Goal: Task Accomplishment & Management: Manage account settings

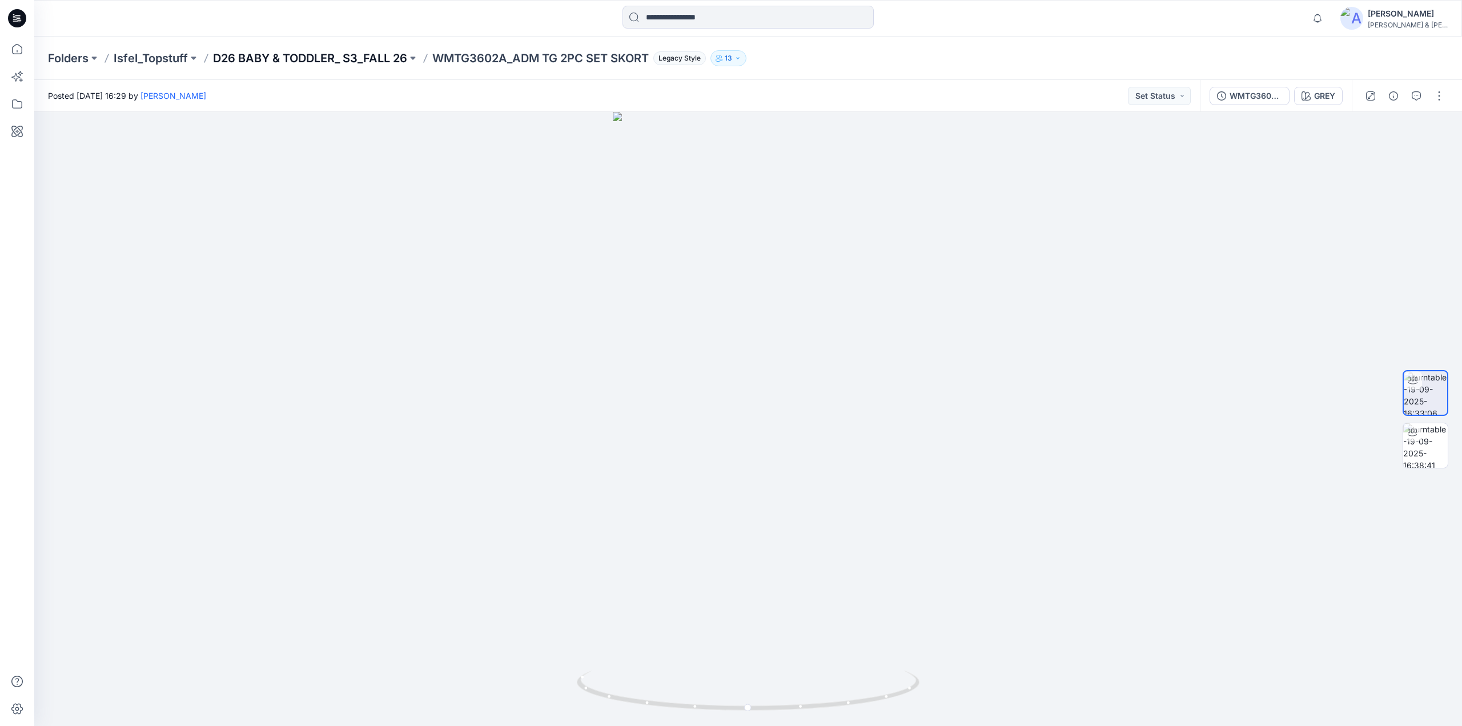
click at [314, 61] on p "D26 BABY & TODDLER_ S3_FALL 26" at bounding box center [310, 58] width 194 height 16
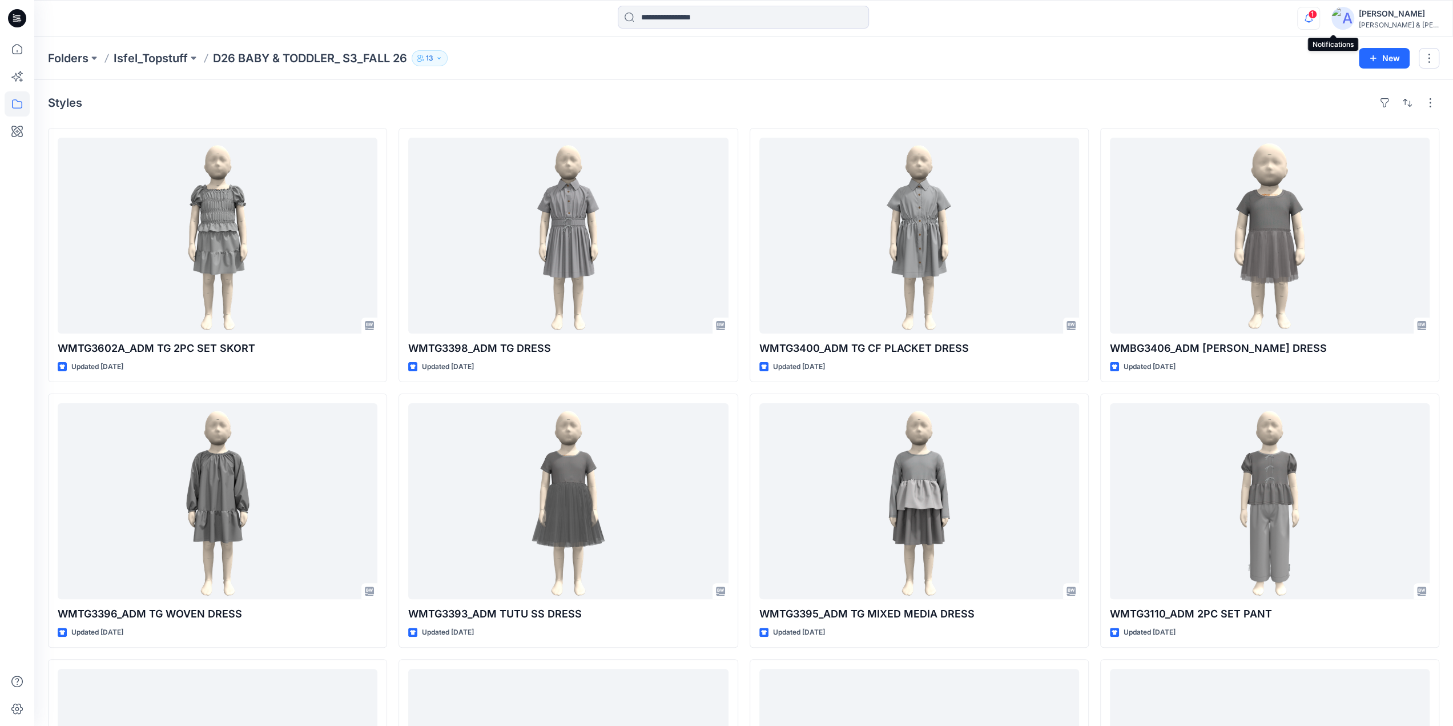
click at [1320, 15] on icon "button" at bounding box center [1309, 18] width 22 height 23
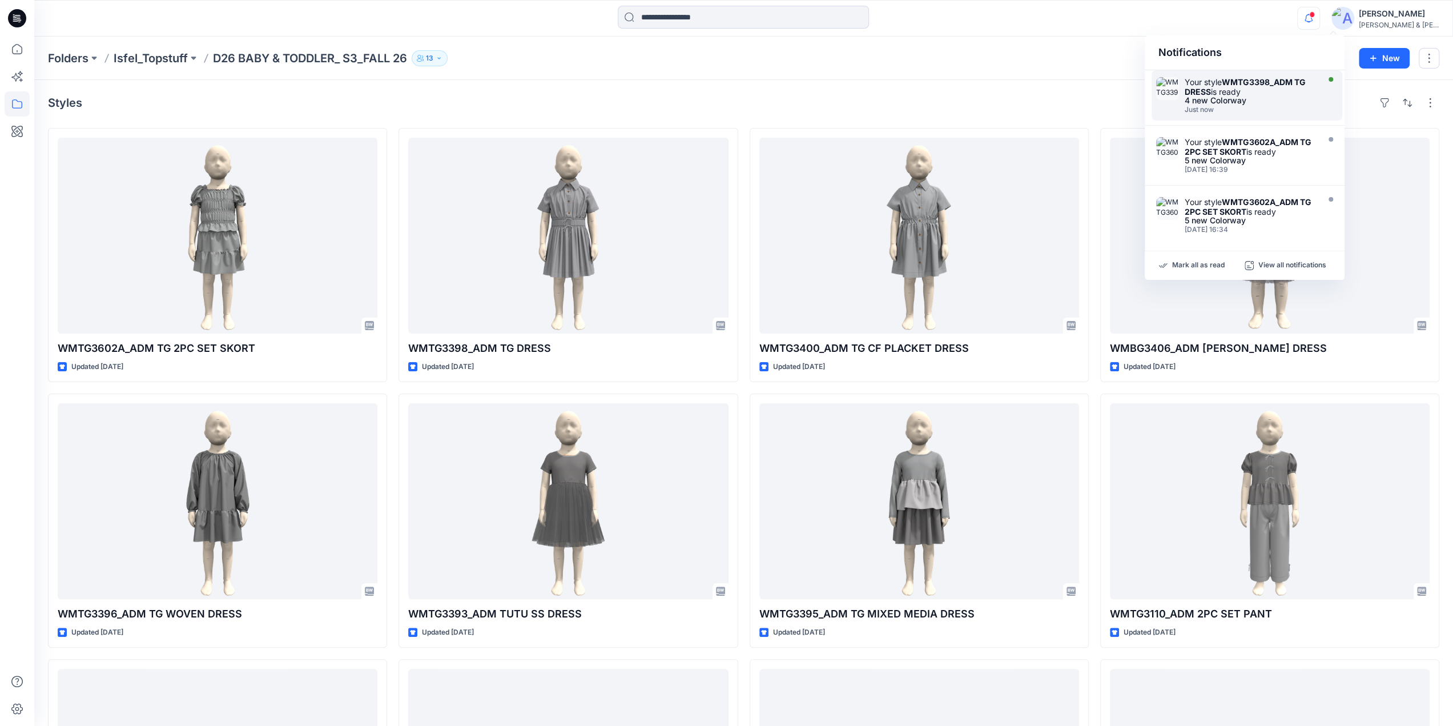
click at [1207, 109] on div "Just now" at bounding box center [1250, 110] width 131 height 8
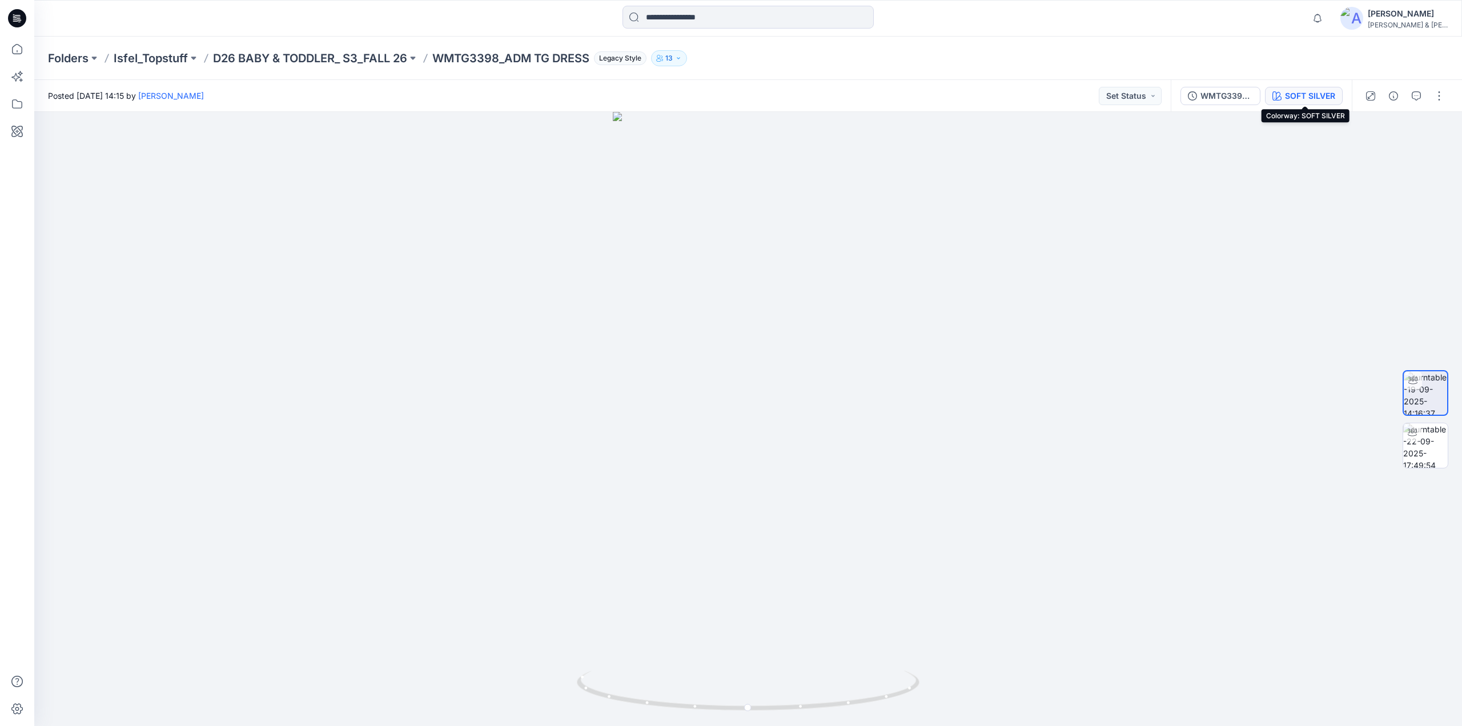
click at [1308, 94] on div "SOFT SILVER" at bounding box center [1310, 96] width 50 height 13
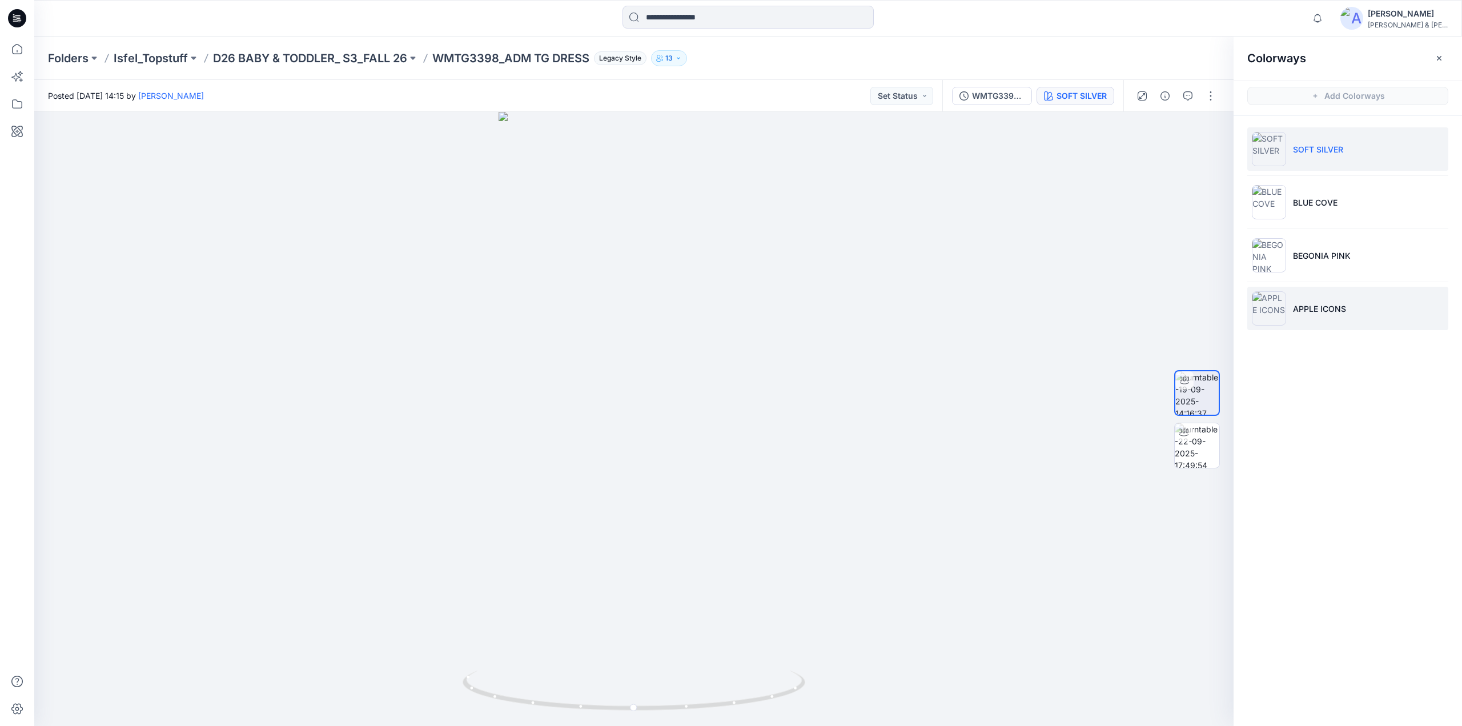
click at [1321, 308] on p "APPLE ICONS" at bounding box center [1319, 309] width 53 height 12
click at [321, 59] on p "D26 BABY & TODDLER_ S3_FALL 26" at bounding box center [310, 58] width 194 height 16
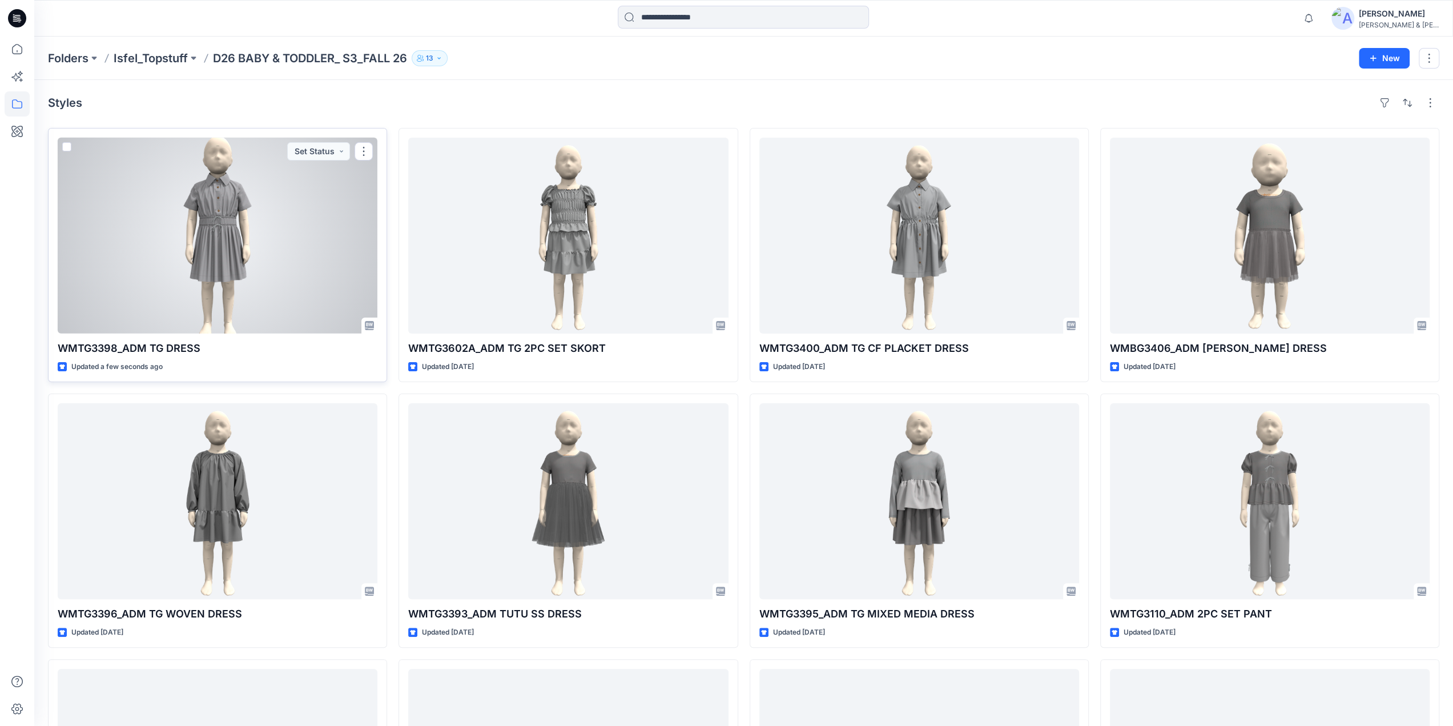
click at [222, 242] on div at bounding box center [218, 236] width 320 height 196
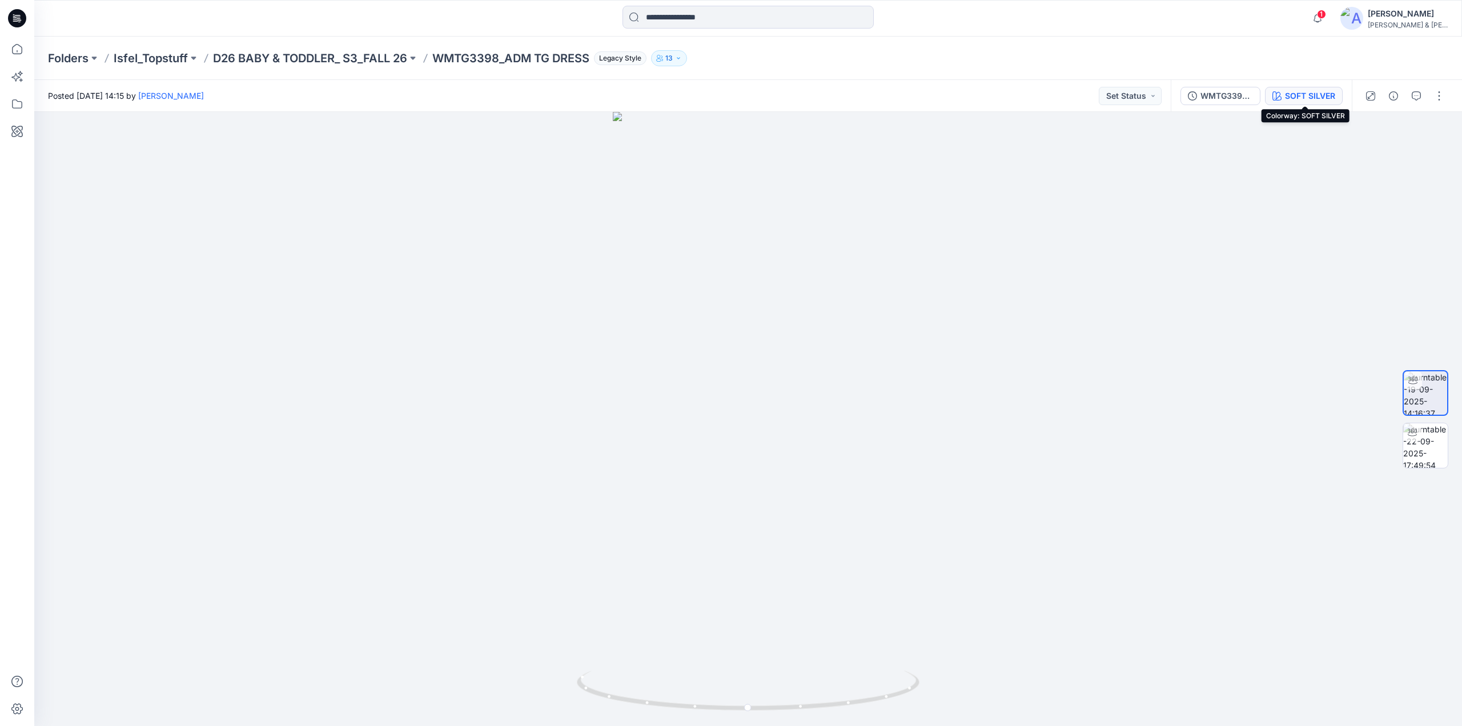
click at [1299, 97] on div "SOFT SILVER" at bounding box center [1310, 96] width 50 height 13
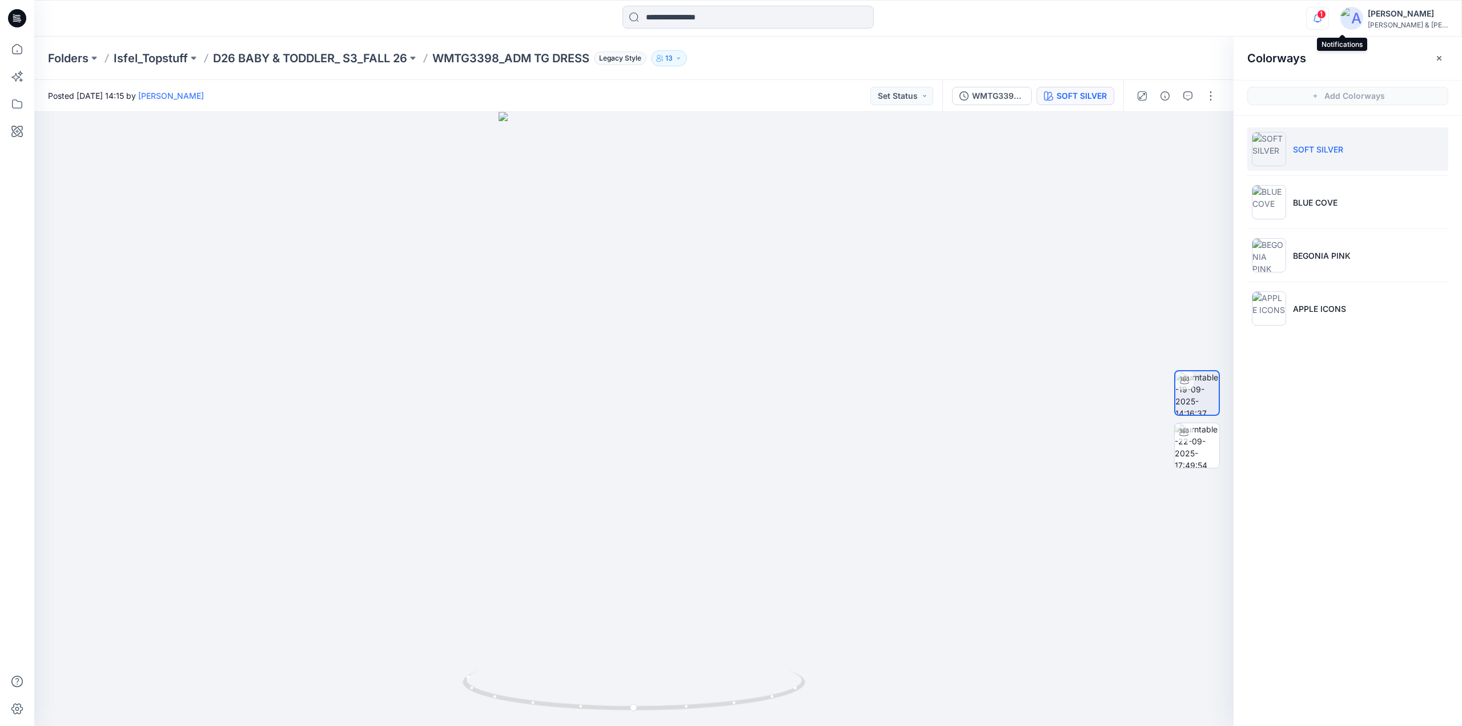
click at [1328, 20] on icon "button" at bounding box center [1318, 18] width 22 height 23
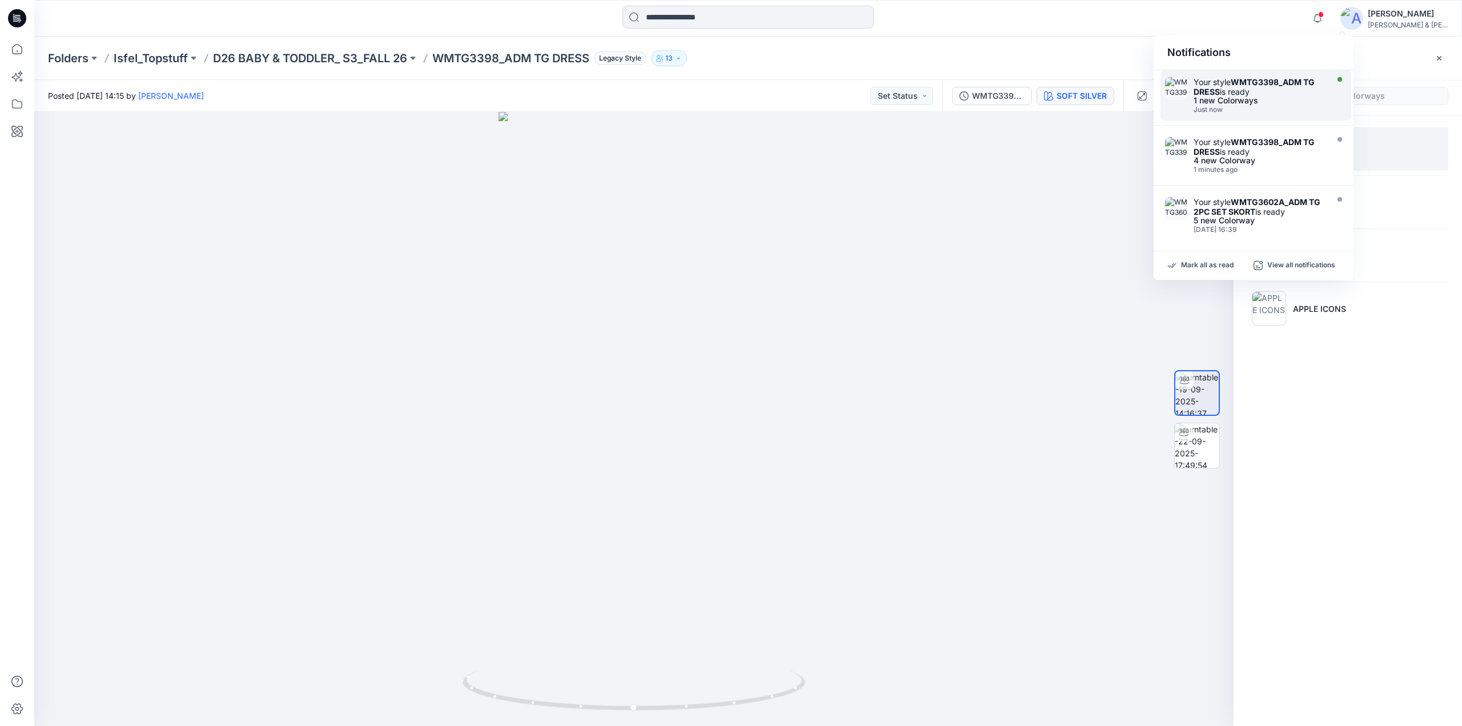
click at [1251, 109] on div "Just now" at bounding box center [1258, 110] width 131 height 8
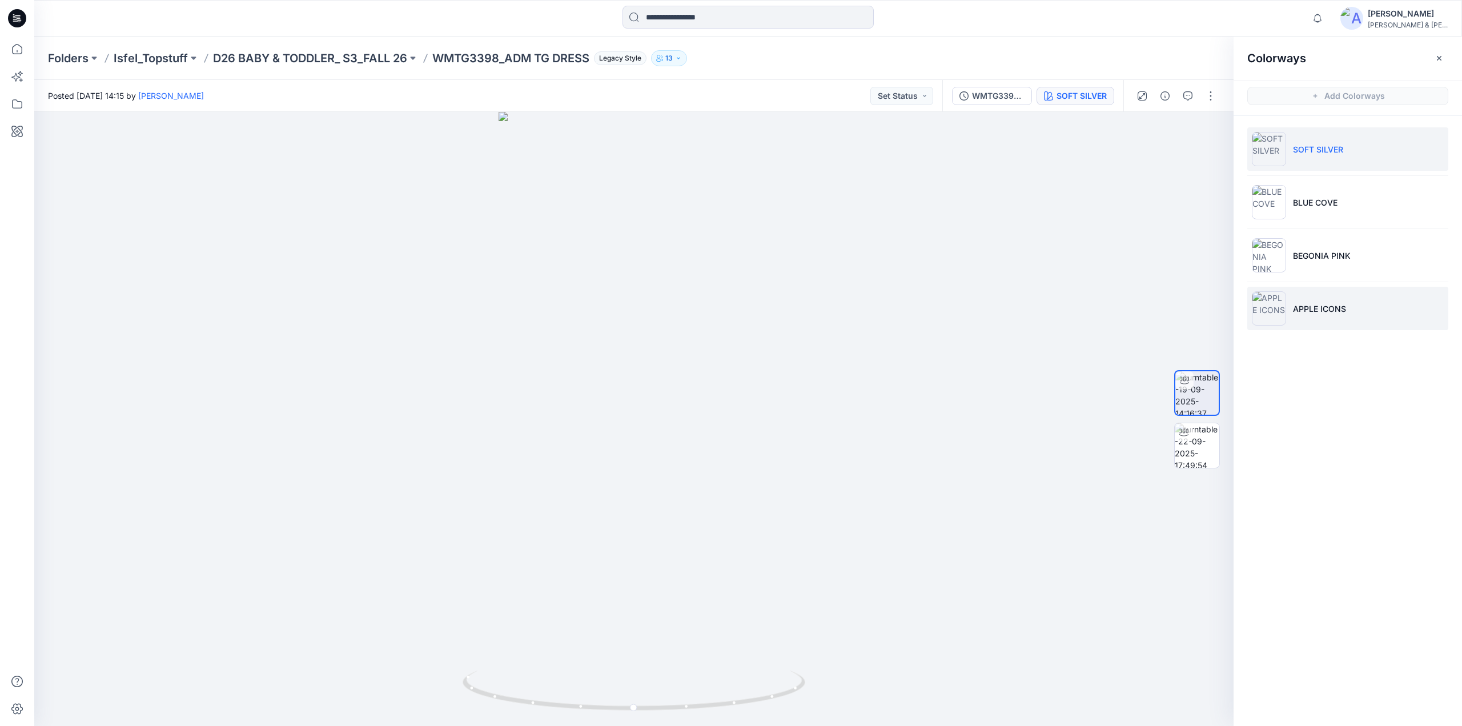
click at [1297, 305] on p "APPLE ICONS" at bounding box center [1319, 309] width 53 height 12
click at [1193, 441] on img at bounding box center [1197, 445] width 45 height 45
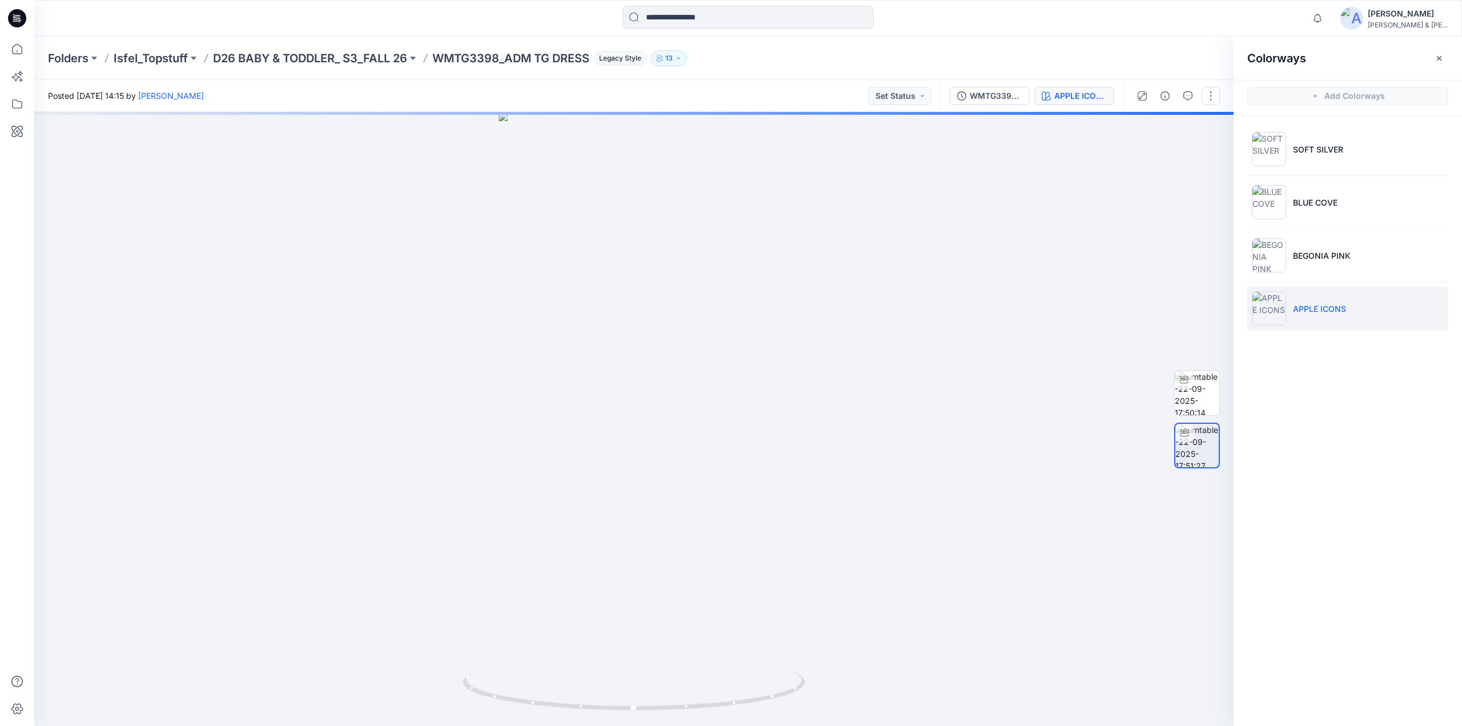
click at [1211, 102] on button "button" at bounding box center [1210, 96] width 18 height 18
click at [1138, 125] on p "Edit" at bounding box center [1138, 122] width 14 height 12
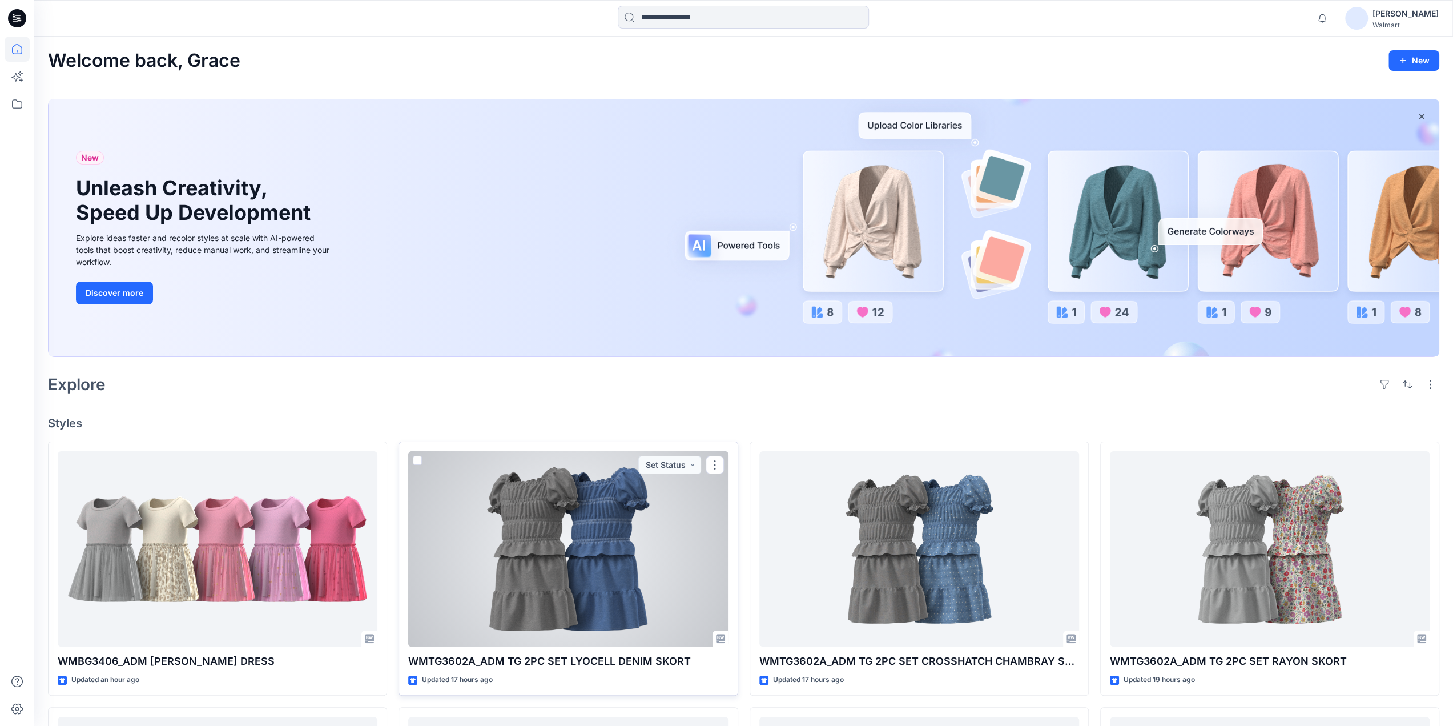
scroll to position [818, 0]
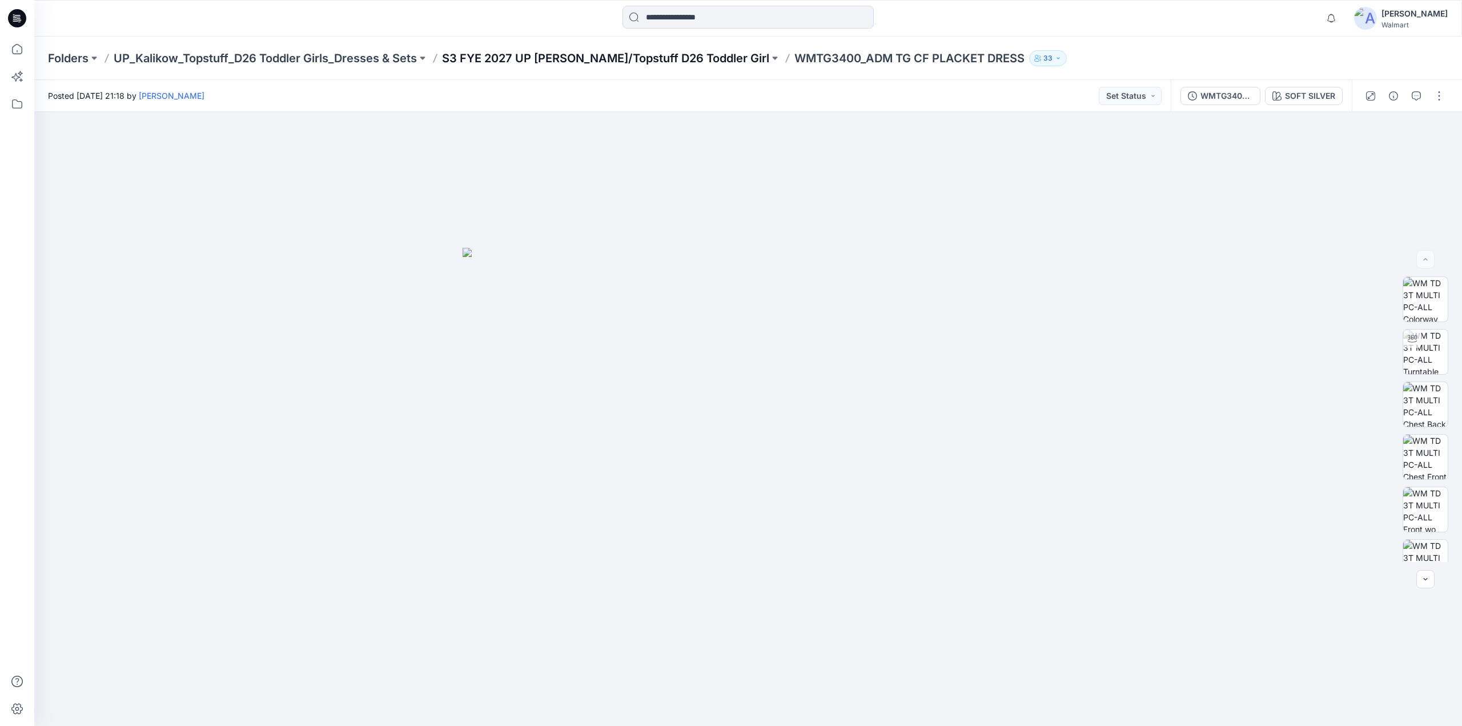
click at [643, 55] on p "S3 FYE 2027 UP Kalikow/Topstuff D26 Toddler Girl" at bounding box center [605, 58] width 327 height 16
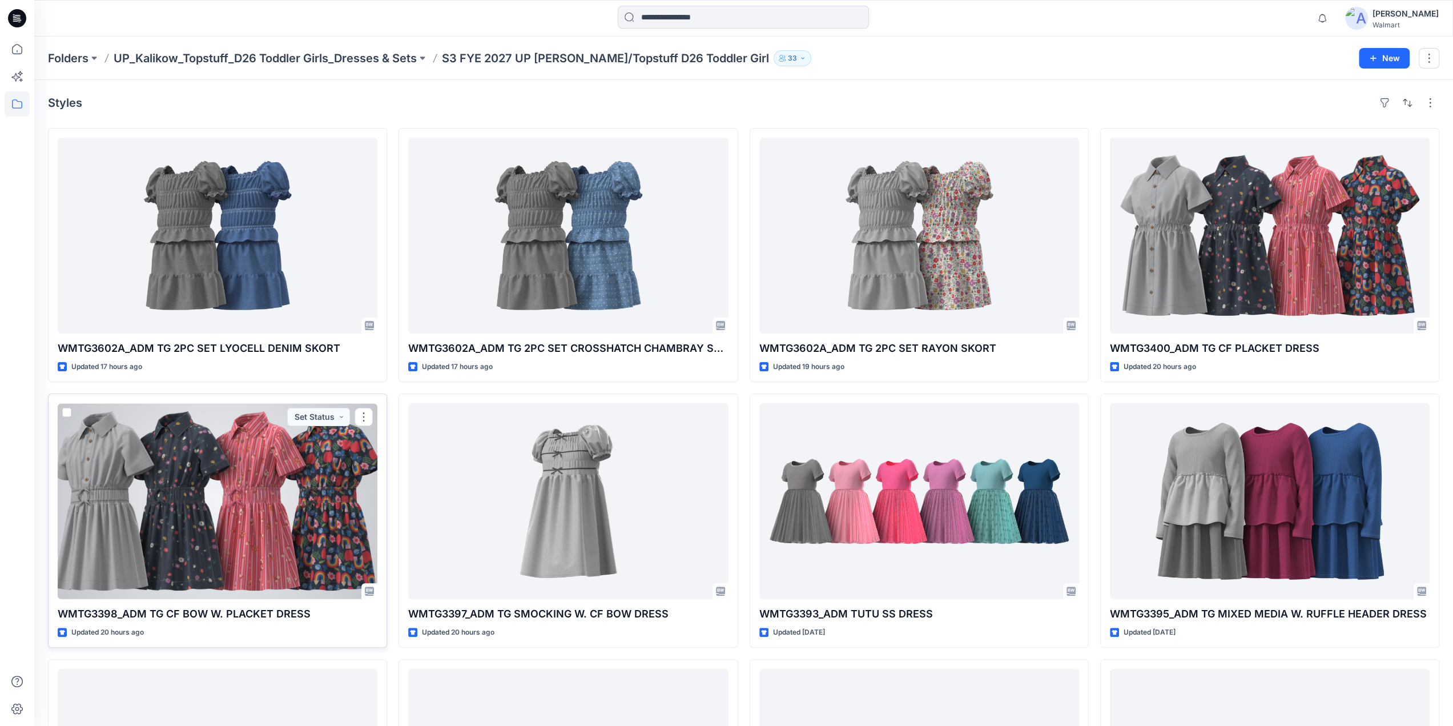
click at [208, 553] on div at bounding box center [218, 501] width 320 height 196
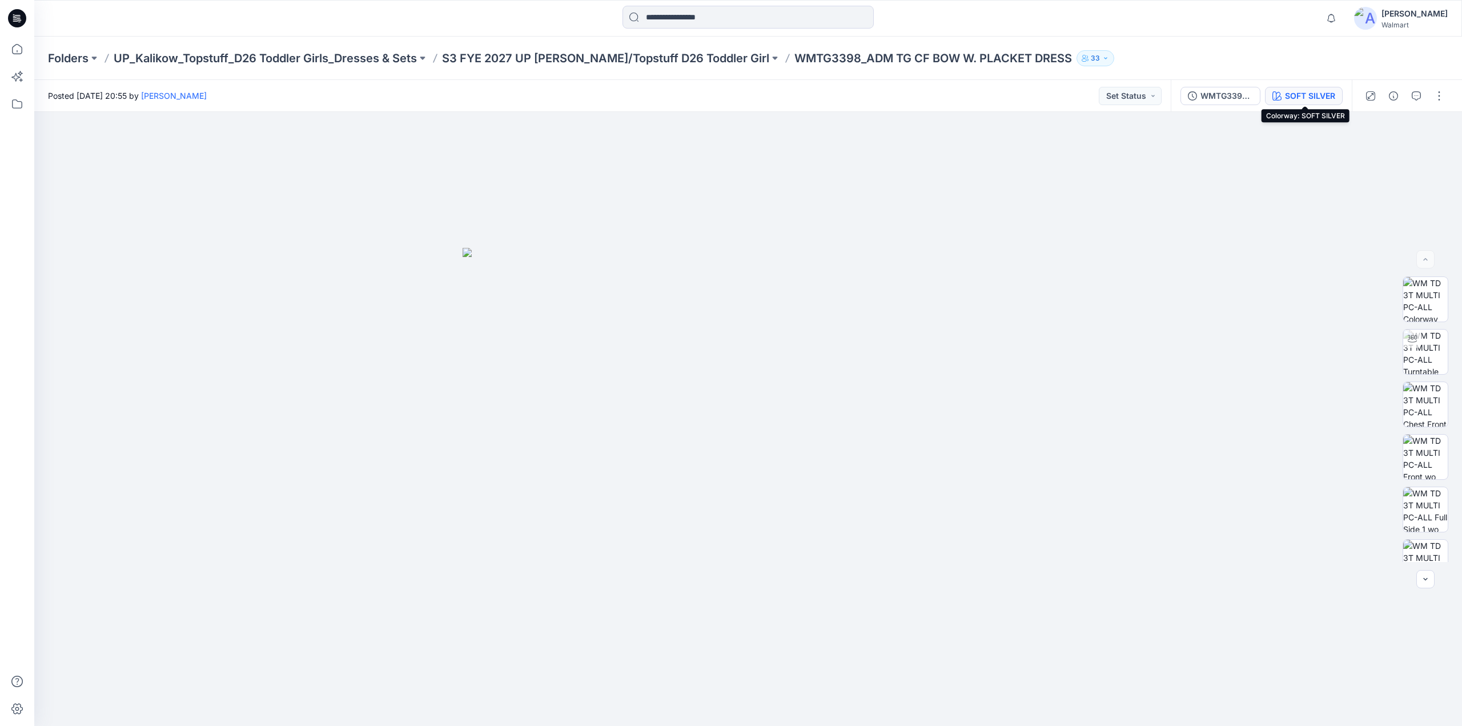
click at [1324, 91] on div "SOFT SILVER" at bounding box center [1310, 96] width 50 height 13
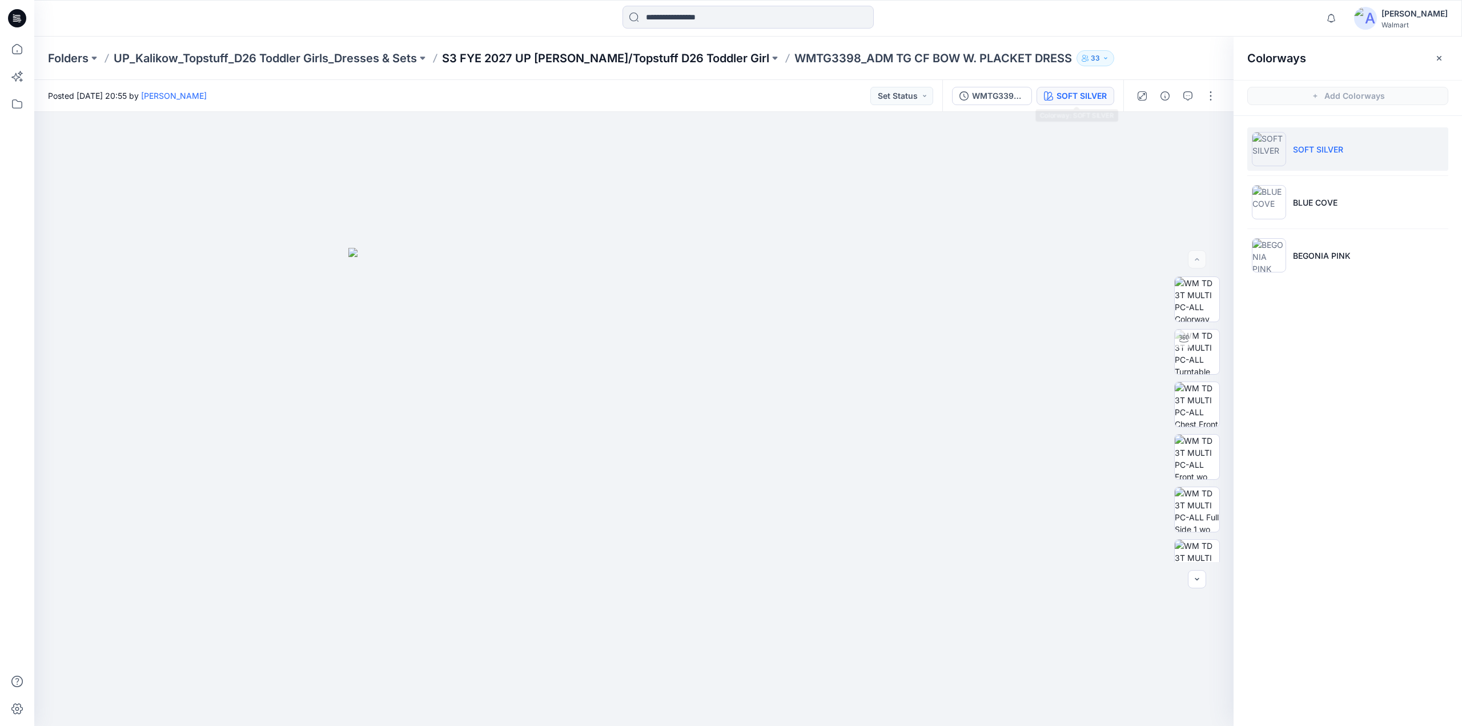
click at [542, 54] on p "S3 FYE 2027 UP Kalikow/Topstuff D26 Toddler Girl" at bounding box center [605, 58] width 327 height 16
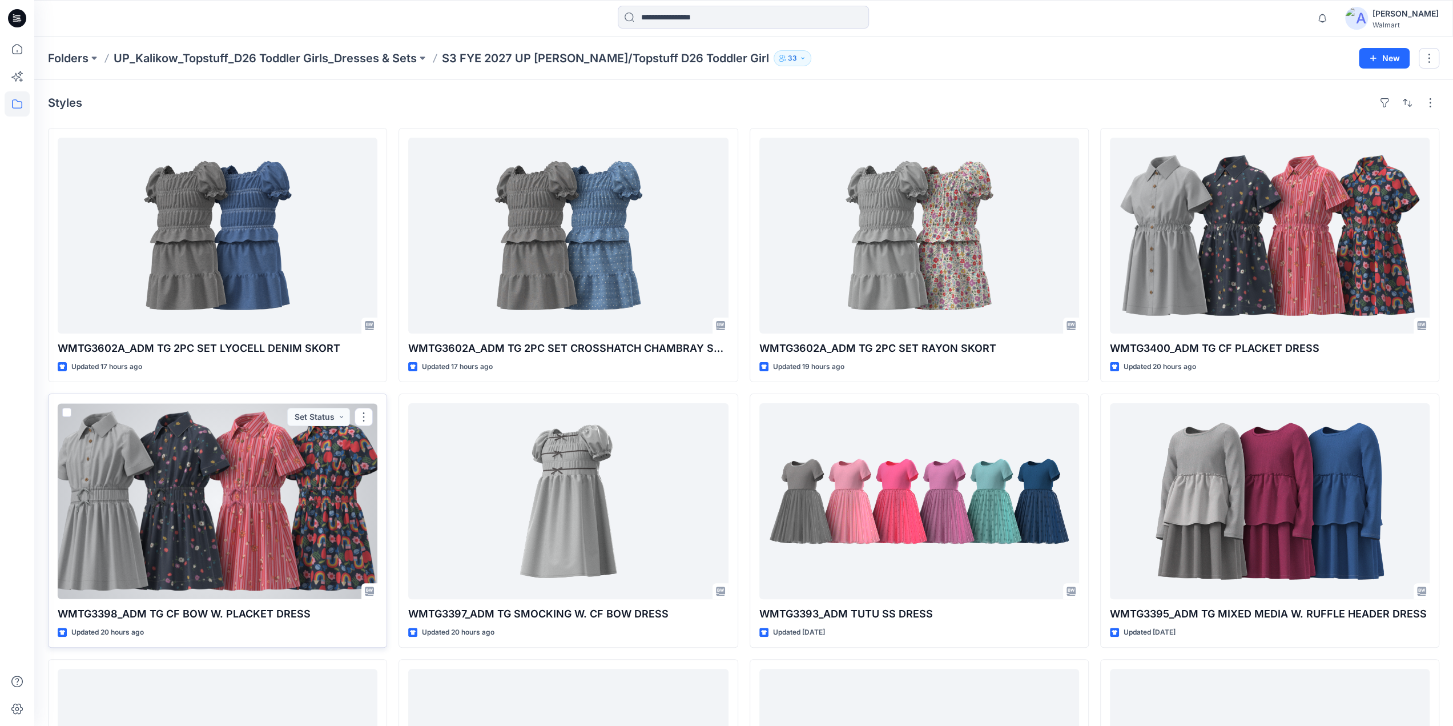
click at [266, 494] on div at bounding box center [218, 501] width 320 height 196
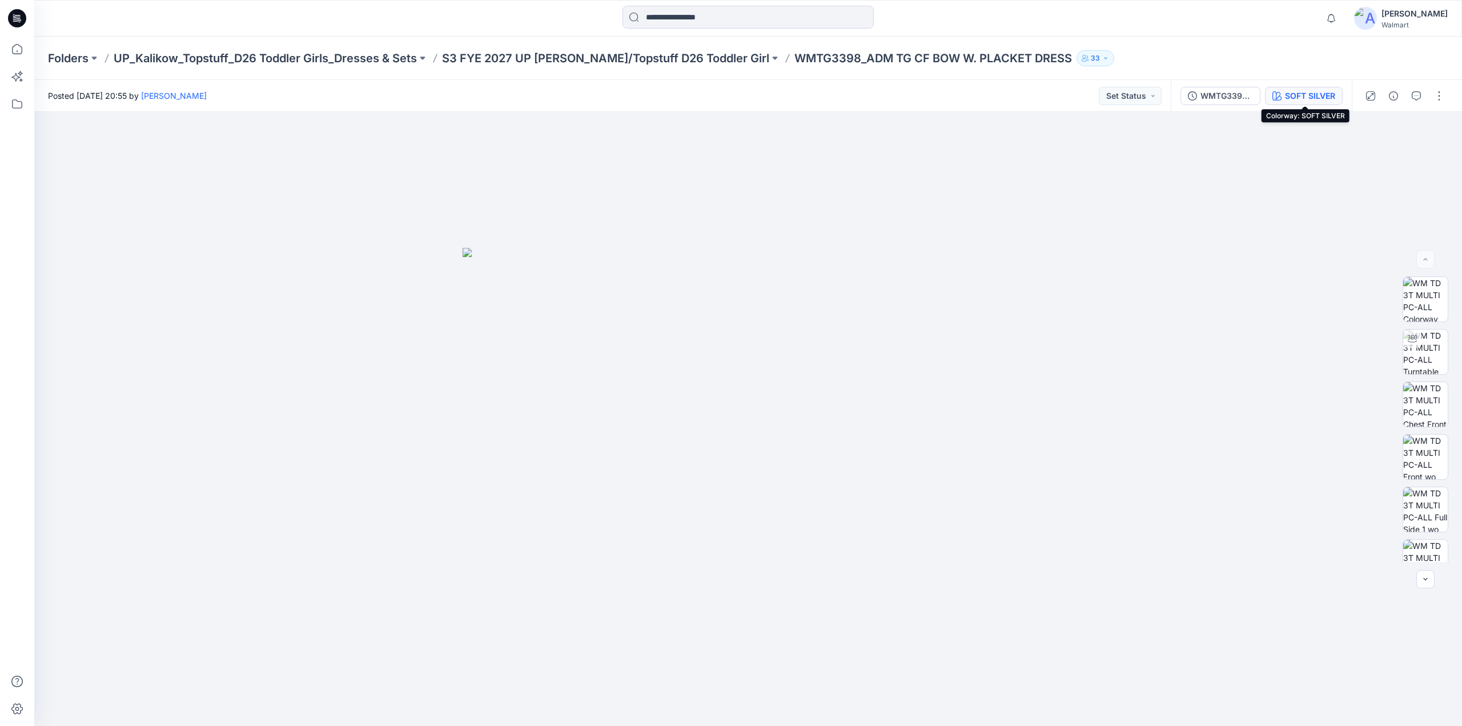
click at [1307, 89] on button "SOFT SILVER" at bounding box center [1304, 96] width 78 height 18
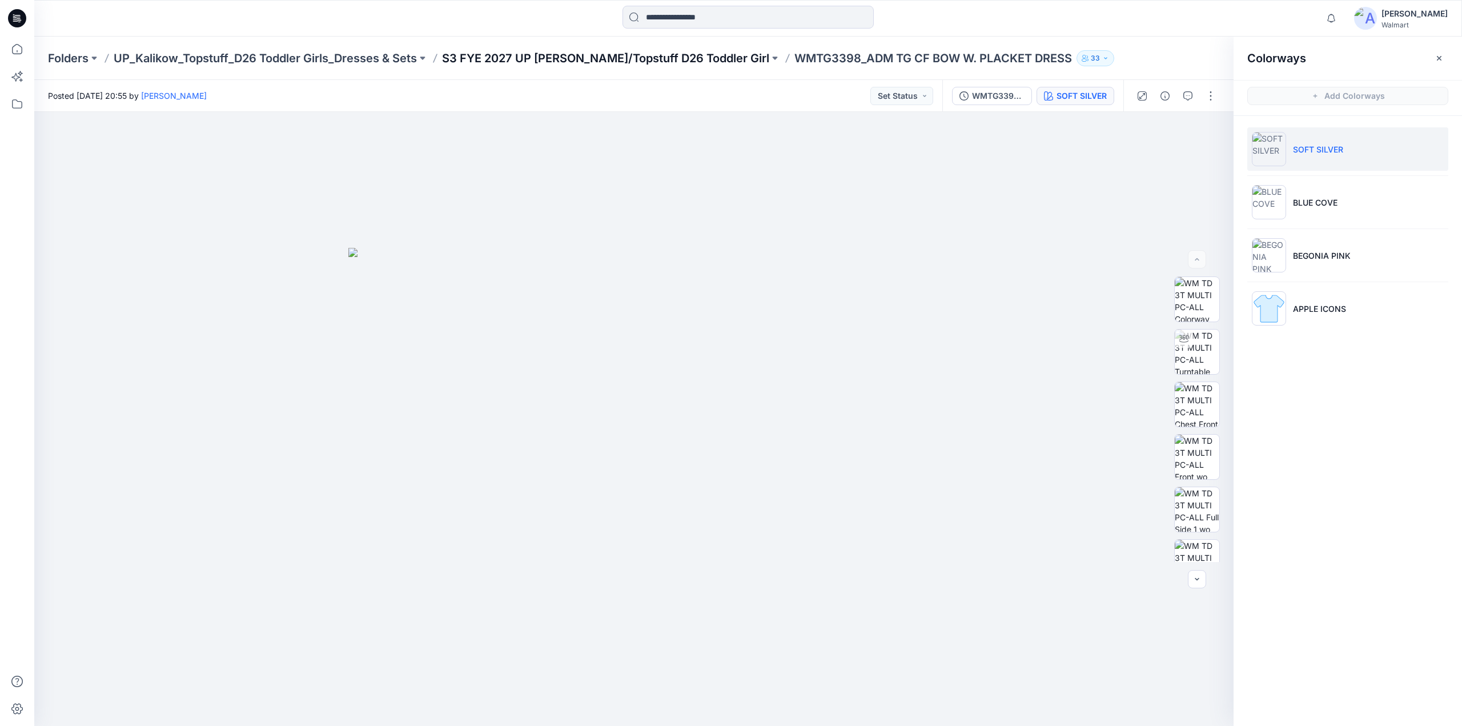
click at [493, 60] on p "S3 FYE 2027 UP Kalikow/Topstuff D26 Toddler Girl" at bounding box center [605, 58] width 327 height 16
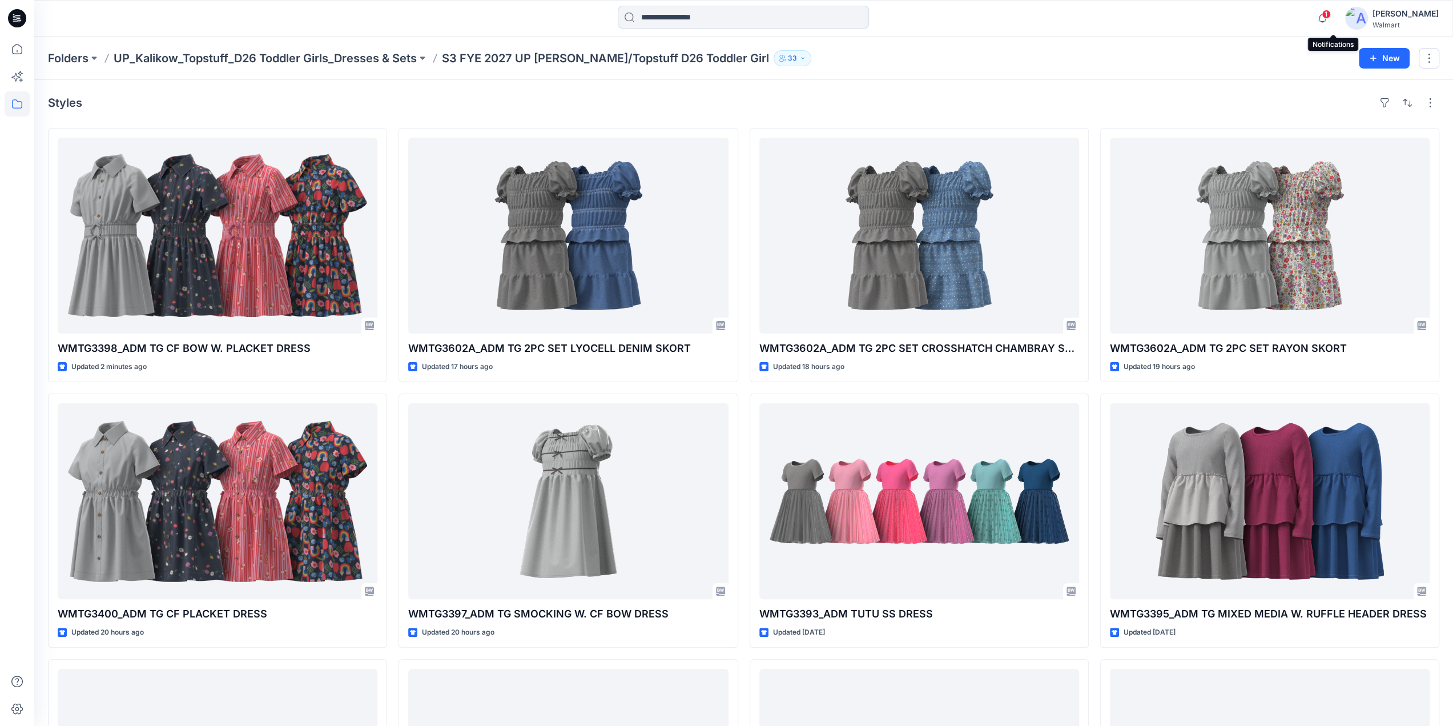
click at [1331, 14] on span "1" at bounding box center [1326, 14] width 9 height 9
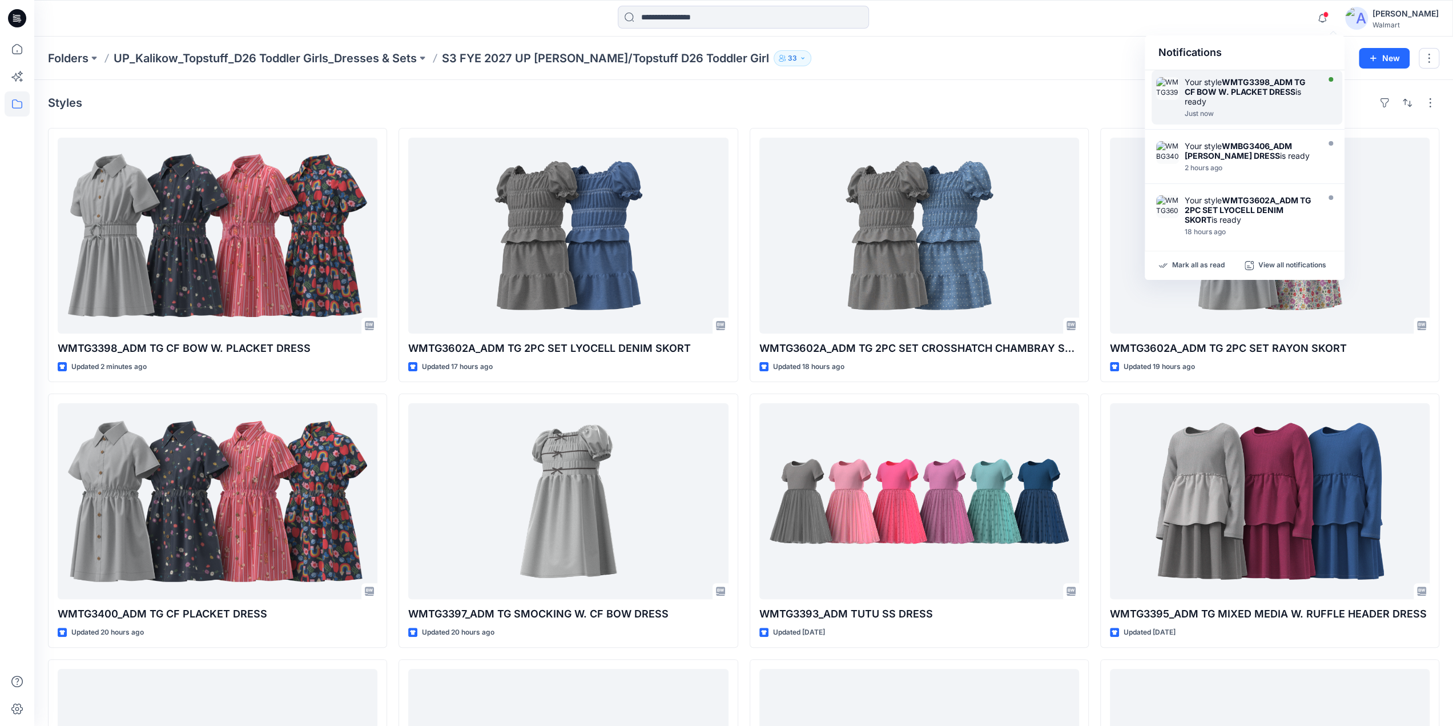
click at [1258, 83] on strong "WMTG3398_ADM TG CF BOW W. PLACKET DRESS" at bounding box center [1245, 86] width 121 height 19
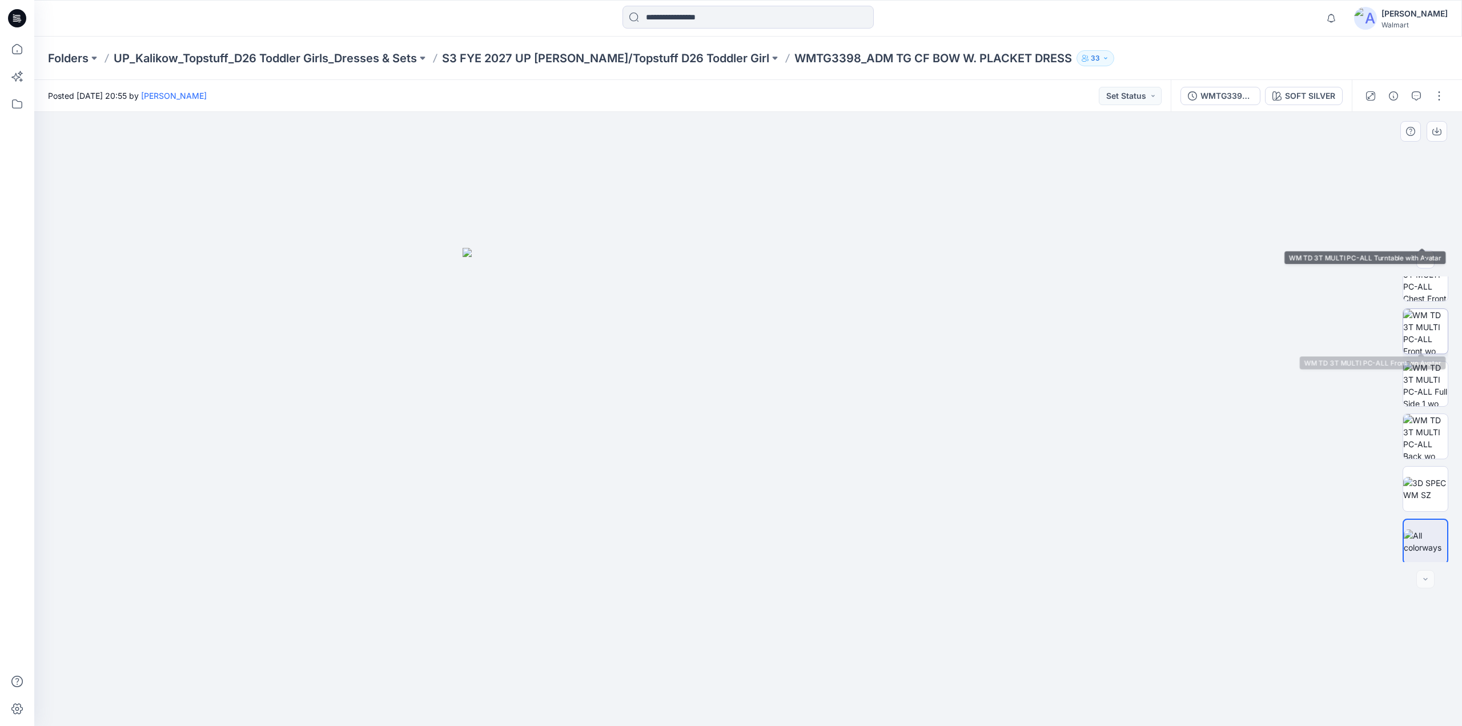
scroll to position [128, 0]
click at [1321, 91] on div "SOFT SILVER" at bounding box center [1310, 96] width 50 height 13
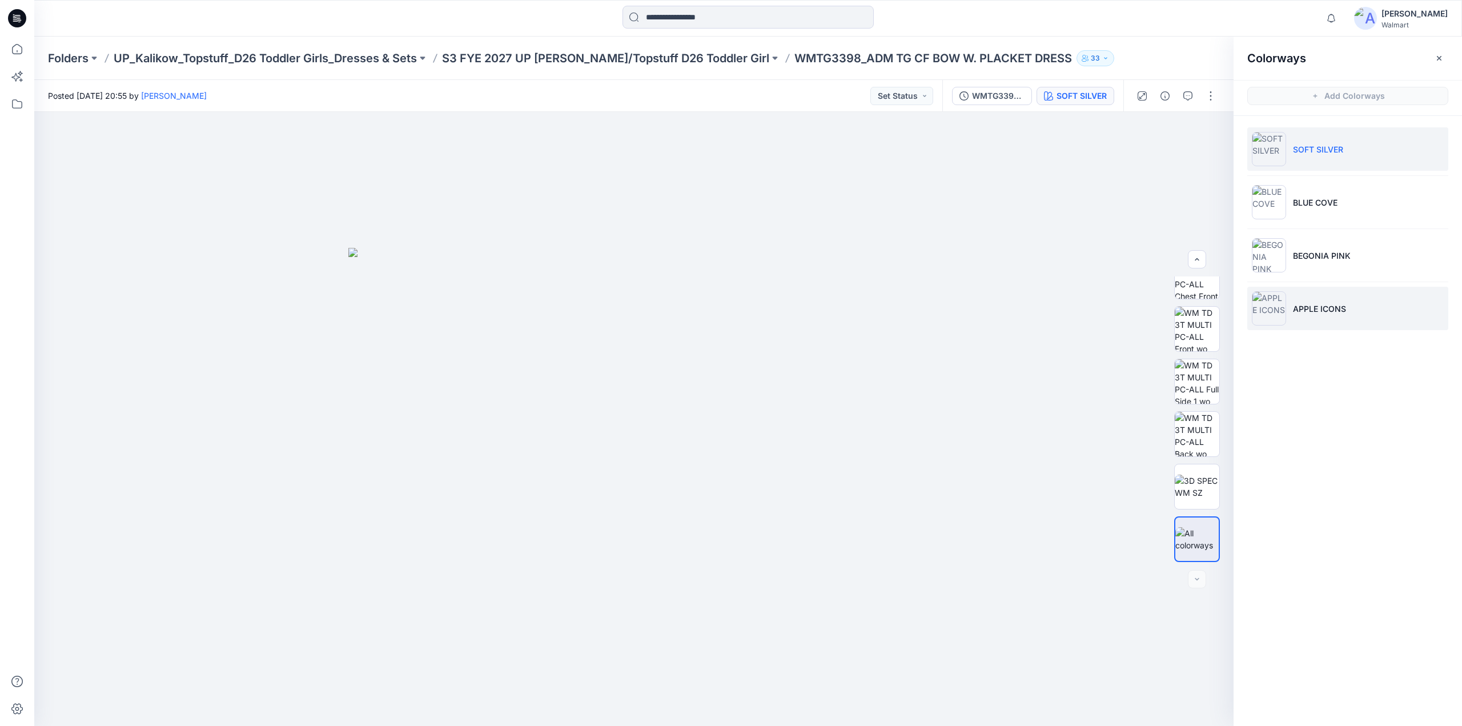
click at [1328, 306] on p "APPLE ICONS" at bounding box center [1319, 309] width 53 height 12
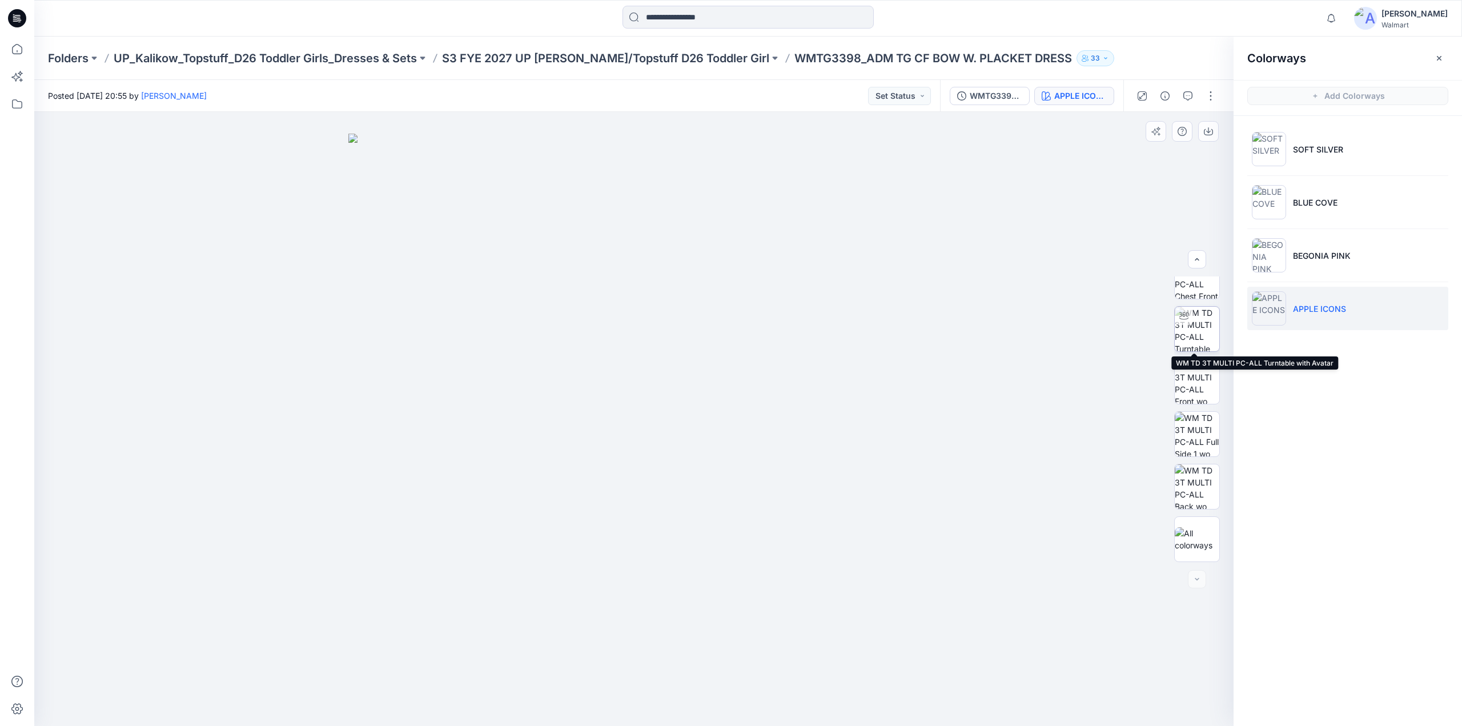
click at [1191, 321] on img at bounding box center [1197, 329] width 45 height 45
click at [588, 59] on p "S3 FYE 2027 UP Kalikow/Topstuff D26 Toddler Girl" at bounding box center [605, 58] width 327 height 16
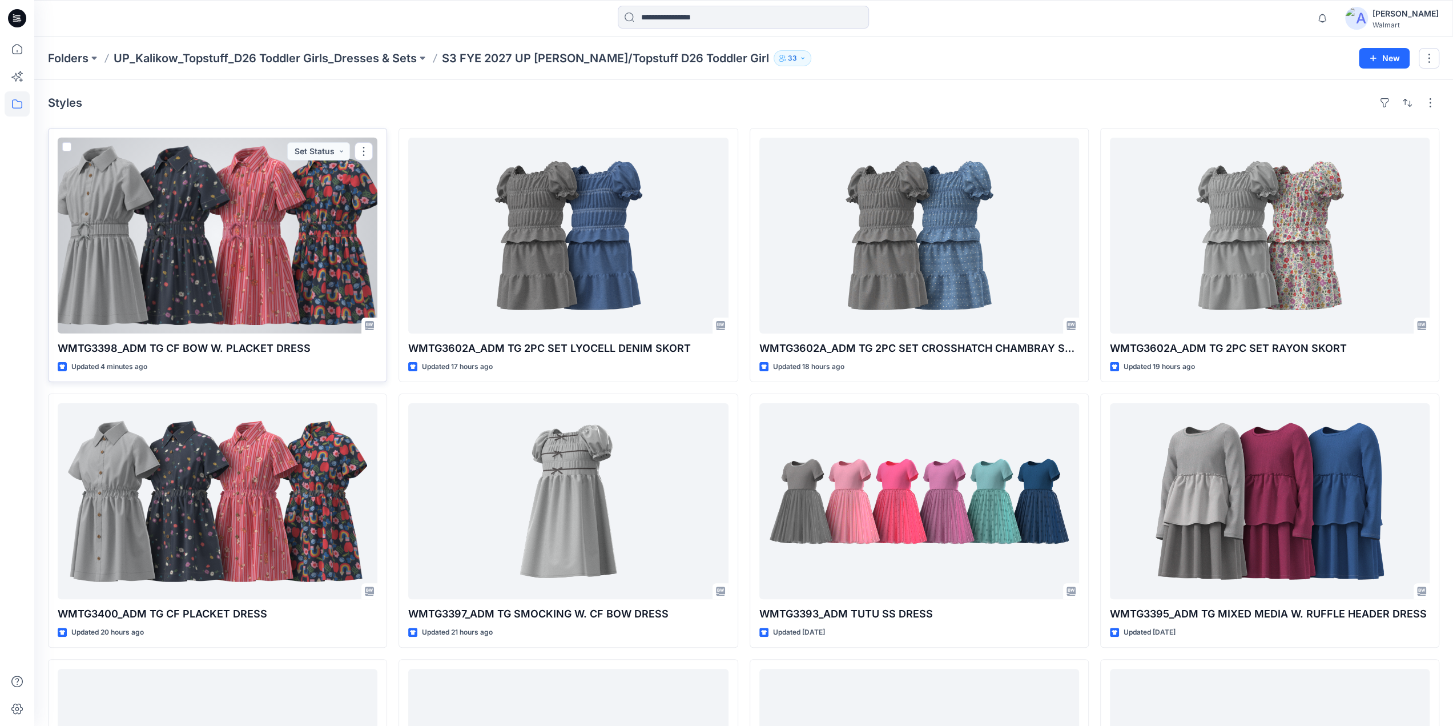
click at [242, 234] on div at bounding box center [218, 236] width 320 height 196
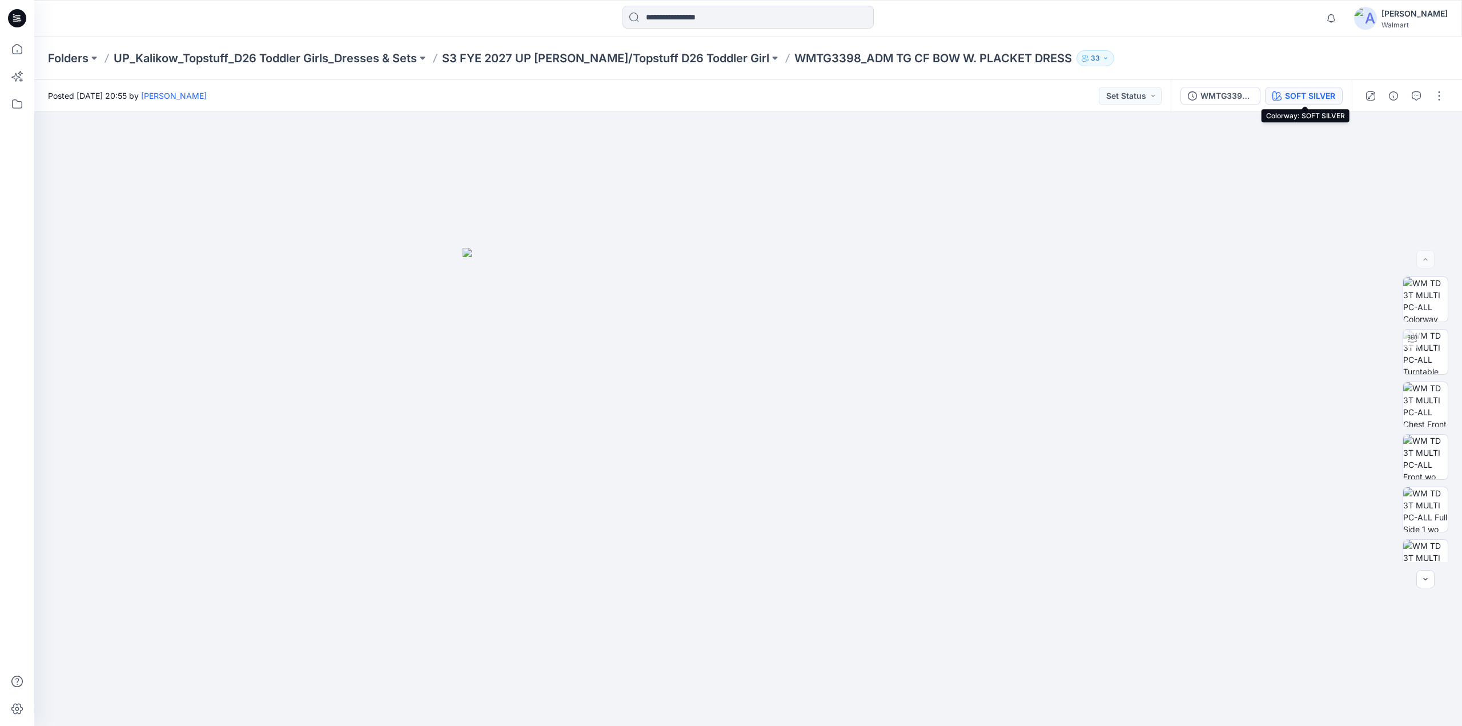
click at [1297, 94] on div "SOFT SILVER" at bounding box center [1310, 96] width 50 height 13
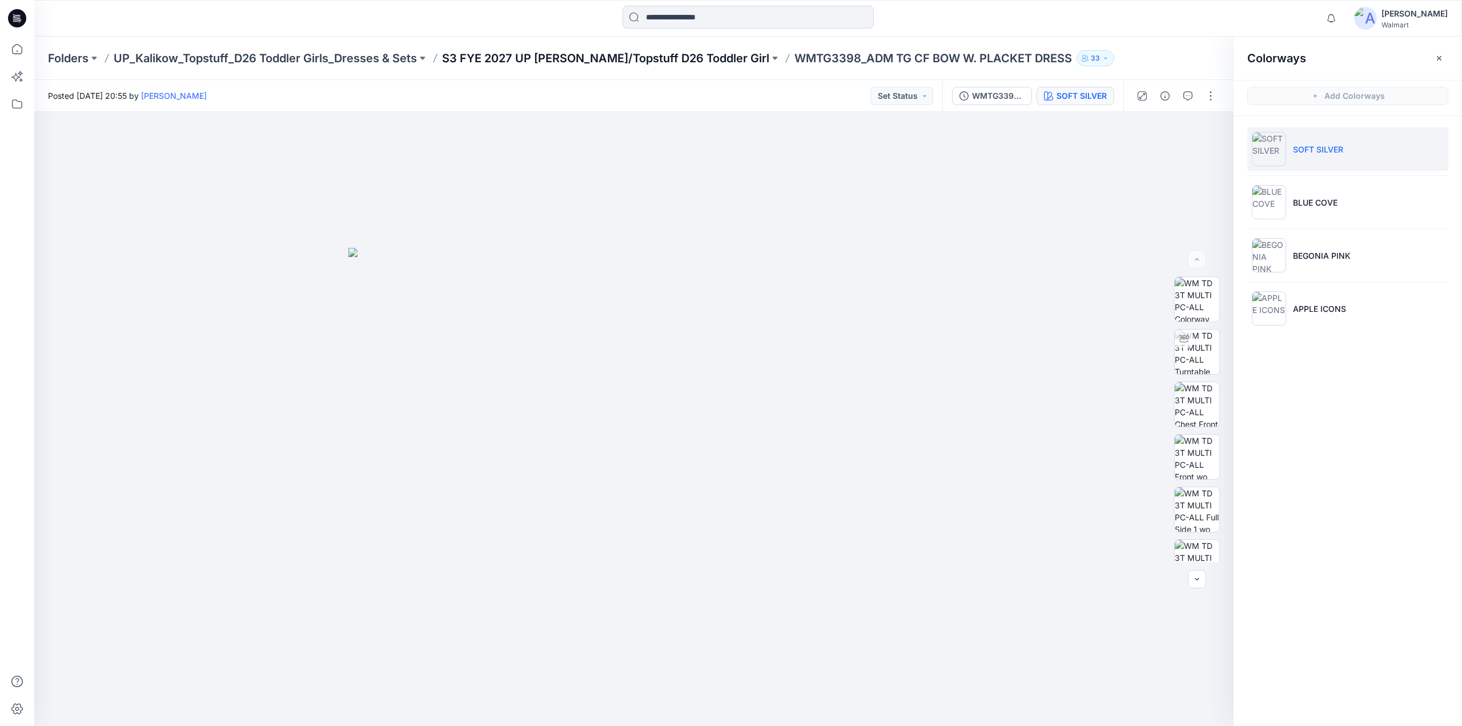
click at [503, 53] on p "S3 FYE 2027 UP [PERSON_NAME]/Topstuff D26 Toddler Girl" at bounding box center [605, 58] width 327 height 16
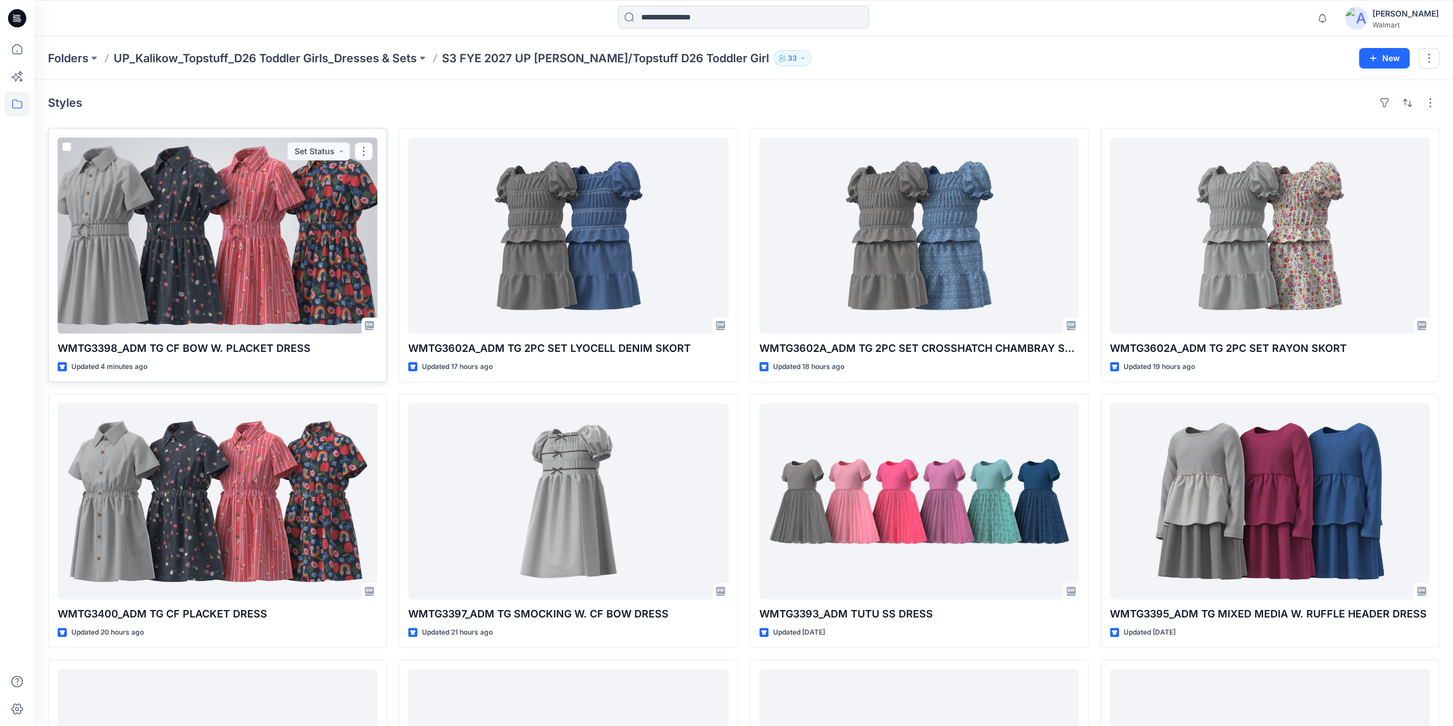
click at [286, 271] on div at bounding box center [218, 236] width 320 height 196
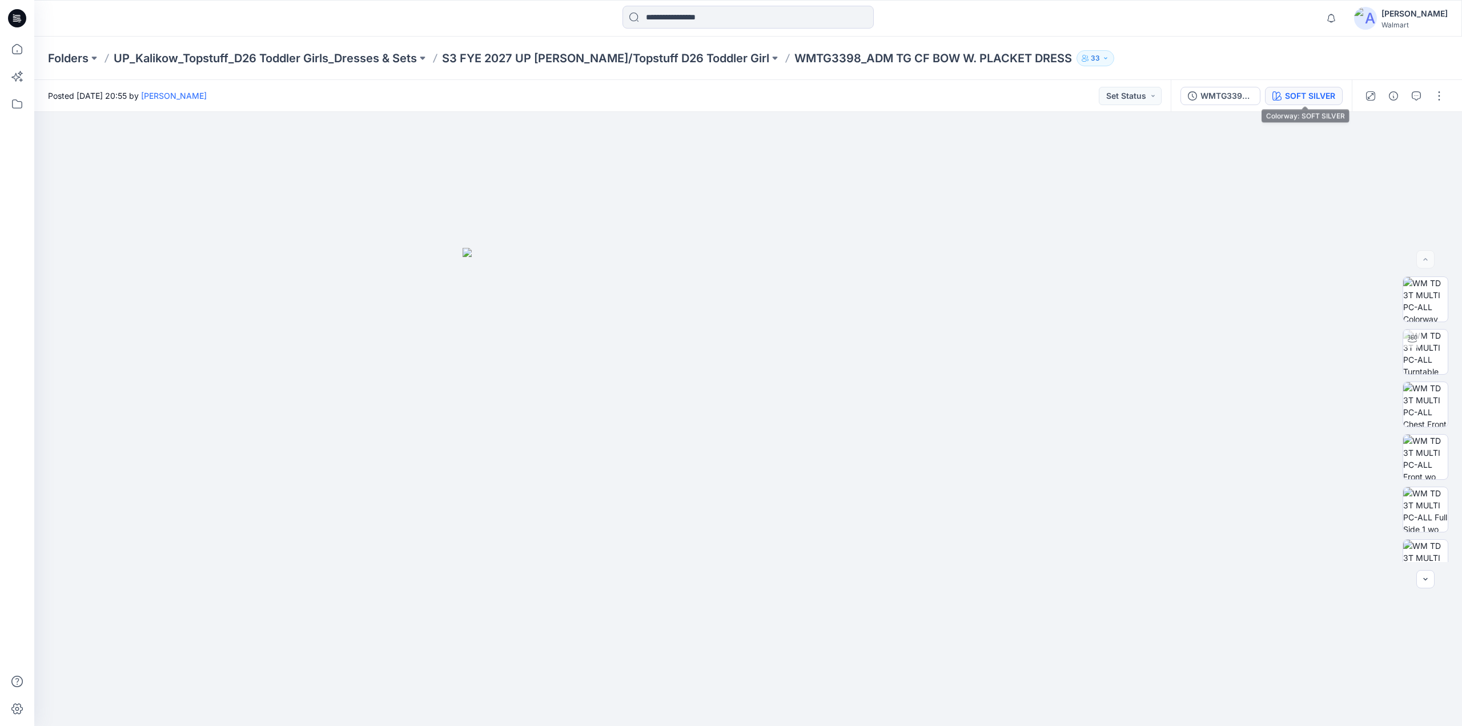
click at [1300, 98] on div "SOFT SILVER" at bounding box center [1310, 96] width 50 height 13
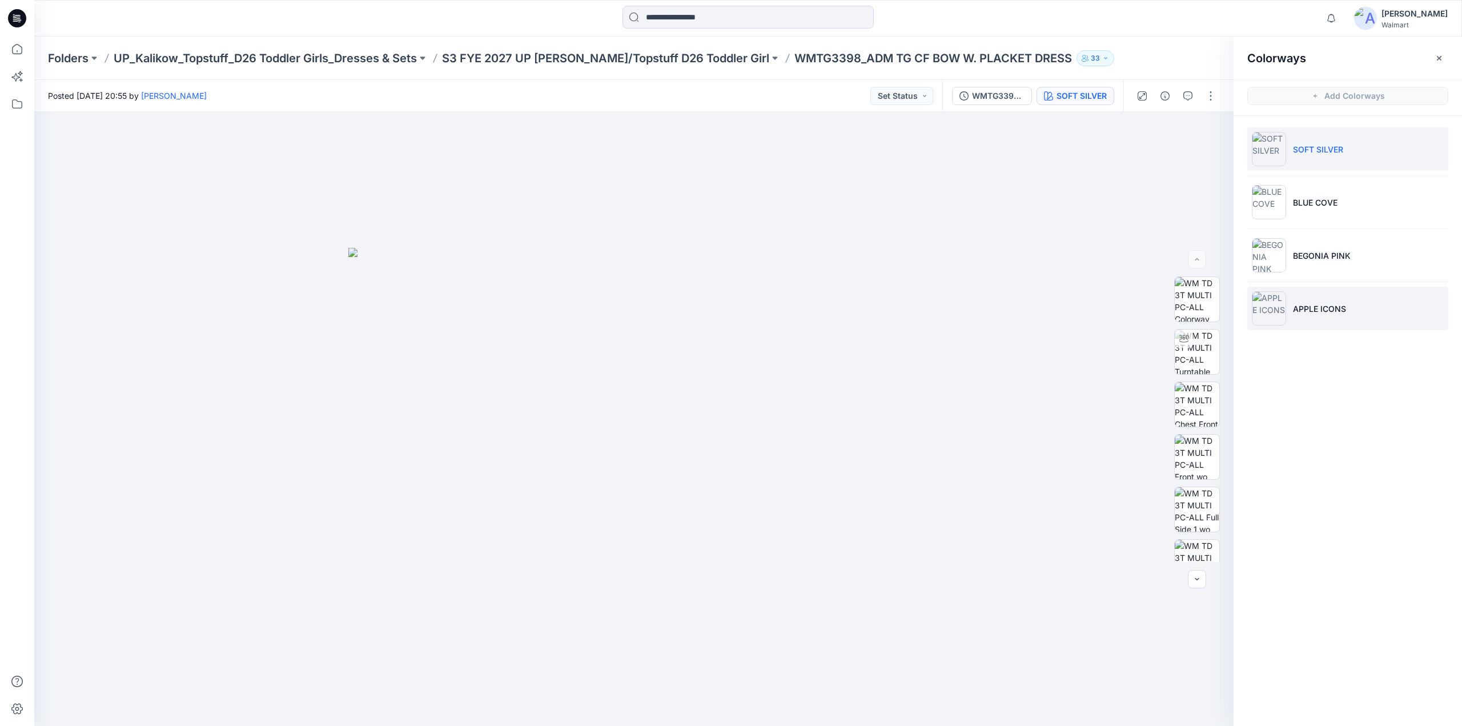
click at [1311, 290] on li "APPLE ICONS" at bounding box center [1347, 308] width 201 height 43
click at [1187, 351] on img at bounding box center [1197, 351] width 45 height 45
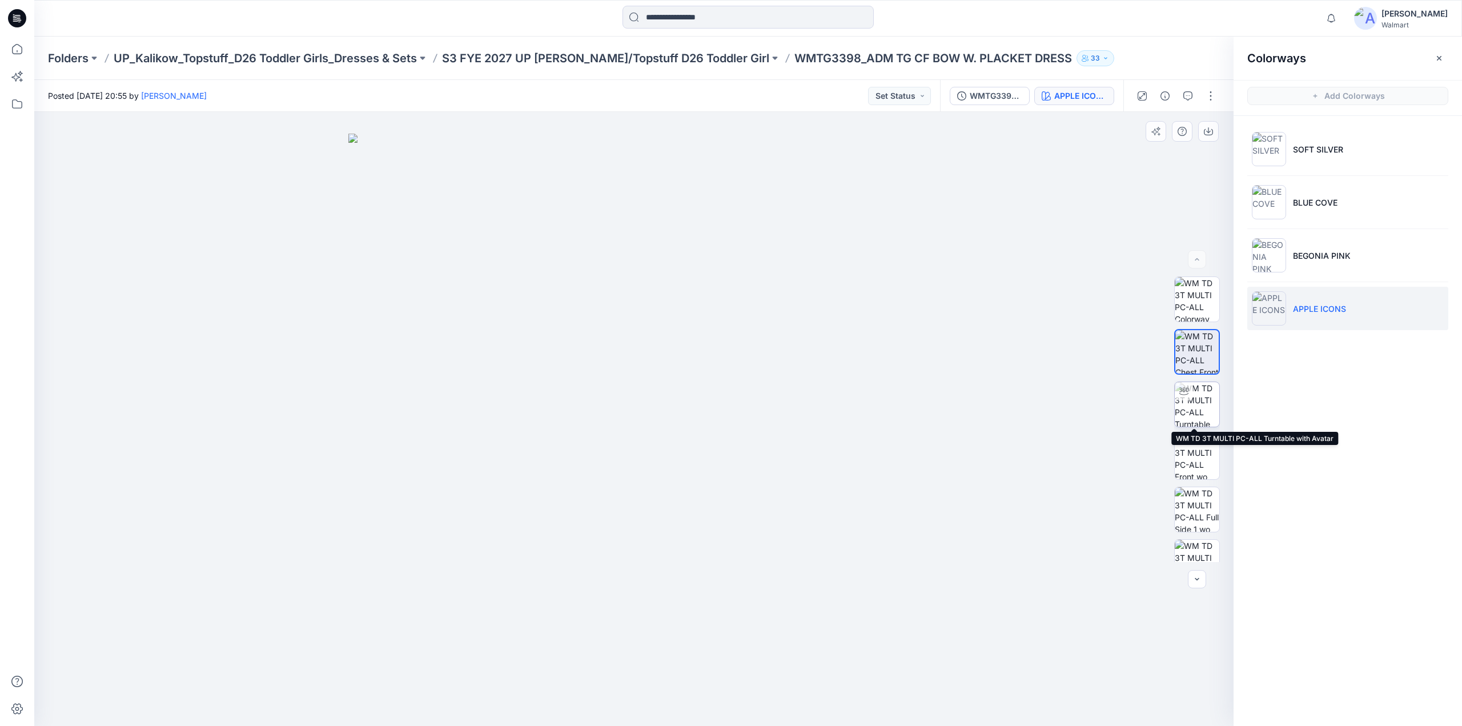
click at [1185, 403] on img at bounding box center [1197, 404] width 45 height 45
click at [665, 54] on p "S3 FYE 2027 UP [PERSON_NAME]/Topstuff D26 Toddler Girl" at bounding box center [605, 58] width 327 height 16
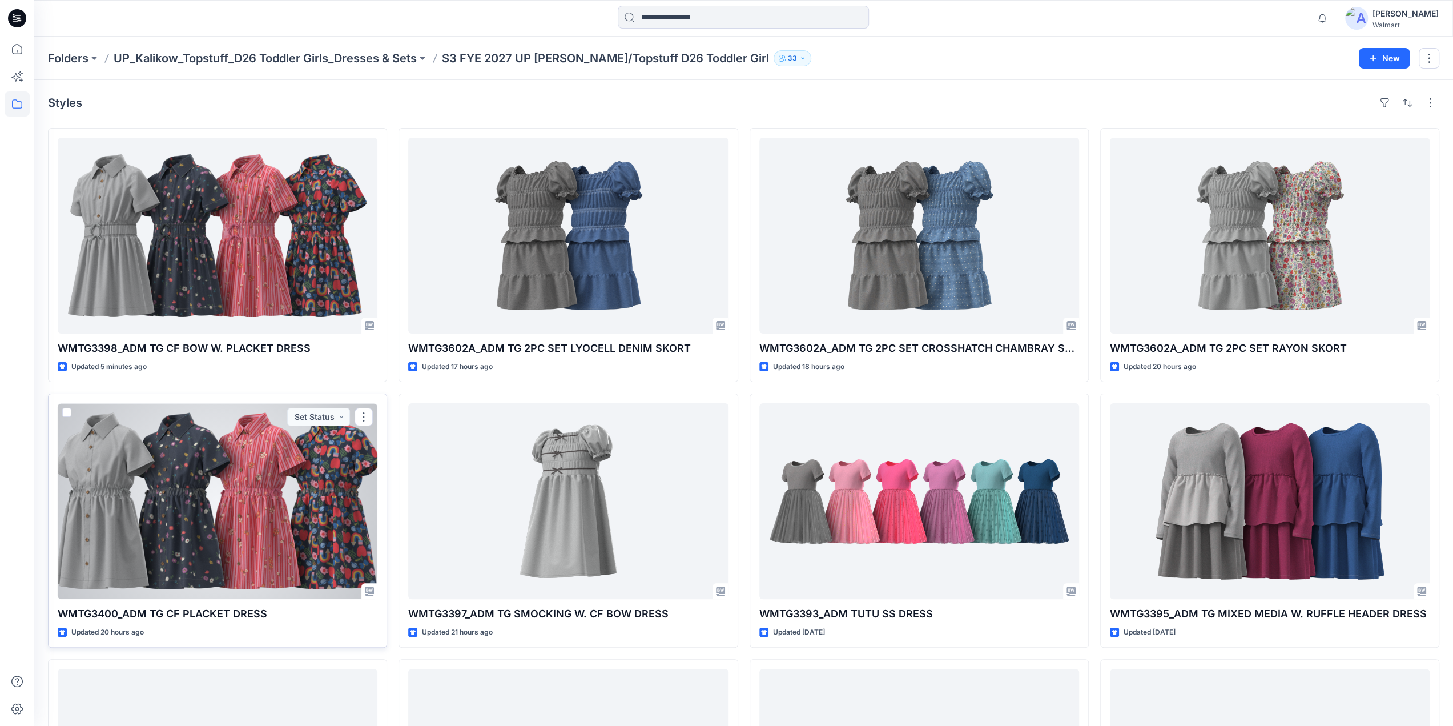
click at [274, 476] on div at bounding box center [218, 501] width 320 height 196
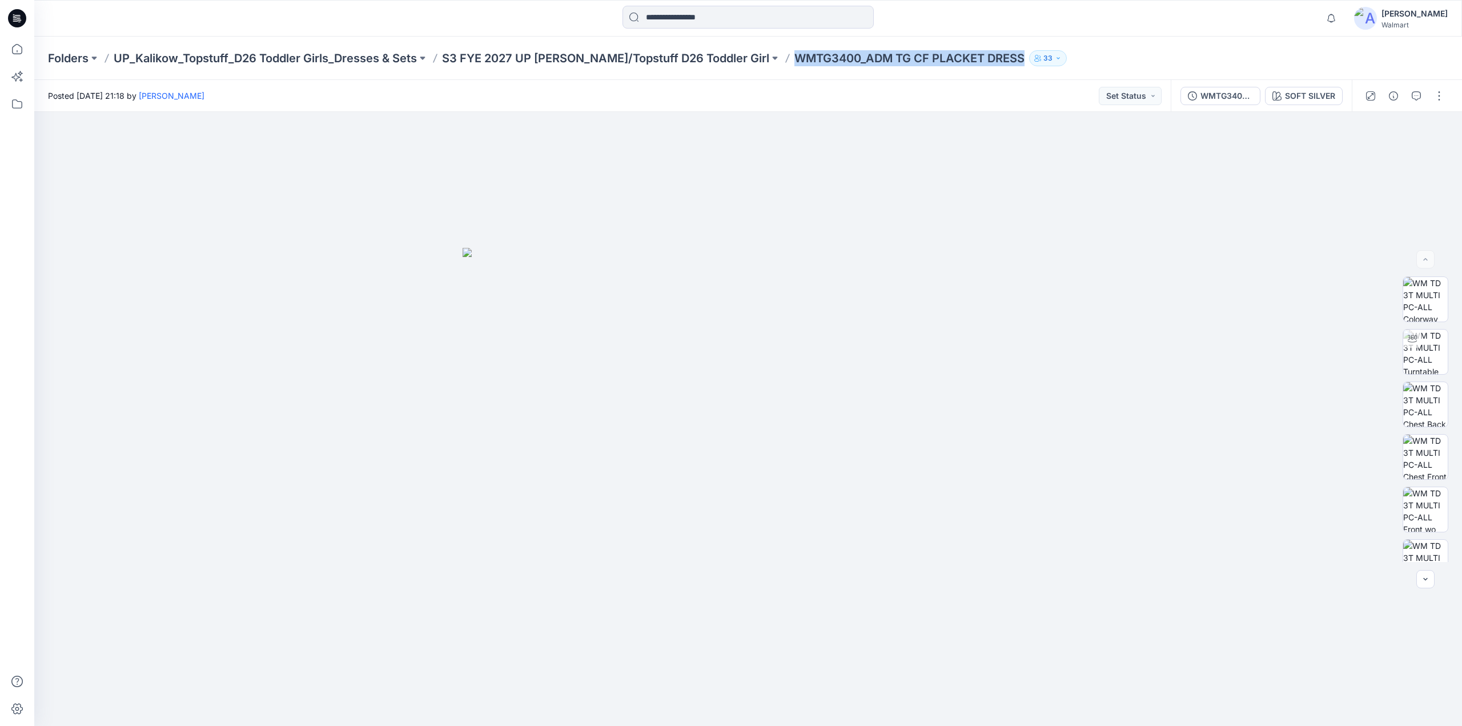
drag, startPoint x: 750, startPoint y: 65, endPoint x: 983, endPoint y: 68, distance: 233.6
click at [983, 68] on div "Folders UP_Kalikow_Topstuff_D26 Toddler Girls_Dresses & Sets S3 FYE 2027 UP Kal…" at bounding box center [748, 58] width 1428 height 43
copy div "WMTG3400_ADM TG CF PLACKET DRESS 33"
click at [1340, 13] on span "1" at bounding box center [1335, 14] width 9 height 9
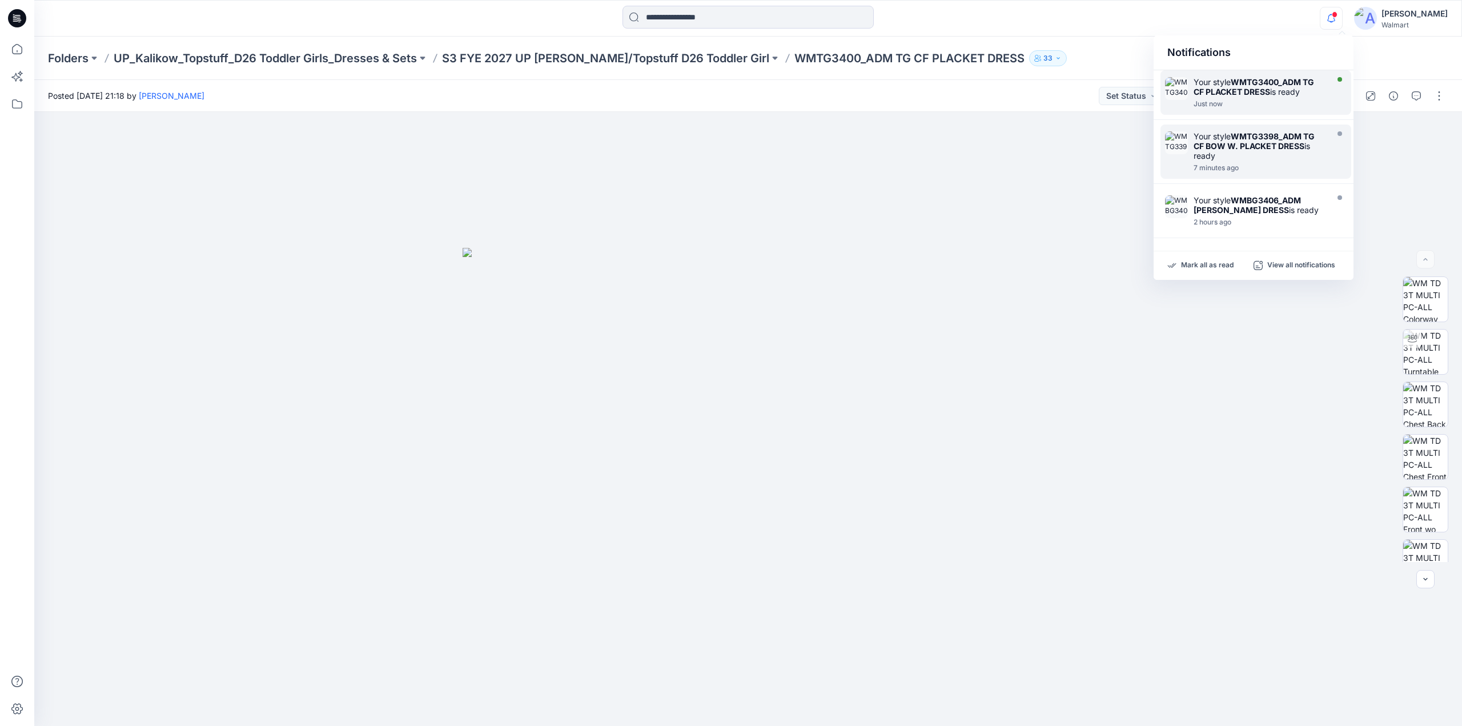
click at [1233, 86] on strong "WMTG3400_ADM TG CF PLACKET DRESS" at bounding box center [1253, 86] width 120 height 19
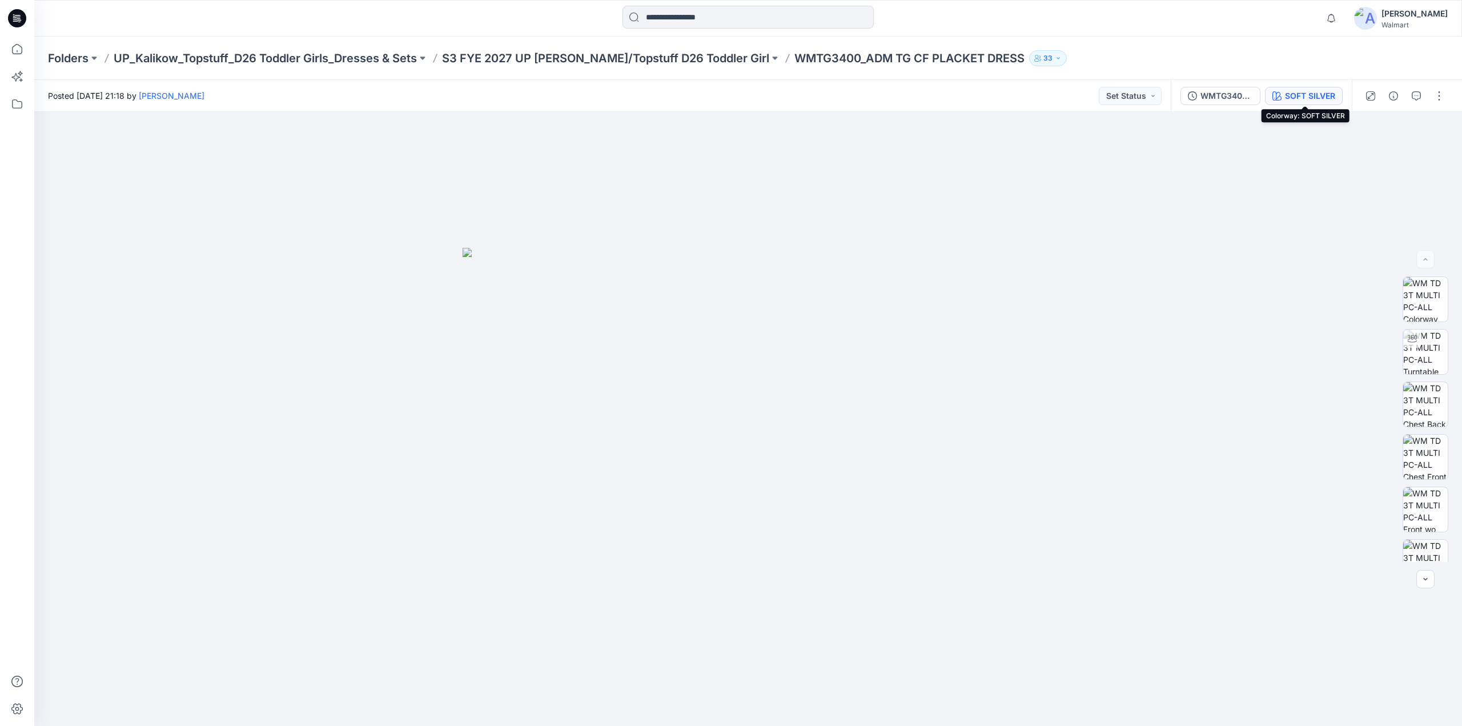
click at [1313, 97] on div "SOFT SILVER" at bounding box center [1310, 96] width 50 height 13
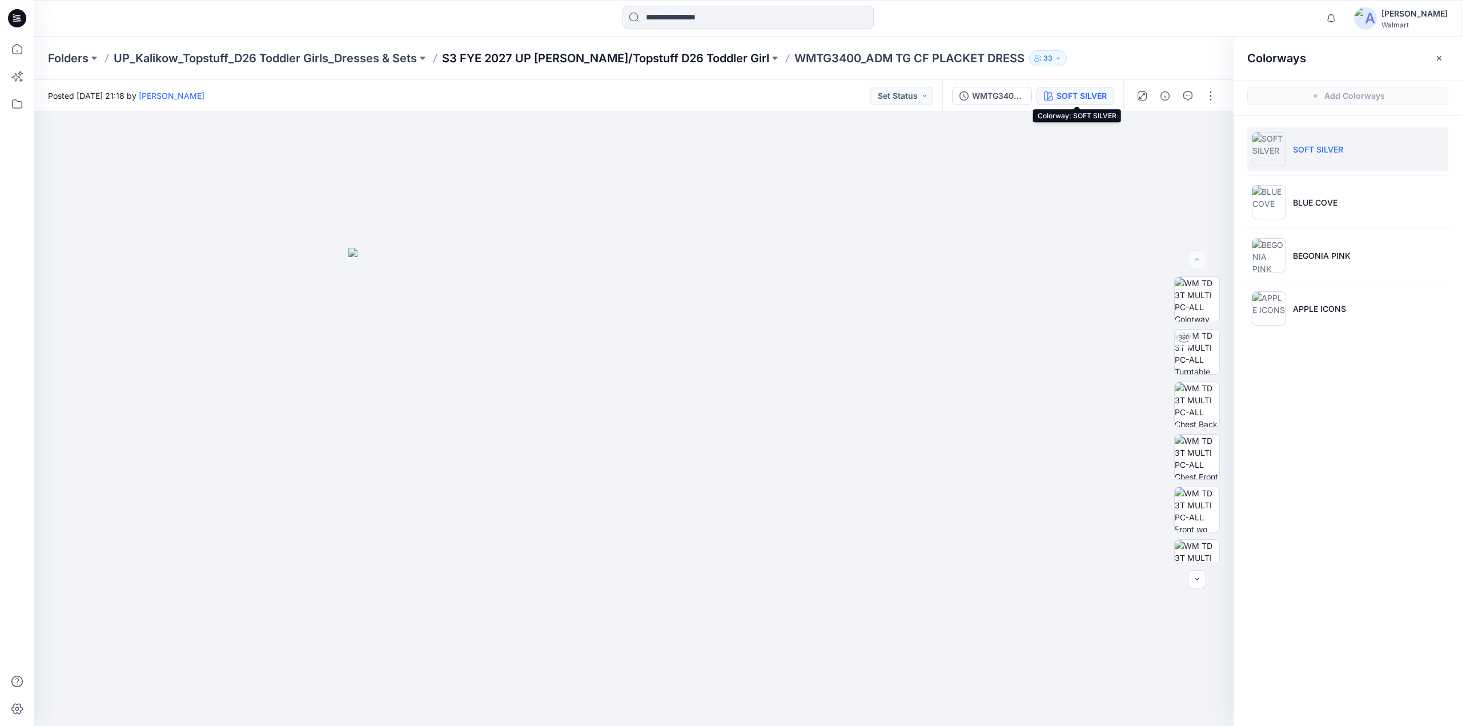
click at [535, 58] on p "S3 FYE 2027 UP [PERSON_NAME]/Topstuff D26 Toddler Girl" at bounding box center [605, 58] width 327 height 16
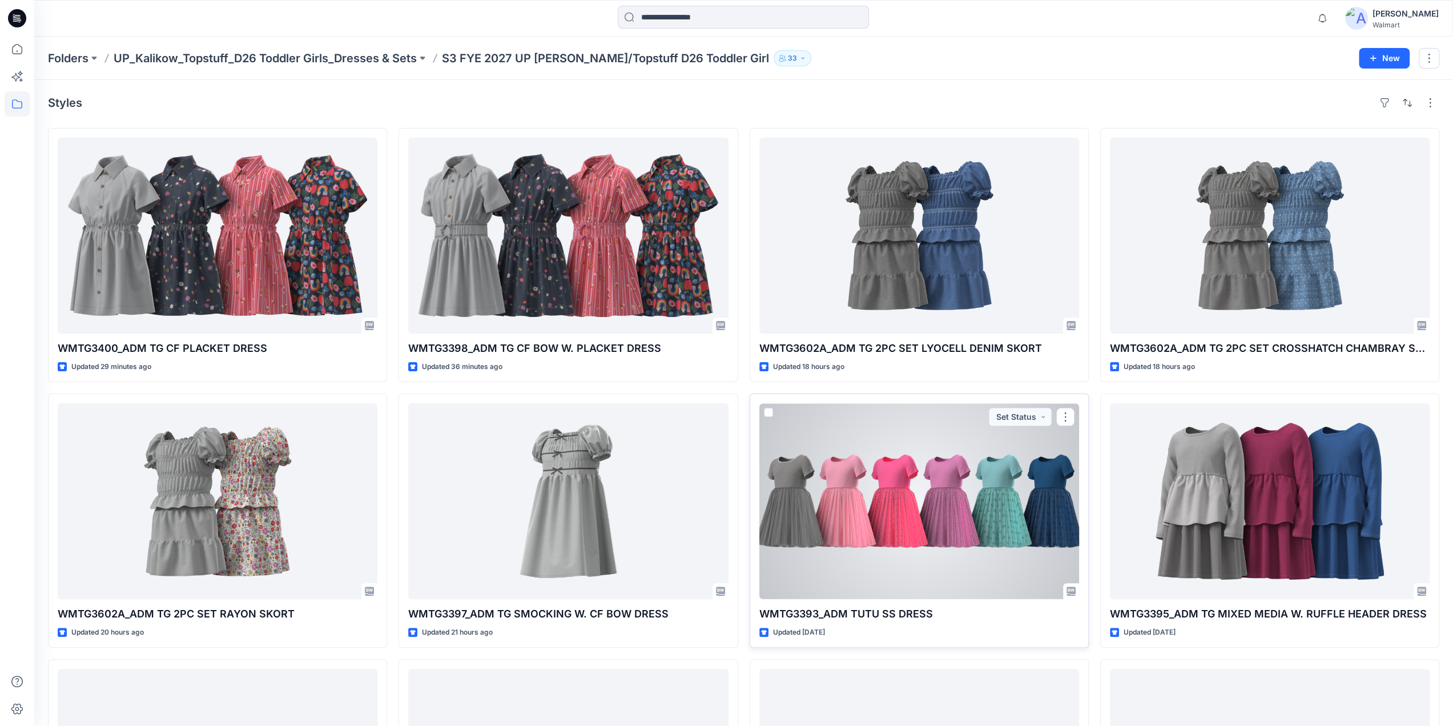
scroll to position [241, 0]
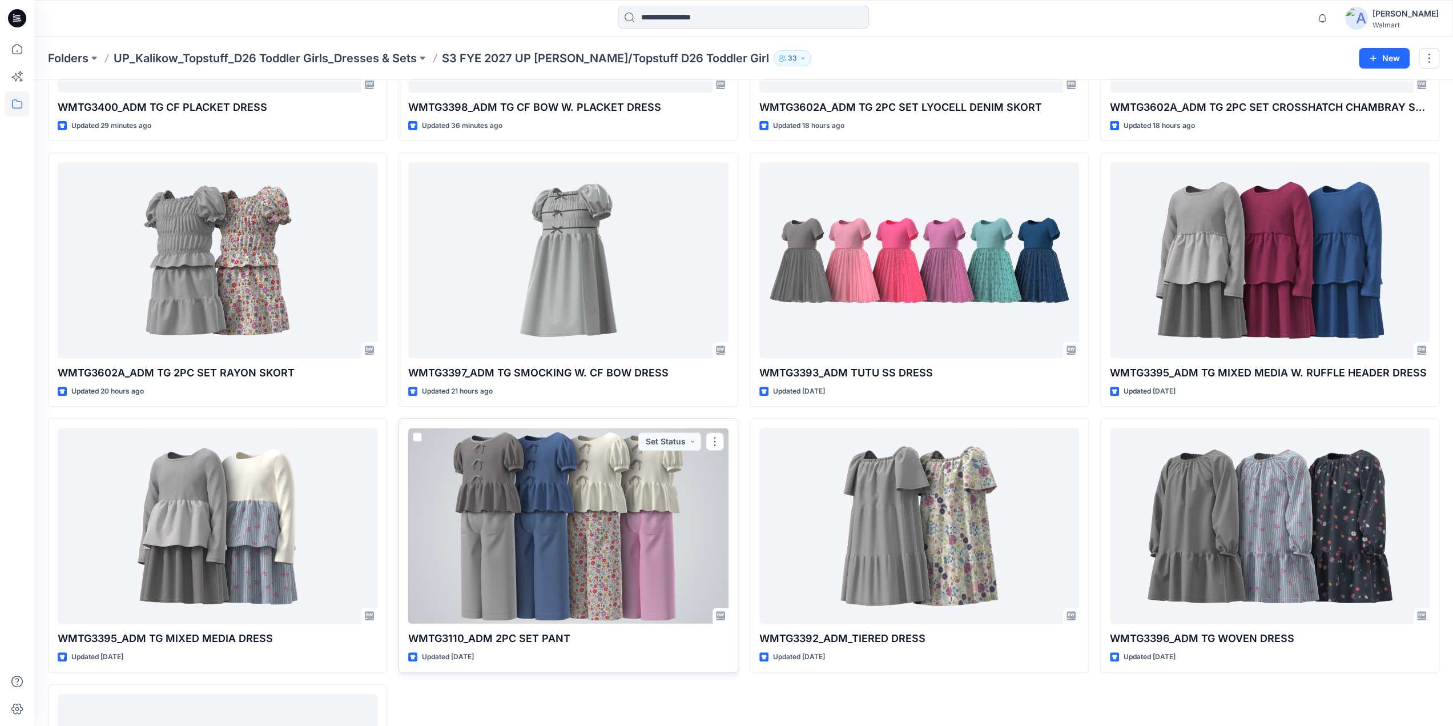
click at [599, 514] on div at bounding box center [568, 526] width 320 height 196
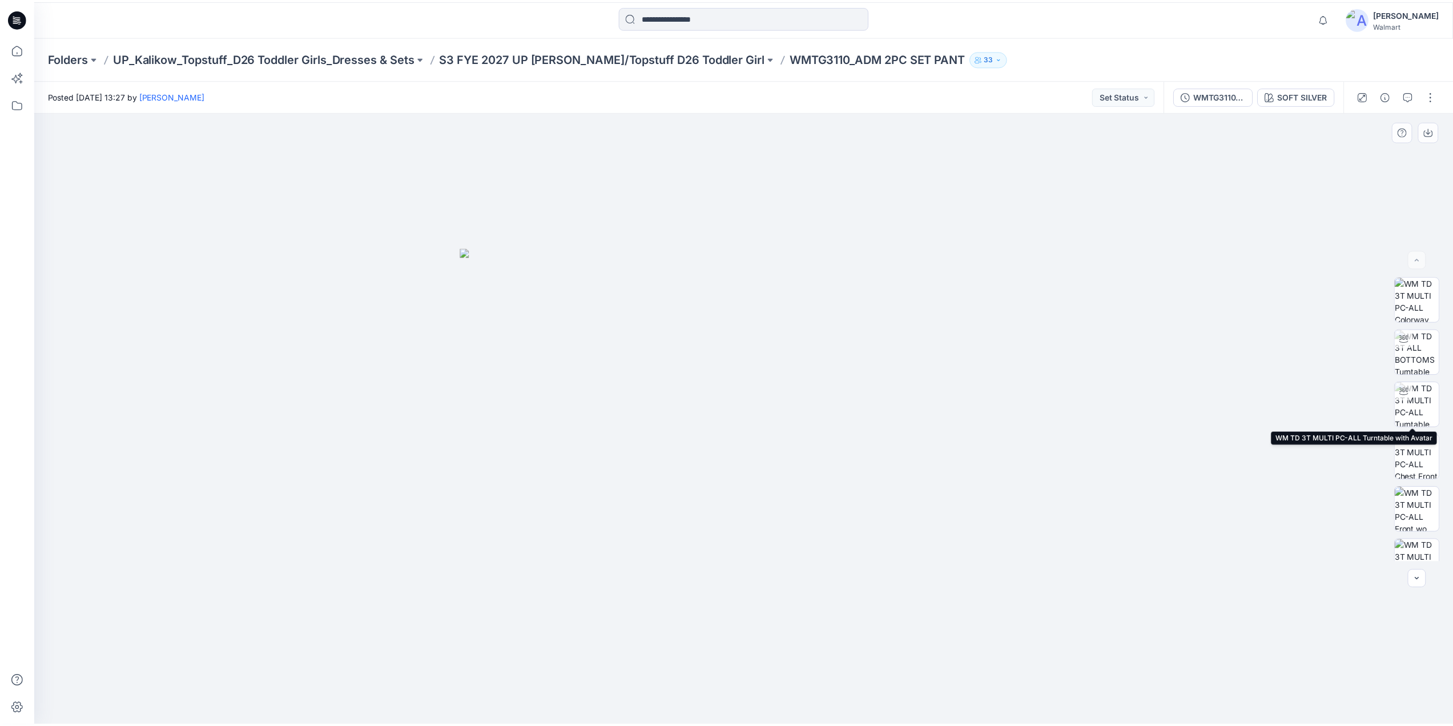
scroll to position [548, 0]
click at [1424, 435] on img at bounding box center [1425, 434] width 45 height 36
click at [554, 60] on p "S3 FYE 2027 UP [PERSON_NAME]/Topstuff D26 Toddler Girl" at bounding box center [605, 58] width 327 height 16
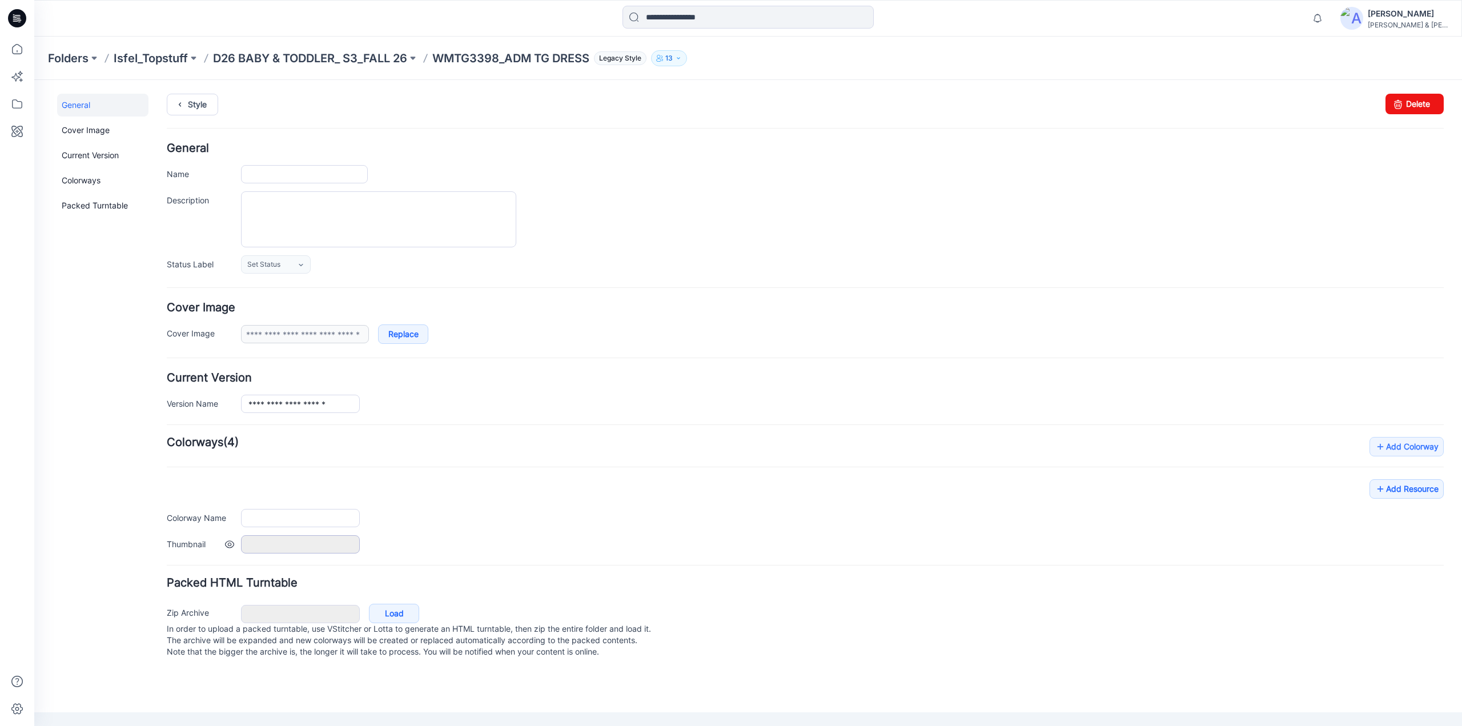
type input "**********"
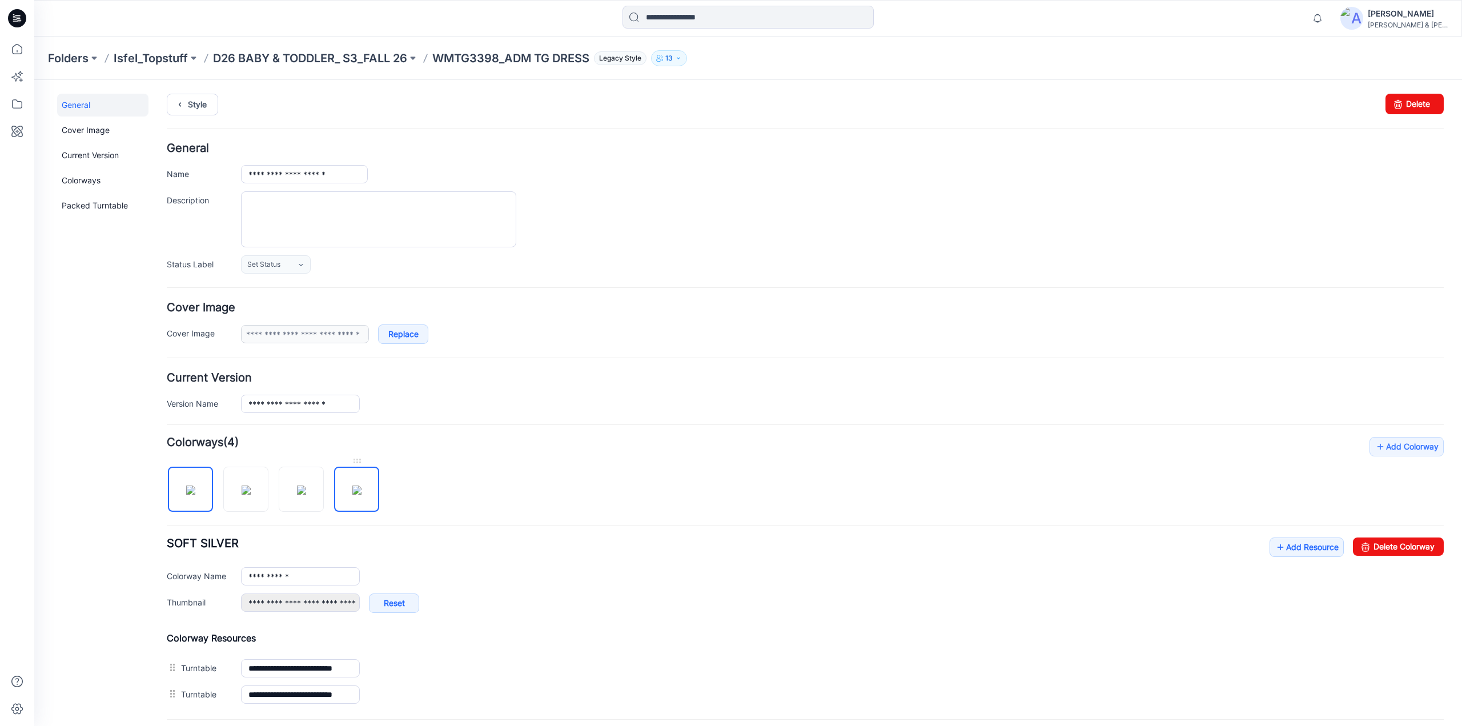
click at [352, 485] on img at bounding box center [356, 489] width 9 height 9
type input "**********"
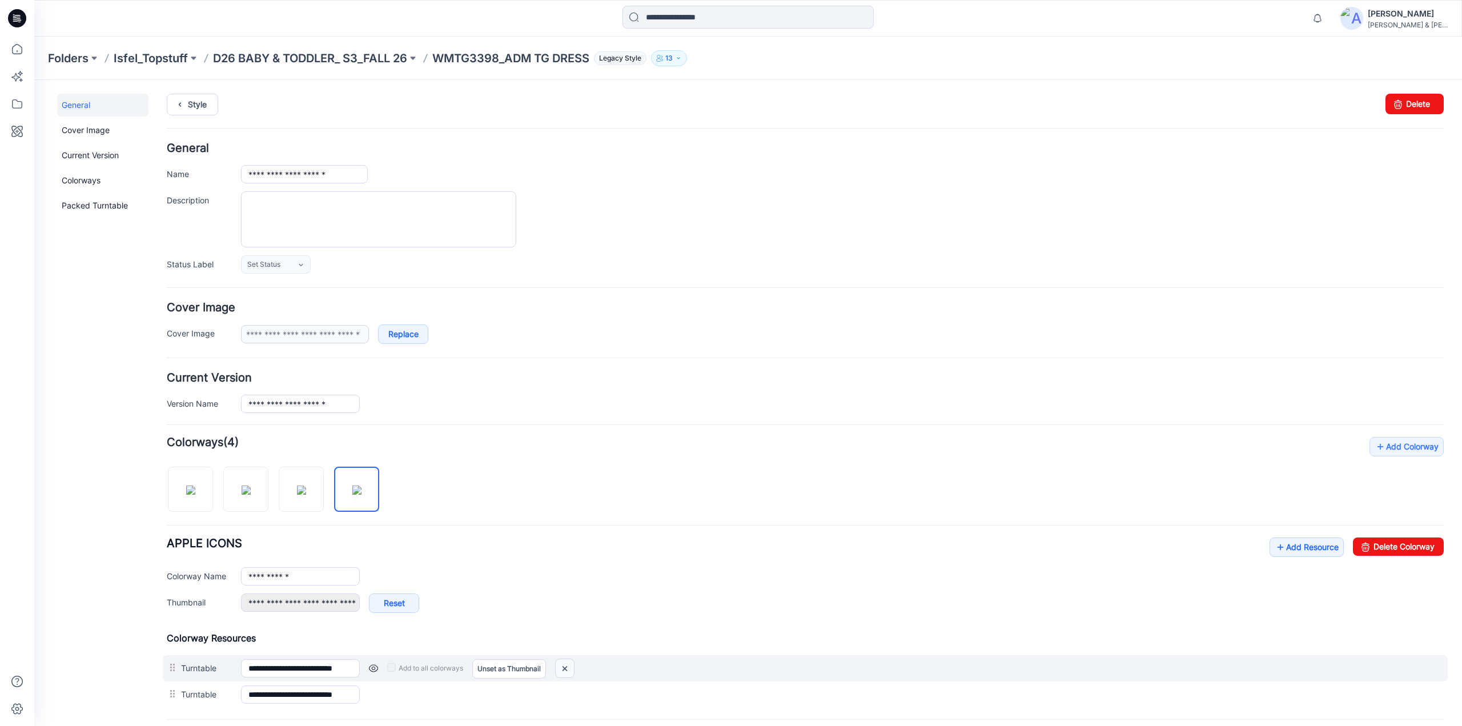
click at [563, 665] on img at bounding box center [565, 668] width 18 height 19
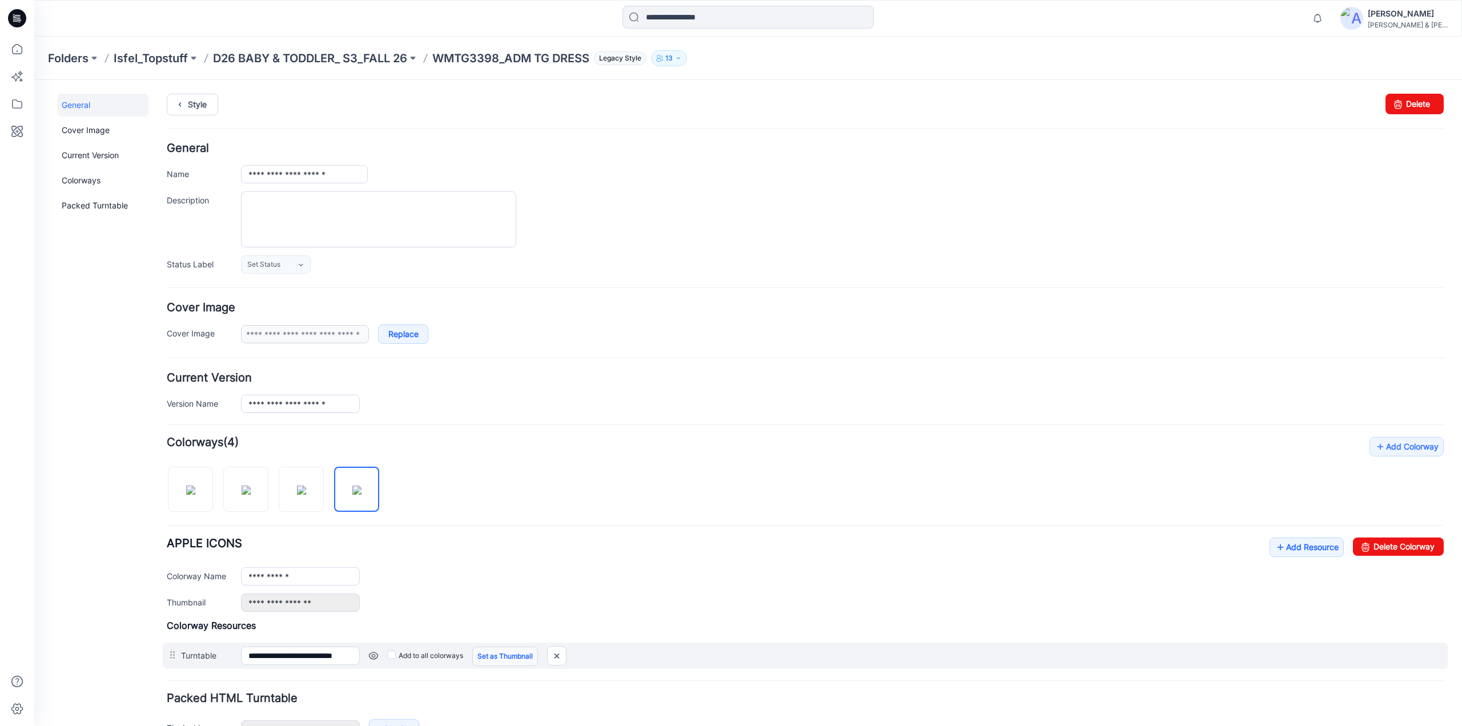
click at [491, 650] on link "Set as Thumbnail" at bounding box center [505, 655] width 66 height 19
type input "**********"
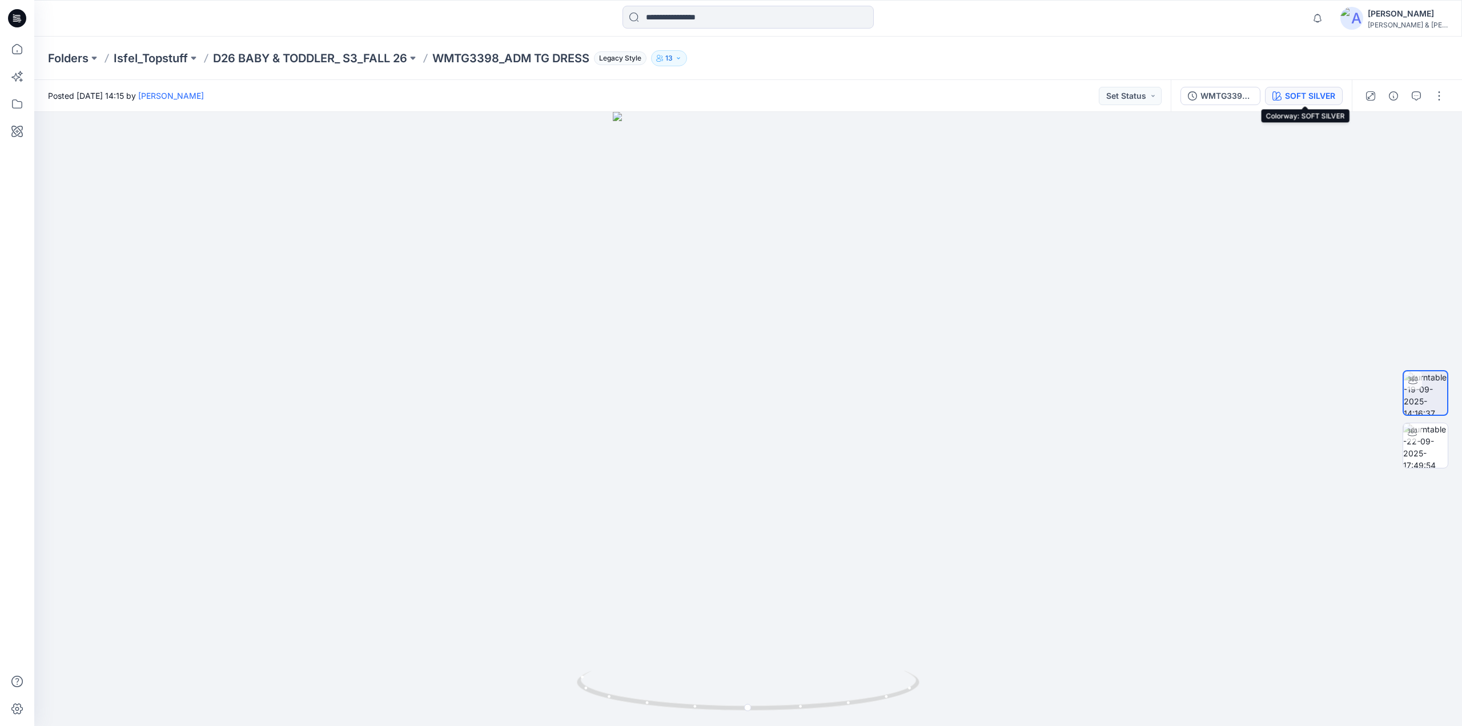
click at [1294, 102] on button "SOFT SILVER" at bounding box center [1304, 96] width 78 height 18
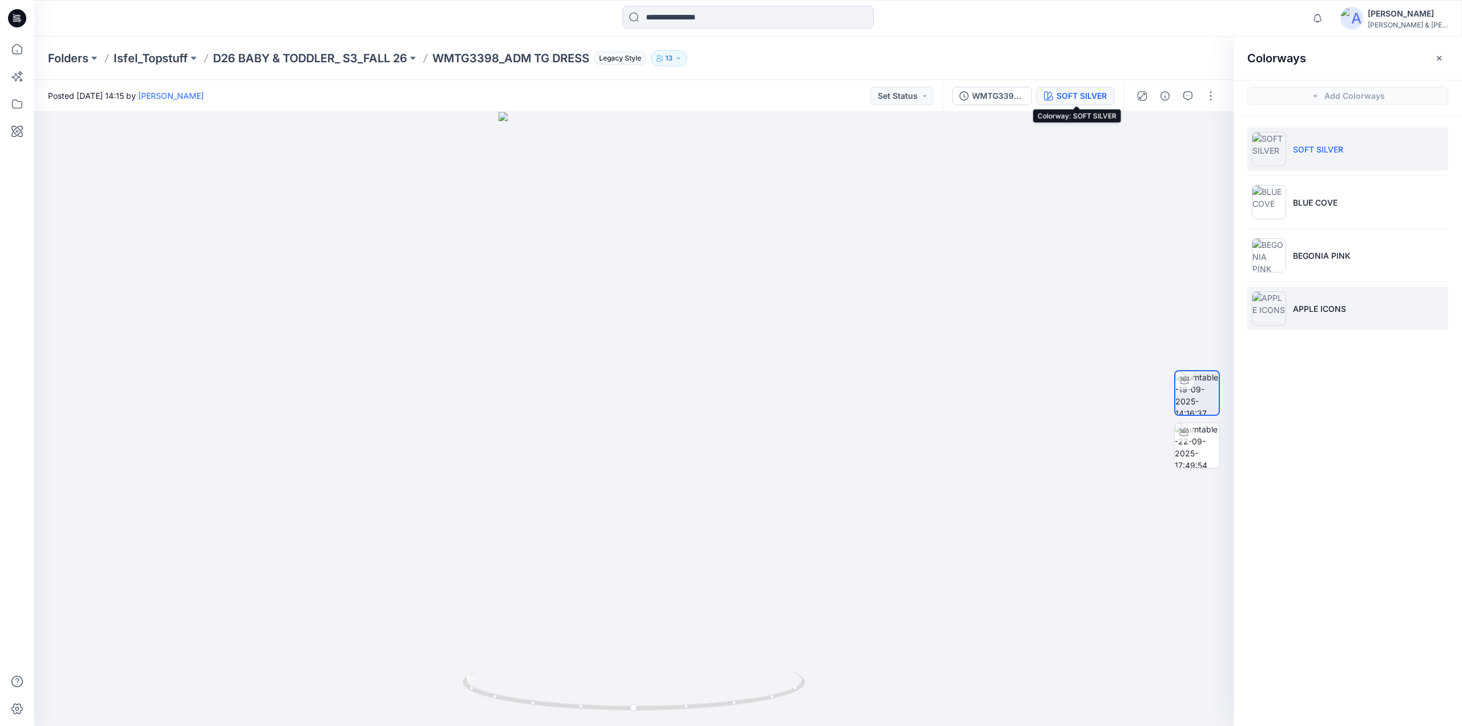
click at [1307, 311] on p "APPLE ICONS" at bounding box center [1319, 309] width 53 height 12
click at [325, 57] on p "D26 BABY & TODDLER_ S3_FALL 26" at bounding box center [310, 58] width 194 height 16
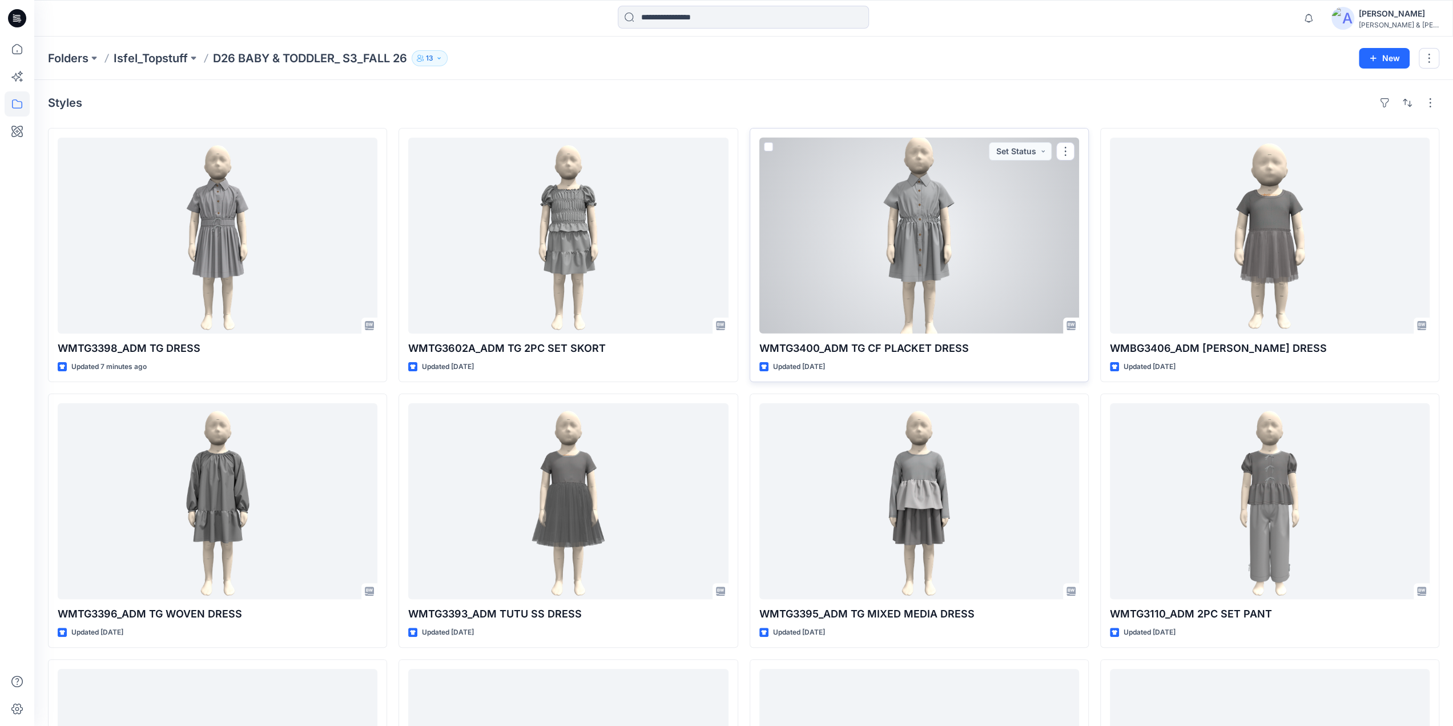
click at [927, 239] on div at bounding box center [919, 236] width 320 height 196
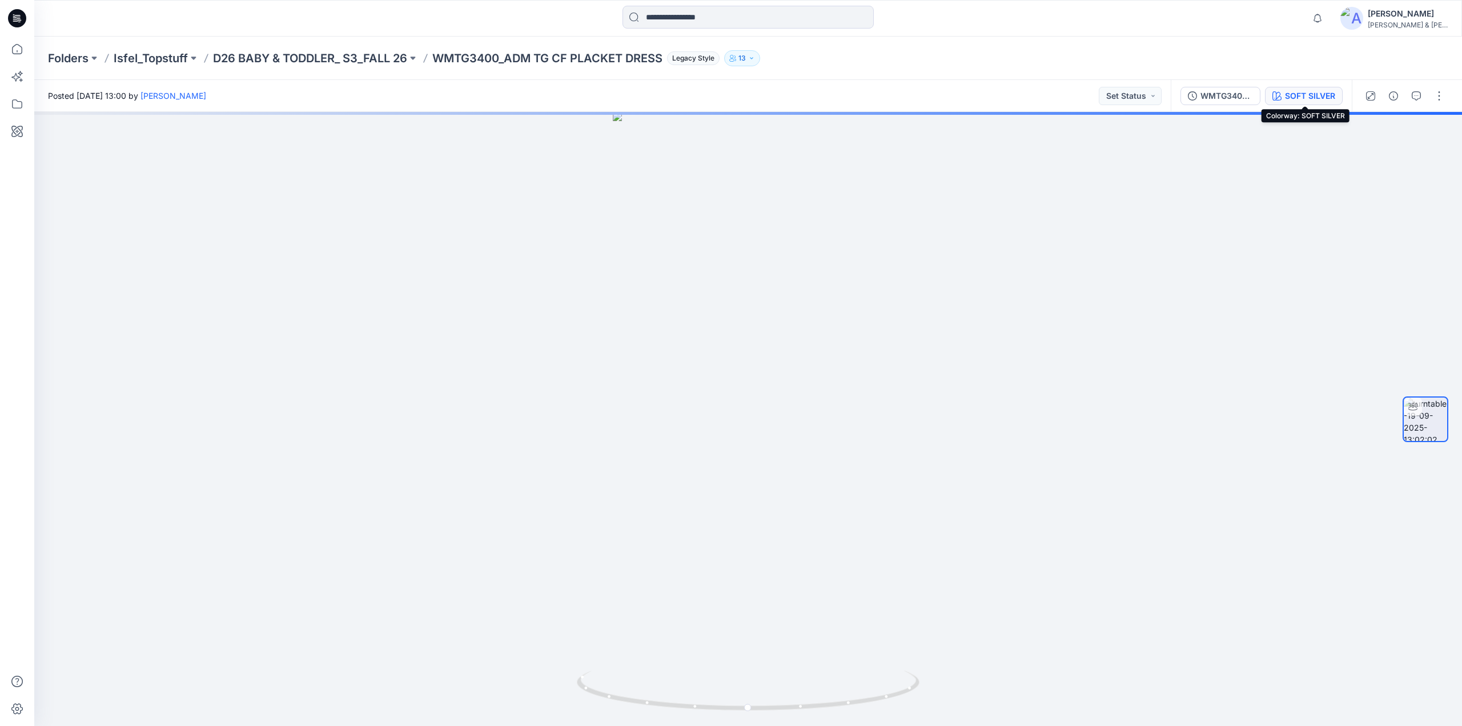
click at [1310, 93] on div "SOFT SILVER" at bounding box center [1310, 96] width 50 height 13
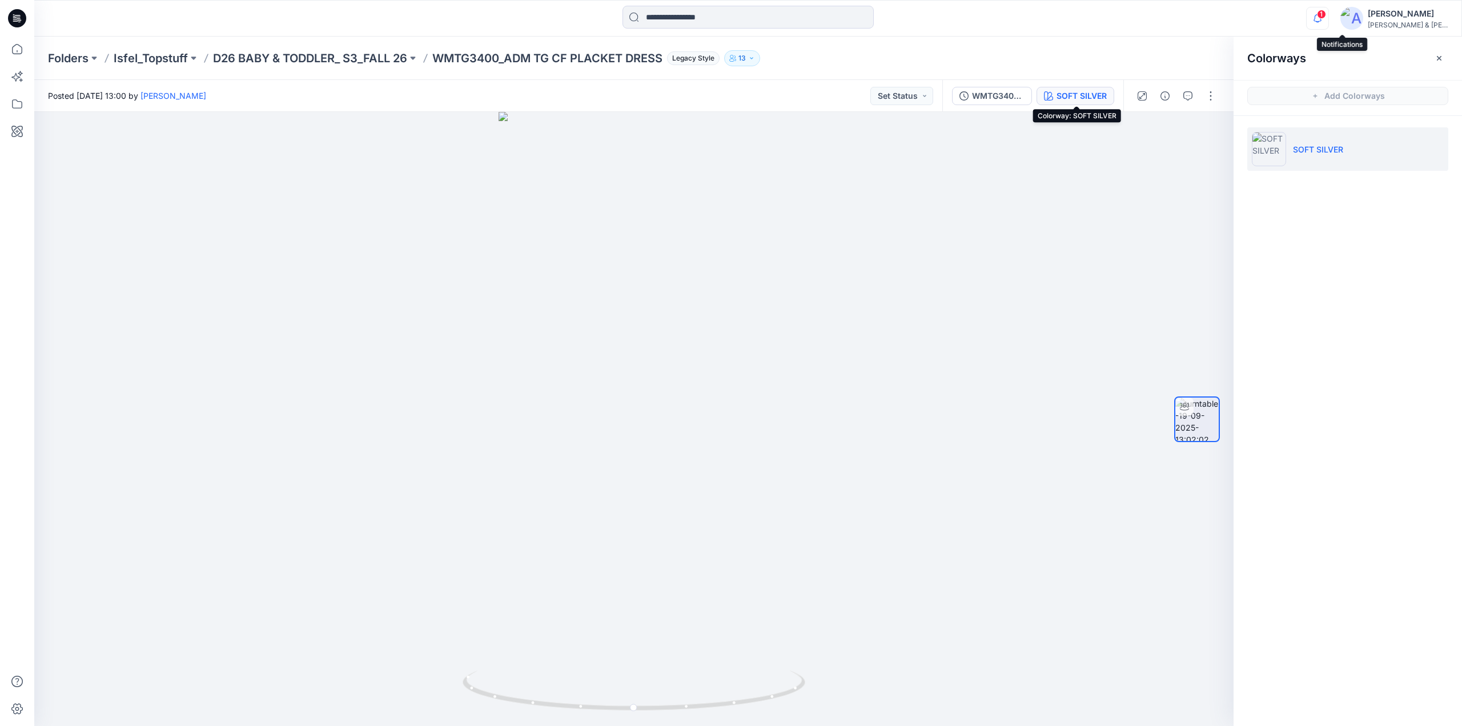
click at [1321, 17] on icon "button" at bounding box center [1317, 17] width 8 height 7
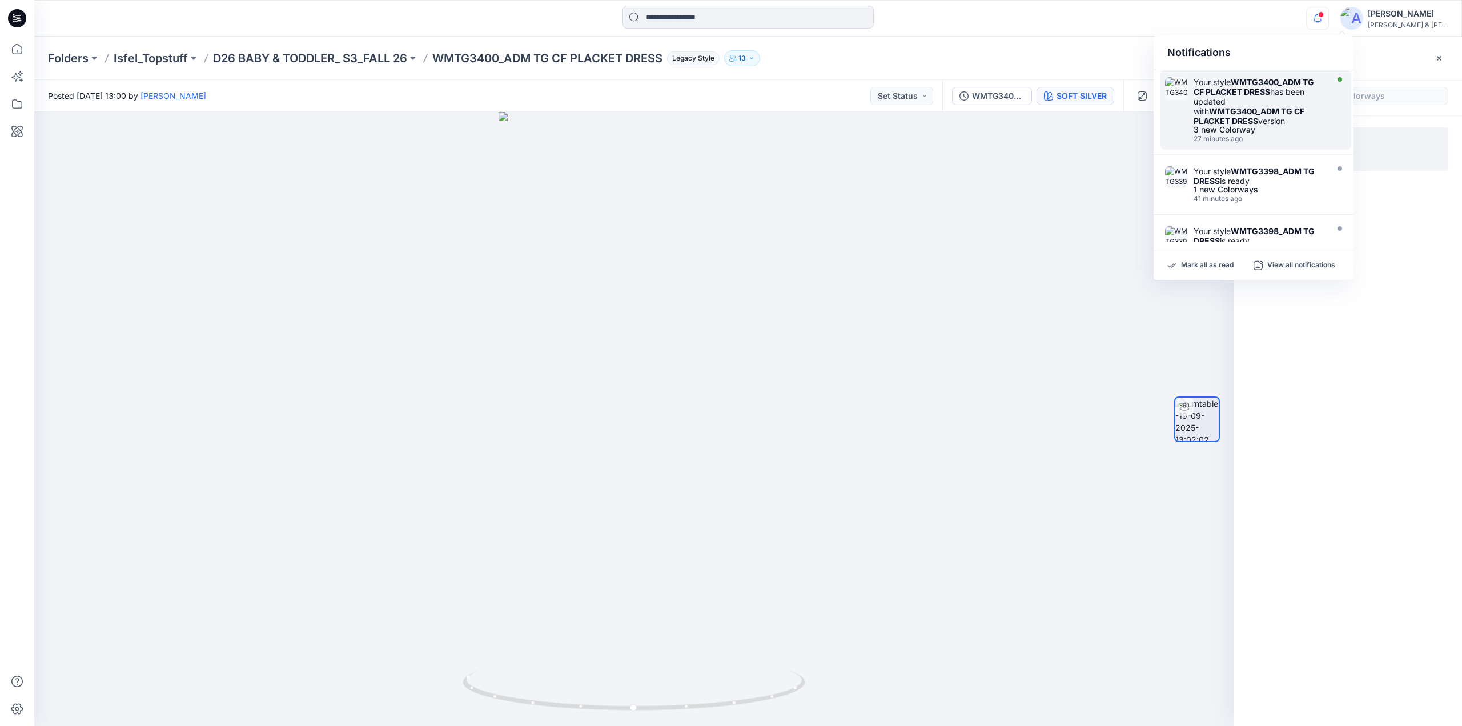
click at [1256, 97] on div "Your style WMTG3400_ADM TG CF PLACKET DRESS has been updated with WMTG3400_ADM …" at bounding box center [1258, 101] width 131 height 49
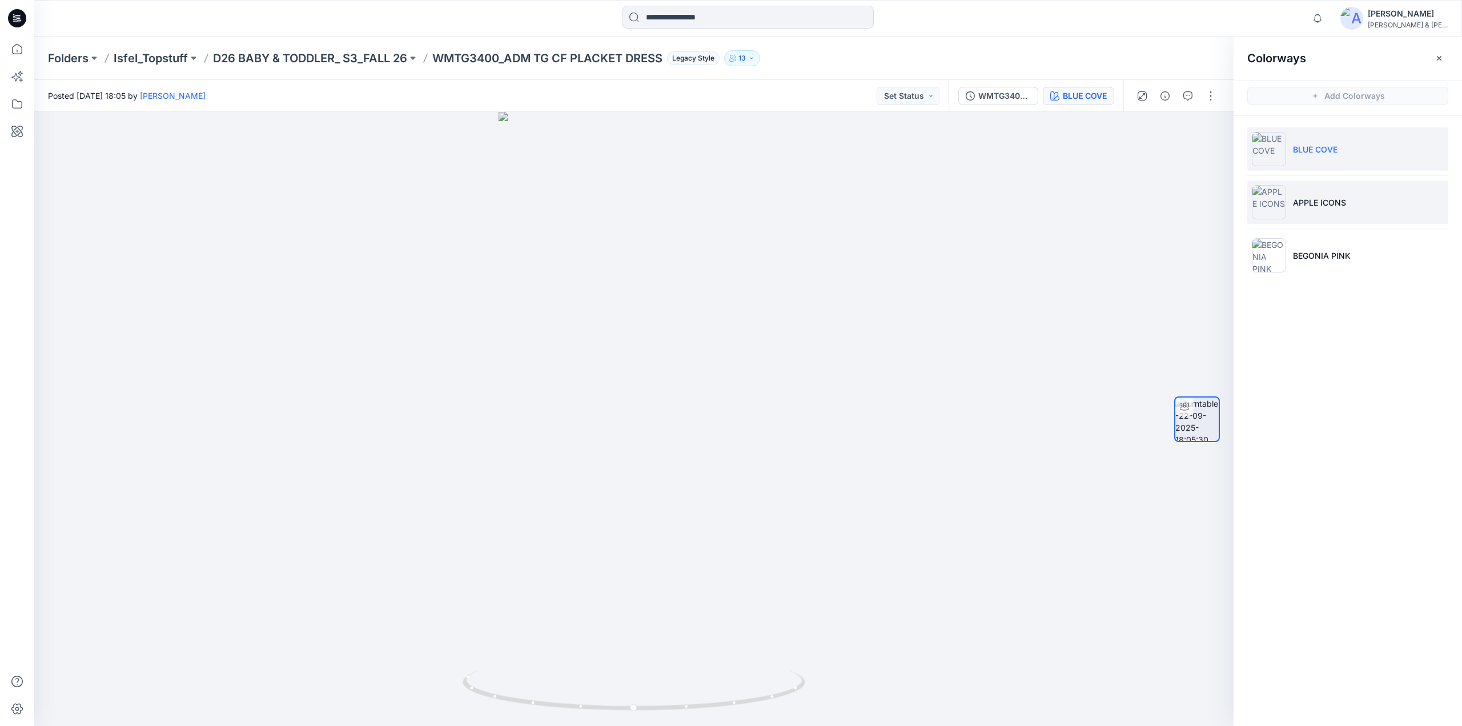
click at [1326, 202] on p "APPLE ICONS" at bounding box center [1319, 202] width 53 height 12
click at [1323, 265] on li "BEGONIA PINK" at bounding box center [1347, 255] width 201 height 43
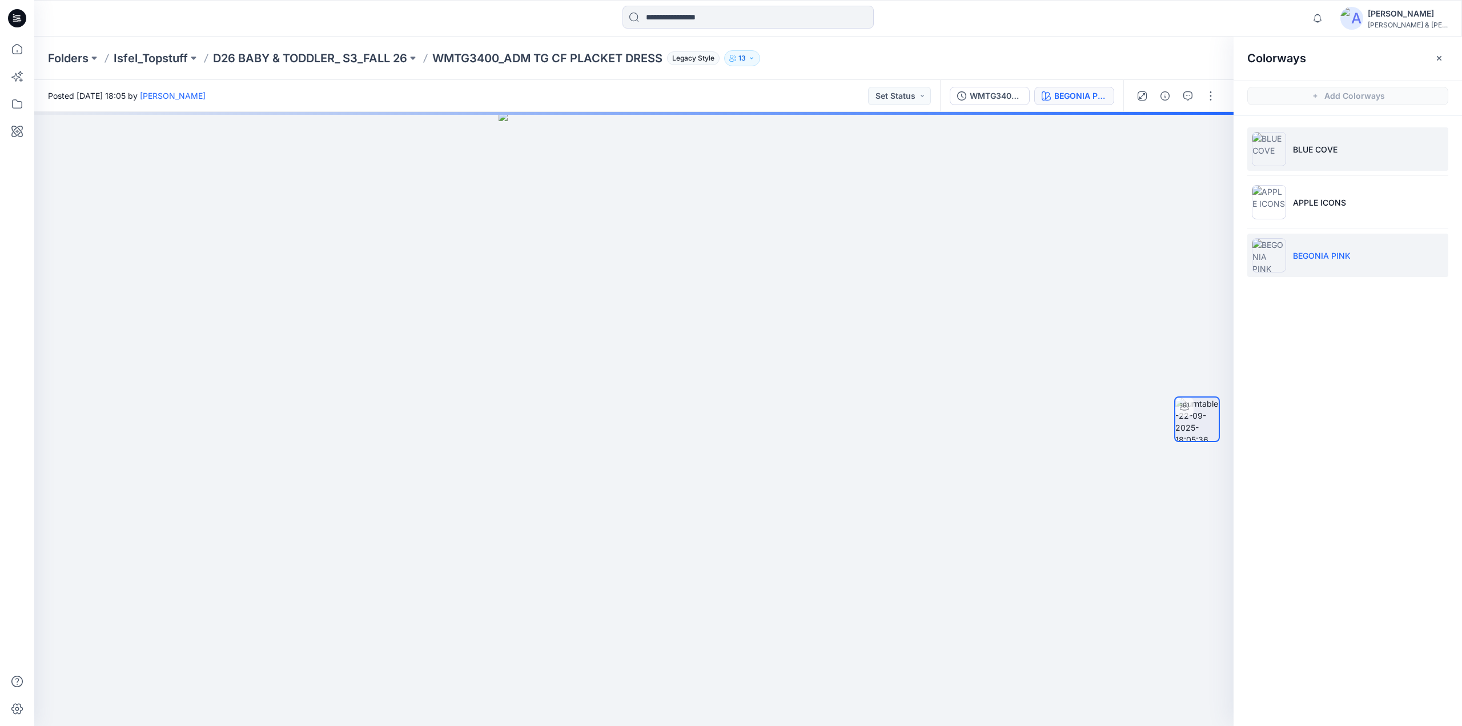
click at [1301, 162] on li "BLUE COVE" at bounding box center [1347, 148] width 201 height 43
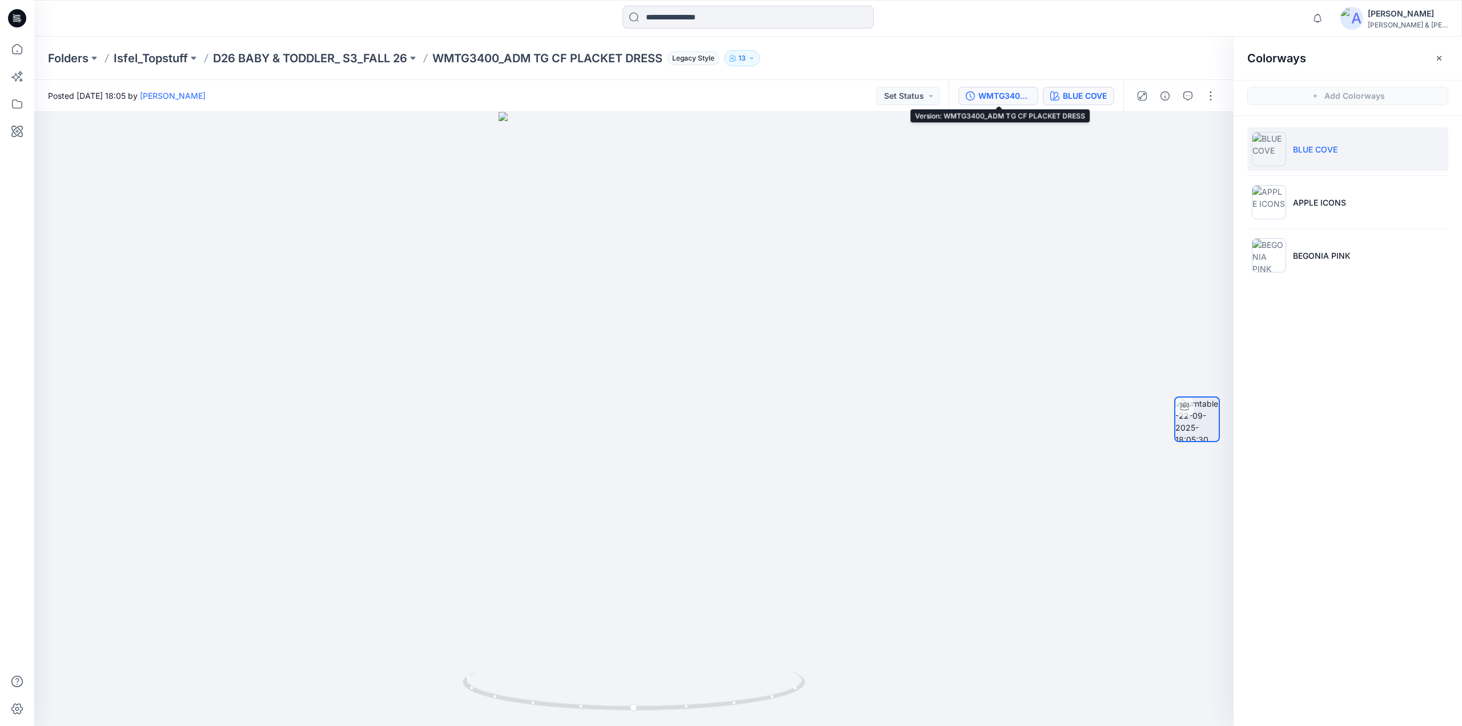
click at [992, 95] on div "WMTG3400_ADM TG CF PLACKET DRESS" at bounding box center [1004, 96] width 53 height 13
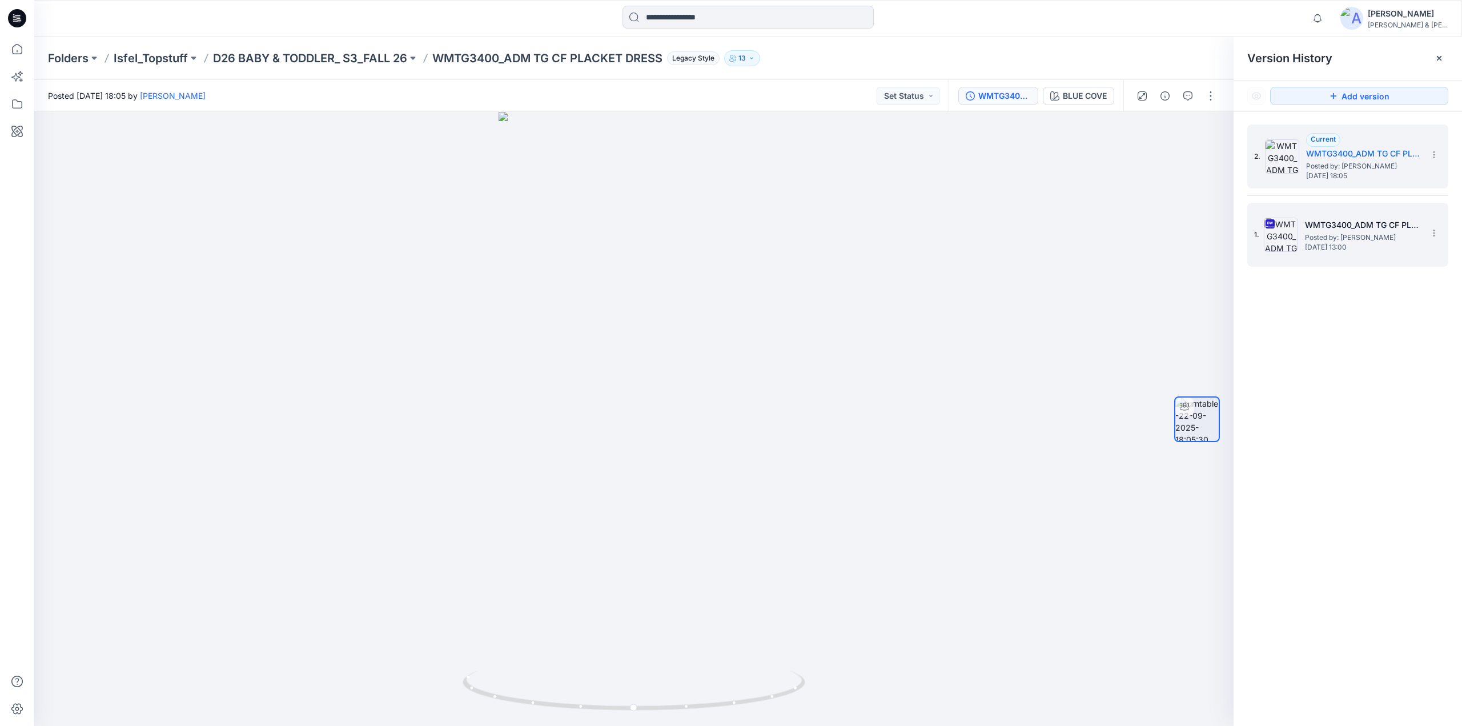
click at [1317, 238] on span "Posted by: [PERSON_NAME]" at bounding box center [1362, 237] width 114 height 11
click at [1296, 172] on div at bounding box center [1282, 156] width 34 height 34
click at [1208, 98] on button "button" at bounding box center [1210, 96] width 18 height 18
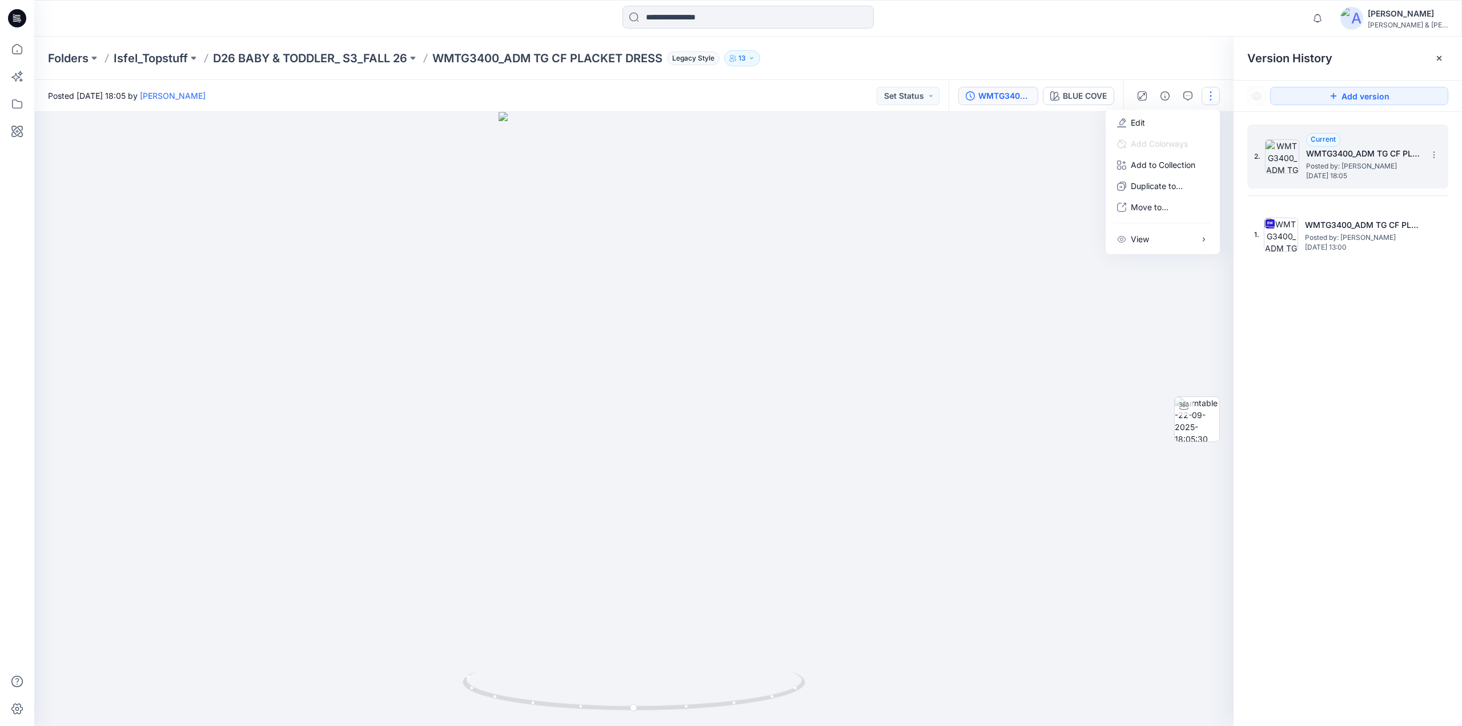
click at [1338, 164] on span "Posted by: Grace Vergara" at bounding box center [1363, 165] width 114 height 11
click at [1087, 93] on div "BLUE COVE" at bounding box center [1085, 96] width 44 height 13
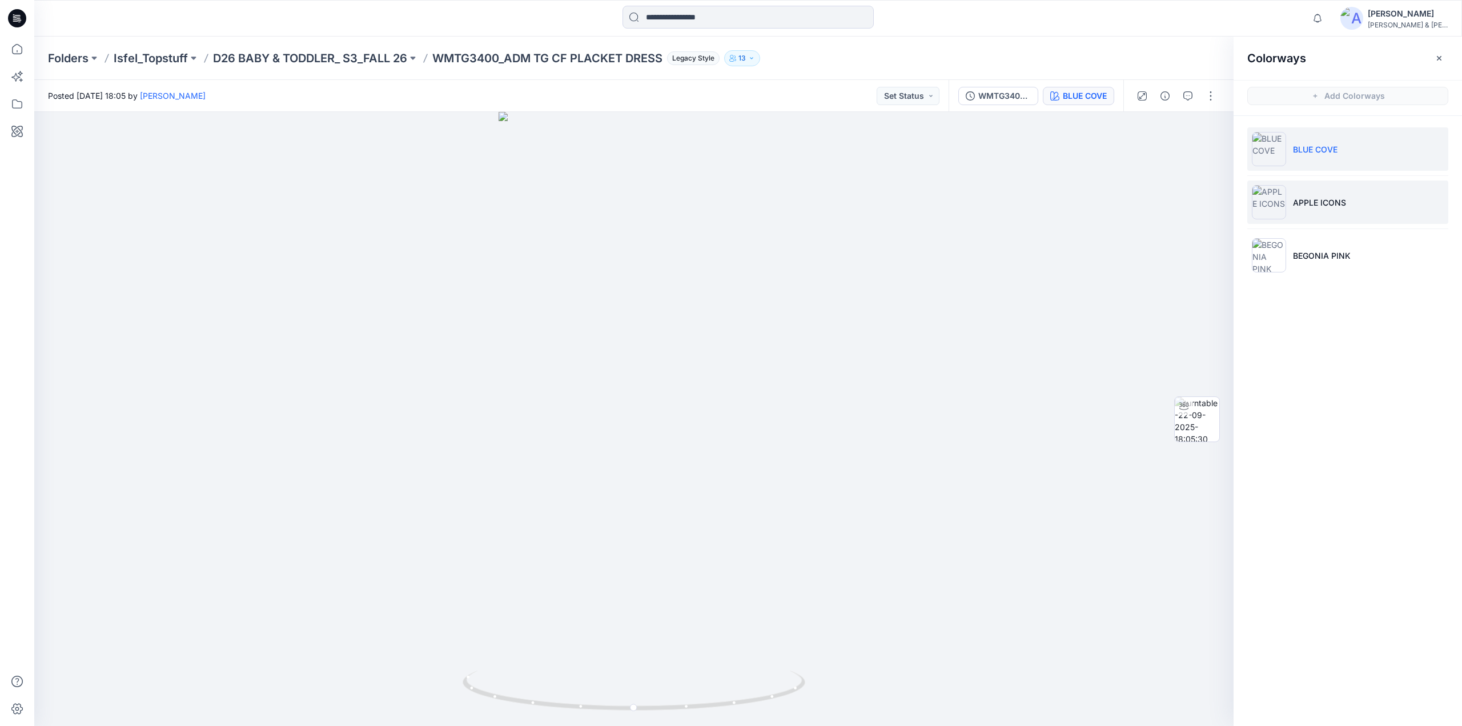
click at [1332, 205] on p "APPLE ICONS" at bounding box center [1319, 202] width 53 height 12
click at [1319, 155] on li "BLUE COVE" at bounding box center [1347, 148] width 201 height 43
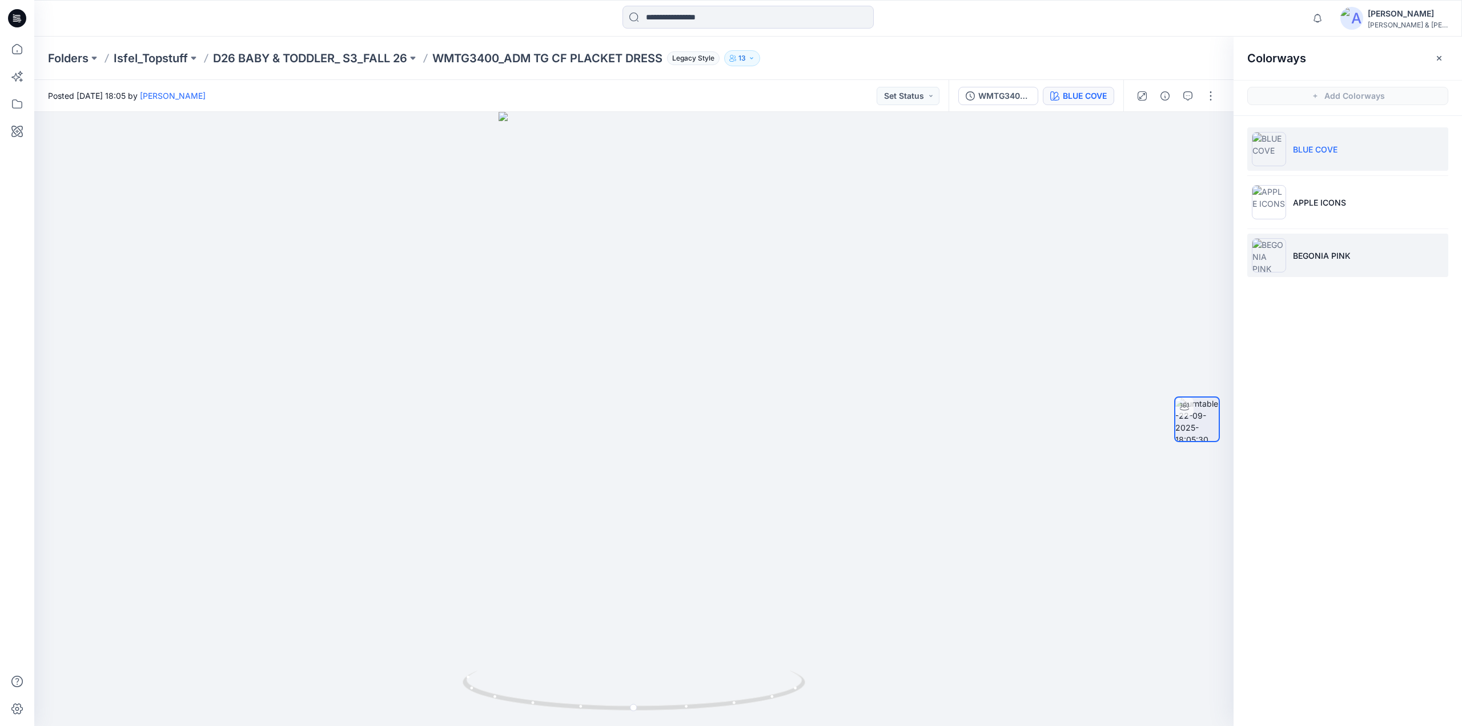
click at [1325, 266] on li "BEGONIA PINK" at bounding box center [1347, 255] width 201 height 43
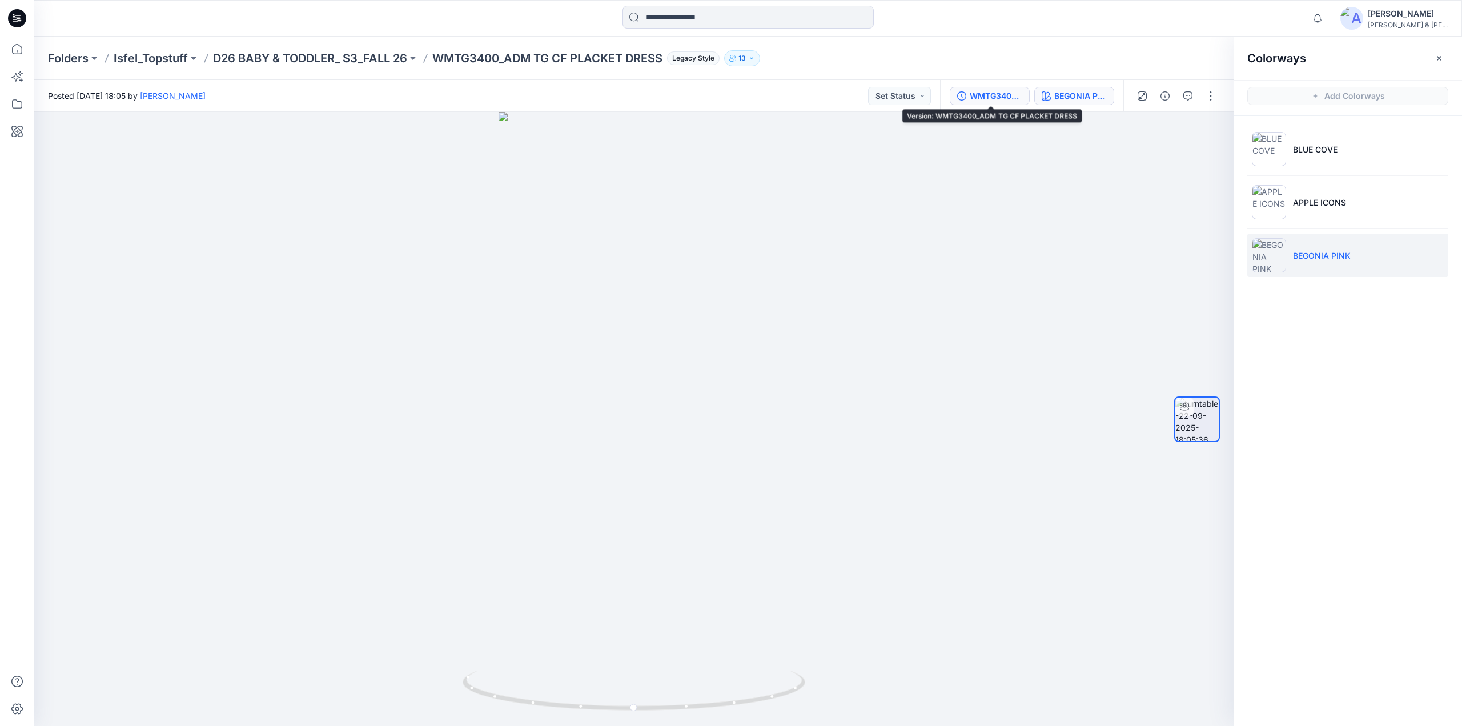
click at [988, 99] on div "WMTG3400_ADM TG CF PLACKET DRESS" at bounding box center [996, 96] width 53 height 13
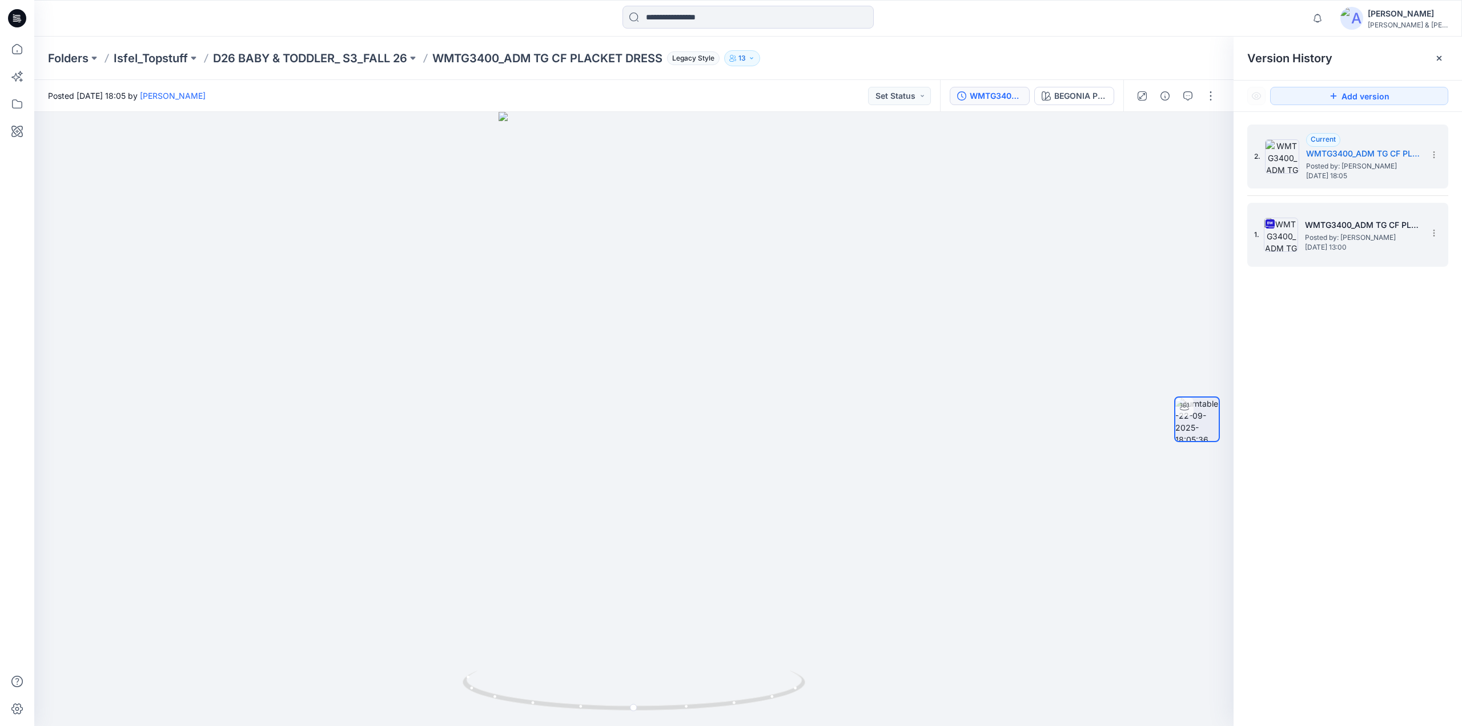
click at [1316, 244] on span "[DATE] 13:00" at bounding box center [1362, 247] width 114 height 8
click at [1434, 155] on icon at bounding box center [1433, 154] width 9 height 9
click at [1342, 226] on span "Delete Version" at bounding box center [1355, 228] width 54 height 14
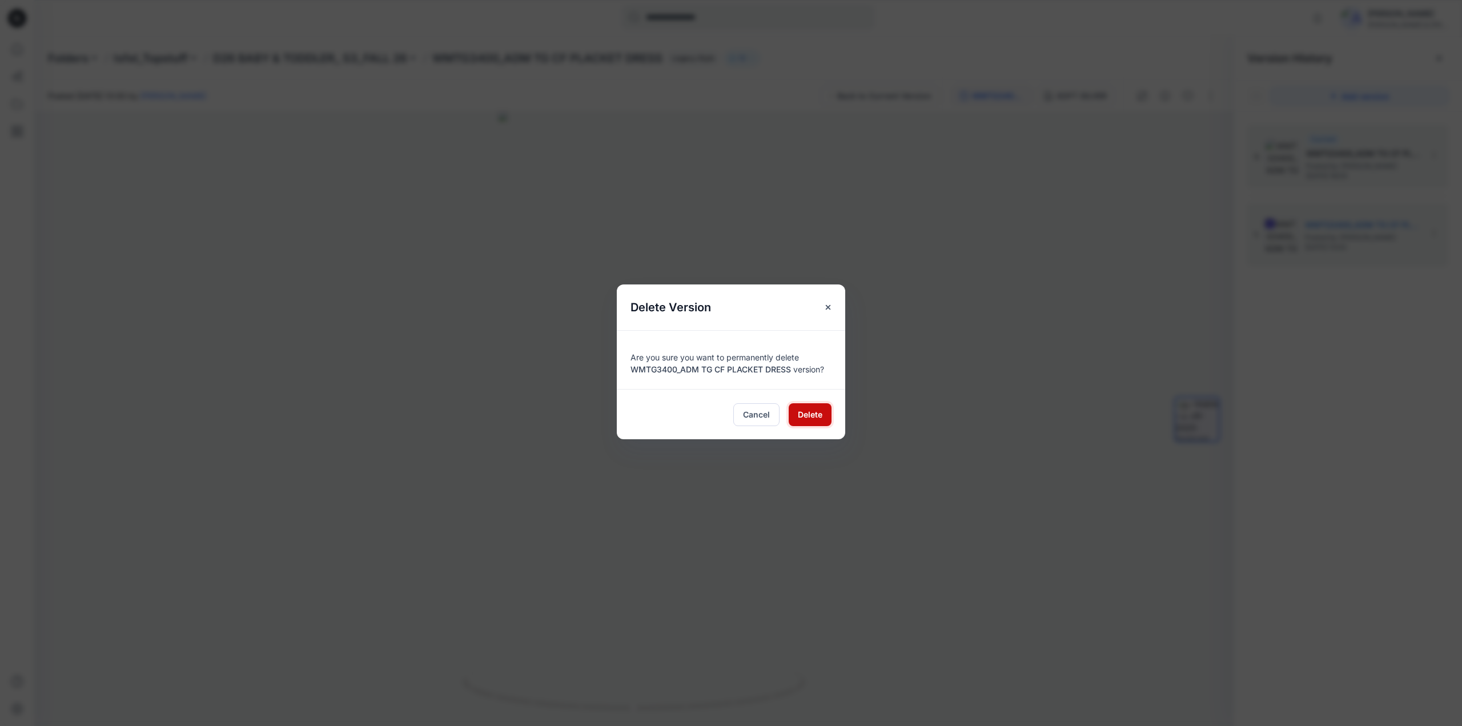
click at [819, 412] on span "Delete" at bounding box center [810, 414] width 25 height 12
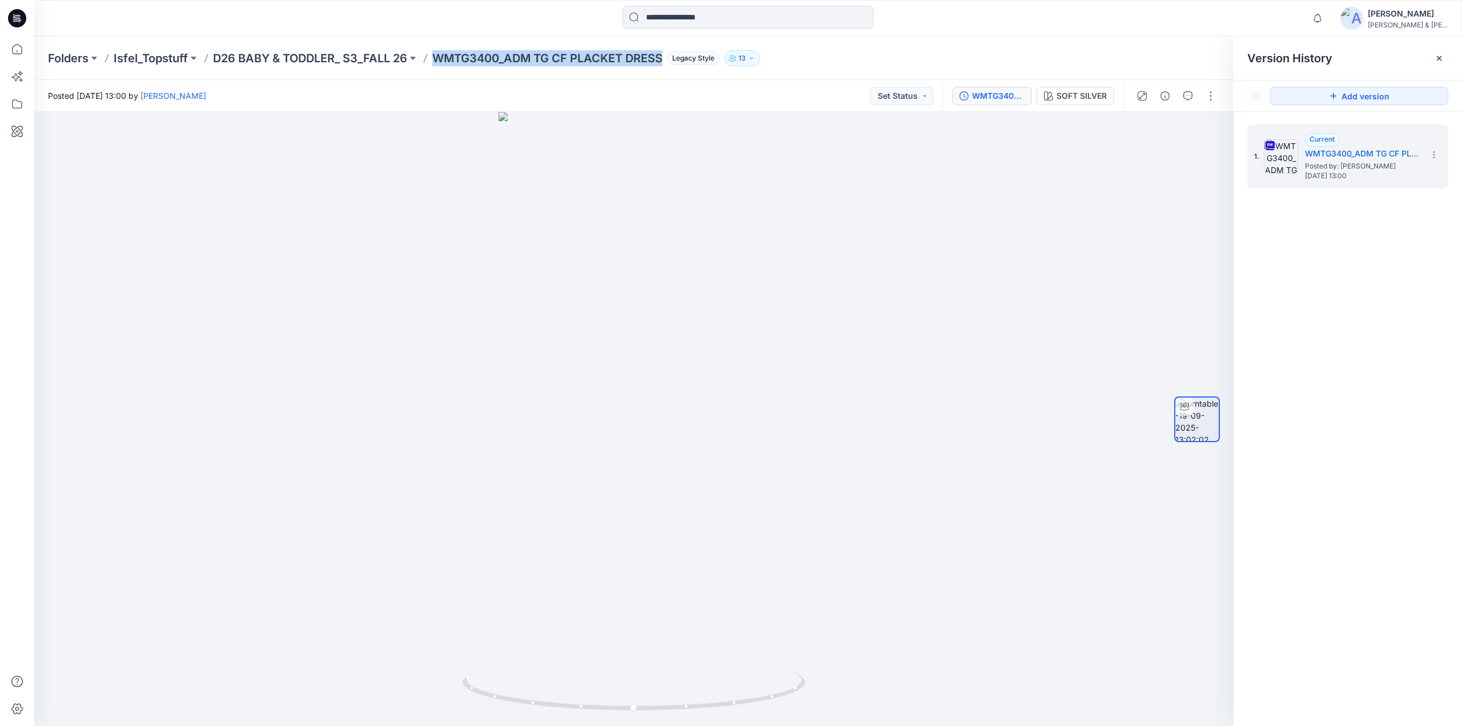
drag, startPoint x: 437, startPoint y: 61, endPoint x: 669, endPoint y: 63, distance: 231.3
click at [669, 63] on div "Folders Isfel_Topstuff D26 BABY & TODDLER_ S3_FALL 26 WMTG3400_ADM TG CF PLACKE…" at bounding box center [703, 58] width 1311 height 16
copy p "WMTG3400_ADM TG CF PLACKET DRESS"
click at [508, 105] on div "Posted Friday, September 19, 2025 13:00 by Grace Vergara Set Status" at bounding box center [488, 95] width 908 height 31
drag, startPoint x: 437, startPoint y: 59, endPoint x: 666, endPoint y: 68, distance: 229.2
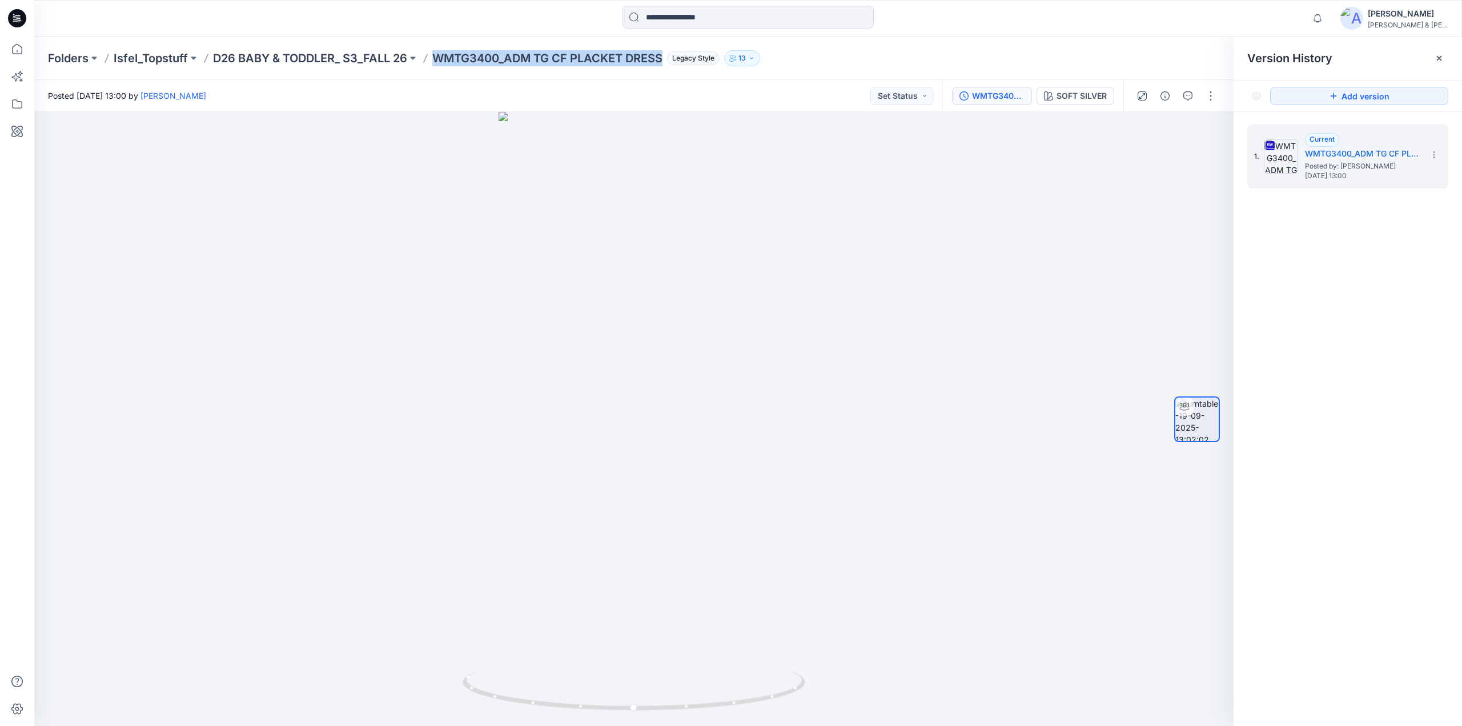
click at [666, 68] on div "Folders Isfel_Topstuff D26 BABY & TODDLER_ S3_FALL 26 WMTG3400_ADM TG CF PLACKE…" at bounding box center [748, 58] width 1428 height 43
copy p "WMTG3400_ADM TG CF PLACKET DRESS"
click at [1434, 159] on section at bounding box center [1433, 154] width 18 height 18
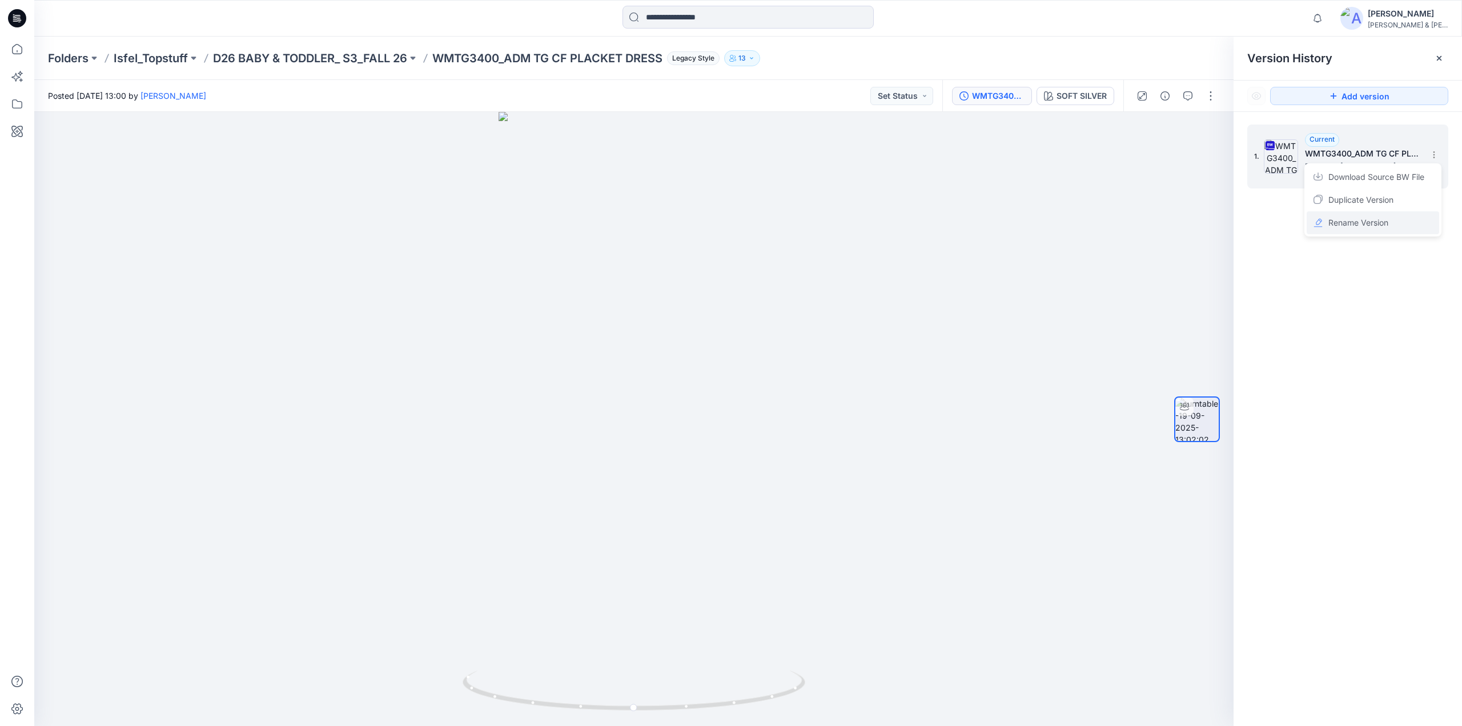
click at [1353, 223] on span "Rename Version" at bounding box center [1358, 223] width 60 height 14
click at [1214, 107] on div at bounding box center [1176, 96] width 106 height 32
click at [1212, 99] on button "button" at bounding box center [1210, 96] width 18 height 18
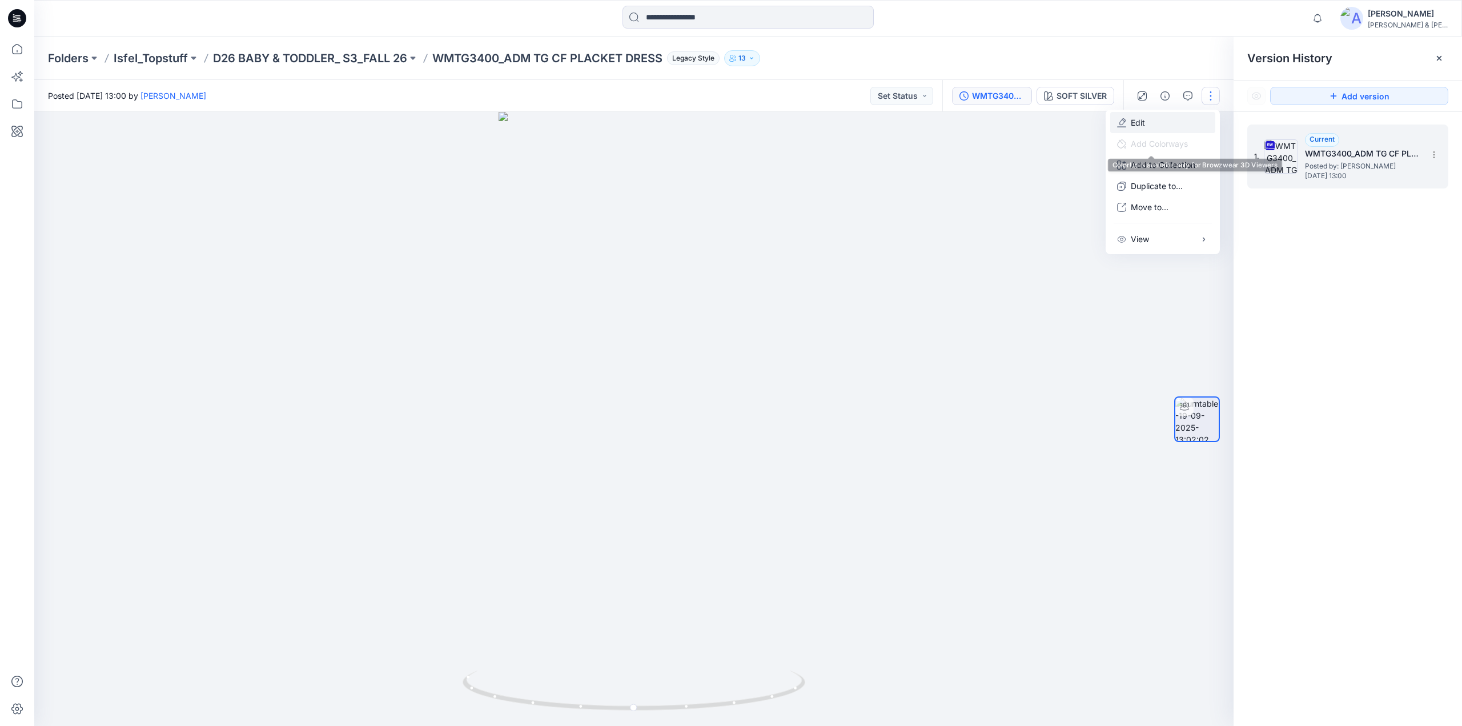
click at [1133, 126] on p "Edit" at bounding box center [1138, 122] width 14 height 12
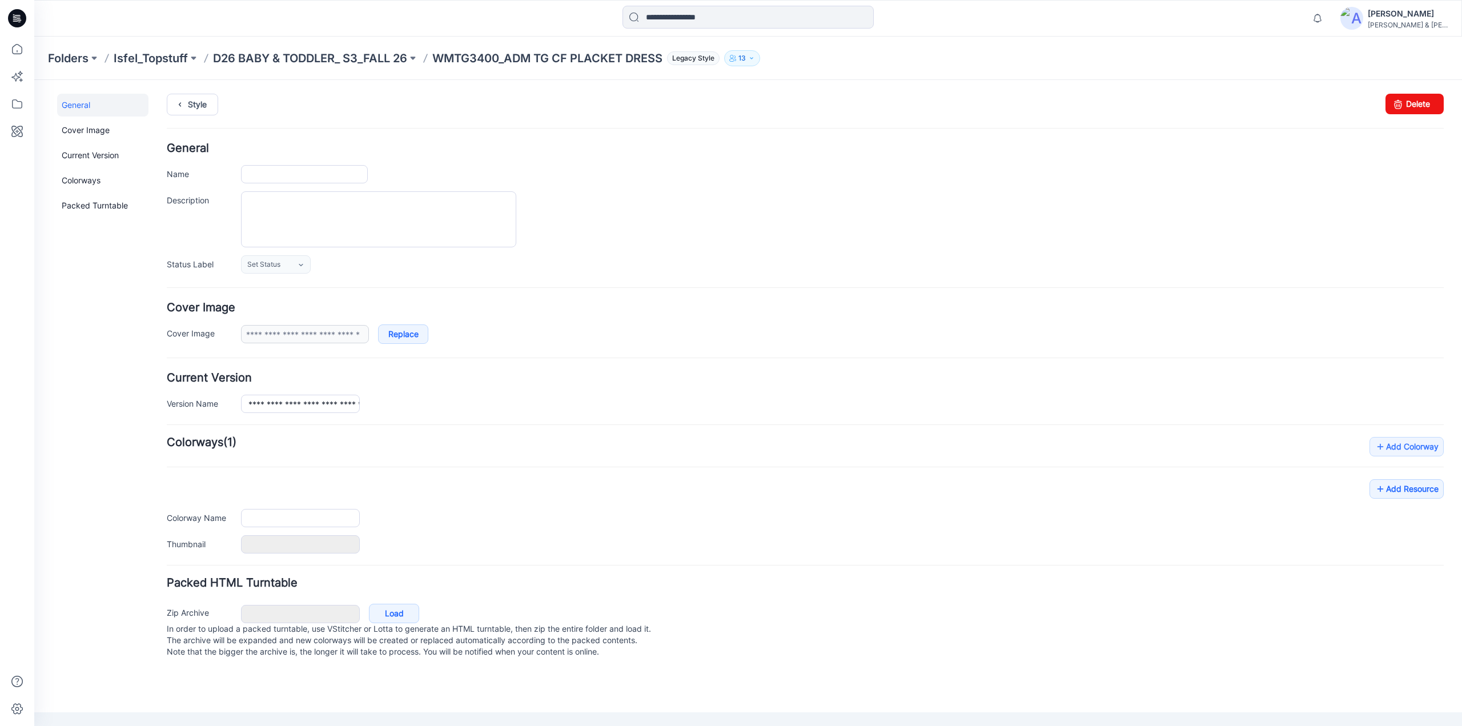
type input "**********"
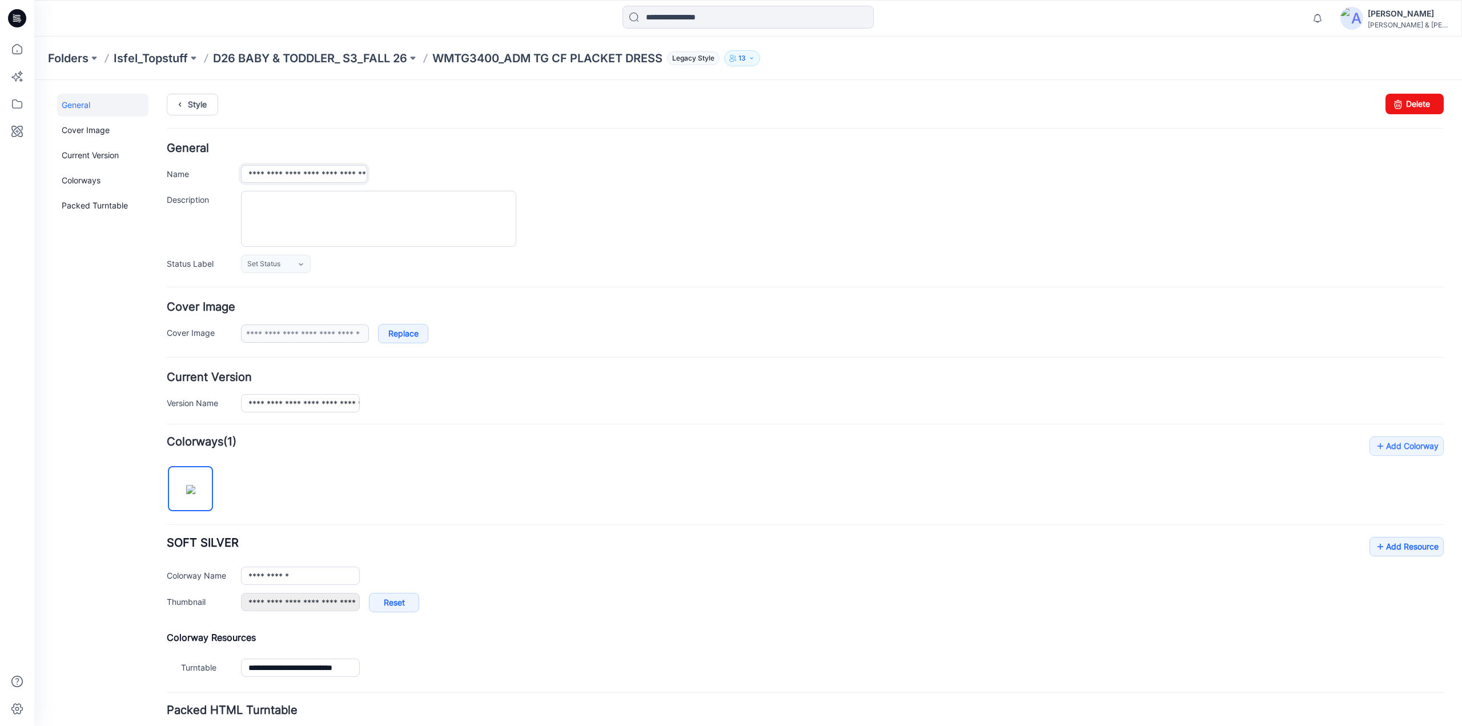
scroll to position [0, 41]
drag, startPoint x: 247, startPoint y: 177, endPoint x: 387, endPoint y: 170, distance: 140.6
click at [387, 170] on div "**********" at bounding box center [842, 174] width 1203 height 18
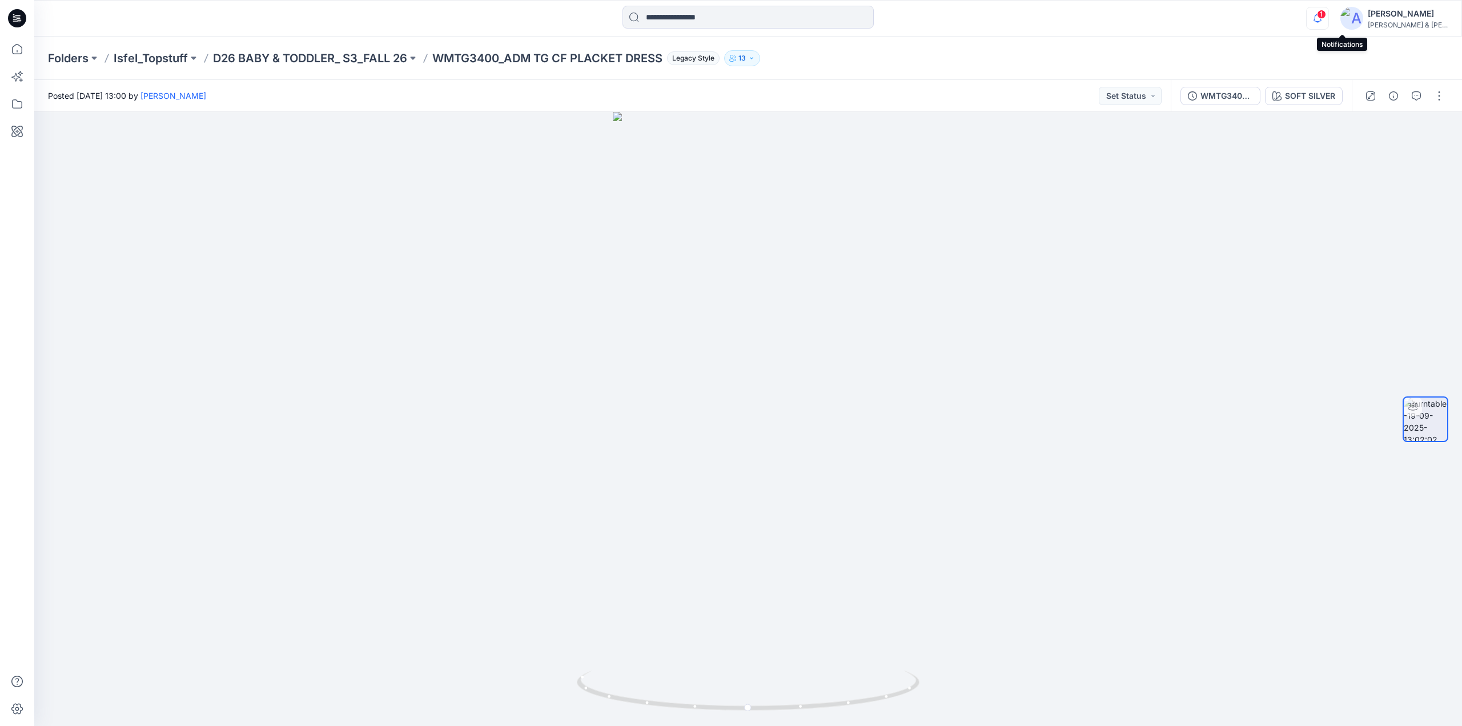
click at [1328, 19] on icon "button" at bounding box center [1318, 18] width 22 height 23
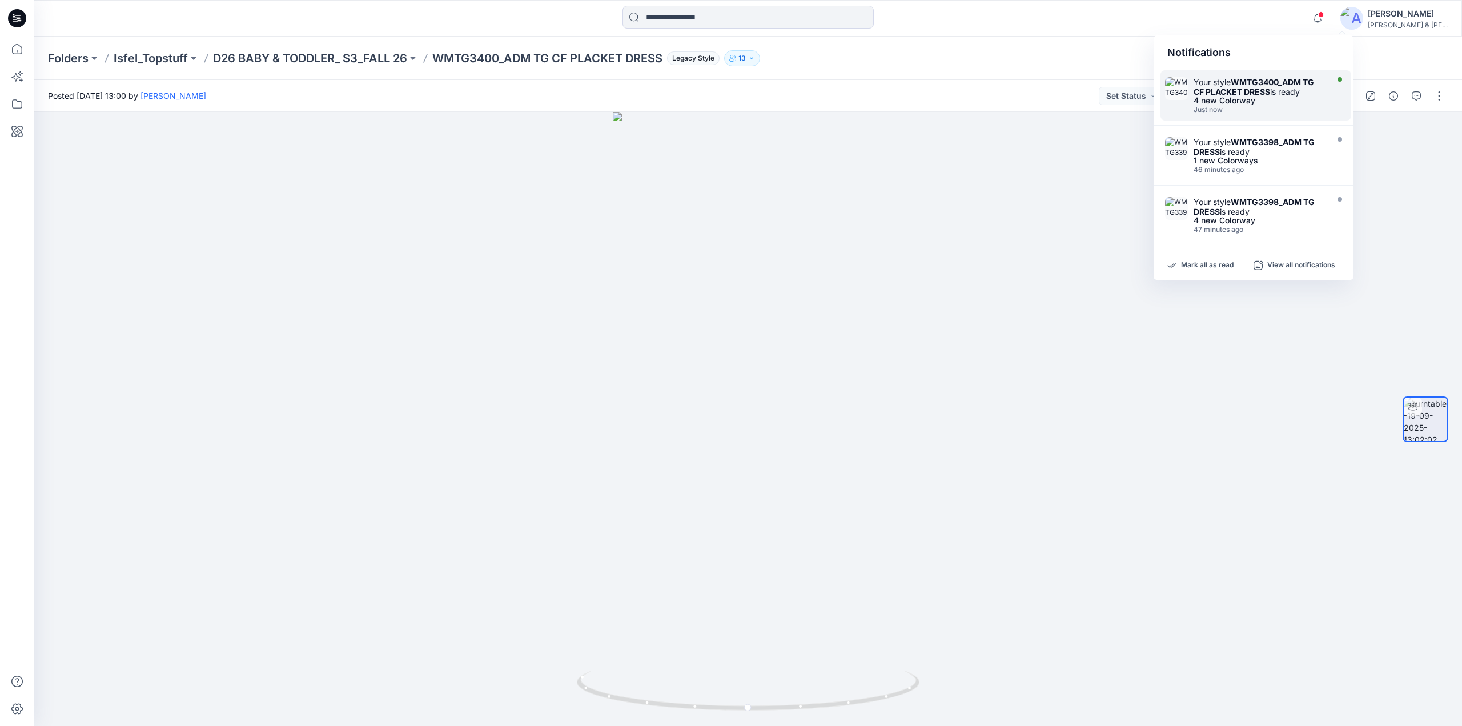
click at [1222, 98] on div "4 new Colorway" at bounding box center [1258, 101] width 131 height 8
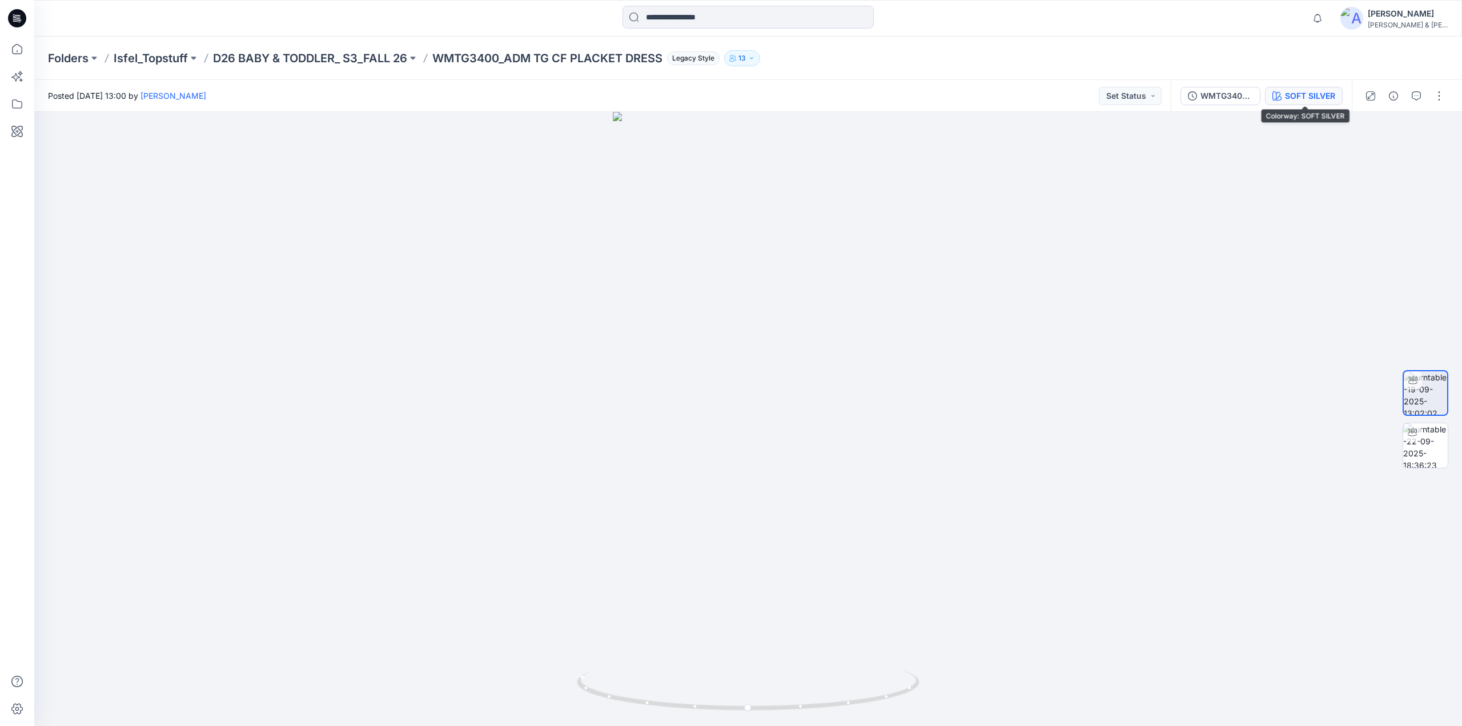
click at [1312, 95] on div "SOFT SILVER" at bounding box center [1310, 96] width 50 height 13
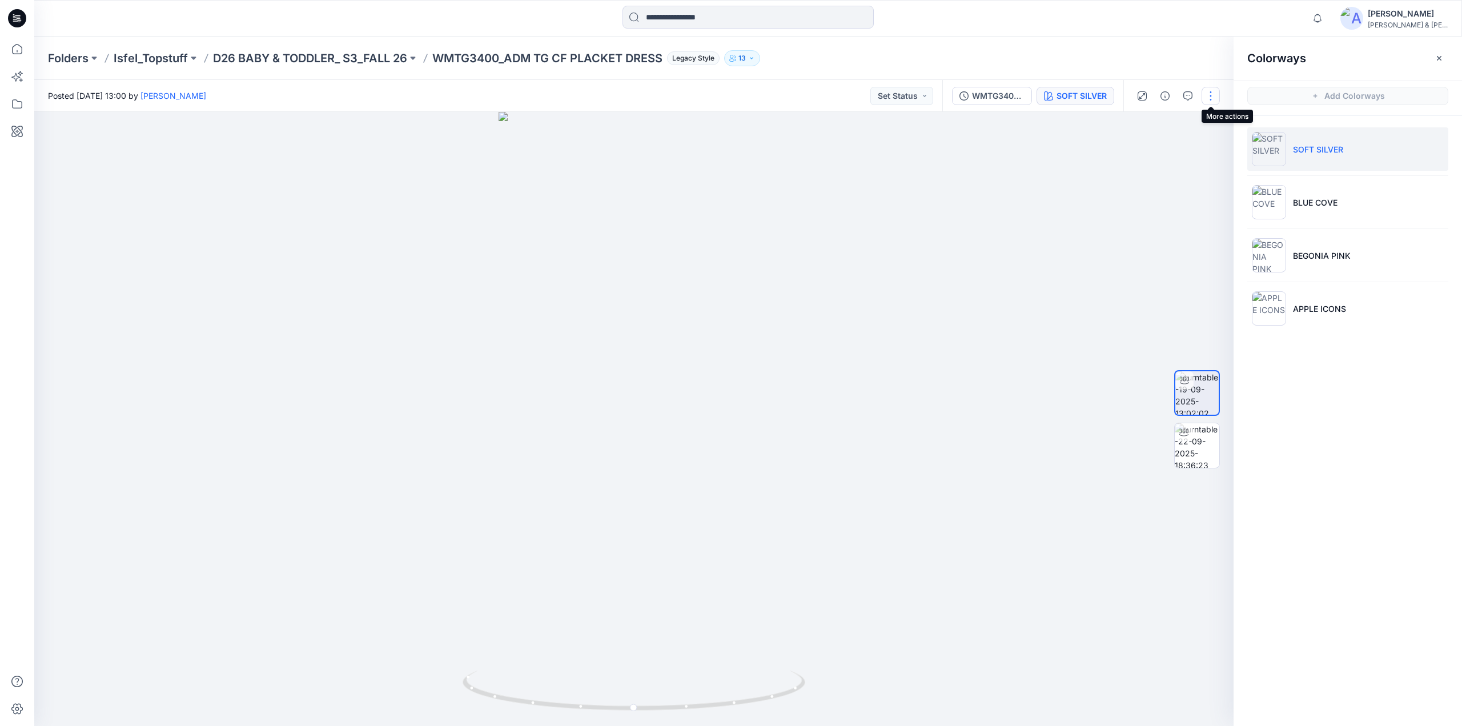
click at [1205, 96] on button "button" at bounding box center [1210, 96] width 18 height 18
click at [1156, 123] on button "Edit" at bounding box center [1162, 122] width 105 height 21
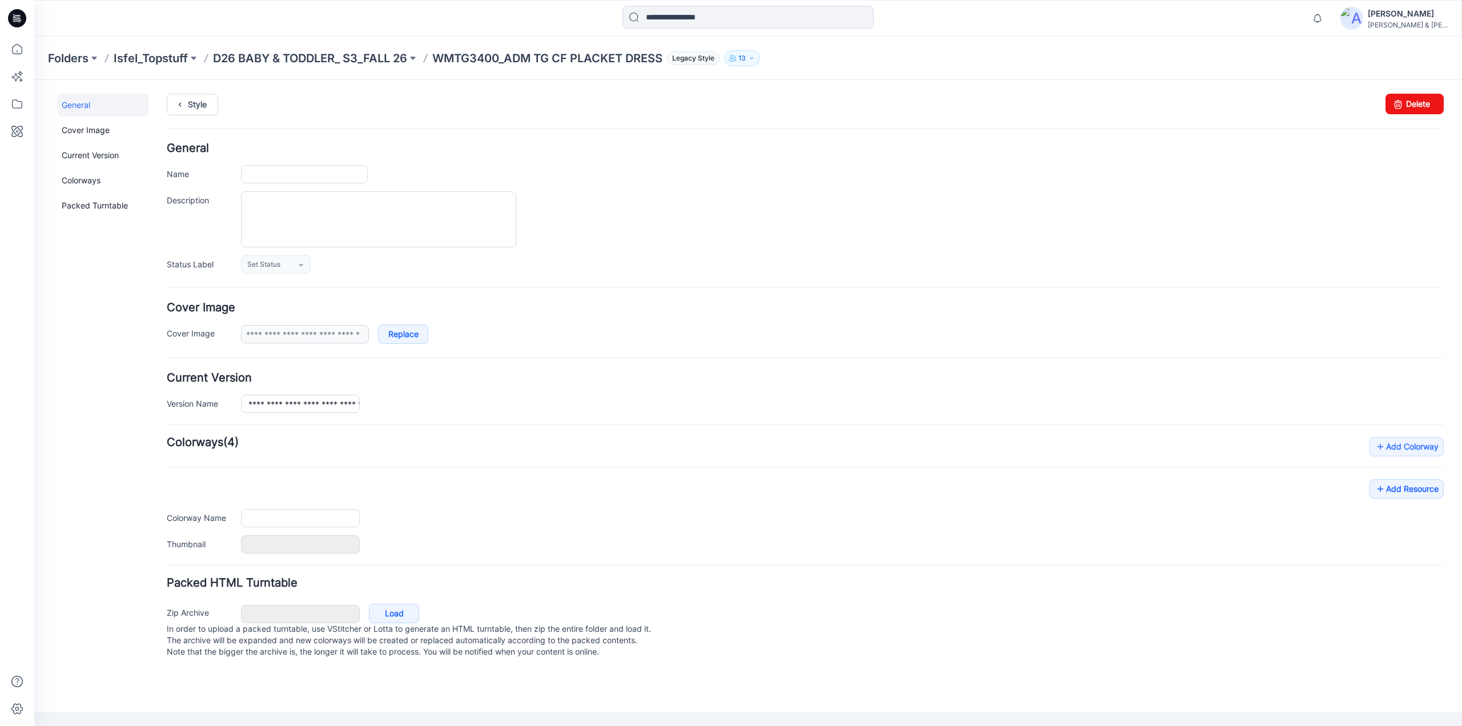
type input "**********"
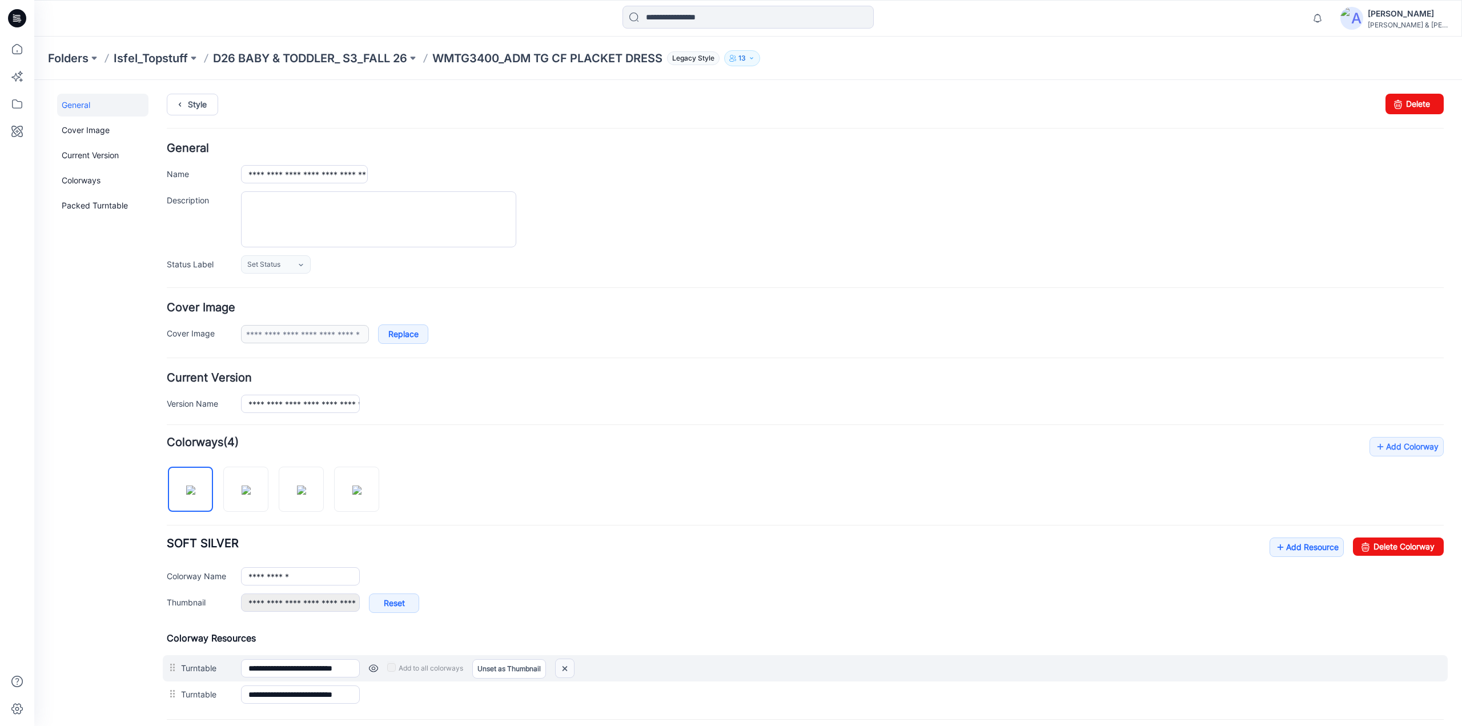
drag, startPoint x: 804, startPoint y: 130, endPoint x: 571, endPoint y: 664, distance: 583.1
click at [571, 664] on img at bounding box center [565, 668] width 18 height 19
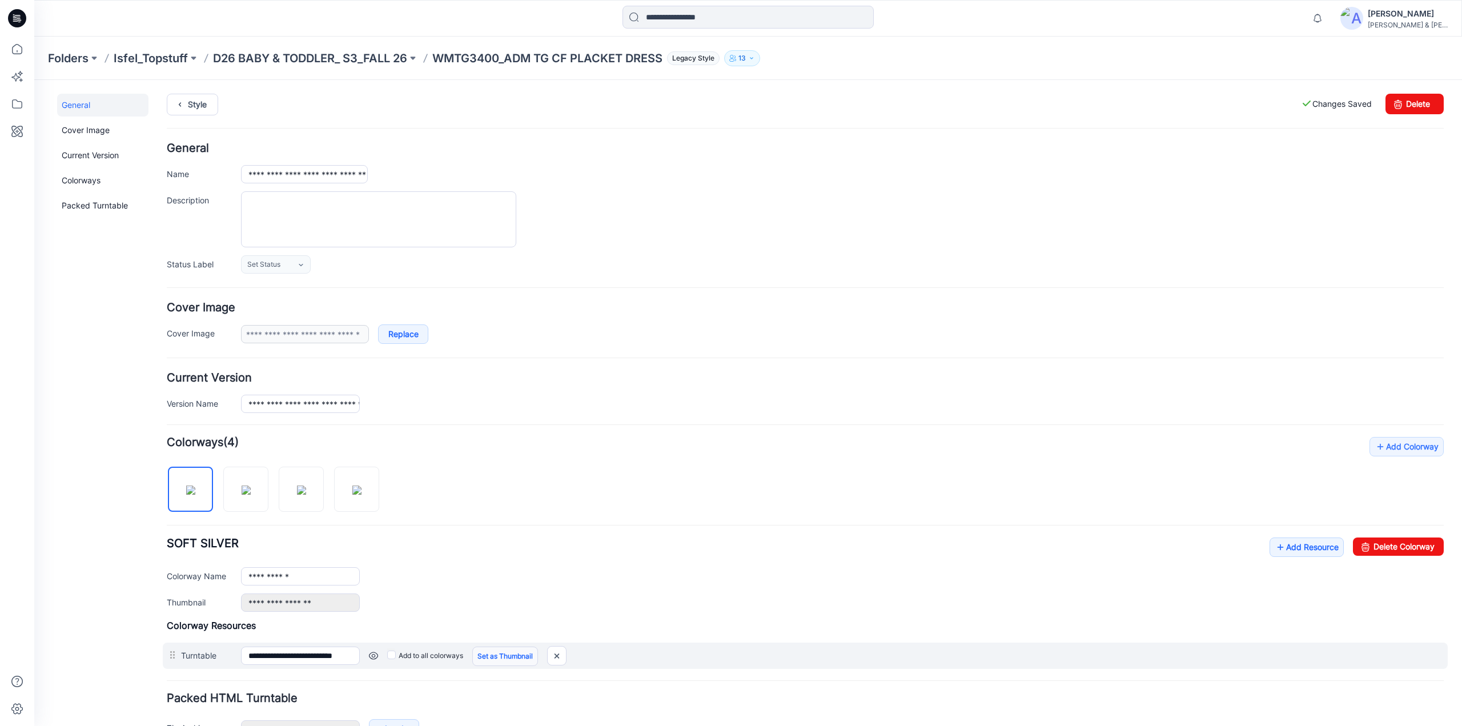
click at [514, 654] on link "Set as Thumbnail" at bounding box center [505, 655] width 66 height 19
type input "**********"
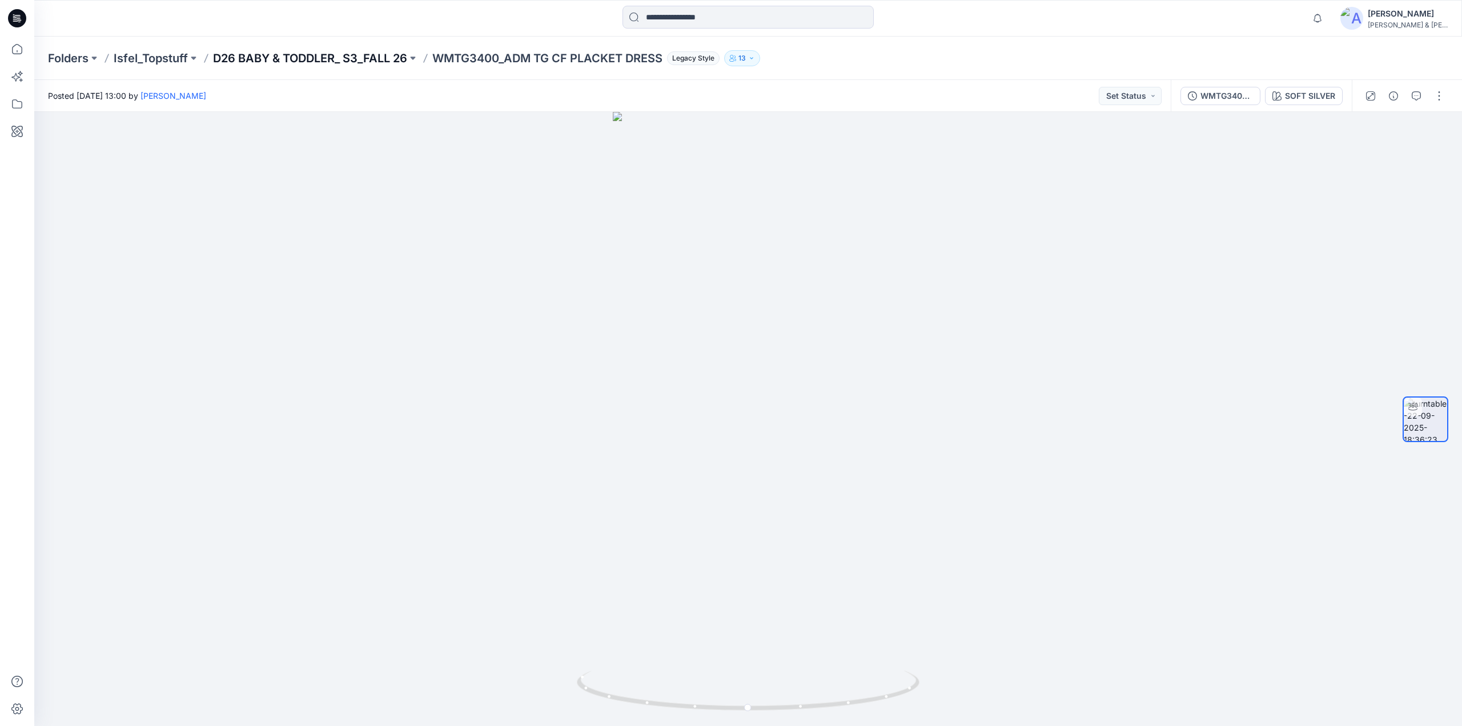
click at [340, 55] on p "D26 BABY & TODDLER_ S3_FALL 26" at bounding box center [310, 58] width 194 height 16
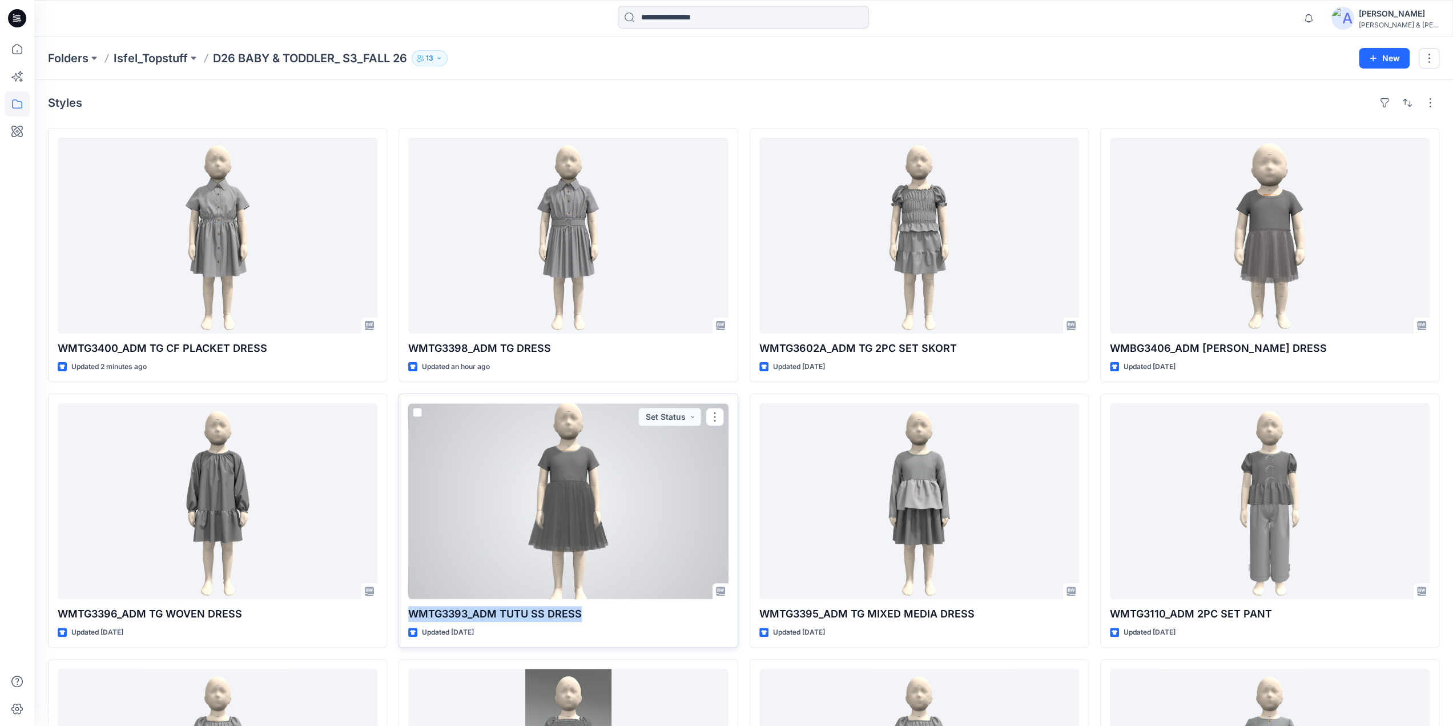
drag, startPoint x: 588, startPoint y: 617, endPoint x: 408, endPoint y: 617, distance: 180.5
click at [408, 617] on p "WMTG3393_ADM TUTU SS DRESS" at bounding box center [568, 614] width 320 height 16
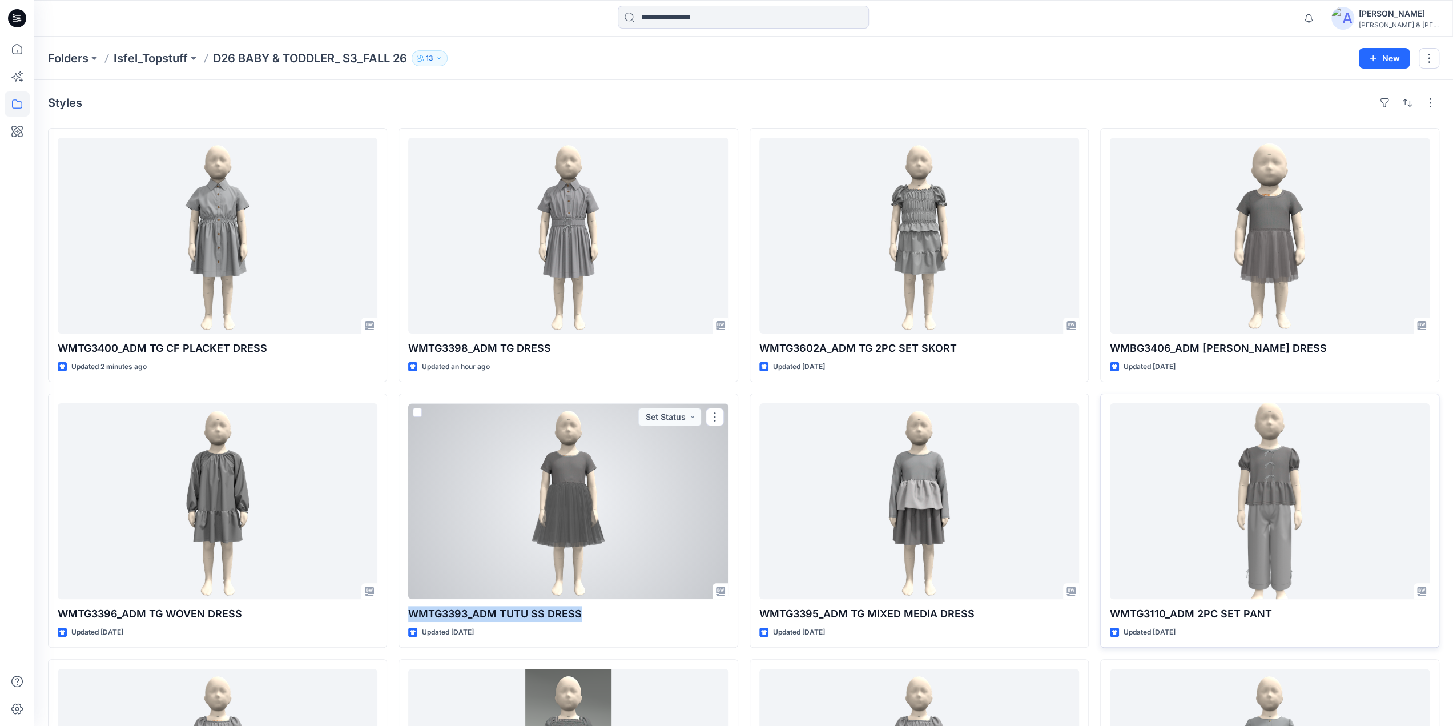
copy p "WMTG3393_ADM TUTU SS DRESS"
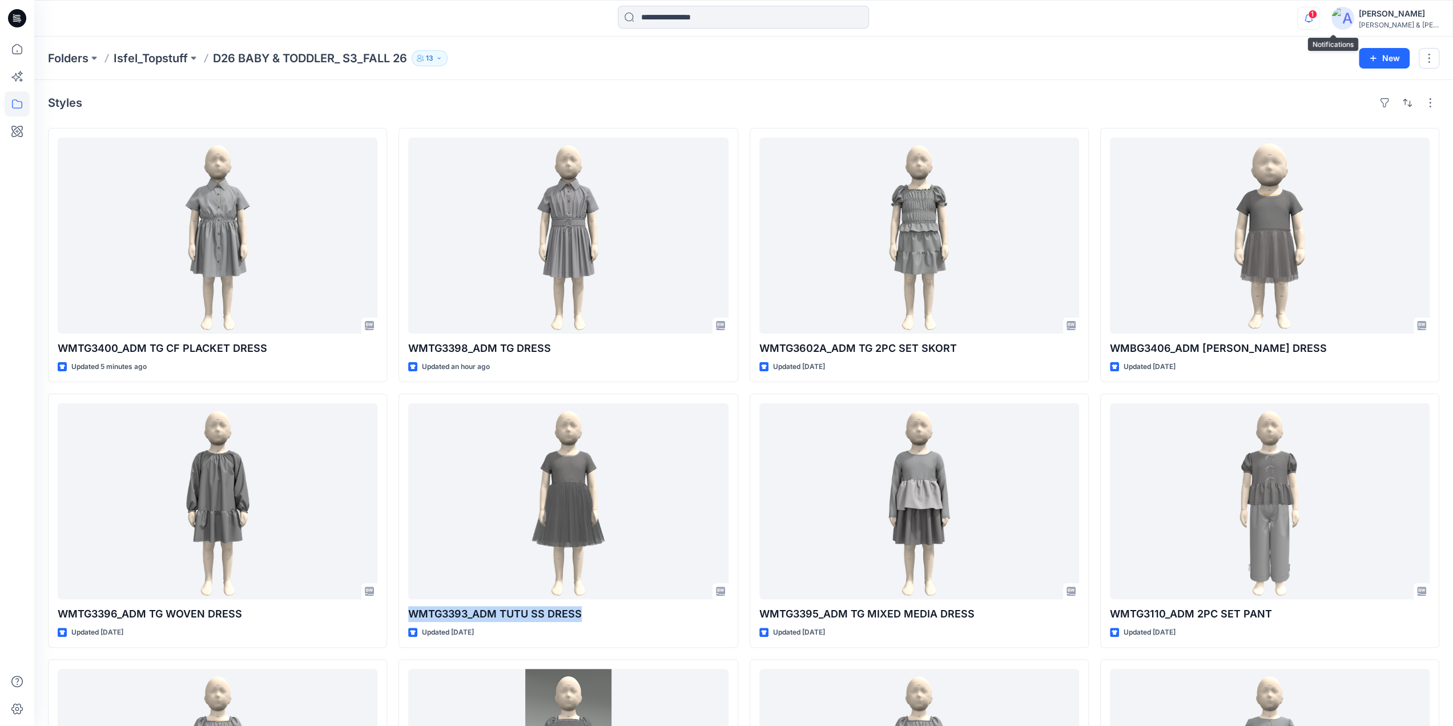
click at [1313, 16] on icon "button" at bounding box center [1309, 17] width 8 height 7
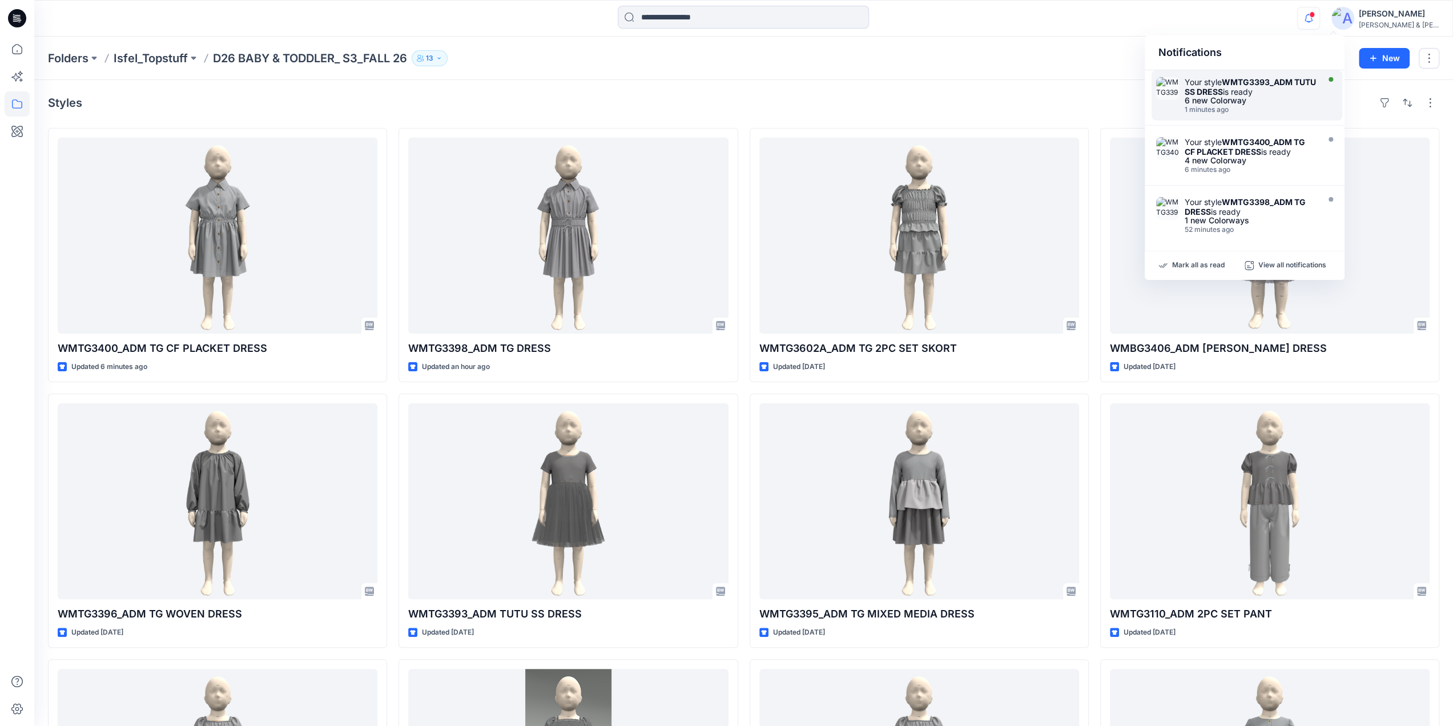
click at [1243, 84] on strong "WMTG3393_ADM TUTU SS DRESS" at bounding box center [1250, 86] width 131 height 19
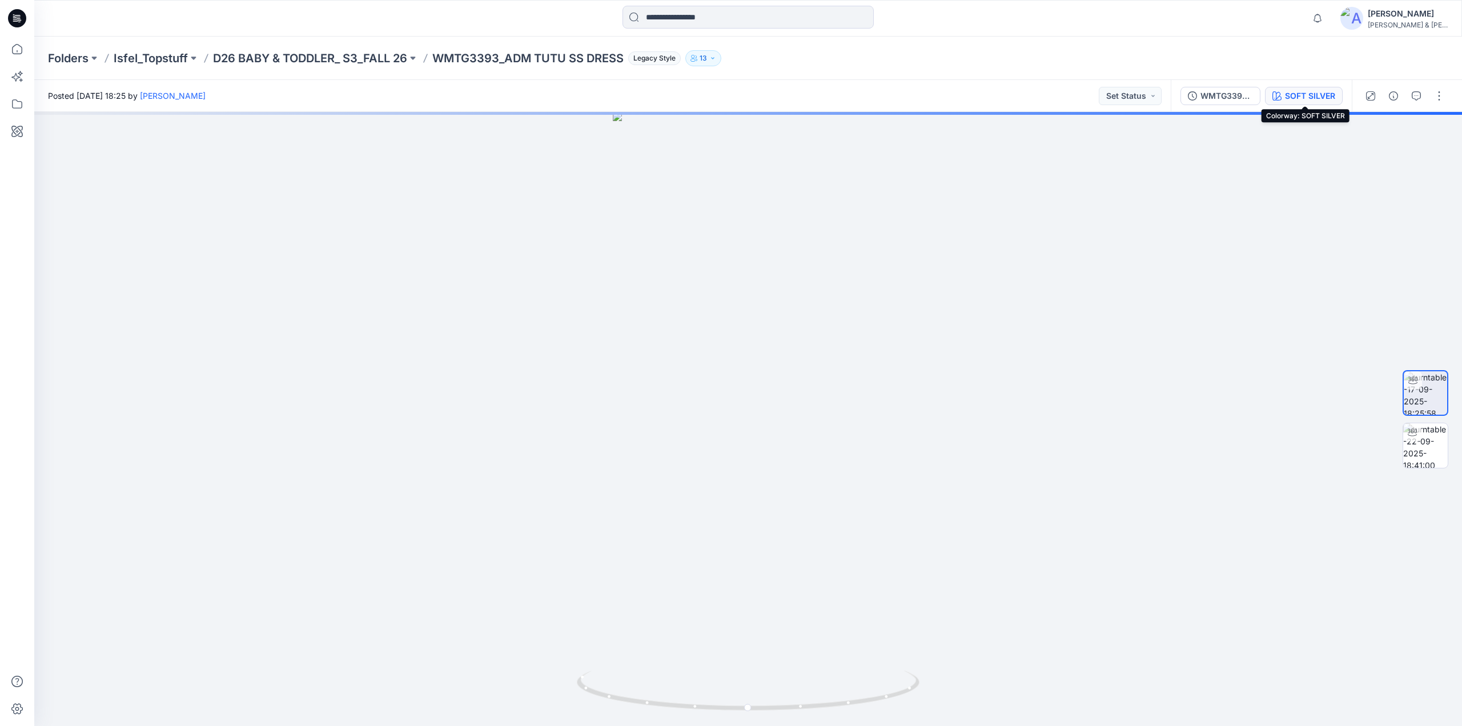
click at [1295, 99] on div "SOFT SILVER" at bounding box center [1310, 96] width 50 height 13
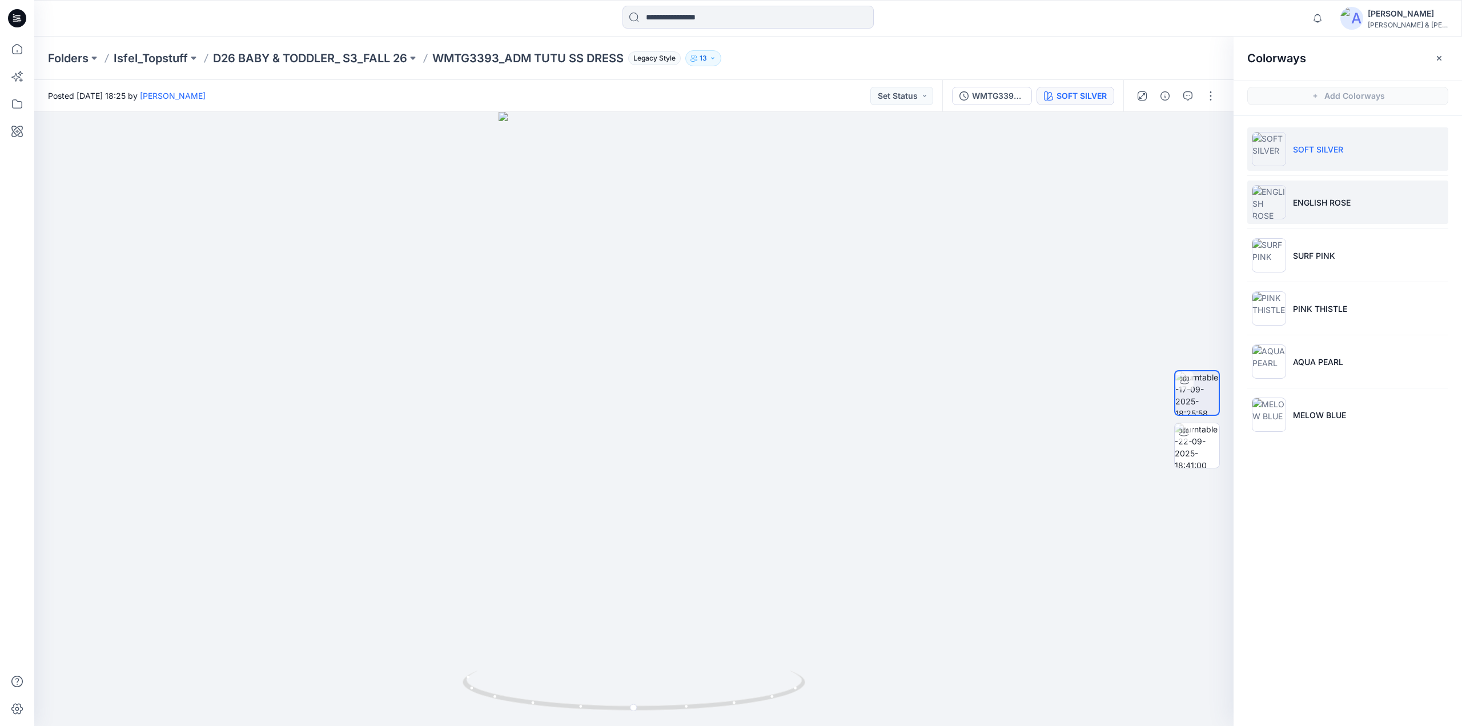
click at [1295, 212] on li "ENGLISH ROSE" at bounding box center [1347, 201] width 201 height 43
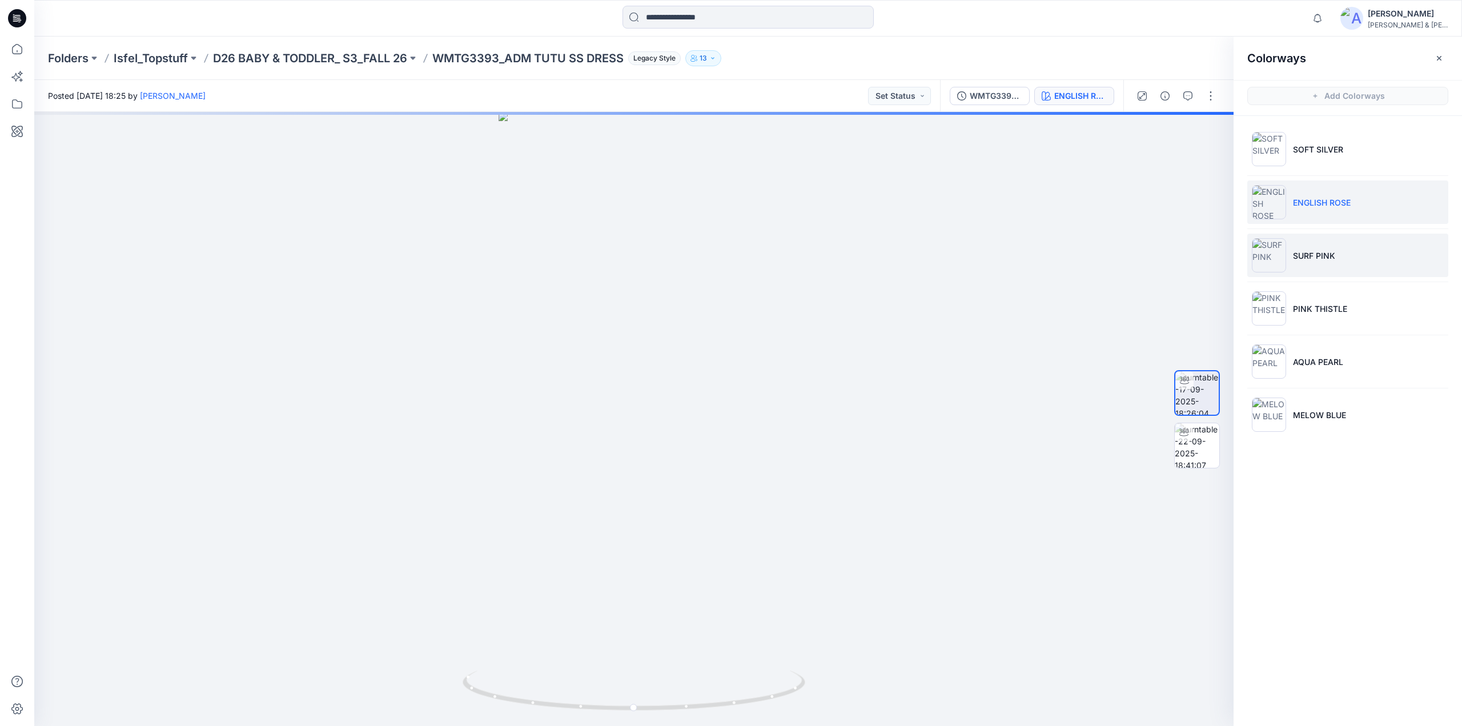
click at [1301, 251] on p "SURF PINK" at bounding box center [1314, 256] width 42 height 12
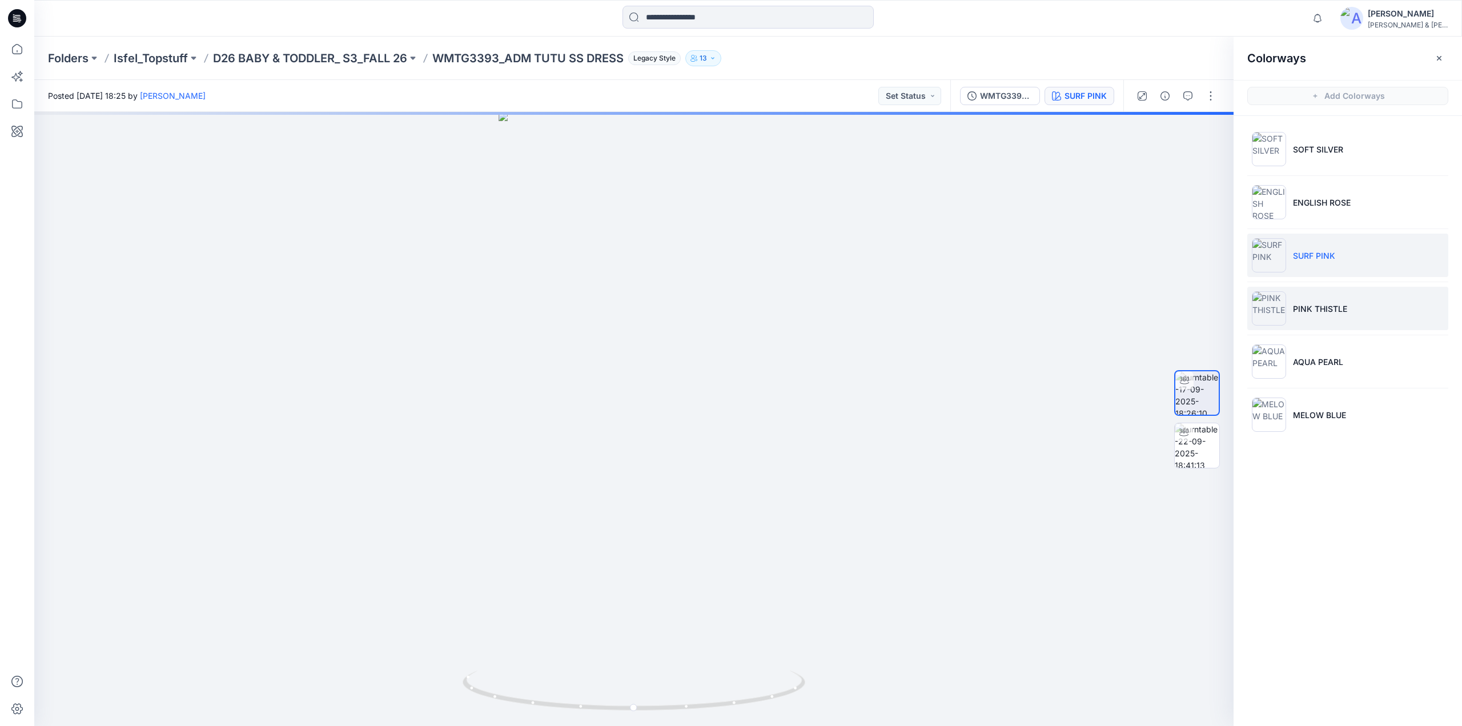
click at [1312, 310] on p "PINK THISTLE" at bounding box center [1320, 309] width 54 height 12
click at [1308, 359] on p "AQUA PEARL" at bounding box center [1318, 362] width 50 height 12
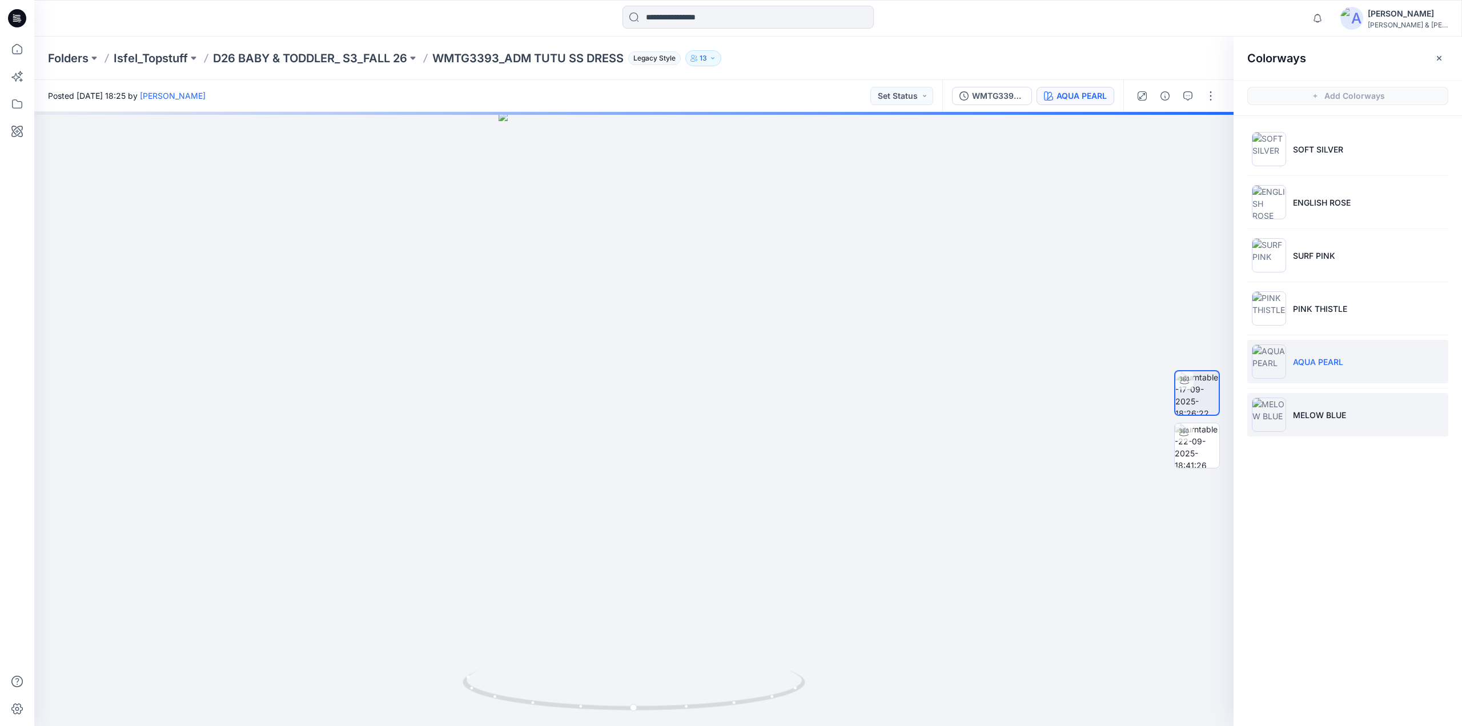
click at [1303, 409] on p "MELOW BLUE" at bounding box center [1319, 415] width 53 height 12
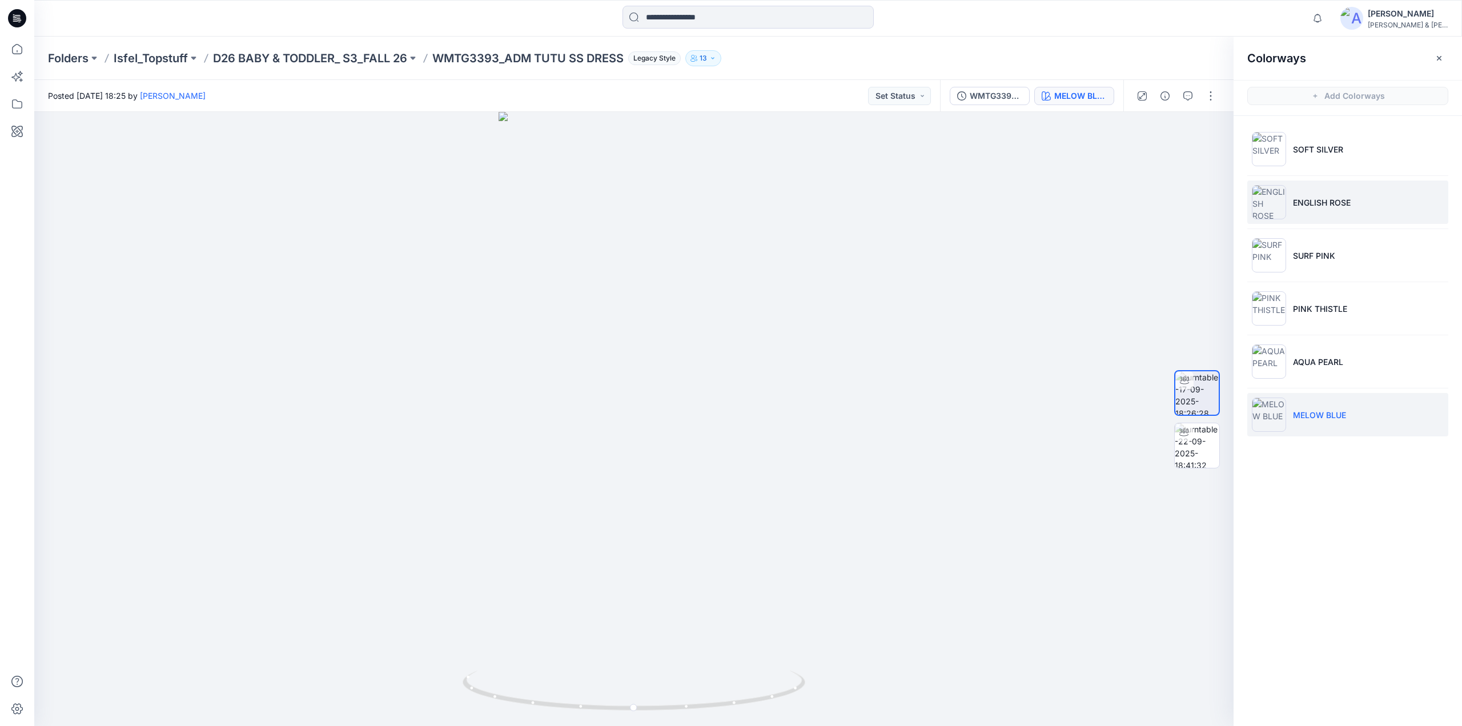
click at [1284, 190] on img at bounding box center [1269, 202] width 34 height 34
click at [1195, 434] on img at bounding box center [1197, 445] width 45 height 45
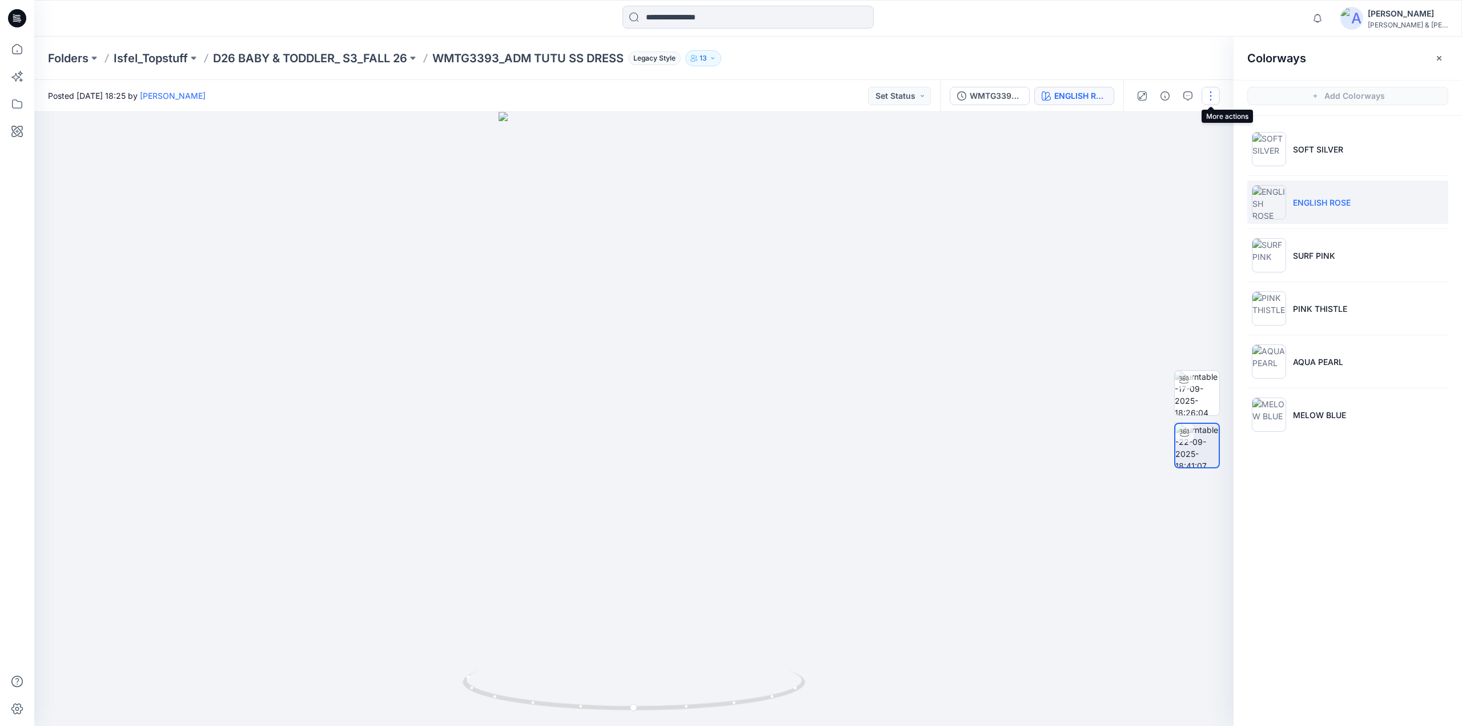
click at [1208, 92] on button "button" at bounding box center [1210, 96] width 18 height 18
click at [1168, 116] on button "Edit" at bounding box center [1162, 122] width 105 height 21
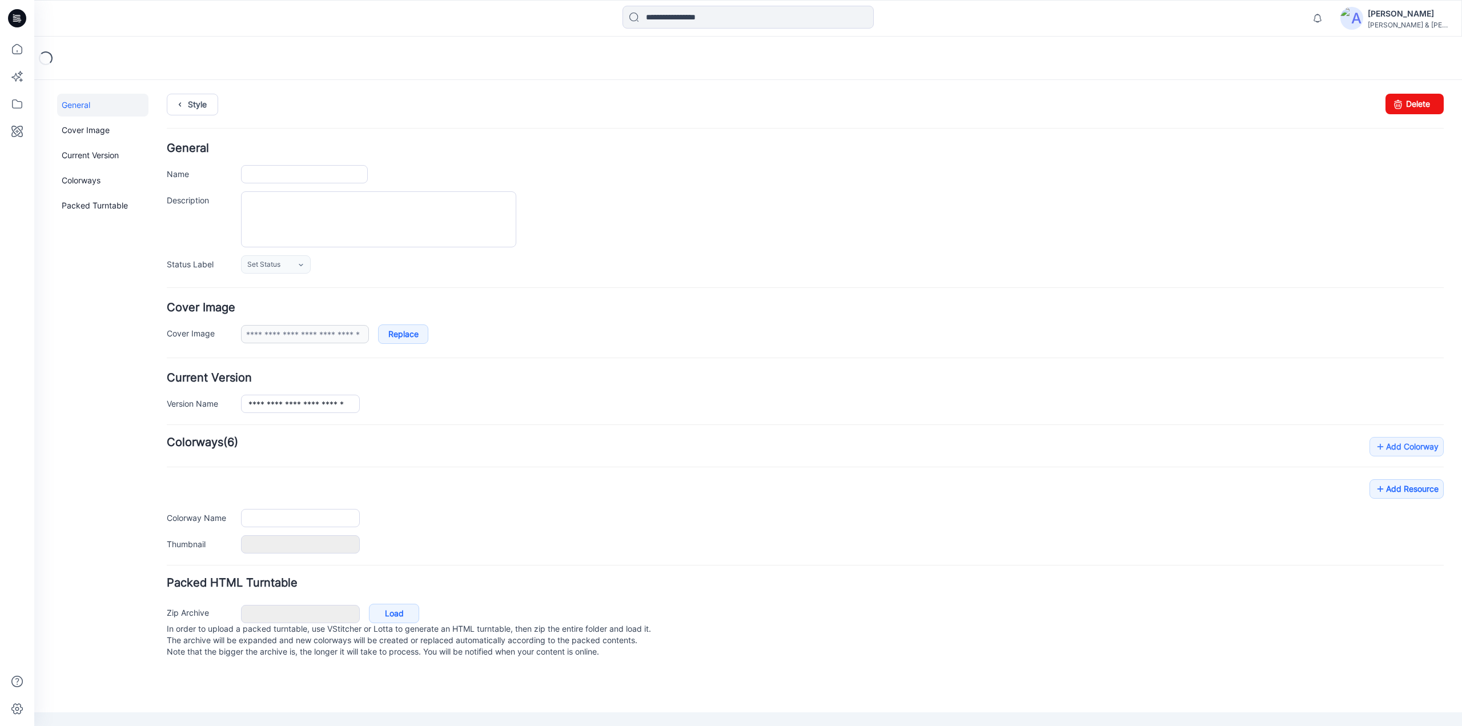
type input "**********"
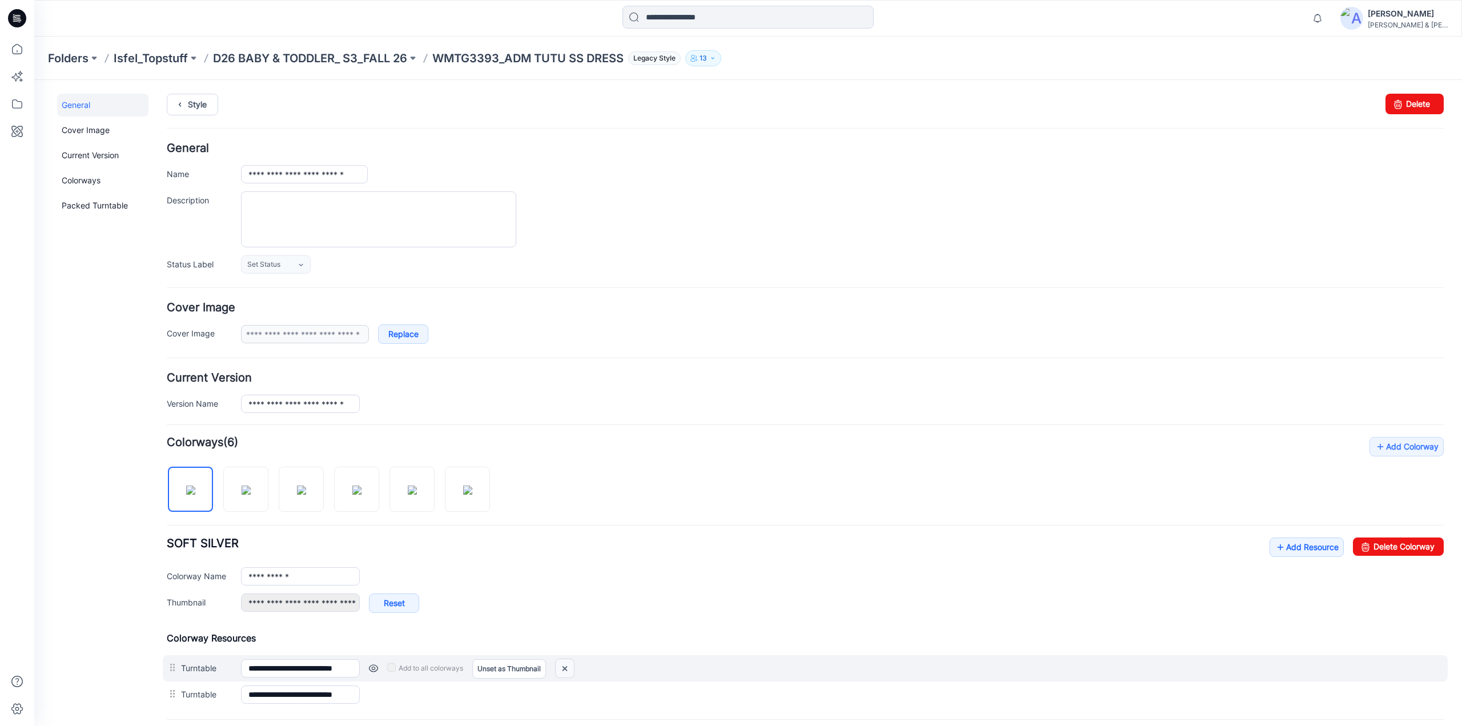
drag, startPoint x: 812, startPoint y: 127, endPoint x: 568, endPoint y: 662, distance: 588.0
click at [568, 662] on img at bounding box center [565, 668] width 18 height 19
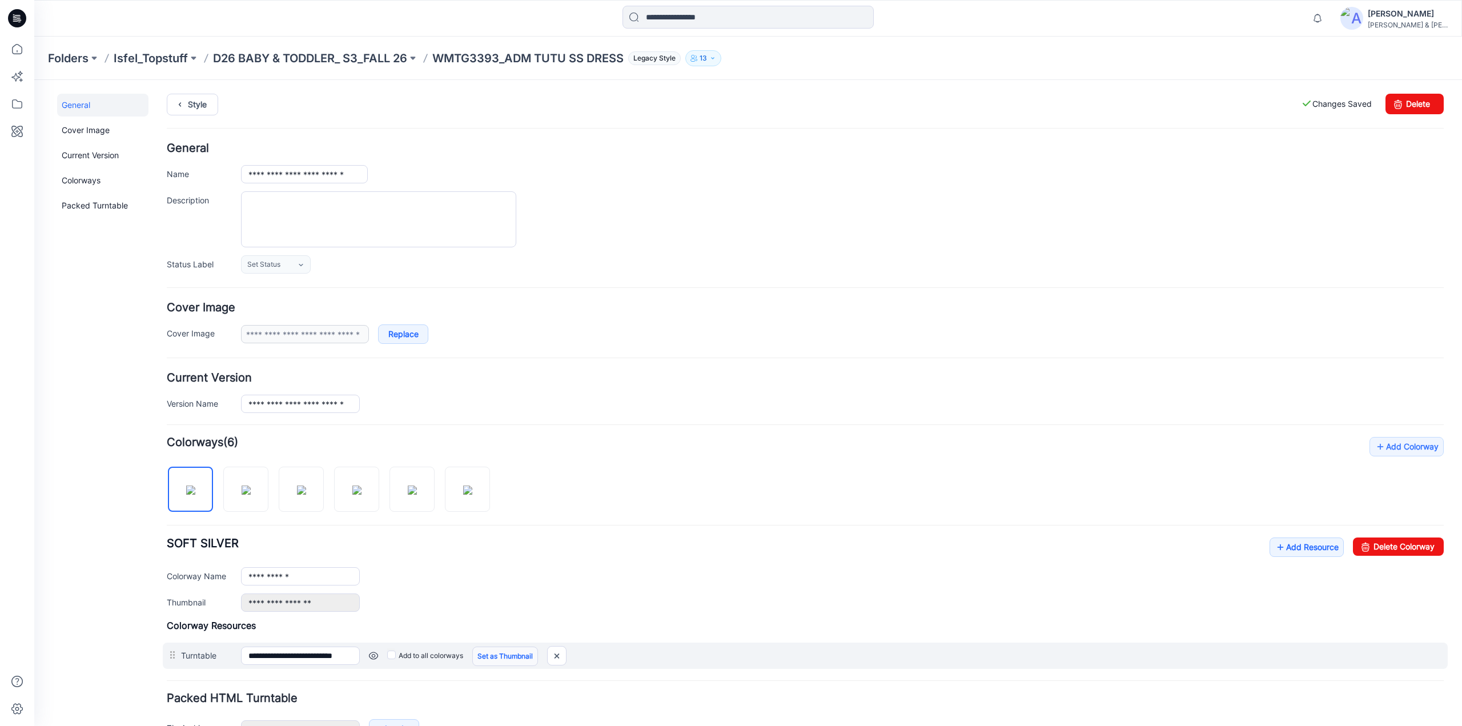
click at [489, 652] on link "Set as Thumbnail" at bounding box center [505, 655] width 66 height 19
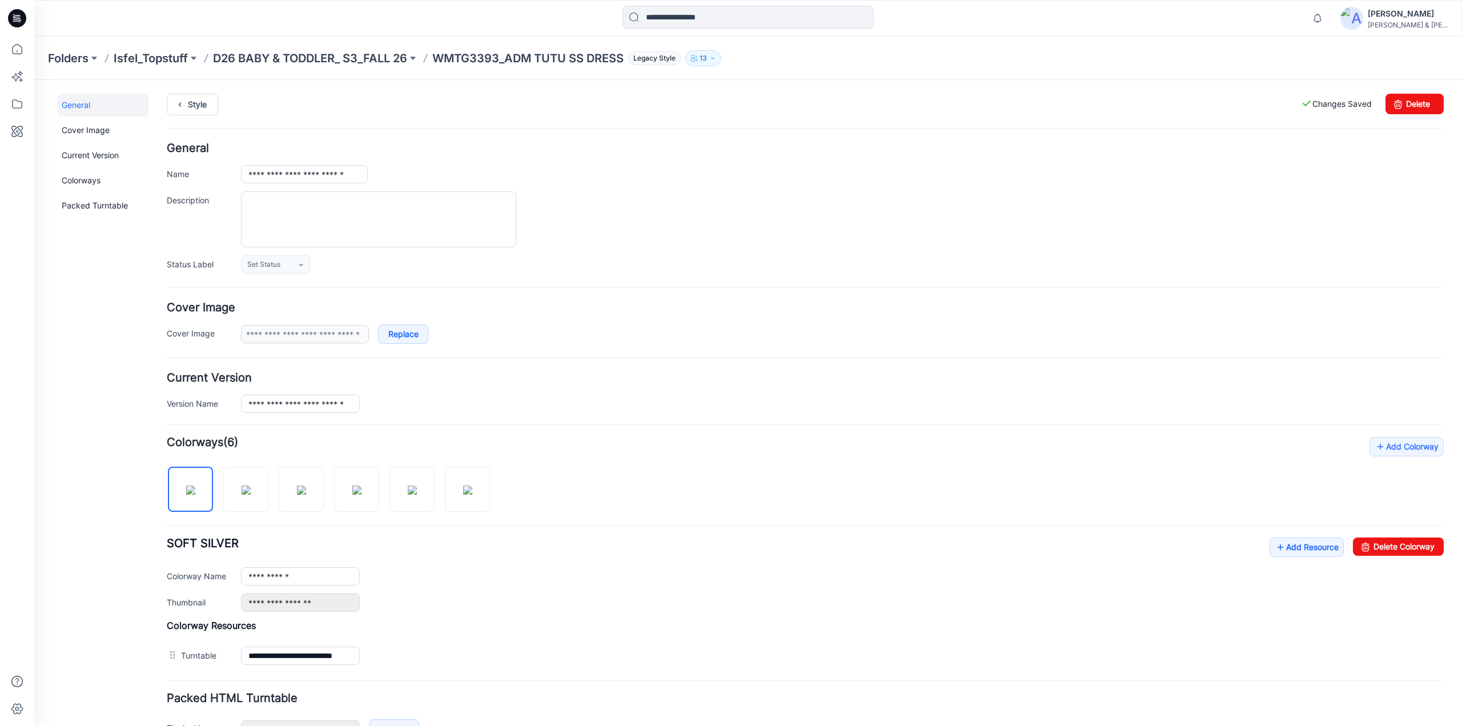
type input "**********"
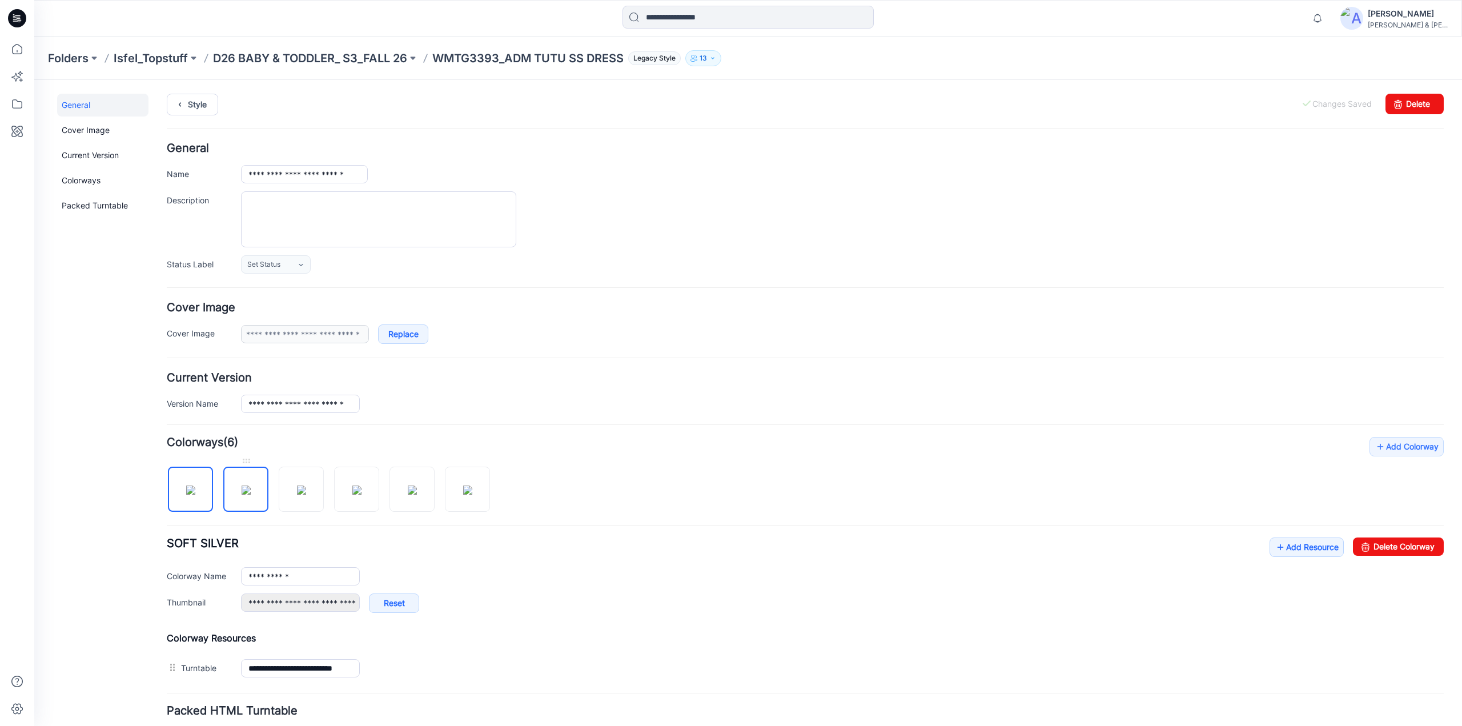
click at [251, 489] on img at bounding box center [246, 489] width 9 height 9
type input "**********"
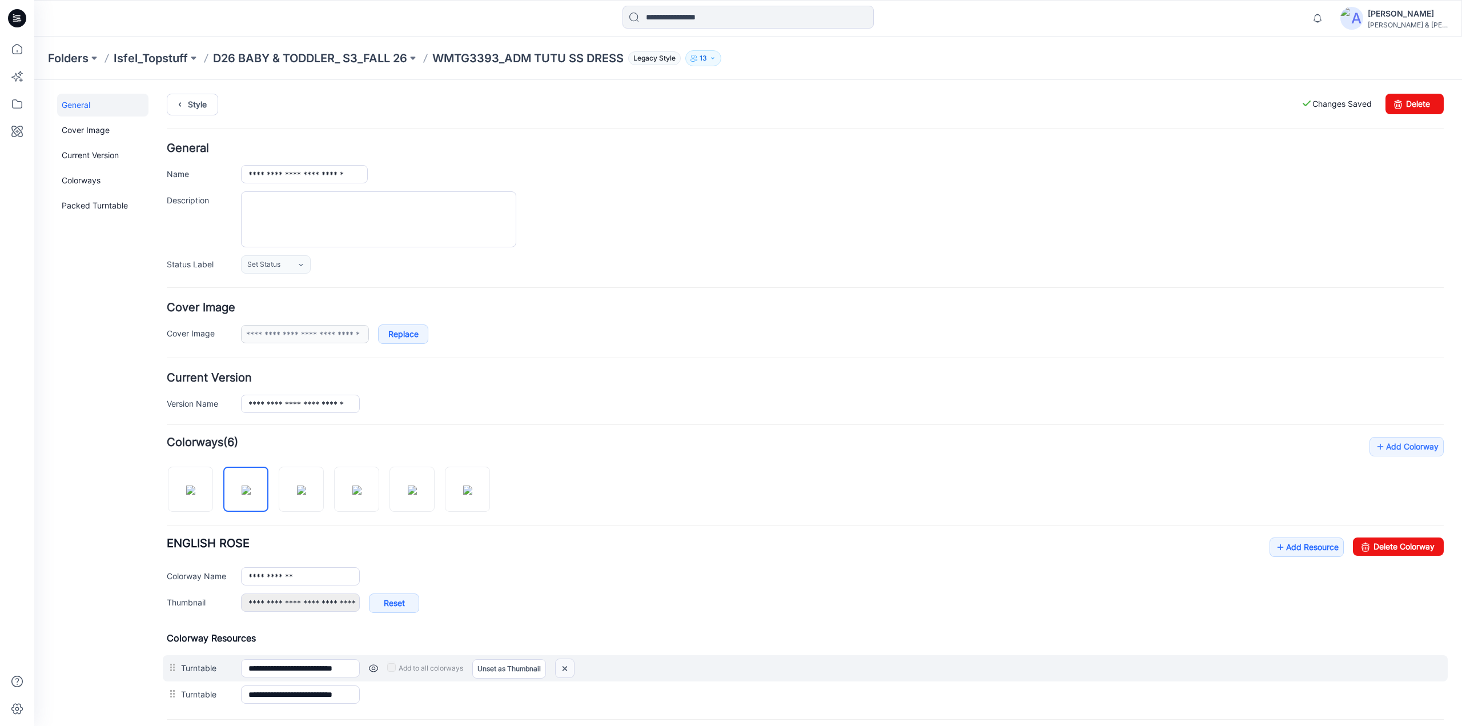
click at [562, 666] on img at bounding box center [565, 668] width 18 height 19
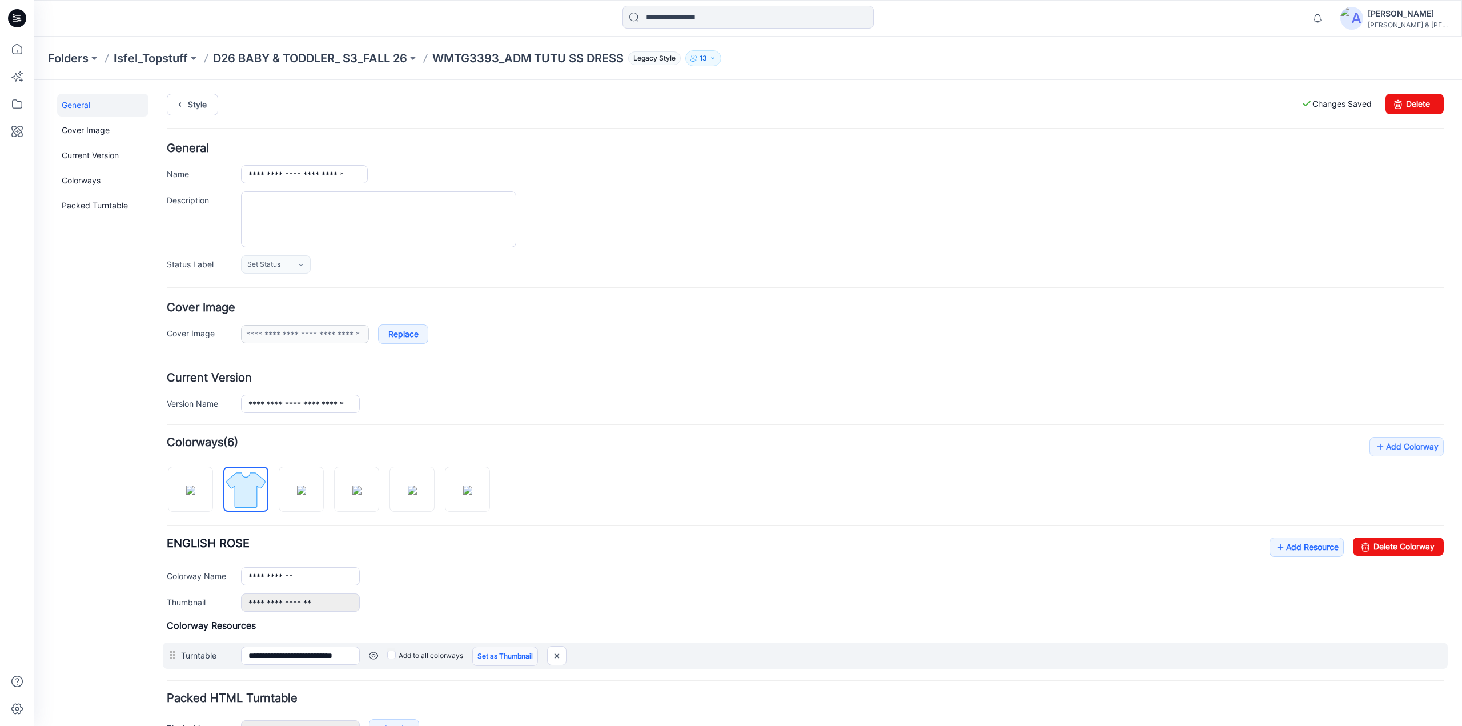
drag, startPoint x: 494, startPoint y: 654, endPoint x: 490, endPoint y: 650, distance: 6.1
click at [491, 653] on link "Set as Thumbnail" at bounding box center [505, 655] width 66 height 19
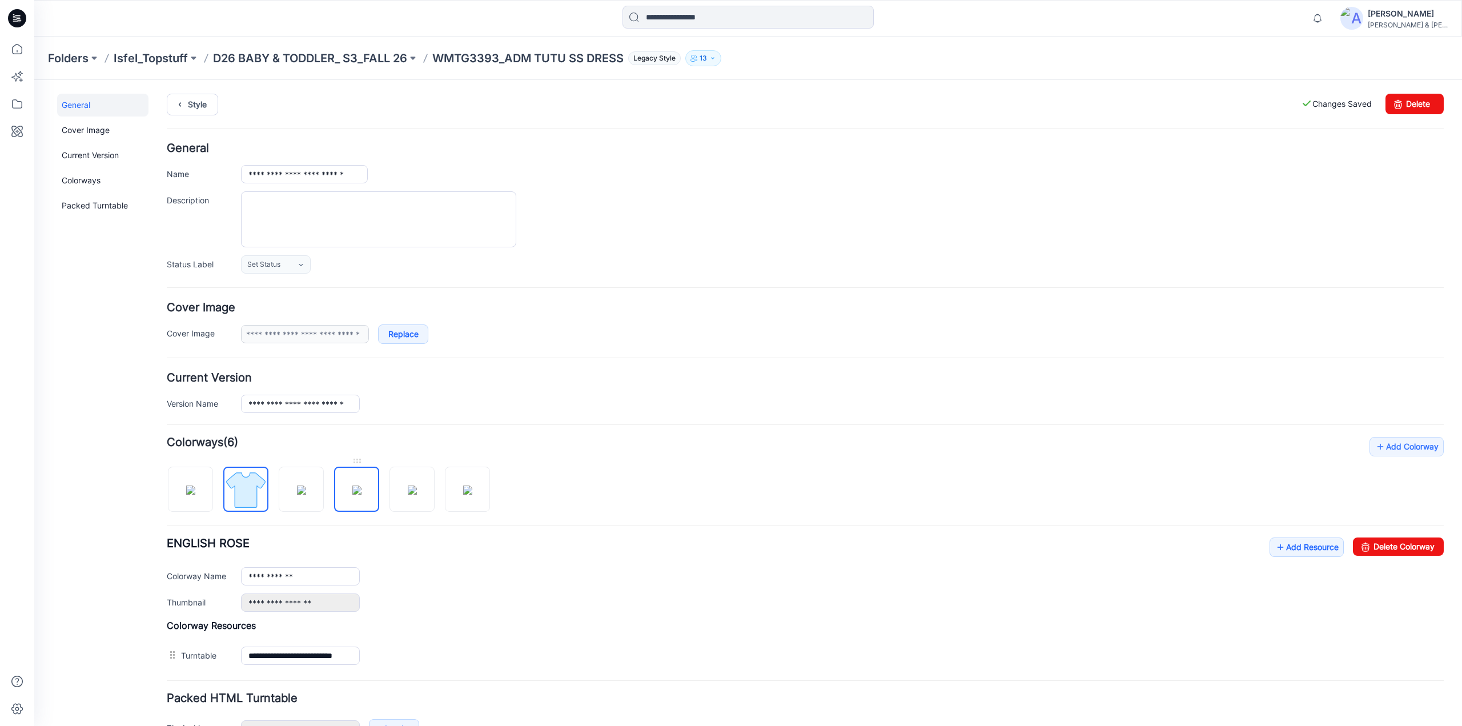
type input "**********"
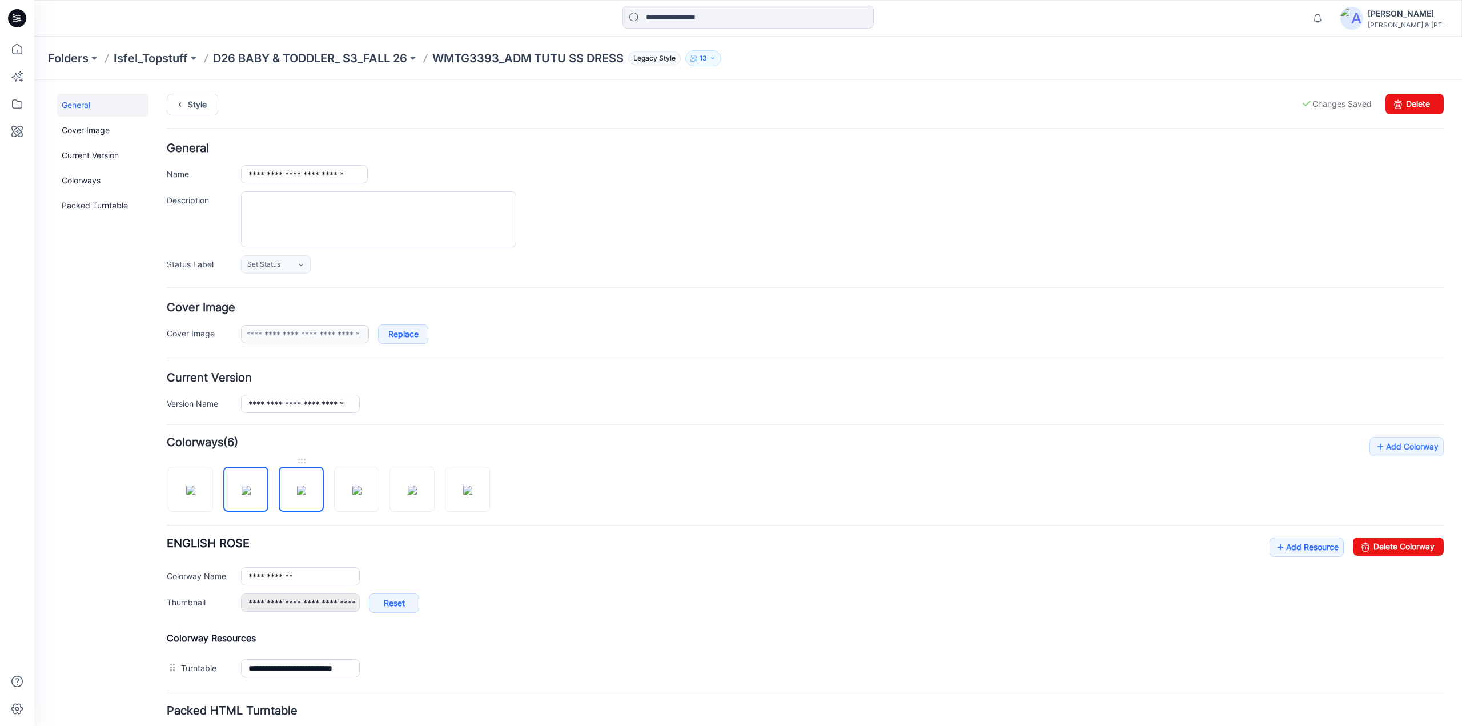
click at [306, 485] on img at bounding box center [301, 489] width 9 height 9
type input "*********"
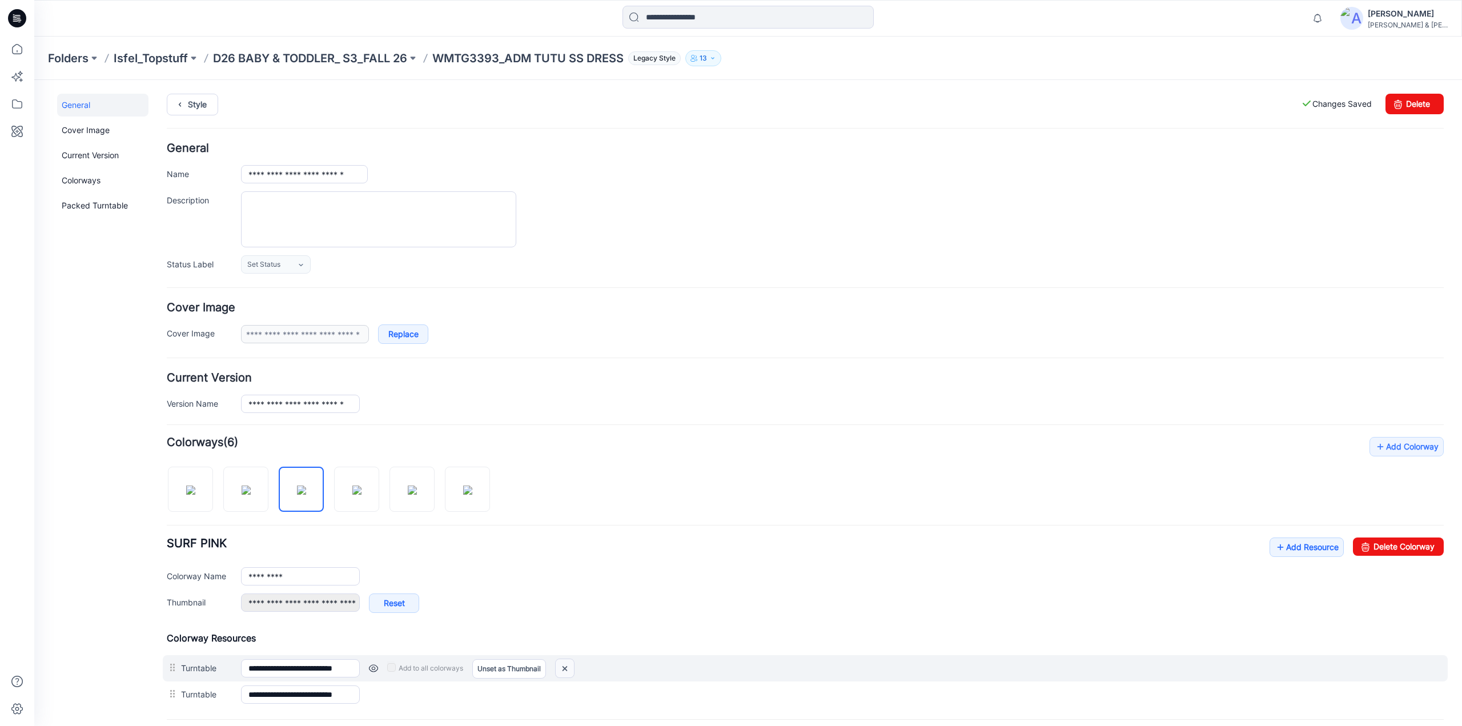
click at [569, 665] on img at bounding box center [565, 668] width 18 height 19
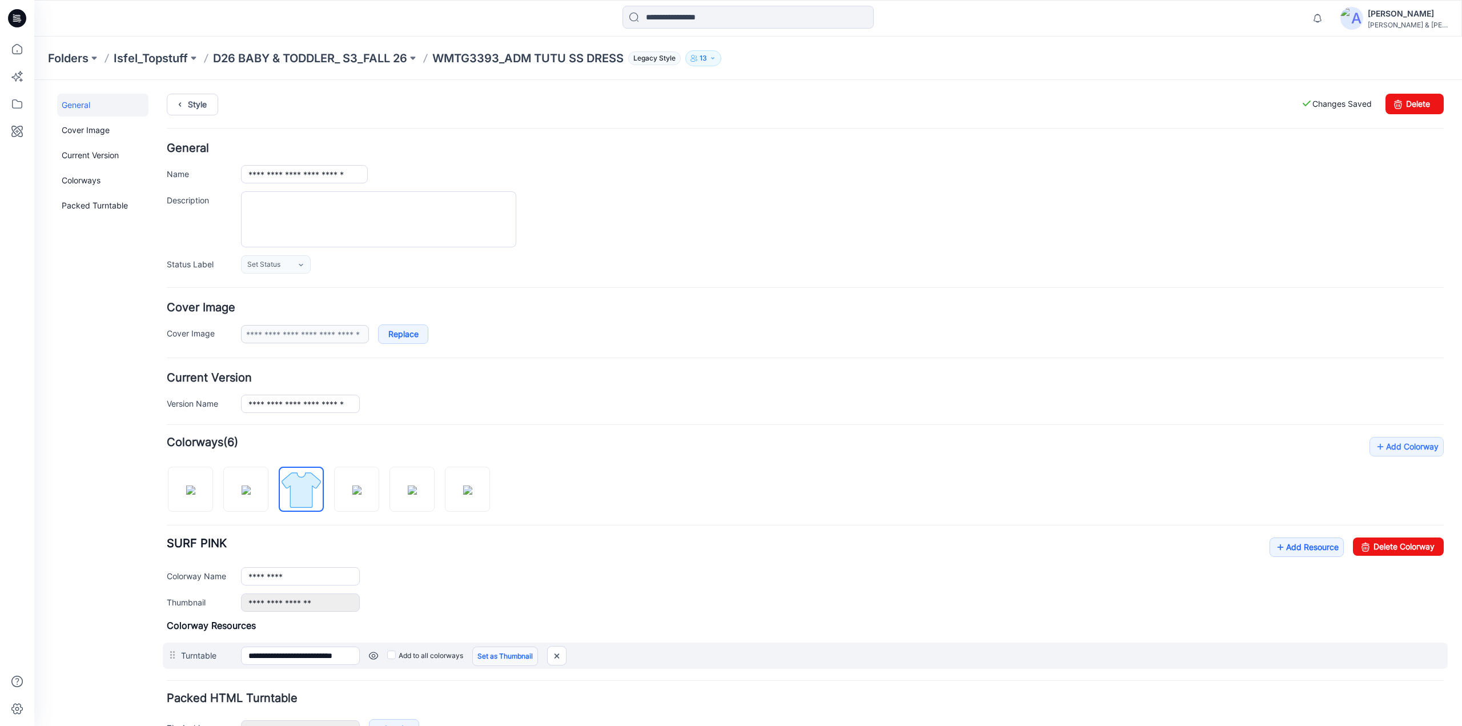
click at [523, 650] on link "Set as Thumbnail" at bounding box center [505, 655] width 66 height 19
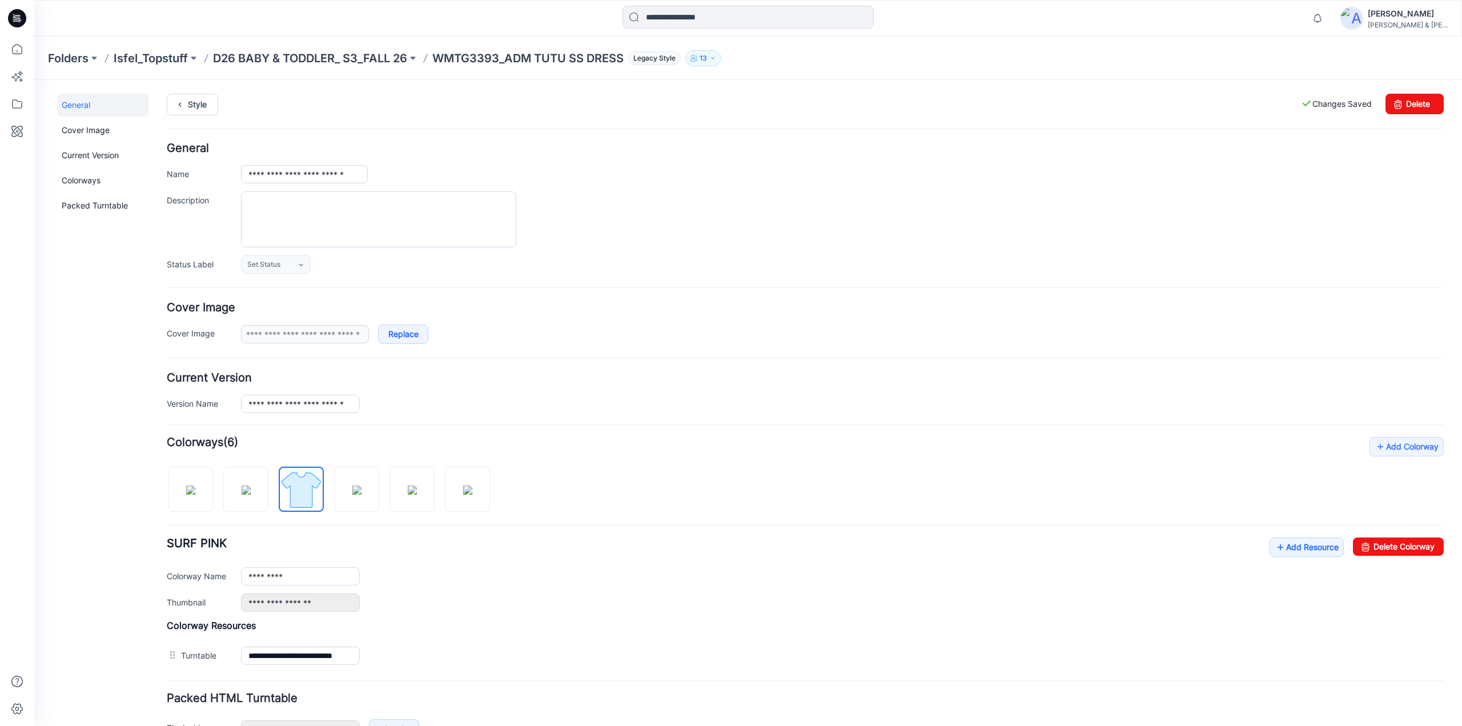
type input "**********"
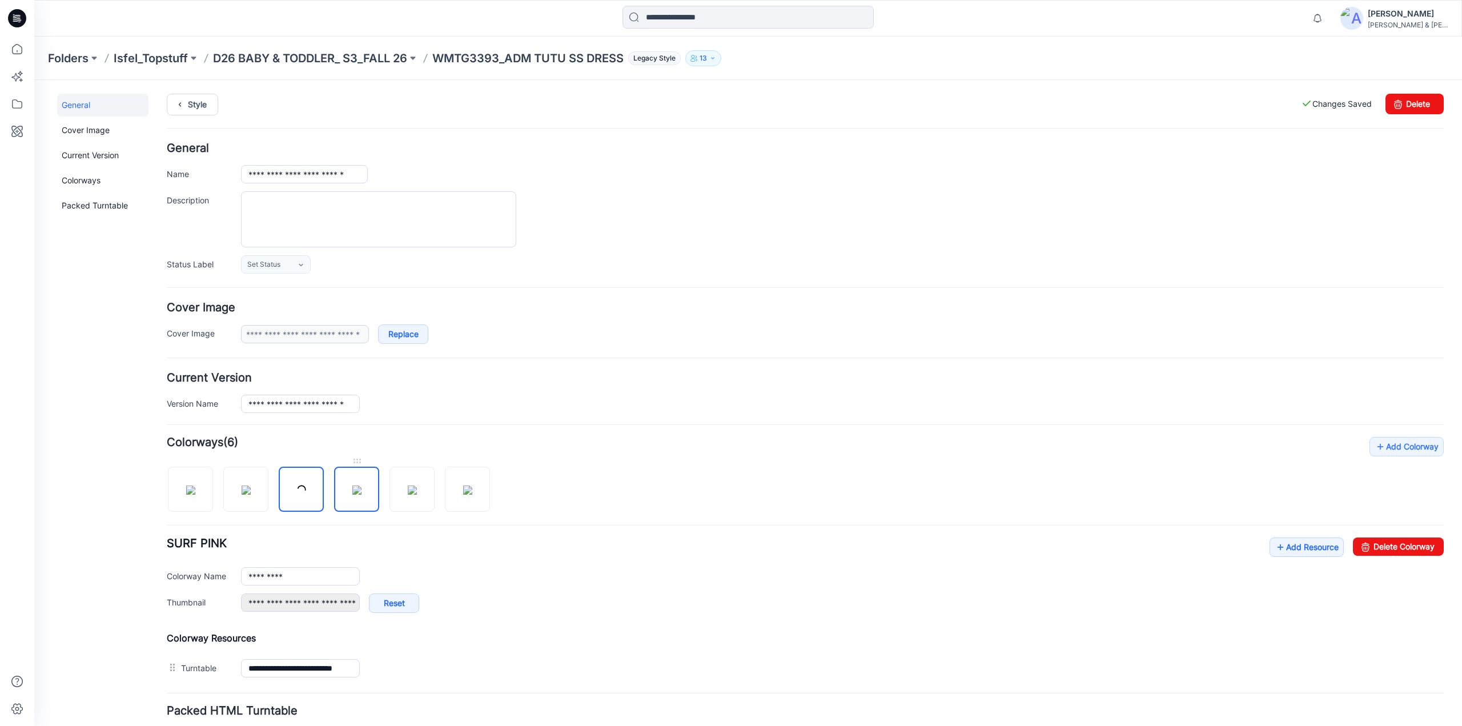
click at [361, 485] on img at bounding box center [356, 489] width 9 height 9
type input "**********"
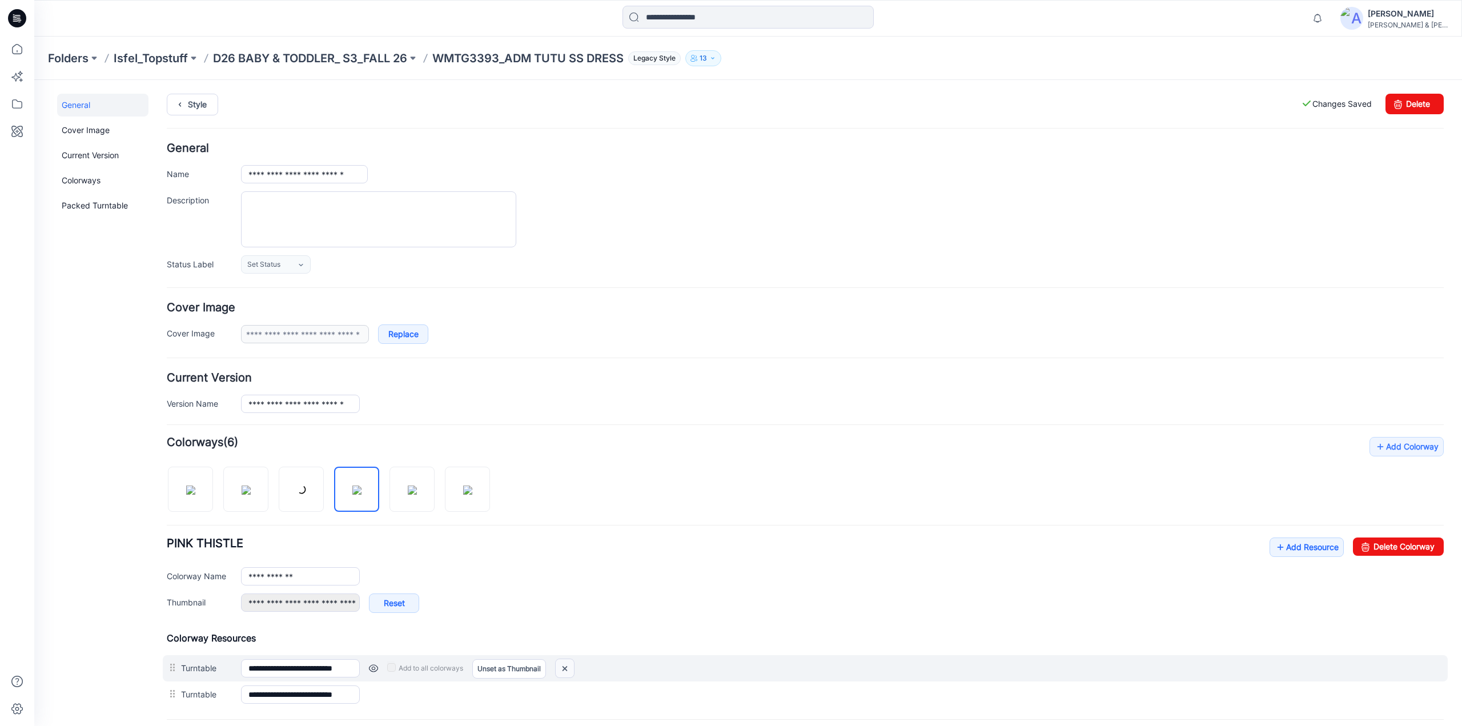
click at [563, 664] on img at bounding box center [565, 668] width 18 height 19
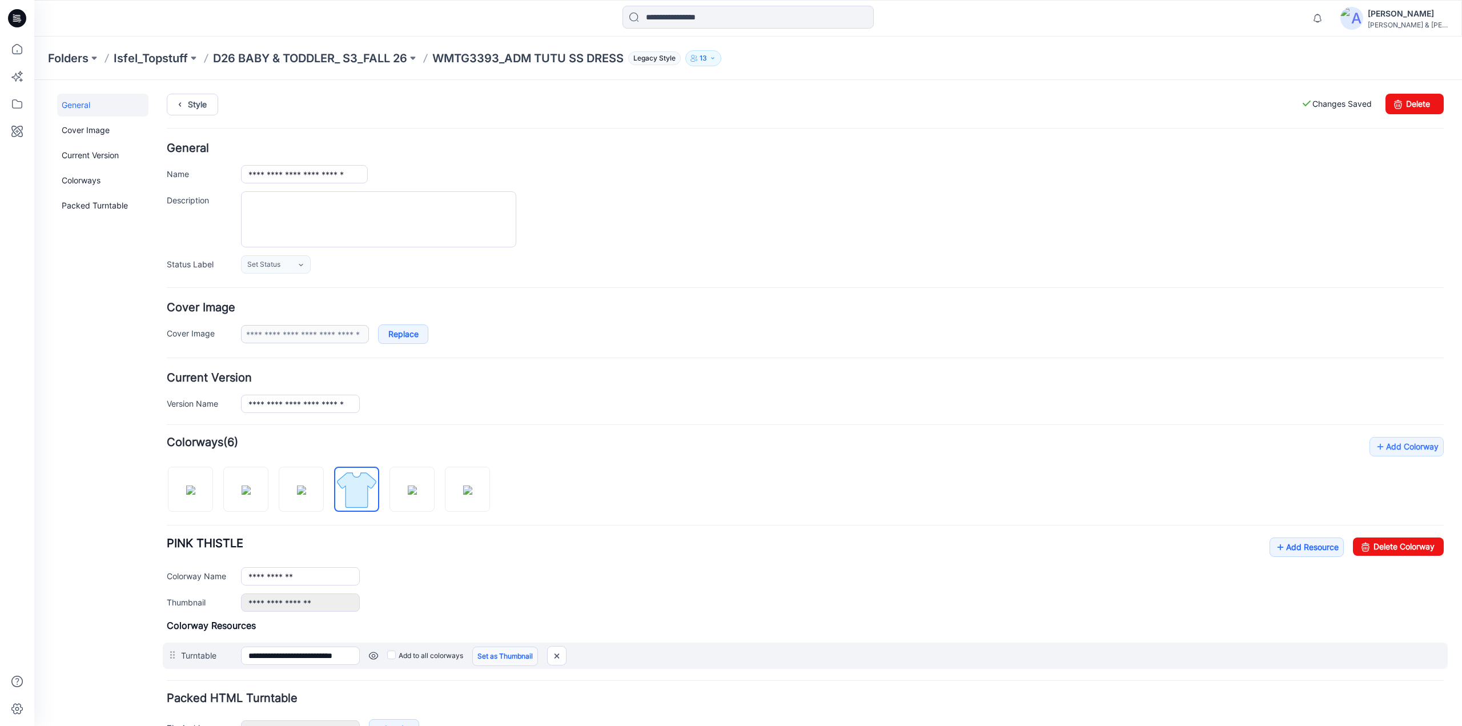
click at [492, 654] on link "Set as Thumbnail" at bounding box center [505, 655] width 66 height 19
type input "**********"
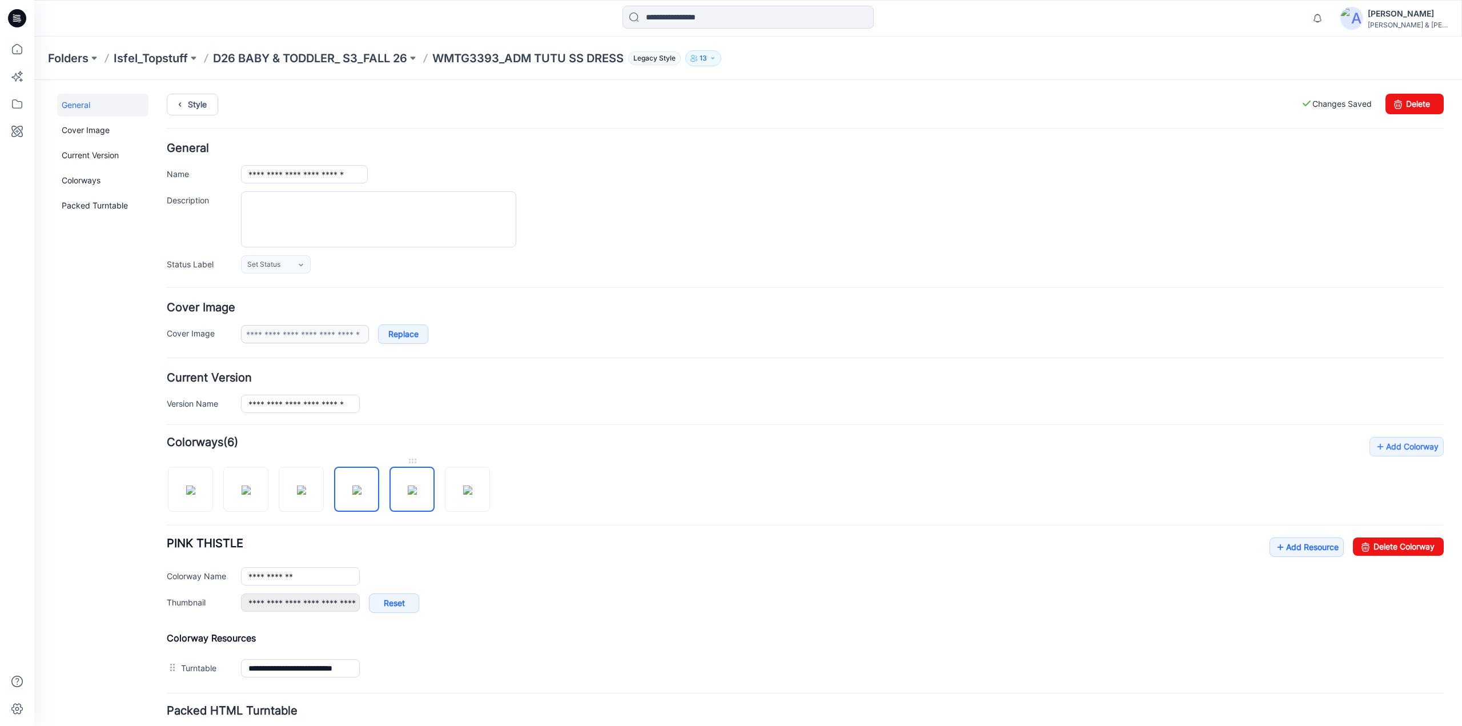
click at [413, 485] on img at bounding box center [412, 489] width 9 height 9
type input "**********"
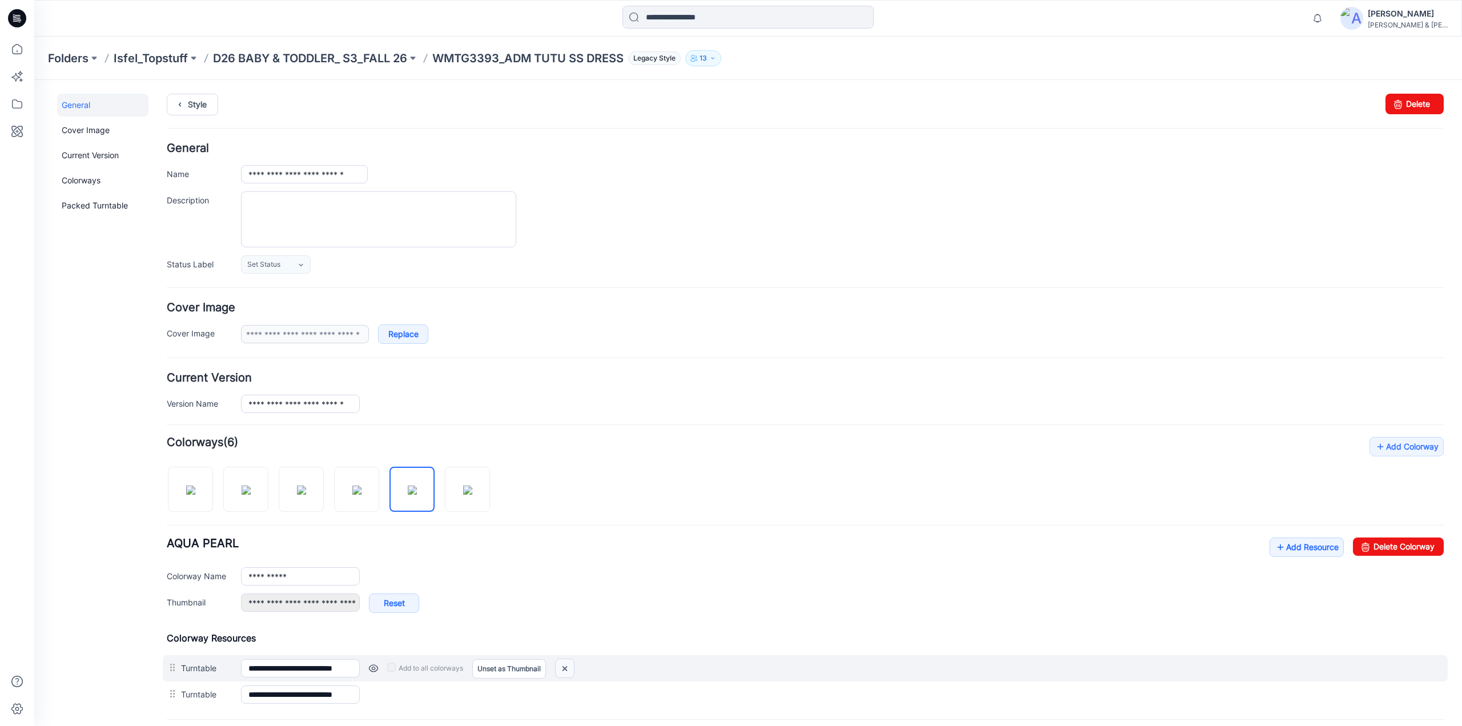
click at [561, 666] on img at bounding box center [565, 668] width 18 height 19
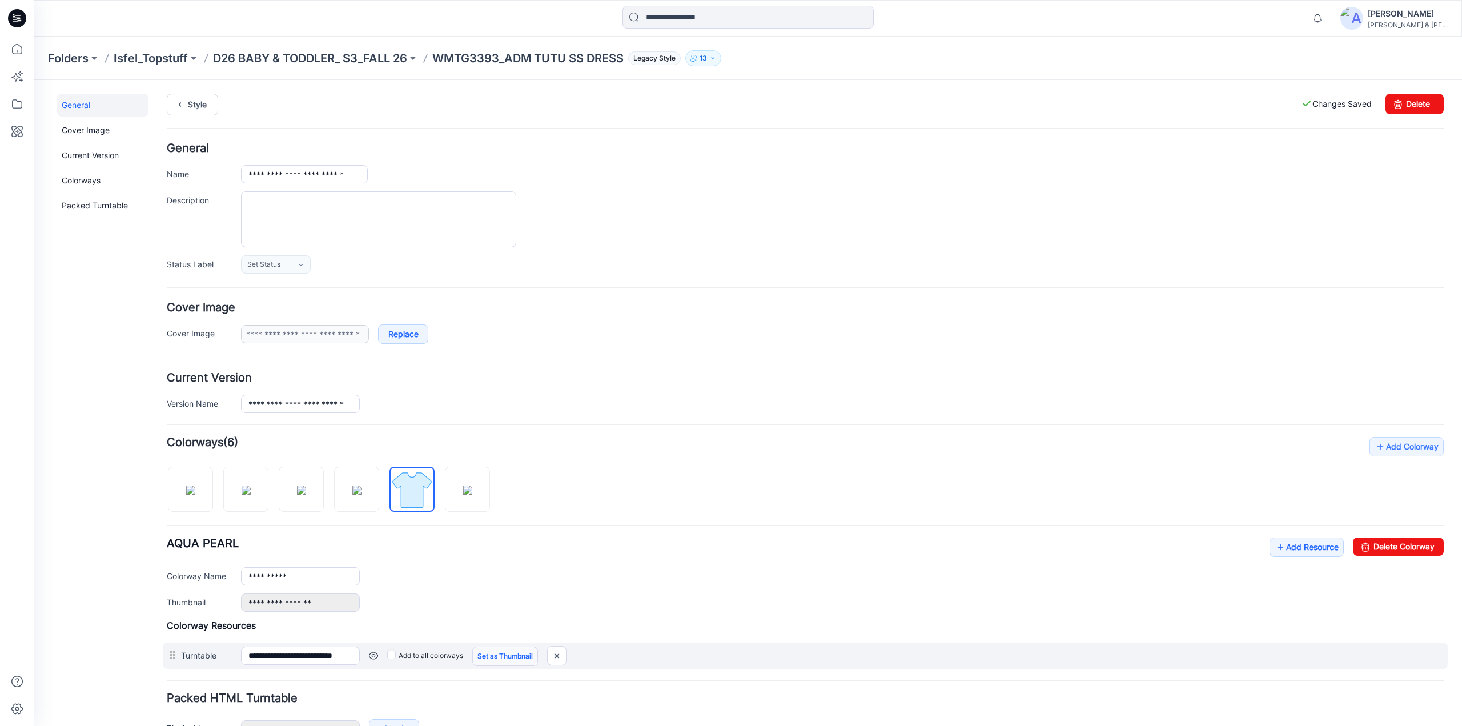
click at [484, 655] on link "Set as Thumbnail" at bounding box center [505, 655] width 66 height 19
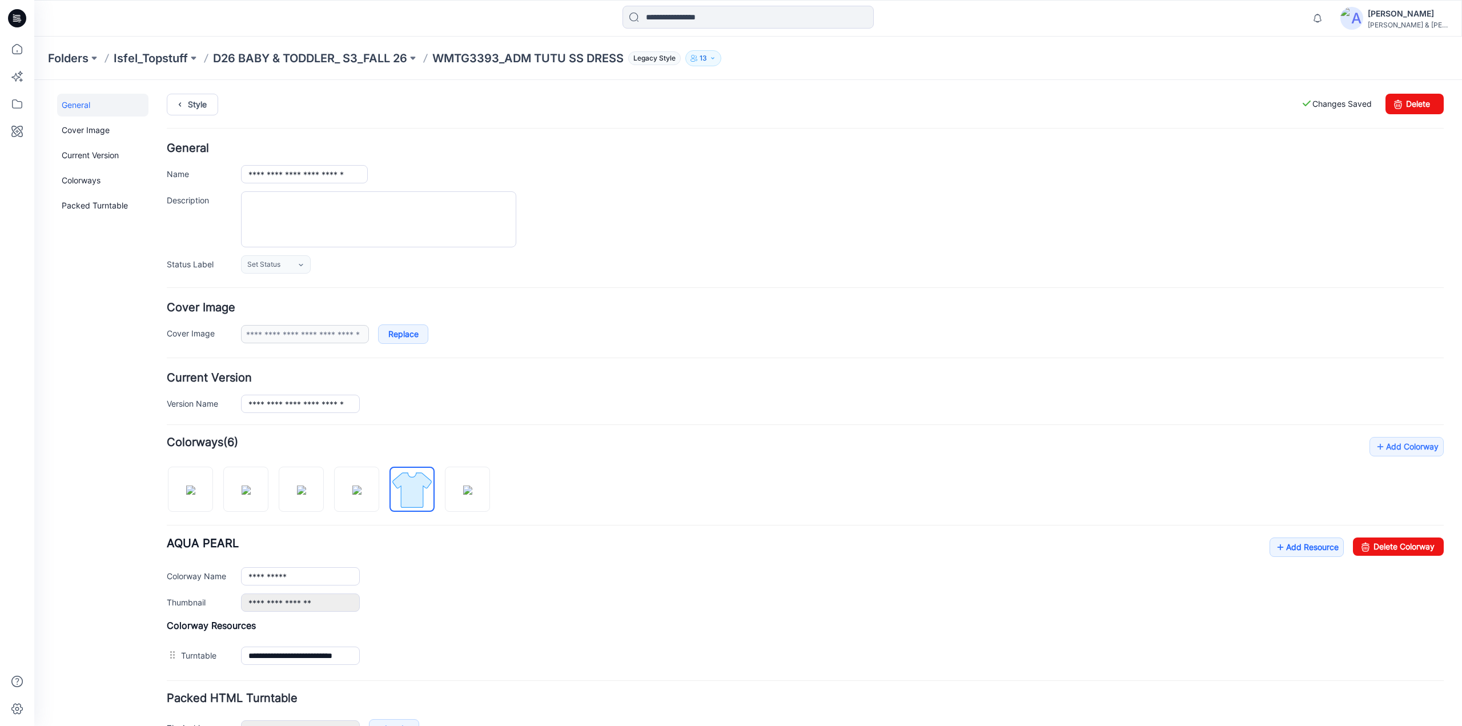
type input "**********"
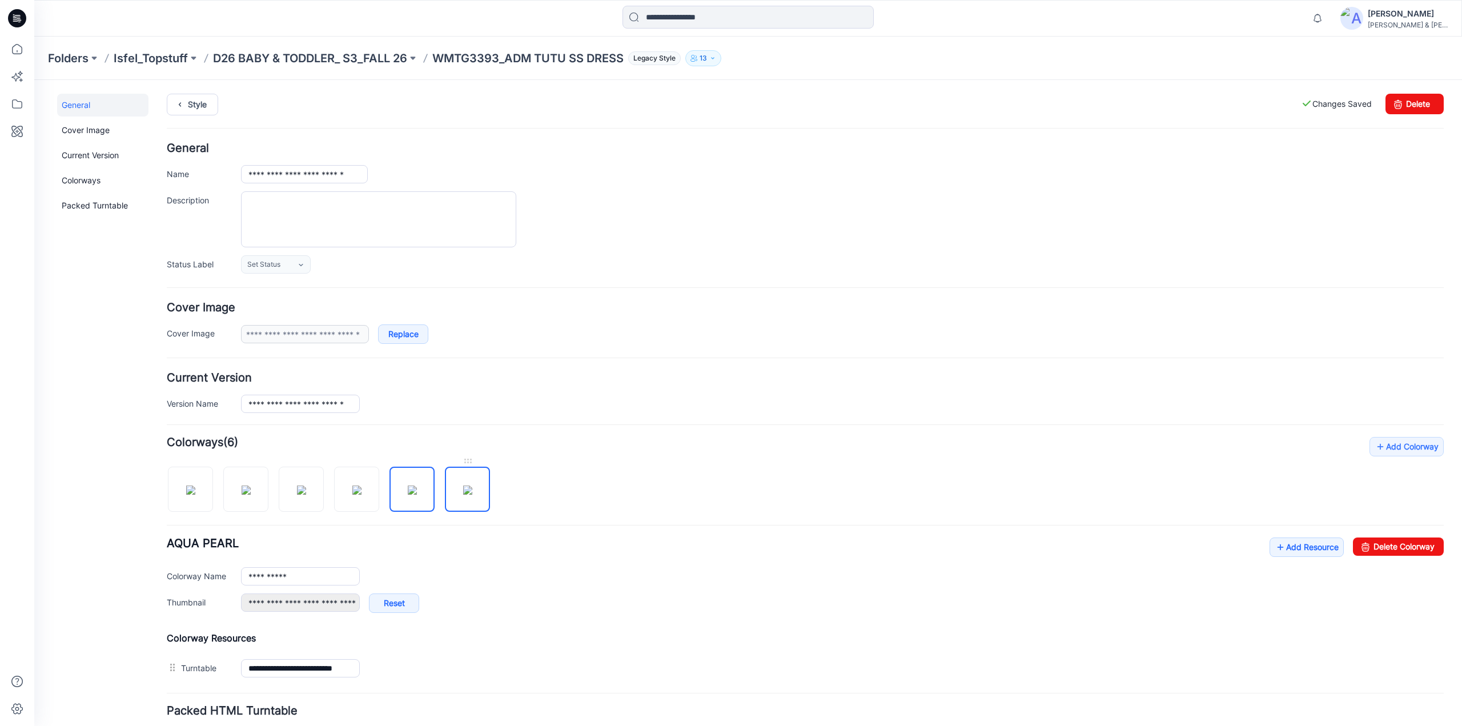
click at [463, 485] on img at bounding box center [467, 489] width 9 height 9
type input "**********"
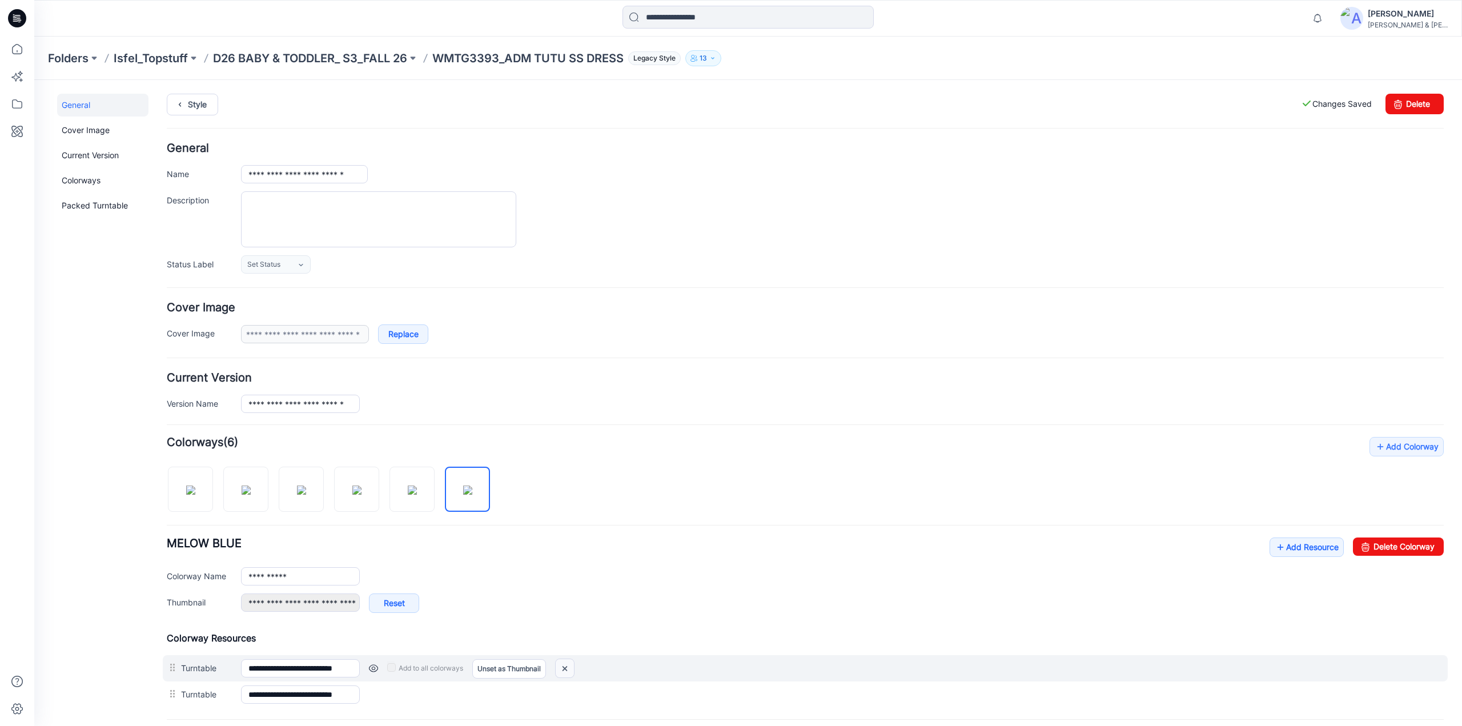
click at [564, 668] on img at bounding box center [565, 668] width 18 height 19
type input "**********"
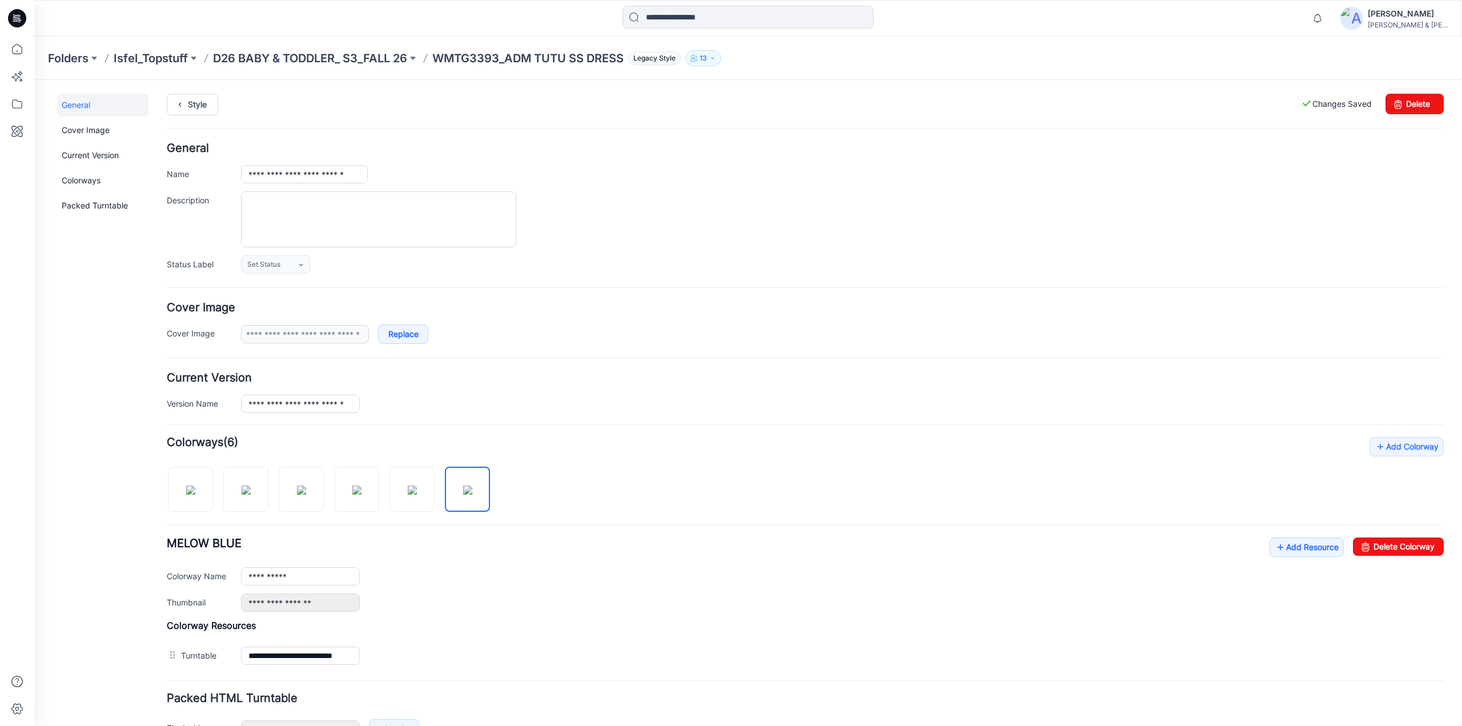
click at [525, 668] on form "**********" at bounding box center [805, 460] width 1277 height 634
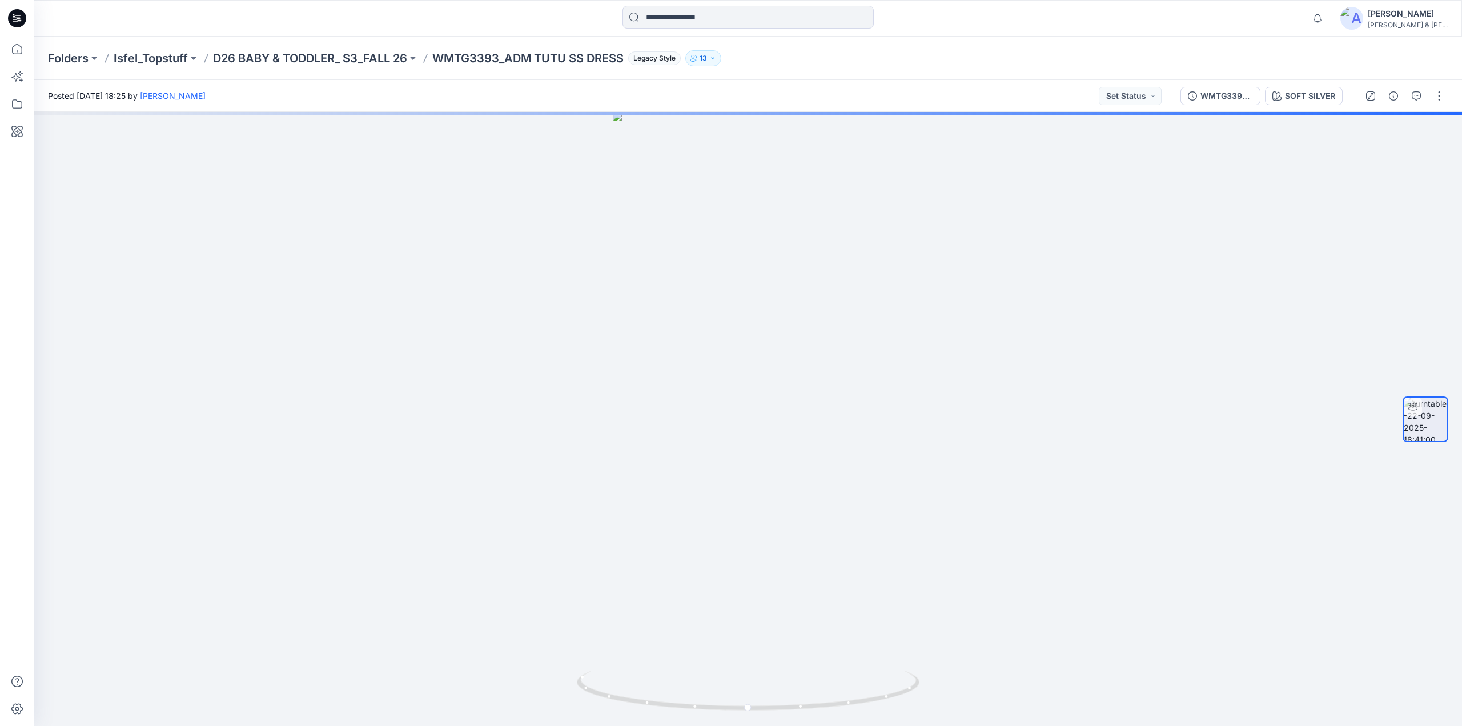
click at [1309, 109] on div "WMTG3393_ADM TUTU SS DRESS SOFT SILVER" at bounding box center [1261, 96] width 181 height 32
click at [1309, 99] on div "SOFT SILVER" at bounding box center [1310, 96] width 50 height 13
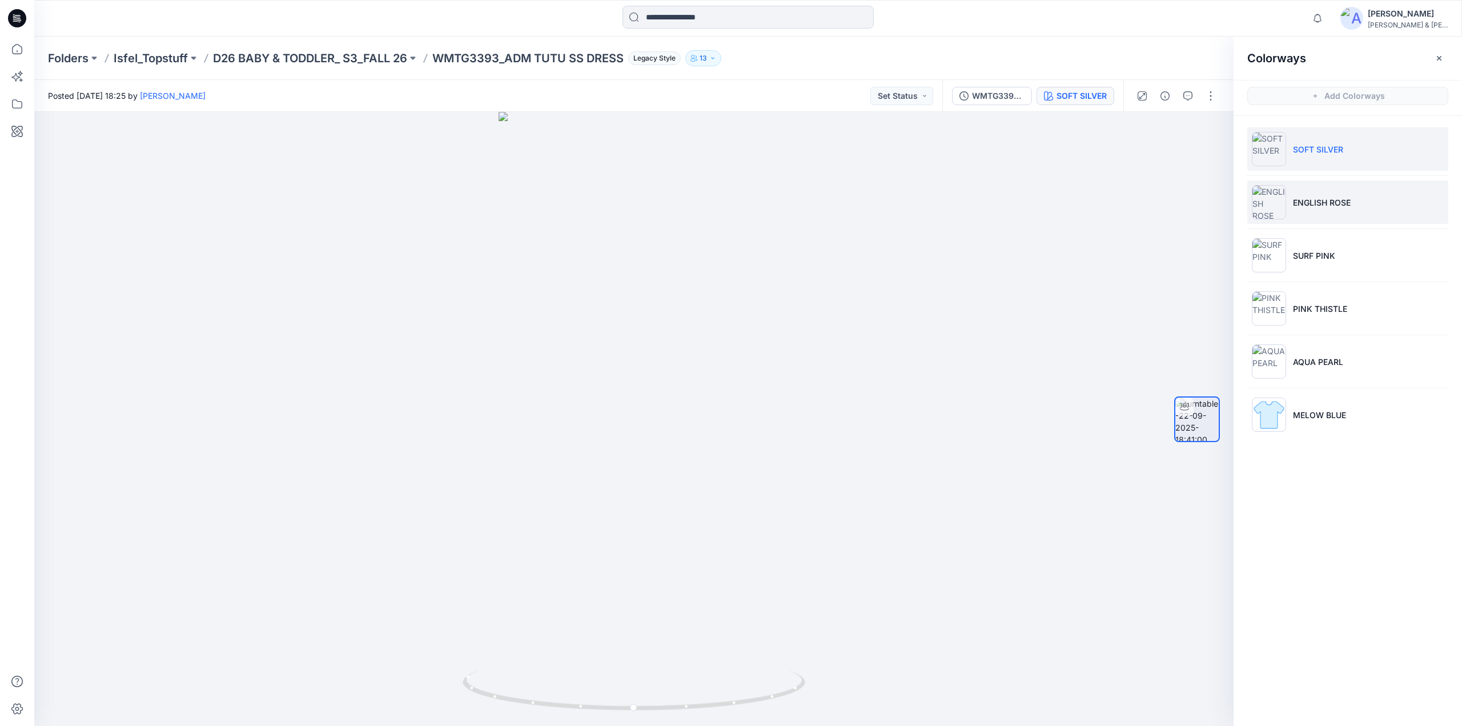
click at [1333, 198] on p "ENGLISH ROSE" at bounding box center [1322, 202] width 58 height 12
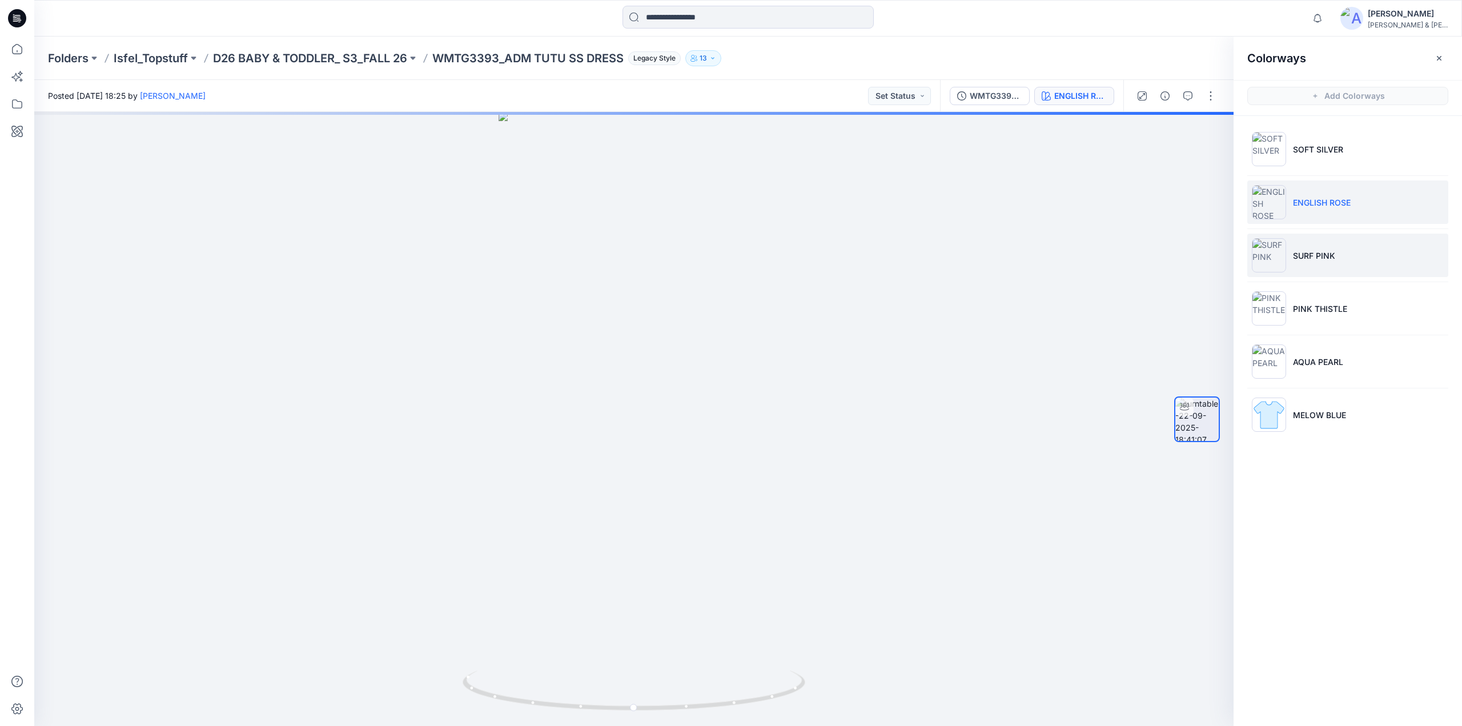
click at [1316, 255] on p "SURF PINK" at bounding box center [1314, 256] width 42 height 12
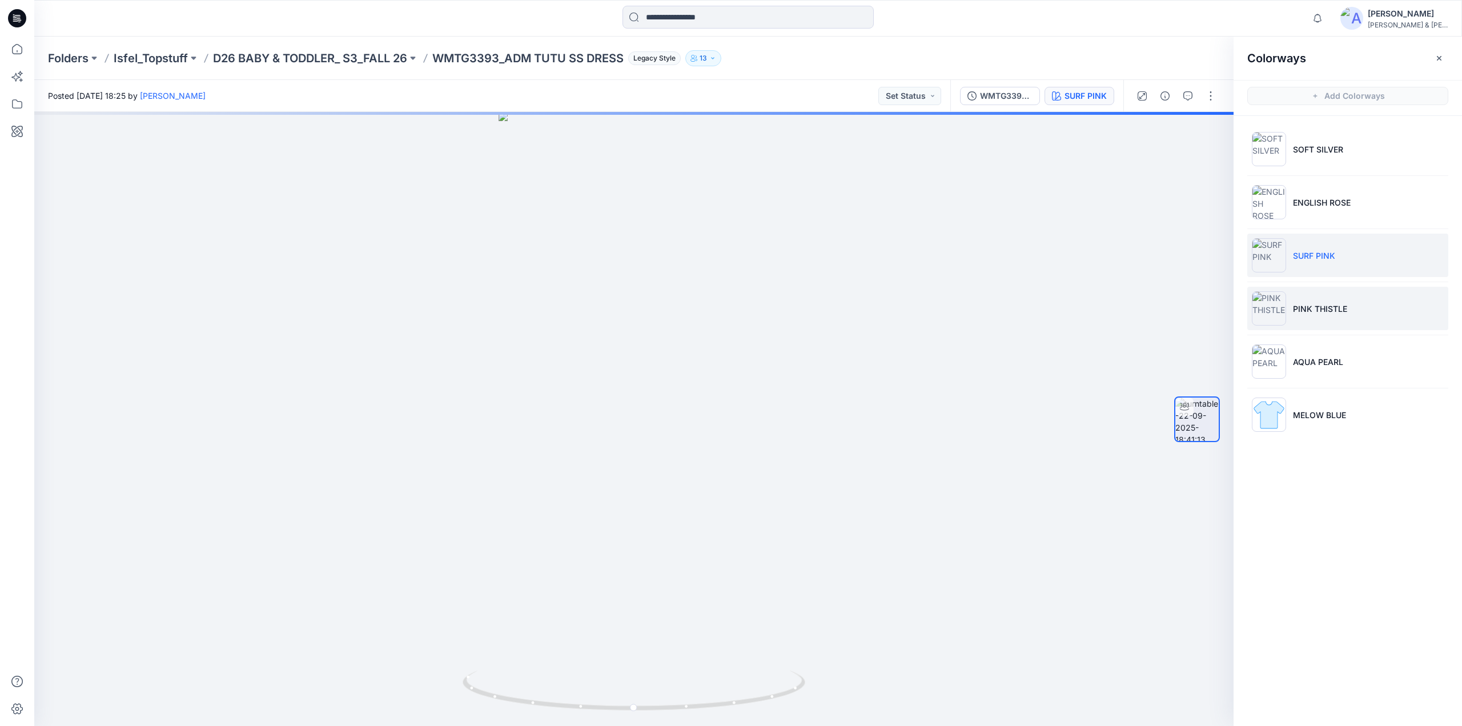
click at [1307, 301] on li "PINK THISTLE" at bounding box center [1347, 308] width 201 height 43
click at [1303, 353] on li "AQUA PEARL" at bounding box center [1347, 361] width 201 height 43
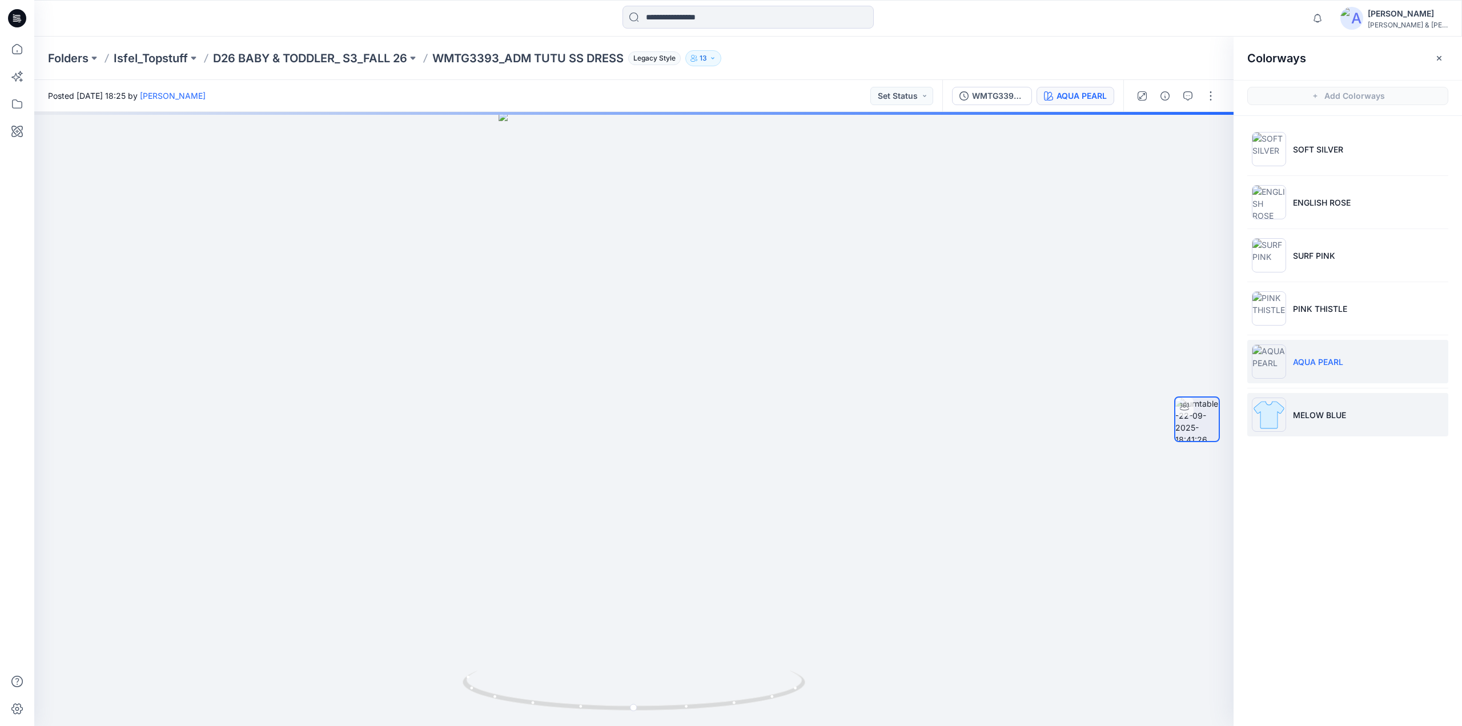
click at [1303, 409] on p "MELOW BLUE" at bounding box center [1319, 415] width 53 height 12
click at [1212, 105] on button "button" at bounding box center [1210, 96] width 18 height 18
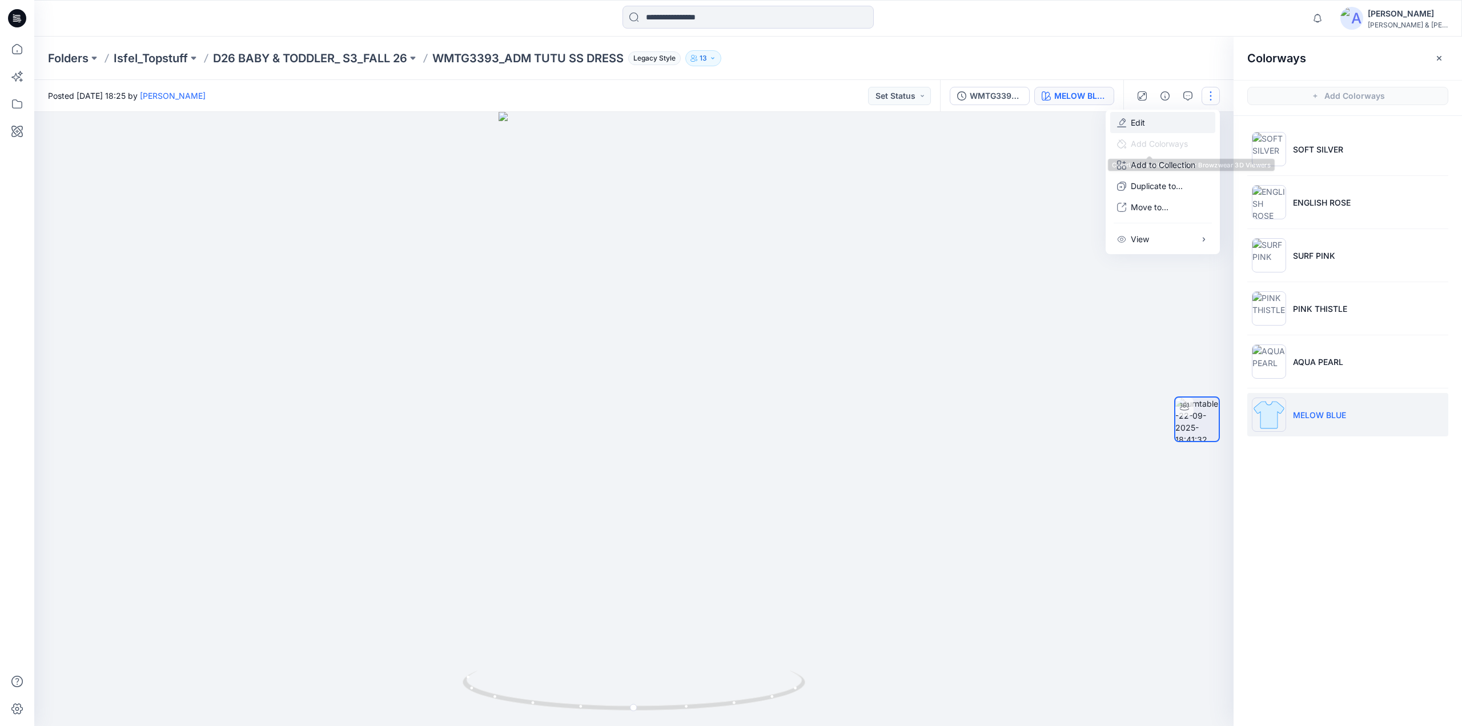
click at [1148, 126] on button "Edit" at bounding box center [1162, 122] width 105 height 21
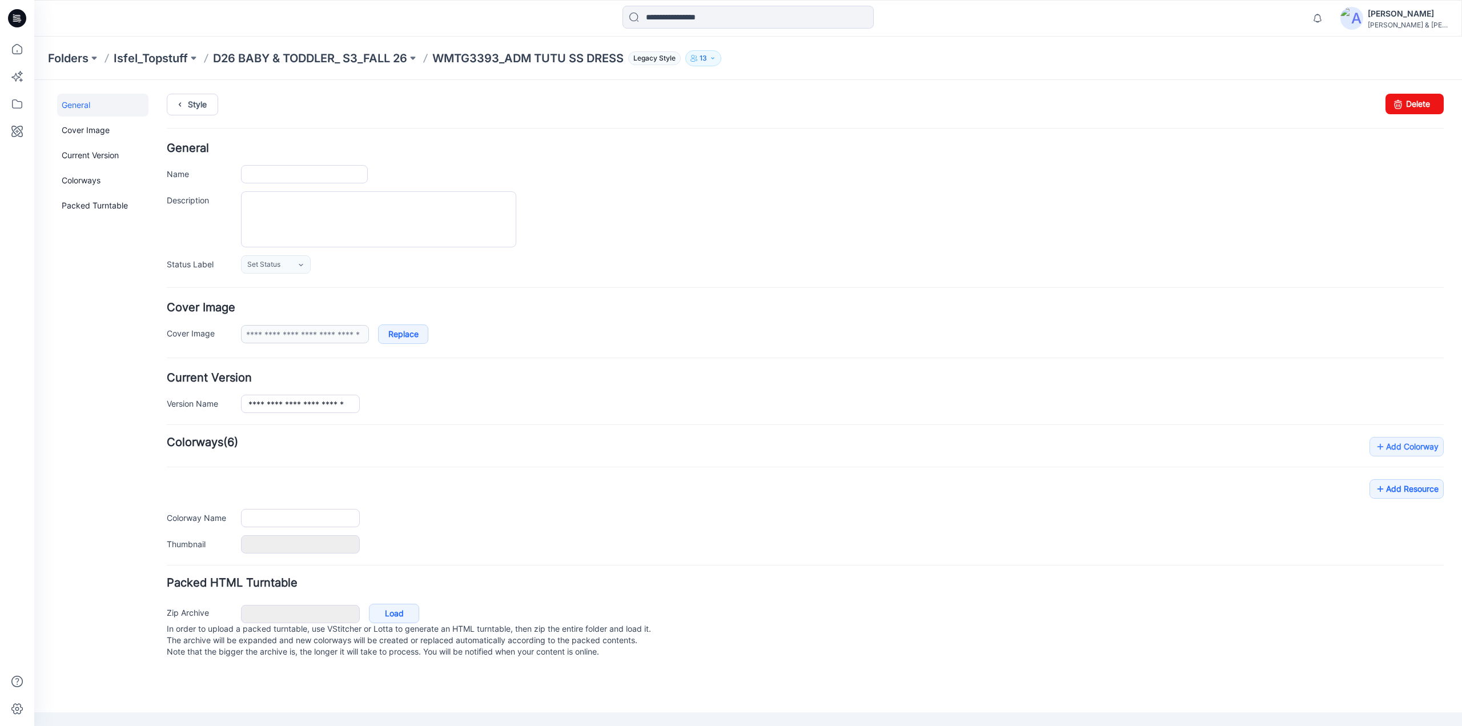
type input "**********"
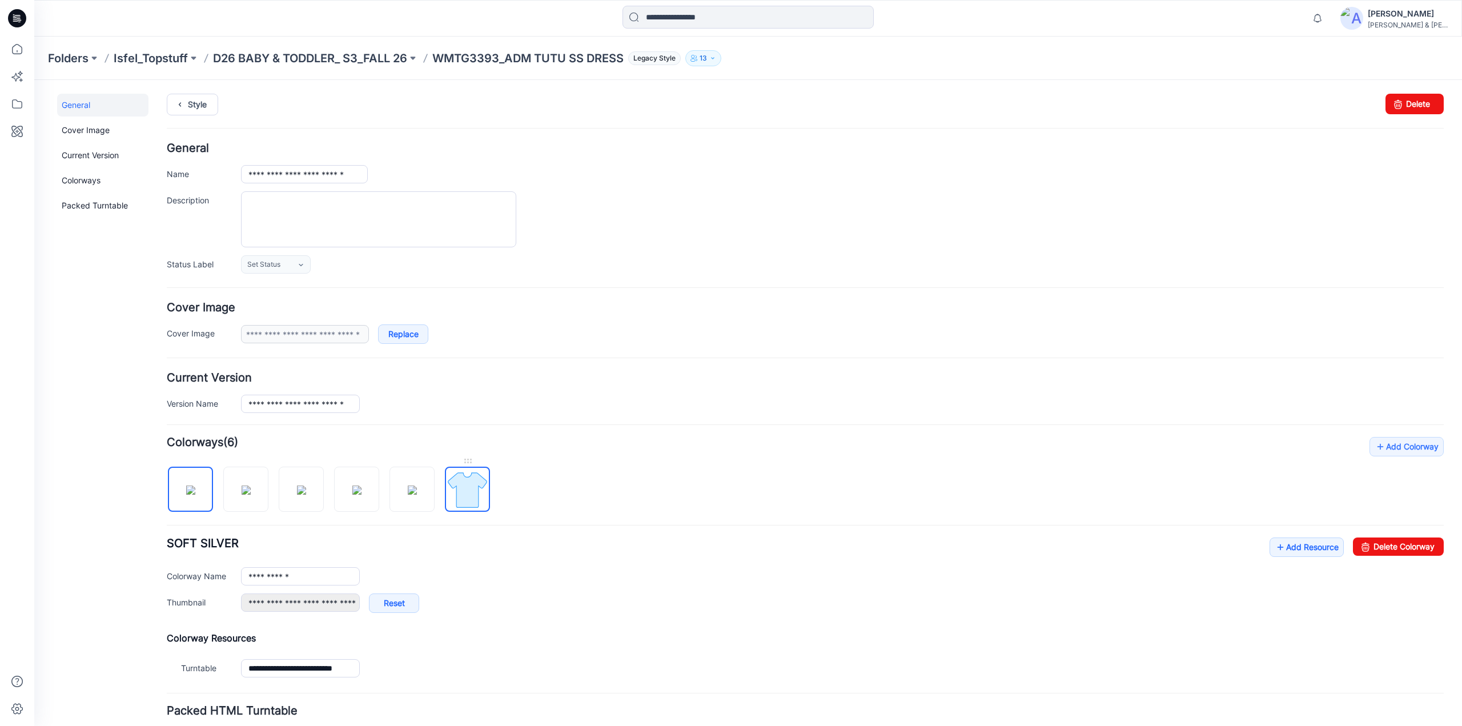
click at [476, 489] on img at bounding box center [467, 489] width 43 height 43
type input "**********"
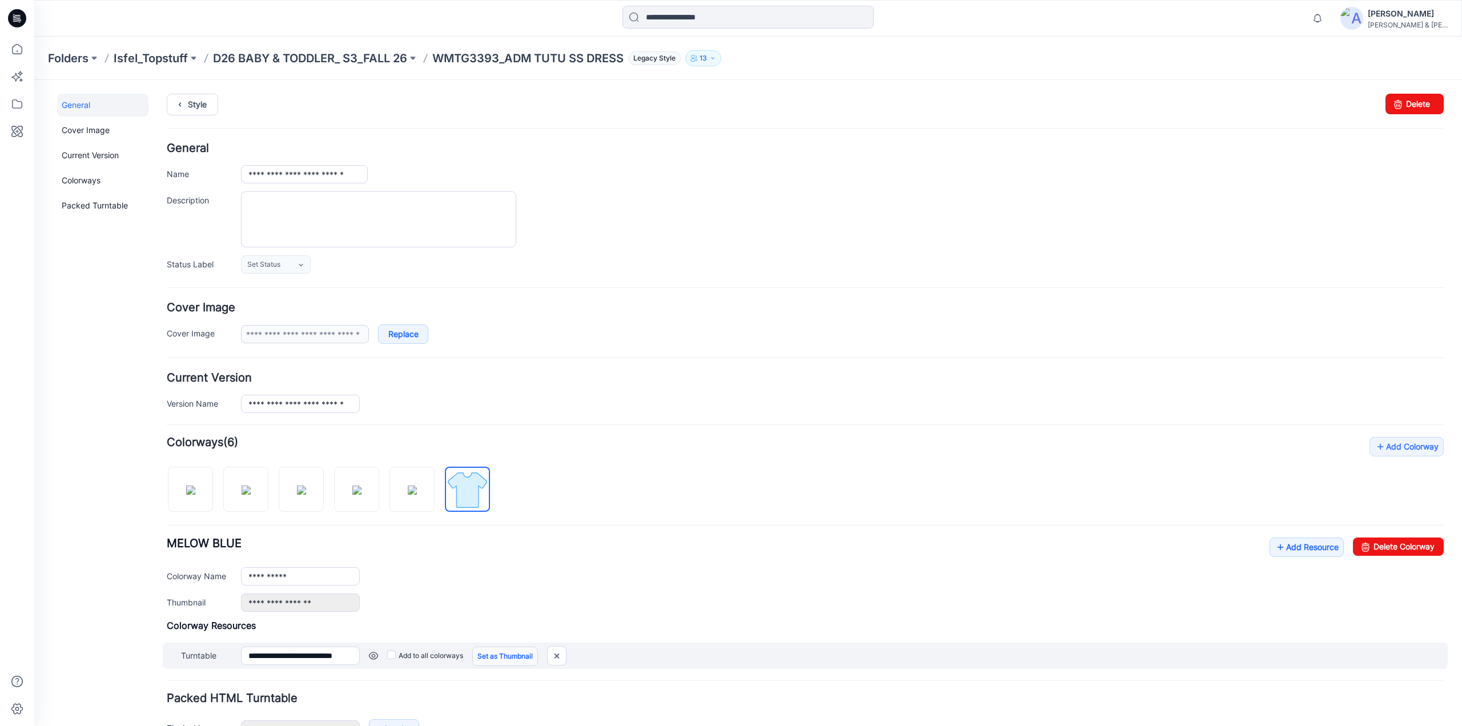
click at [524, 657] on link "Set as Thumbnail" at bounding box center [505, 655] width 66 height 19
type input "**********"
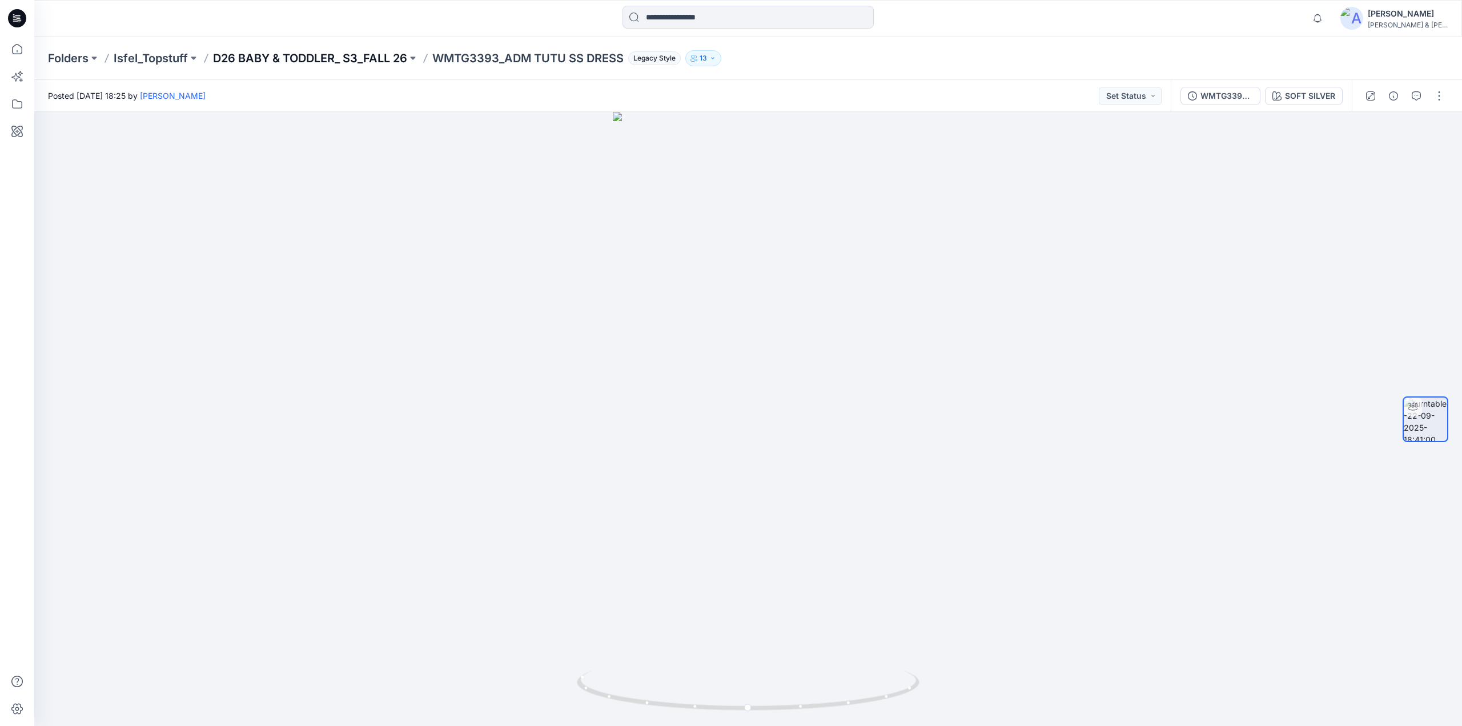
click at [308, 55] on p "D26 BABY & TODDLER_ S3_FALL 26" at bounding box center [310, 58] width 194 height 16
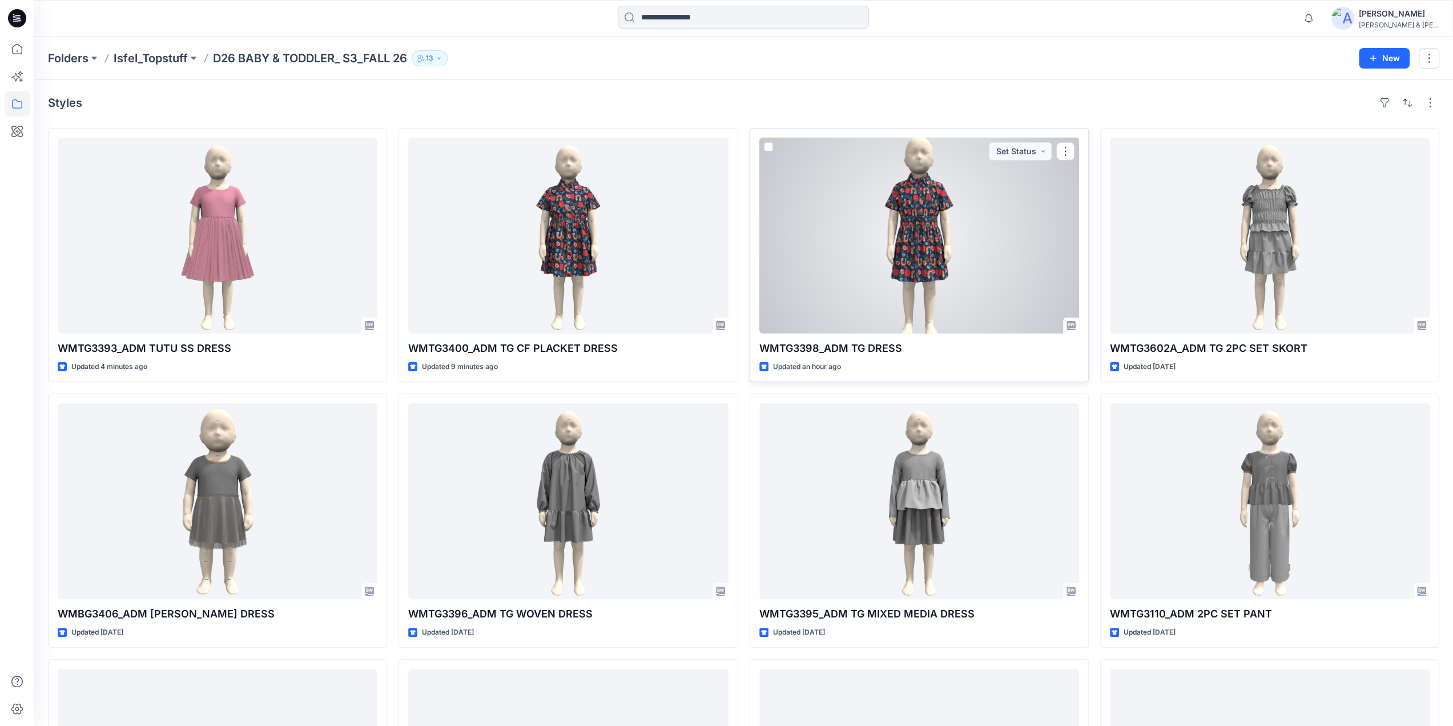
click at [974, 218] on div at bounding box center [919, 236] width 320 height 196
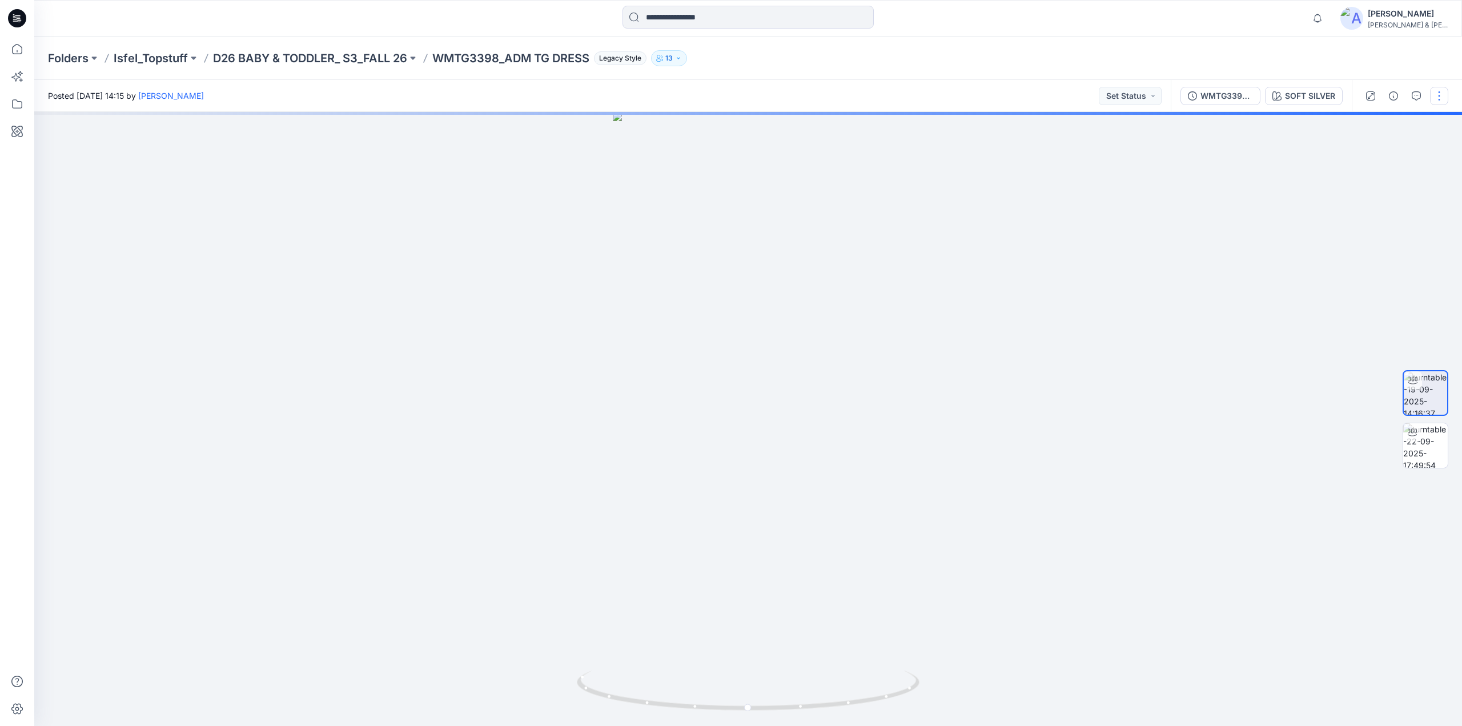
click at [1437, 97] on button "button" at bounding box center [1439, 96] width 18 height 18
click at [1372, 115] on button "Edit" at bounding box center [1391, 122] width 105 height 21
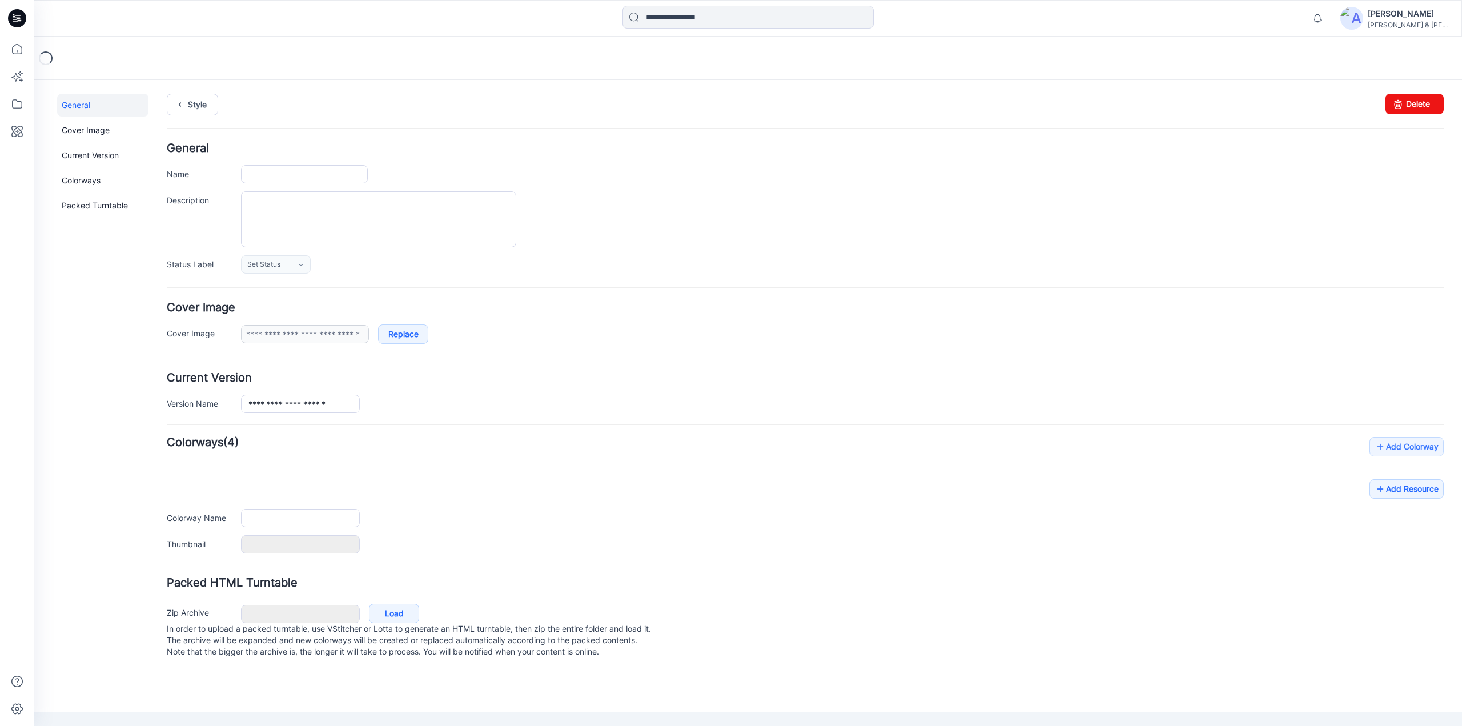
type input "**********"
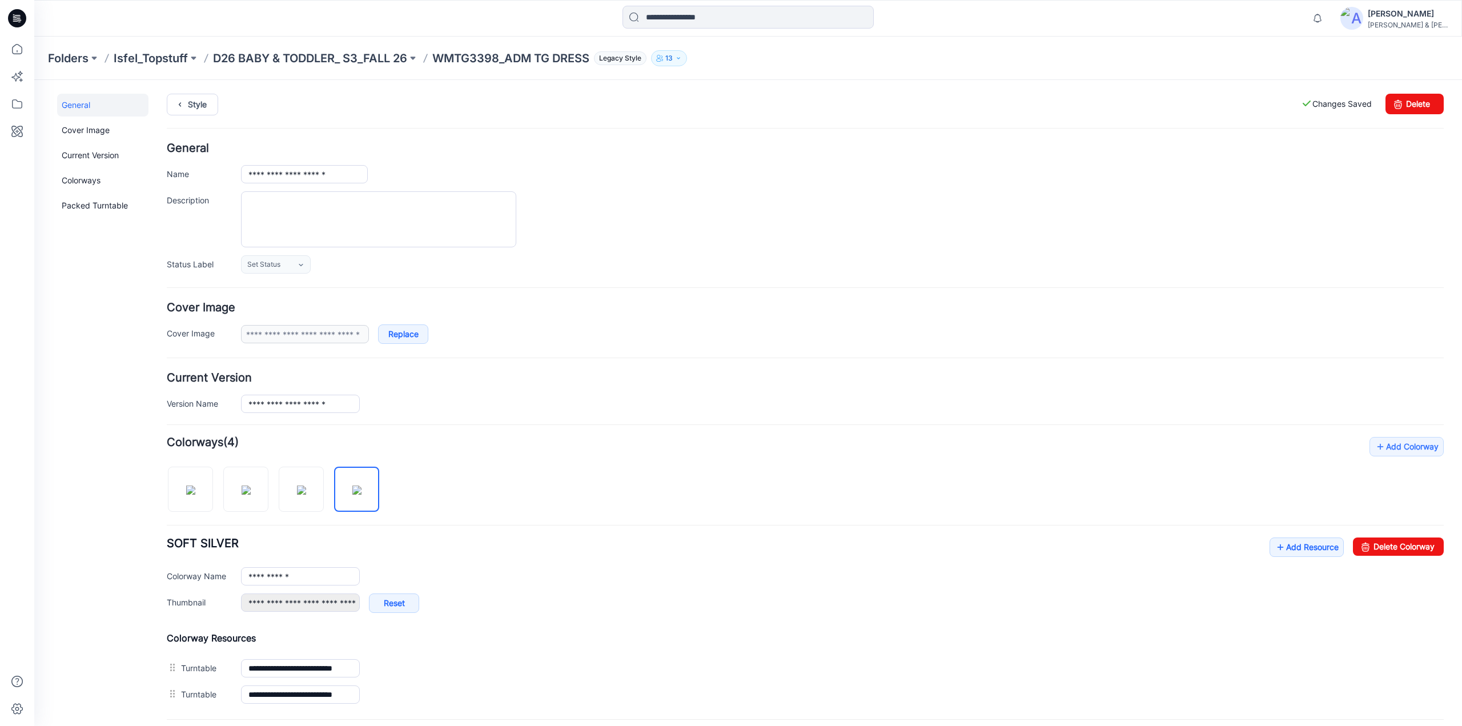
click at [324, 461] on div at bounding box center [278, 483] width 222 height 59
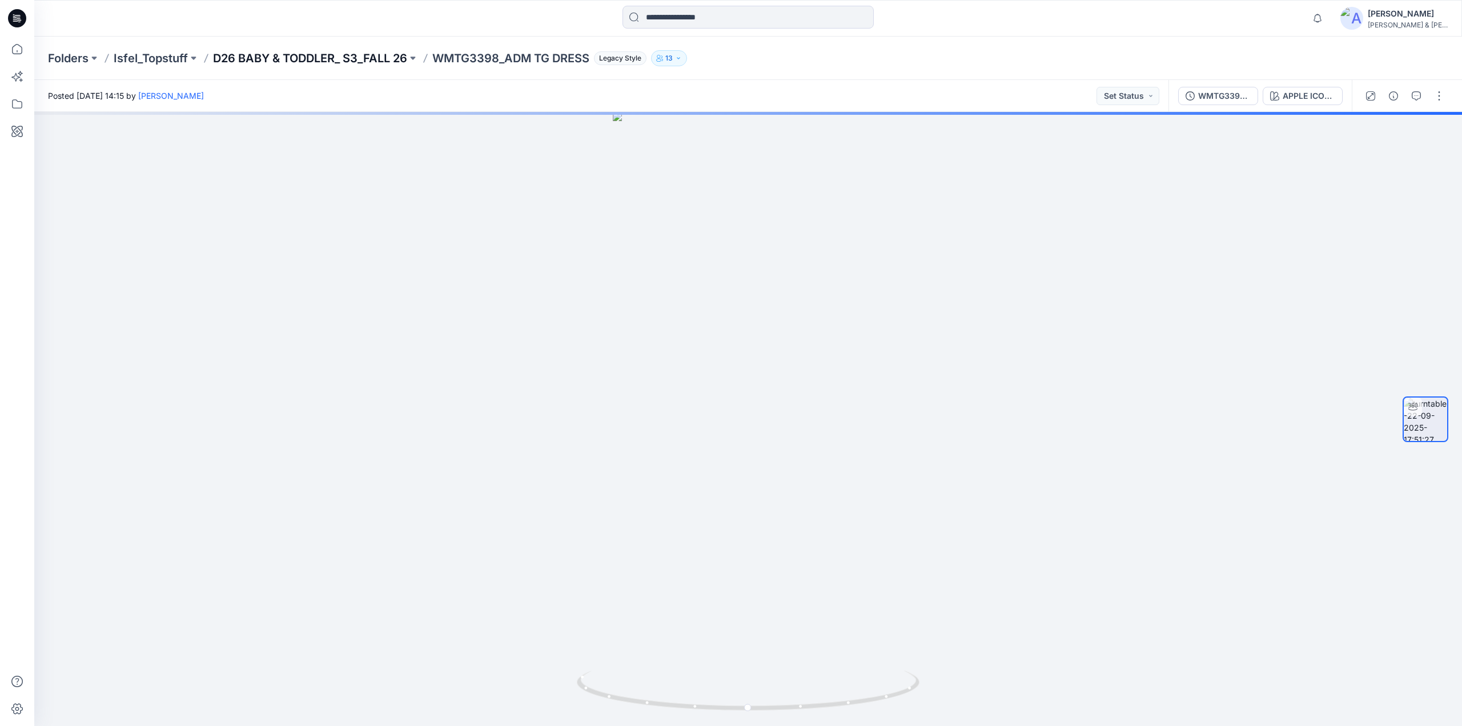
click at [370, 61] on p "D26 BABY & TODDLER_ S3_FALL 26" at bounding box center [310, 58] width 194 height 16
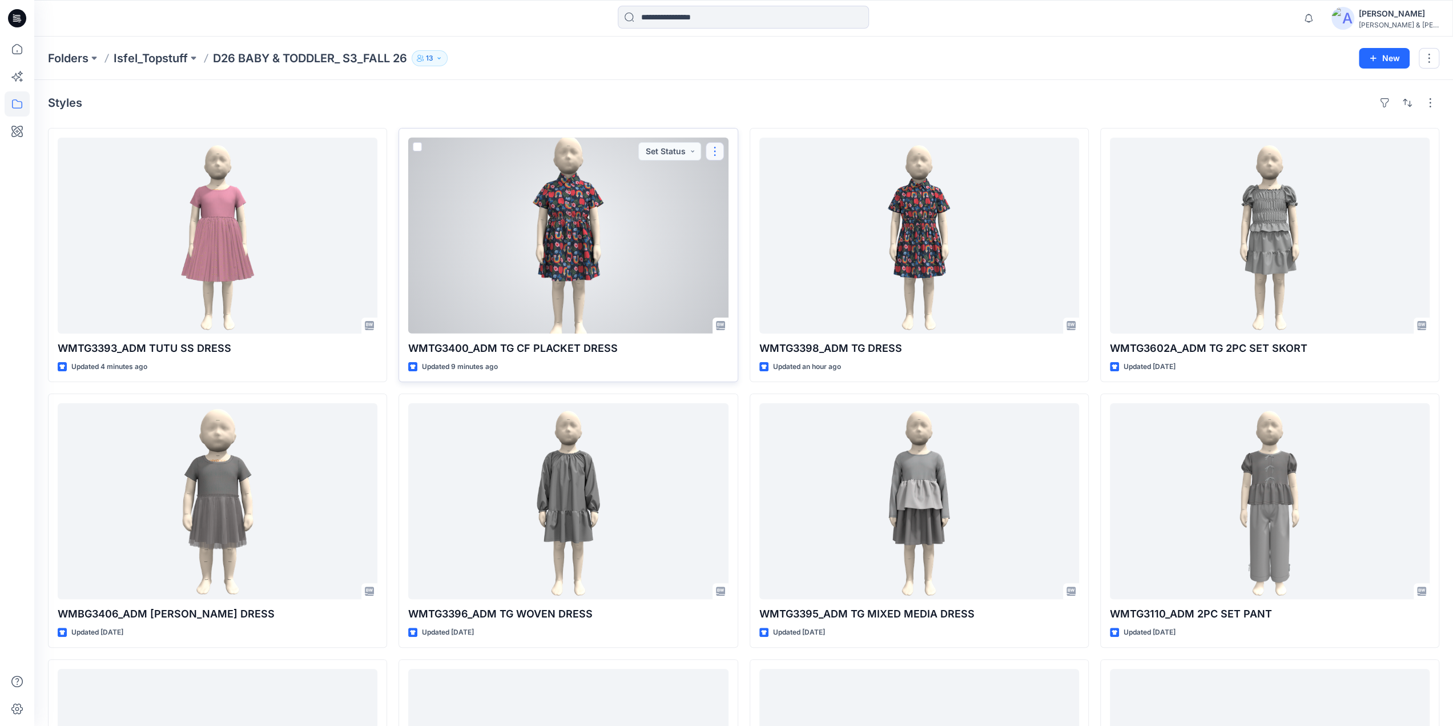
click at [716, 150] on button "button" at bounding box center [715, 151] width 18 height 18
click at [744, 176] on button "Edit" at bounding box center [769, 177] width 123 height 21
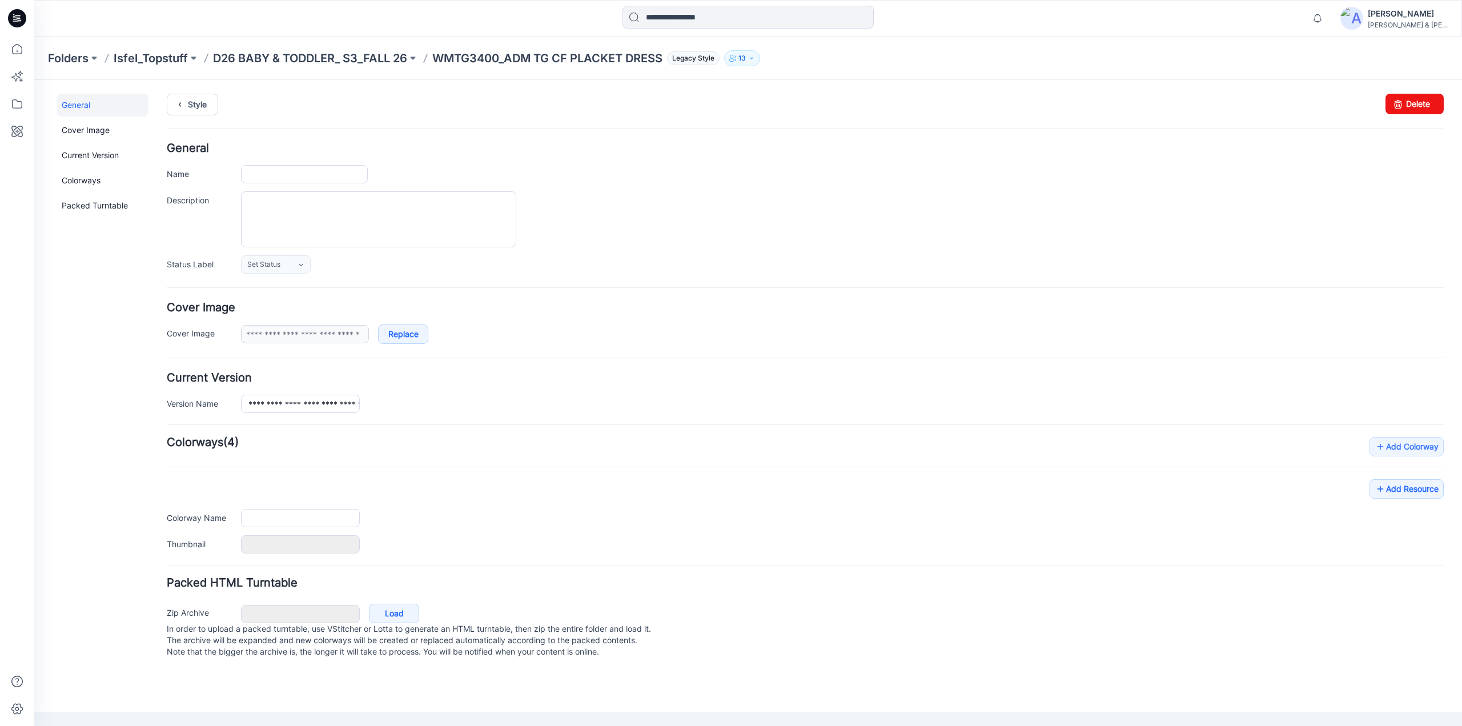
type input "**********"
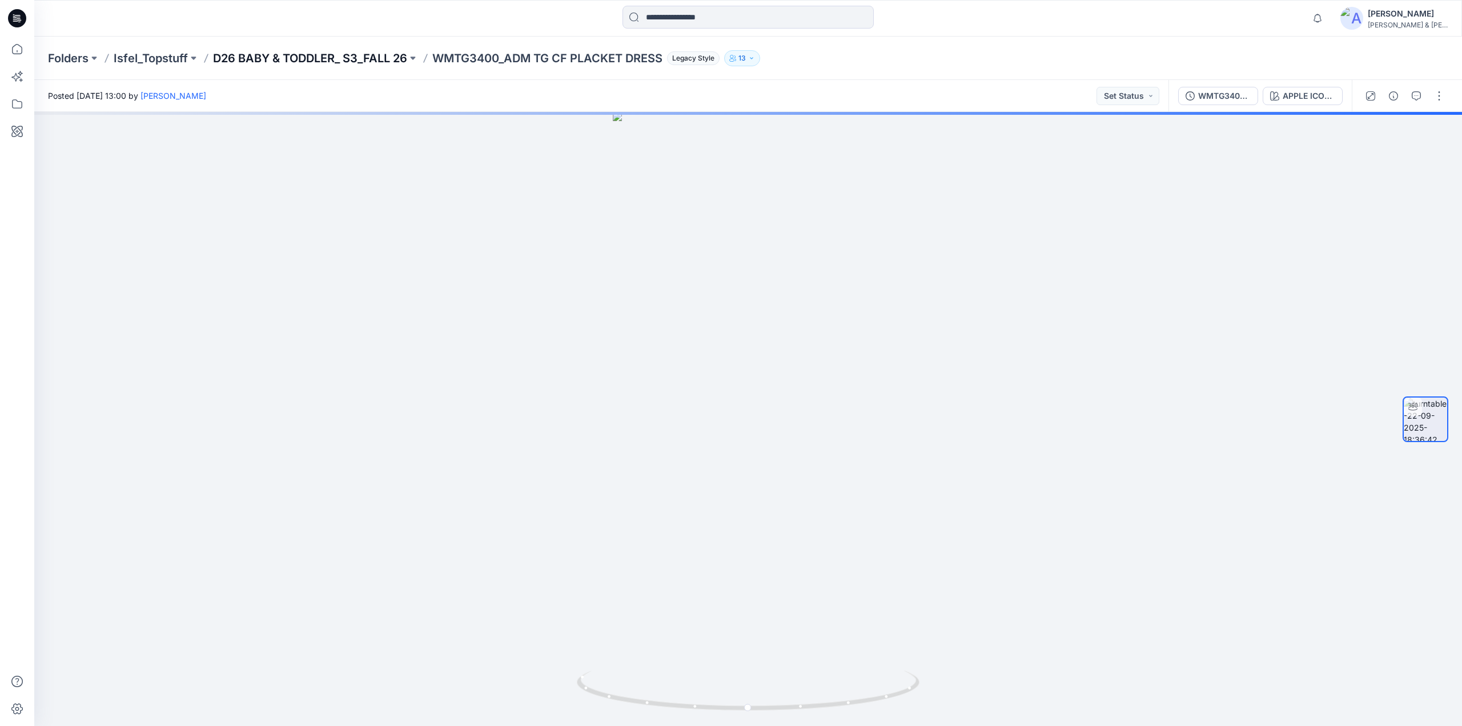
click at [357, 57] on p "D26 BABY & TODDLER_ S3_FALL 26" at bounding box center [310, 58] width 194 height 16
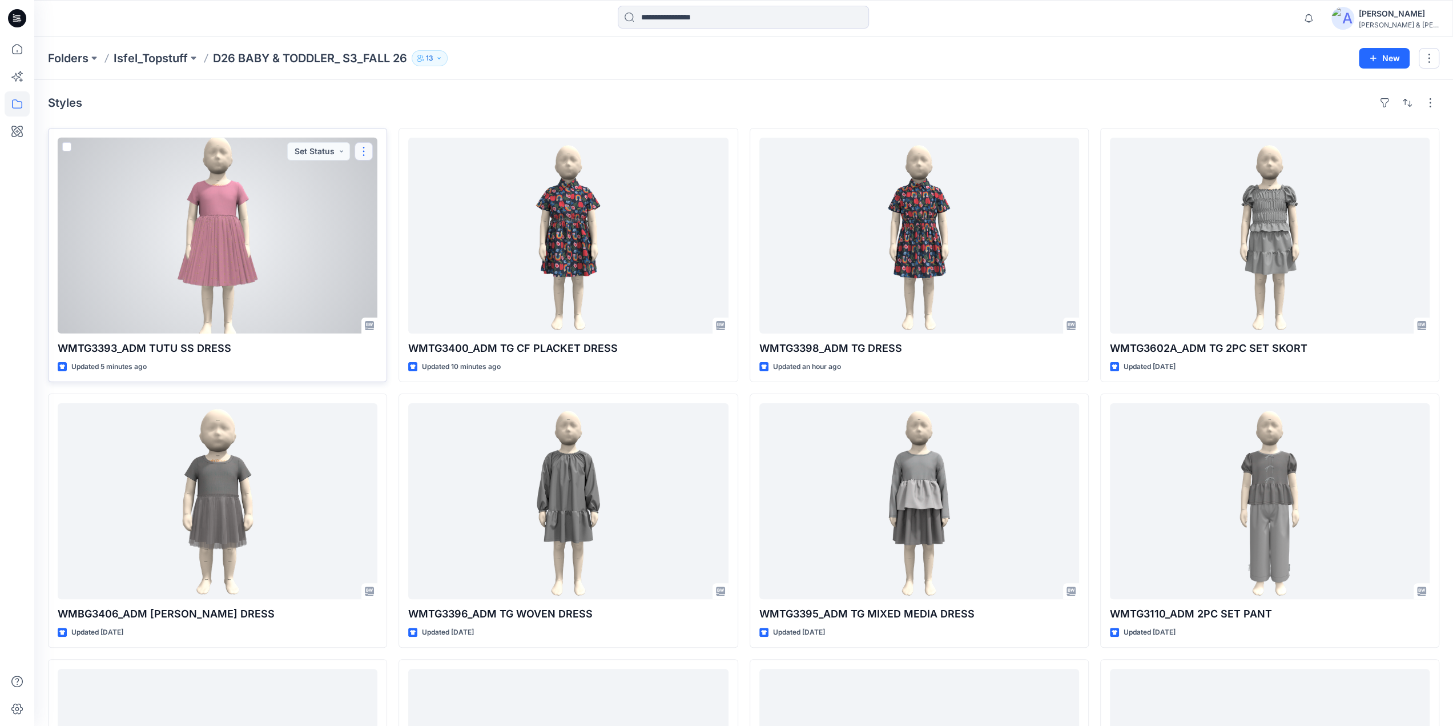
click at [357, 151] on button "button" at bounding box center [364, 151] width 18 height 18
click at [365, 180] on icon "button" at bounding box center [368, 177] width 9 height 9
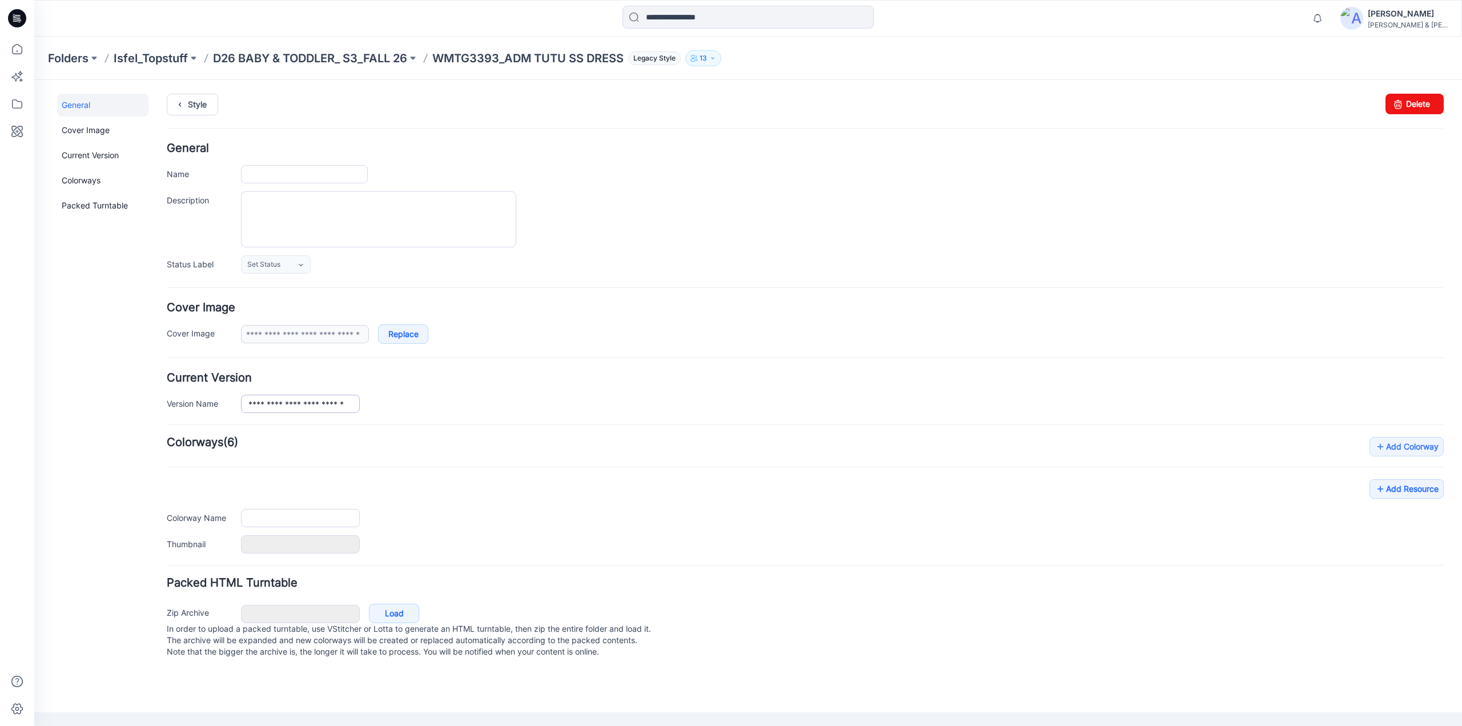
type input "**********"
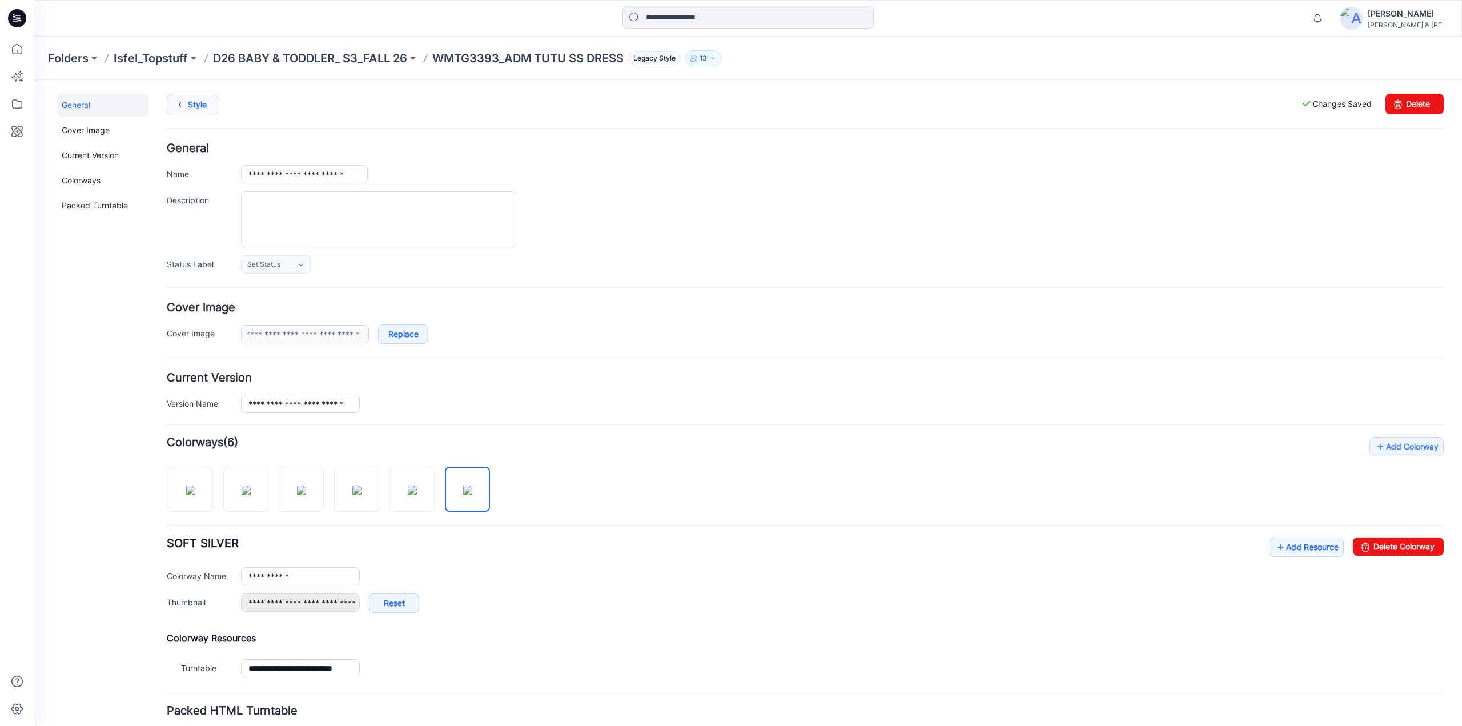
click at [194, 107] on link "Style" at bounding box center [192, 105] width 51 height 22
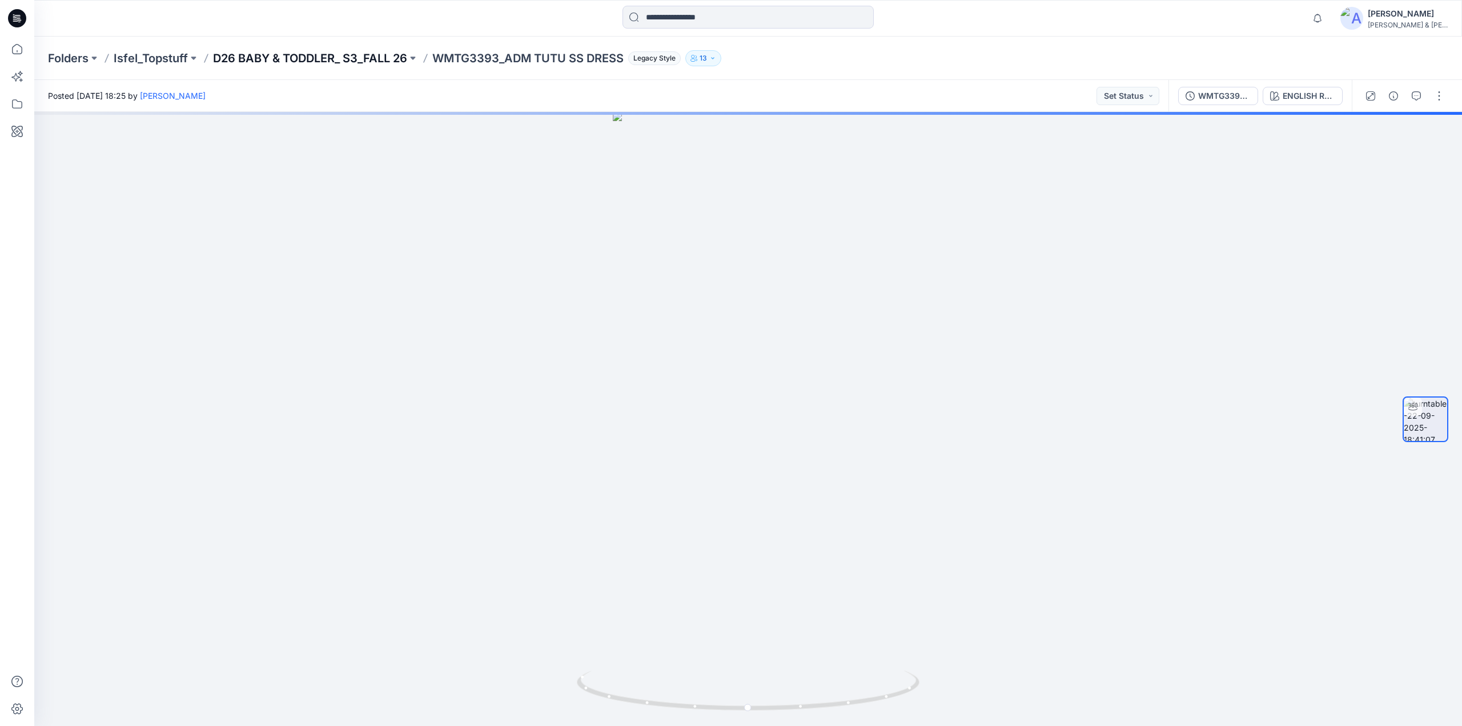
click at [336, 58] on p "D26 BABY & TODDLER_ S3_FALL 26" at bounding box center [310, 58] width 194 height 16
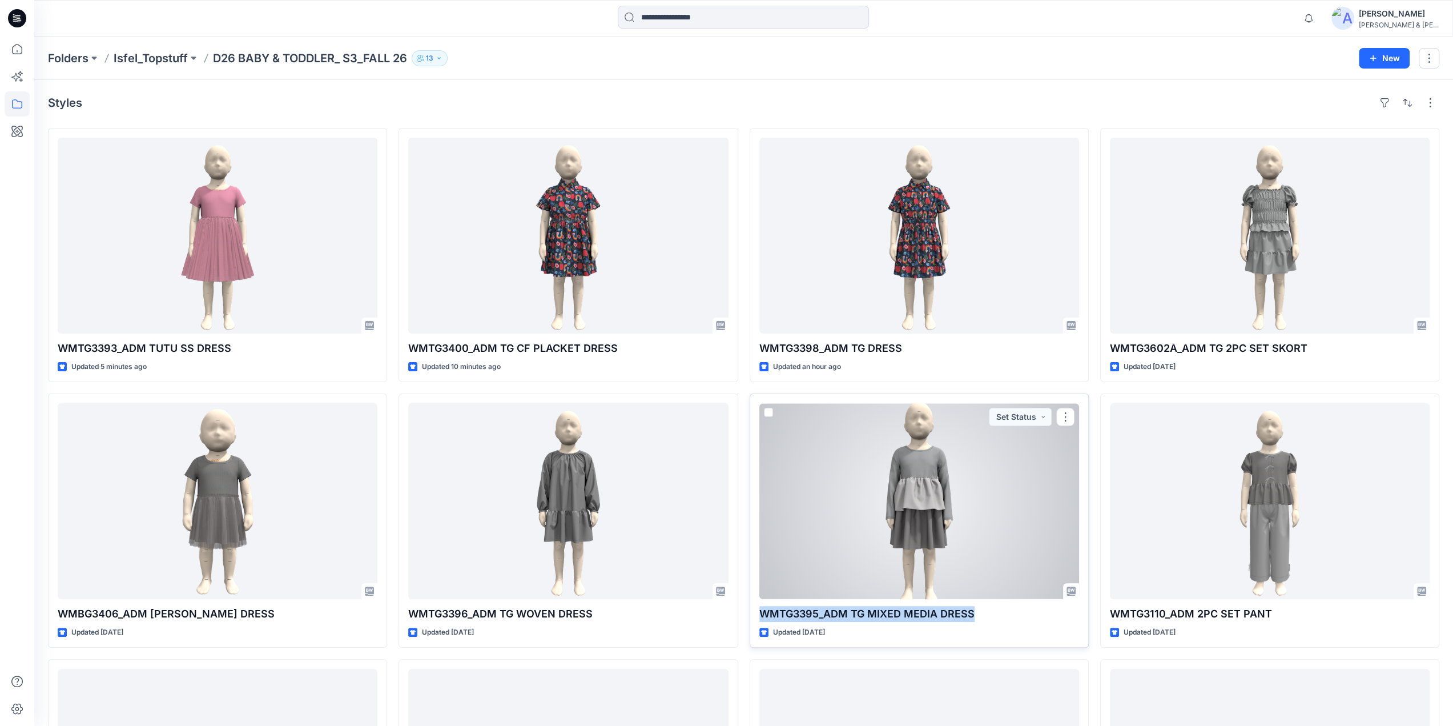
drag, startPoint x: 752, startPoint y: 616, endPoint x: 975, endPoint y: 610, distance: 223.3
click at [975, 610] on div "WMTG3395_ADM TG MIXED MEDIA DRESS Updated [DATE] Set Status" at bounding box center [919, 520] width 339 height 254
copy p "WMTG3395_ADM TG MIXED MEDIA DRESS"
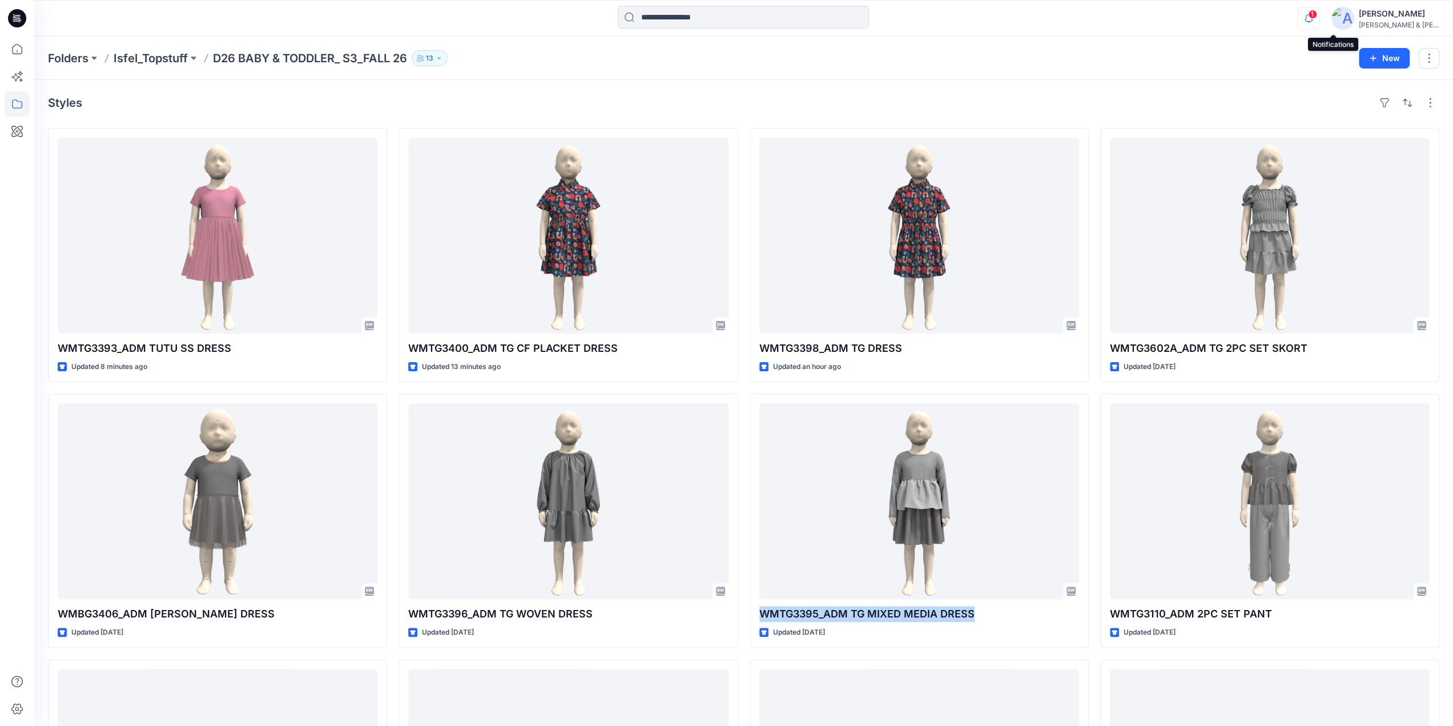
click at [1320, 21] on icon "button" at bounding box center [1309, 18] width 22 height 23
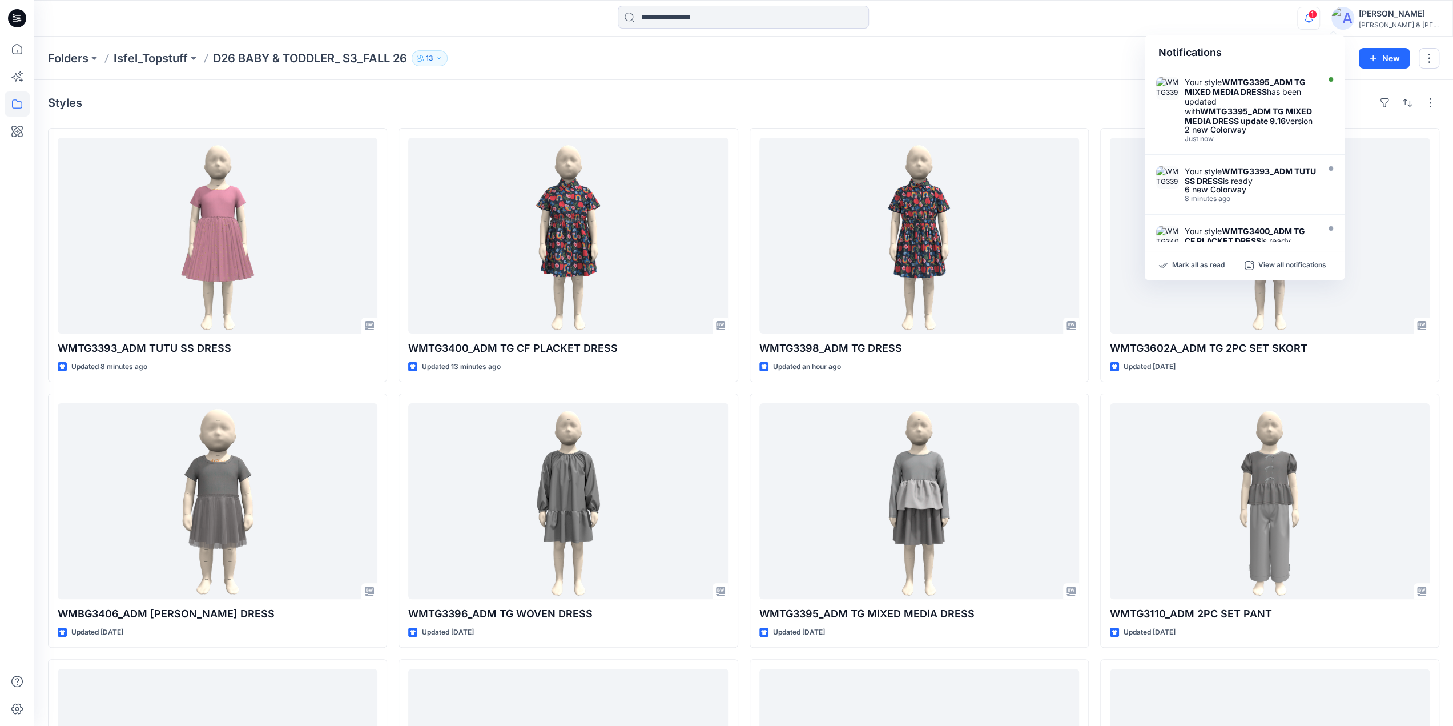
click at [1244, 91] on strong "WMTG3395_ADM TG MIXED MEDIA DRESS" at bounding box center [1245, 86] width 121 height 19
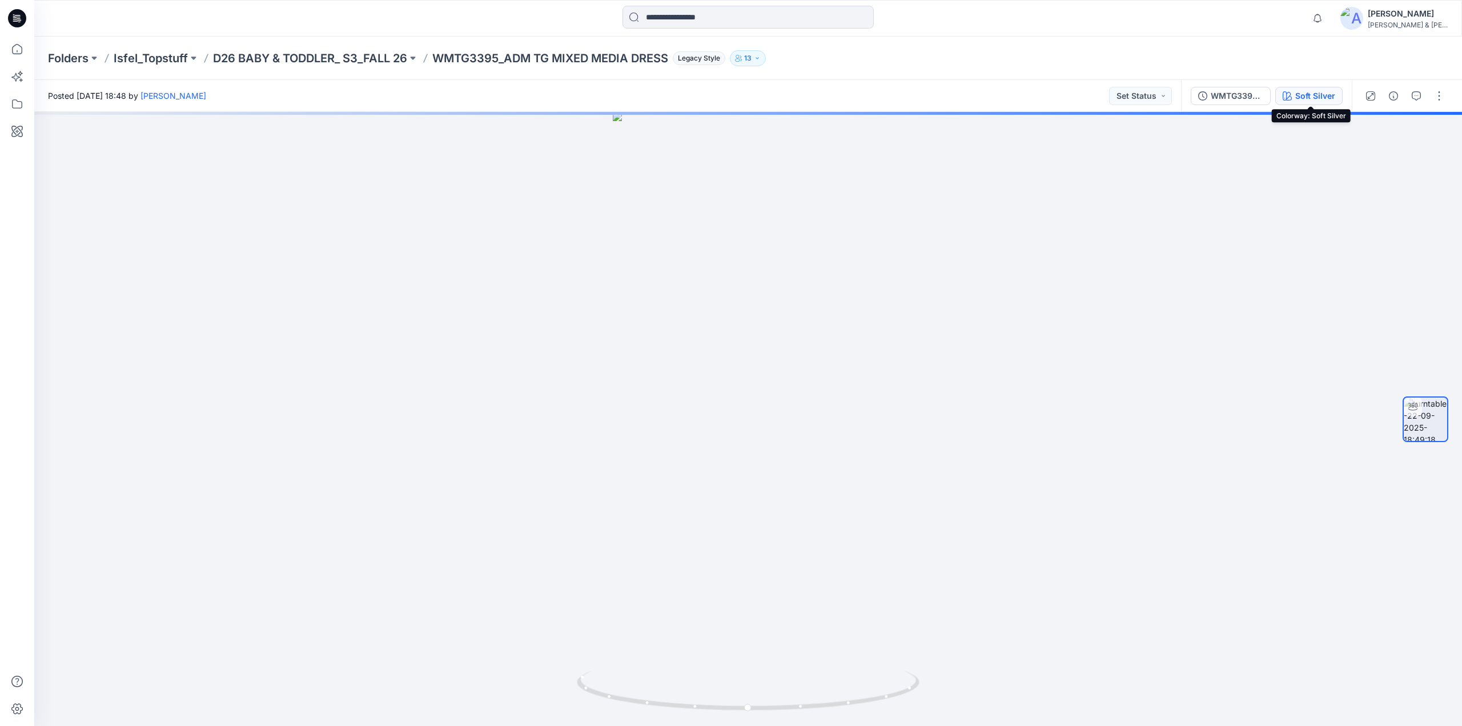
click at [1317, 101] on div "Soft Silver" at bounding box center [1315, 96] width 40 height 13
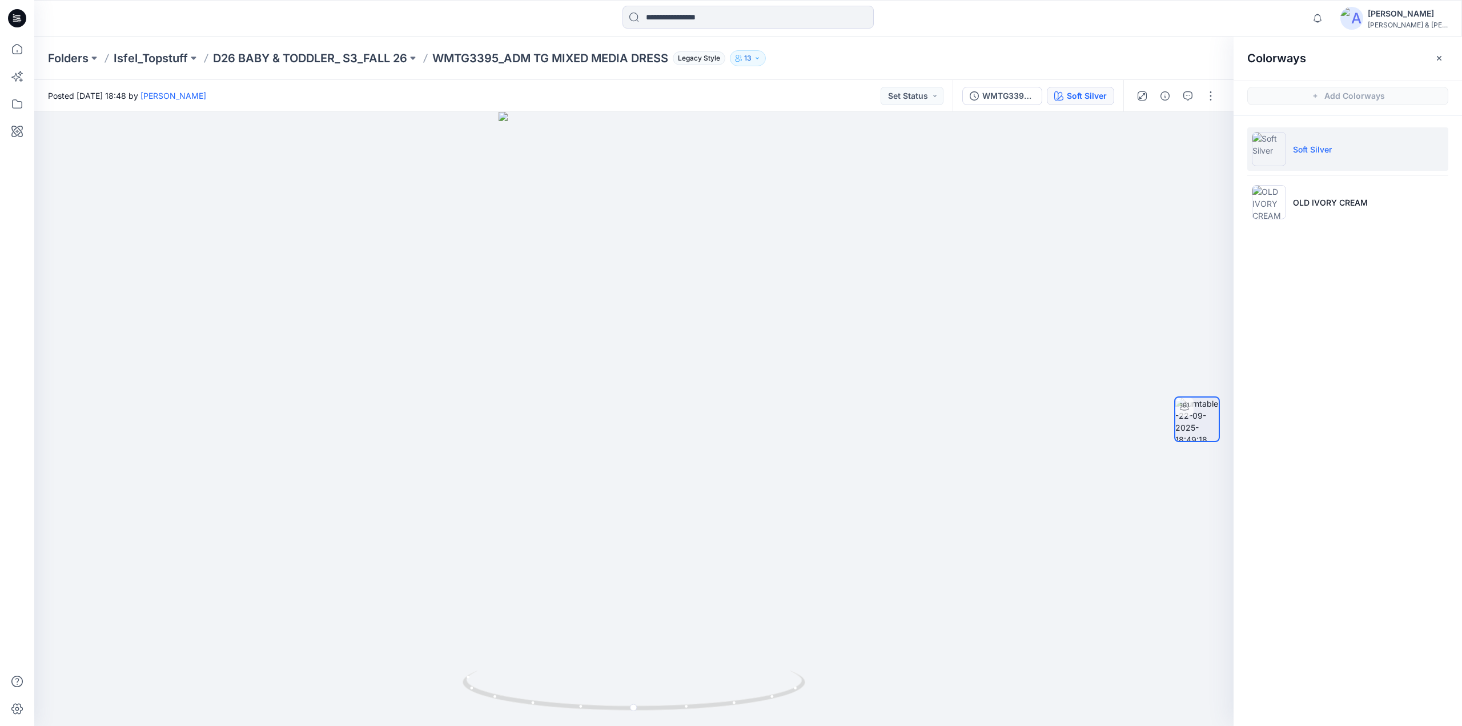
click at [1012, 107] on div "WMTG3395_ADM TG MIXED MEDIA DRESS update 9.16 Soft Silver" at bounding box center [1037, 96] width 171 height 32
click at [1010, 101] on div "WMTG3395_ADM TG MIXED MEDIA DRESS update 9.16" at bounding box center [1008, 96] width 53 height 13
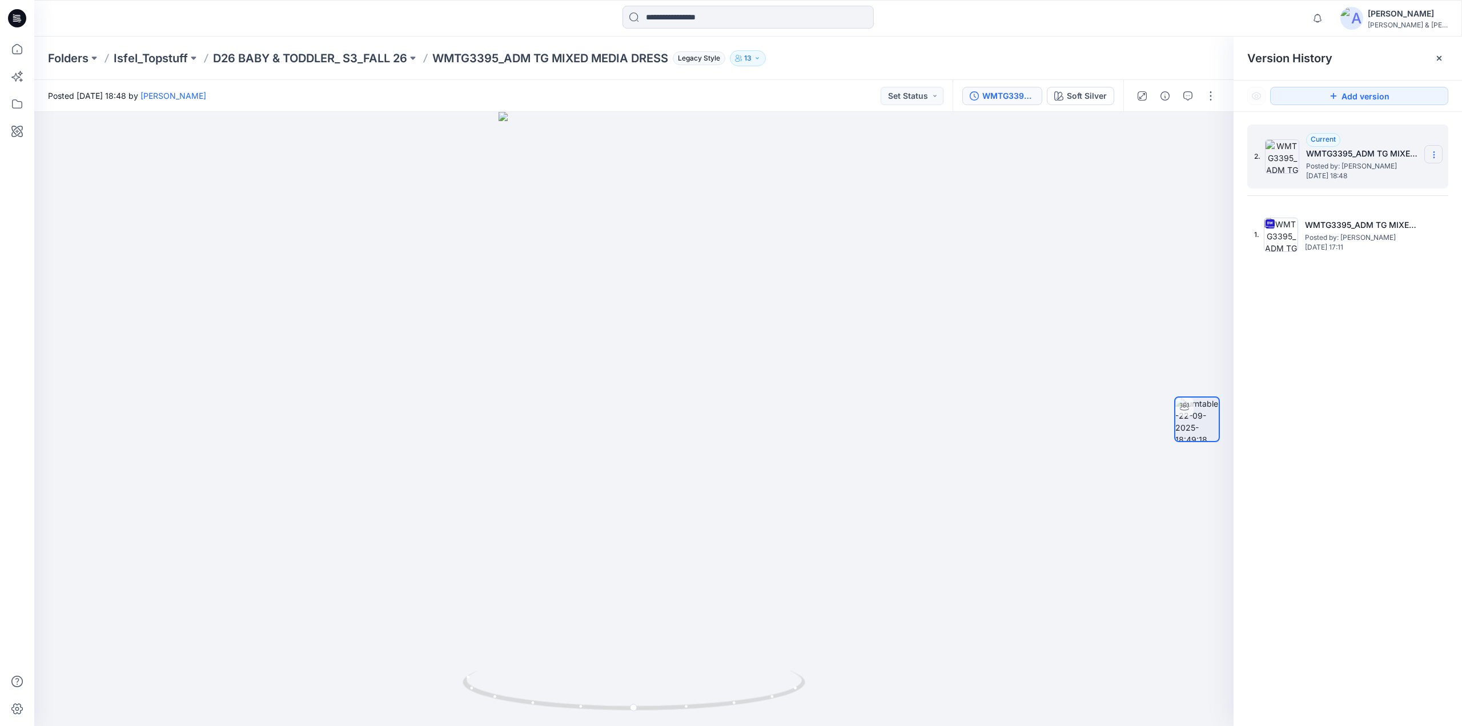
click at [1436, 151] on icon at bounding box center [1433, 154] width 9 height 9
click at [1315, 318] on div "2. Current WMTG3395_ADM TG MIXED MEDIA DRESS update 9.16 Posted by: [PERSON_NAM…" at bounding box center [1347, 427] width 228 height 630
click at [1086, 95] on div "Soft Silver" at bounding box center [1087, 96] width 40 height 13
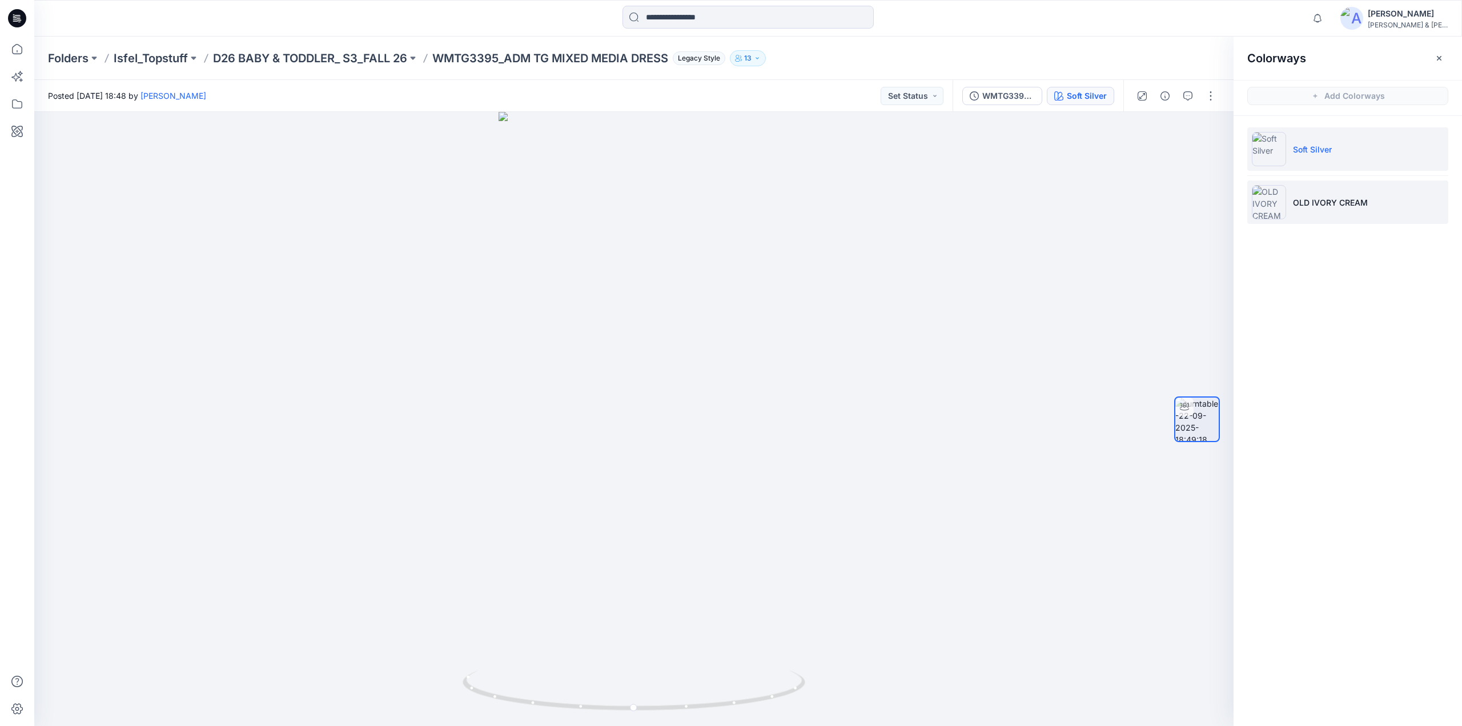
click at [1299, 199] on p "OLD IVORY CREAM" at bounding box center [1330, 202] width 75 height 12
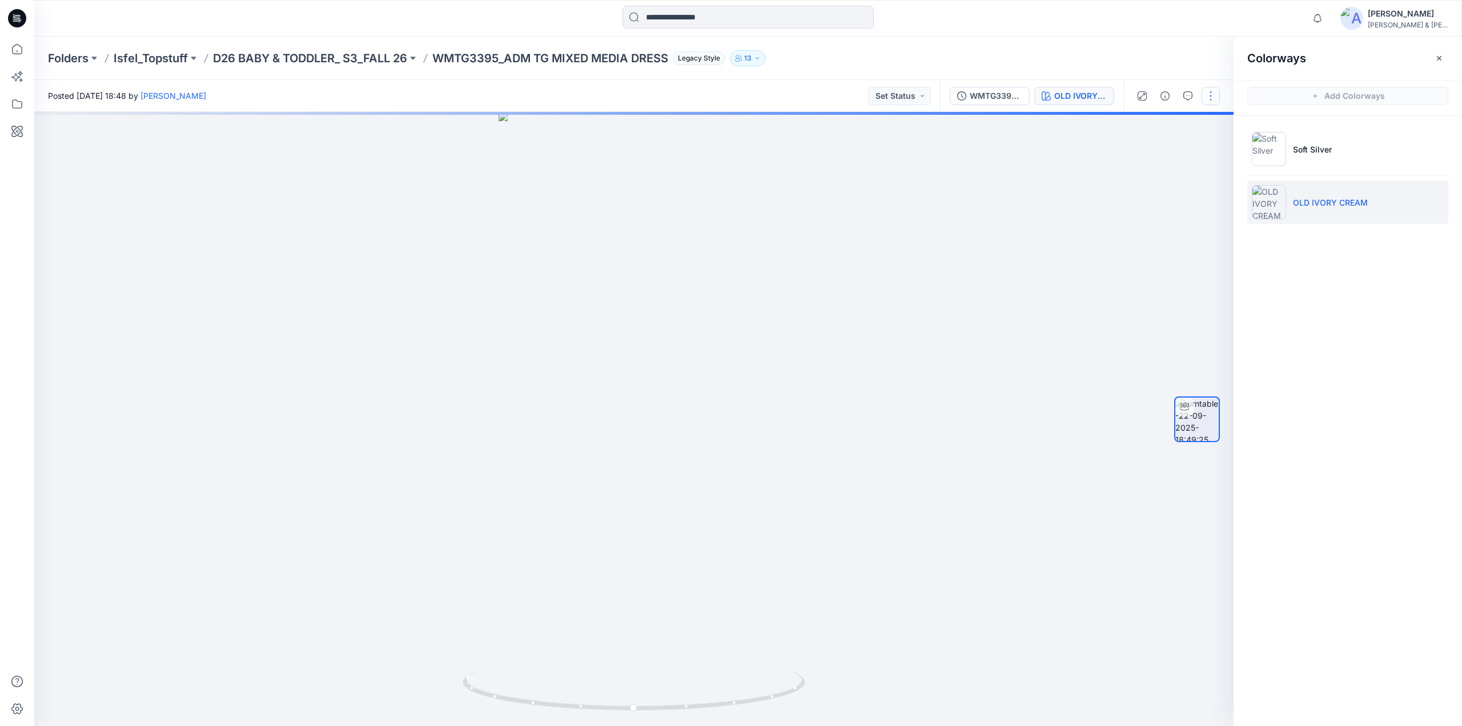
click at [1208, 95] on button "button" at bounding box center [1210, 96] width 18 height 18
click at [1139, 122] on p "Edit" at bounding box center [1138, 122] width 14 height 12
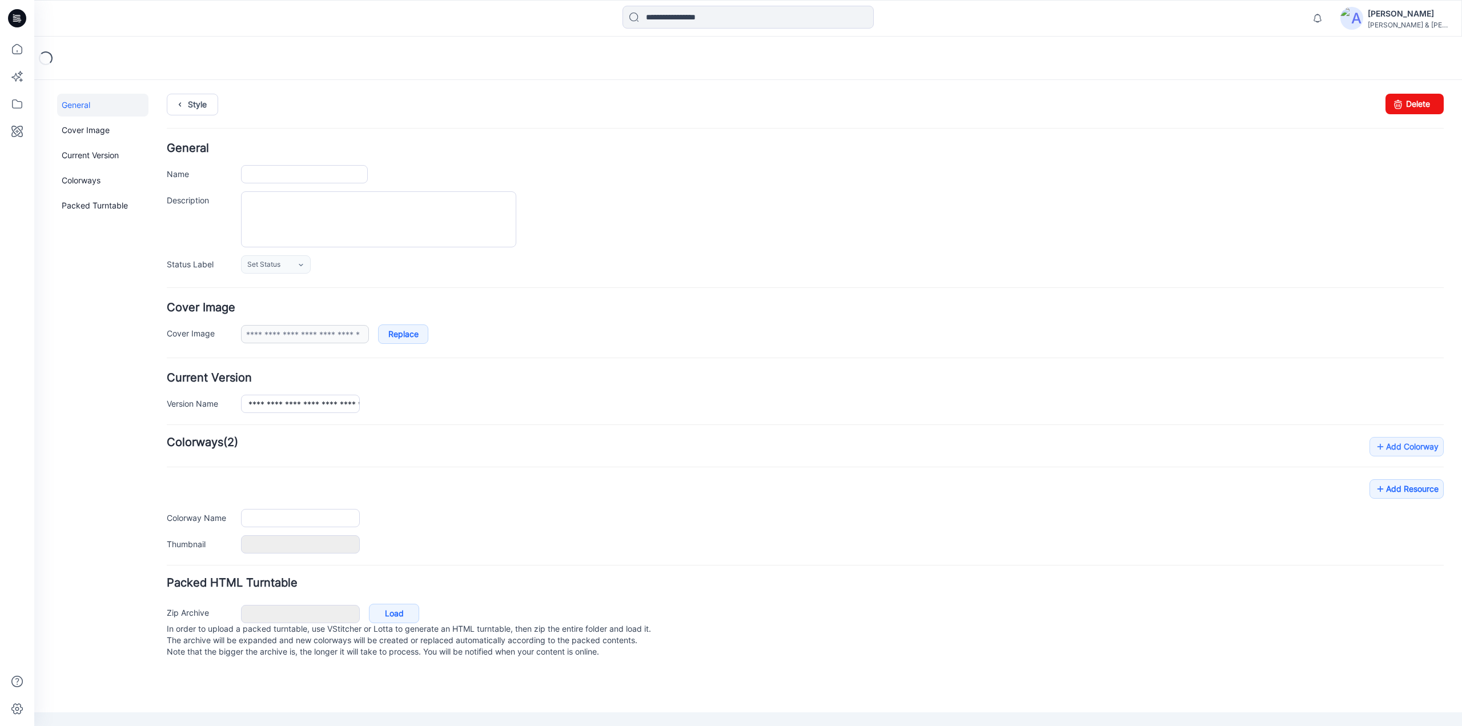
type input "**********"
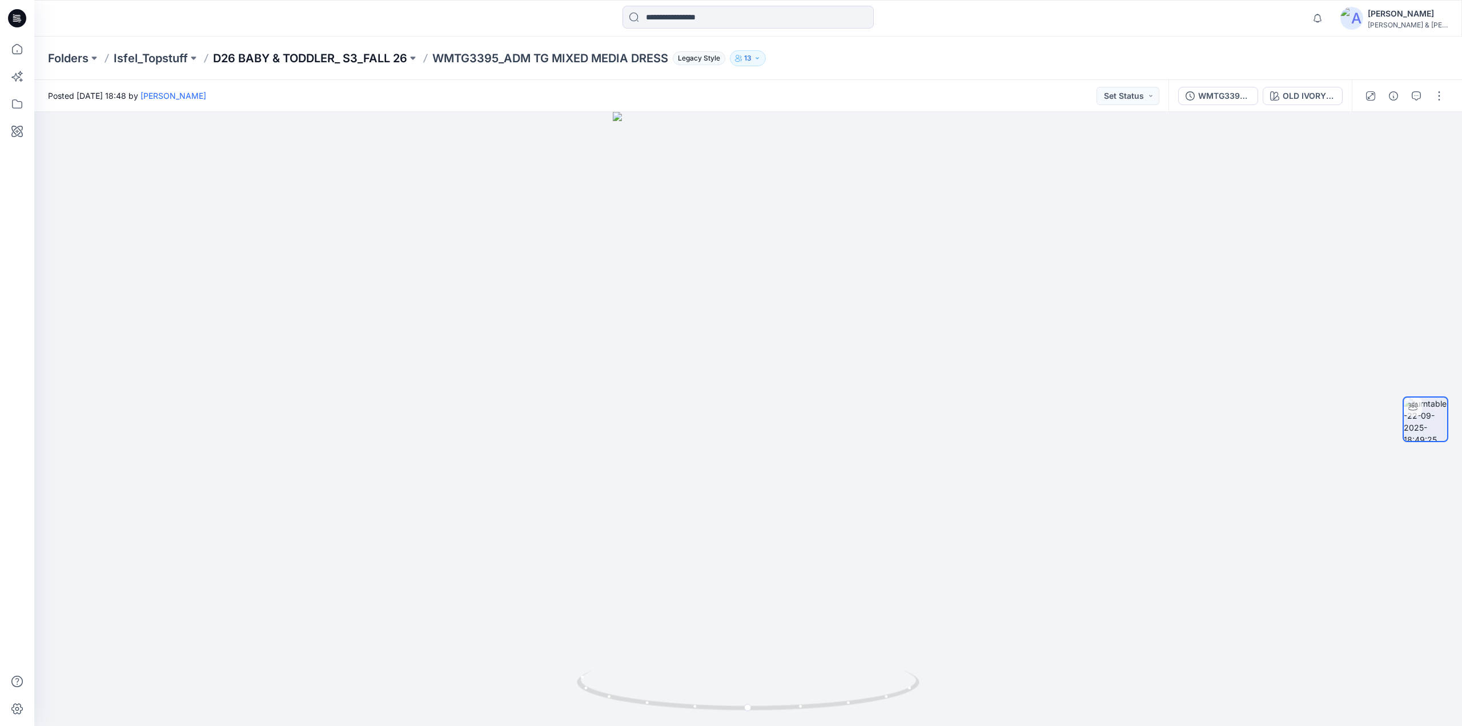
click at [364, 57] on p "D26 BABY & TODDLER_ S3_FALL 26" at bounding box center [310, 58] width 194 height 16
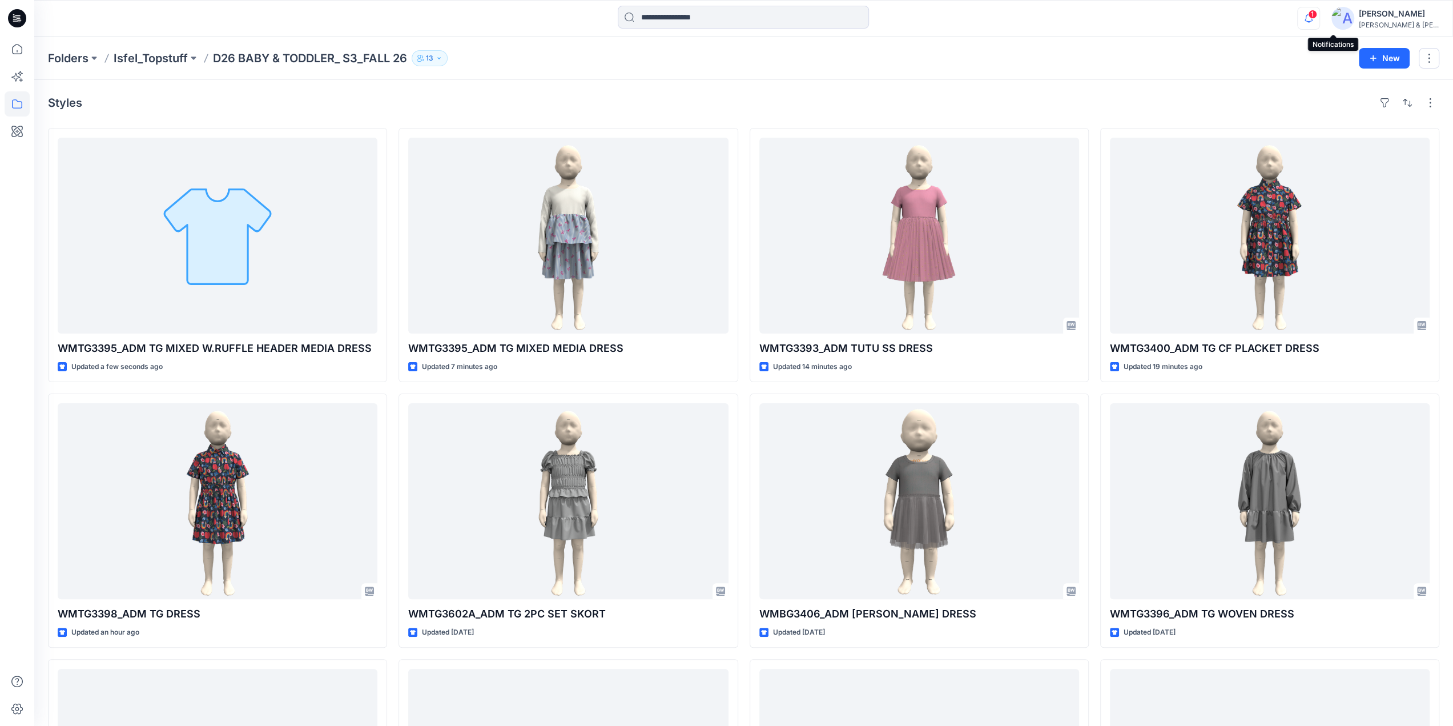
click at [1320, 17] on icon "button" at bounding box center [1309, 18] width 22 height 23
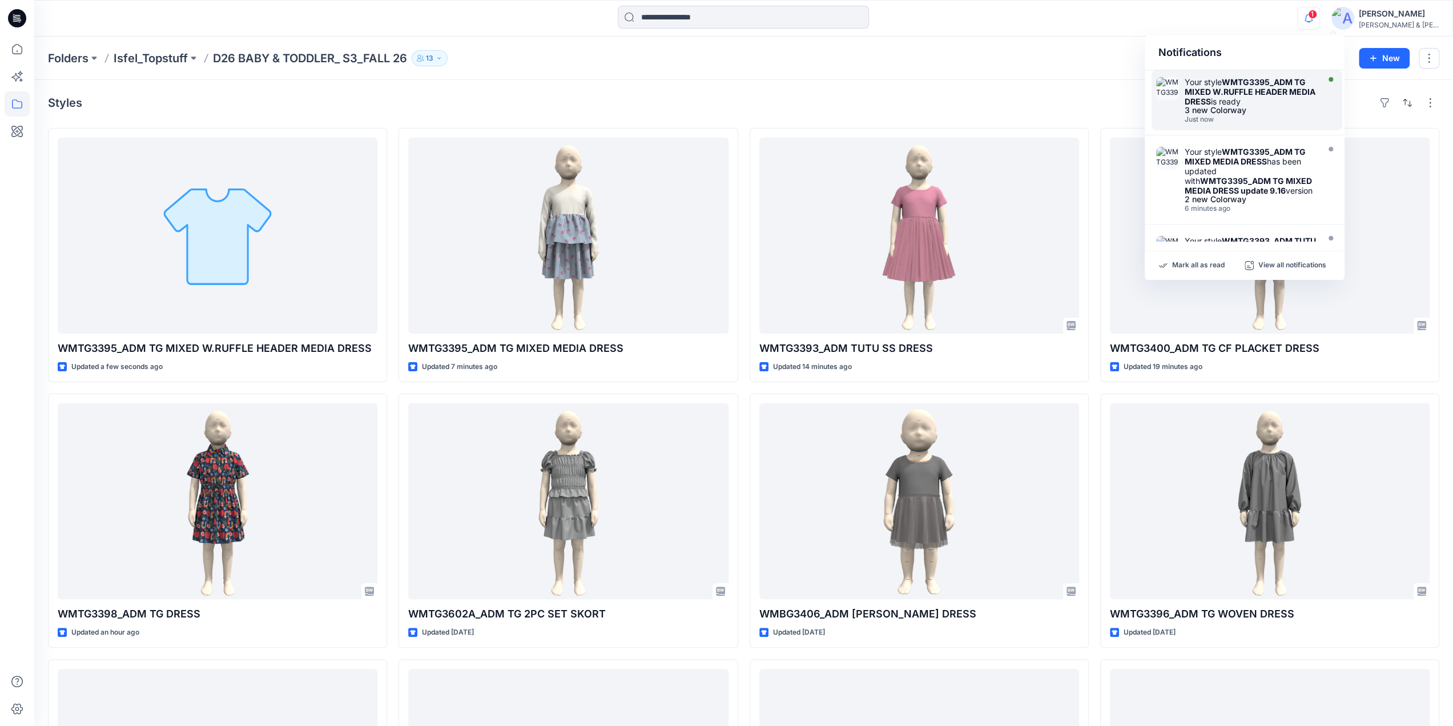
click at [1203, 97] on strong "WMTG3395_ADM TG MIXED W.RUFFLE HEADER MEDIA DRESS" at bounding box center [1250, 91] width 131 height 29
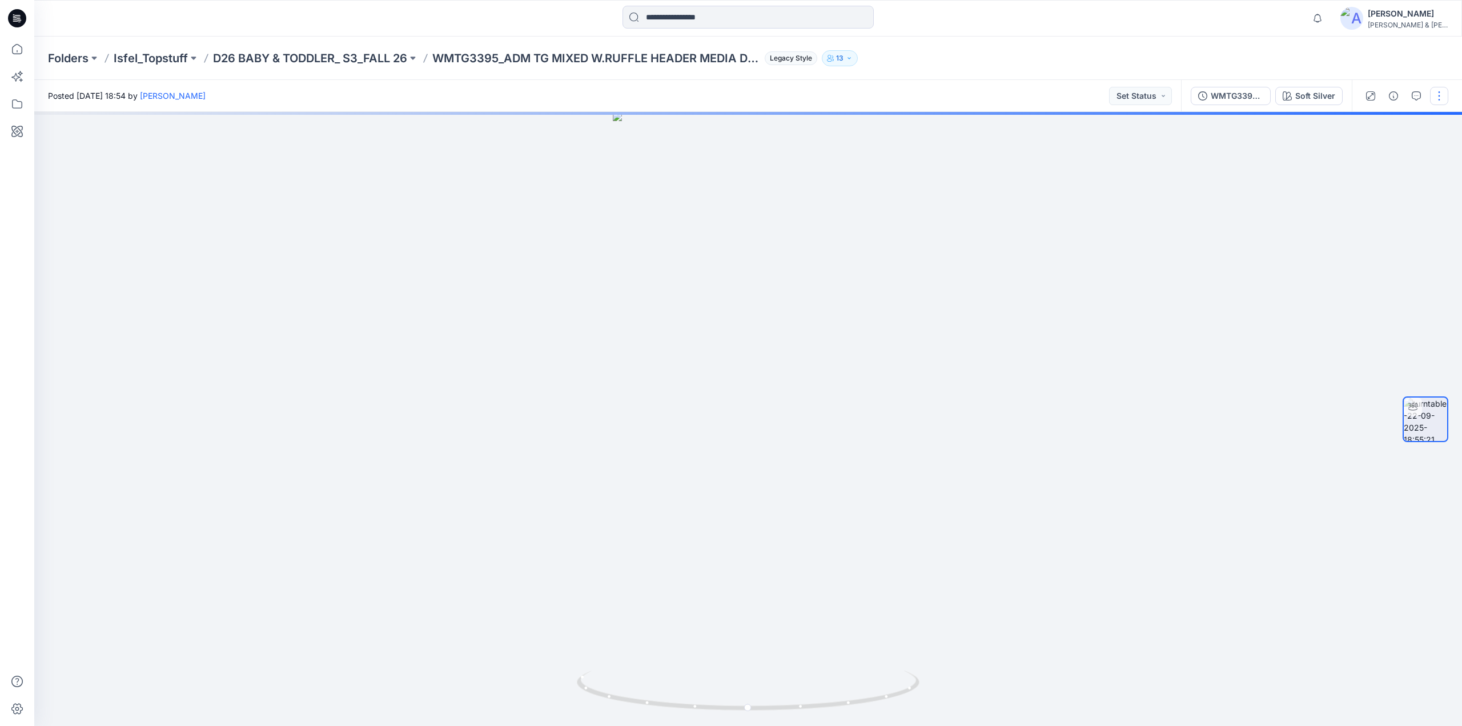
click at [1436, 94] on button "button" at bounding box center [1439, 96] width 18 height 18
click at [1373, 127] on p "Edit" at bounding box center [1366, 122] width 14 height 12
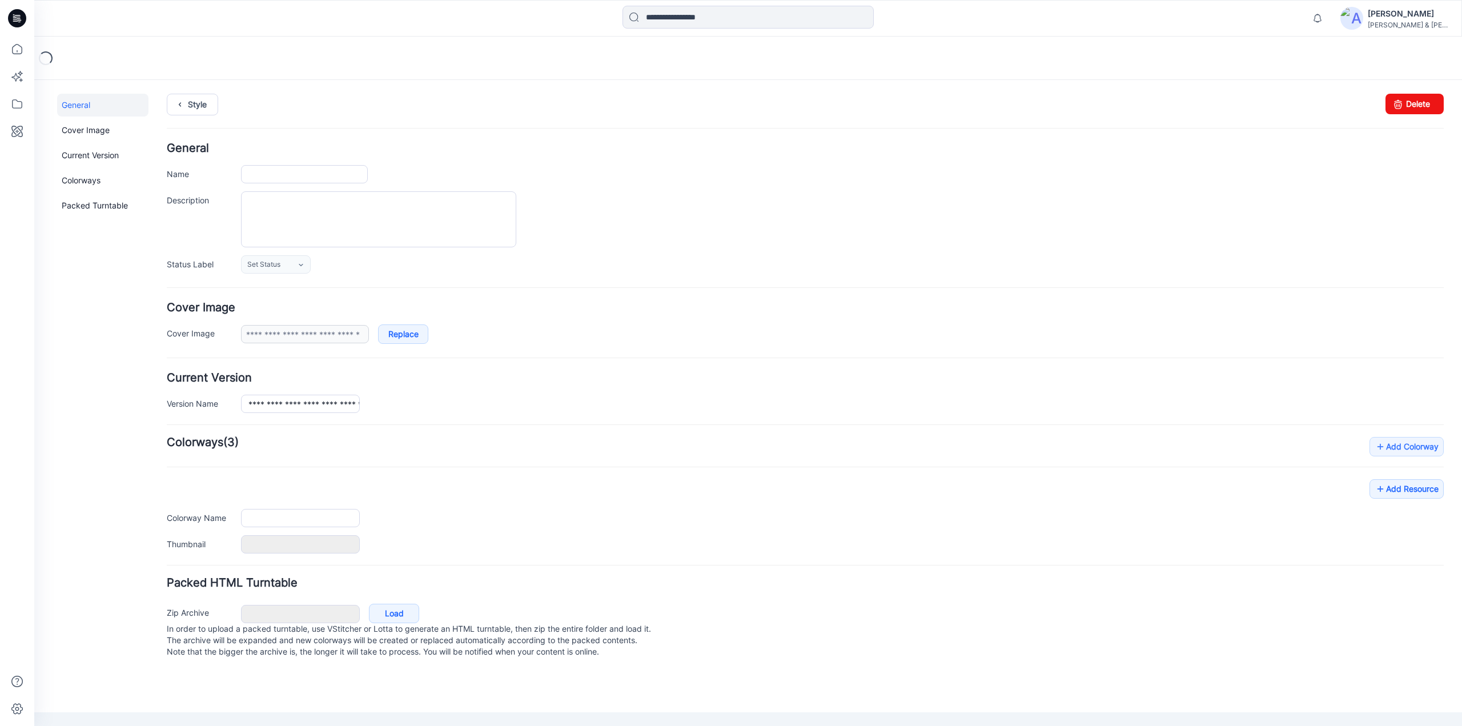
type input "**********"
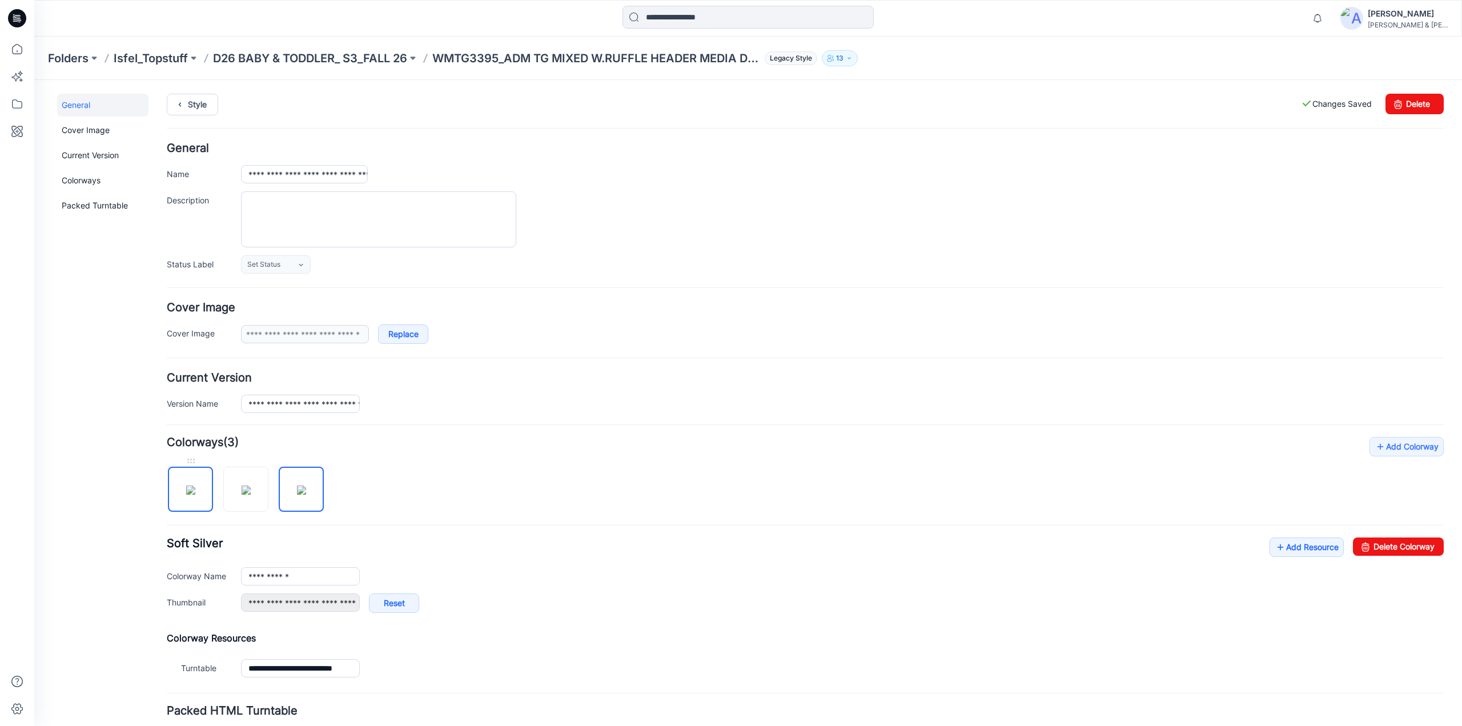
click at [188, 485] on img at bounding box center [190, 489] width 9 height 9
type input "**********"
click at [201, 107] on link "Style" at bounding box center [192, 105] width 51 height 22
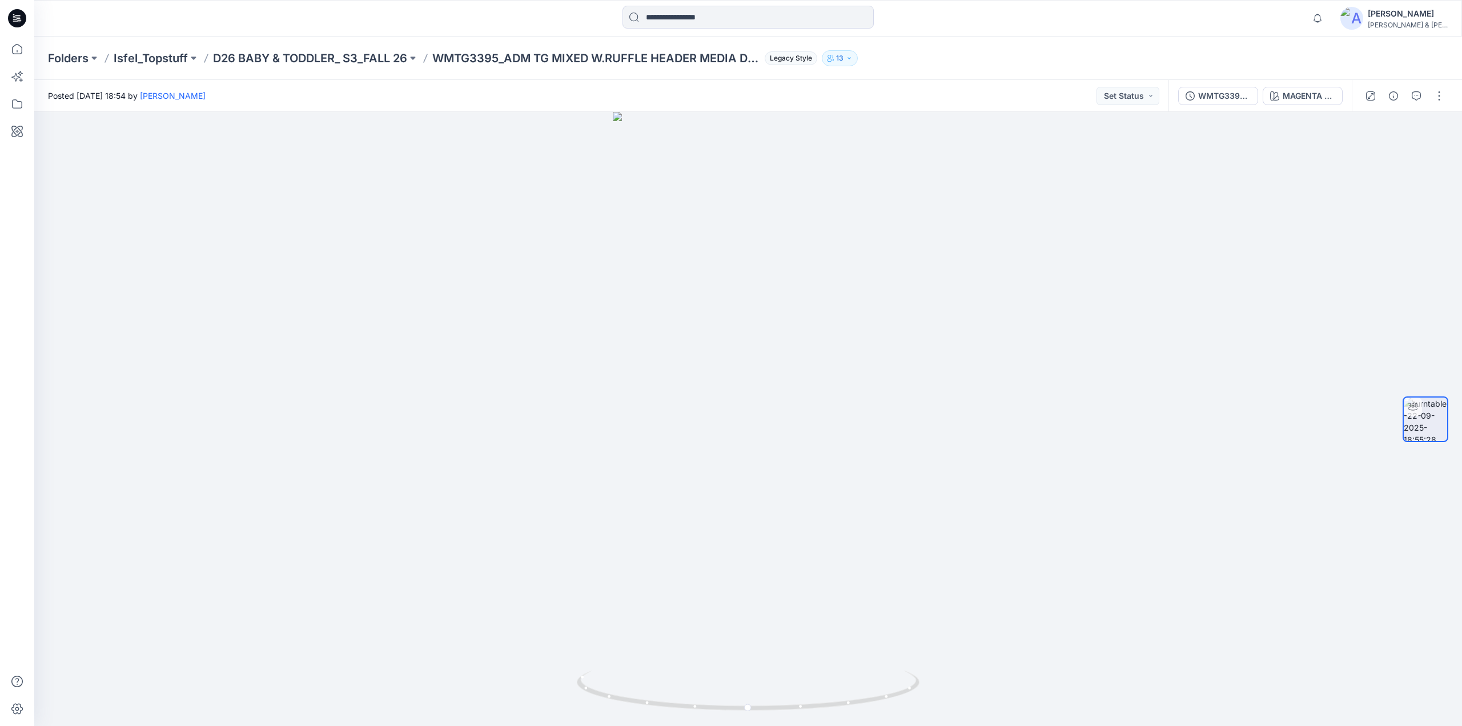
click at [339, 59] on p "D26 BABY & TODDLER_ S3_FALL 26" at bounding box center [310, 58] width 194 height 16
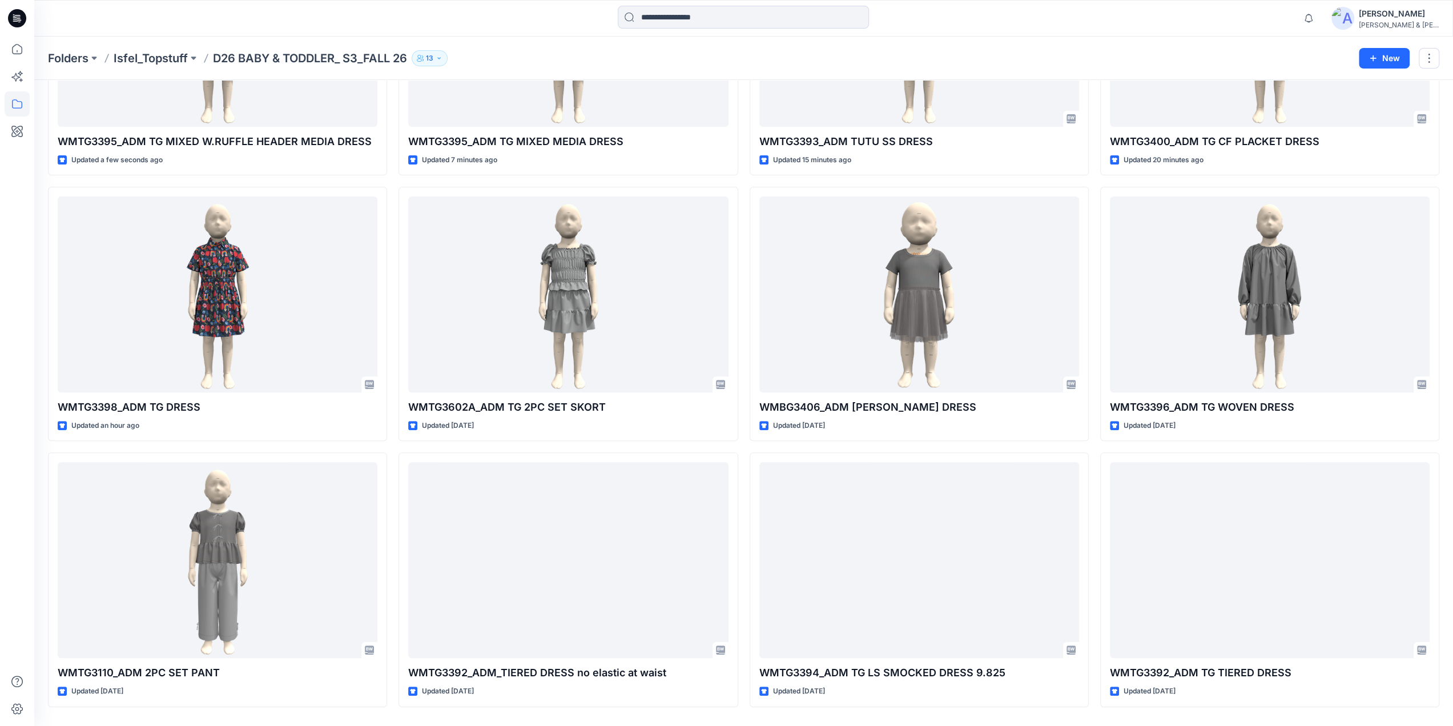
scroll to position [207, 0]
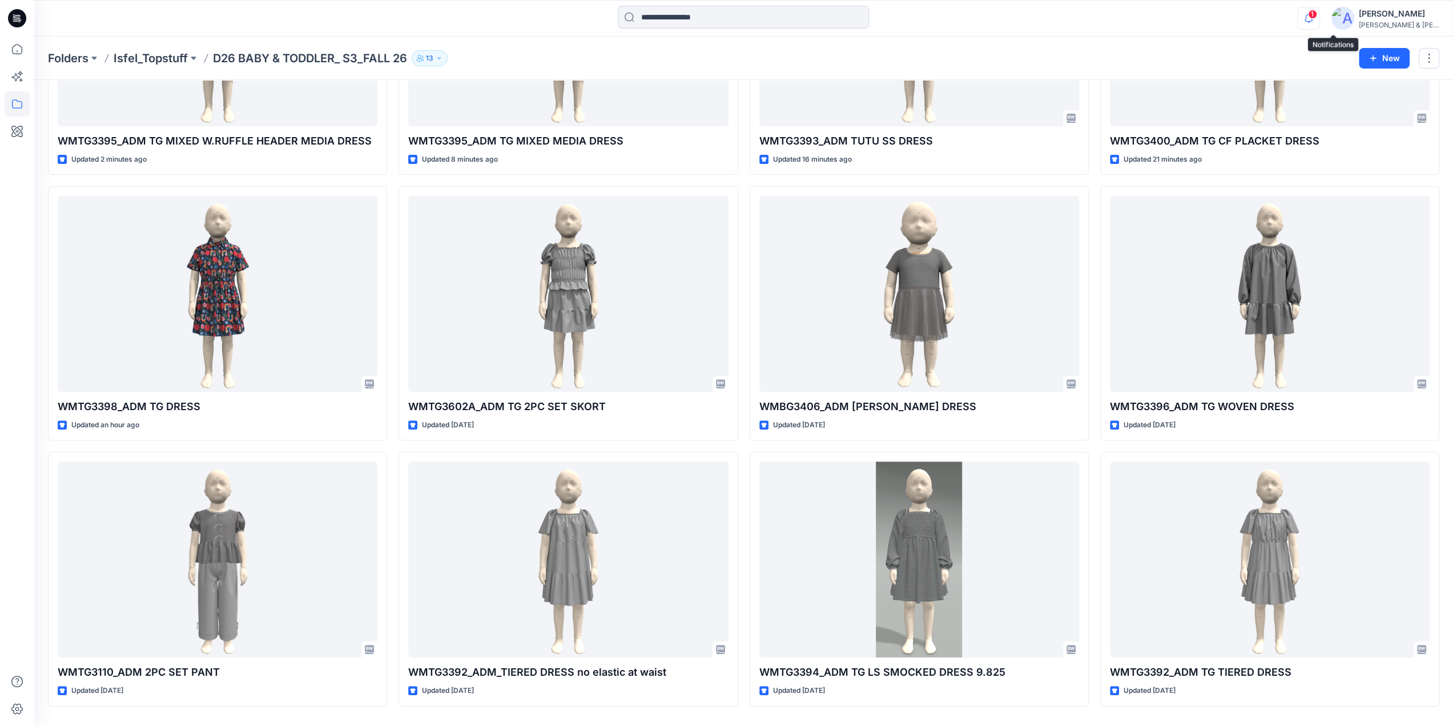
click at [1320, 14] on icon "button" at bounding box center [1309, 18] width 22 height 23
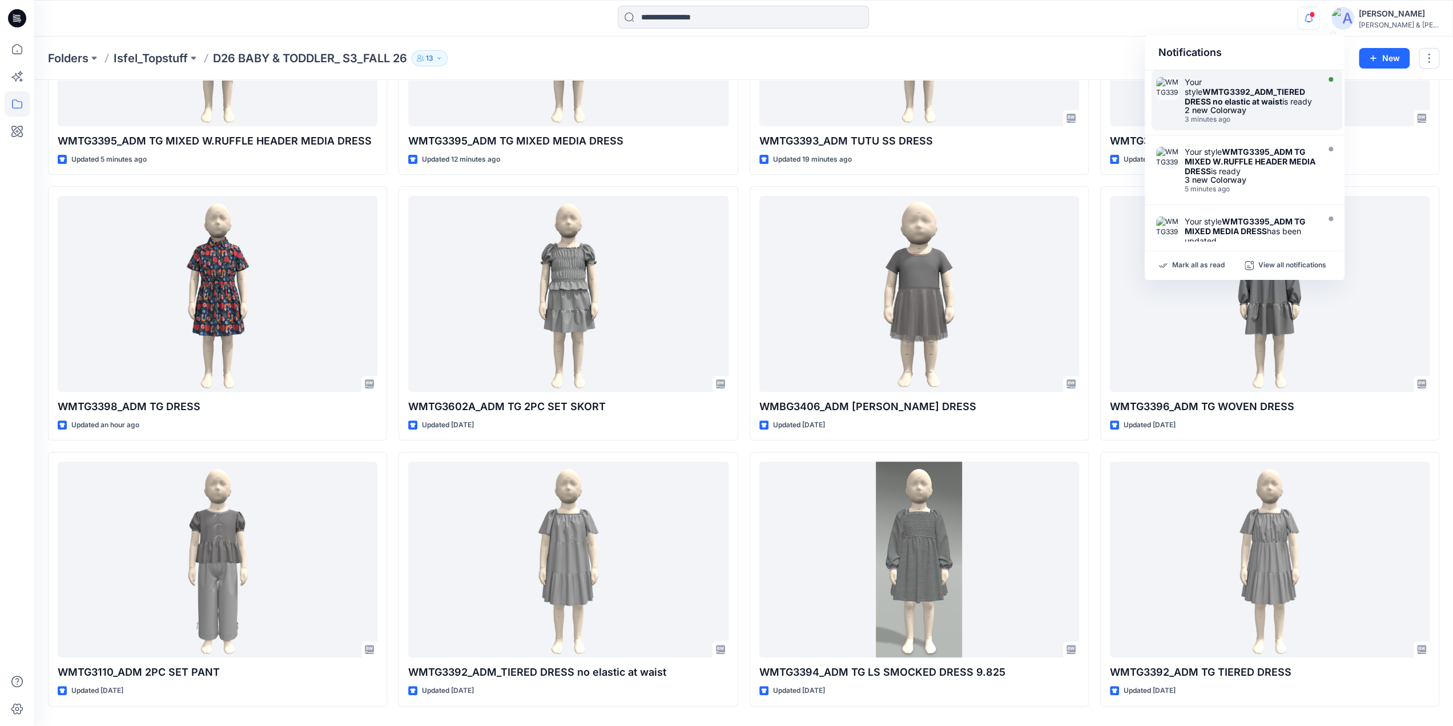
click at [1230, 90] on strong "WMTG3392_ADM_TIERED DRESS no elastic at waist" at bounding box center [1245, 96] width 120 height 19
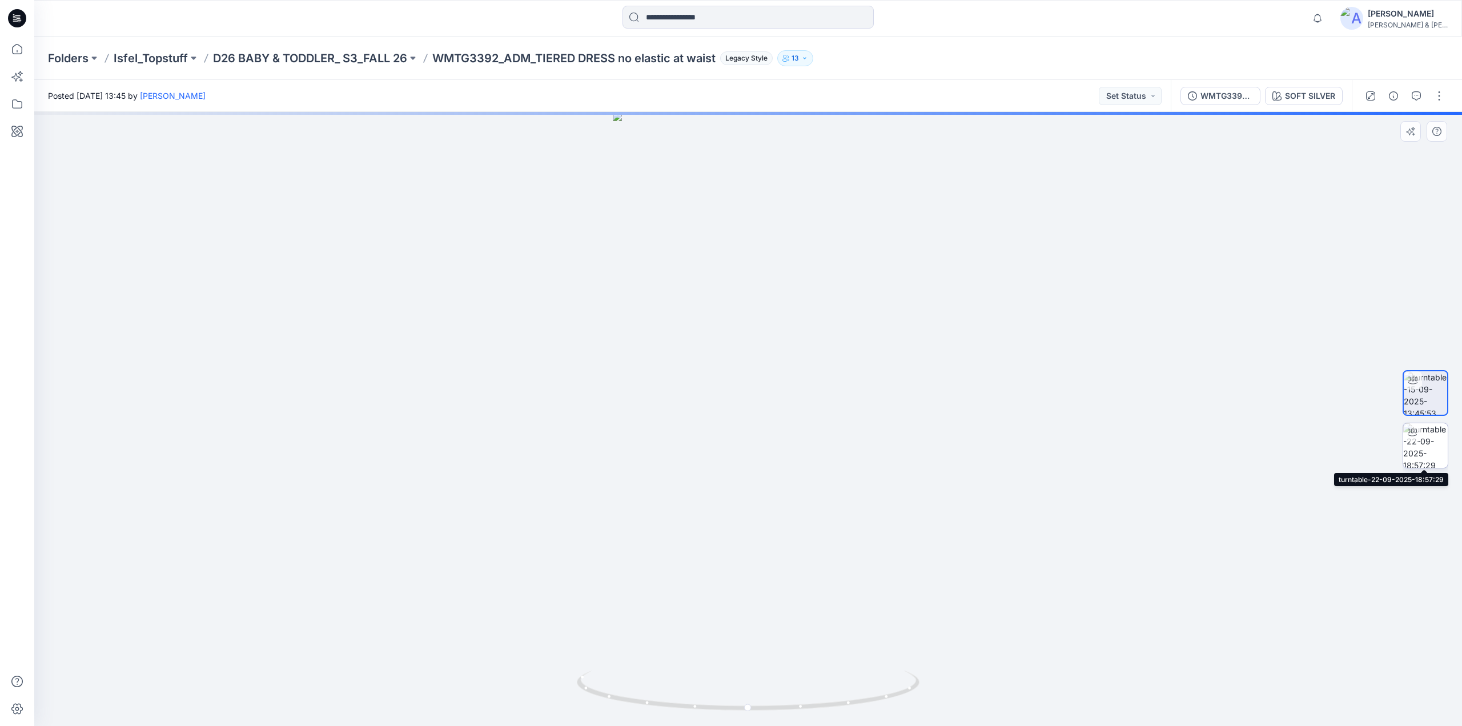
click at [1428, 448] on img at bounding box center [1425, 445] width 45 height 45
click at [1438, 97] on button "button" at bounding box center [1439, 96] width 18 height 18
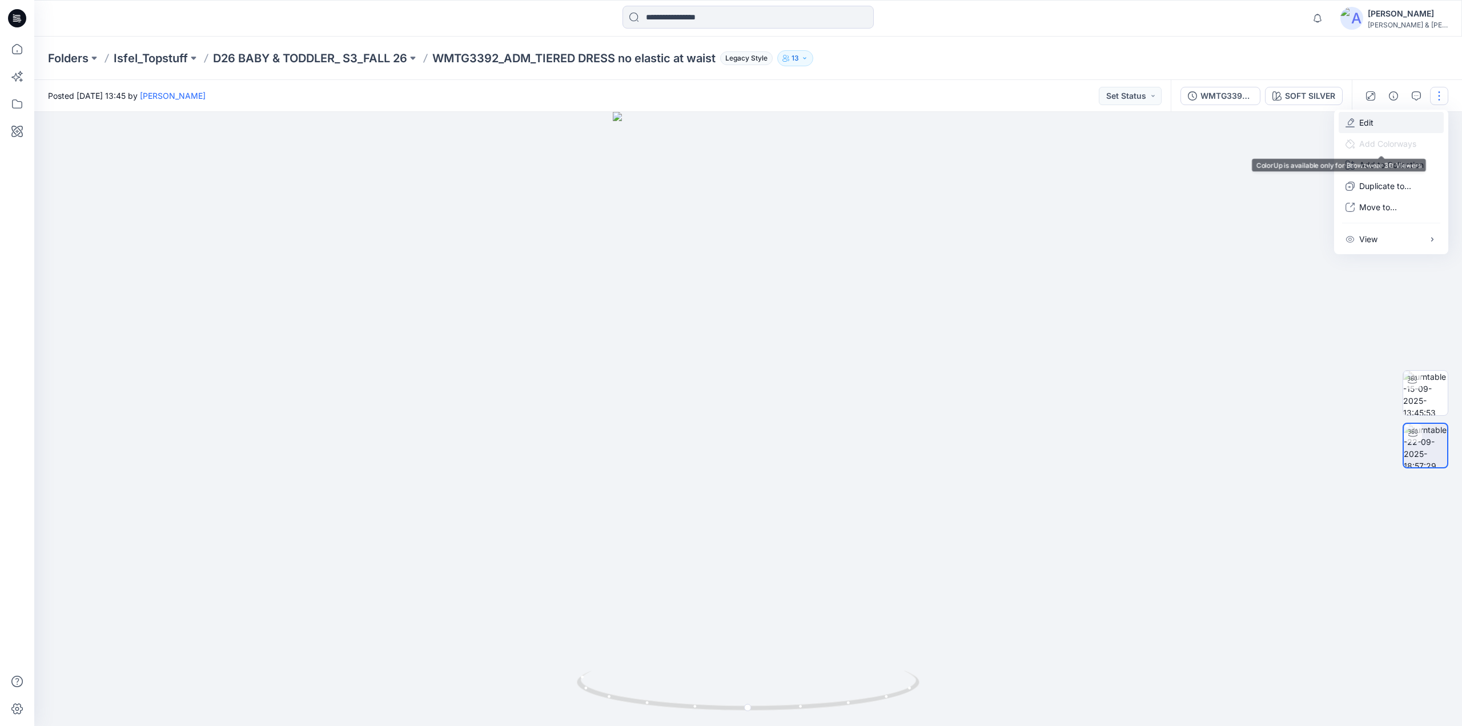
click at [1374, 125] on button "Edit" at bounding box center [1391, 122] width 105 height 21
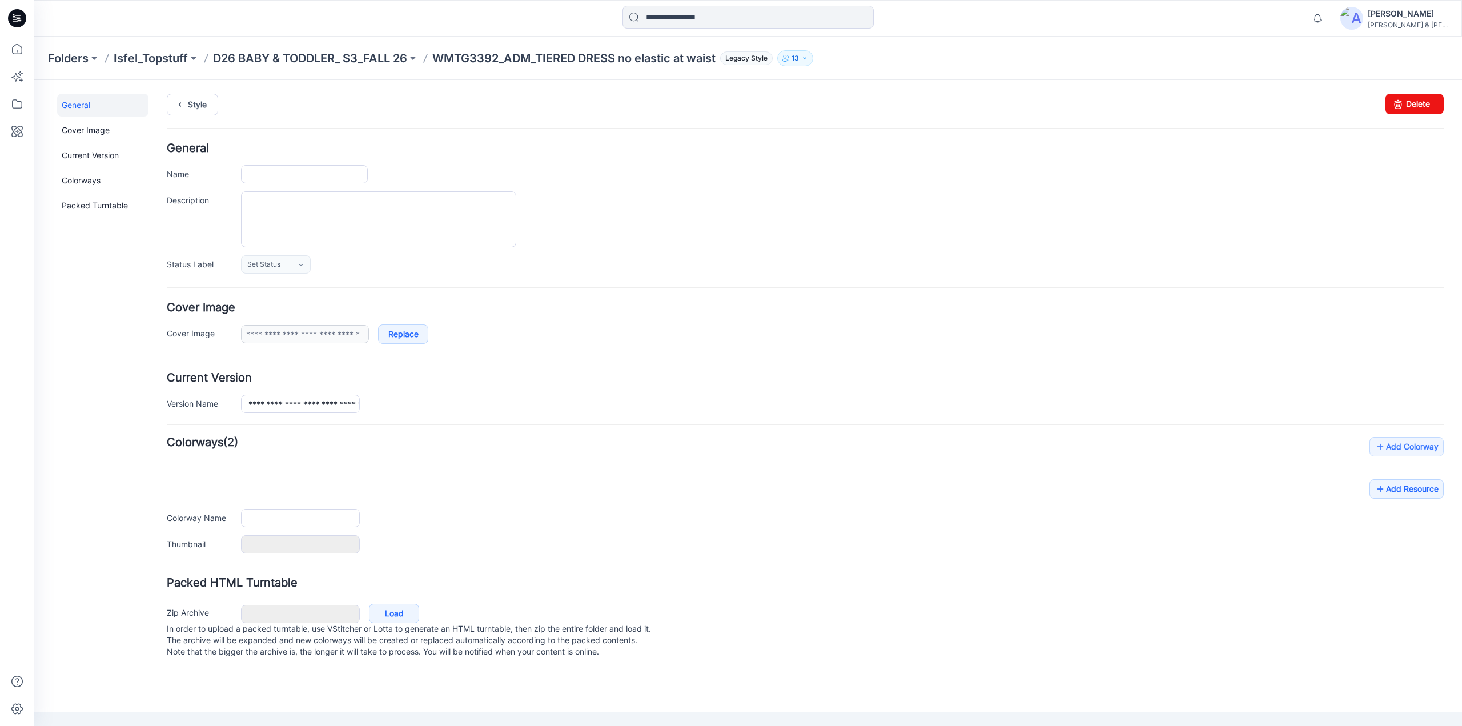
type input "**********"
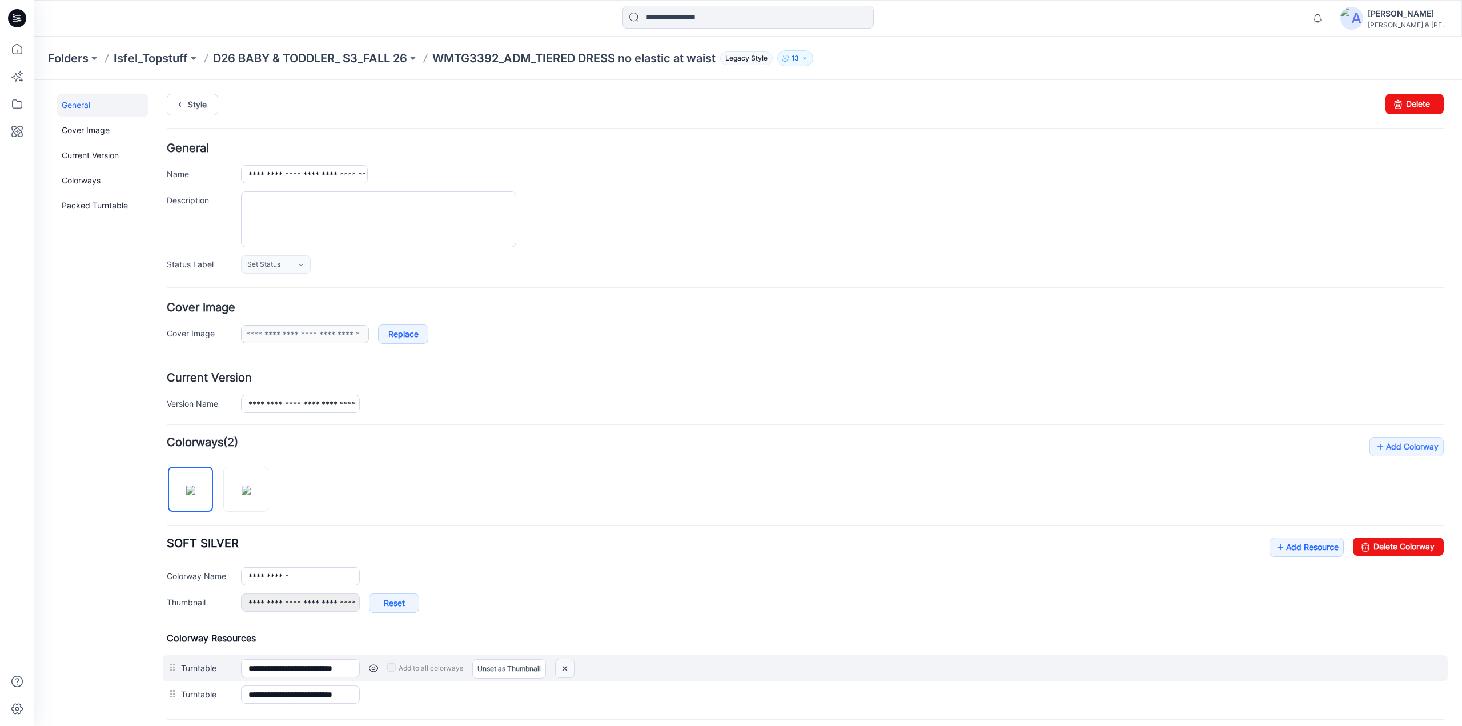
drag, startPoint x: 818, startPoint y: 122, endPoint x: 562, endPoint y: 667, distance: 602.4
click at [562, 667] on img at bounding box center [565, 668] width 18 height 19
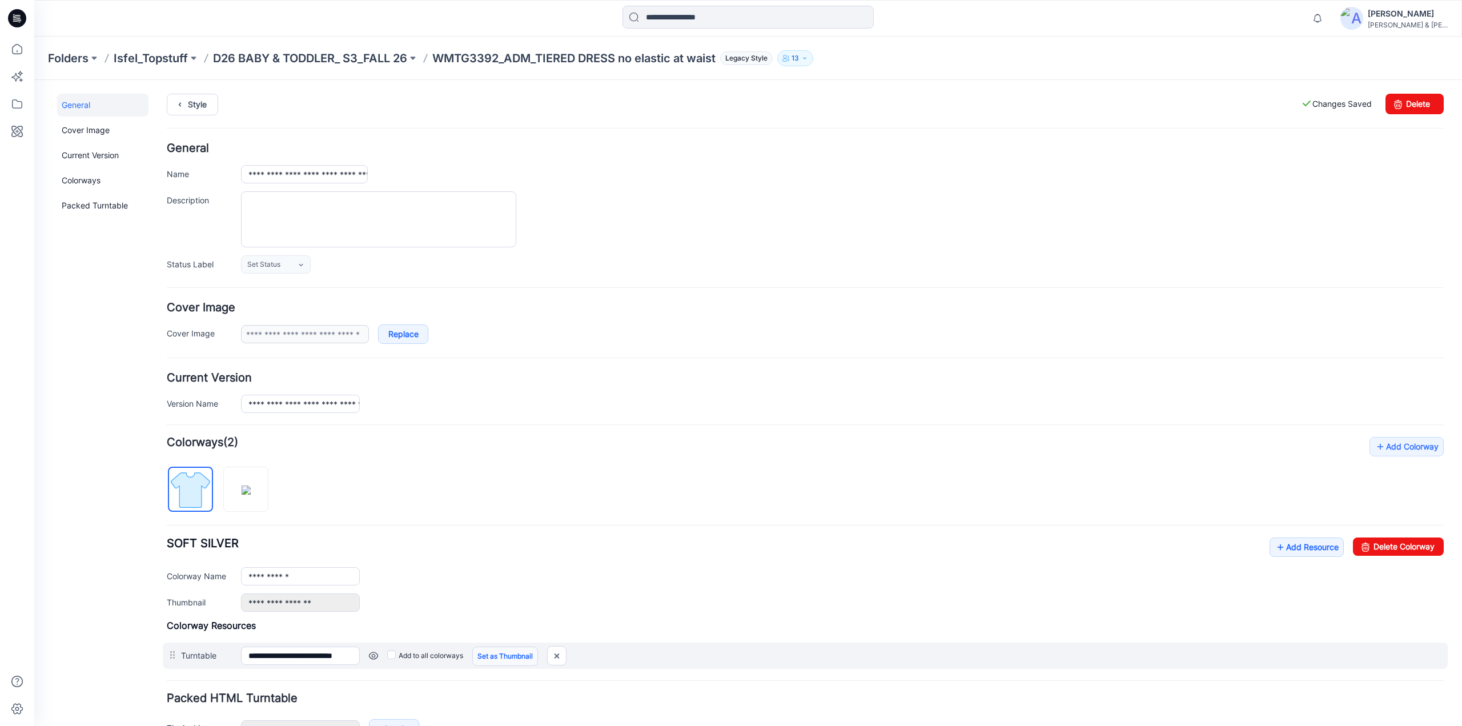
click at [478, 657] on link "Set as Thumbnail" at bounding box center [505, 655] width 66 height 19
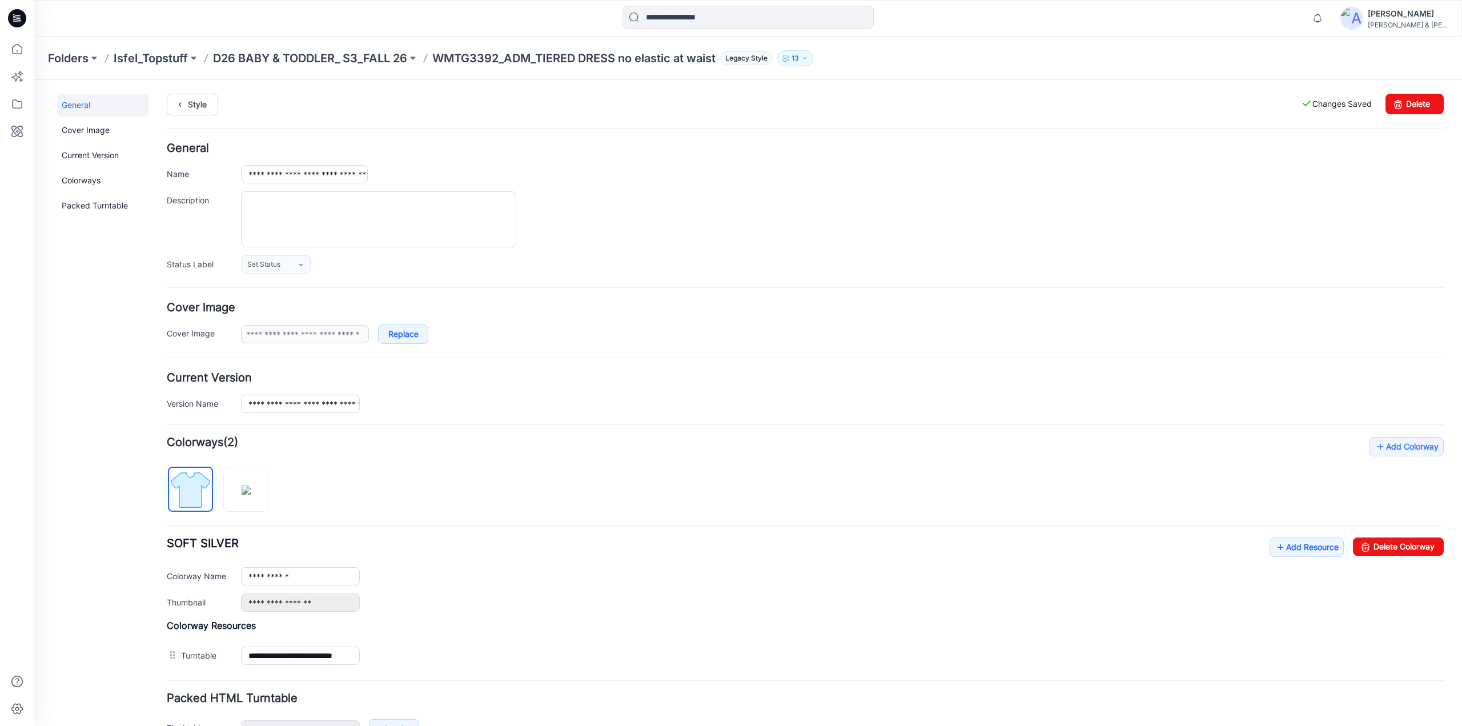
type input "**********"
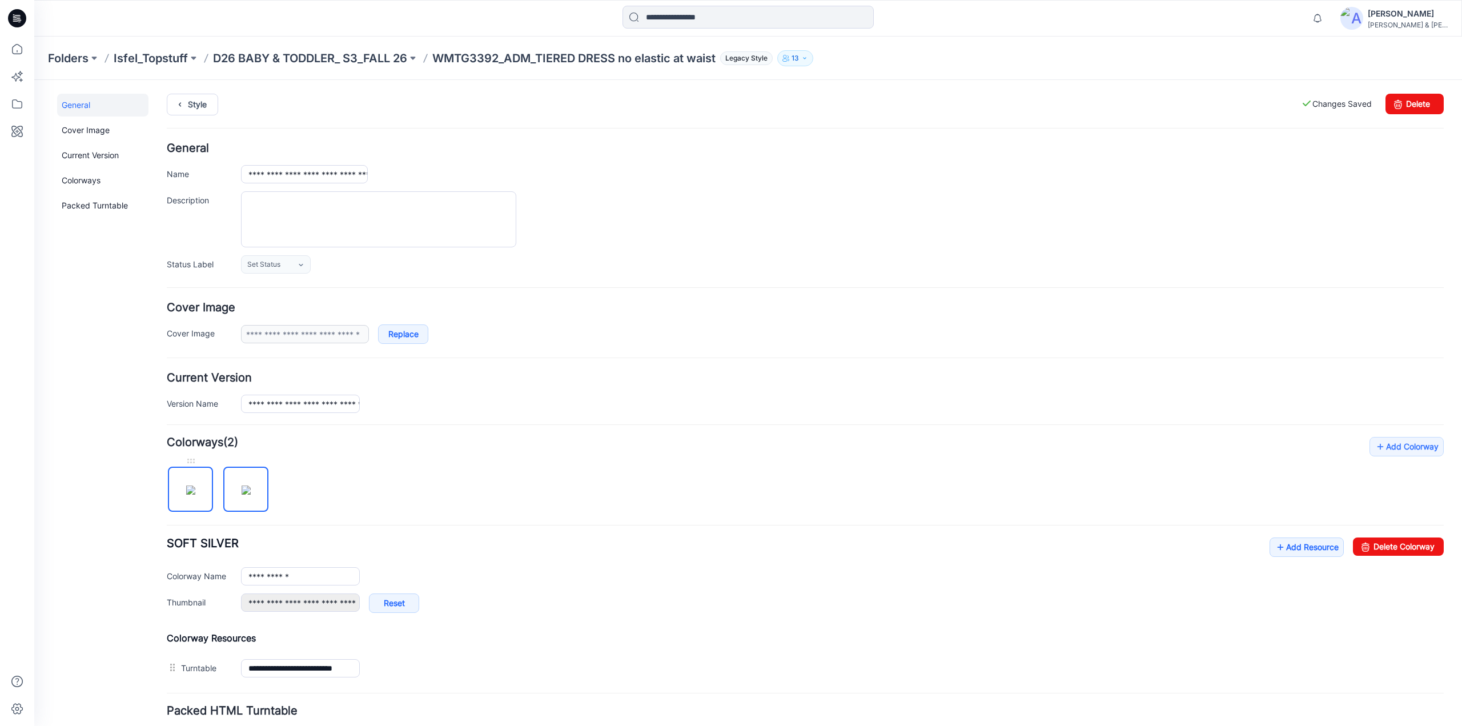
click at [190, 485] on img at bounding box center [190, 489] width 9 height 9
type input "**********"
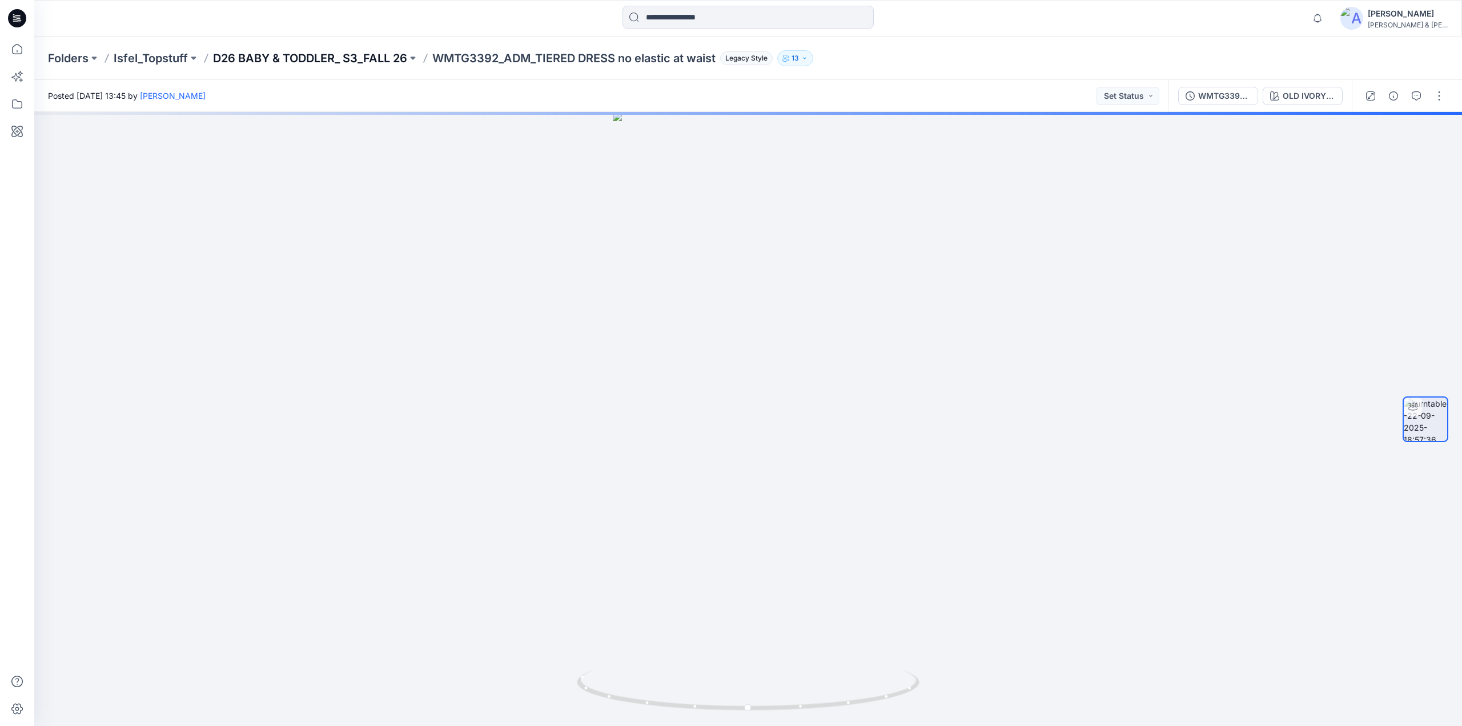
click at [379, 55] on p "D26 BABY & TODDLER_ S3_FALL 26" at bounding box center [310, 58] width 194 height 16
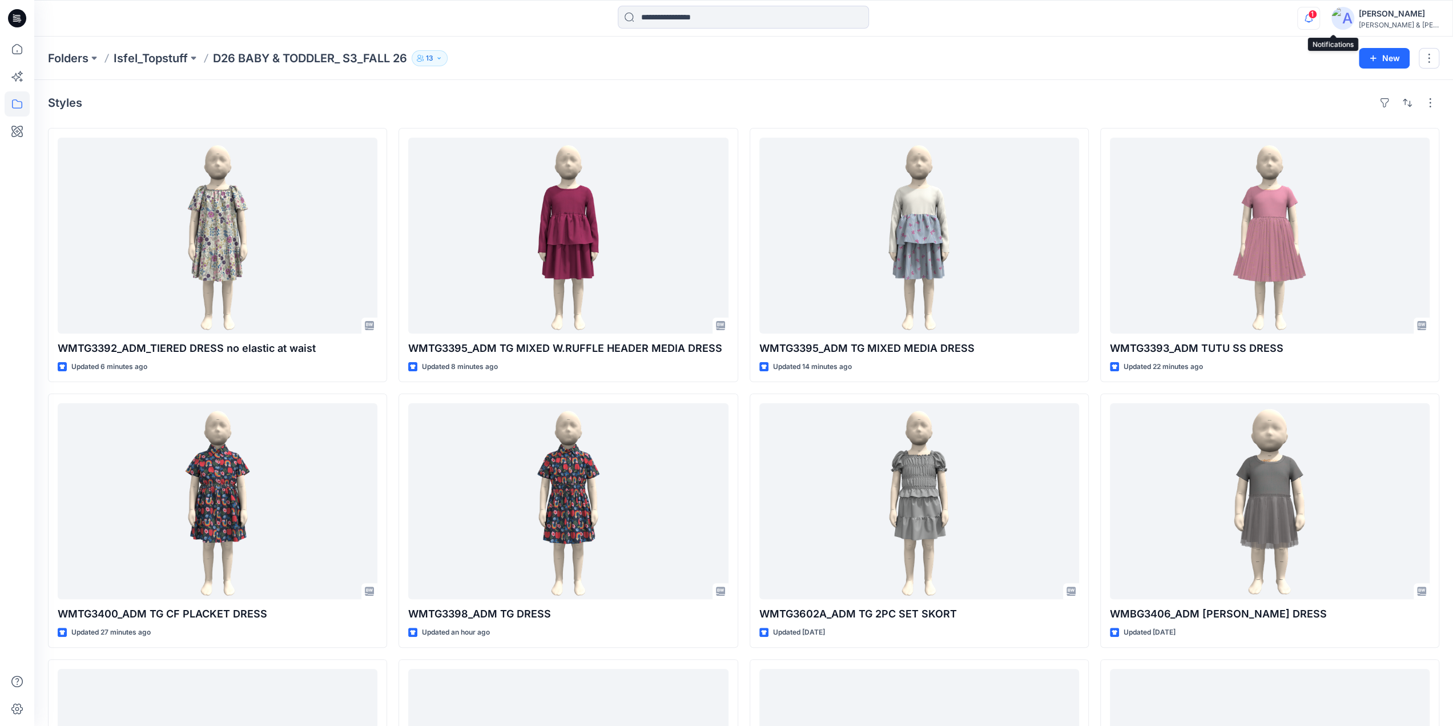
click at [1317, 17] on span "1" at bounding box center [1312, 14] width 9 height 9
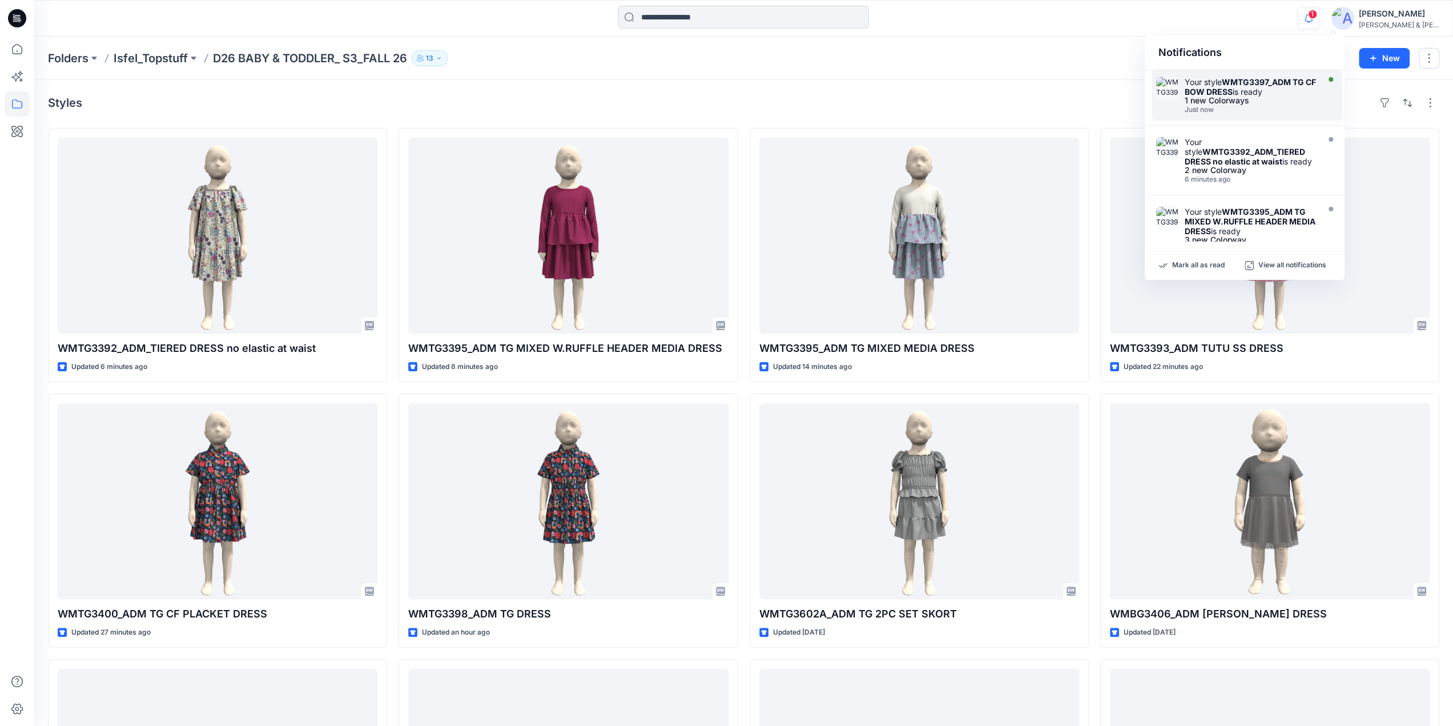
click at [1203, 97] on div "1 new Colorways" at bounding box center [1250, 101] width 131 height 8
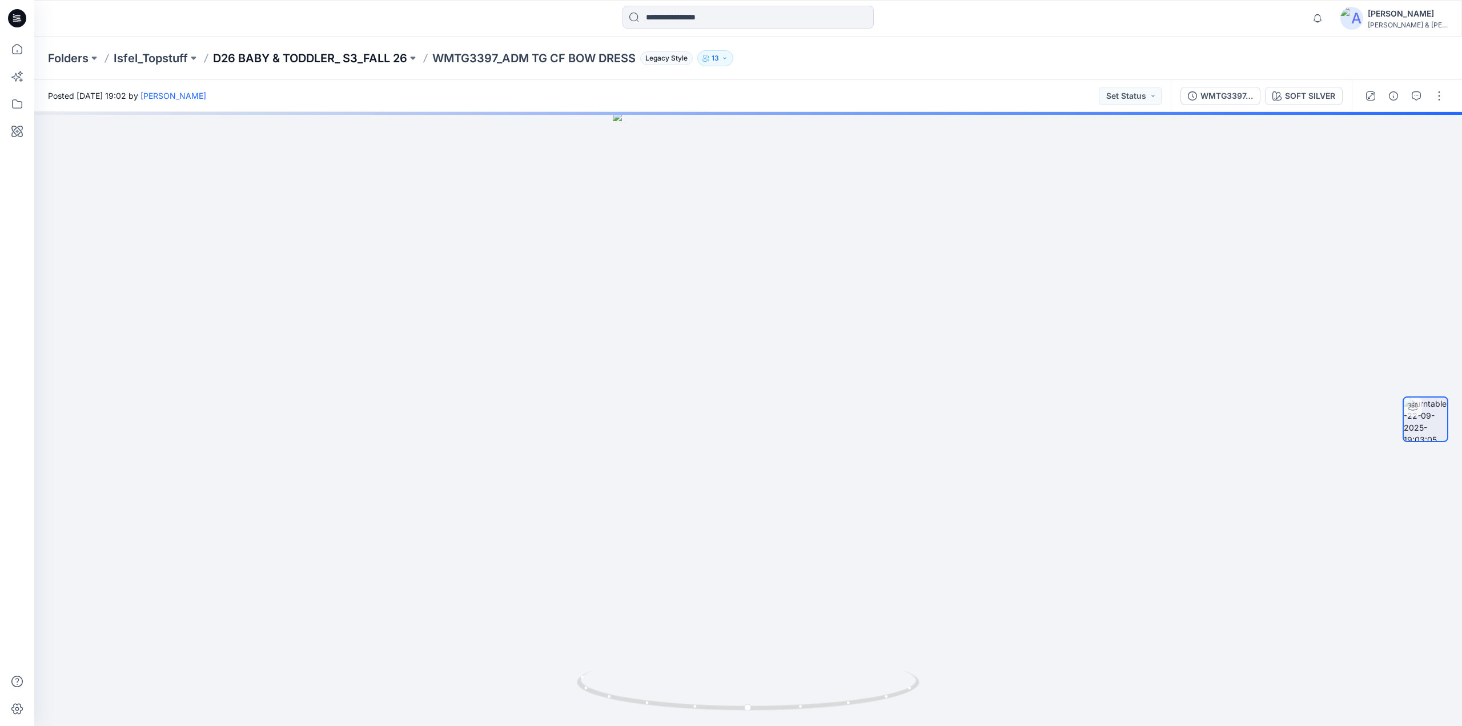
click at [351, 60] on p "D26 BABY & TODDLER_ S3_FALL 26" at bounding box center [310, 58] width 194 height 16
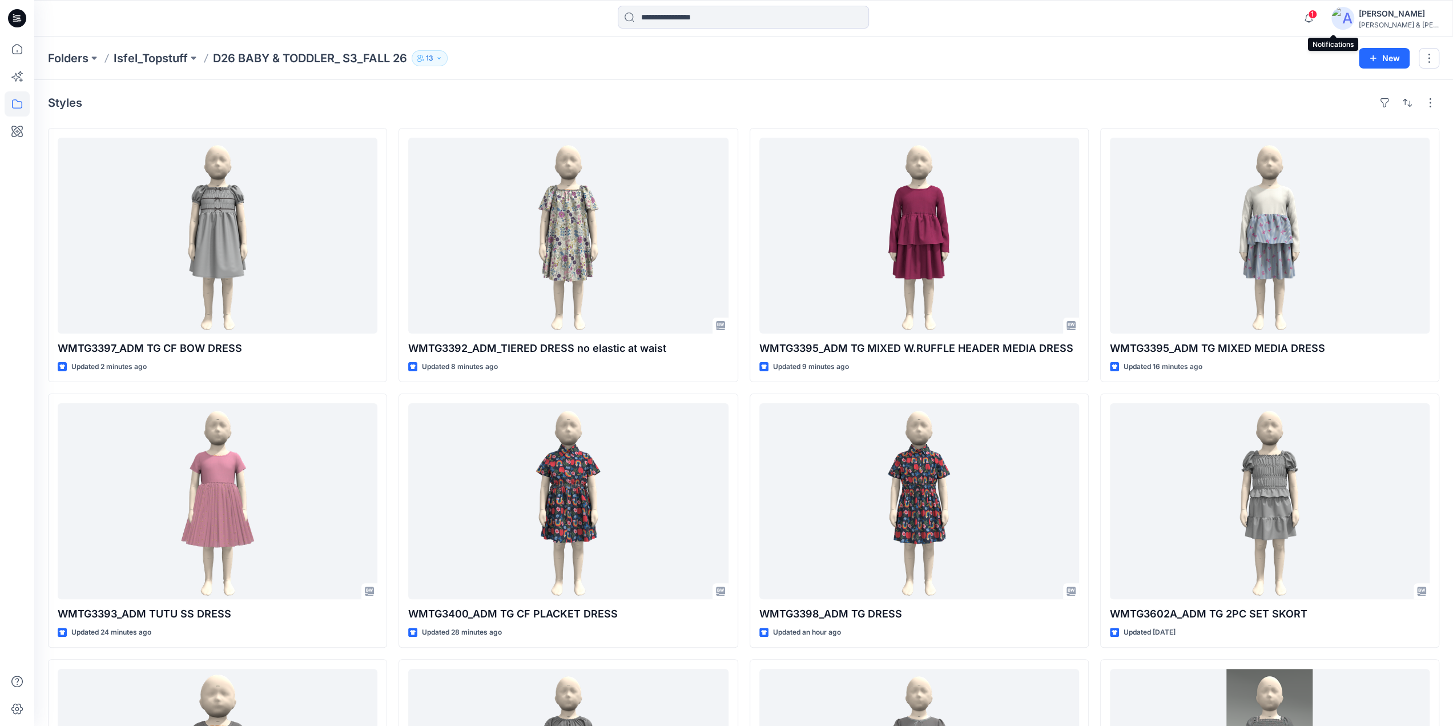
click at [1317, 15] on span "1" at bounding box center [1312, 14] width 9 height 9
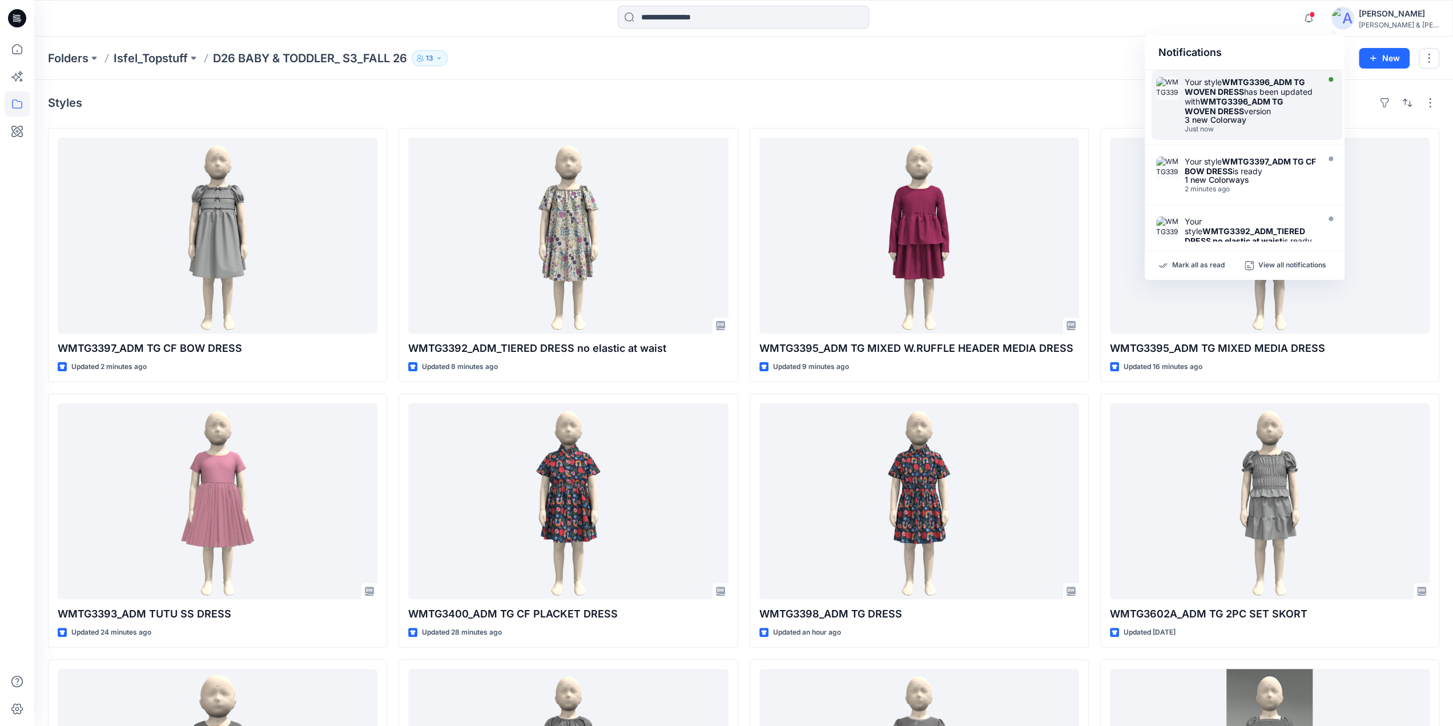
click at [1215, 82] on div "Your style WMTG3396_ADM TG WOVEN DRESS has been updated with WMTG3396_ADM TG WO…" at bounding box center [1250, 96] width 131 height 39
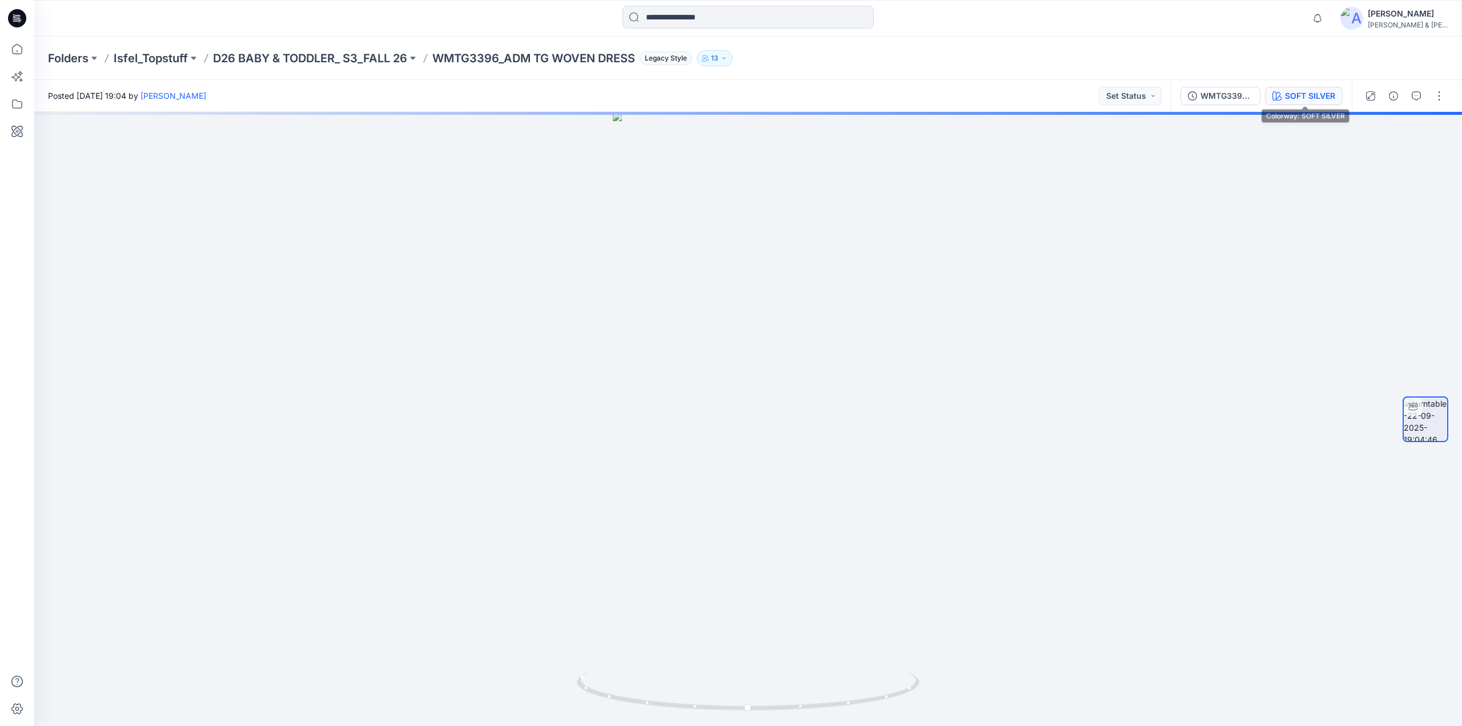
click at [1309, 100] on div "SOFT SILVER" at bounding box center [1310, 96] width 50 height 13
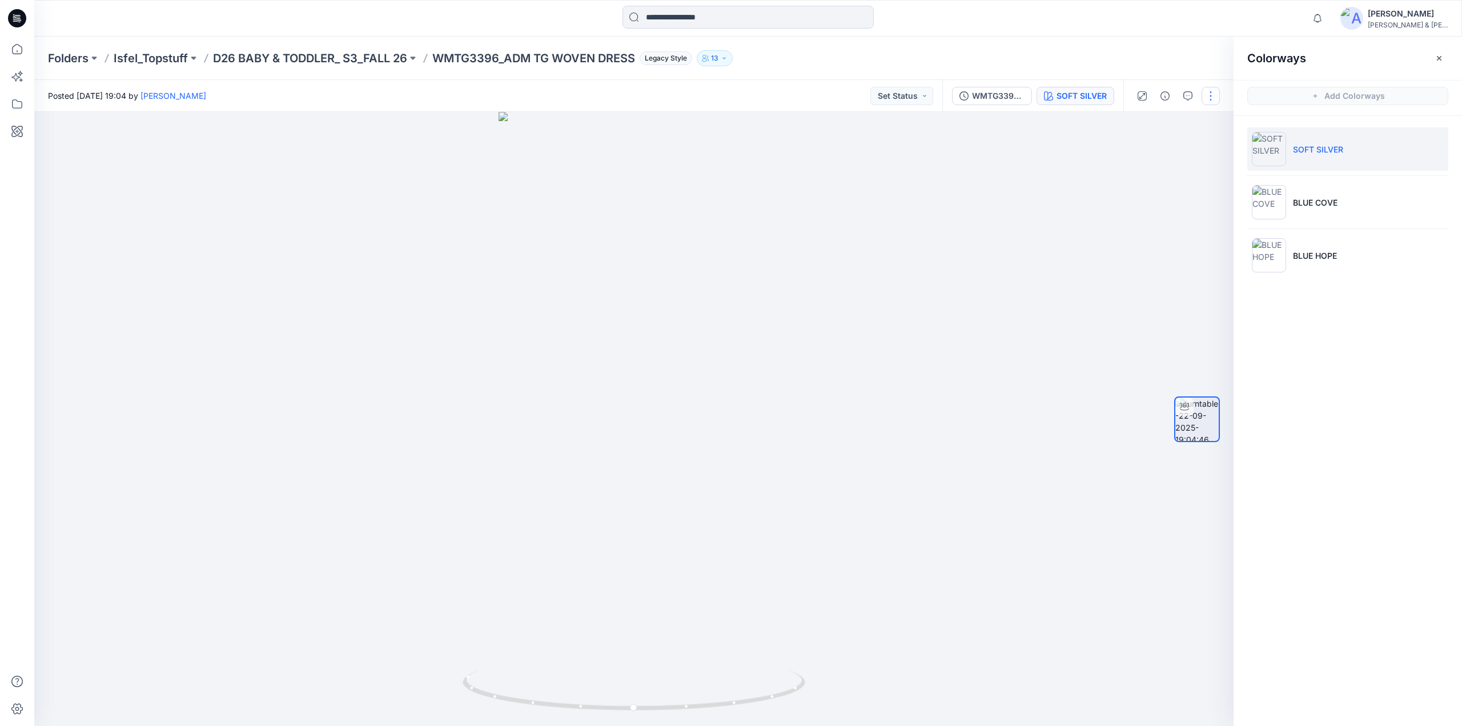
click at [1215, 98] on button "button" at bounding box center [1210, 96] width 18 height 18
click at [1144, 125] on p "Edit" at bounding box center [1138, 122] width 14 height 12
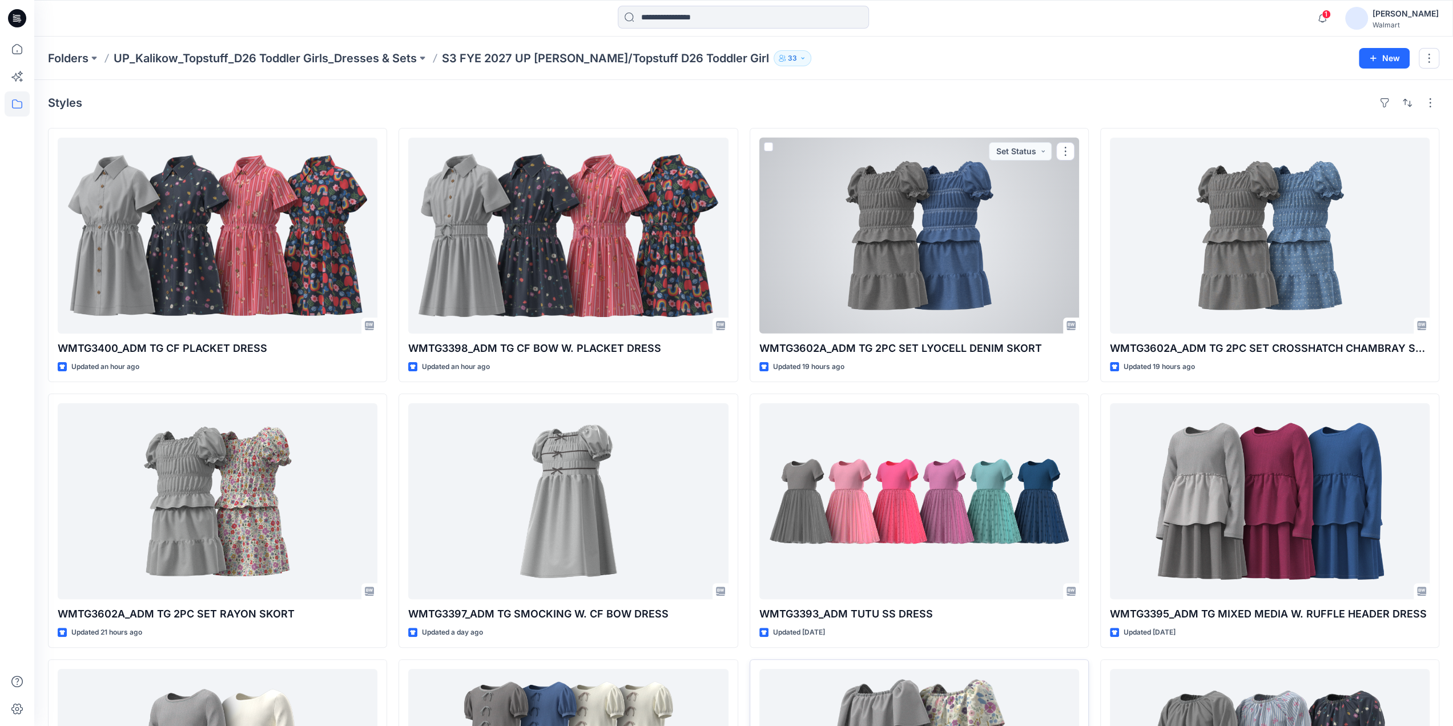
scroll to position [465, 0]
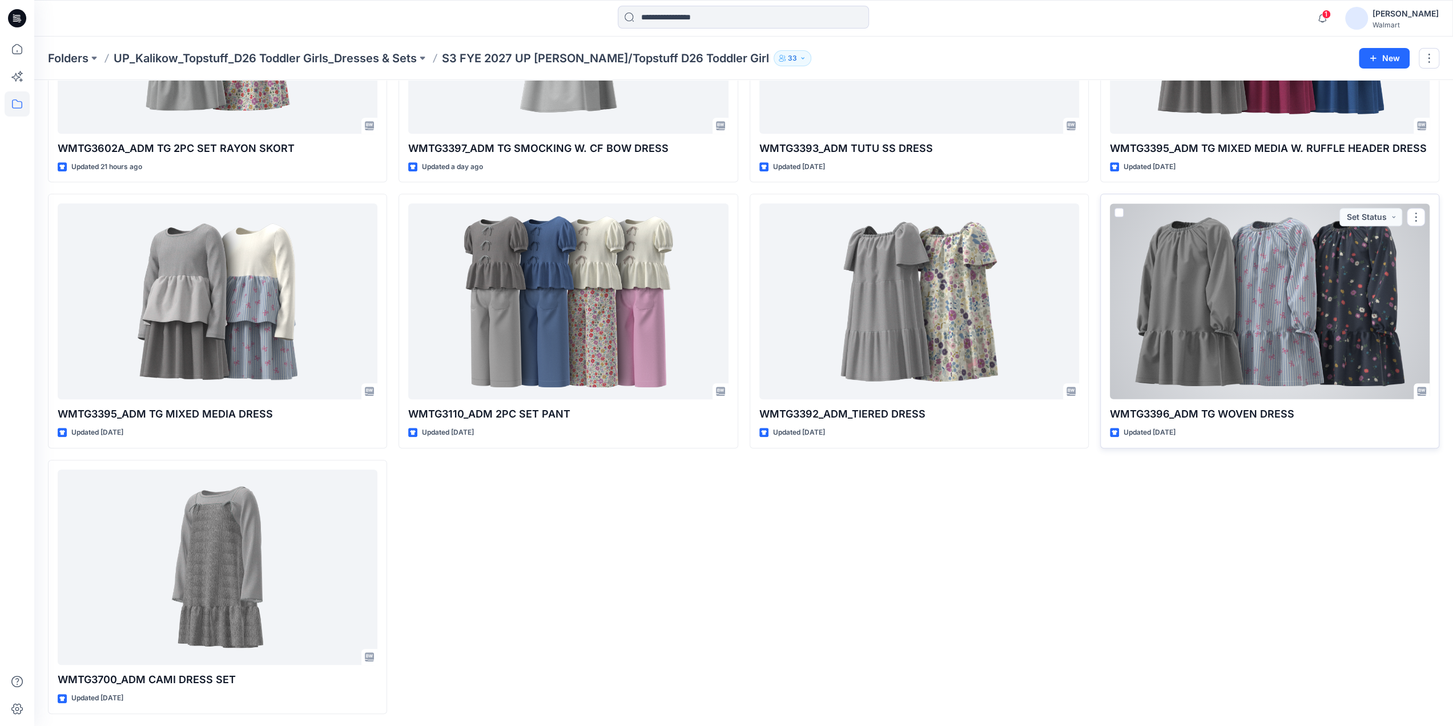
click at [1205, 292] on div at bounding box center [1270, 301] width 320 height 196
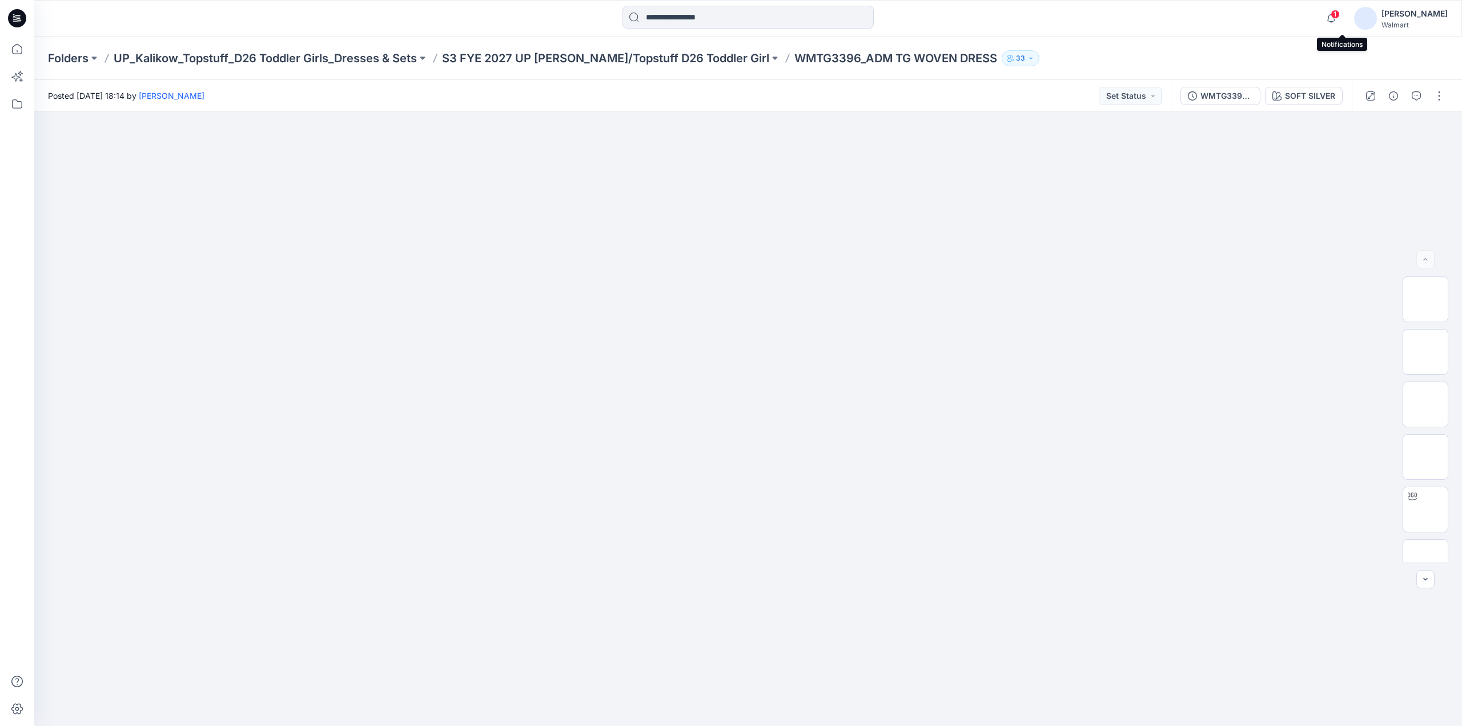
click at [1340, 18] on span "1" at bounding box center [1335, 14] width 9 height 9
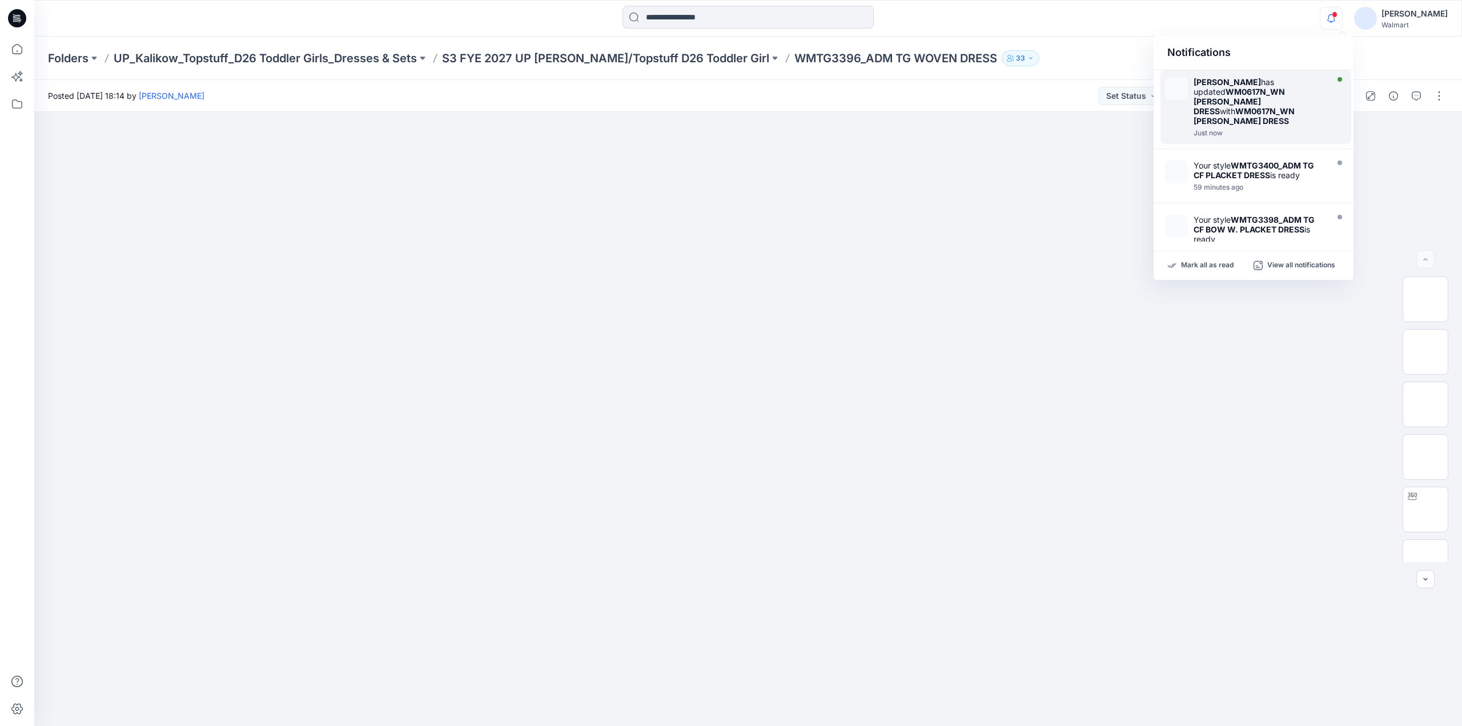
click at [1236, 93] on strong "WM0617N_WN SS TUTU DRESS" at bounding box center [1238, 101] width 91 height 29
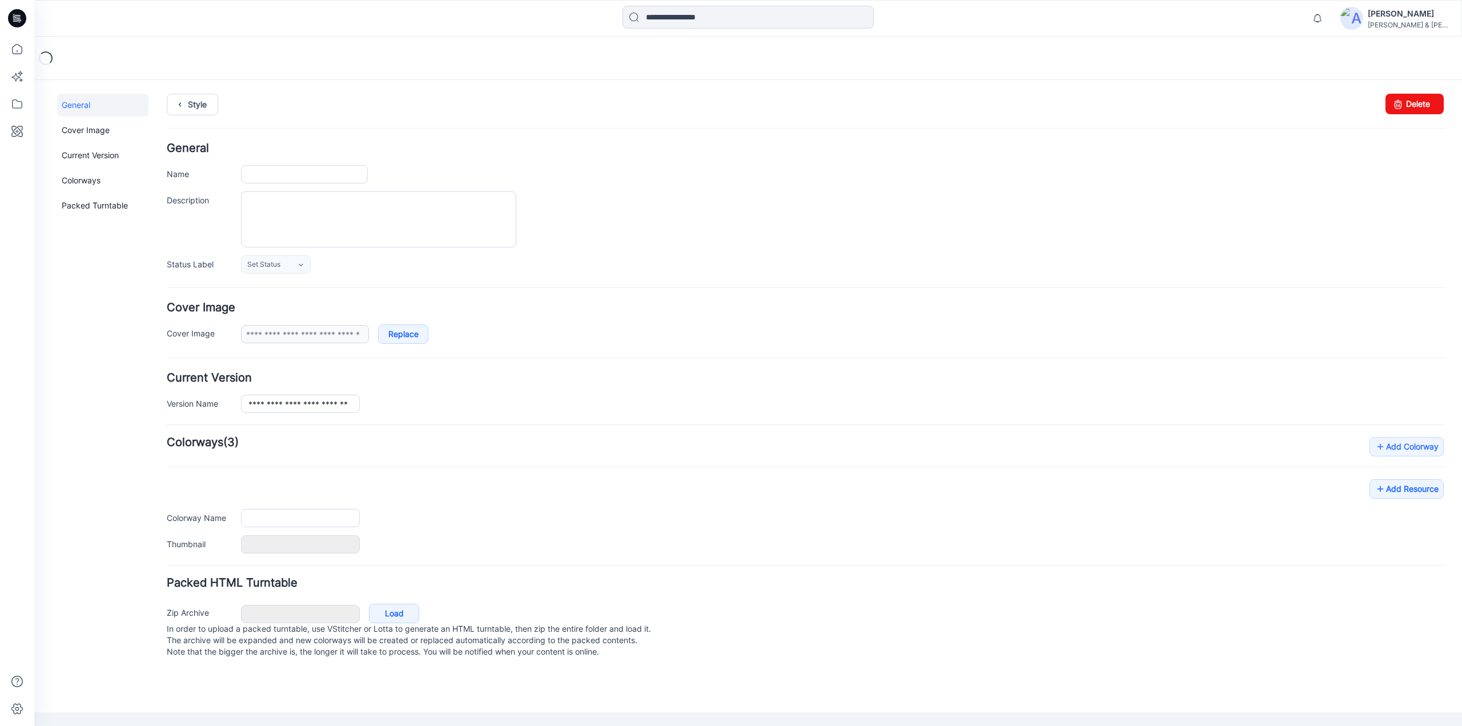
type input "**********"
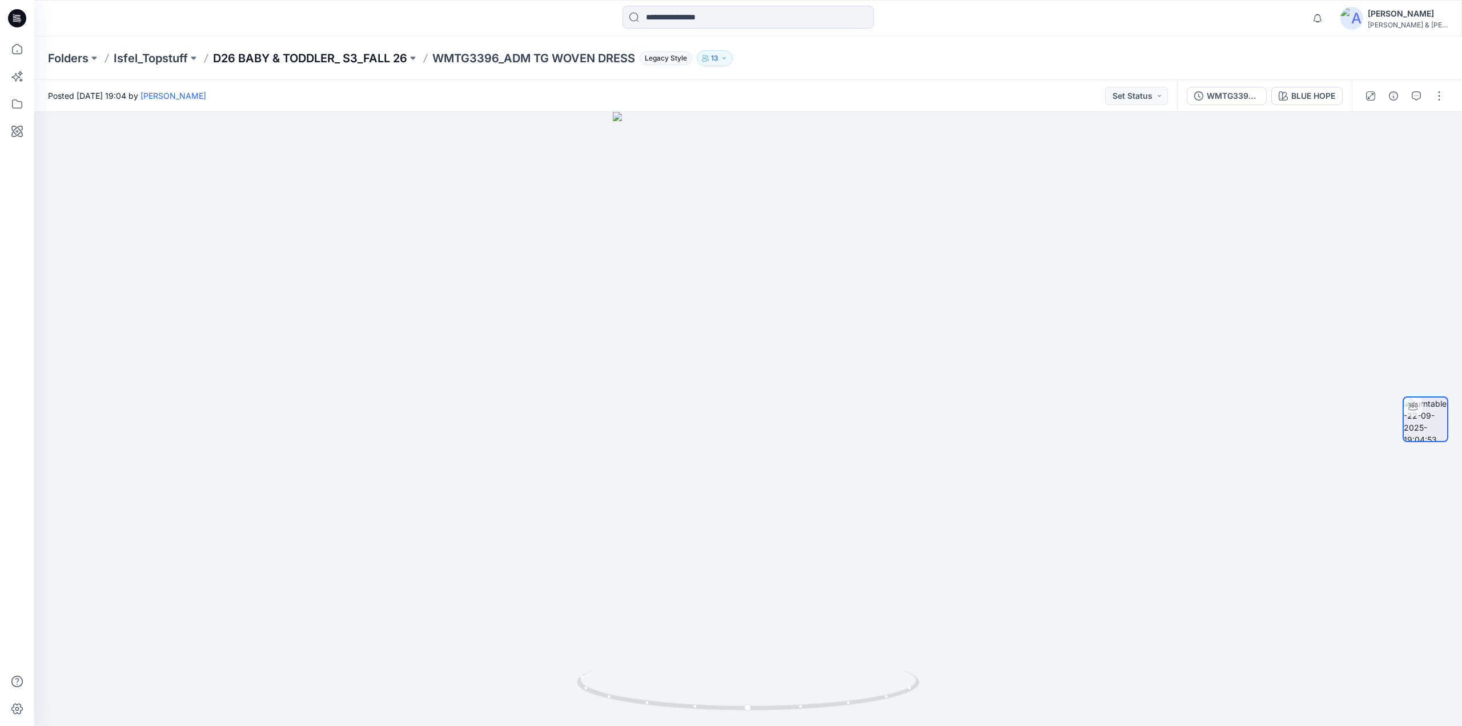
click at [380, 55] on p "D26 BABY & TODDLER_ S3_FALL 26" at bounding box center [310, 58] width 194 height 16
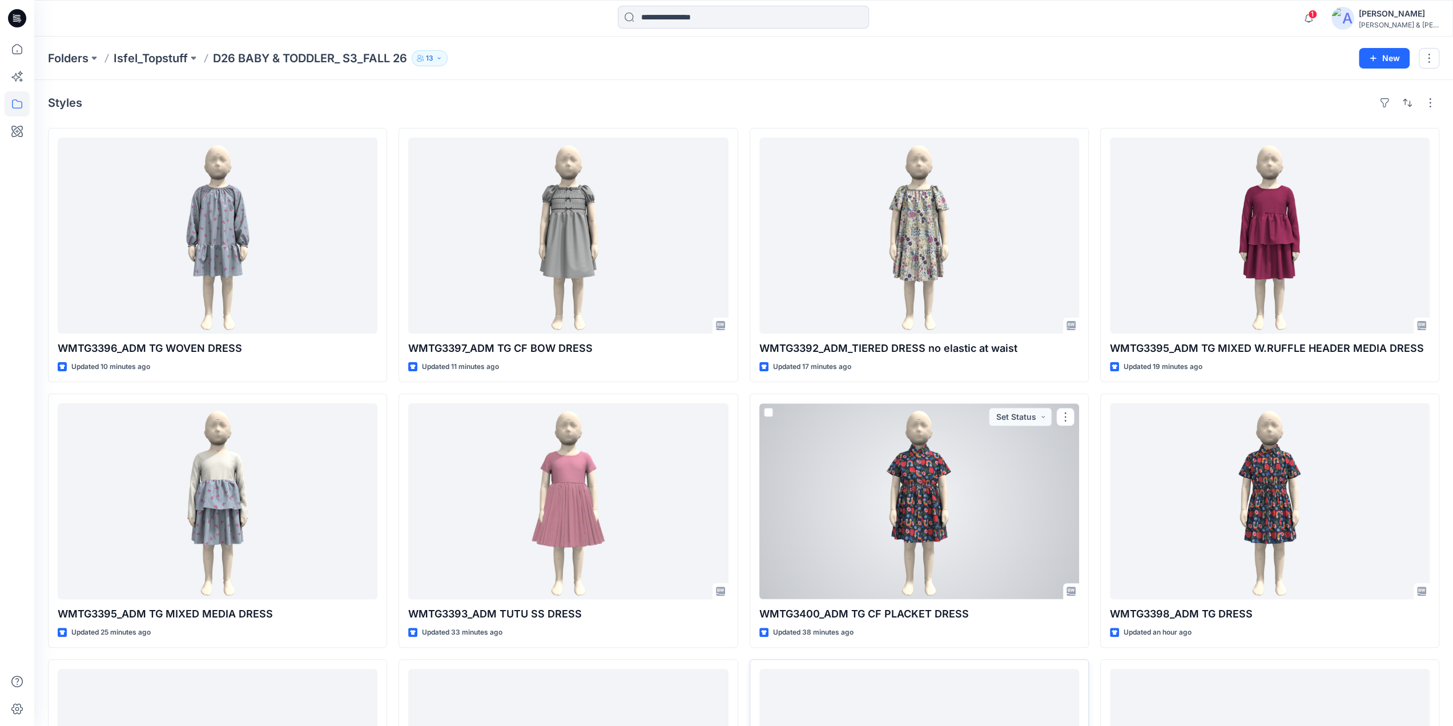
scroll to position [241, 0]
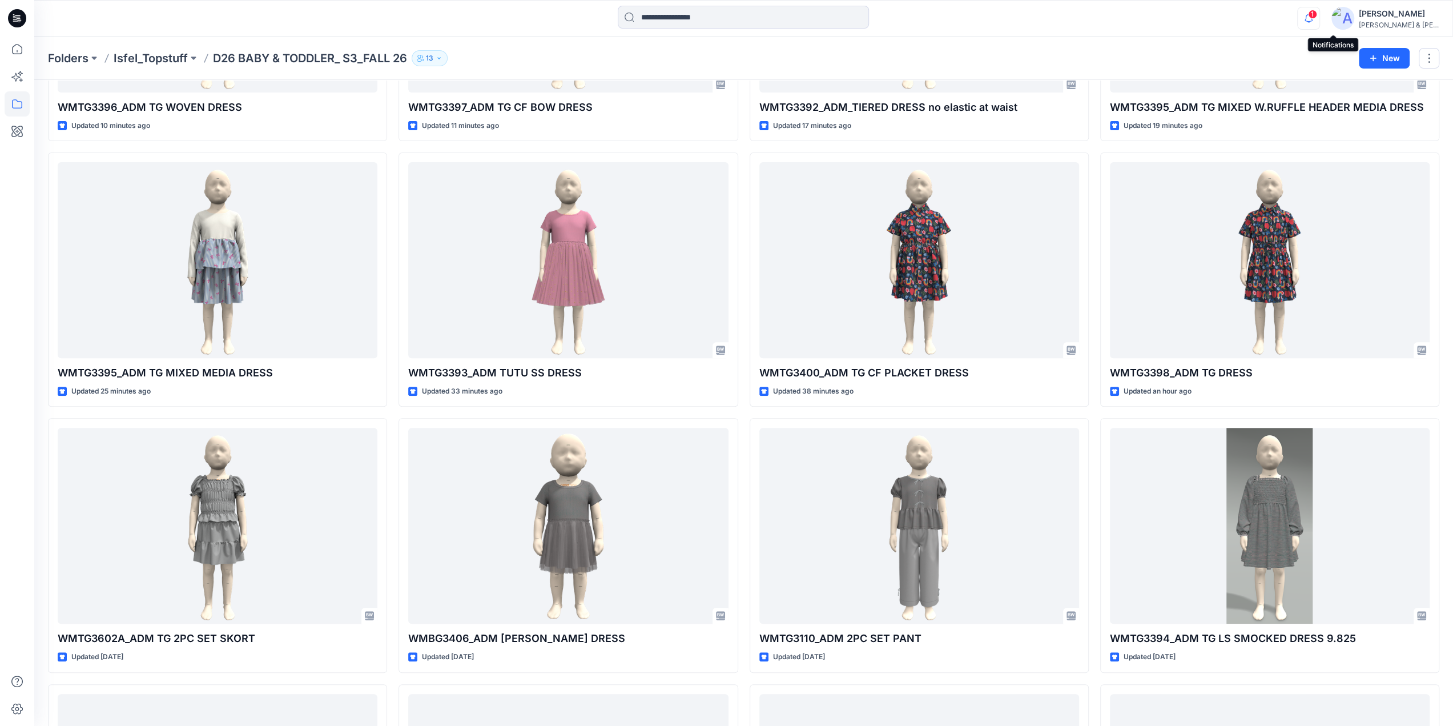
click at [1320, 17] on icon "button" at bounding box center [1309, 18] width 22 height 23
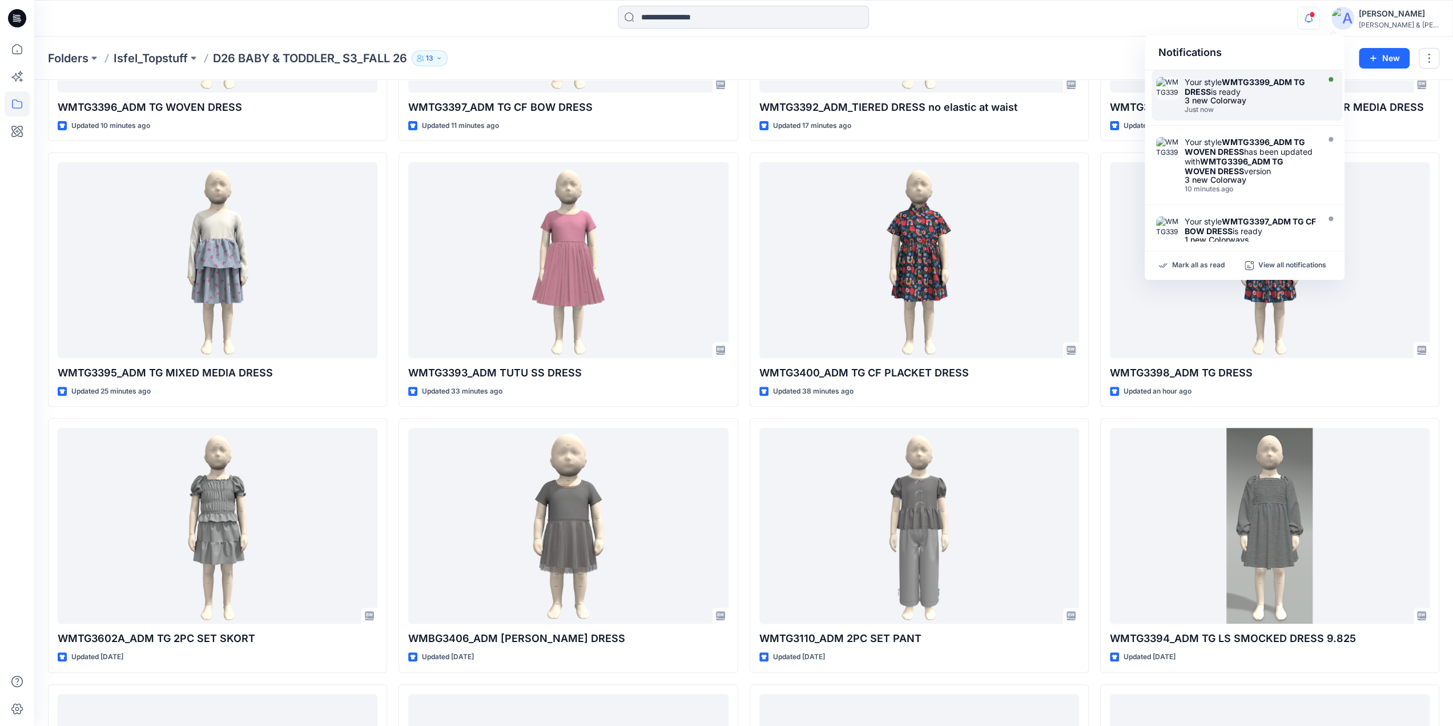
click at [1221, 92] on div "Your style WMTG3399_ADM TG DRESS is ready" at bounding box center [1250, 86] width 131 height 19
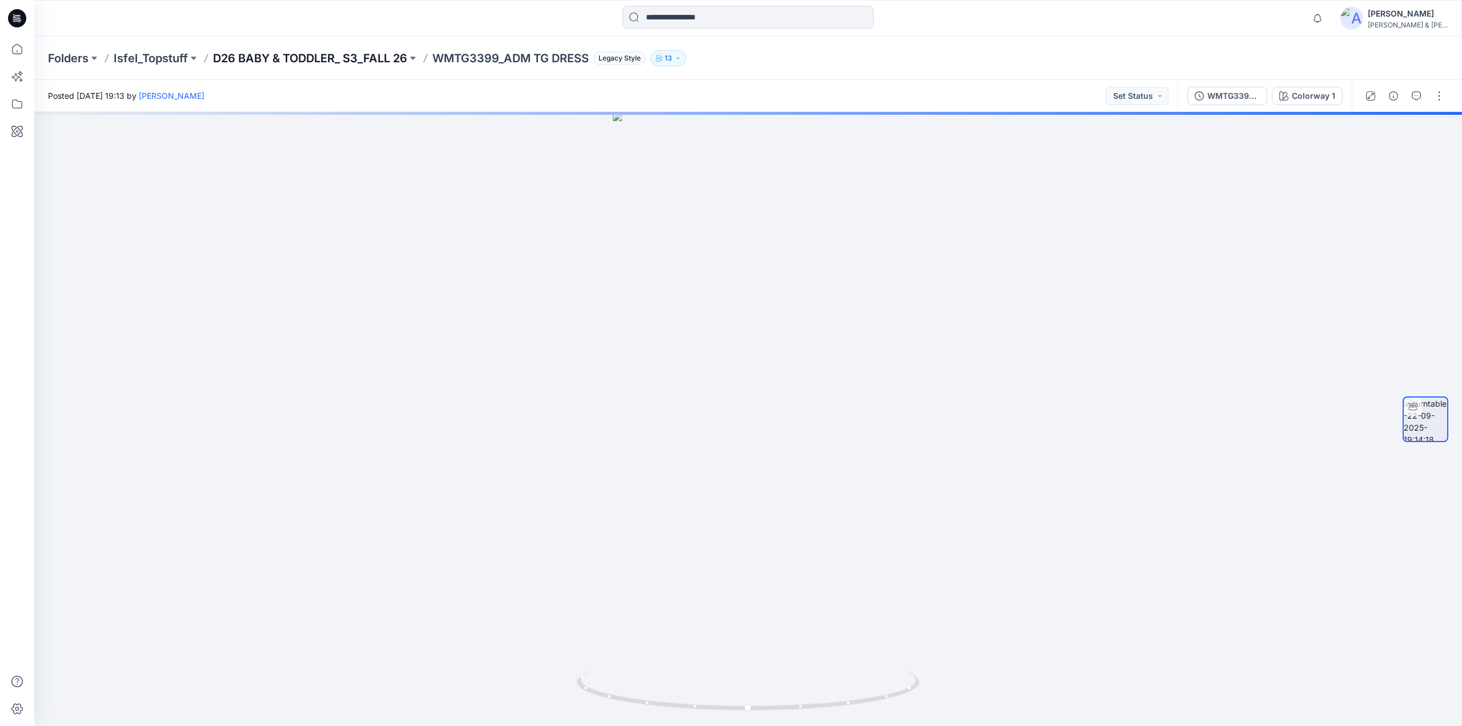
click at [367, 63] on p "D26 BABY & TODDLER_ S3_FALL 26" at bounding box center [310, 58] width 194 height 16
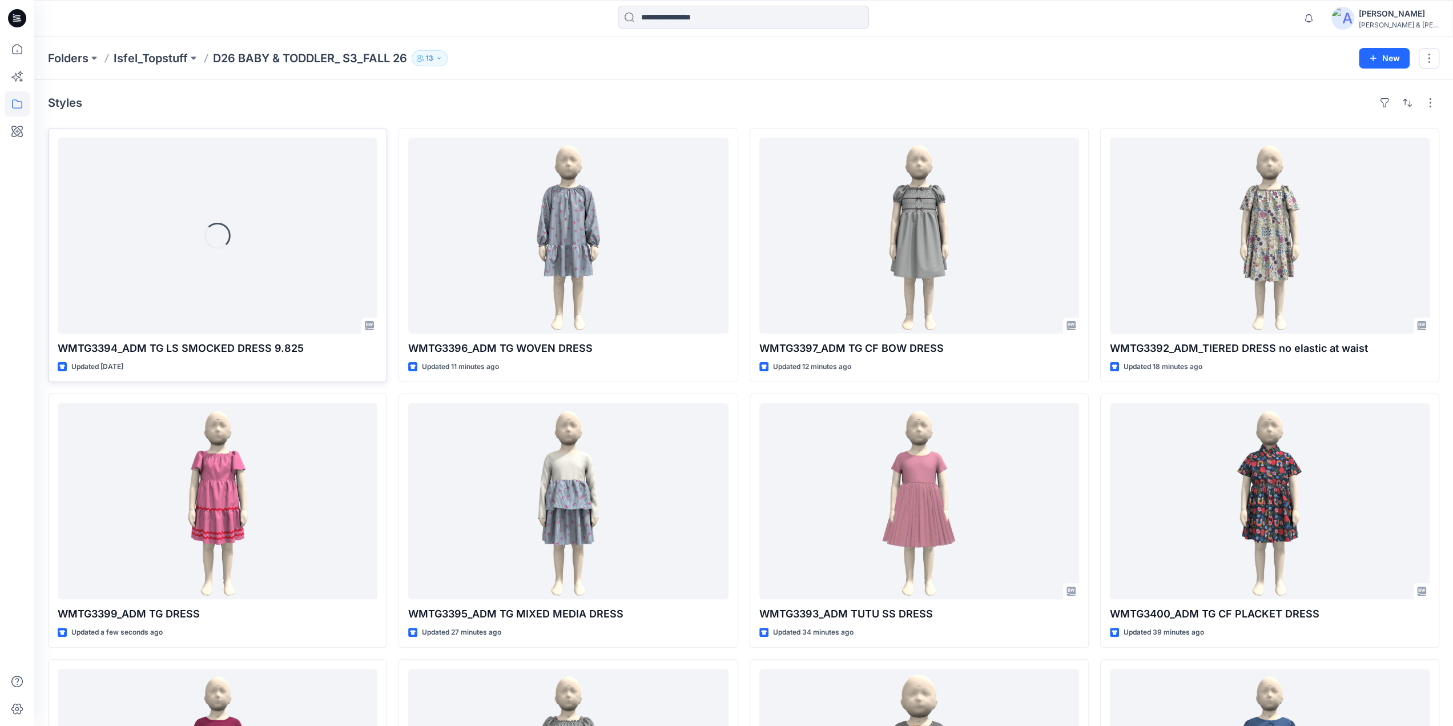
click at [232, 268] on div "Loading..." at bounding box center [218, 236] width 320 height 196
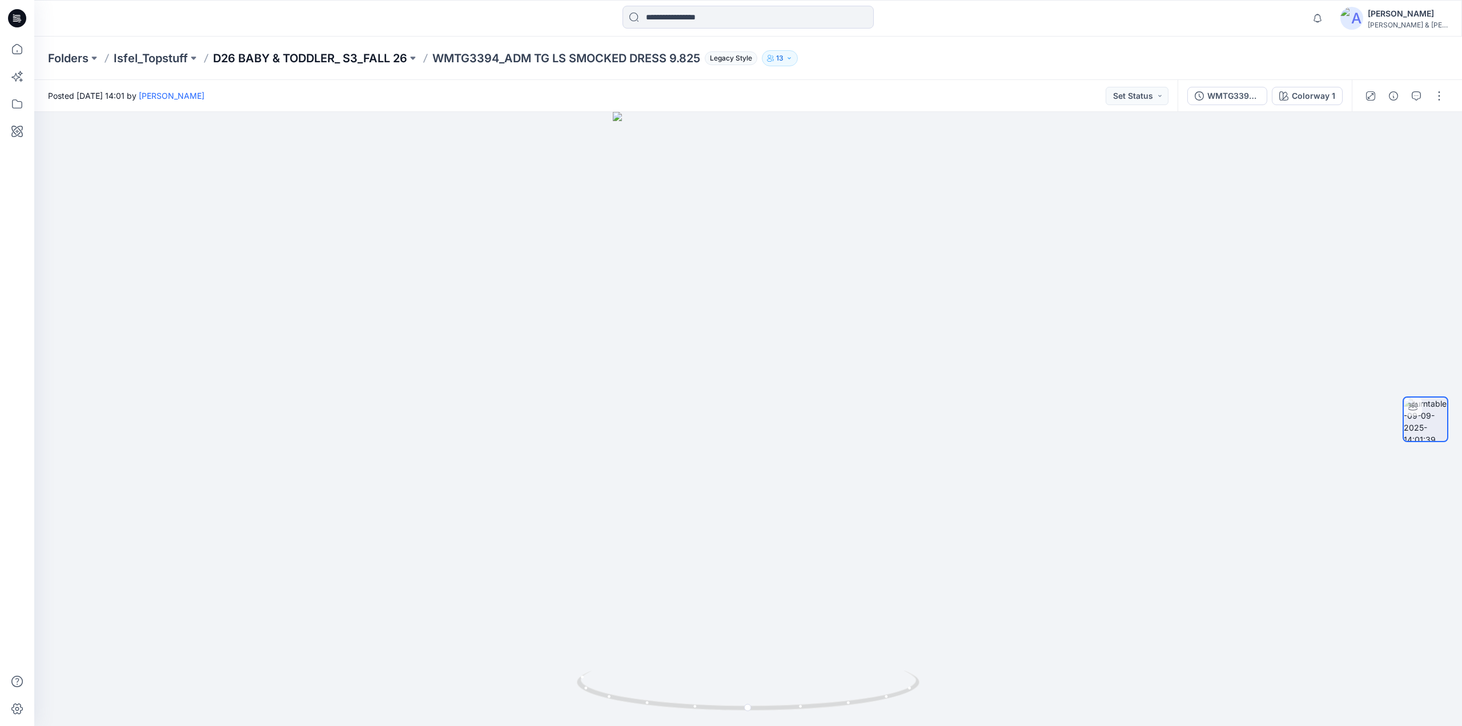
click at [344, 57] on p "D26 BABY & TODDLER_ S3_FALL 26" at bounding box center [310, 58] width 194 height 16
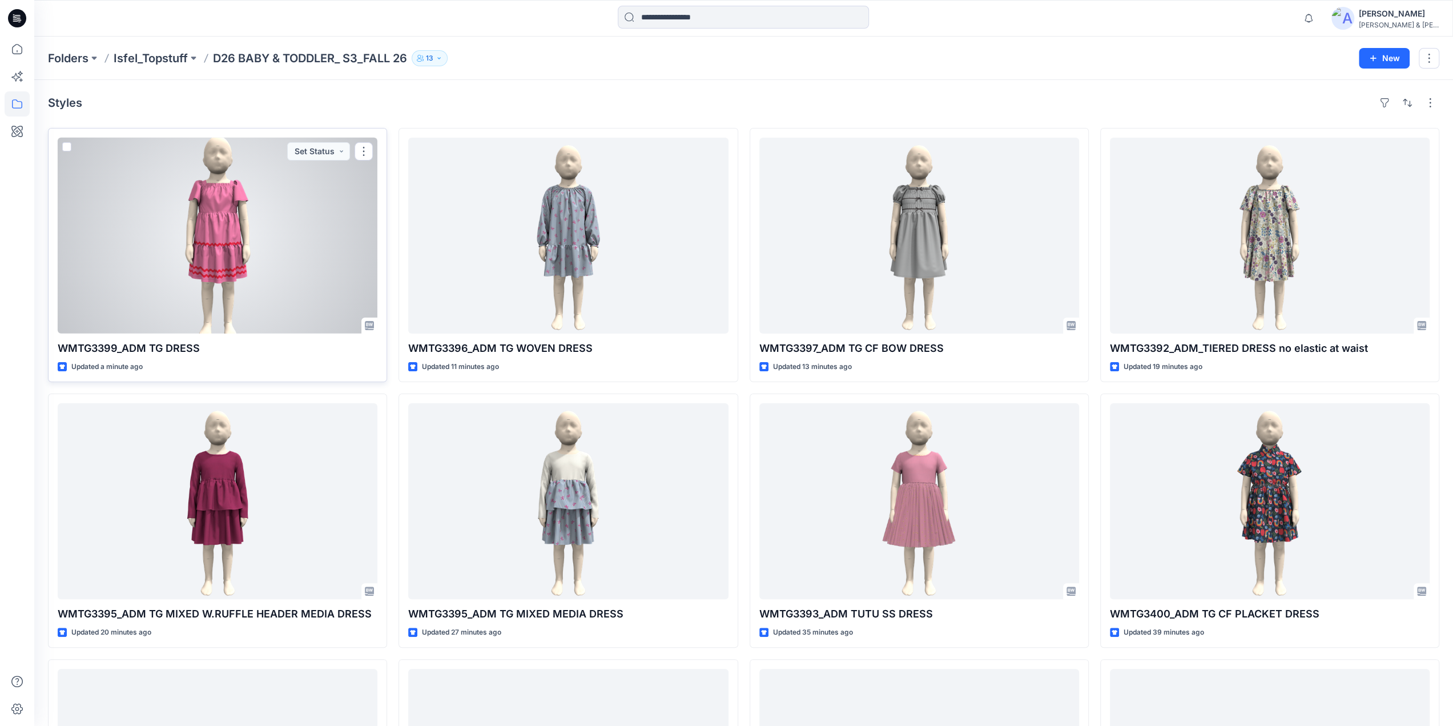
click at [207, 254] on div at bounding box center [218, 236] width 320 height 196
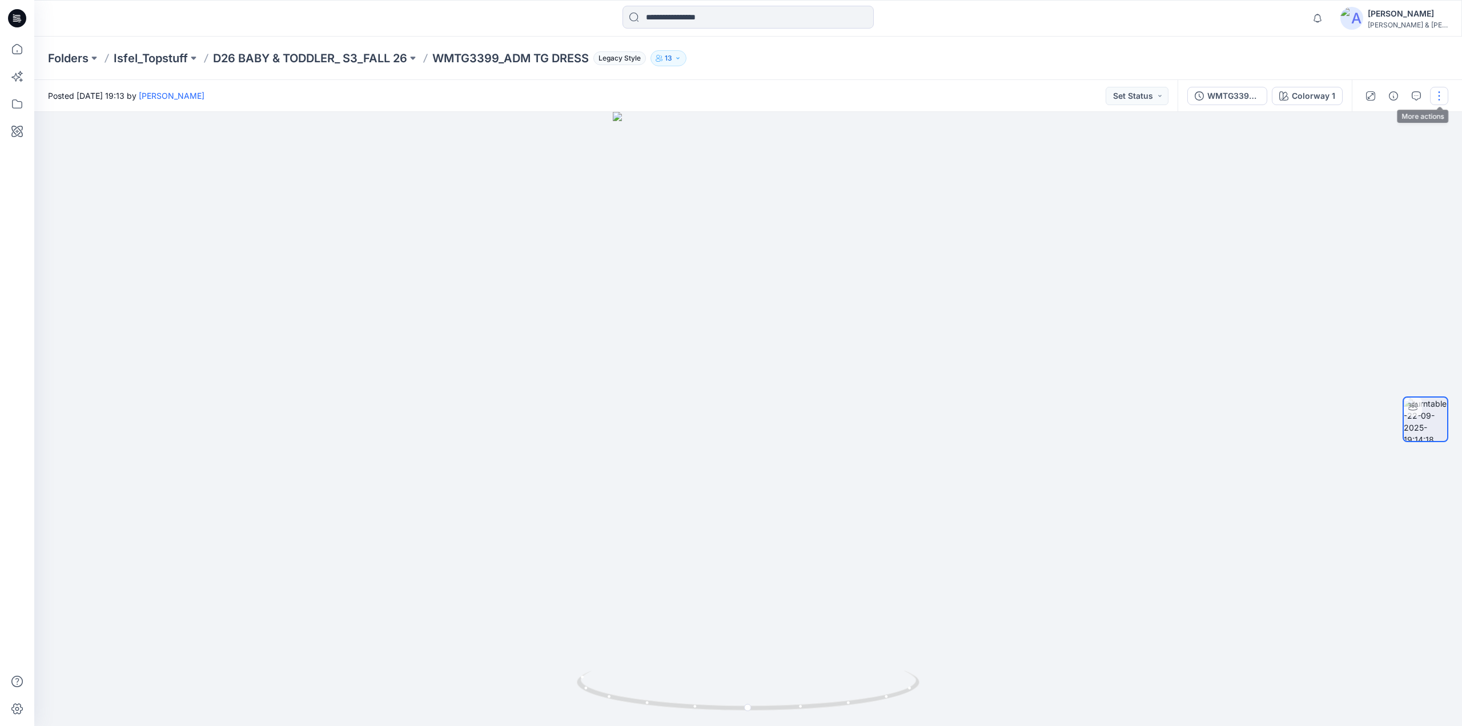
click at [1433, 93] on button "button" at bounding box center [1439, 96] width 18 height 18
click at [1372, 124] on p "Edit" at bounding box center [1366, 122] width 14 height 12
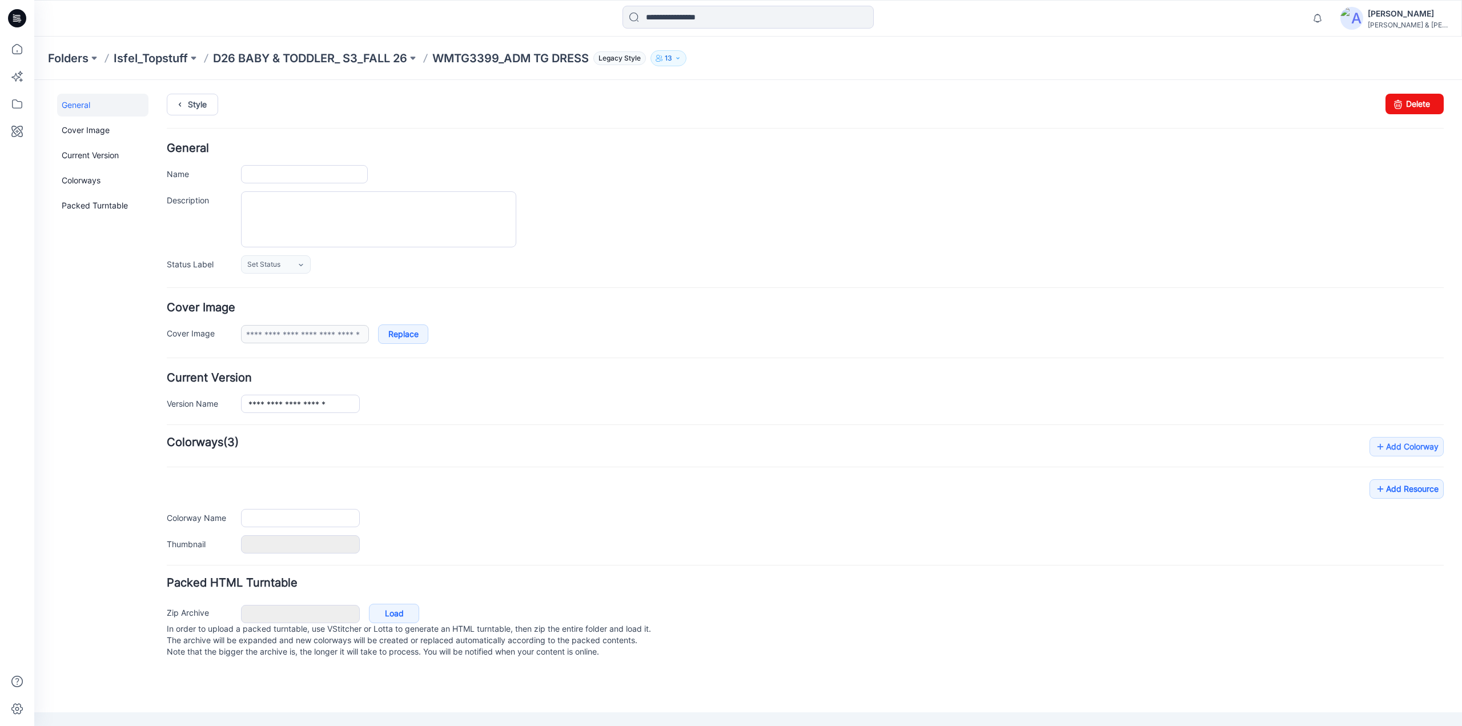
type input "**********"
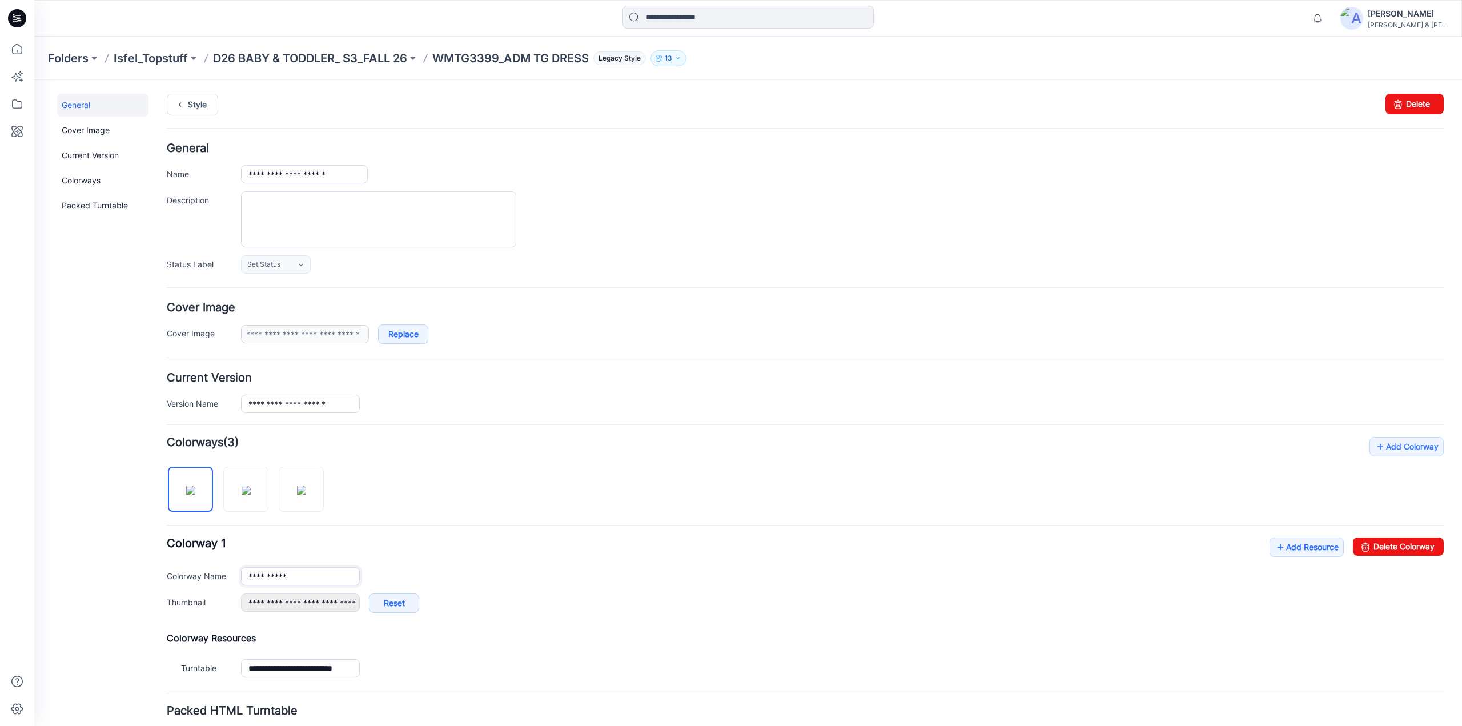
drag, startPoint x: 298, startPoint y: 573, endPoint x: 224, endPoint y: 572, distance: 74.2
click at [224, 572] on div "**********" at bounding box center [805, 576] width 1277 height 18
type input "**********"
click at [435, 454] on div "**********" at bounding box center [805, 559] width 1277 height 244
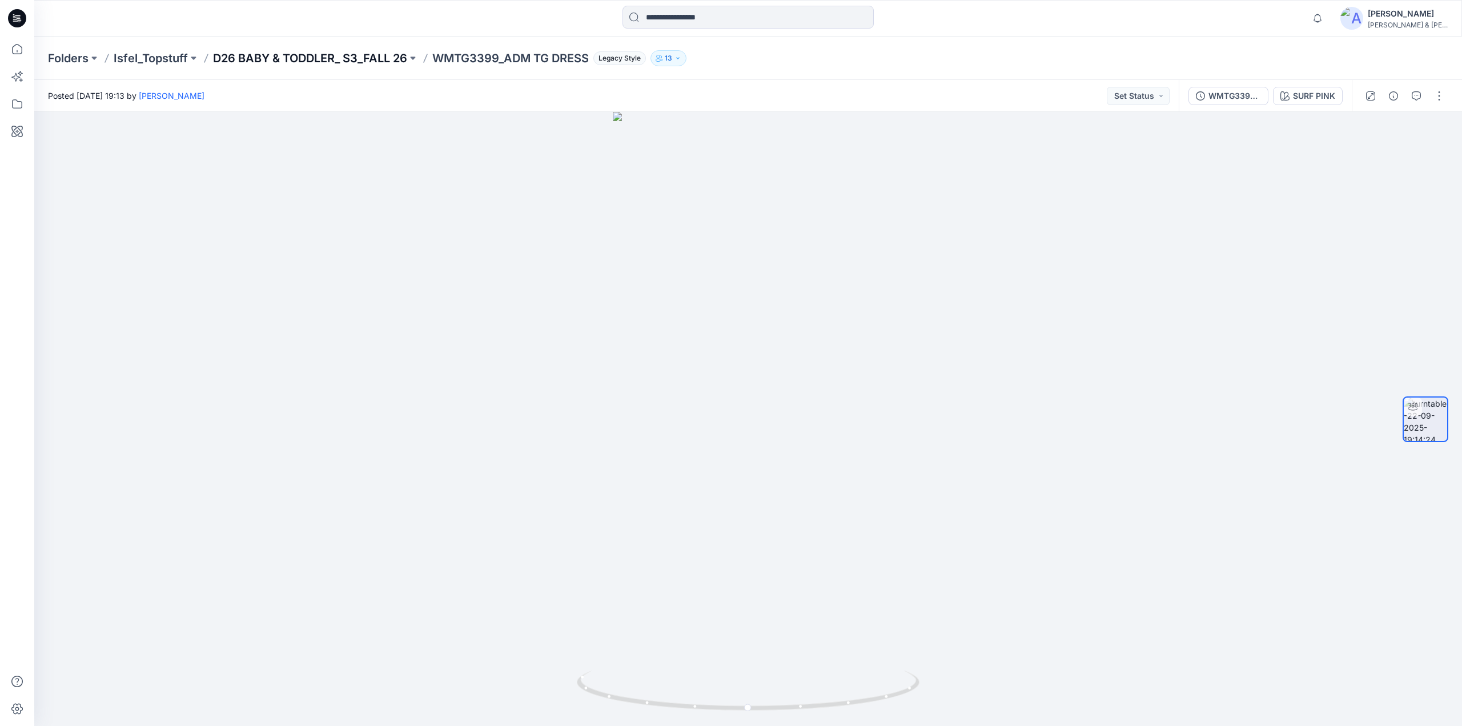
click at [311, 52] on p "D26 BABY & TODDLER_ S3_FALL 26" at bounding box center [310, 58] width 194 height 16
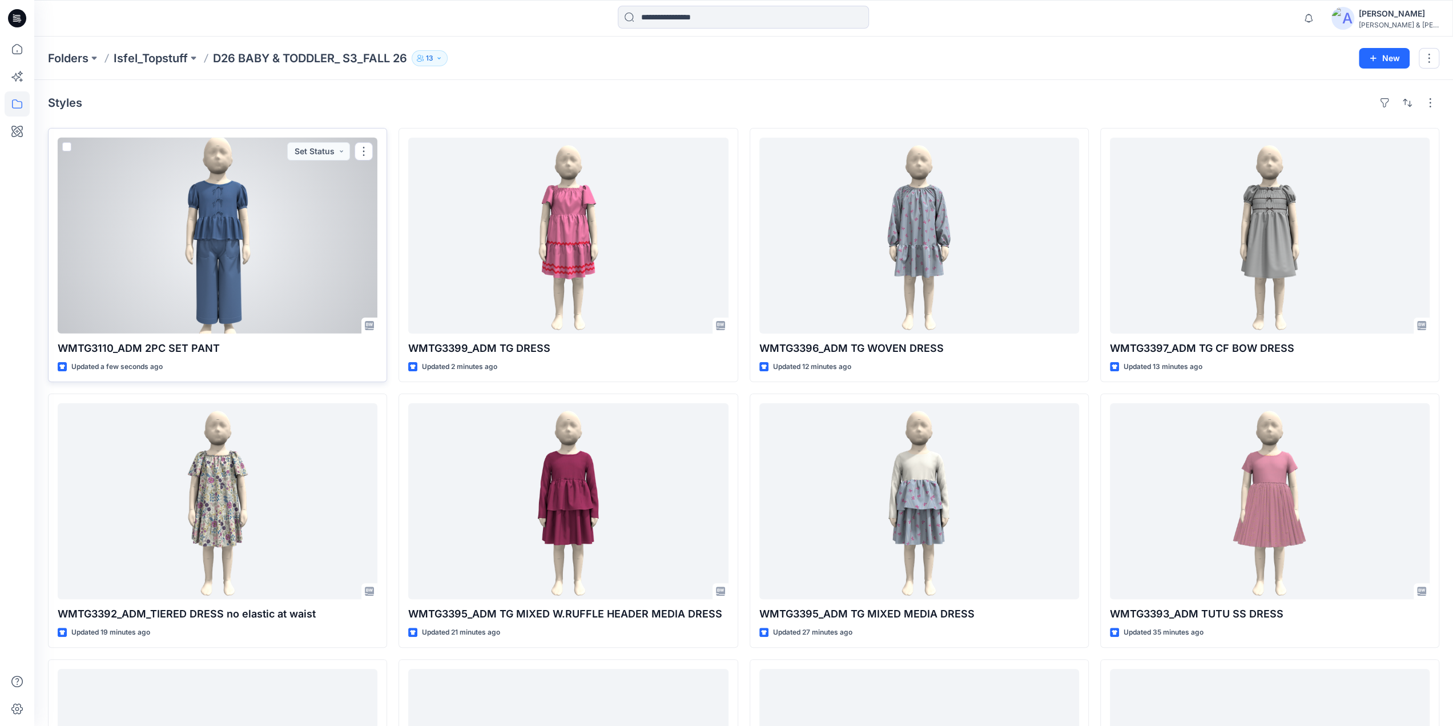
click at [214, 238] on div at bounding box center [218, 236] width 320 height 196
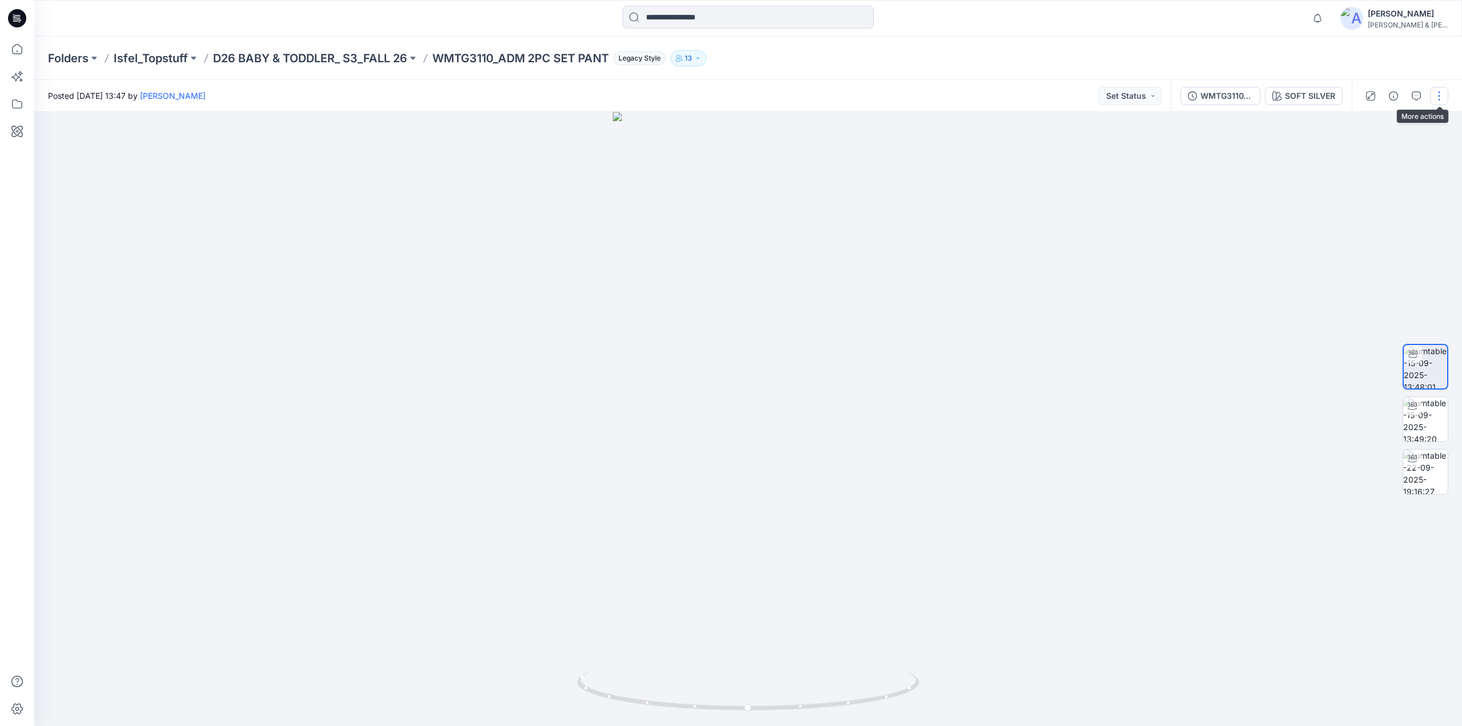
click at [1438, 100] on button "button" at bounding box center [1439, 96] width 18 height 18
click at [1303, 94] on div "SOFT SILVER" at bounding box center [1310, 96] width 50 height 13
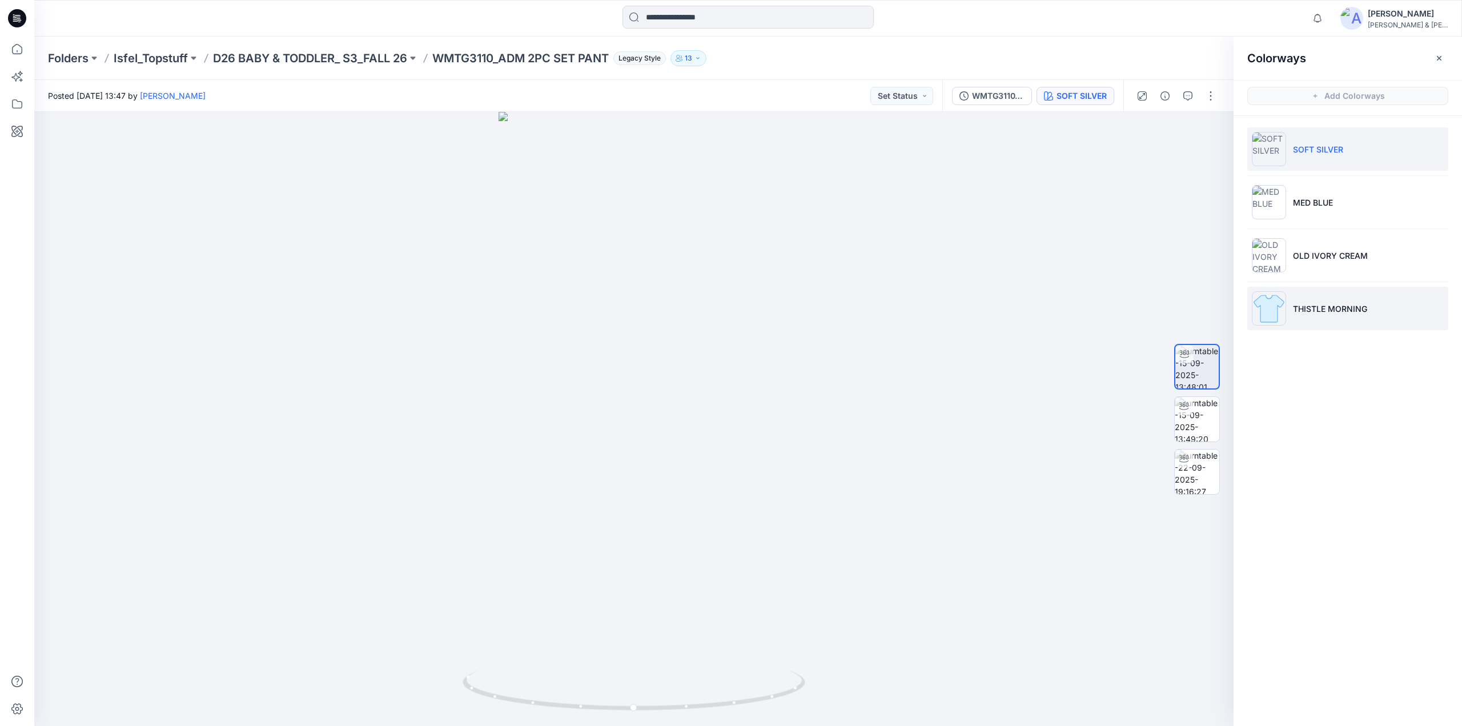
click at [1317, 303] on p "THISTLE MORNING" at bounding box center [1330, 309] width 74 height 12
click at [1295, 159] on li "SOFT SILVER" at bounding box center [1347, 148] width 201 height 43
click at [1196, 414] on img at bounding box center [1197, 419] width 45 height 45
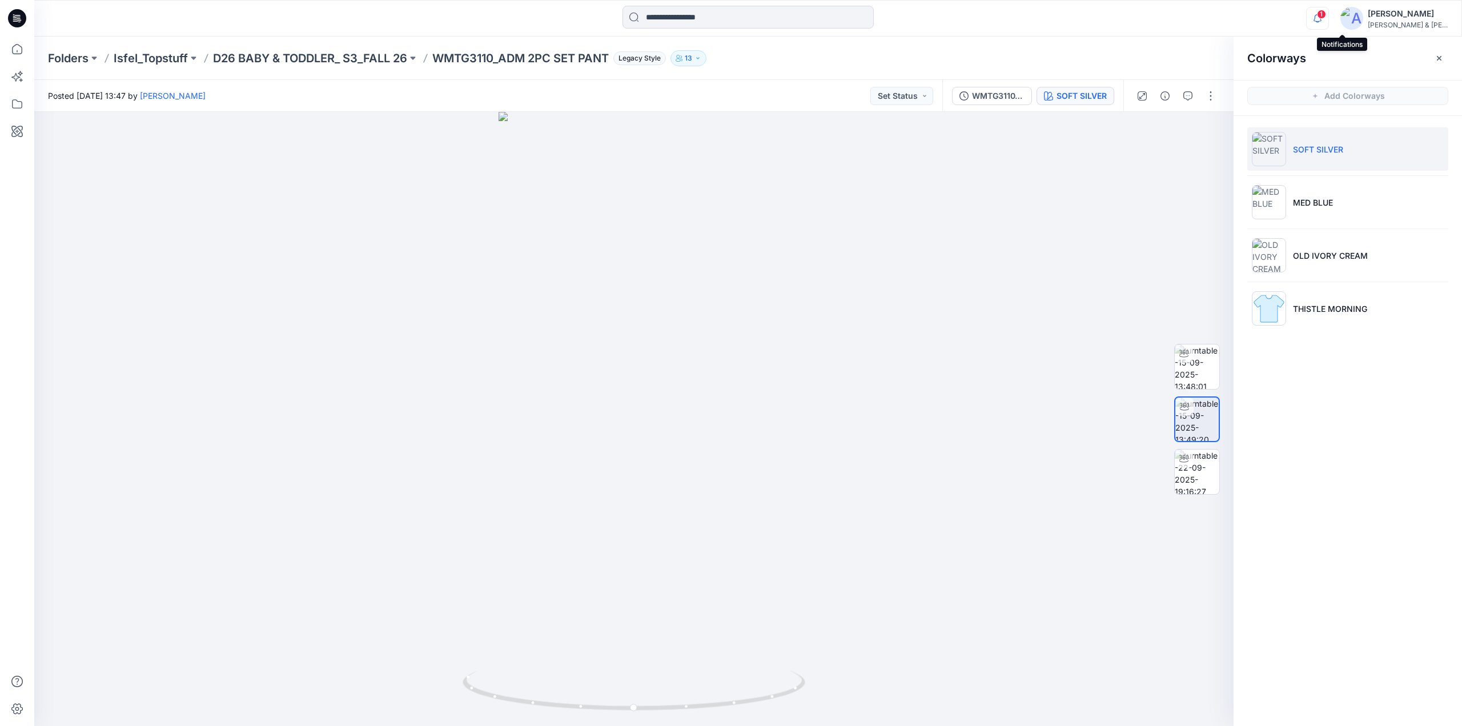
click at [1328, 21] on icon "button" at bounding box center [1318, 18] width 22 height 23
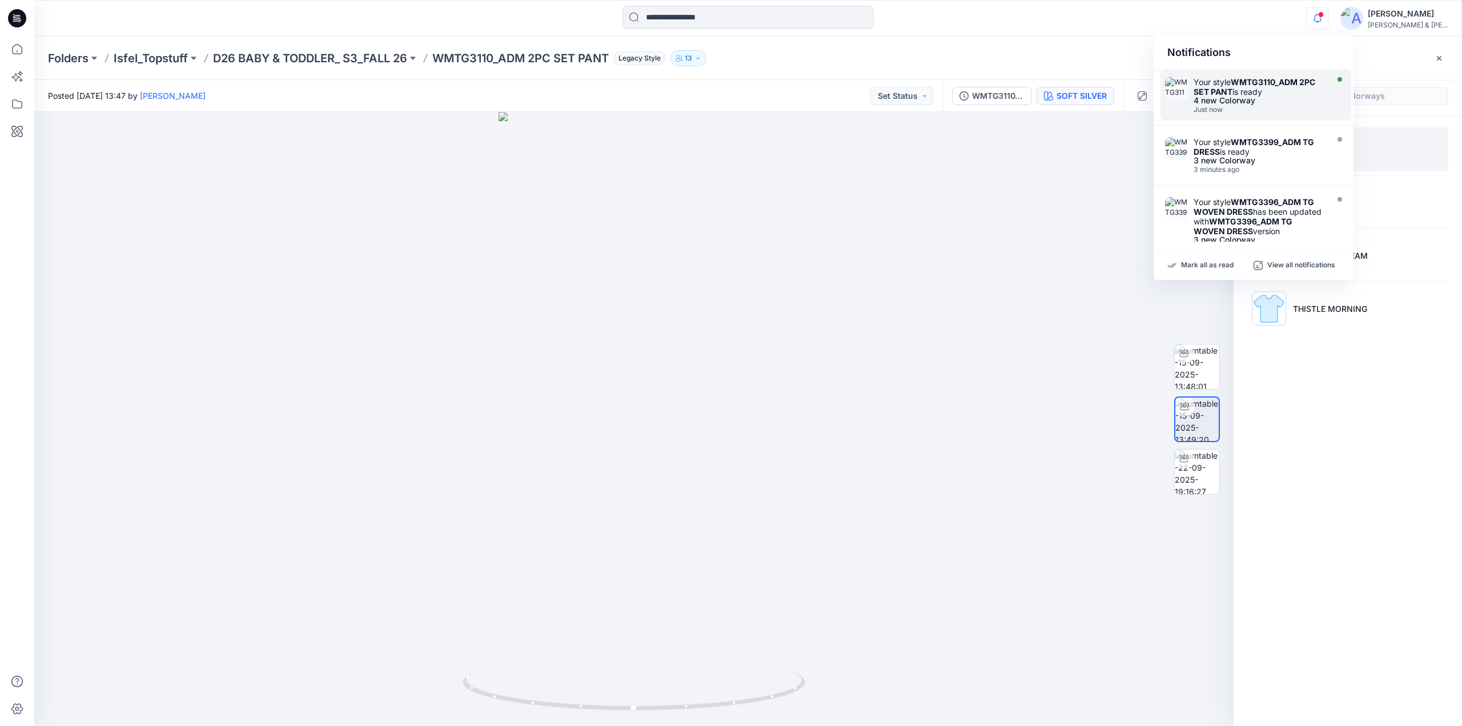
click at [1252, 90] on div "Your style WMTG3110_ADM 2PC SET PANT is ready" at bounding box center [1258, 86] width 131 height 19
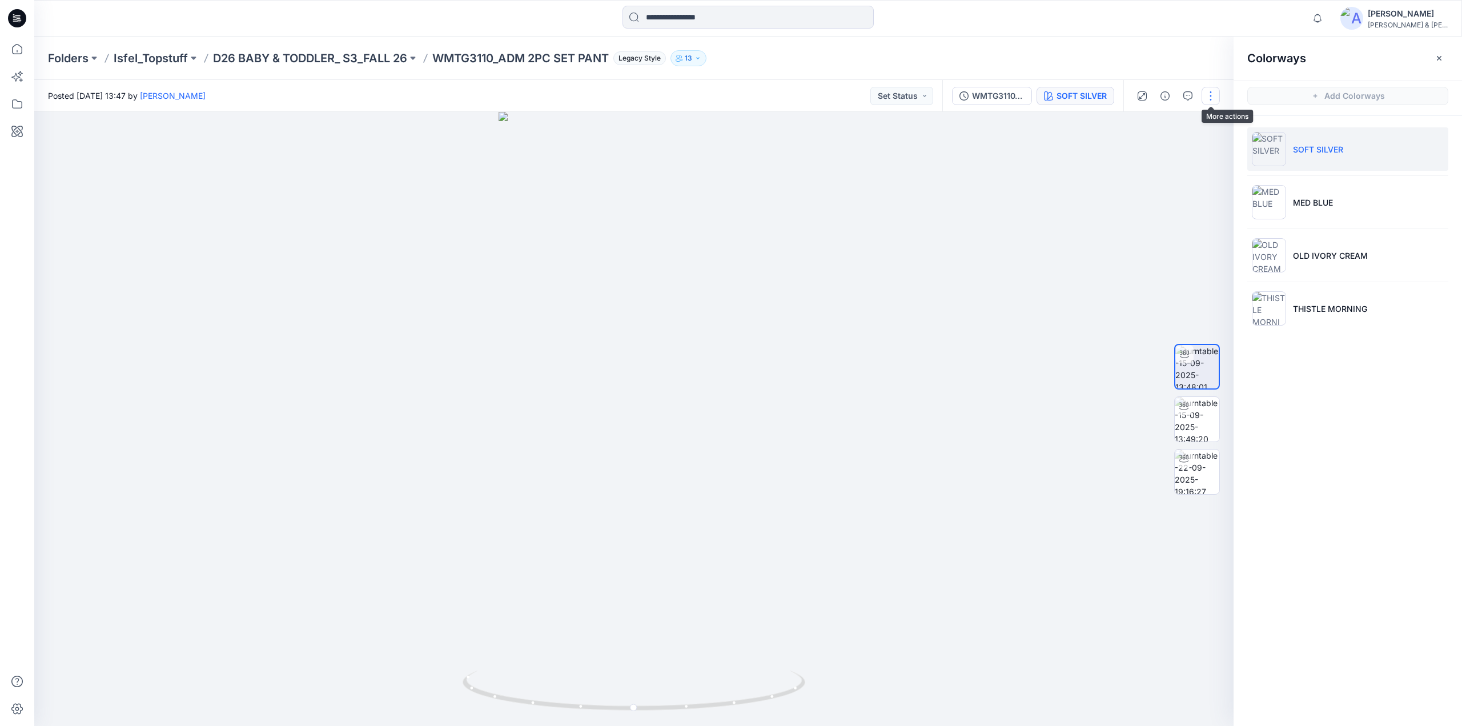
click at [1212, 99] on button "button" at bounding box center [1210, 96] width 18 height 18
click at [1135, 124] on p "Edit" at bounding box center [1138, 122] width 14 height 12
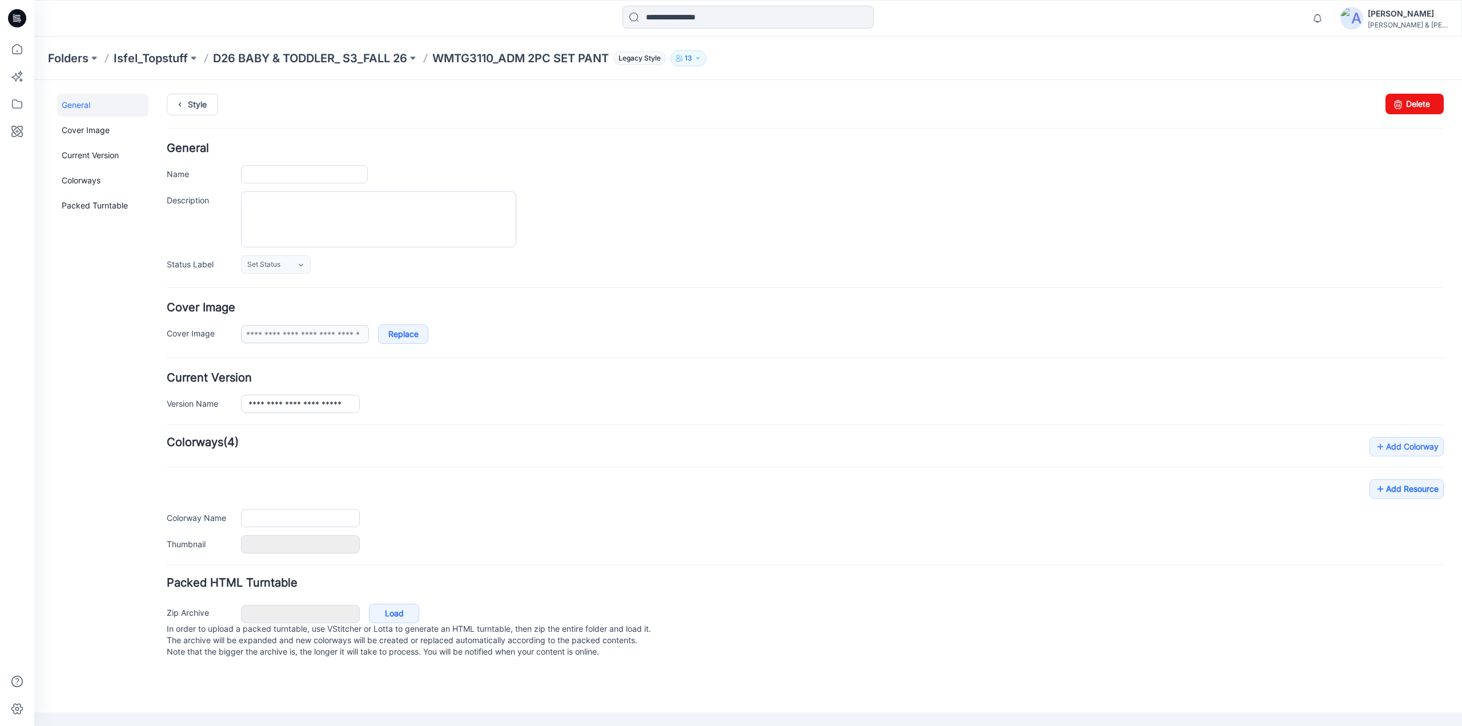
type input "**********"
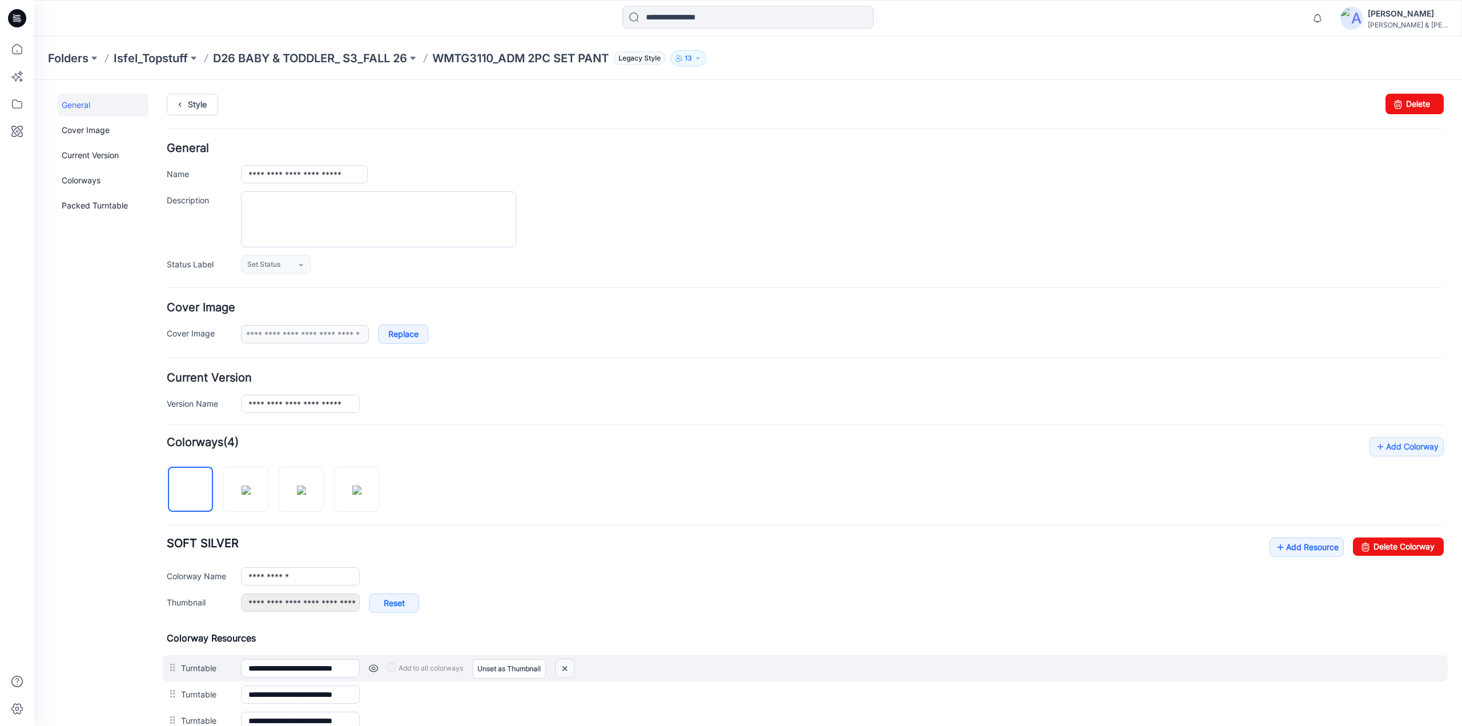
click at [563, 665] on img at bounding box center [565, 668] width 18 height 19
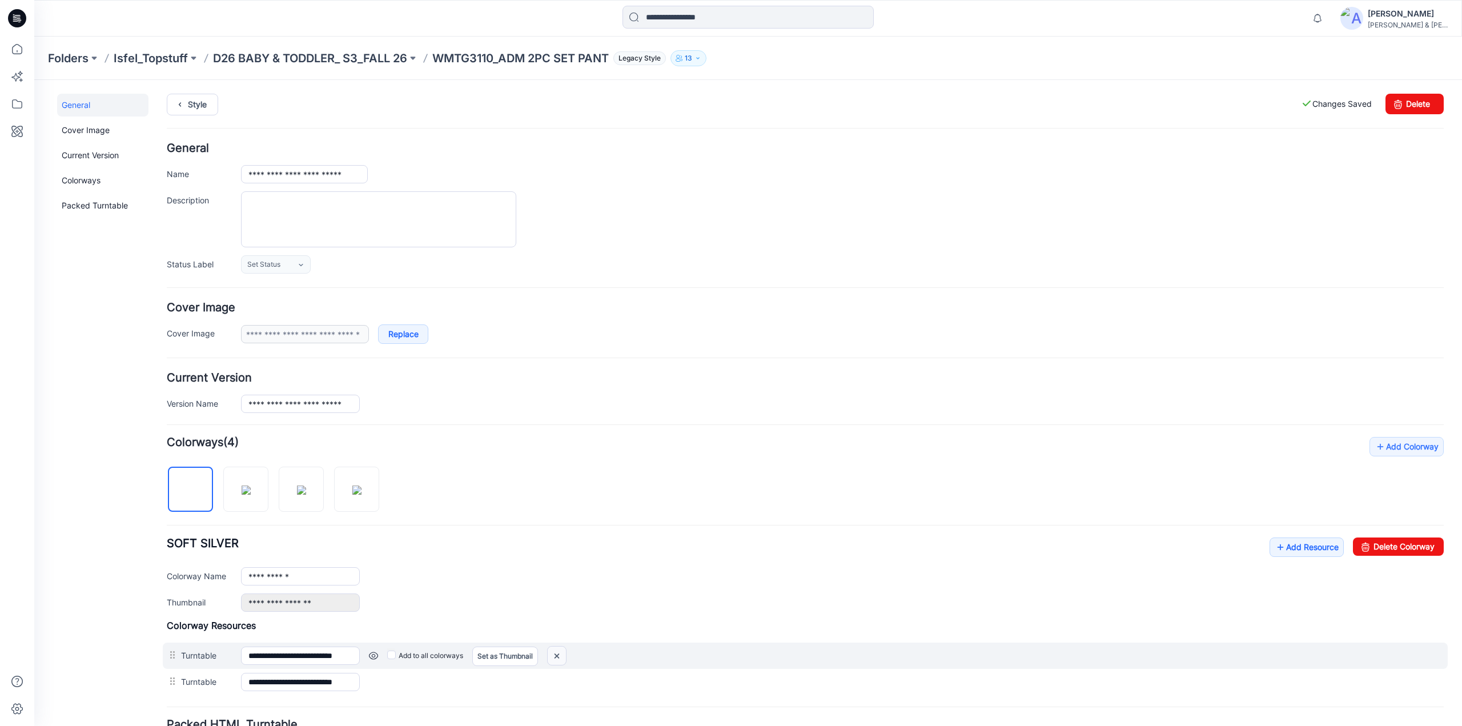
drag, startPoint x: 560, startPoint y: 652, endPoint x: 822, endPoint y: 125, distance: 588.1
click at [560, 652] on img at bounding box center [557, 655] width 18 height 19
click at [487, 657] on link "Set as Thumbnail" at bounding box center [505, 655] width 66 height 19
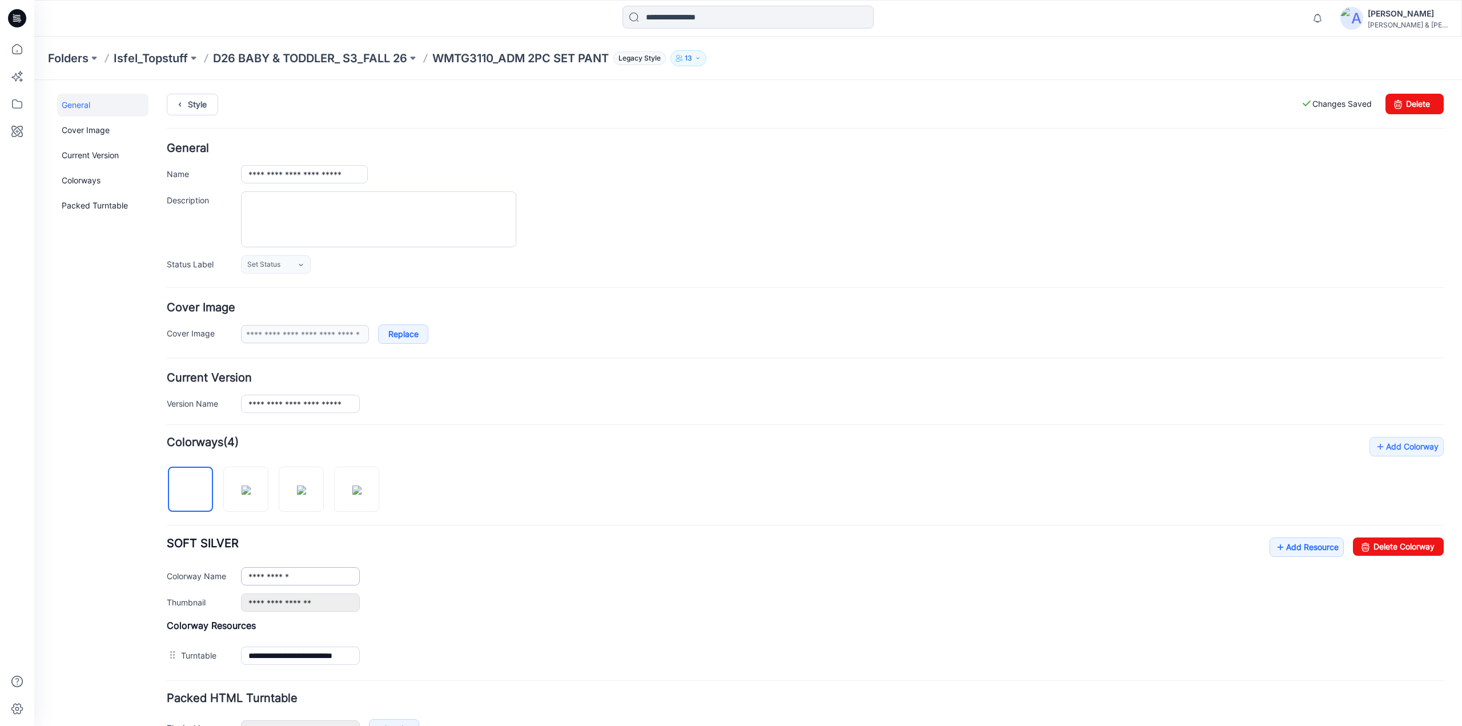
type input "**********"
click at [243, 485] on img at bounding box center [246, 489] width 9 height 9
type input "********"
type input "**********"
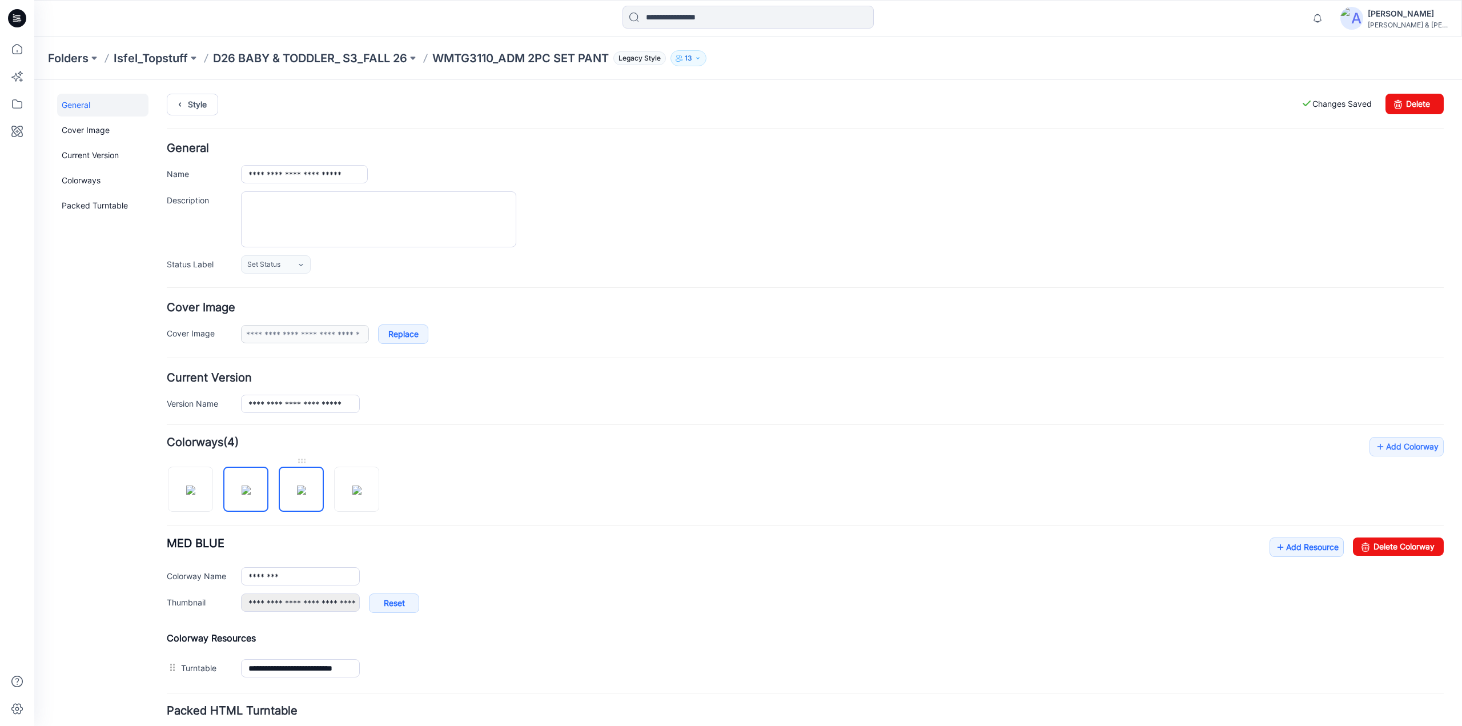
click at [297, 486] on img at bounding box center [301, 489] width 9 height 9
type input "**********"
click at [361, 495] on img at bounding box center [356, 489] width 9 height 9
type input "**********"
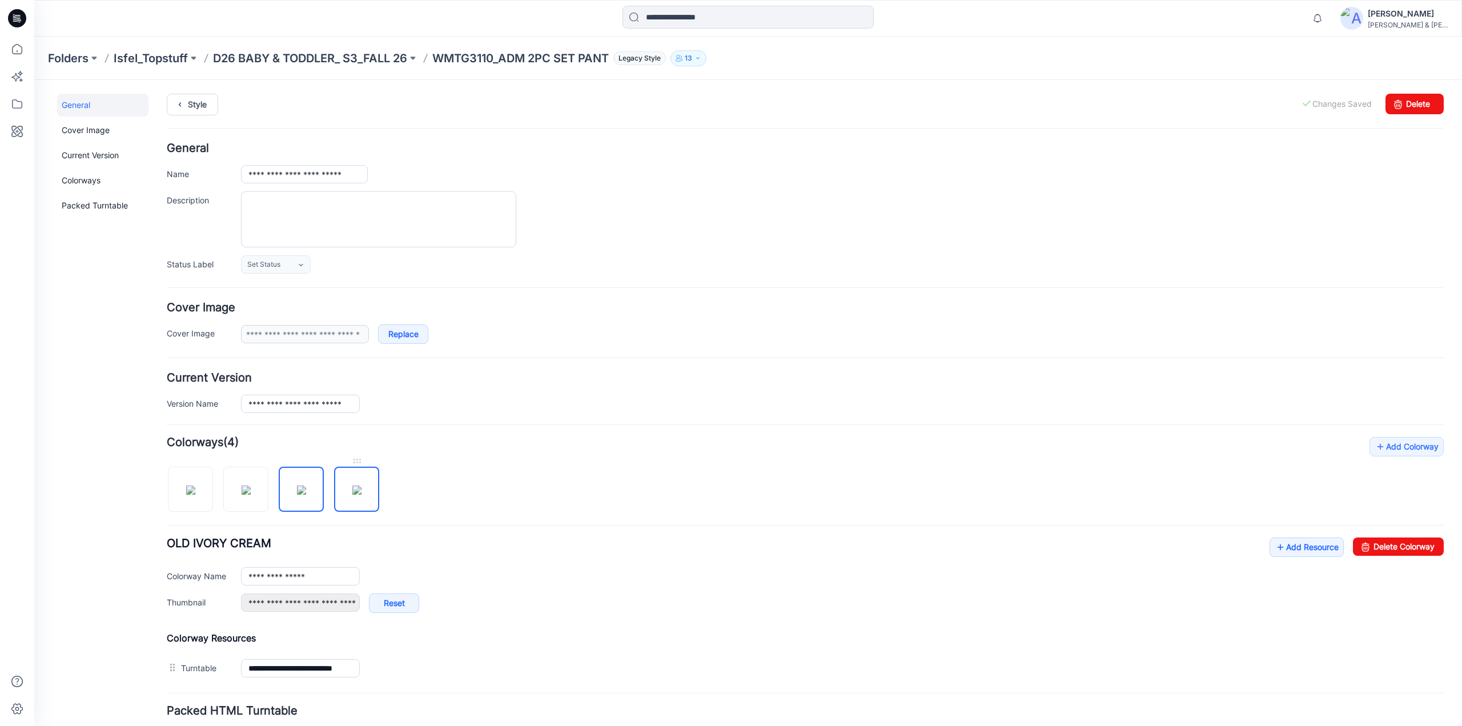
type input "**********"
drag, startPoint x: 202, startPoint y: 484, endPoint x: 228, endPoint y: 483, distance: 25.7
click at [195, 485] on img at bounding box center [190, 489] width 9 height 9
type input "**********"
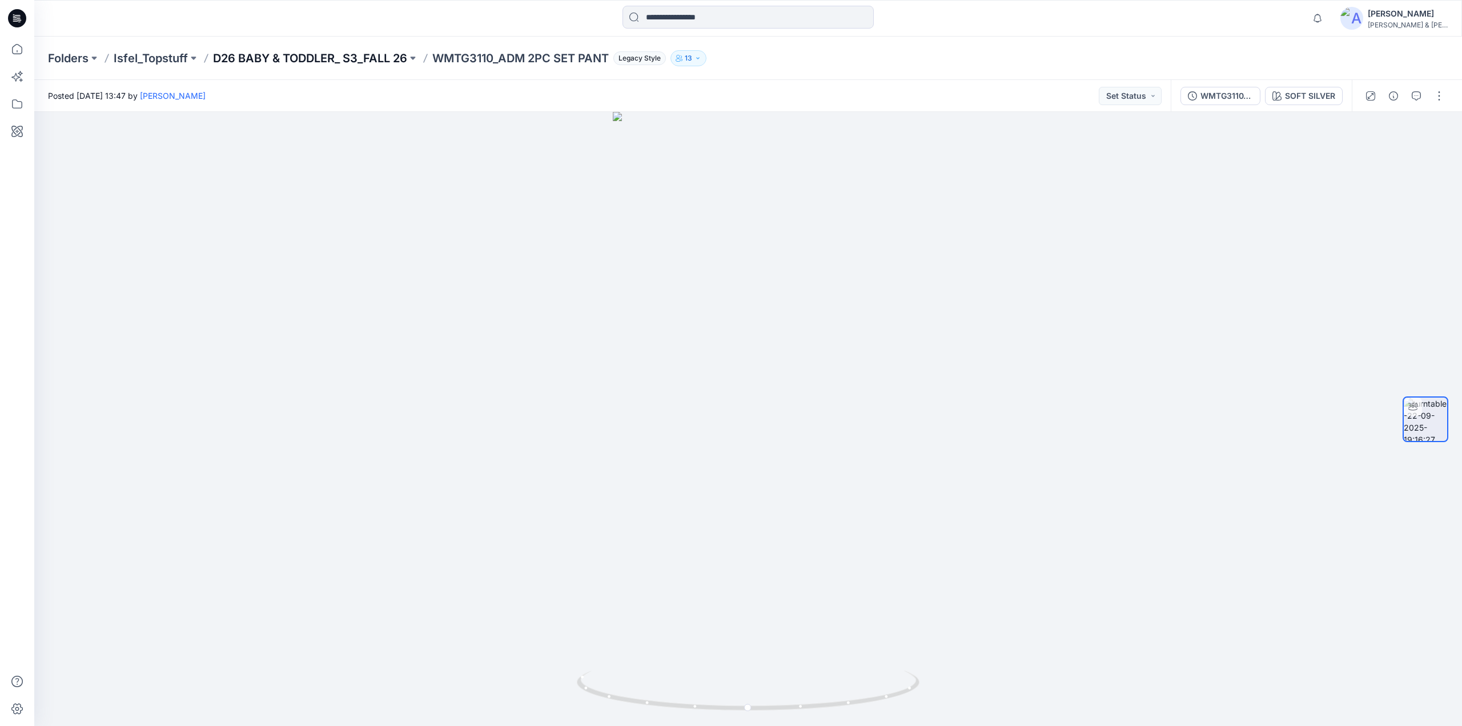
click at [363, 54] on p "D26 BABY & TODDLER_ S3_FALL 26" at bounding box center [310, 58] width 194 height 16
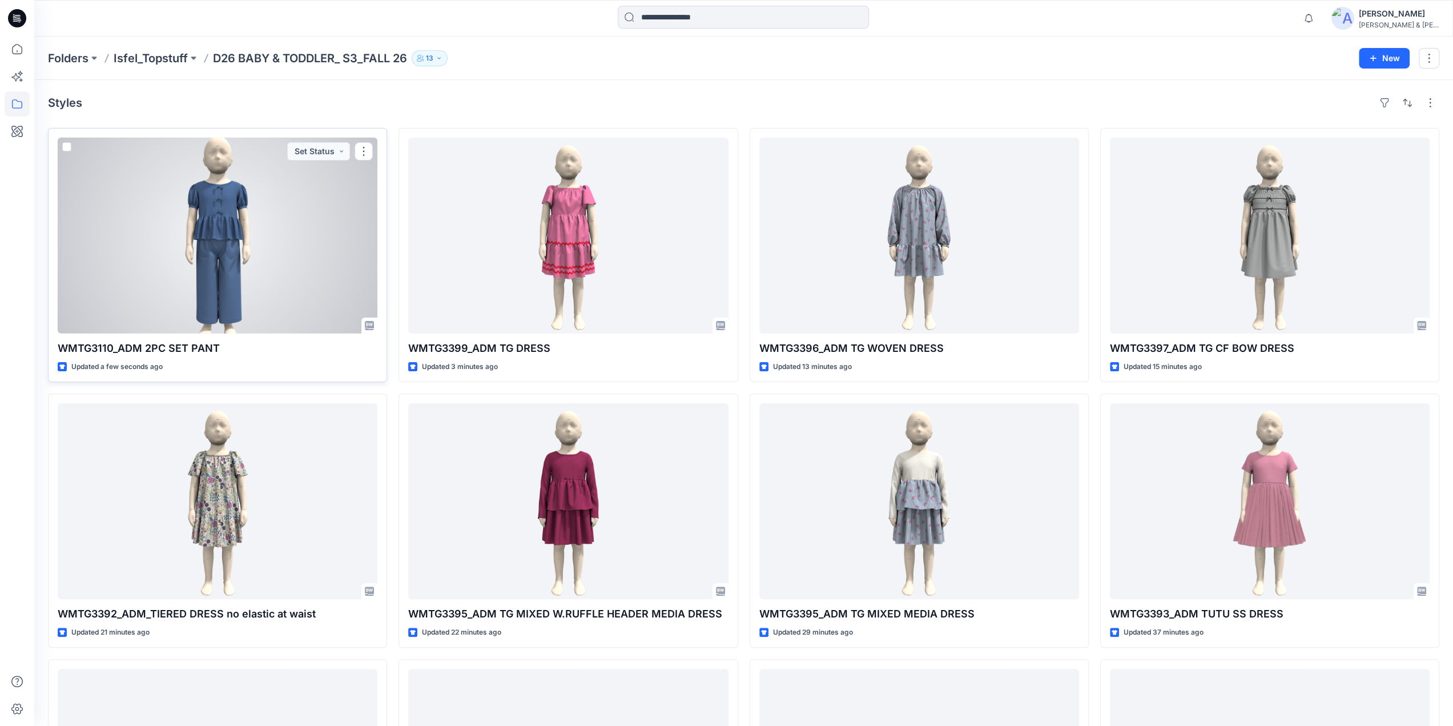
click at [215, 258] on div at bounding box center [218, 236] width 320 height 196
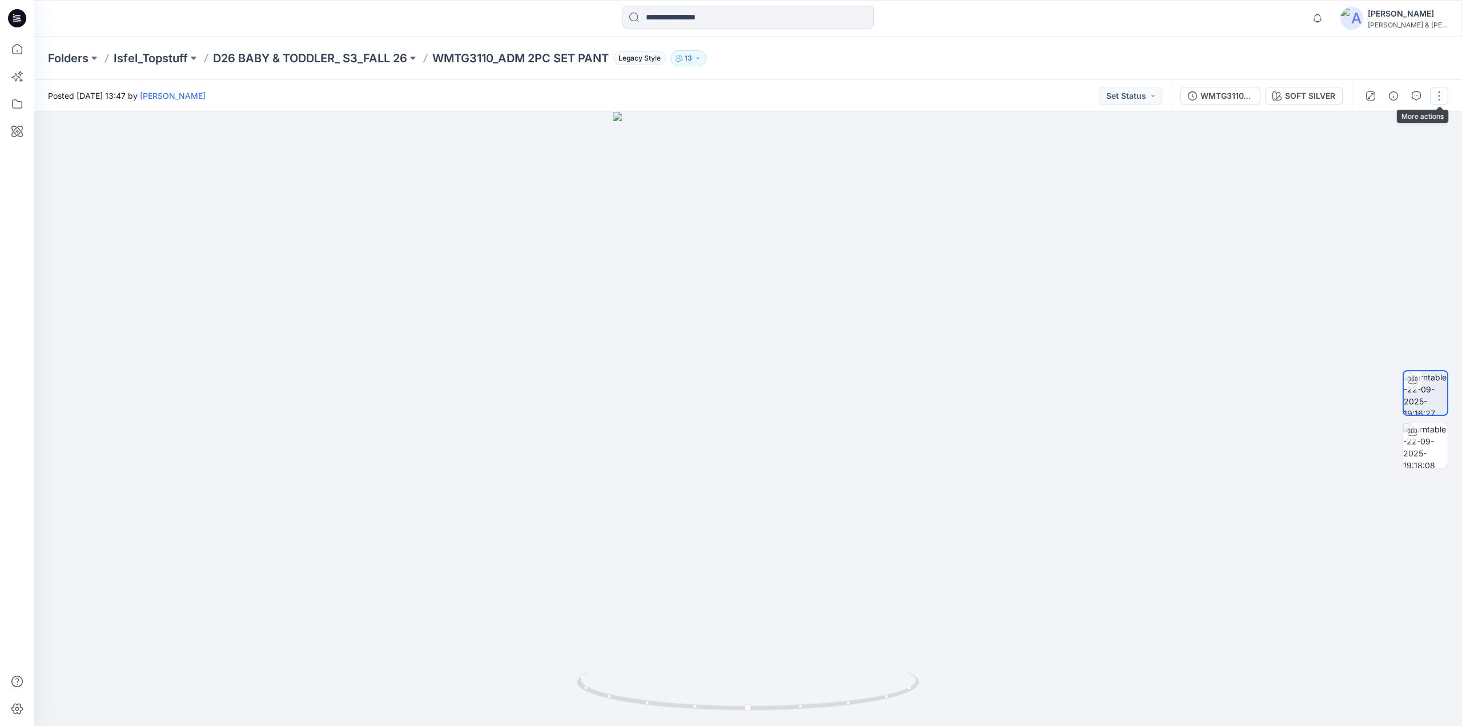
click at [1434, 97] on button "button" at bounding box center [1439, 96] width 18 height 18
click at [1432, 445] on img at bounding box center [1425, 445] width 45 height 45
click at [1442, 93] on button "button" at bounding box center [1439, 96] width 18 height 18
click at [1364, 125] on p "Edit" at bounding box center [1366, 122] width 14 height 12
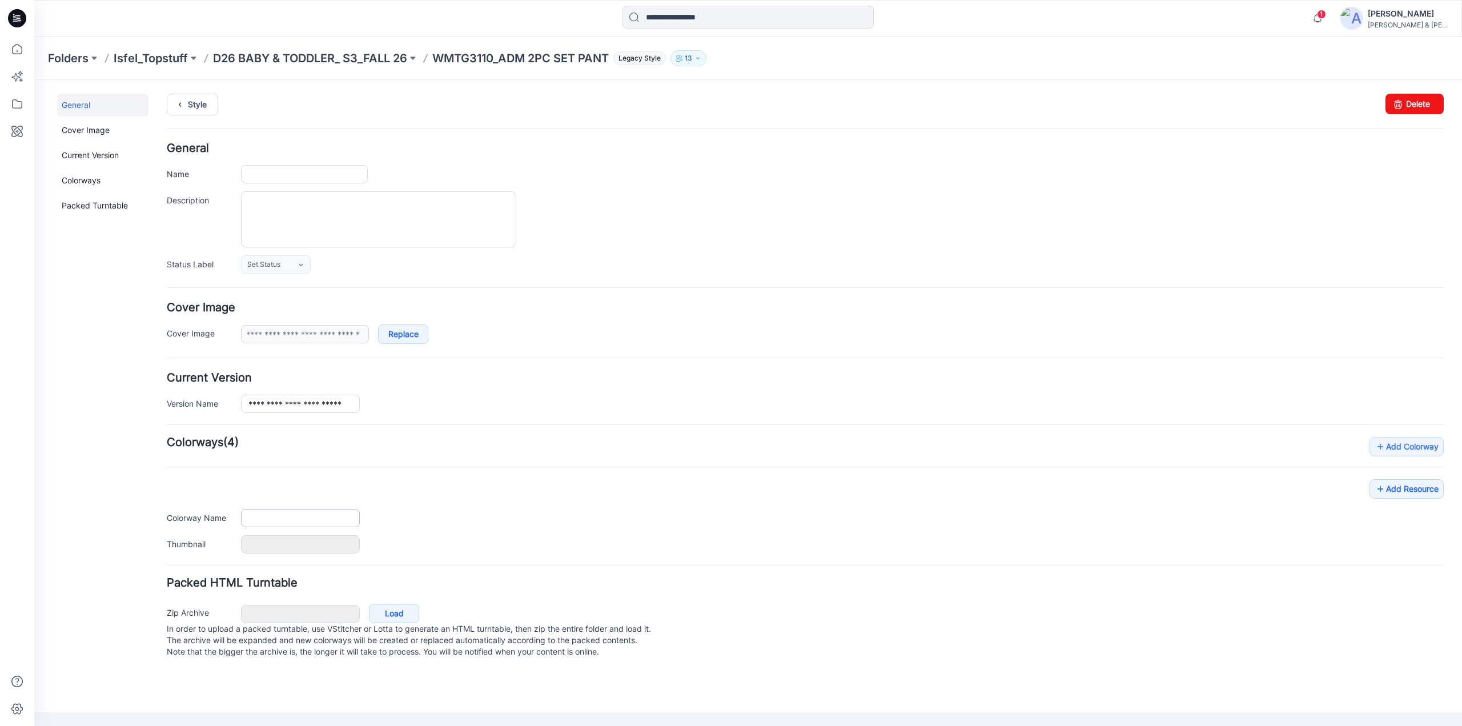
type input "**********"
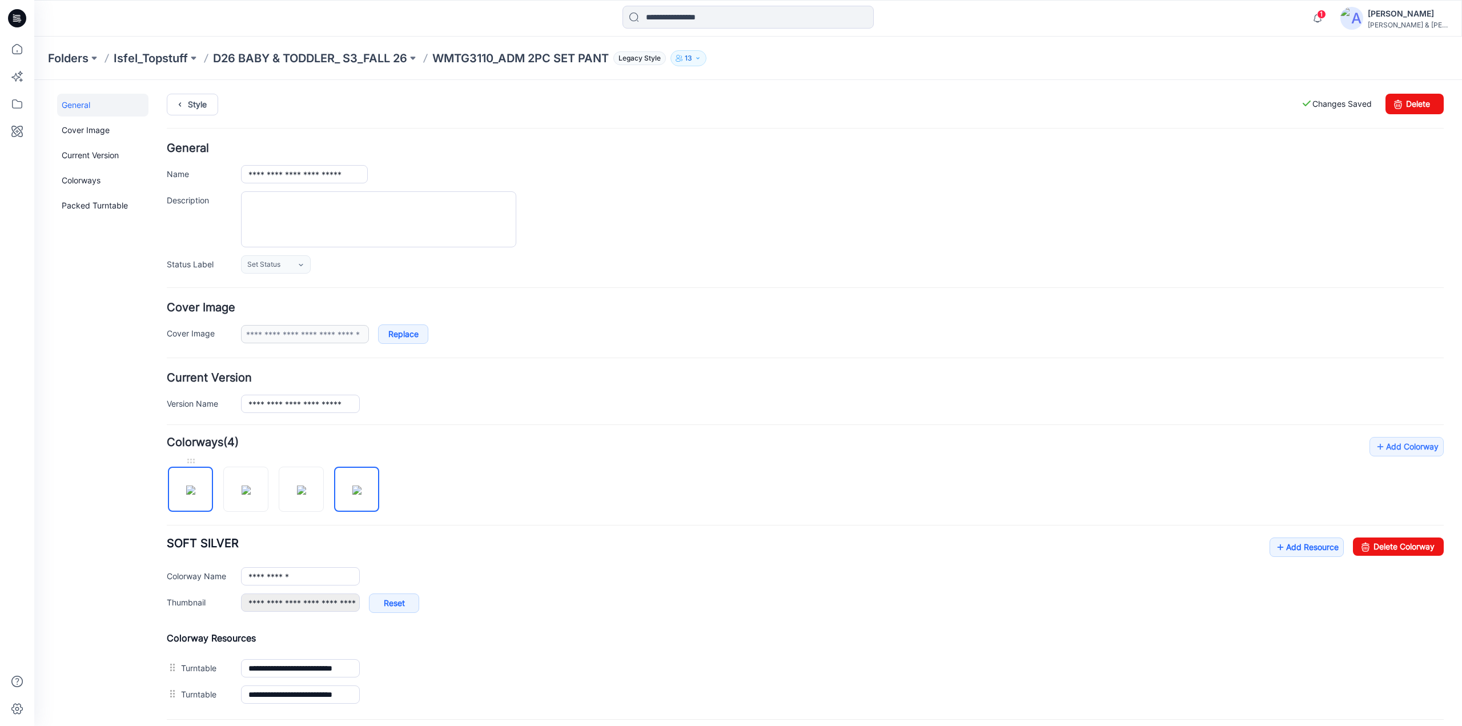
click at [195, 485] on img at bounding box center [190, 489] width 9 height 9
type input "********"
type input "**********"
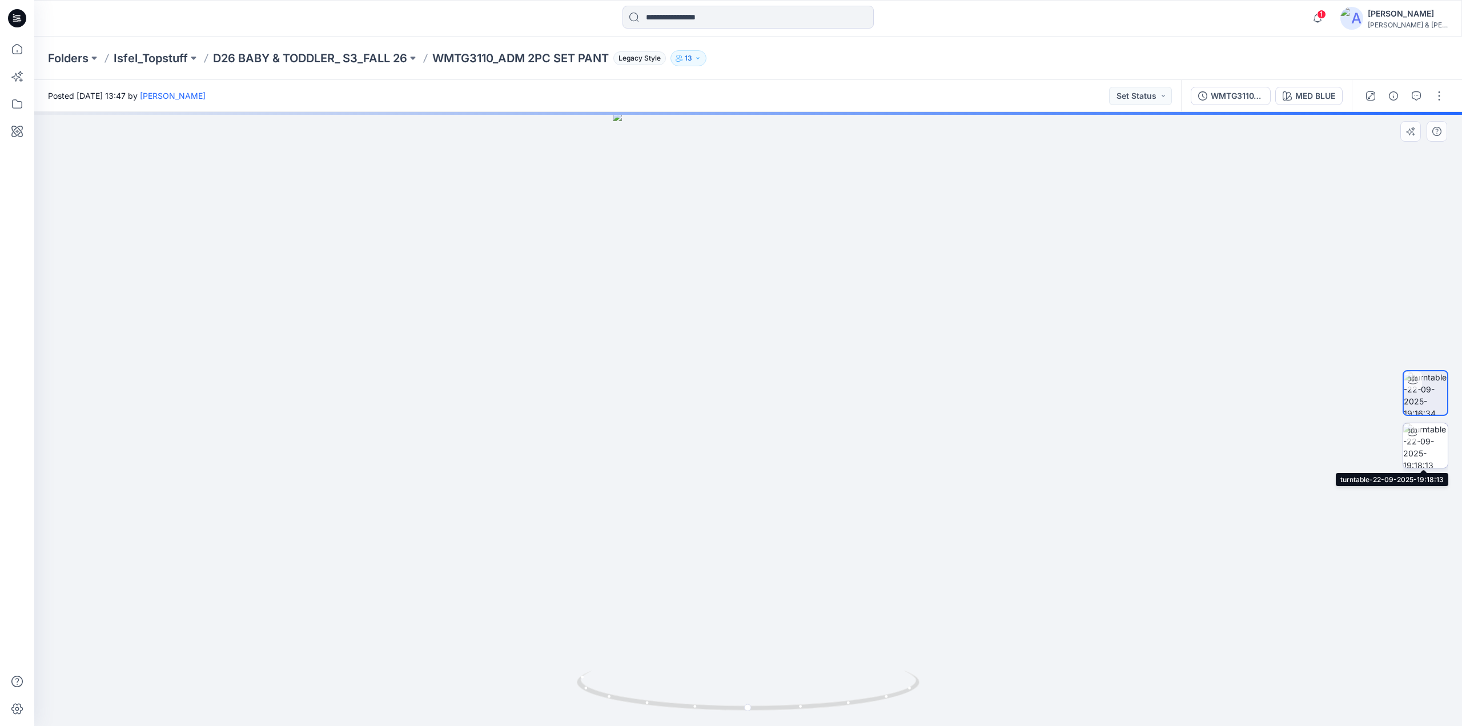
click at [1417, 455] on img at bounding box center [1425, 445] width 45 height 45
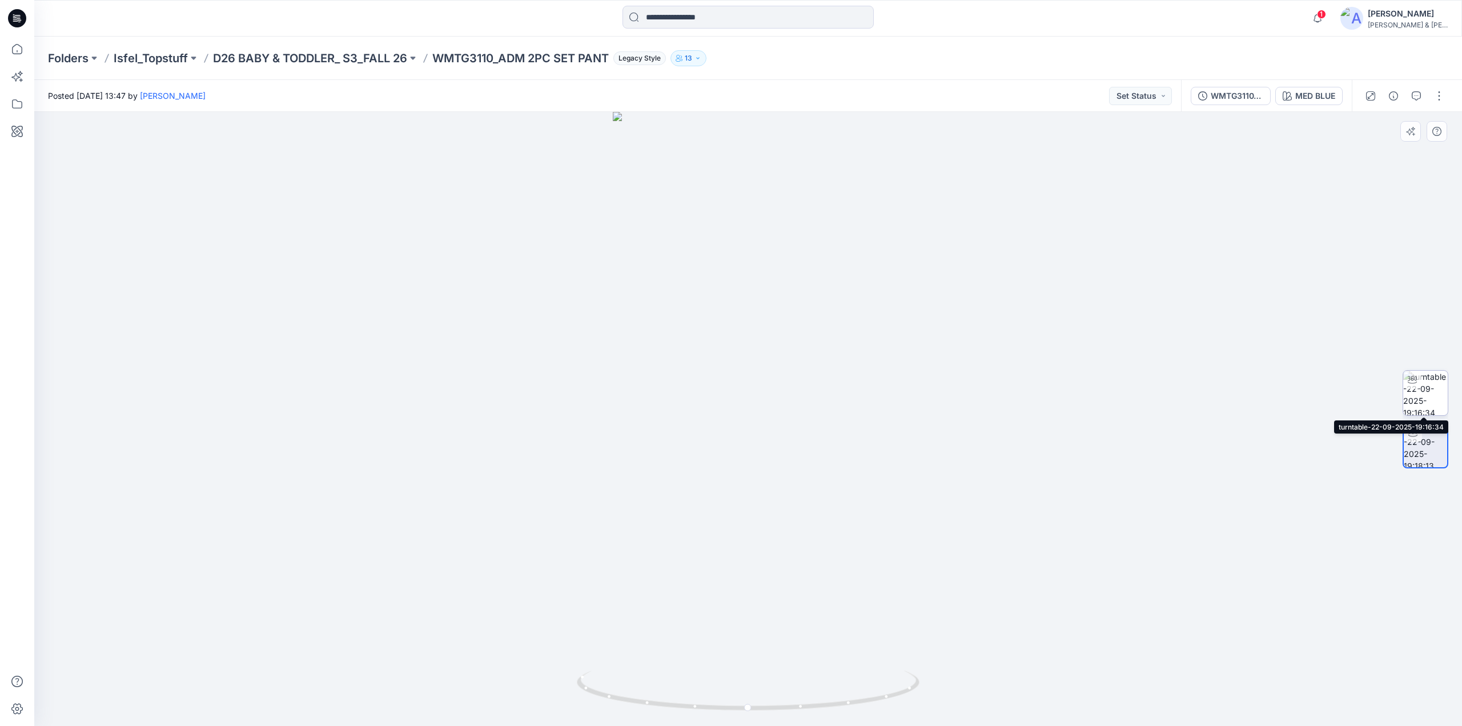
click at [1425, 396] on img at bounding box center [1425, 393] width 45 height 45
click at [1326, 10] on span "1" at bounding box center [1321, 14] width 9 height 9
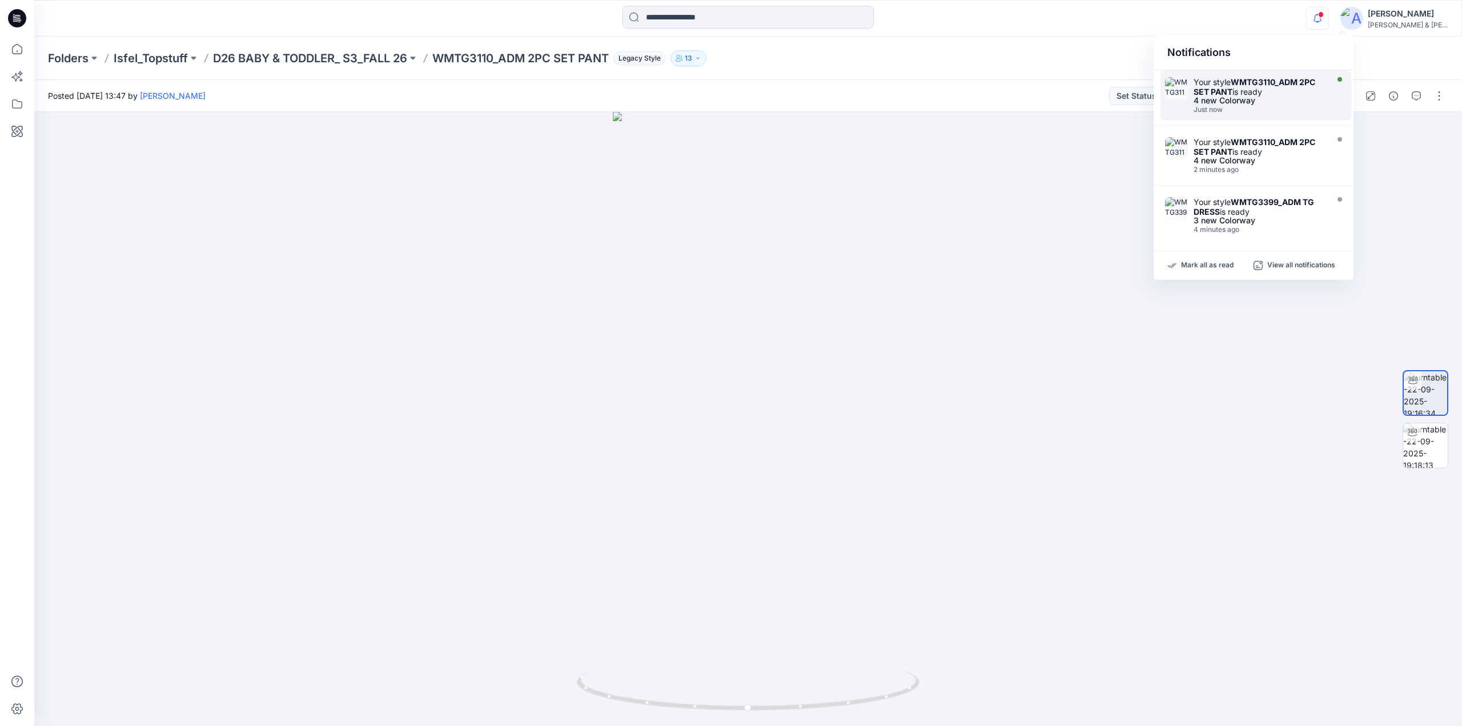
click at [1255, 90] on div "Your style WMTG3110_ADM 2PC SET PANT is ready" at bounding box center [1258, 86] width 131 height 19
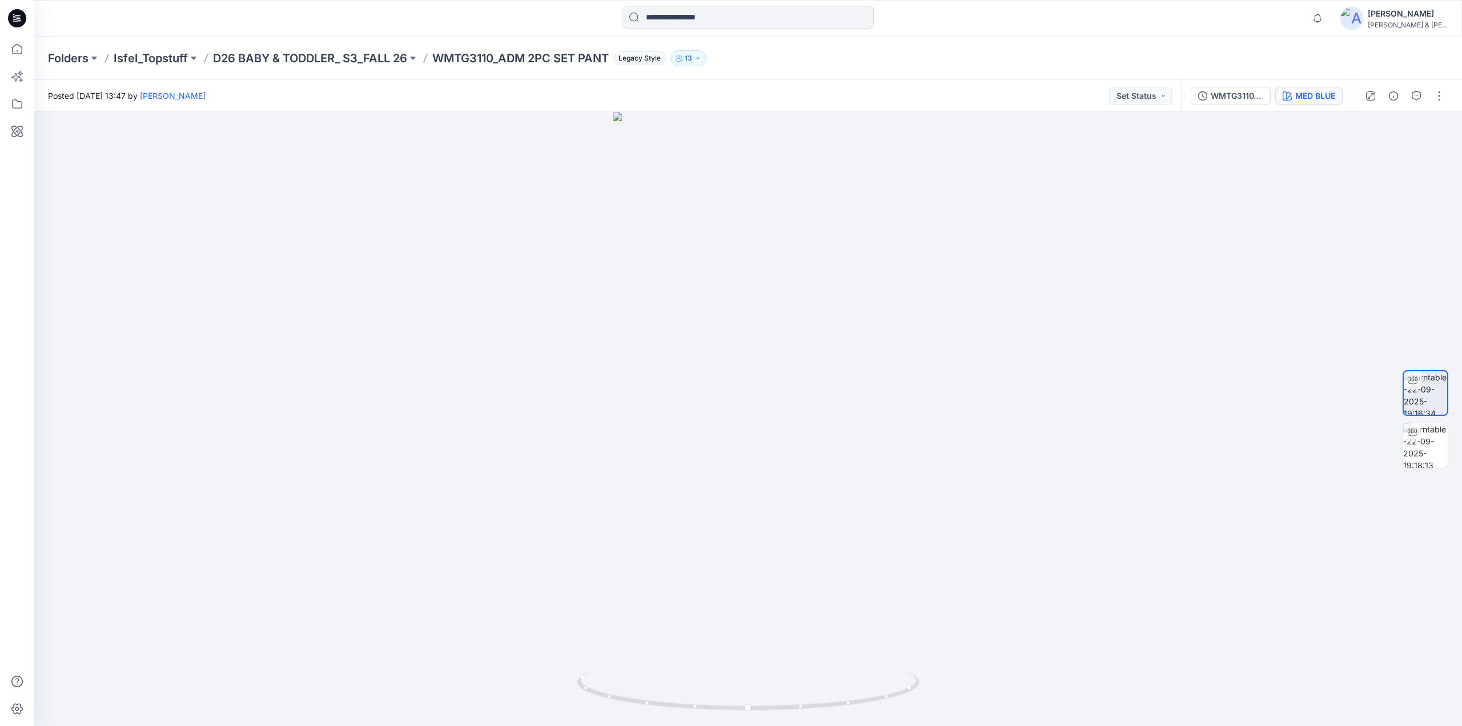
click at [1319, 98] on div "MED BLUE" at bounding box center [1315, 96] width 40 height 13
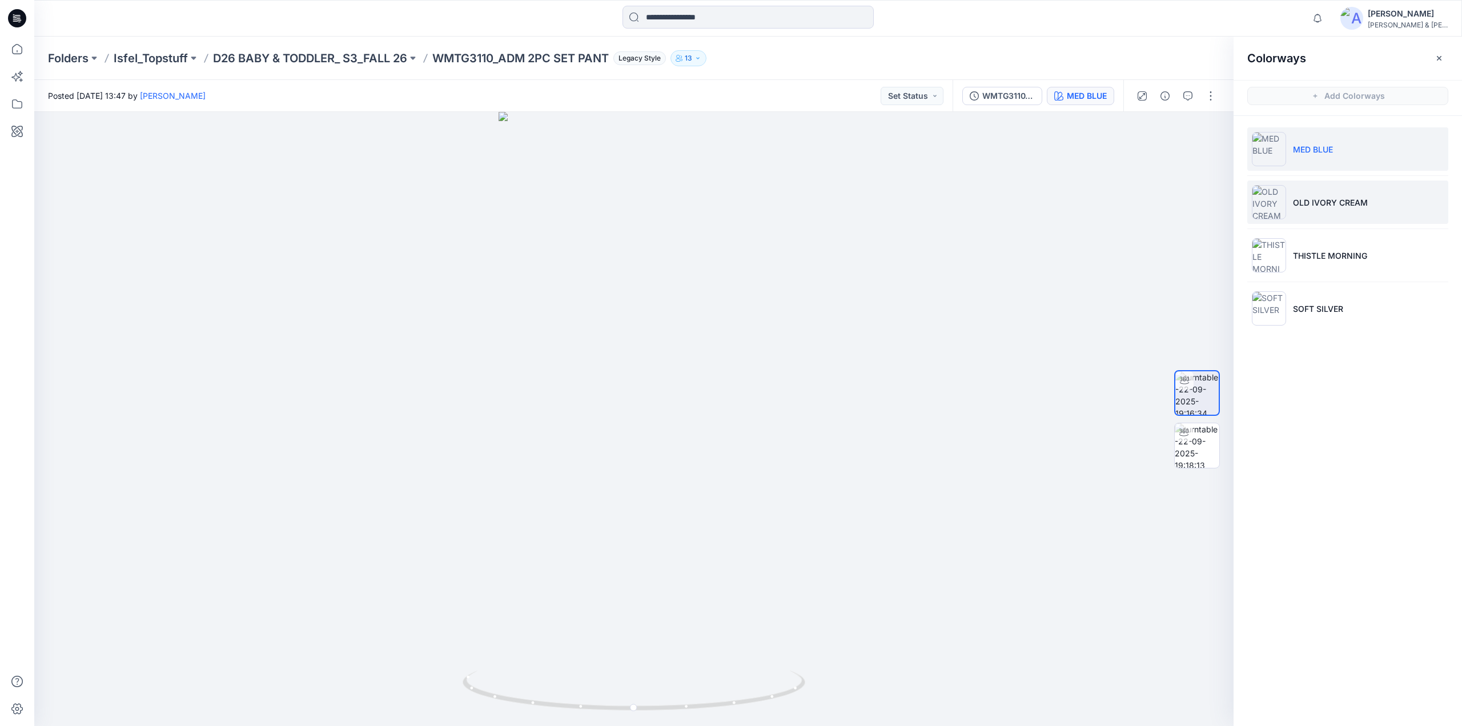
click at [1311, 192] on li "OLD IVORY CREAM" at bounding box center [1347, 201] width 201 height 43
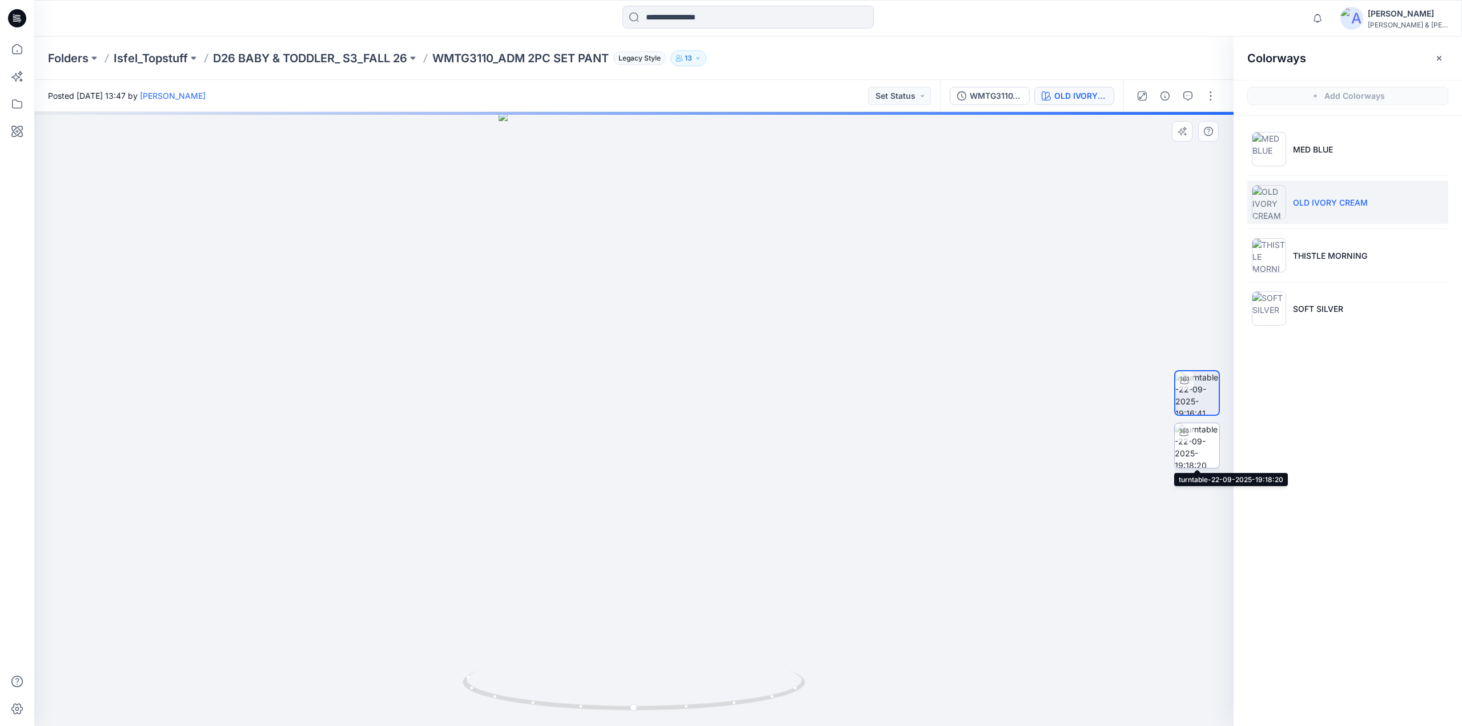
click at [1200, 433] on img at bounding box center [1197, 445] width 45 height 45
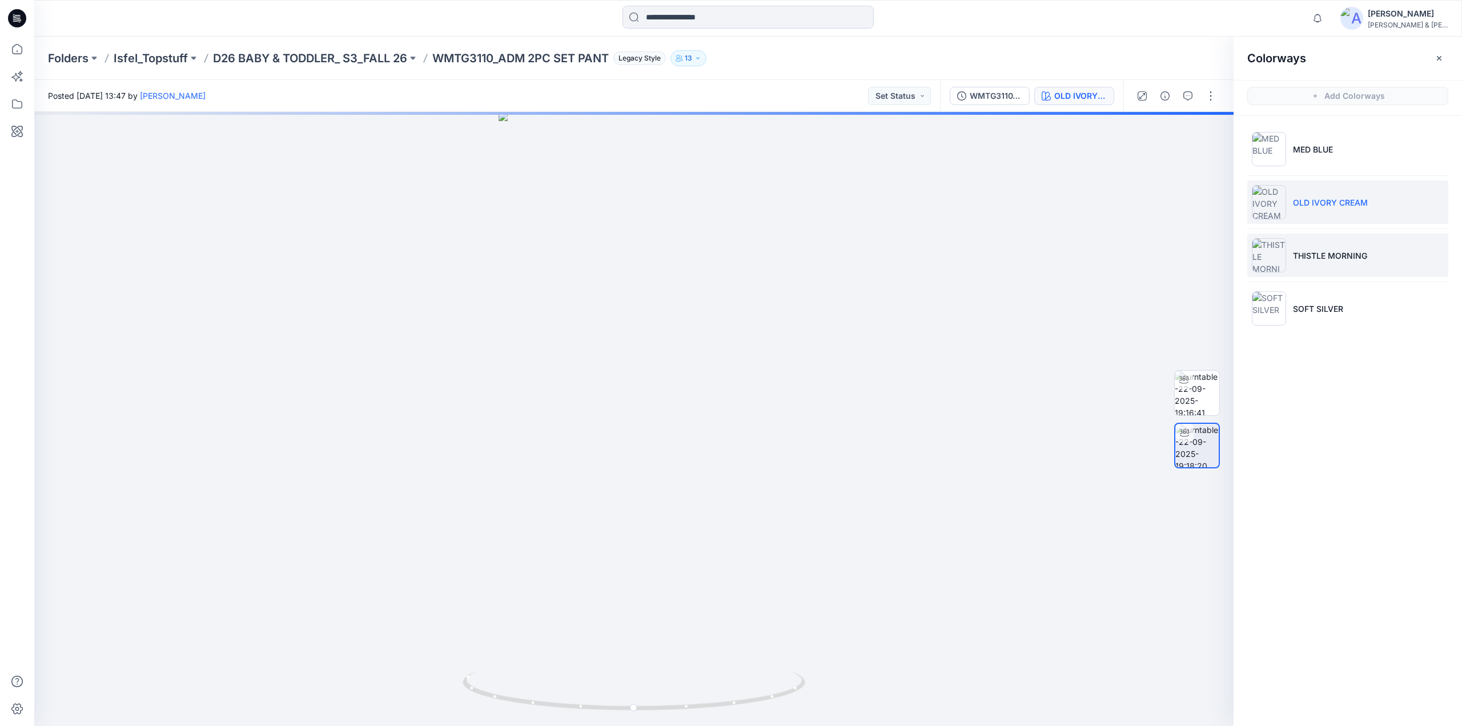
click at [1296, 262] on li "THISTLE MORNING" at bounding box center [1347, 255] width 201 height 43
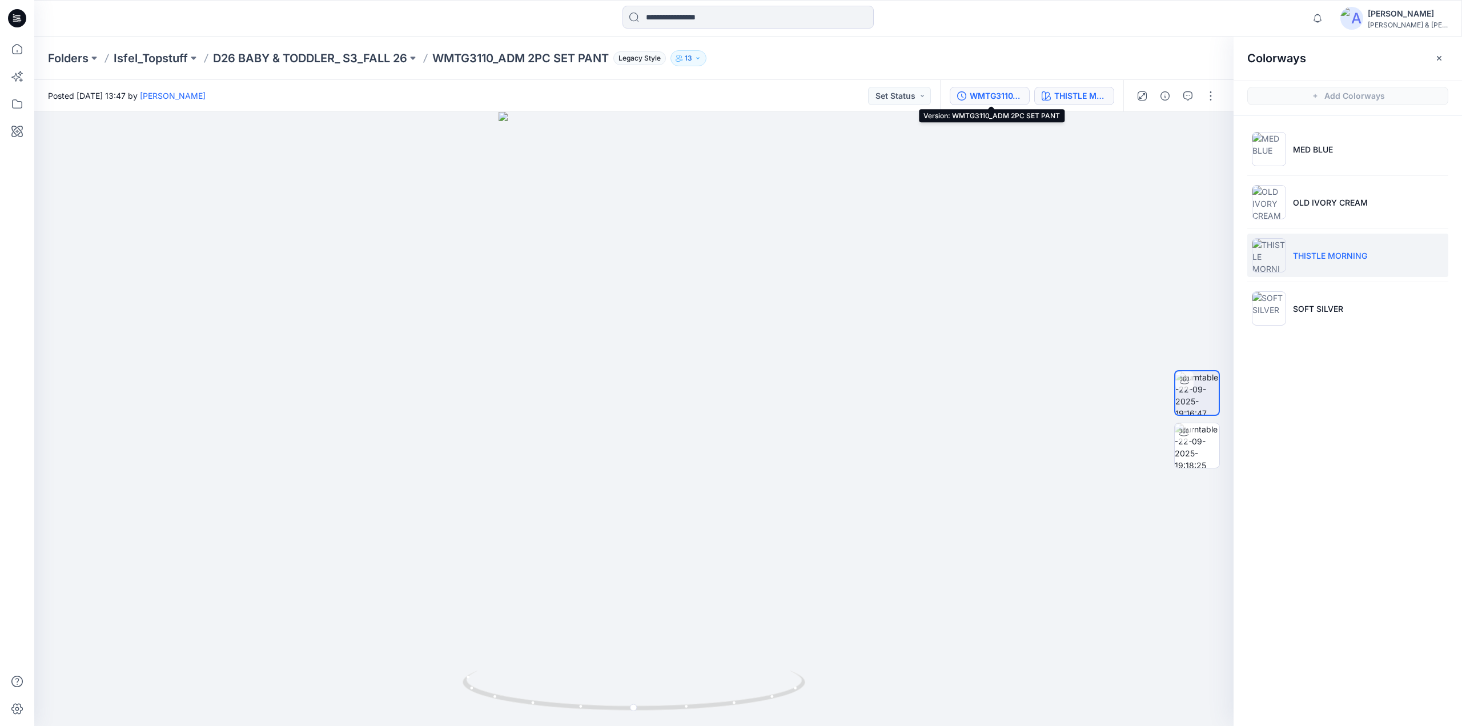
click at [993, 98] on div "WMTG3110_ADM 2PC SET PANT" at bounding box center [996, 96] width 53 height 13
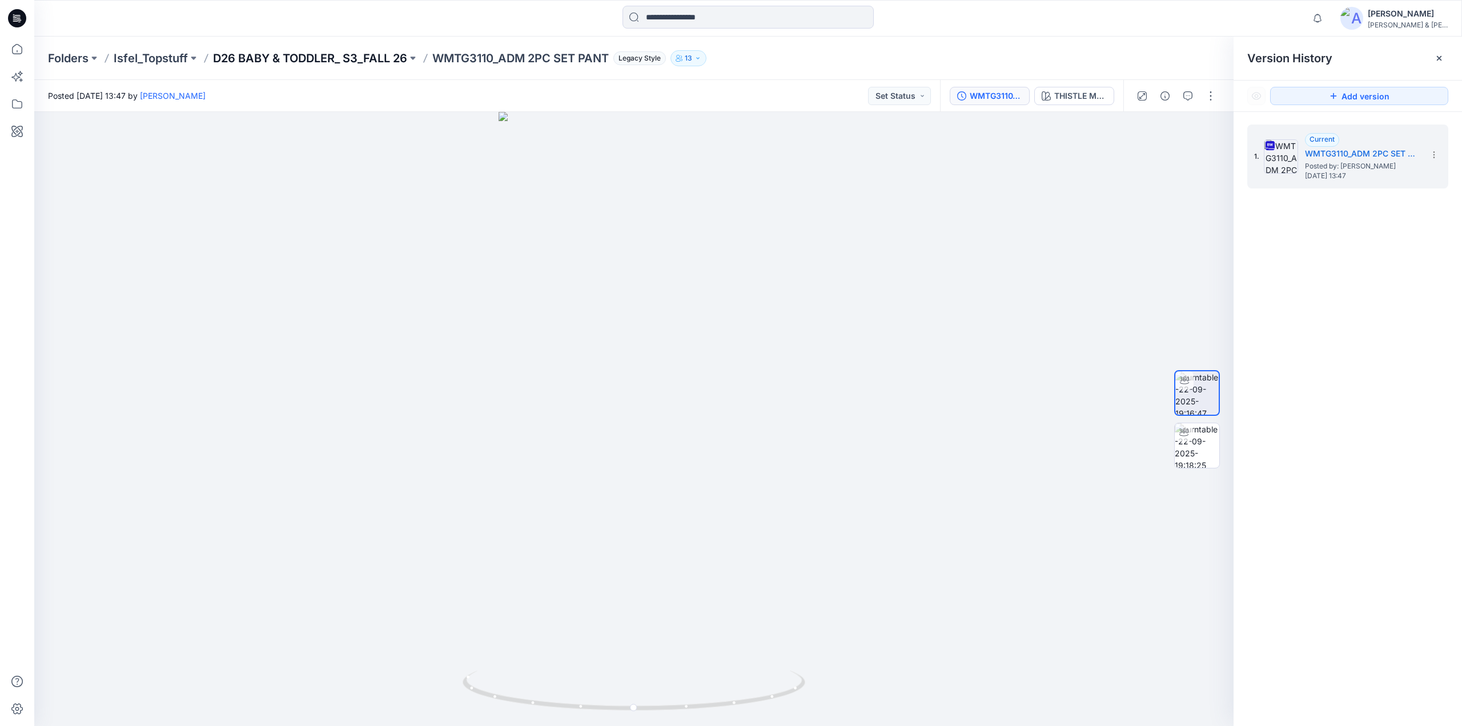
click at [380, 60] on p "D26 BABY & TODDLER_ S3_FALL 26" at bounding box center [310, 58] width 194 height 16
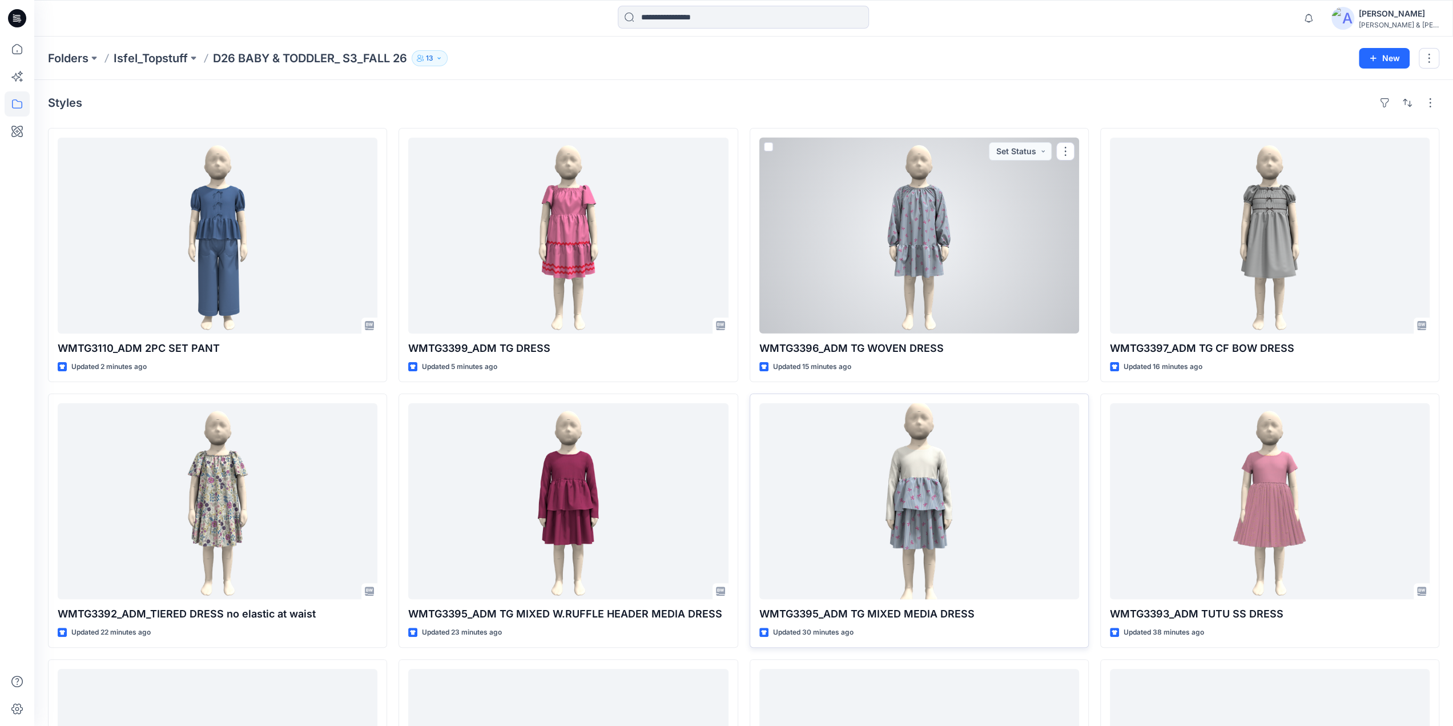
scroll to position [241, 0]
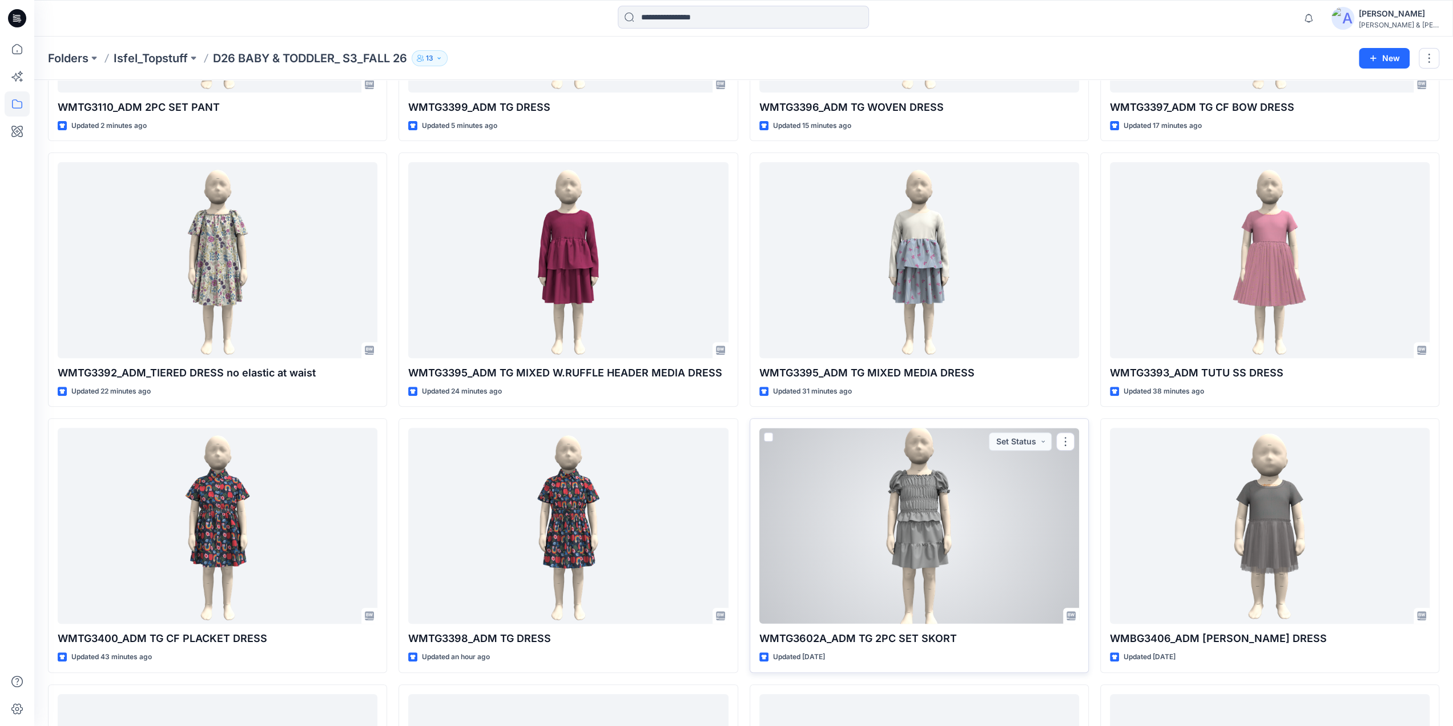
click at [913, 520] on div at bounding box center [919, 526] width 320 height 196
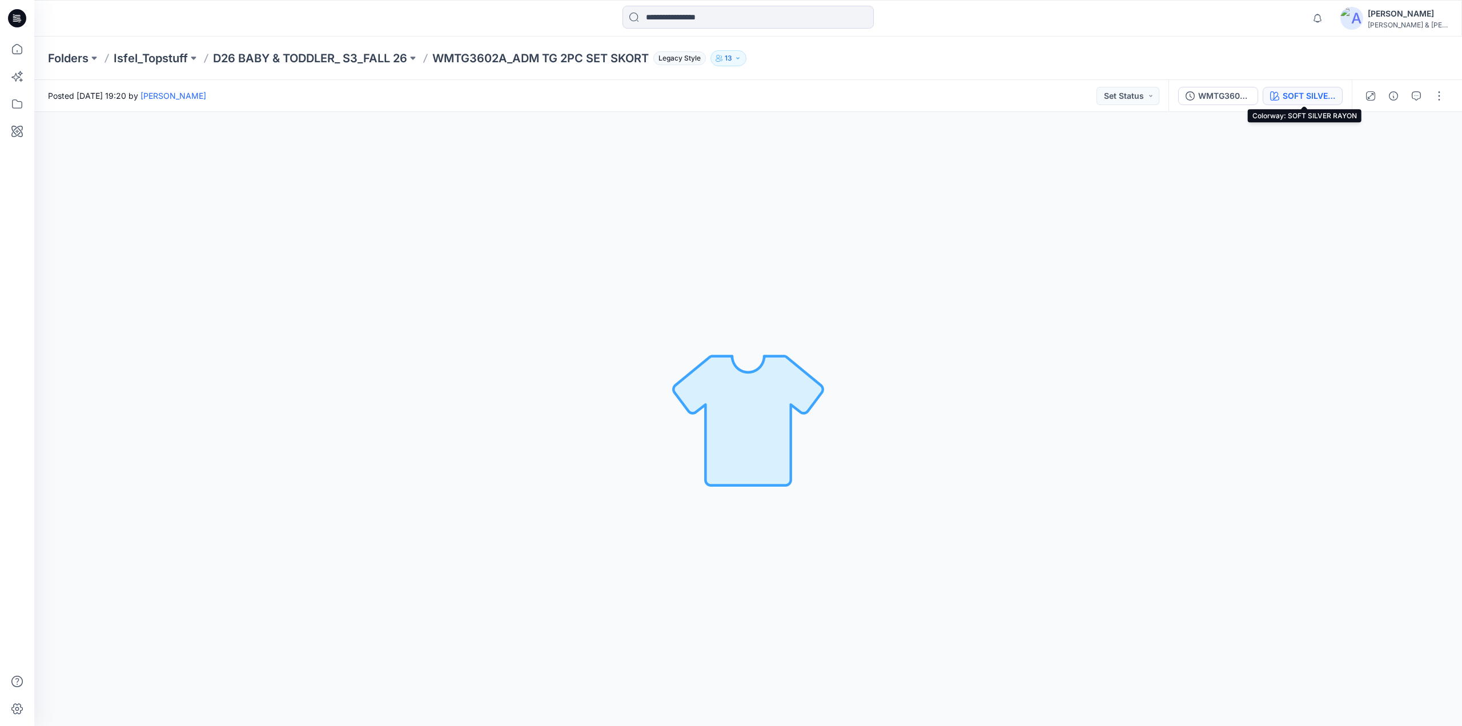
click at [1303, 99] on div "SOFT SILVER RAYON" at bounding box center [1309, 96] width 53 height 13
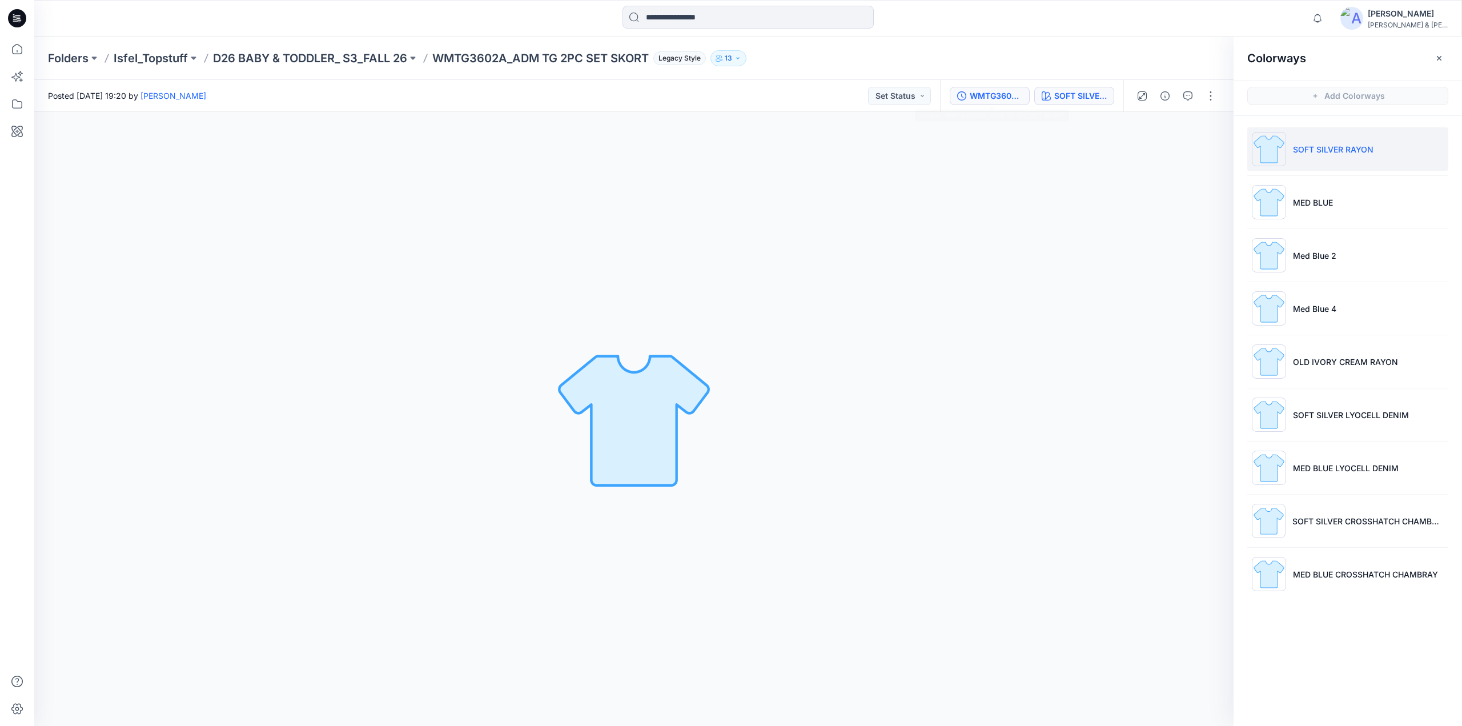
click at [988, 99] on div "WMTG3602A_ADM TG 2PC SET SKORT" at bounding box center [996, 96] width 53 height 13
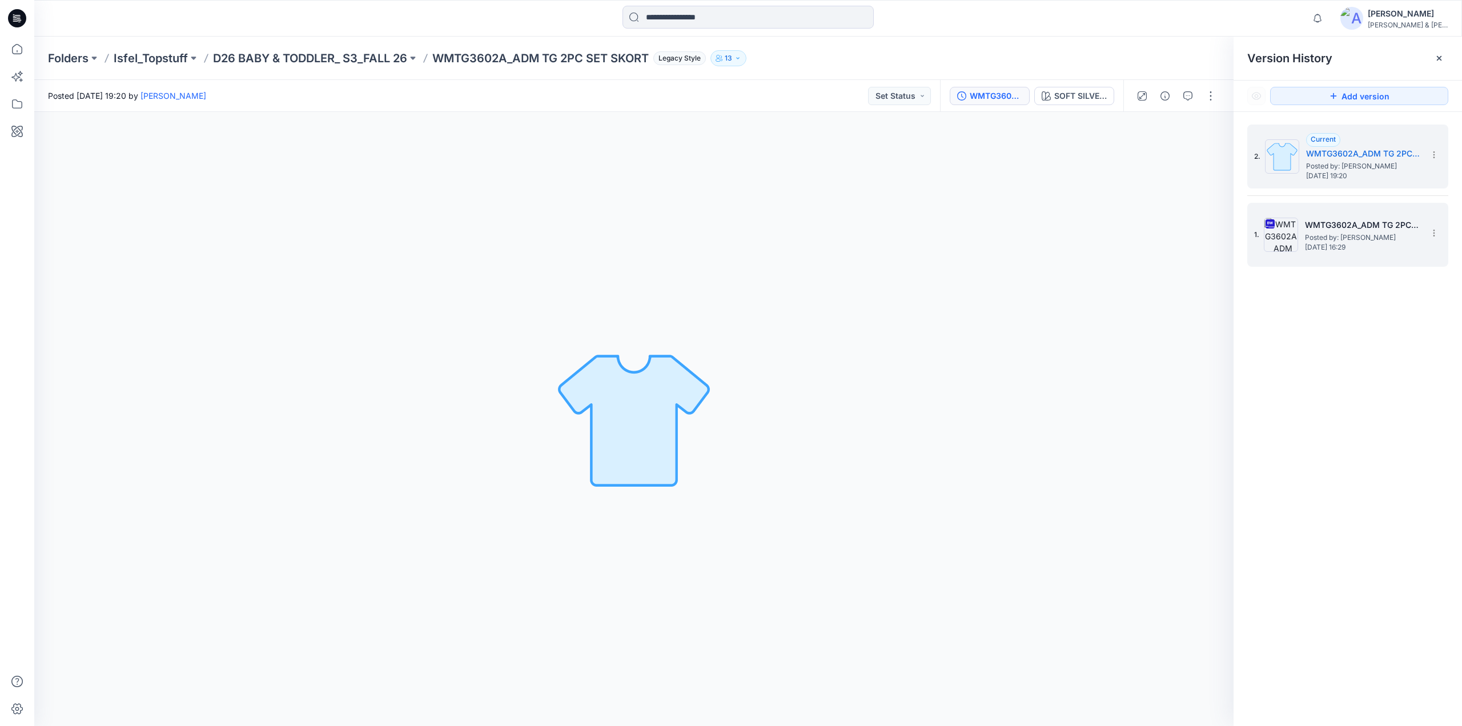
click at [1307, 236] on span "Posted by: [PERSON_NAME]" at bounding box center [1362, 237] width 114 height 11
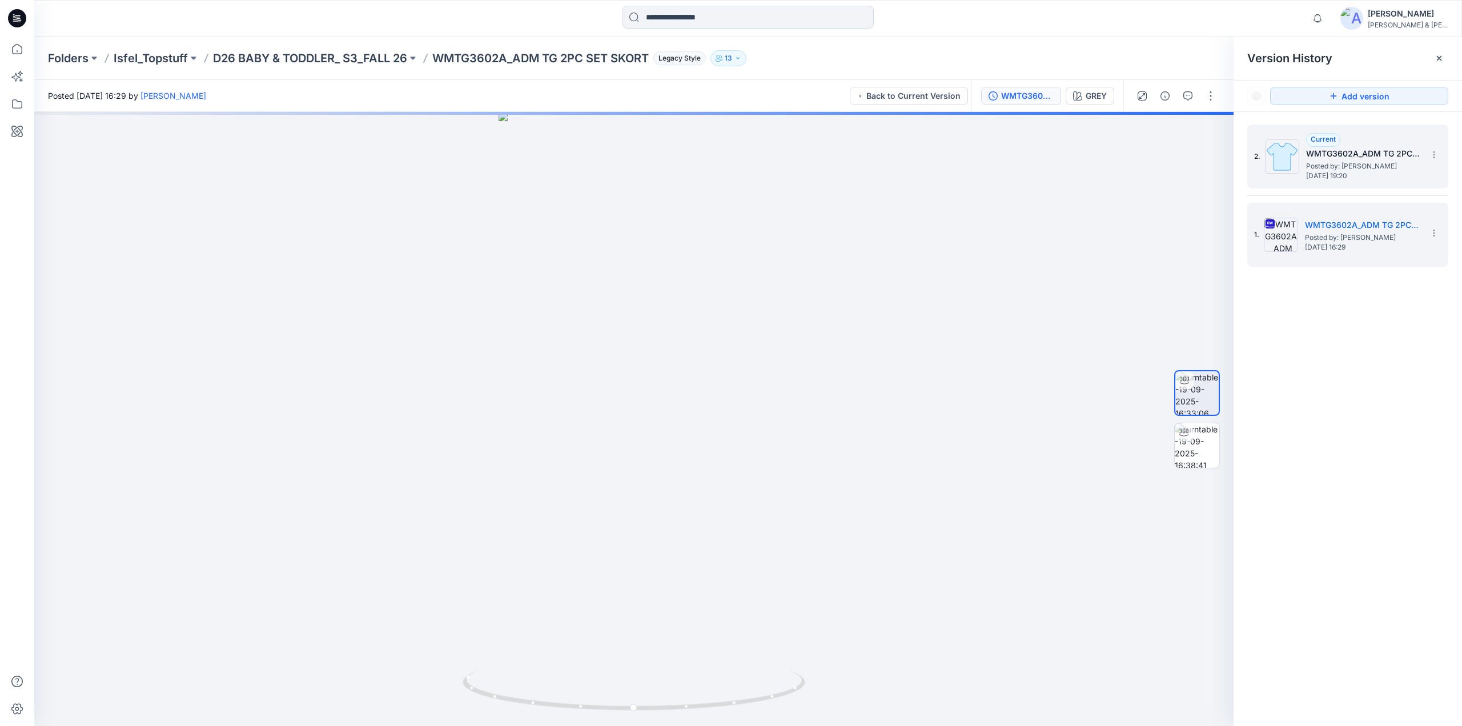
click at [1310, 162] on span "Posted by: [PERSON_NAME]" at bounding box center [1363, 165] width 114 height 11
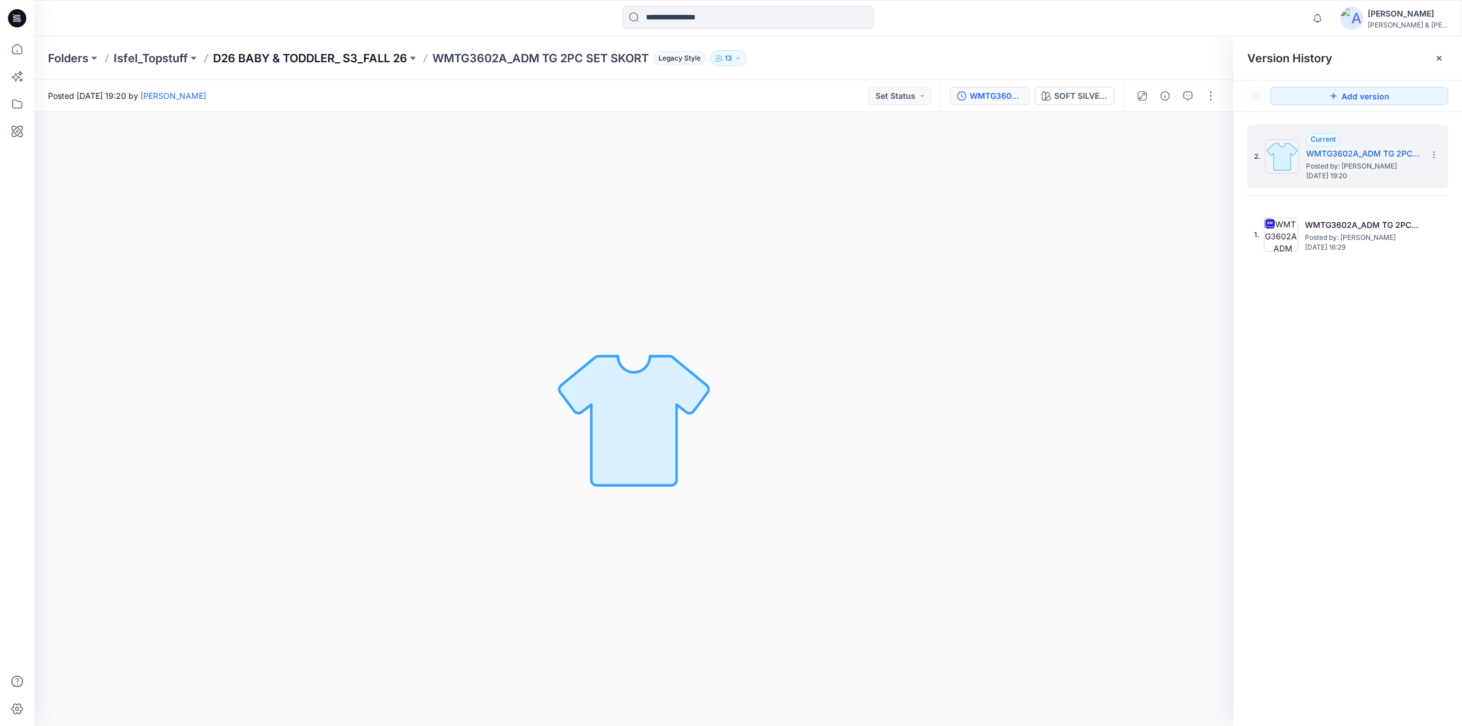
click at [362, 60] on p "D26 BABY & TODDLER_ S3_FALL 26" at bounding box center [310, 58] width 194 height 16
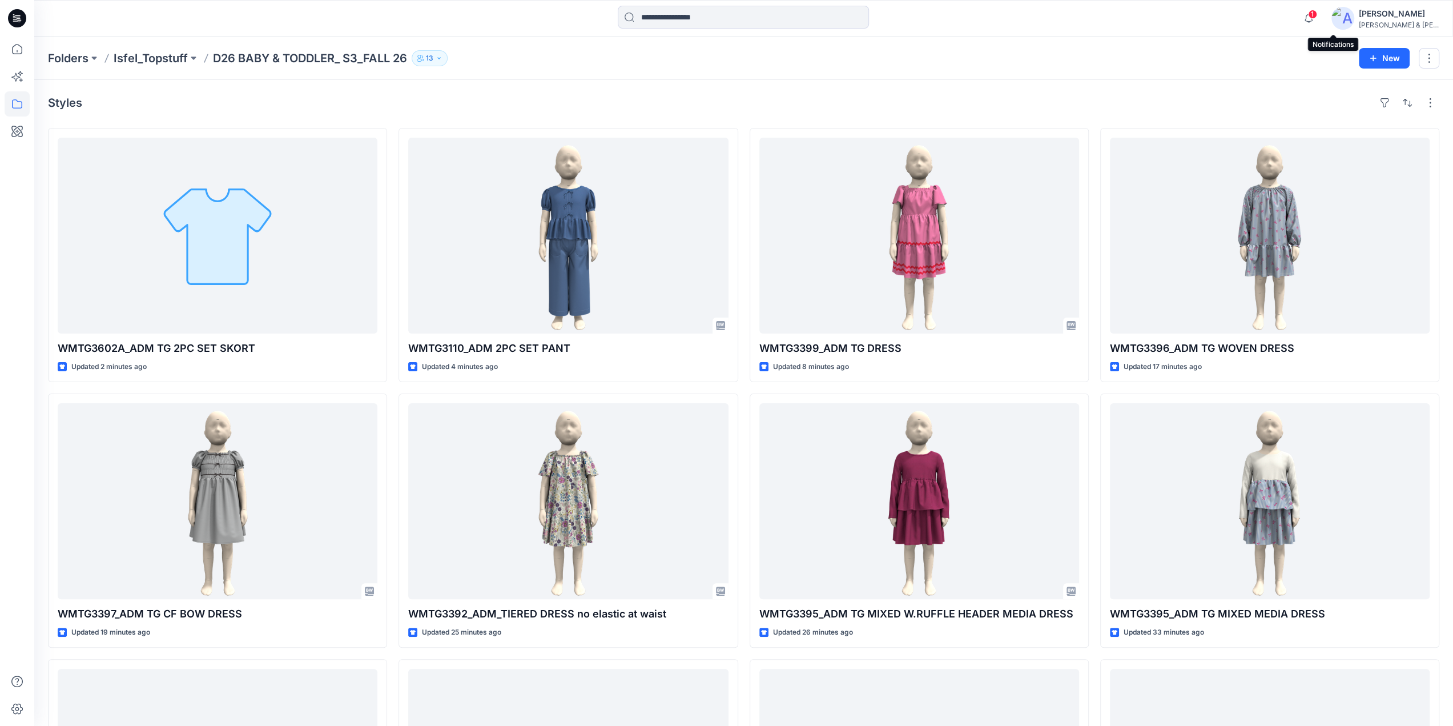
click at [1317, 15] on span "1" at bounding box center [1312, 14] width 9 height 9
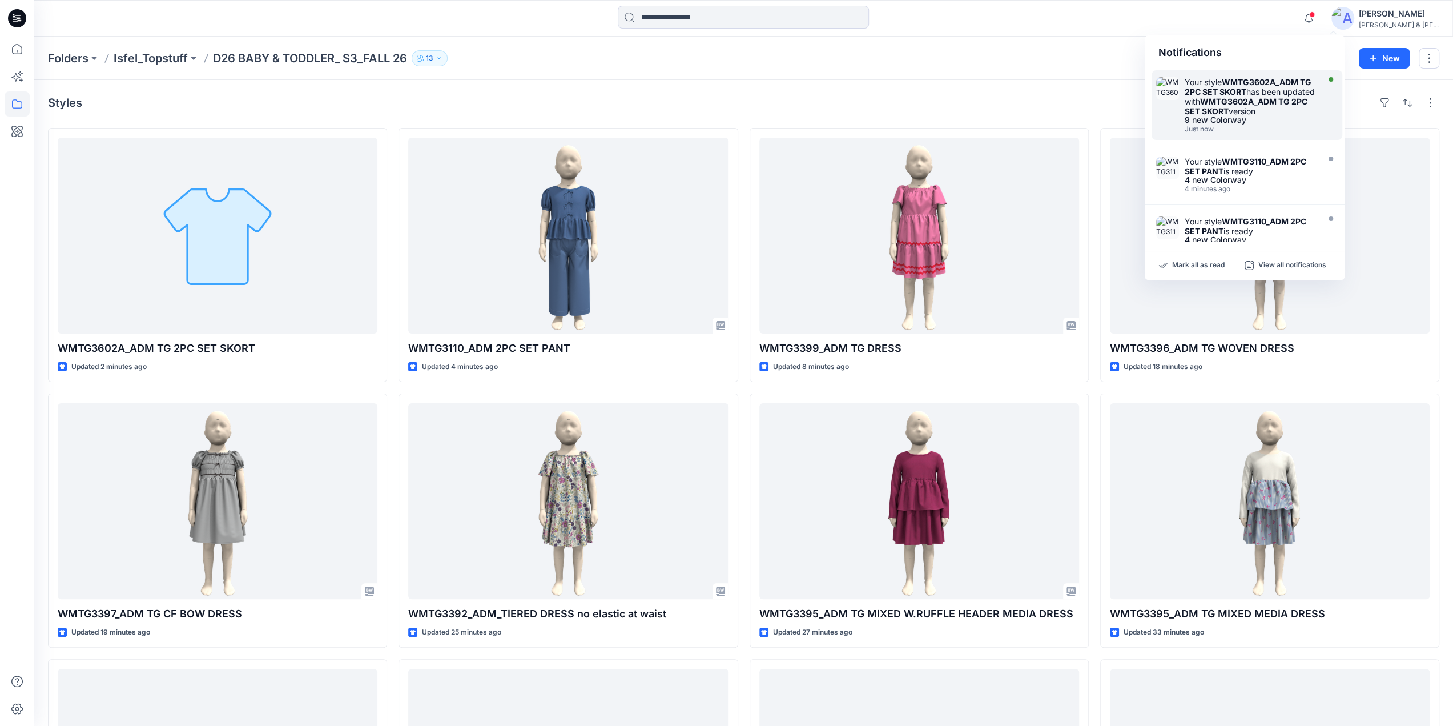
click at [1232, 85] on strong "WMTG3602A_ADM TG 2PC SET SKORT" at bounding box center [1248, 86] width 127 height 19
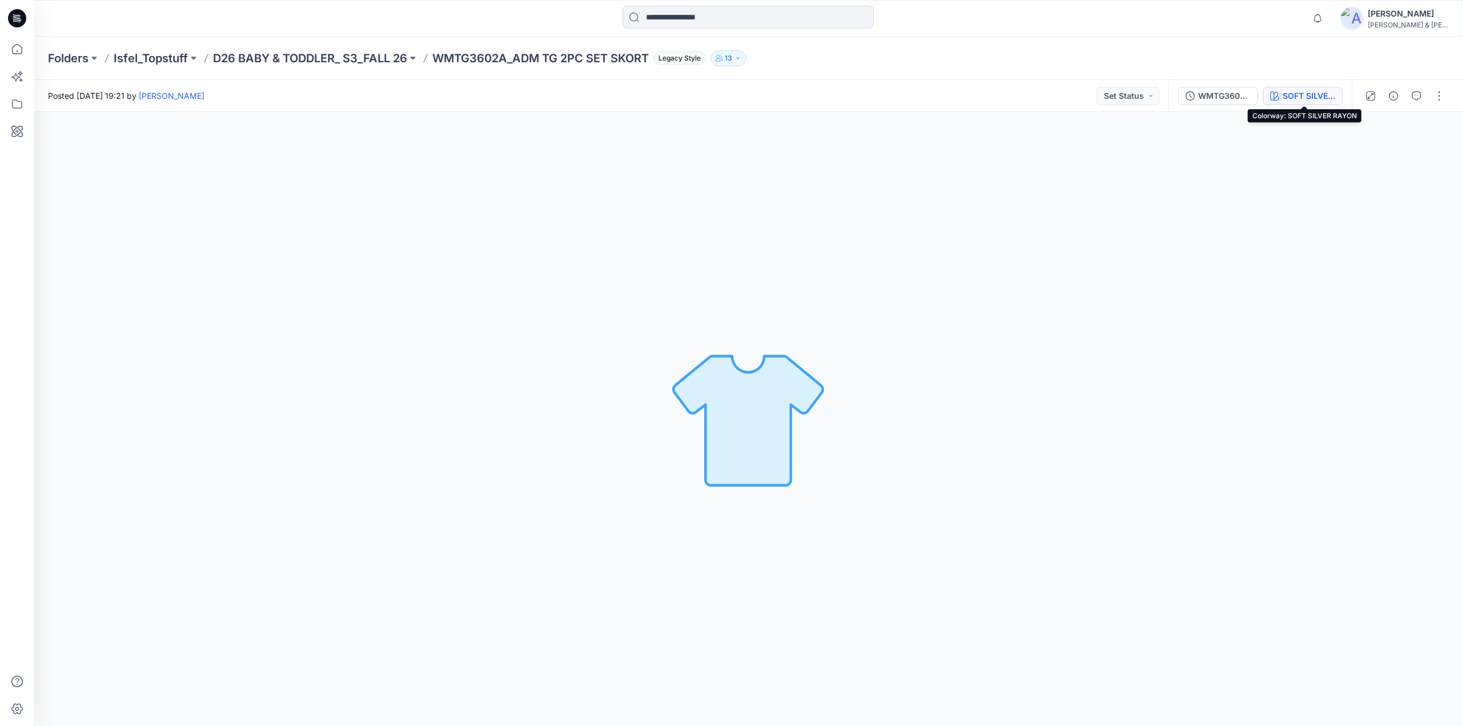
click at [1281, 91] on button "SOFT SILVER RAYON" at bounding box center [1303, 96] width 80 height 18
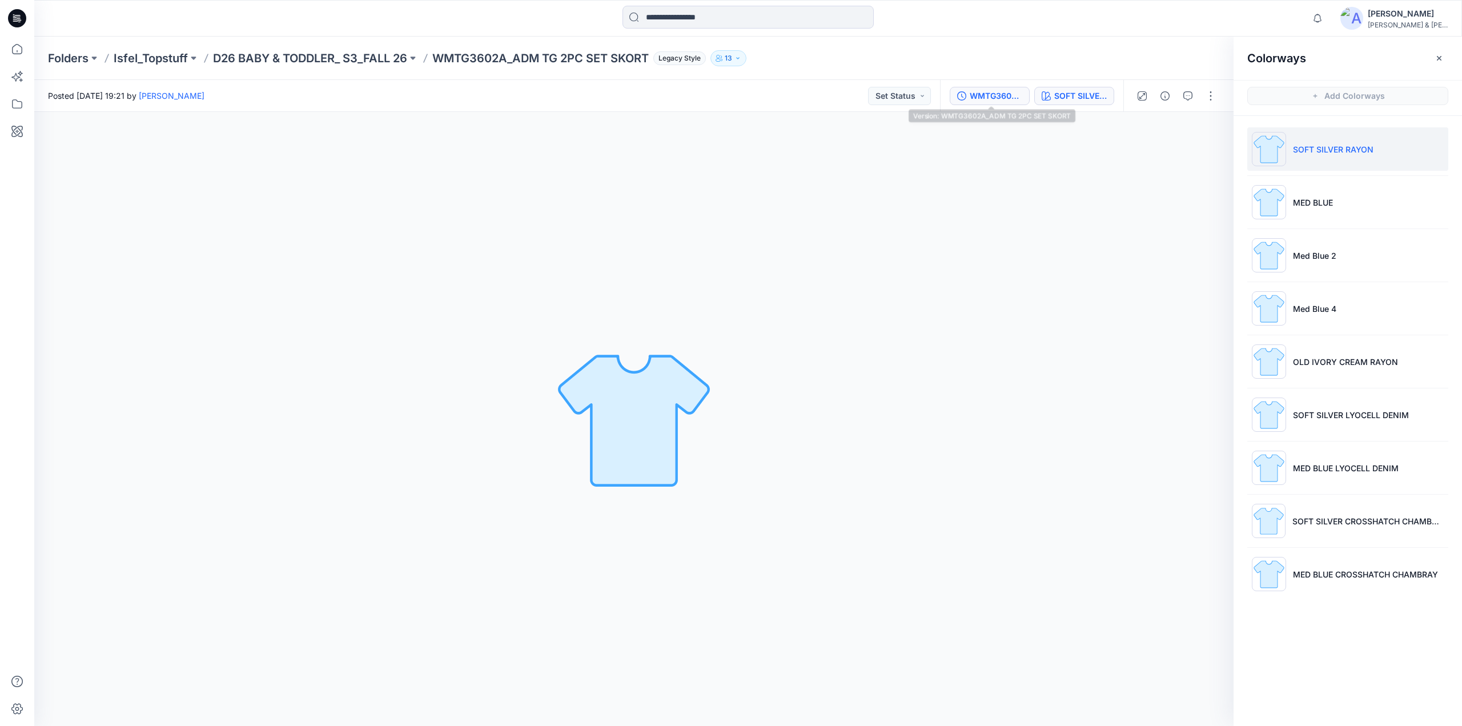
click at [992, 98] on div "WMTG3602A_ADM TG 2PC SET SKORT" at bounding box center [996, 96] width 53 height 13
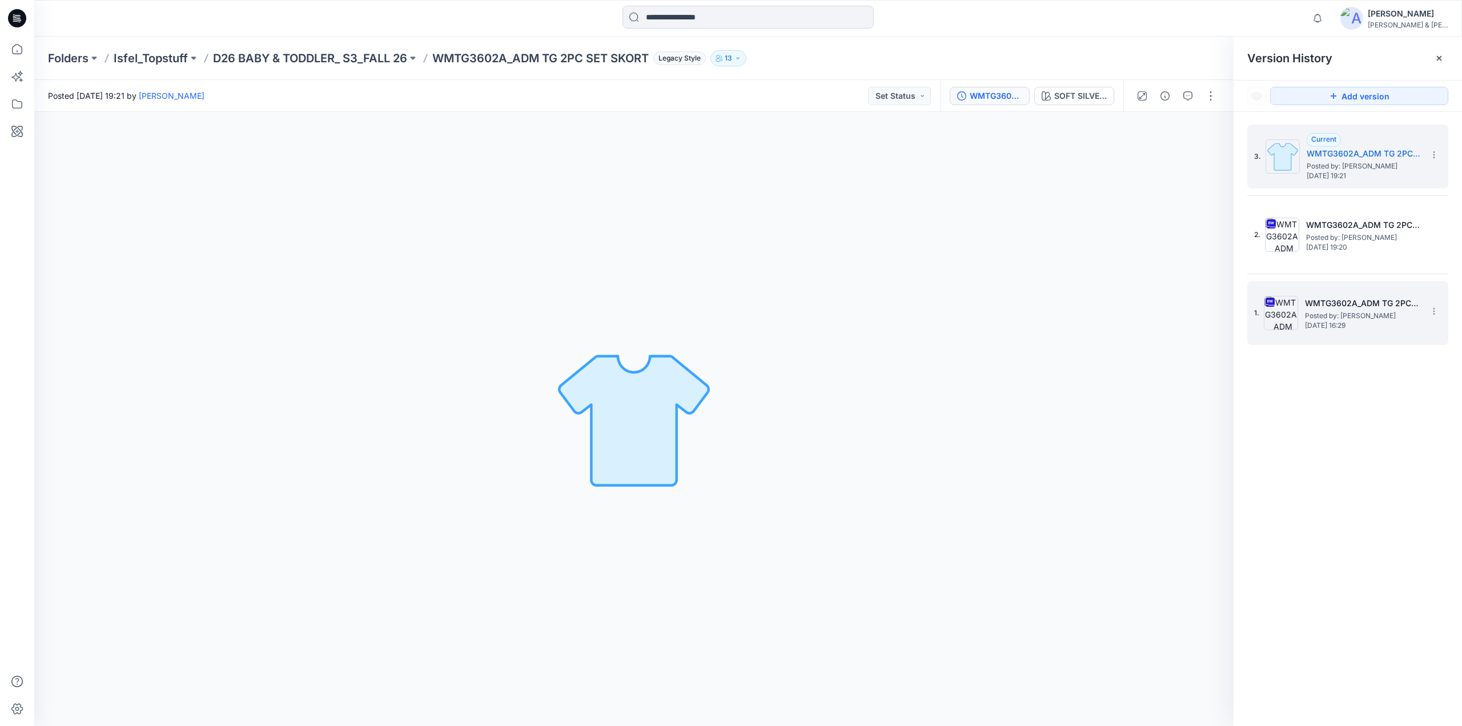
click at [1328, 312] on span "Posted by: [PERSON_NAME]" at bounding box center [1362, 315] width 114 height 11
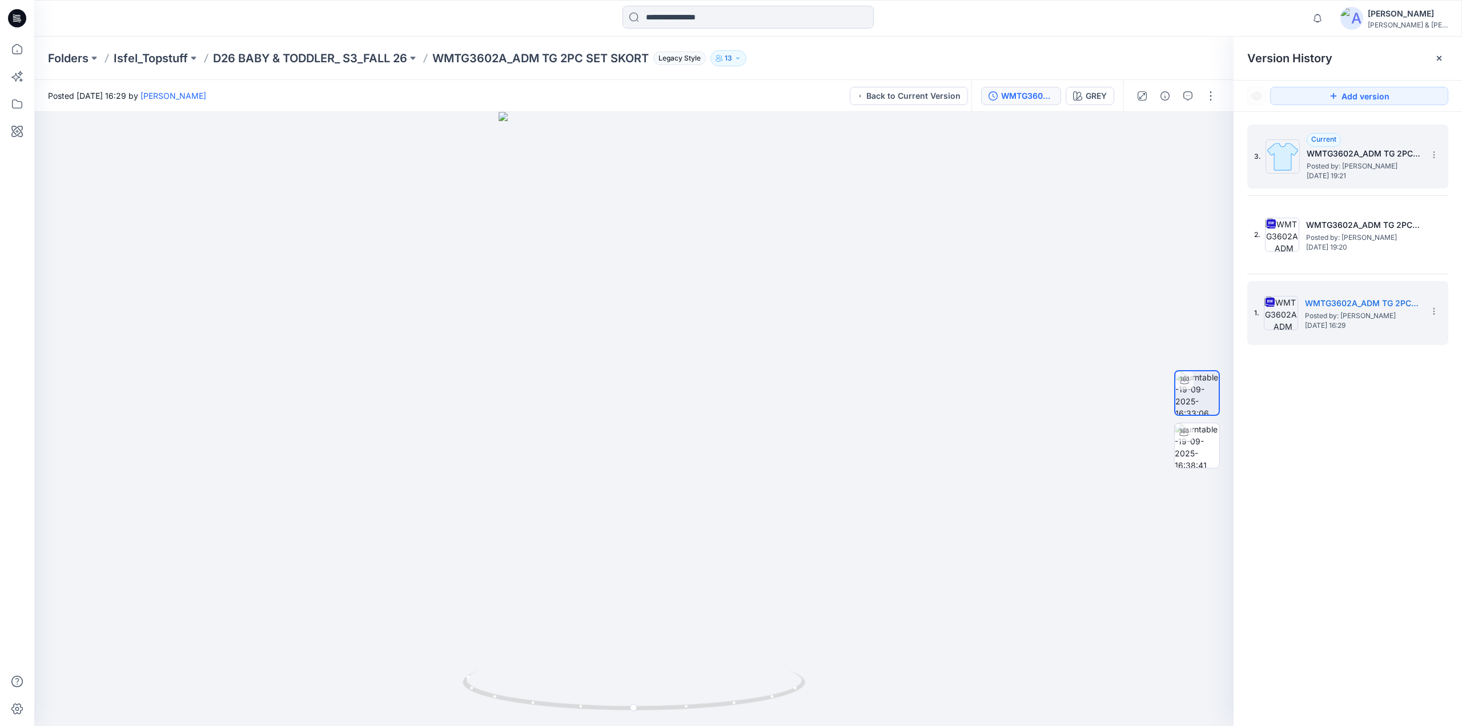
click at [1352, 176] on span "Monday, September 22, 2025 19:21" at bounding box center [1364, 176] width 114 height 8
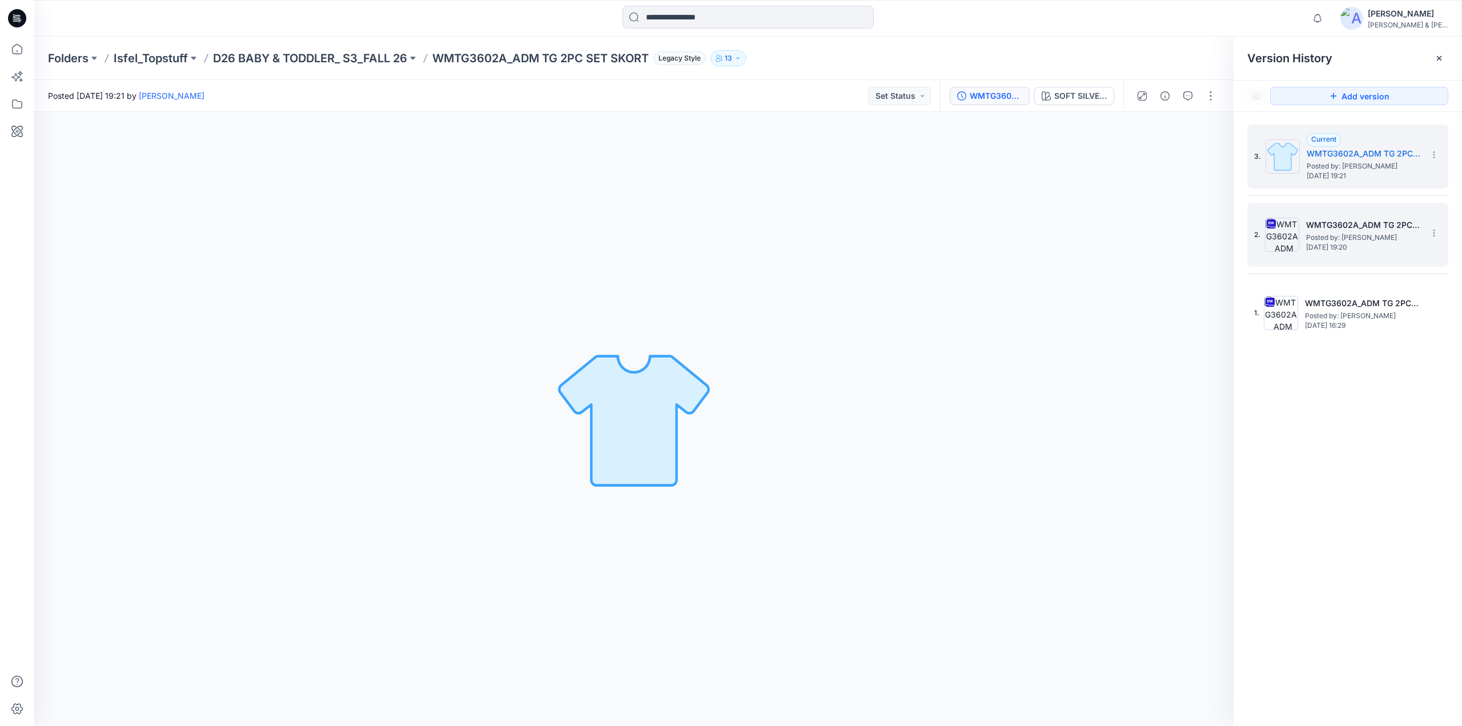
click at [1339, 232] on span "Posted by: [PERSON_NAME]" at bounding box center [1363, 237] width 114 height 11
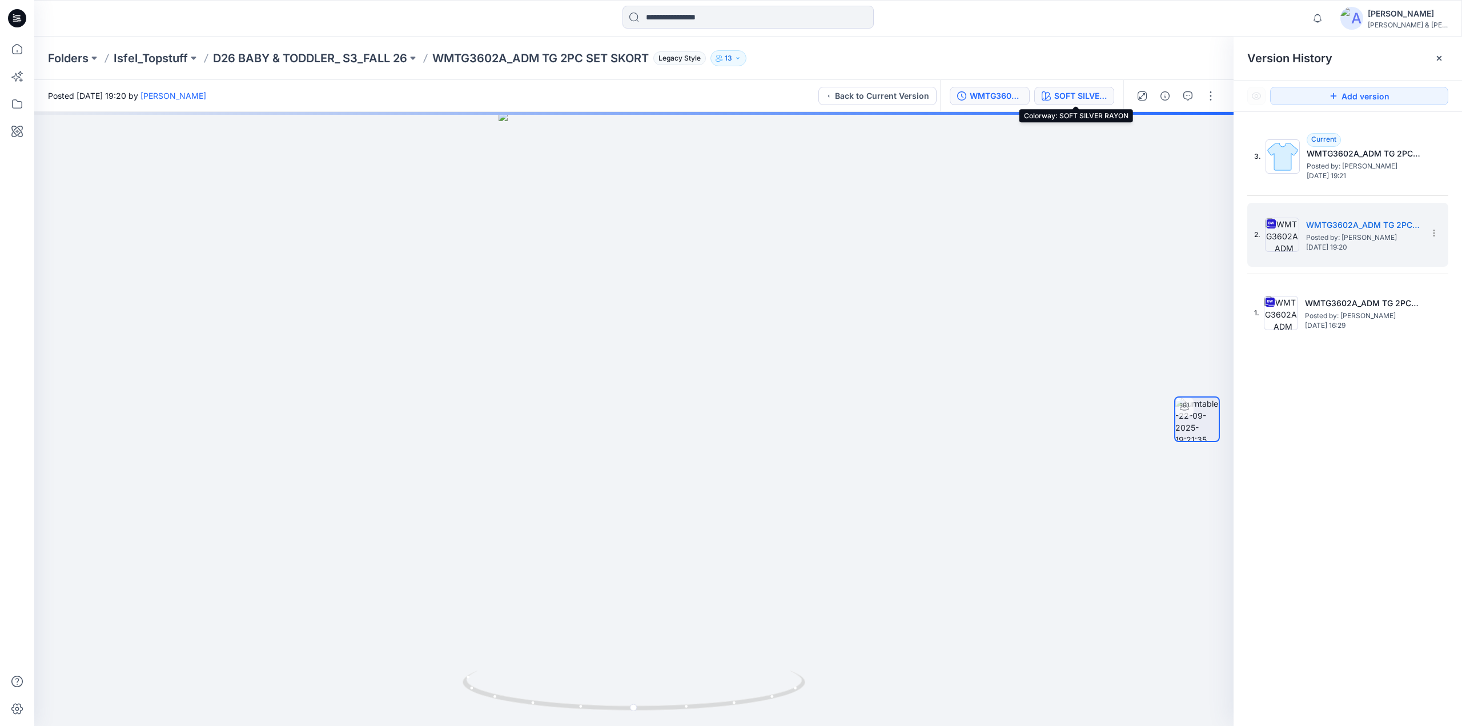
click at [1073, 100] on div "SOFT SILVER RAYON" at bounding box center [1080, 96] width 53 height 13
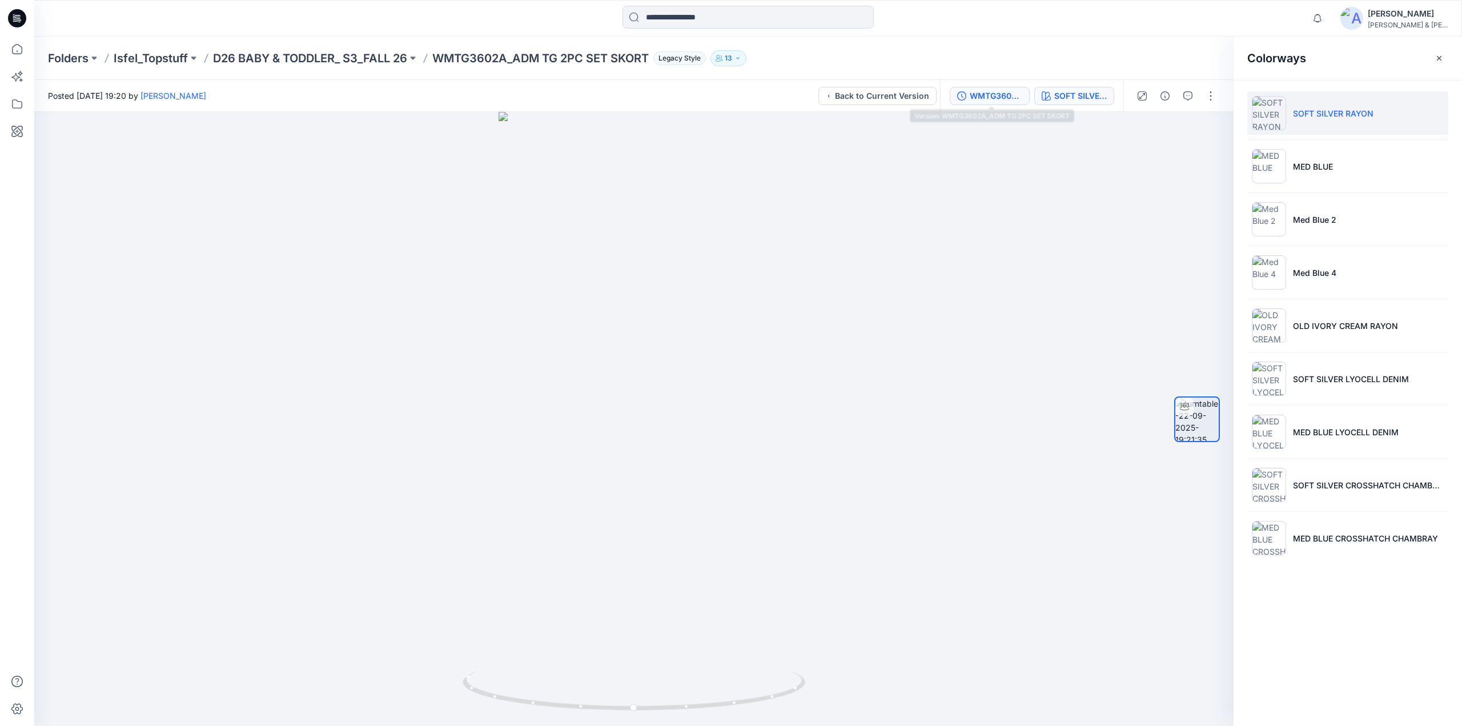
click at [983, 98] on div "WMTG3602A_ADM TG 2PC SET SKORT" at bounding box center [996, 96] width 53 height 13
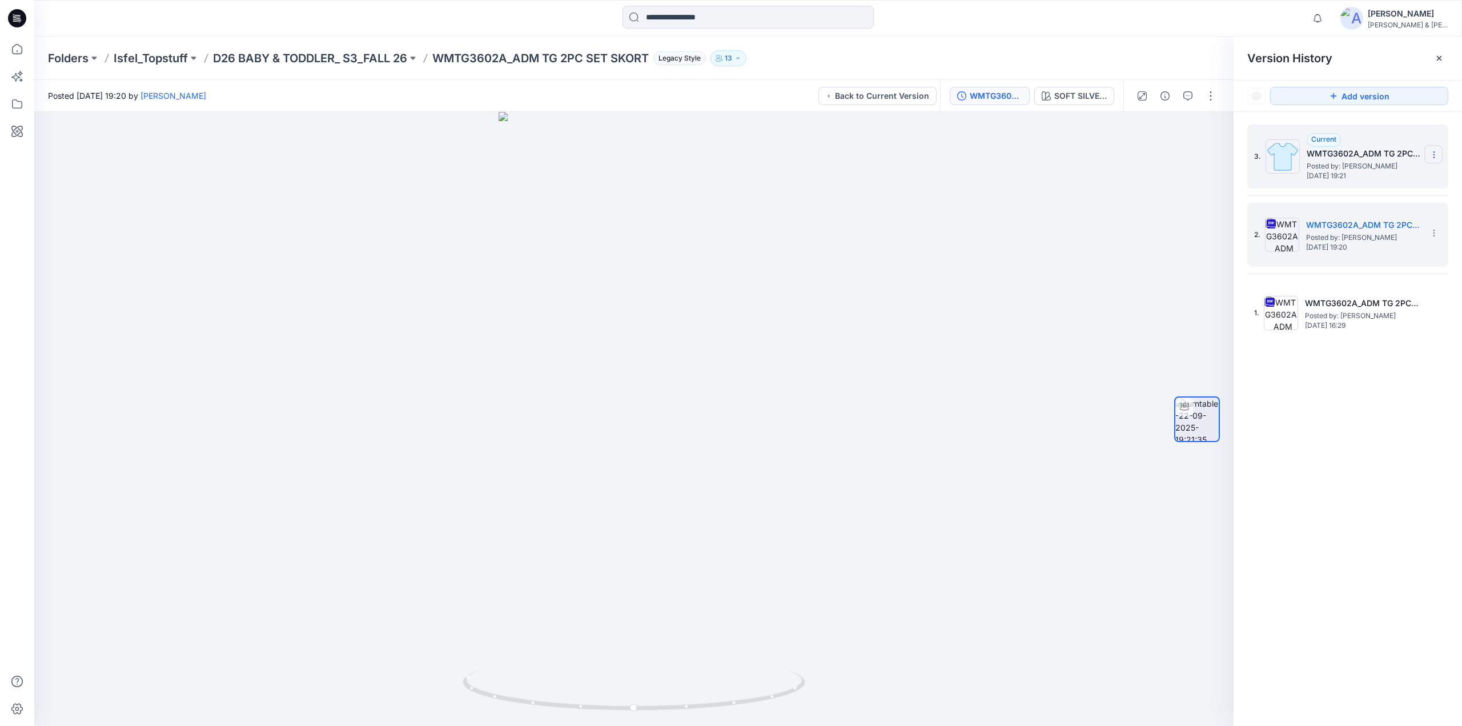
click at [1432, 152] on icon at bounding box center [1433, 154] width 9 height 9
click at [1344, 221] on span "Delete Version" at bounding box center [1355, 228] width 54 height 14
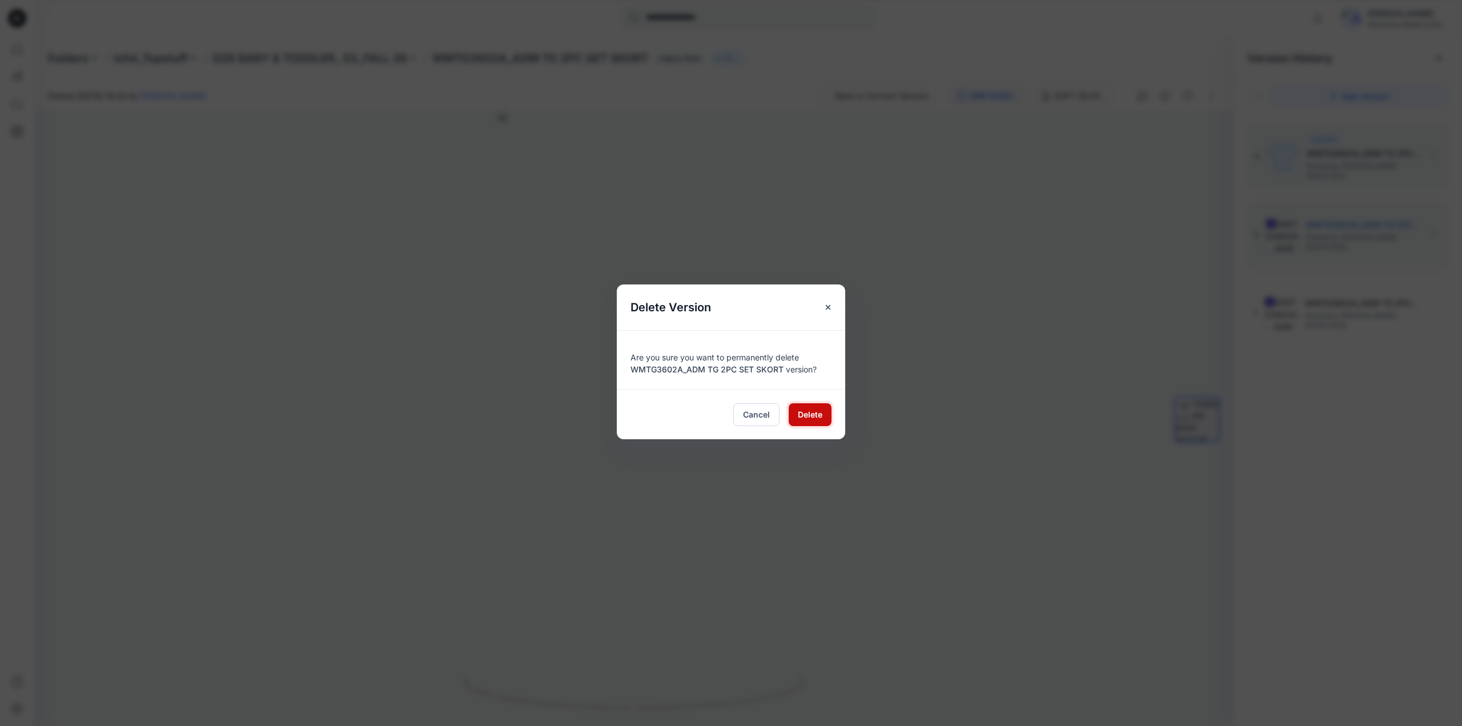
click at [801, 411] on span "Delete" at bounding box center [810, 414] width 25 height 12
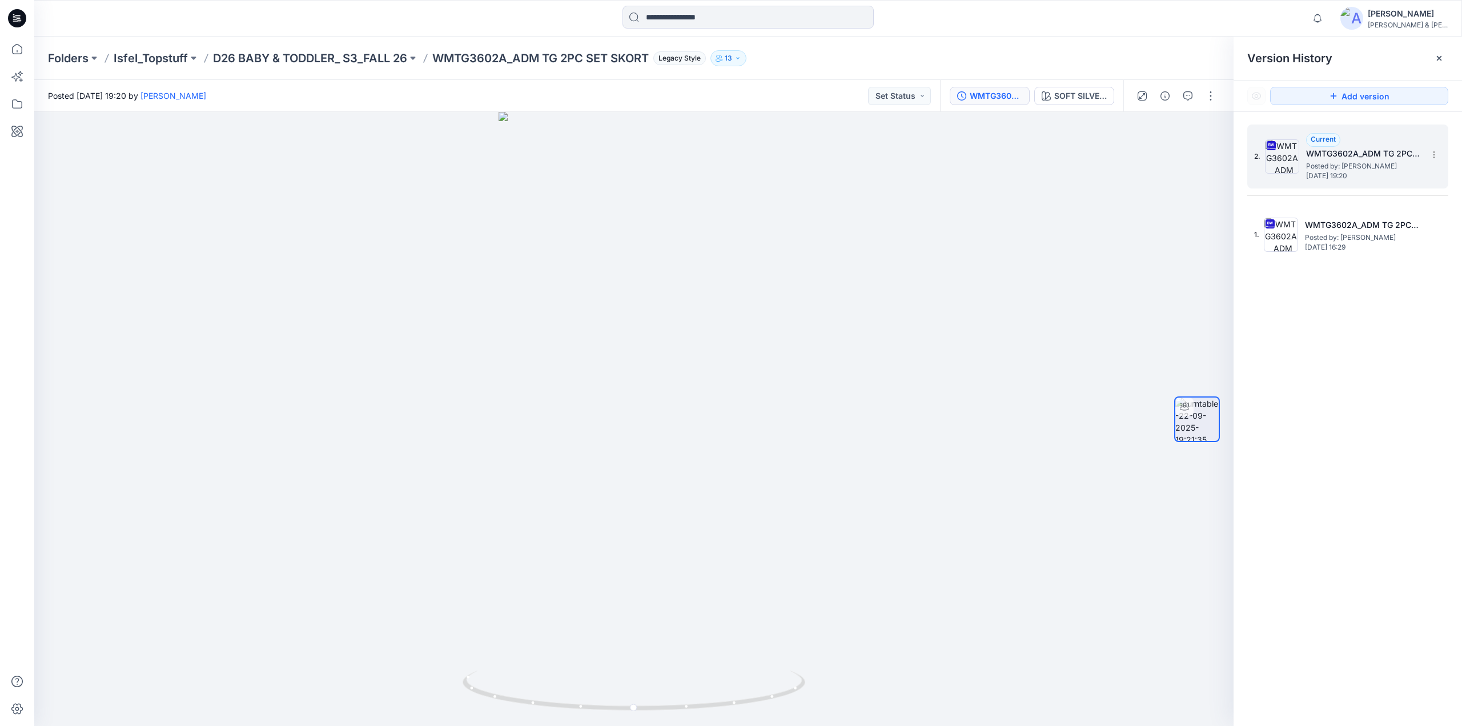
click at [1348, 163] on span "Posted by: [PERSON_NAME]" at bounding box center [1363, 165] width 114 height 11
click at [1083, 110] on div "WMTG3602A_ADM TG 2PC SET SKORT SOFT SILVER RAYON" at bounding box center [1031, 96] width 183 height 32
click at [1082, 104] on button "SOFT SILVER RAYON" at bounding box center [1074, 96] width 80 height 18
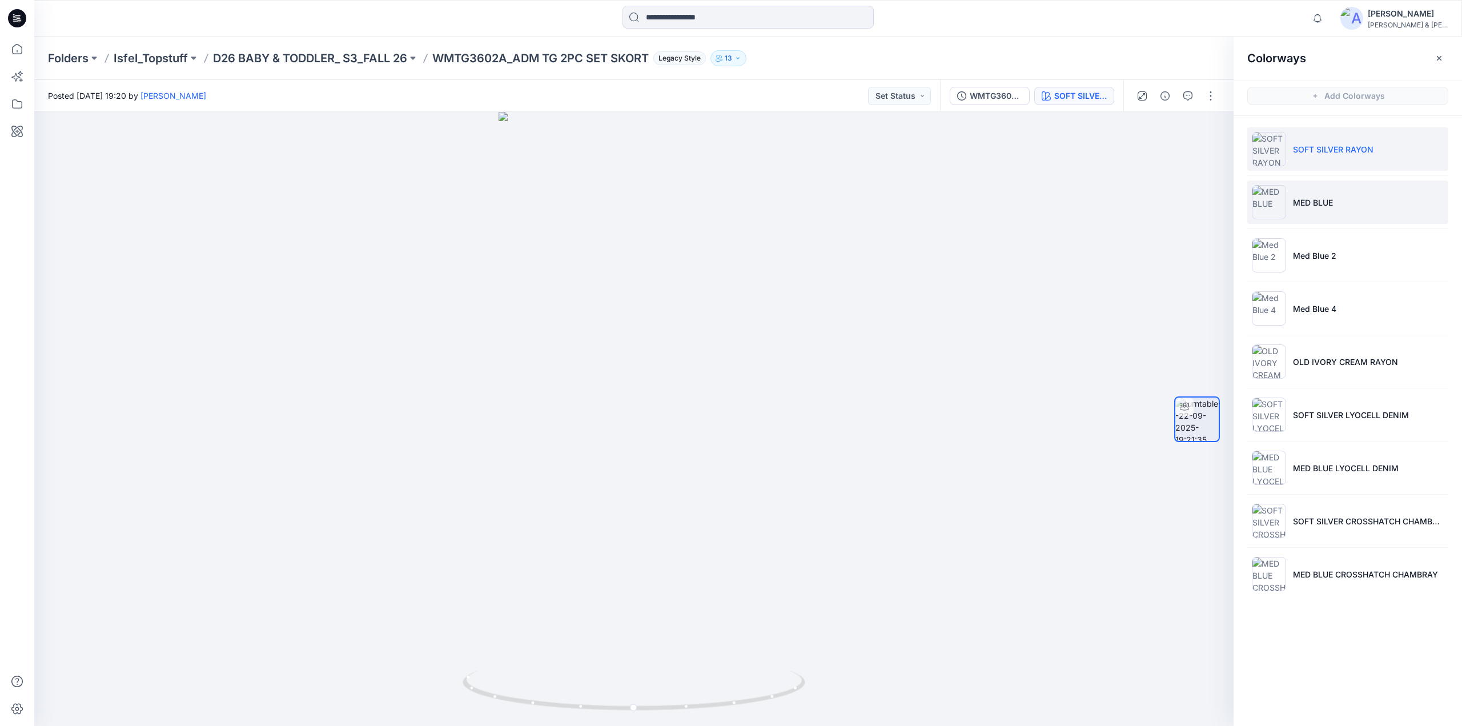
click at [1303, 197] on p "MED BLUE" at bounding box center [1313, 202] width 40 height 12
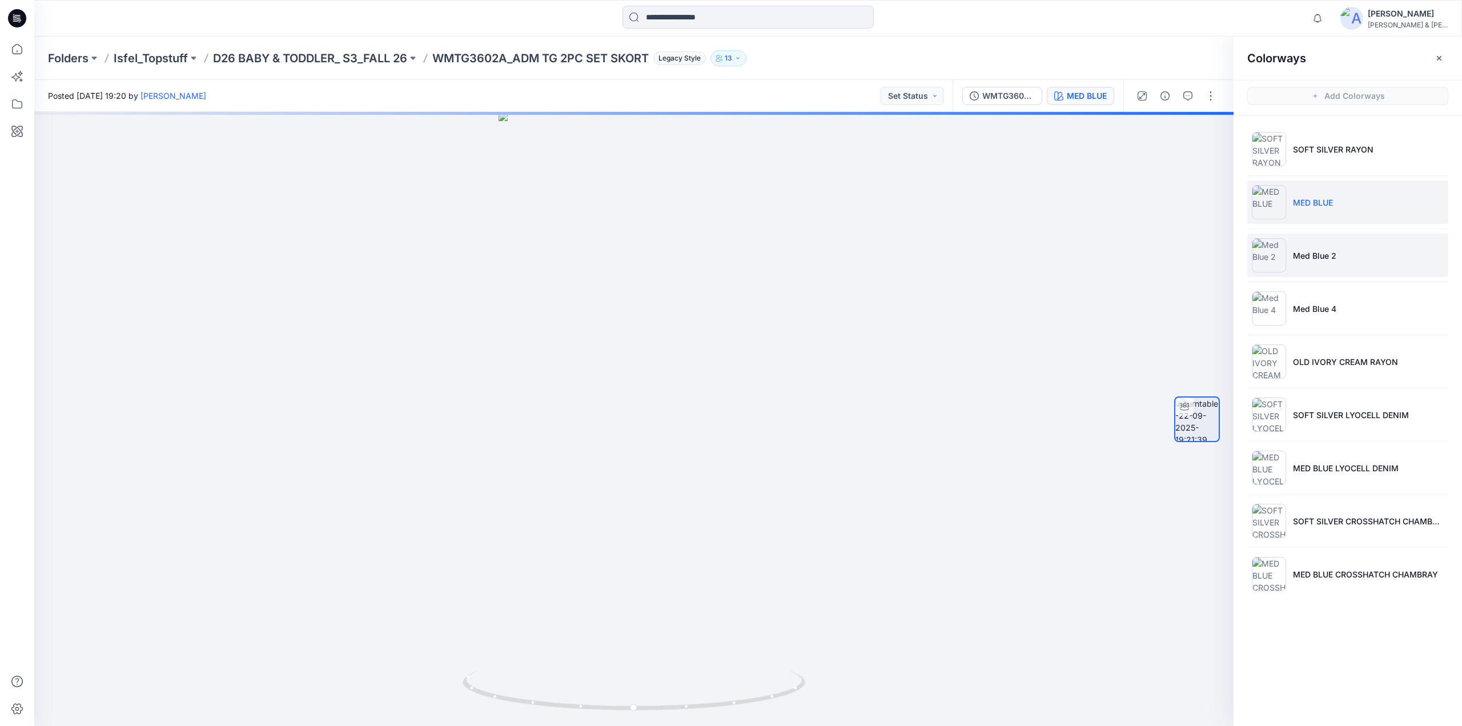
click at [1300, 252] on p "Med Blue 2" at bounding box center [1314, 256] width 43 height 12
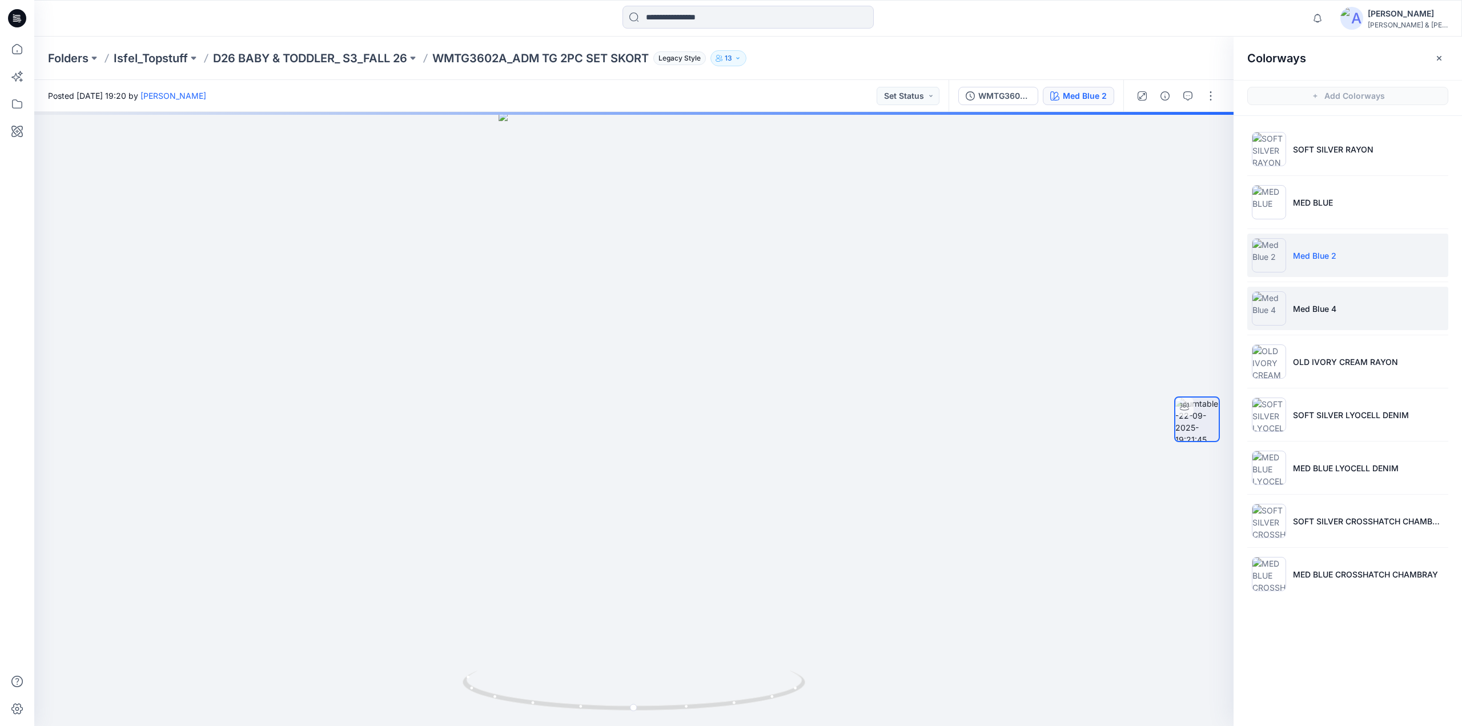
click at [1305, 308] on p "Med Blue 4" at bounding box center [1314, 309] width 43 height 12
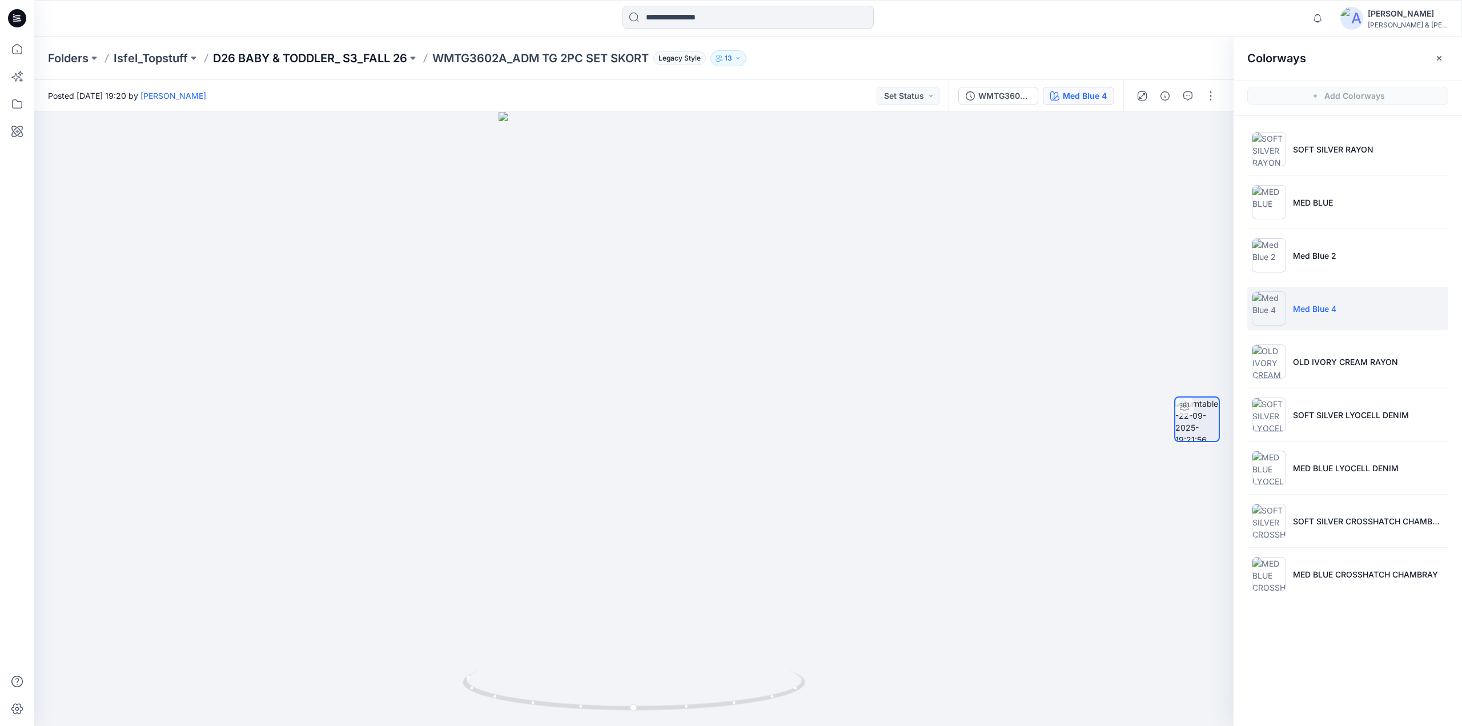
click at [362, 57] on p "D26 BABY & TODDLER_ S3_FALL 26" at bounding box center [310, 58] width 194 height 16
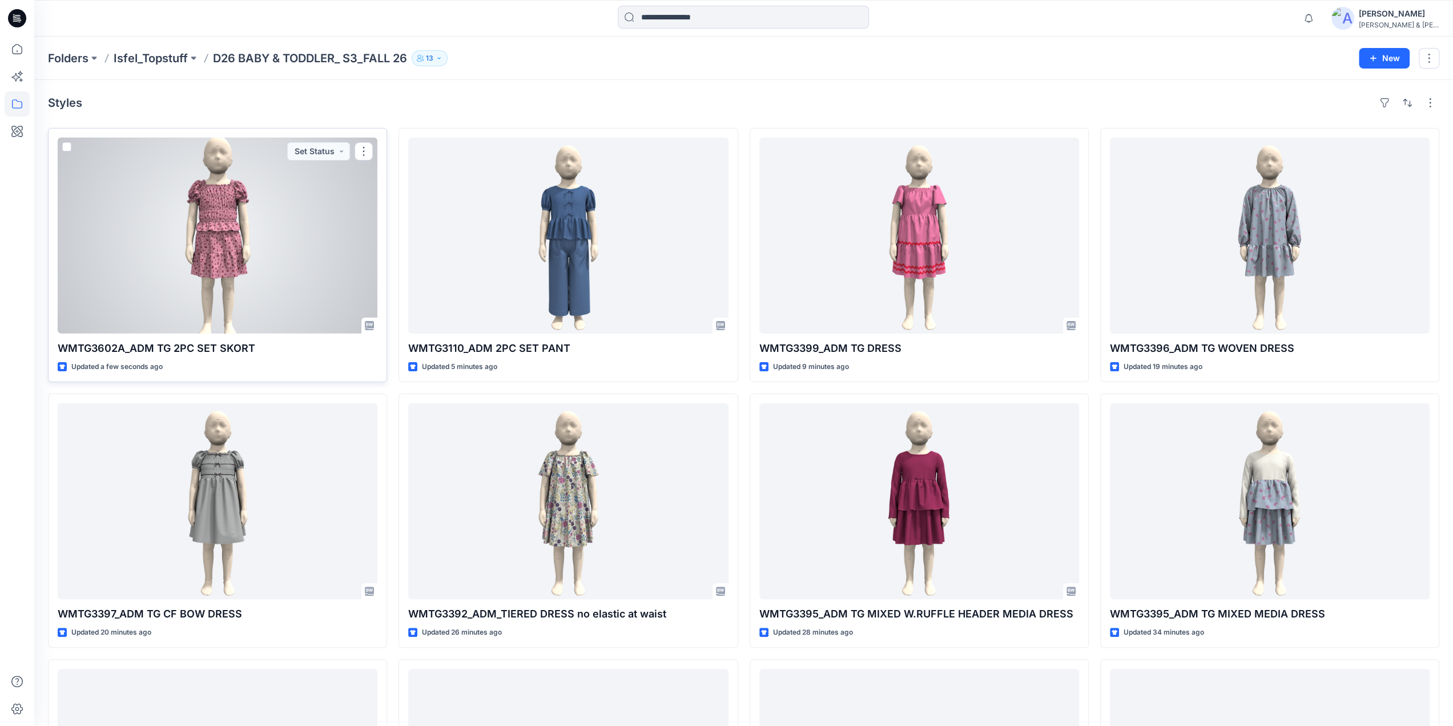
click at [203, 236] on div at bounding box center [218, 236] width 320 height 196
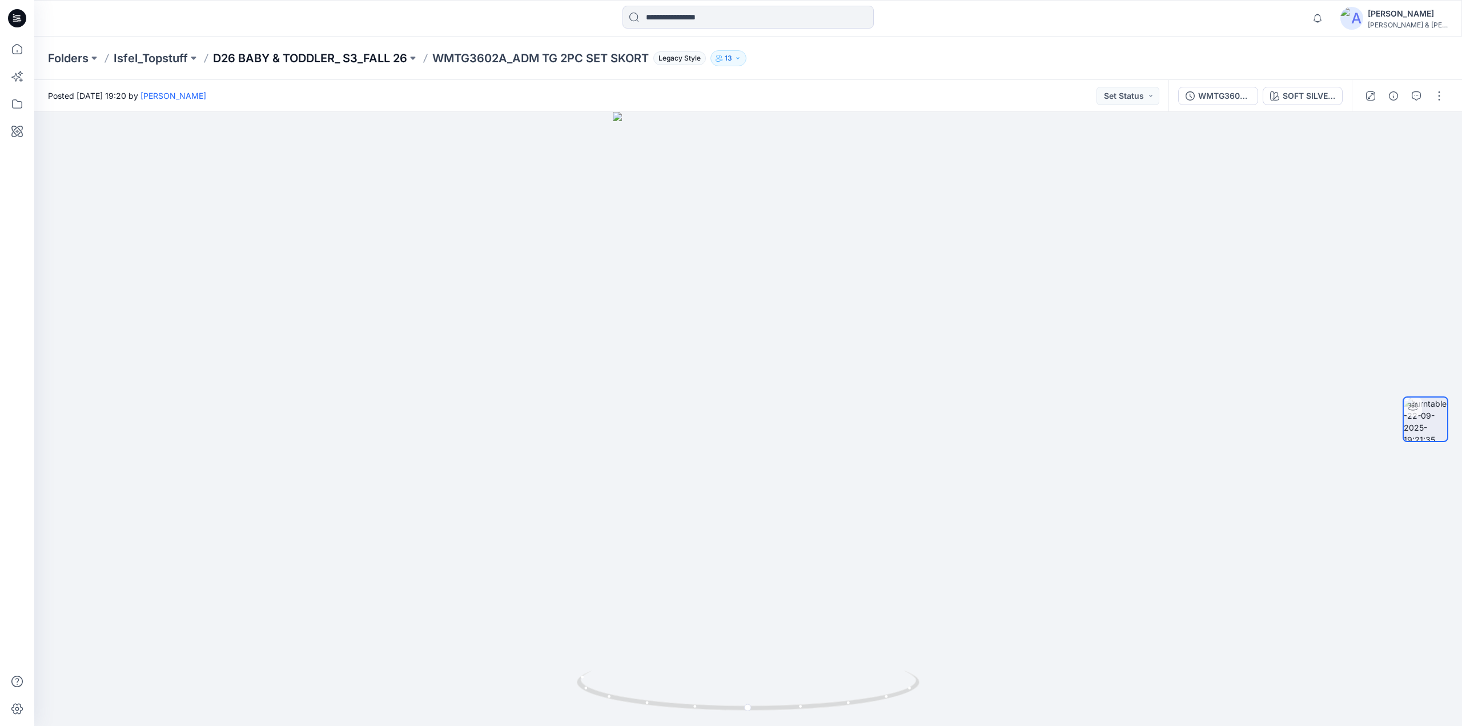
click at [372, 58] on p "D26 BABY & TODDLER_ S3_FALL 26" at bounding box center [310, 58] width 194 height 16
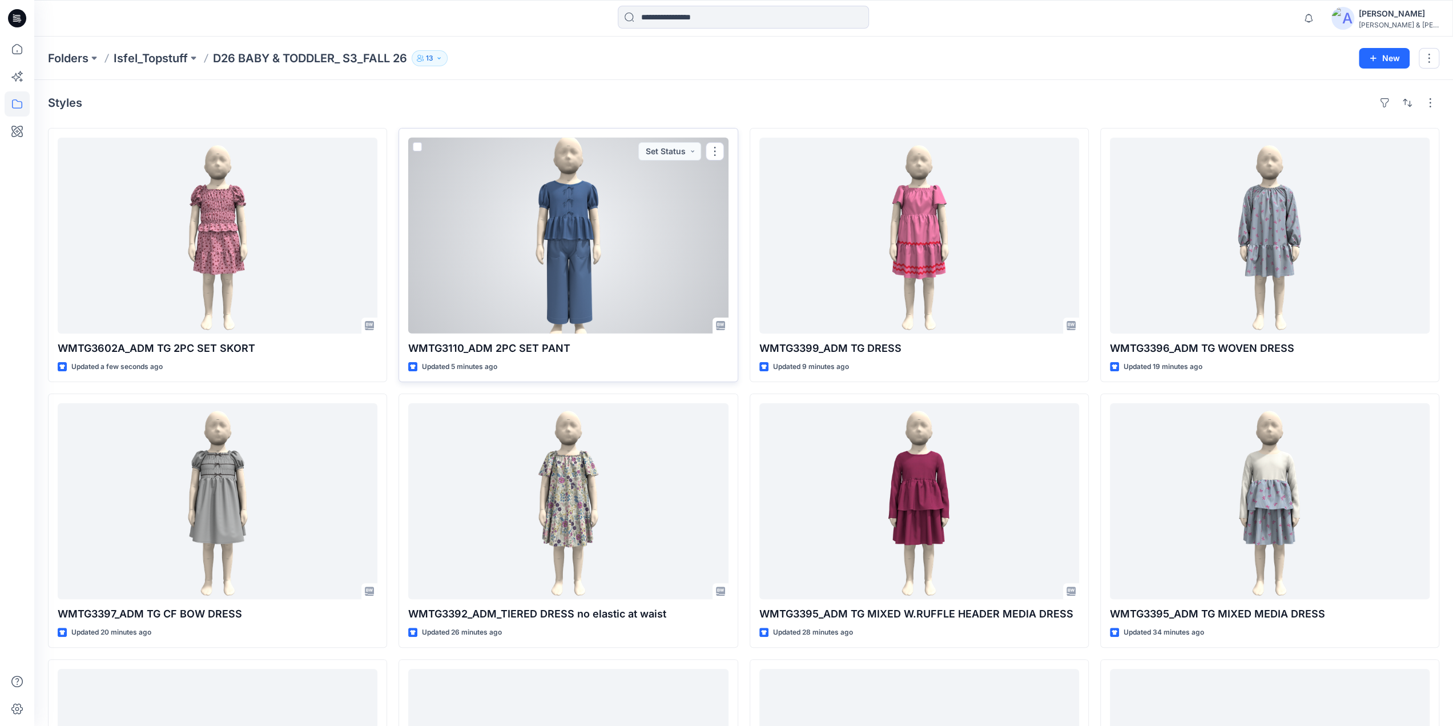
click at [548, 210] on div at bounding box center [568, 236] width 320 height 196
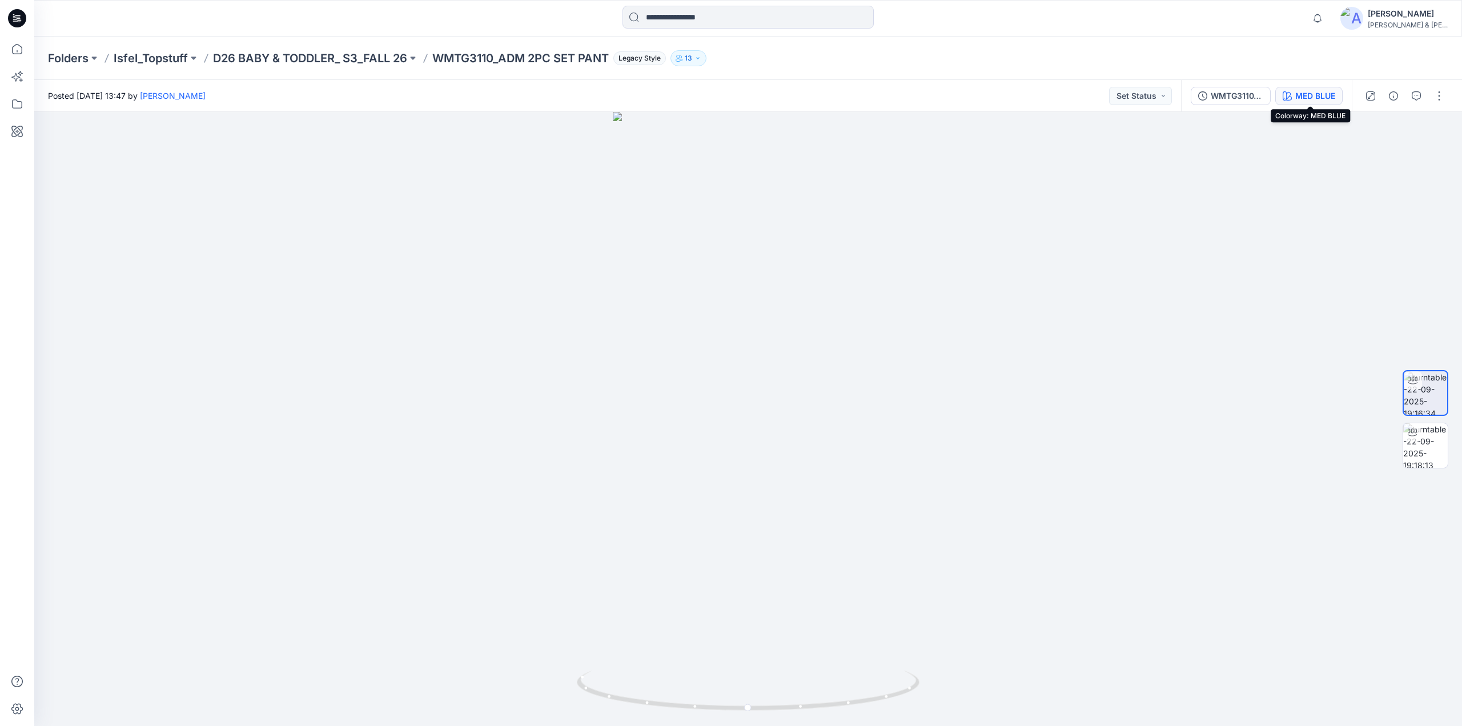
click at [1313, 101] on div "MED BLUE" at bounding box center [1315, 96] width 40 height 13
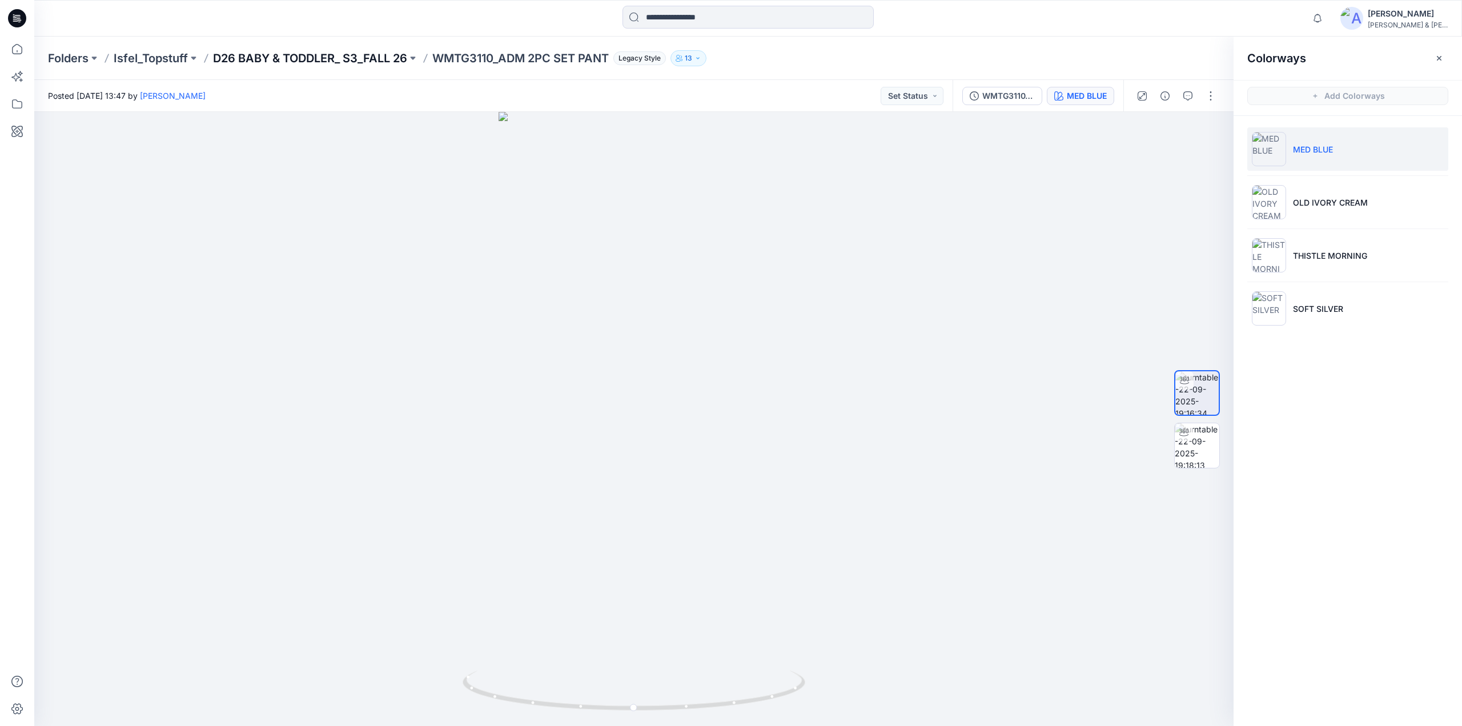
click at [355, 61] on p "D26 BABY & TODDLER_ S3_FALL 26" at bounding box center [310, 58] width 194 height 16
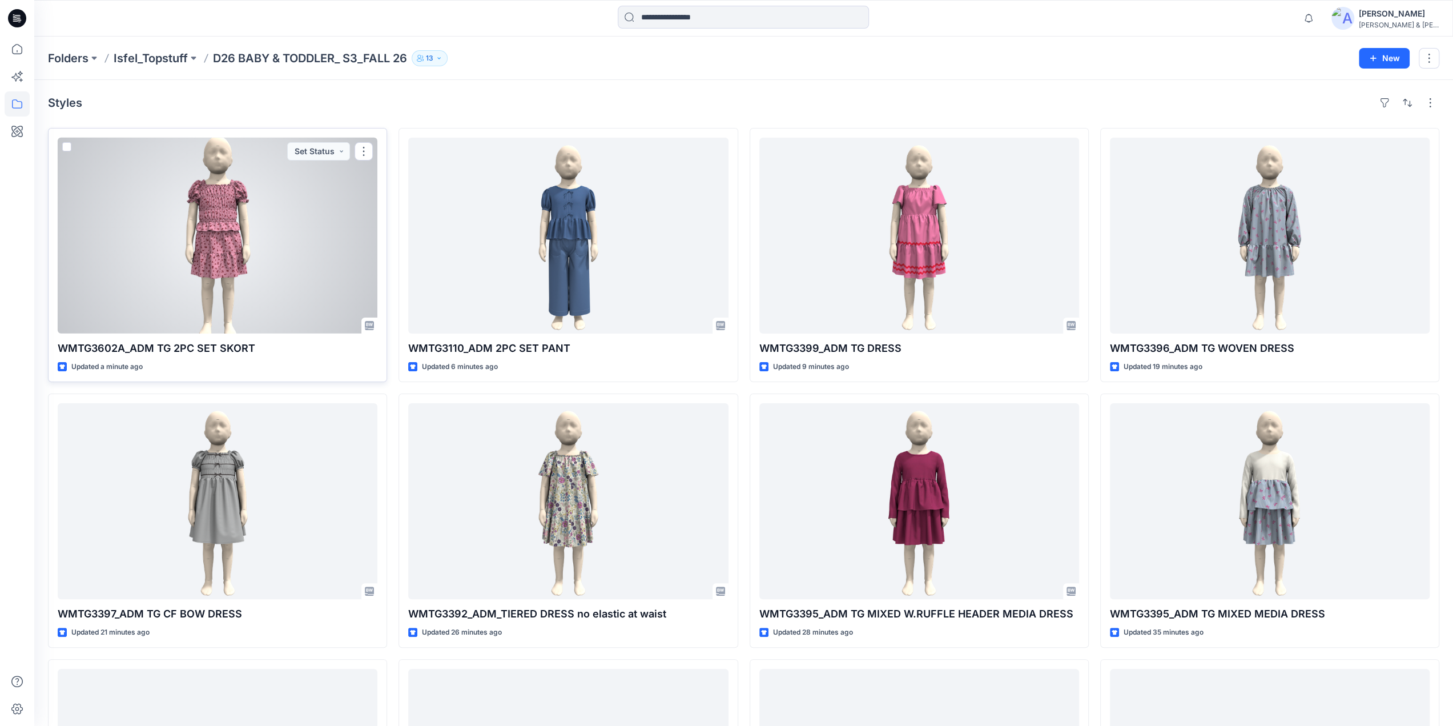
click at [204, 230] on div at bounding box center [218, 236] width 320 height 196
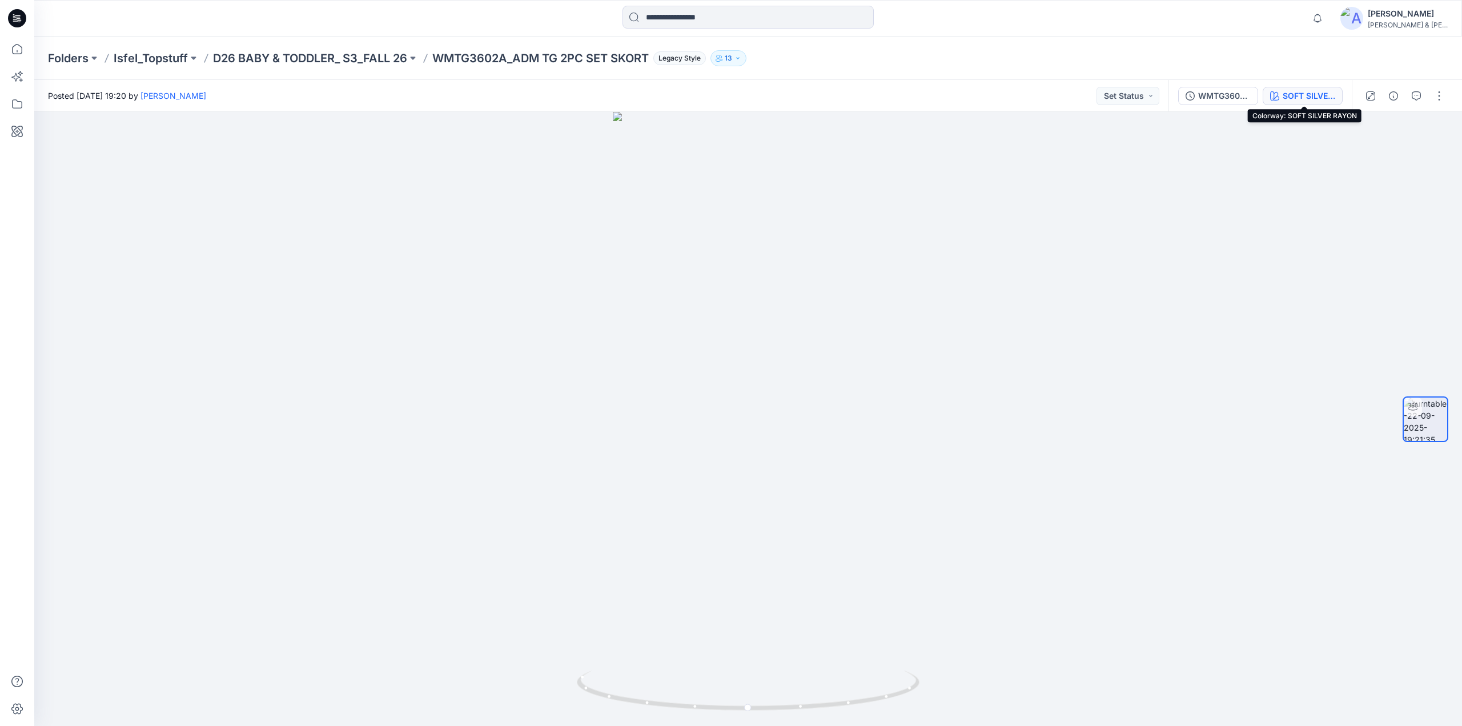
click at [1317, 91] on div "SOFT SILVER RAYON" at bounding box center [1309, 96] width 53 height 13
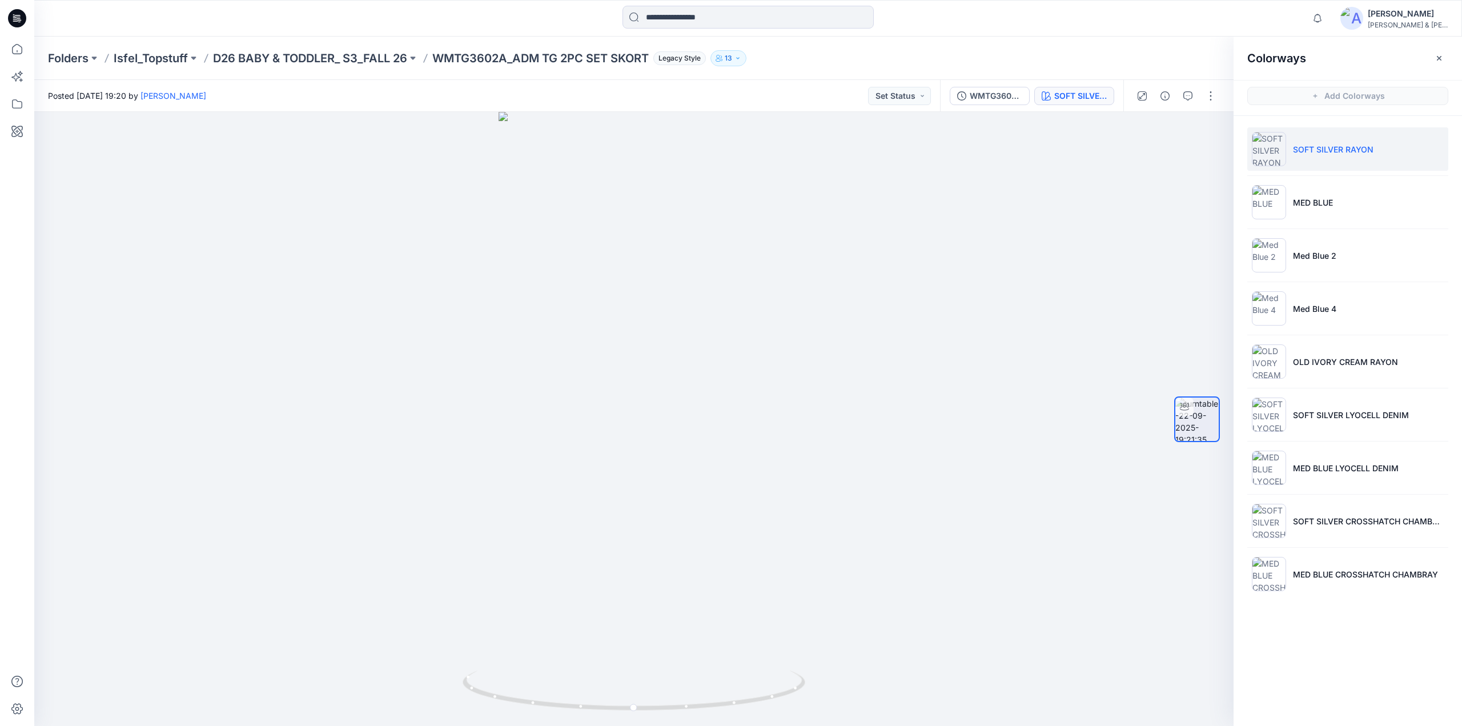
click at [1303, 154] on p "SOFT SILVER RAYON" at bounding box center [1333, 149] width 81 height 12
click at [1294, 205] on p "MED BLUE" at bounding box center [1313, 202] width 40 height 12
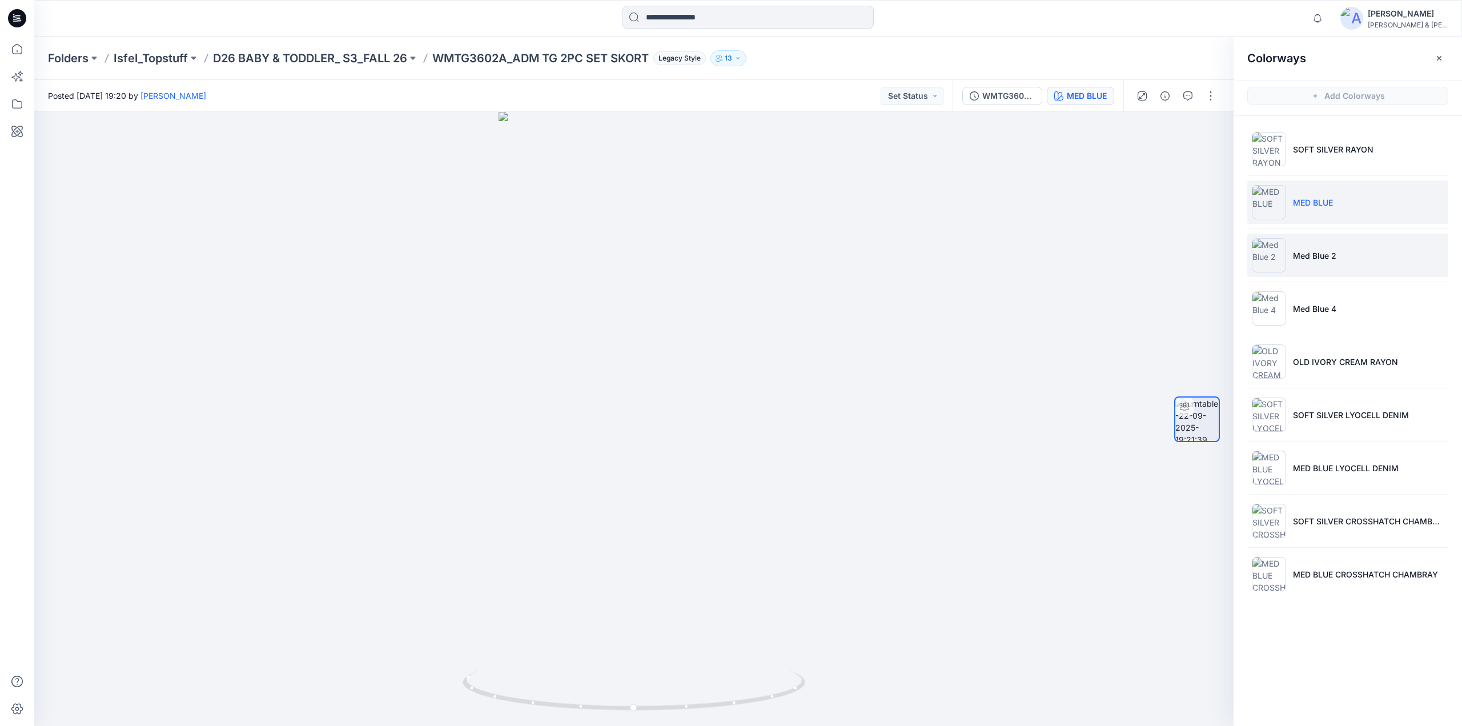
click at [1305, 248] on li "Med Blue 2" at bounding box center [1347, 255] width 201 height 43
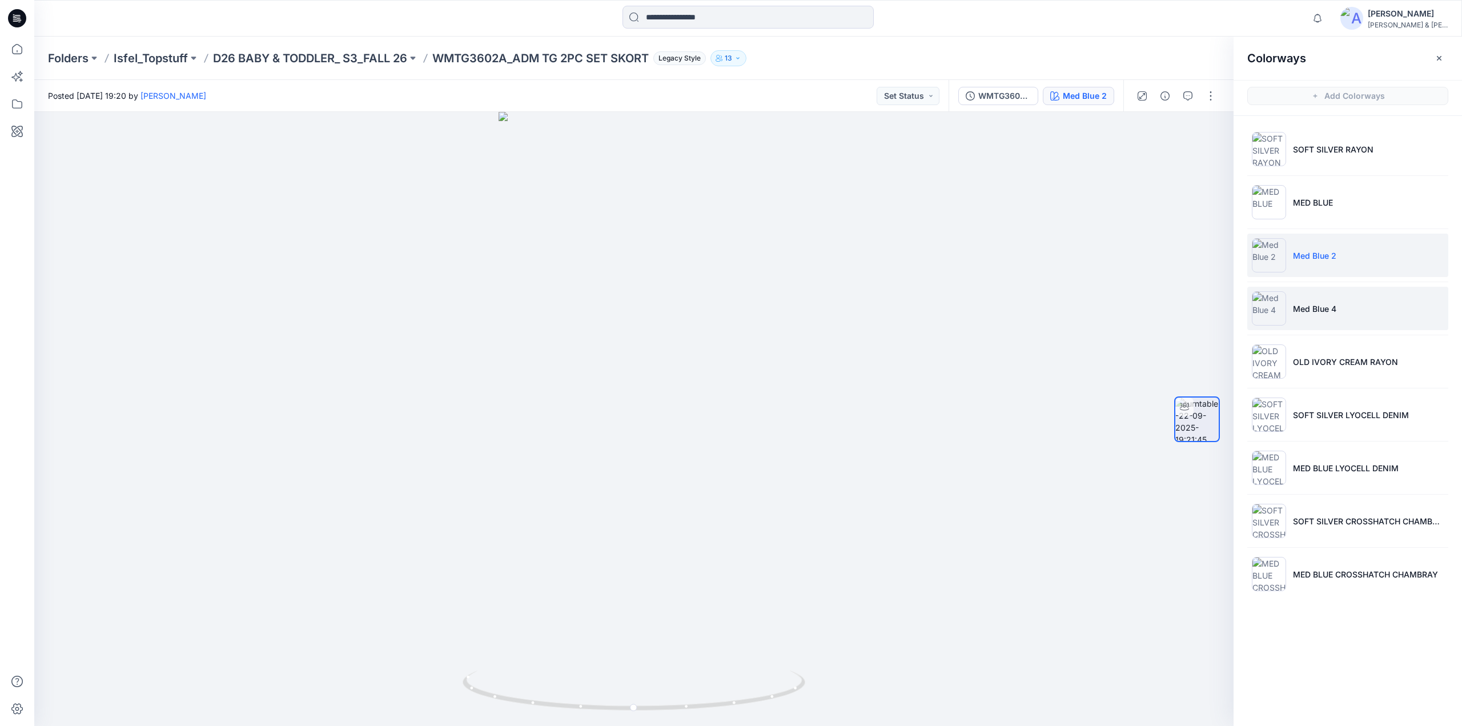
click at [1306, 307] on p "Med Blue 4" at bounding box center [1314, 309] width 43 height 12
click at [1315, 359] on p "OLD IVORY CREAM RAYON" at bounding box center [1345, 362] width 105 height 12
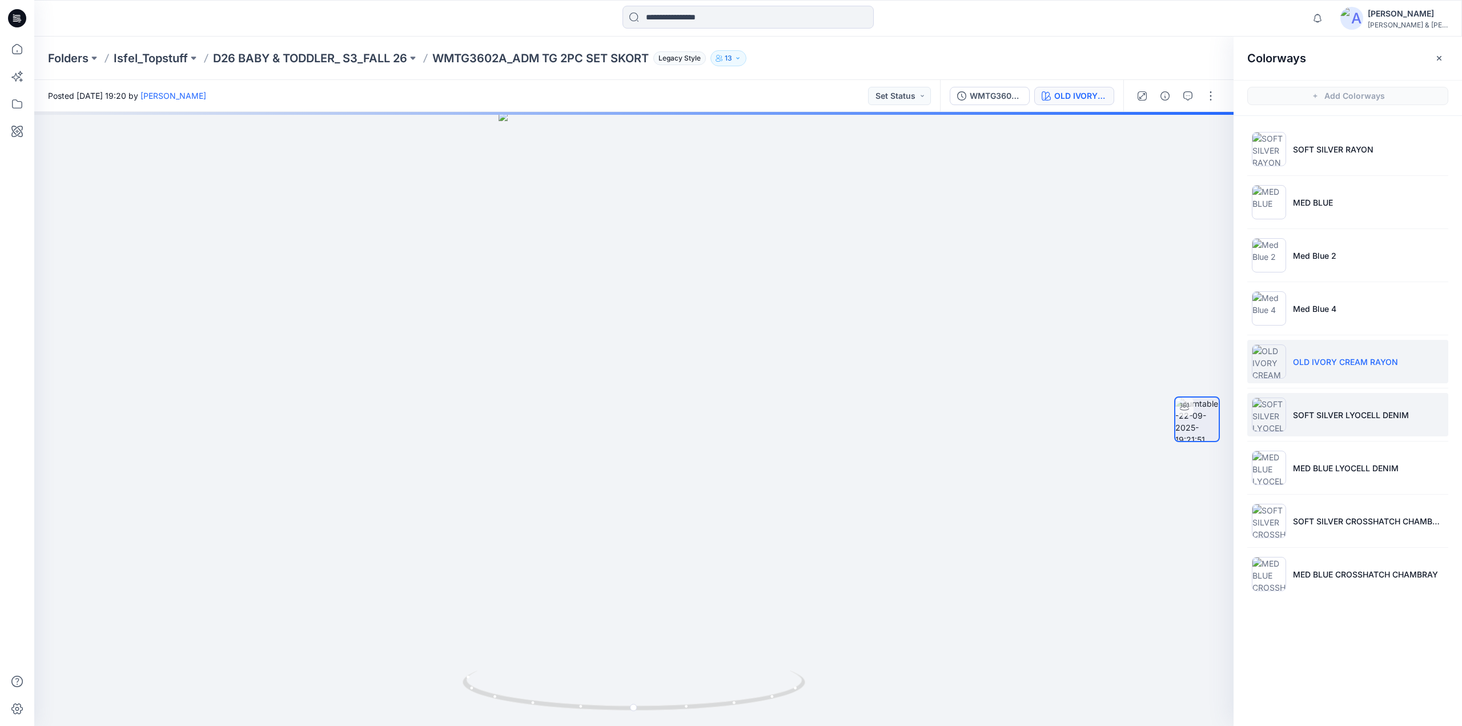
click at [1318, 412] on p "SOFT SILVER LYOCELL DENIM" at bounding box center [1351, 415] width 116 height 12
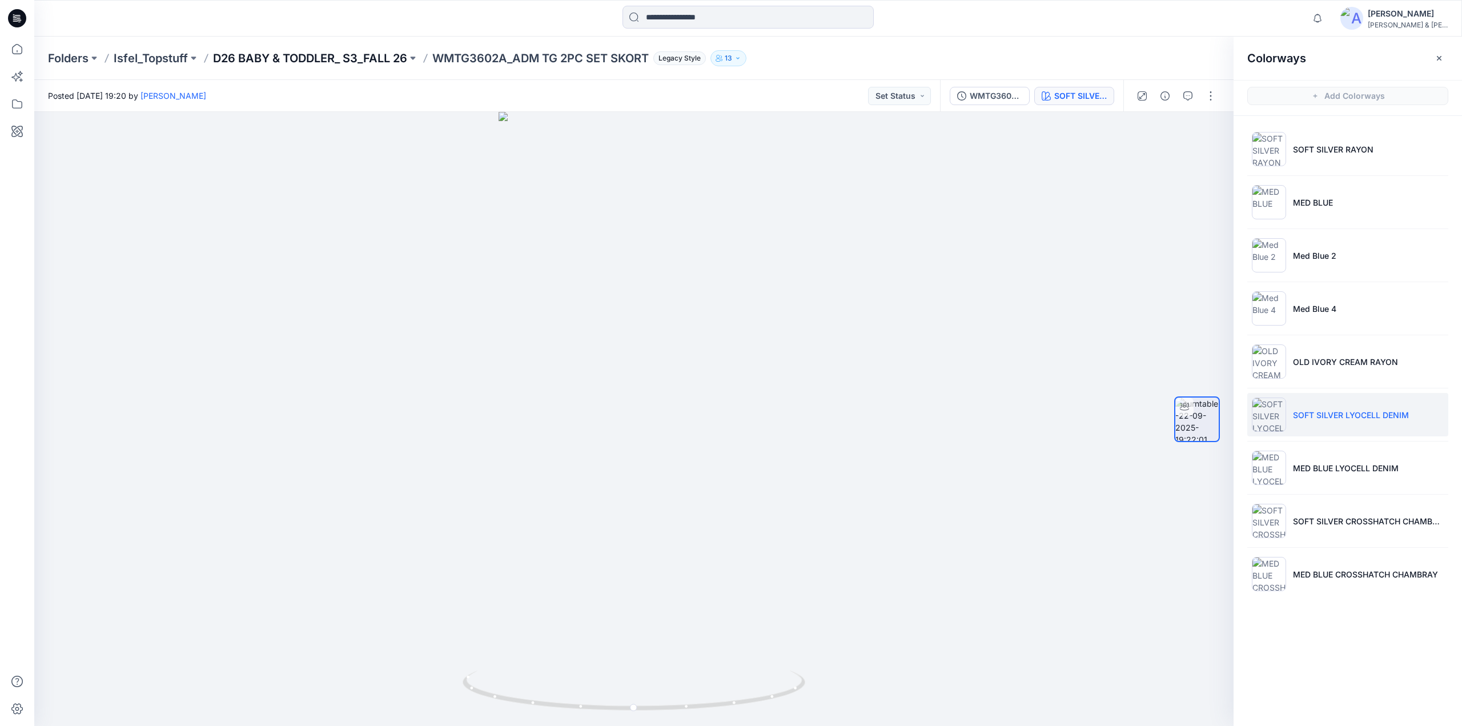
click at [380, 53] on p "D26 BABY & TODDLER_ S3_FALL 26" at bounding box center [310, 58] width 194 height 16
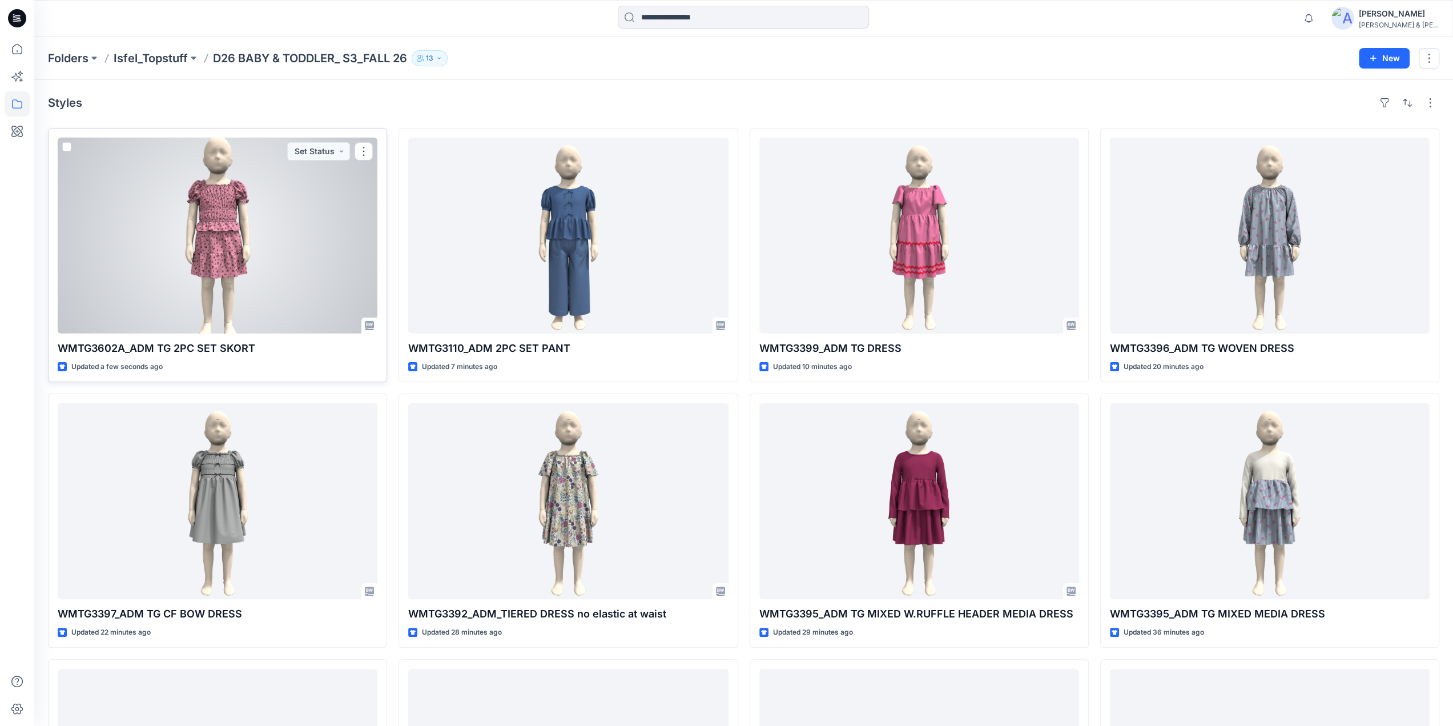
click at [214, 229] on div at bounding box center [218, 236] width 320 height 196
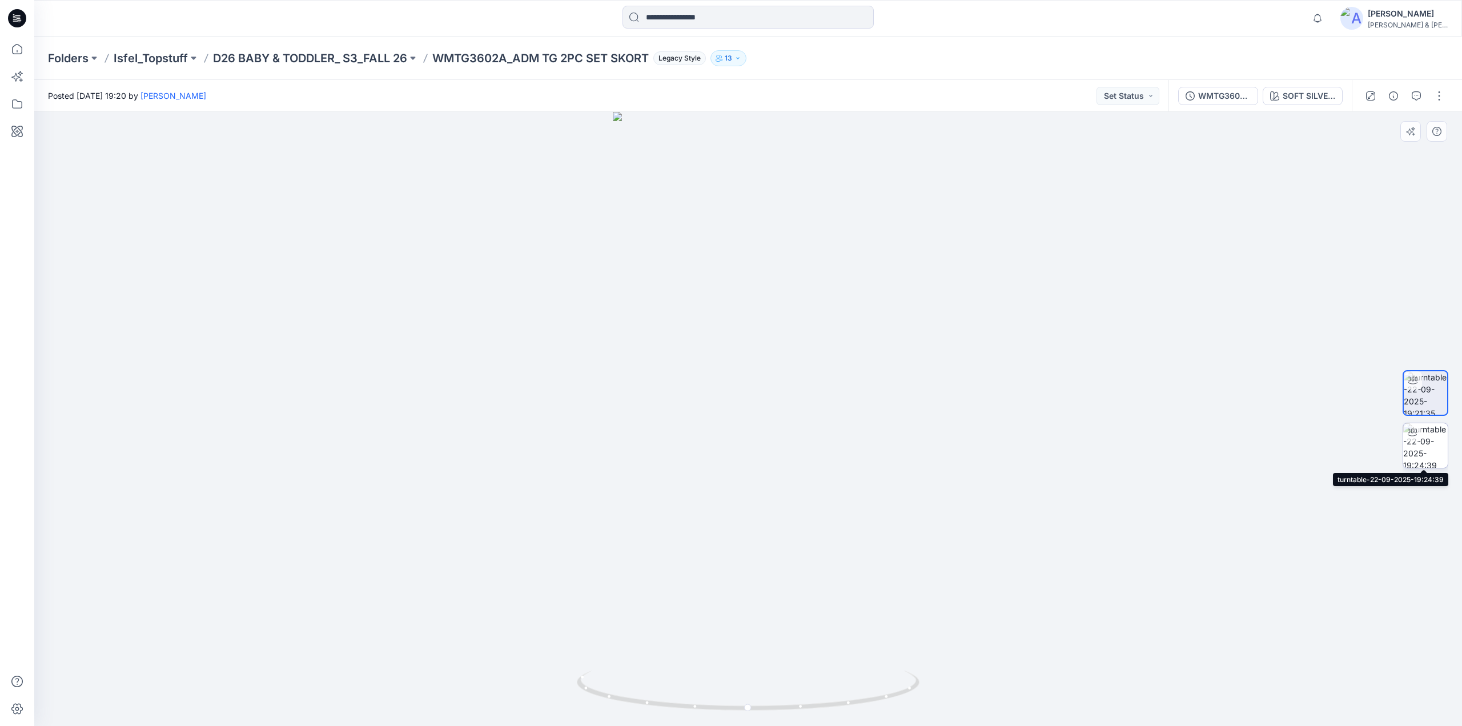
click at [1416, 444] on img at bounding box center [1425, 445] width 45 height 45
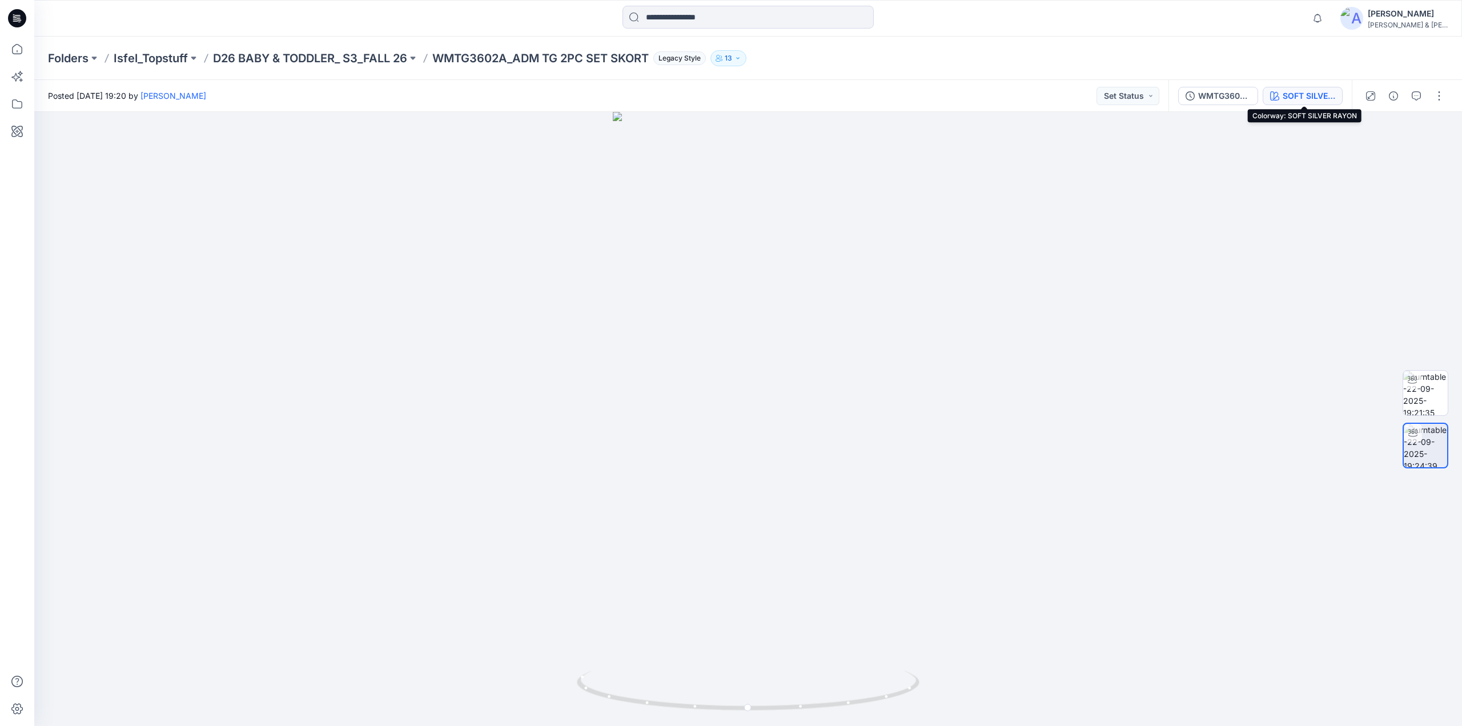
click at [1291, 94] on div "SOFT SILVER RAYON" at bounding box center [1309, 96] width 53 height 13
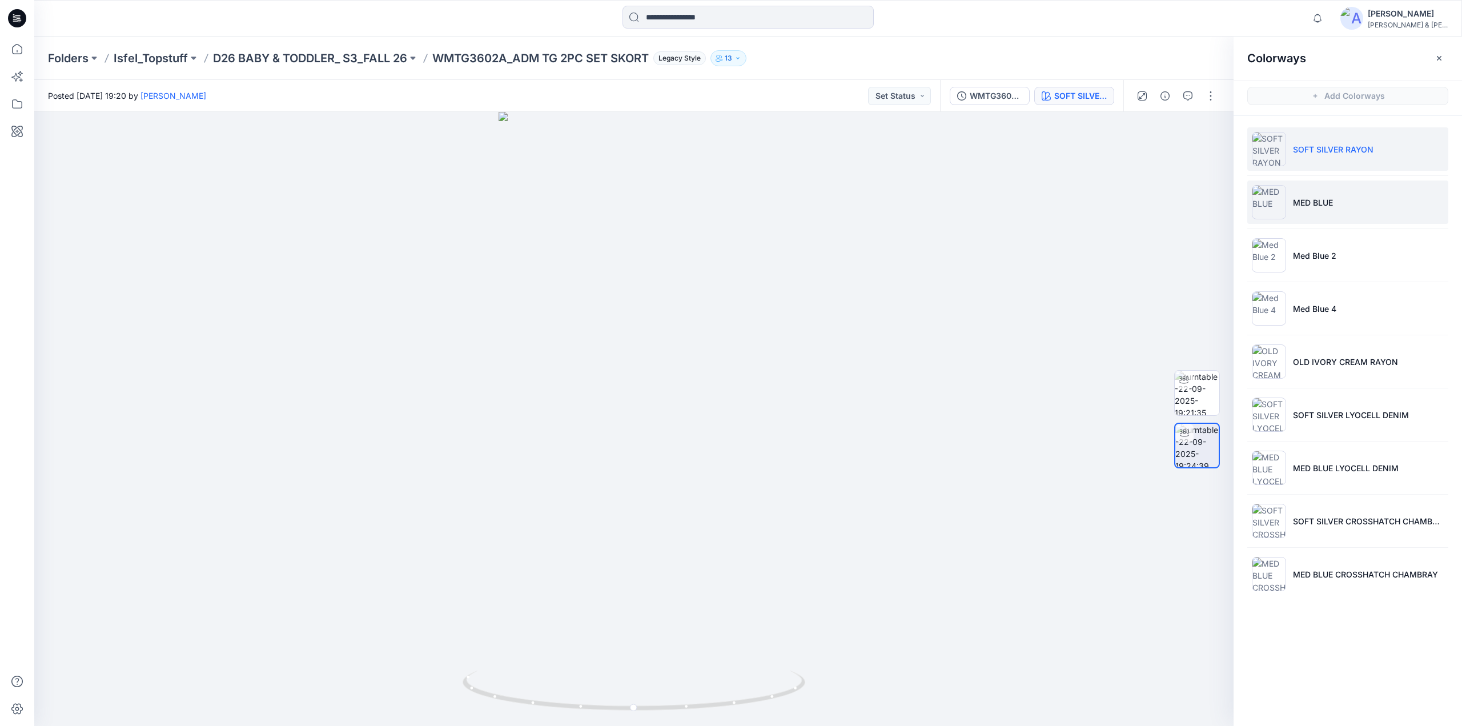
click at [1300, 200] on p "MED BLUE" at bounding box center [1313, 202] width 40 height 12
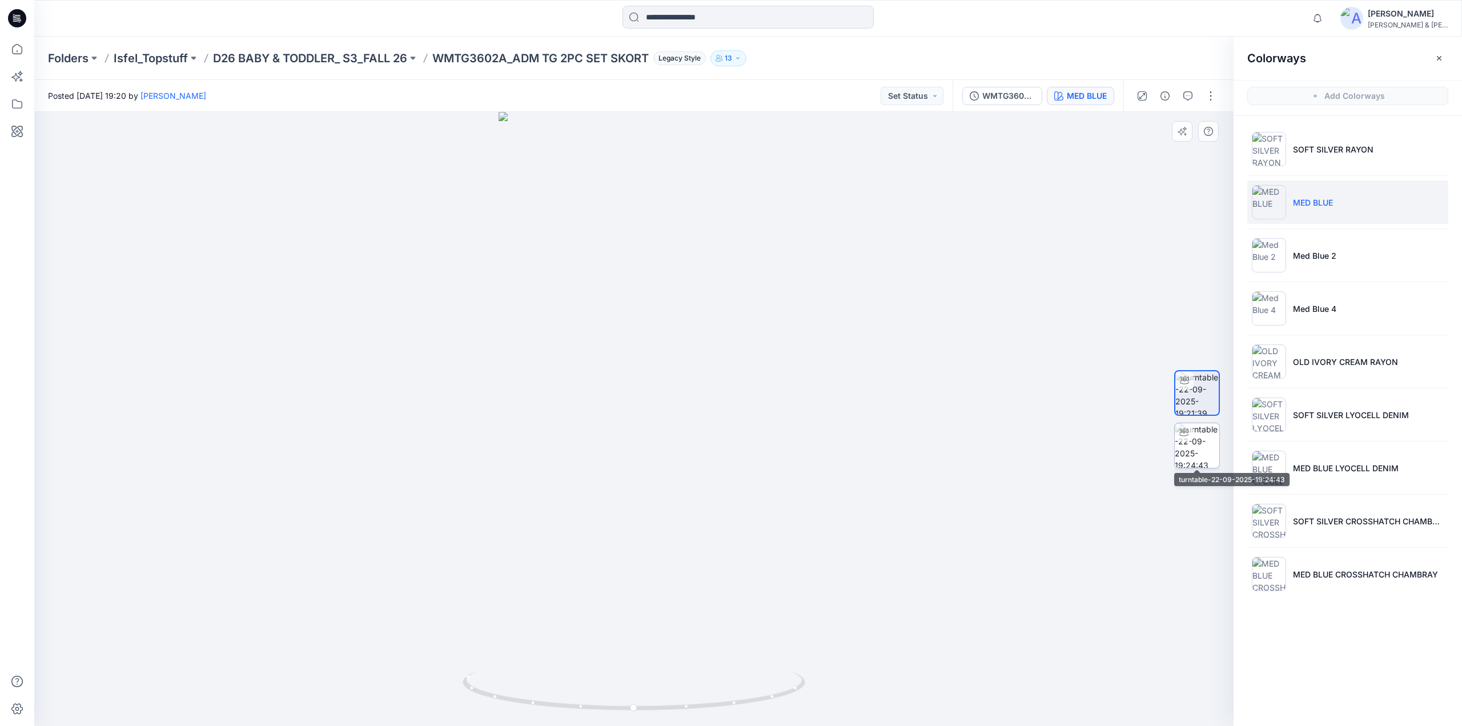
click at [1197, 435] on img at bounding box center [1197, 445] width 45 height 45
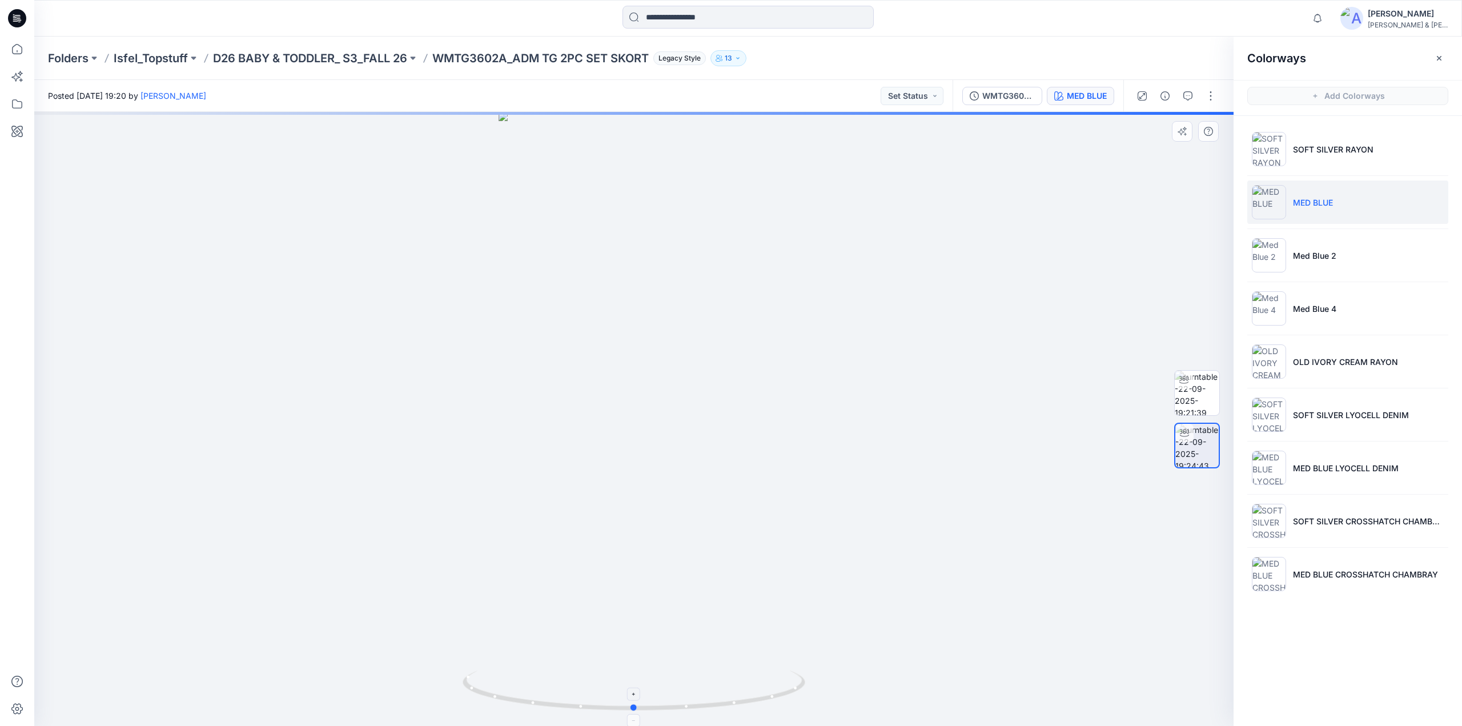
click at [632, 701] on icon at bounding box center [635, 691] width 345 height 43
drag, startPoint x: 730, startPoint y: 672, endPoint x: 1088, endPoint y: 549, distance: 378.3
click at [1088, 549] on div at bounding box center [633, 419] width 1199 height 614
click at [350, 52] on p "D26 BABY & TODDLER_ S3_FALL 26" at bounding box center [310, 58] width 194 height 16
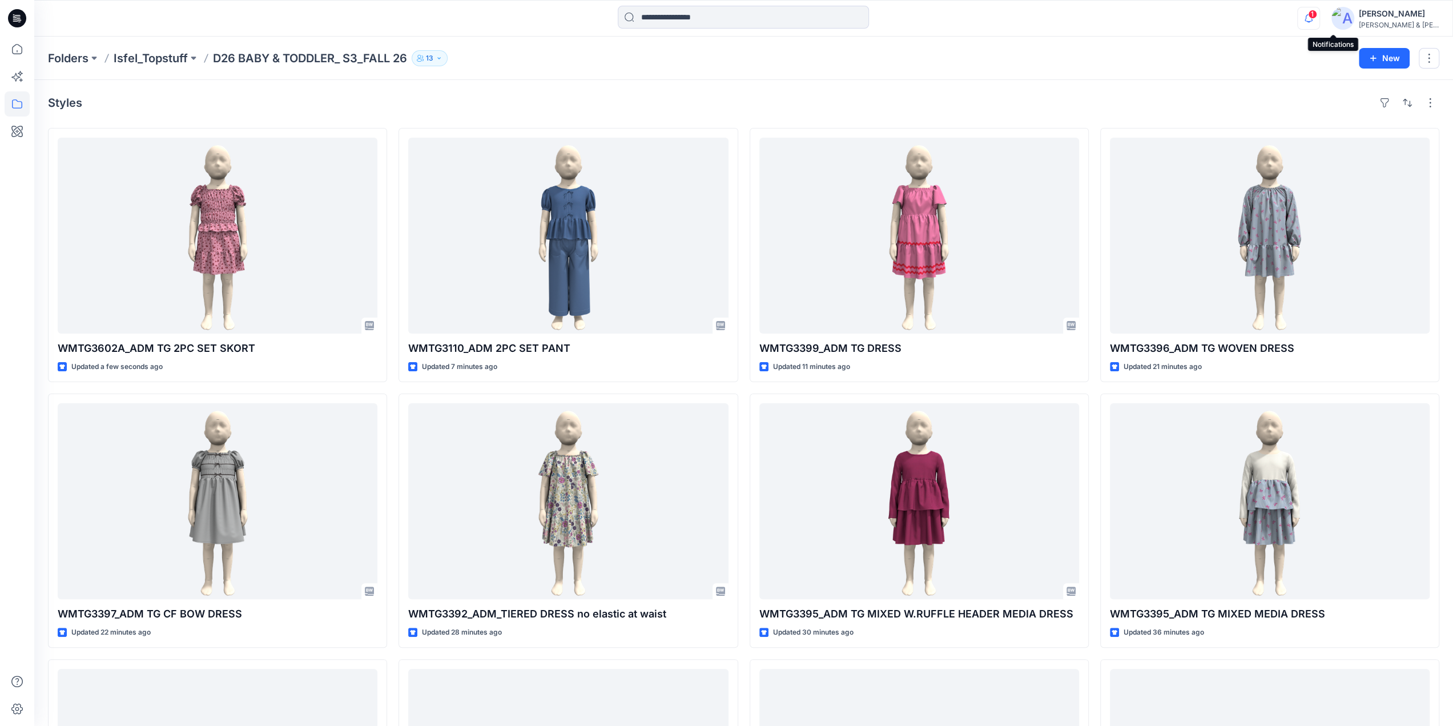
click at [1320, 14] on icon "button" at bounding box center [1309, 18] width 22 height 23
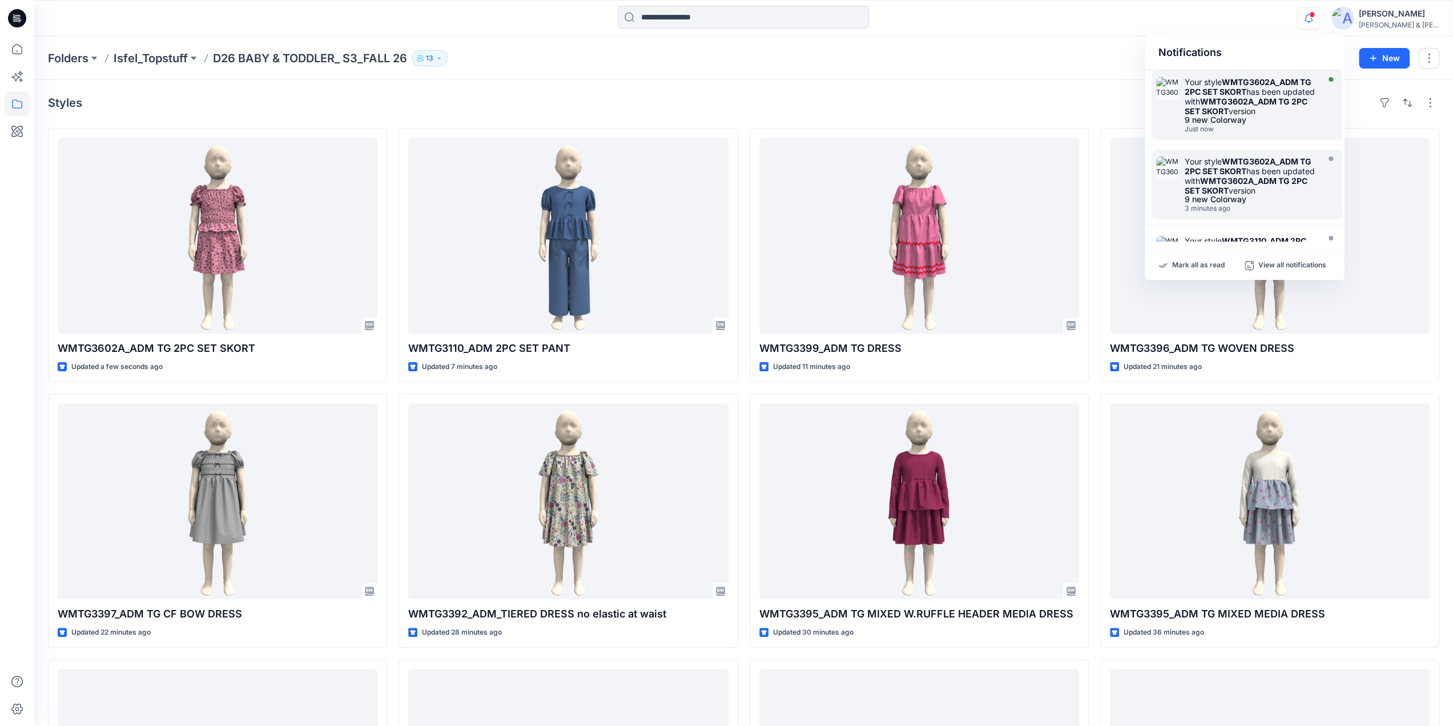
click at [1227, 96] on div "Your style WMTG3602A_ADM TG 2PC SET SKORT has been updated with WMTG3602A_ADM T…" at bounding box center [1250, 96] width 131 height 39
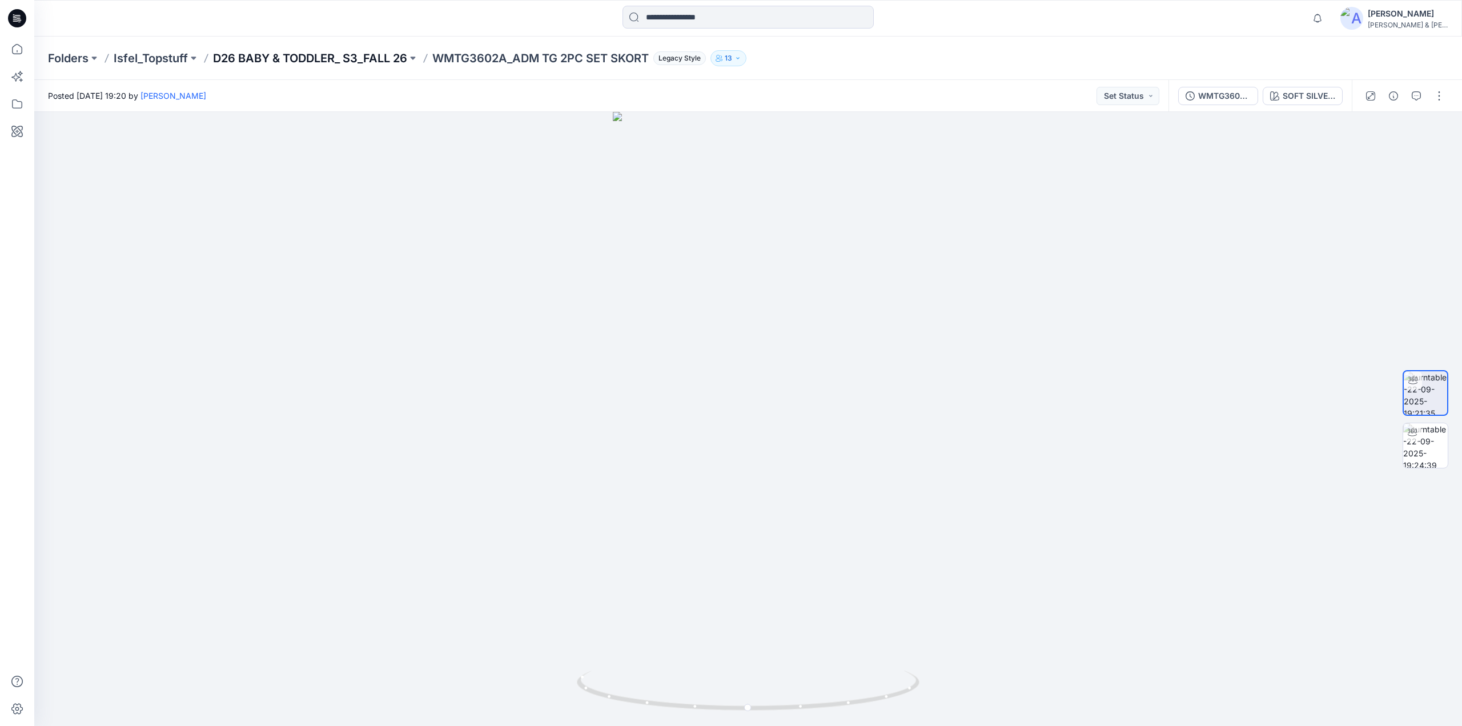
click at [371, 59] on p "D26 BABY & TODDLER_ S3_FALL 26" at bounding box center [310, 58] width 194 height 16
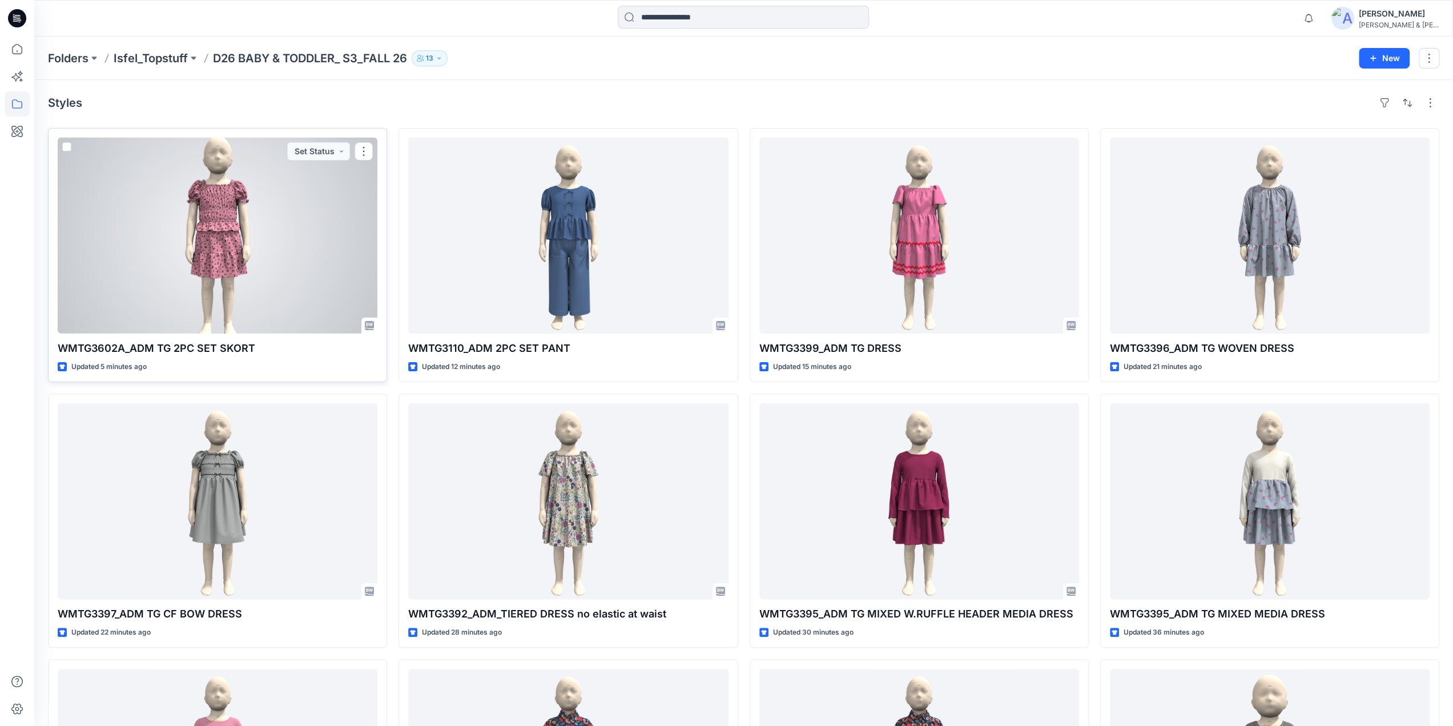
click at [223, 236] on div at bounding box center [218, 236] width 320 height 196
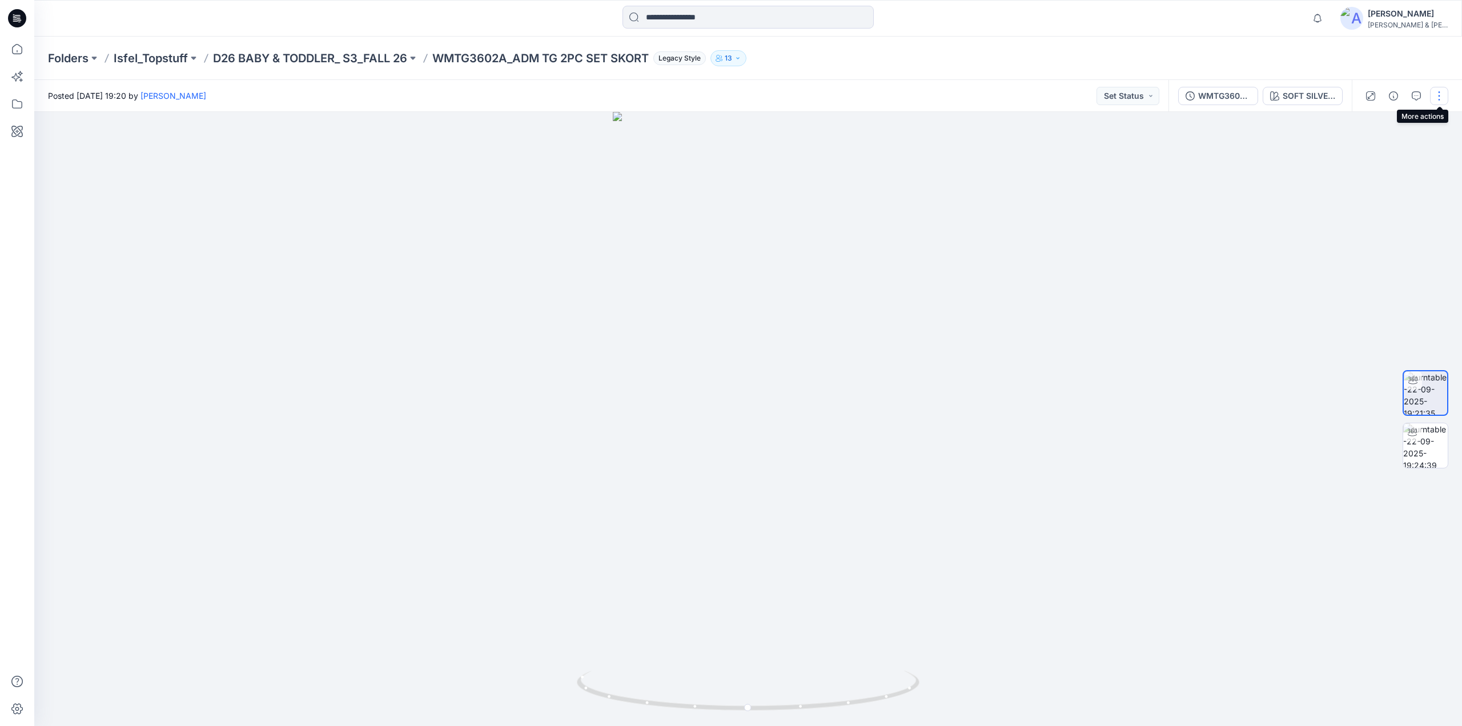
click at [1442, 95] on button "button" at bounding box center [1439, 96] width 18 height 18
click at [1370, 117] on p "Edit" at bounding box center [1366, 122] width 14 height 12
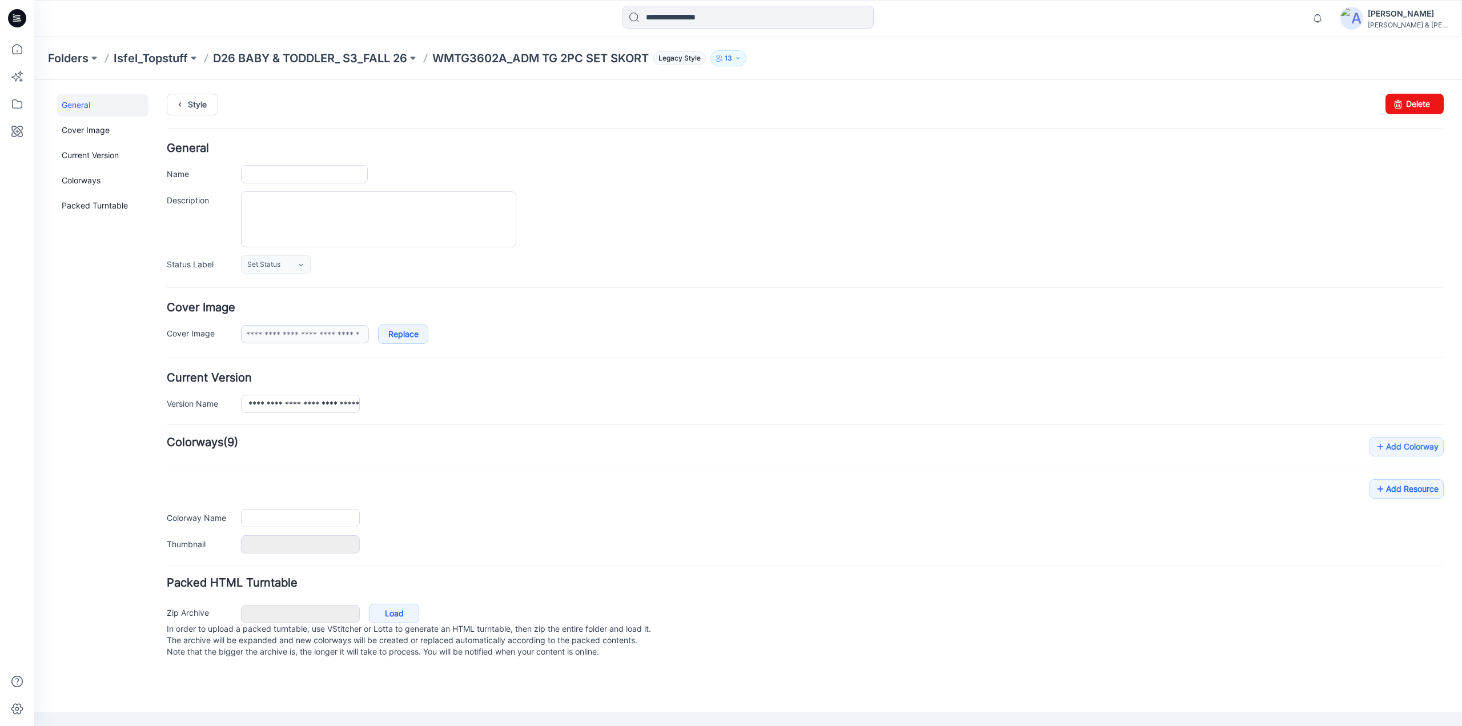
type input "**********"
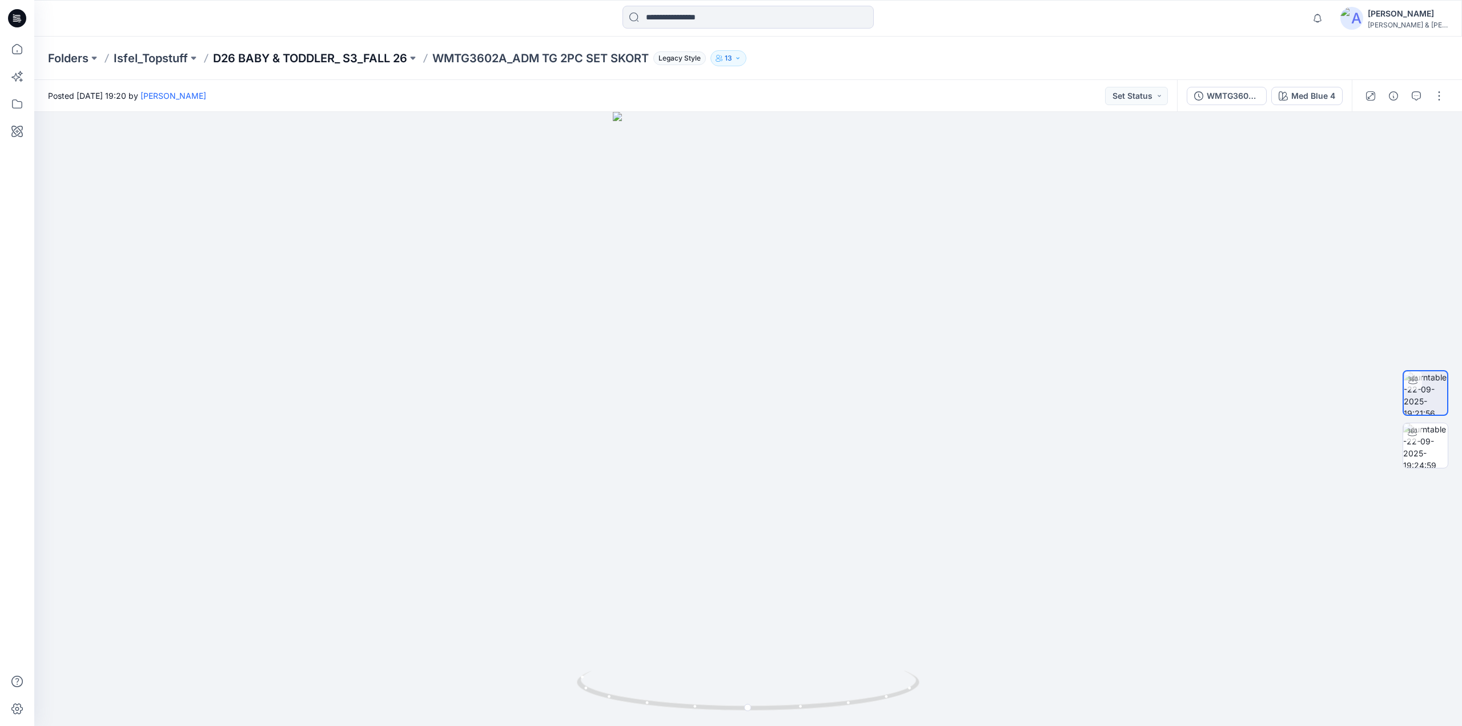
click at [344, 60] on p "D26 BABY & TODDLER_ S3_FALL 26" at bounding box center [310, 58] width 194 height 16
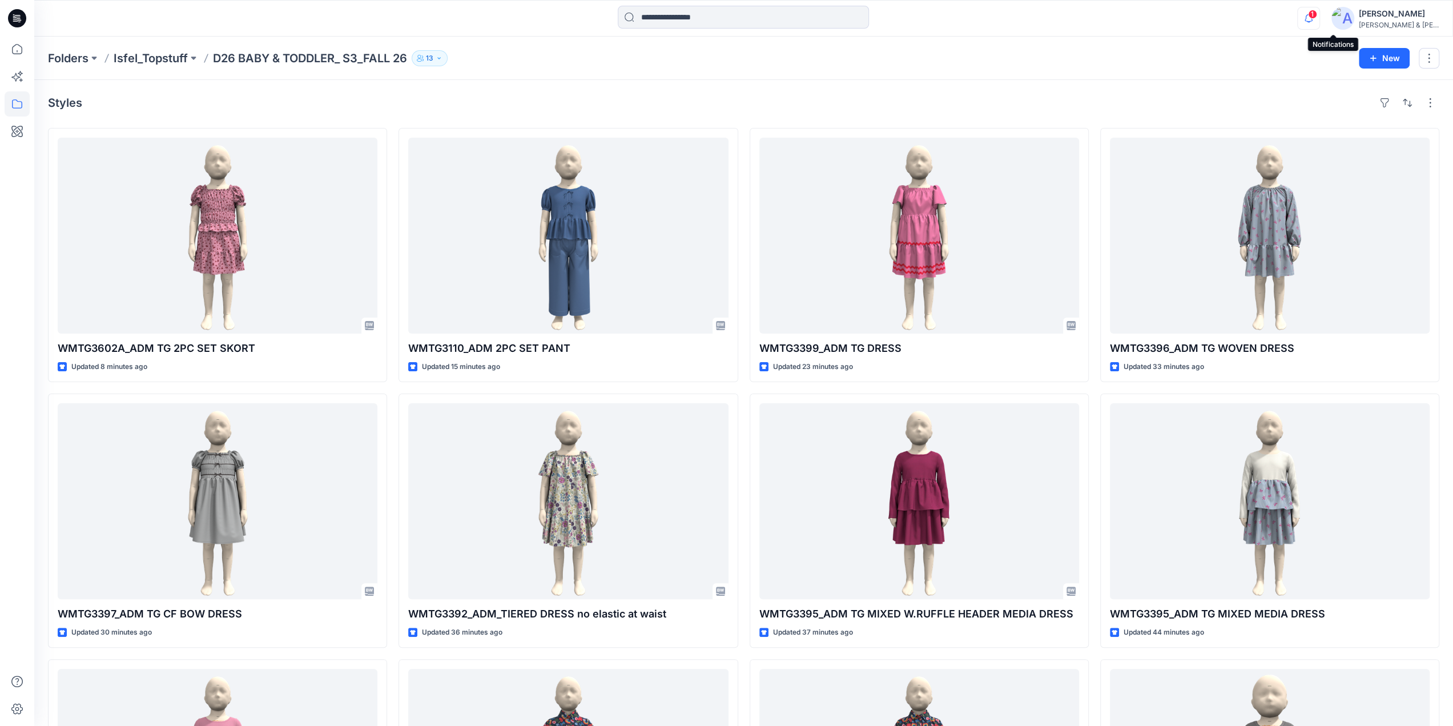
click at [1313, 21] on icon "button" at bounding box center [1309, 17] width 8 height 7
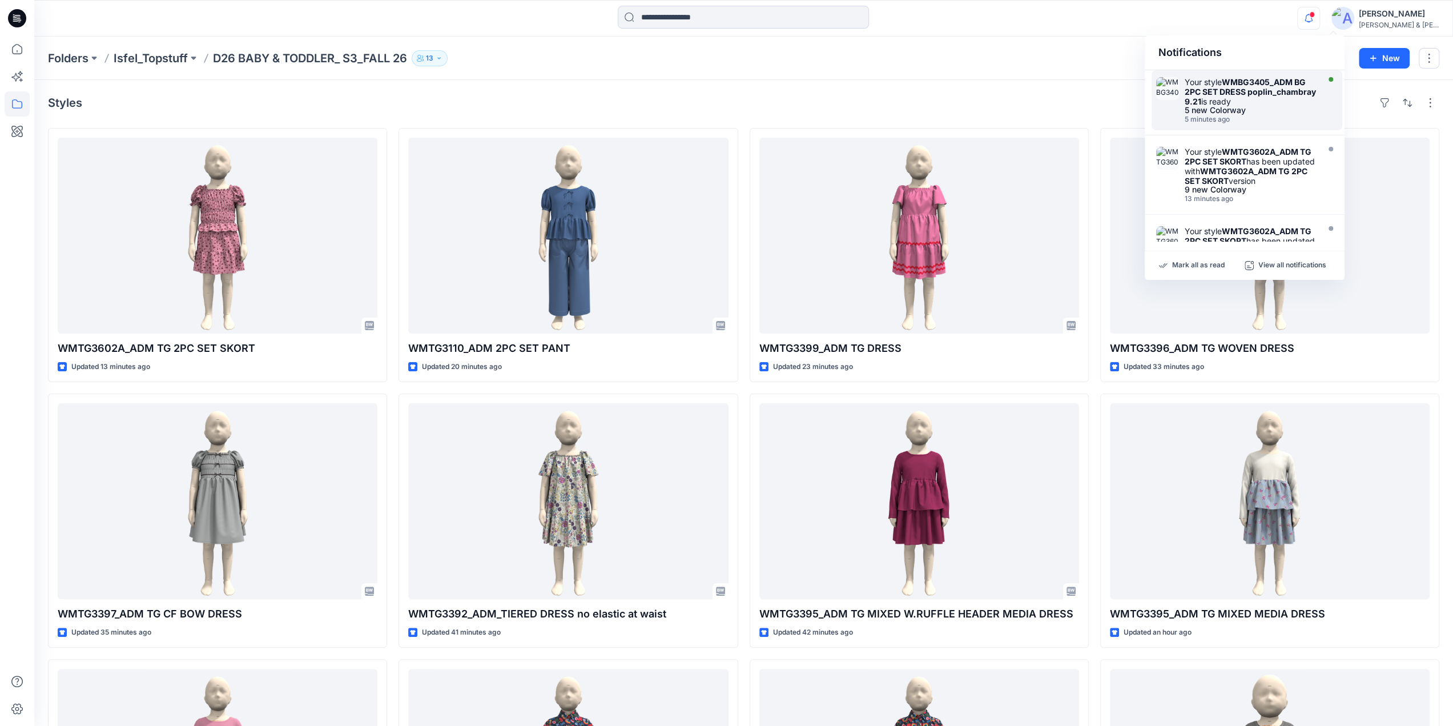
click at [1216, 101] on strong "WMBG3405_ADM BG 2PC SET DRESS poplin_chambray 9.21" at bounding box center [1250, 91] width 131 height 29
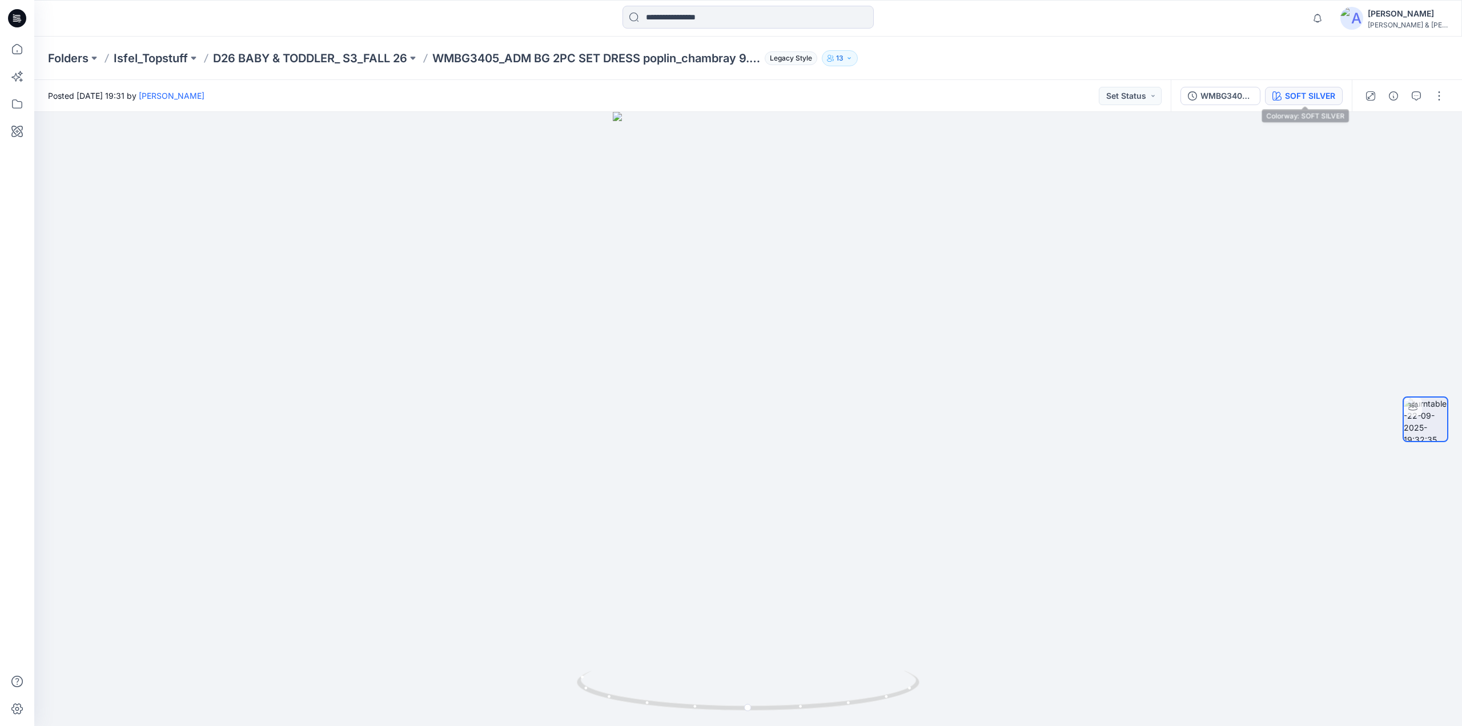
click at [1312, 99] on div "SOFT SILVER" at bounding box center [1310, 96] width 50 height 13
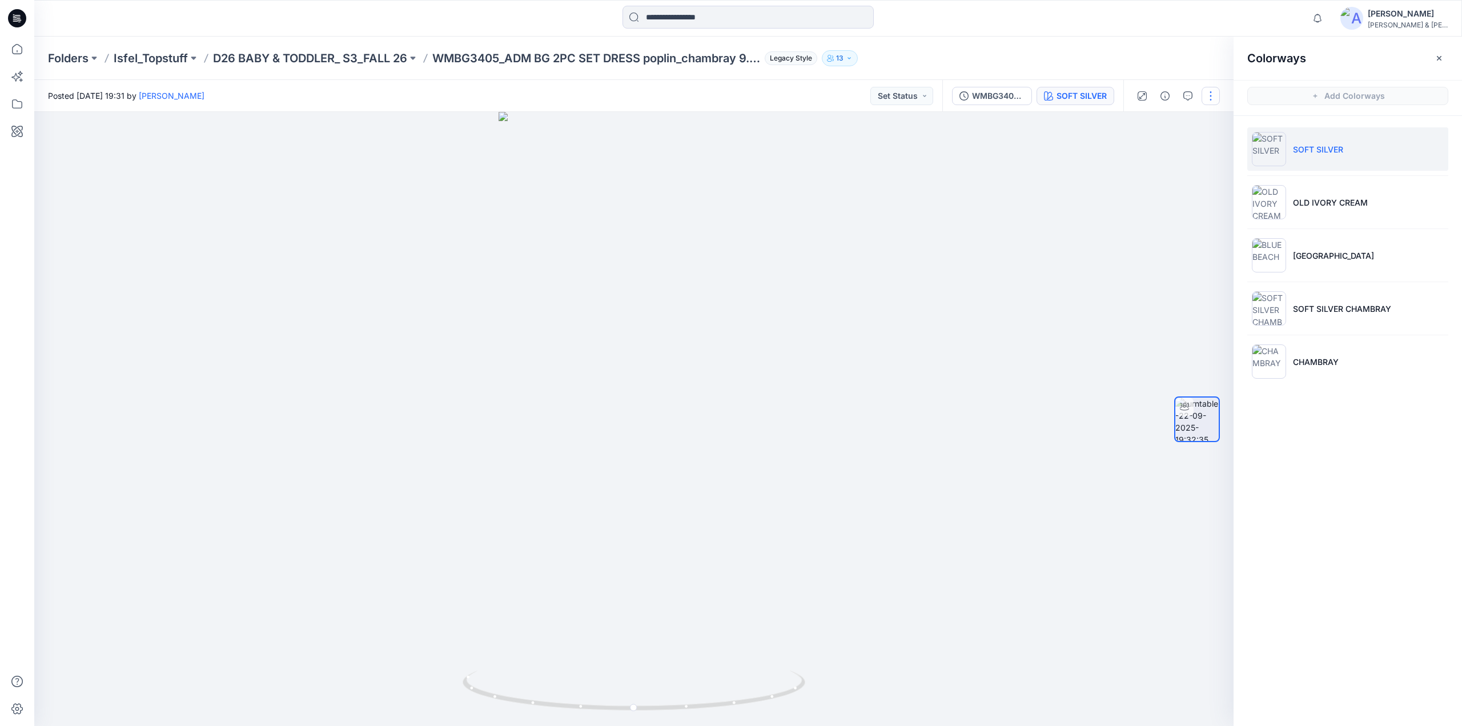
click at [1211, 99] on button "button" at bounding box center [1210, 96] width 18 height 18
click at [1144, 123] on p "Edit" at bounding box center [1138, 122] width 14 height 12
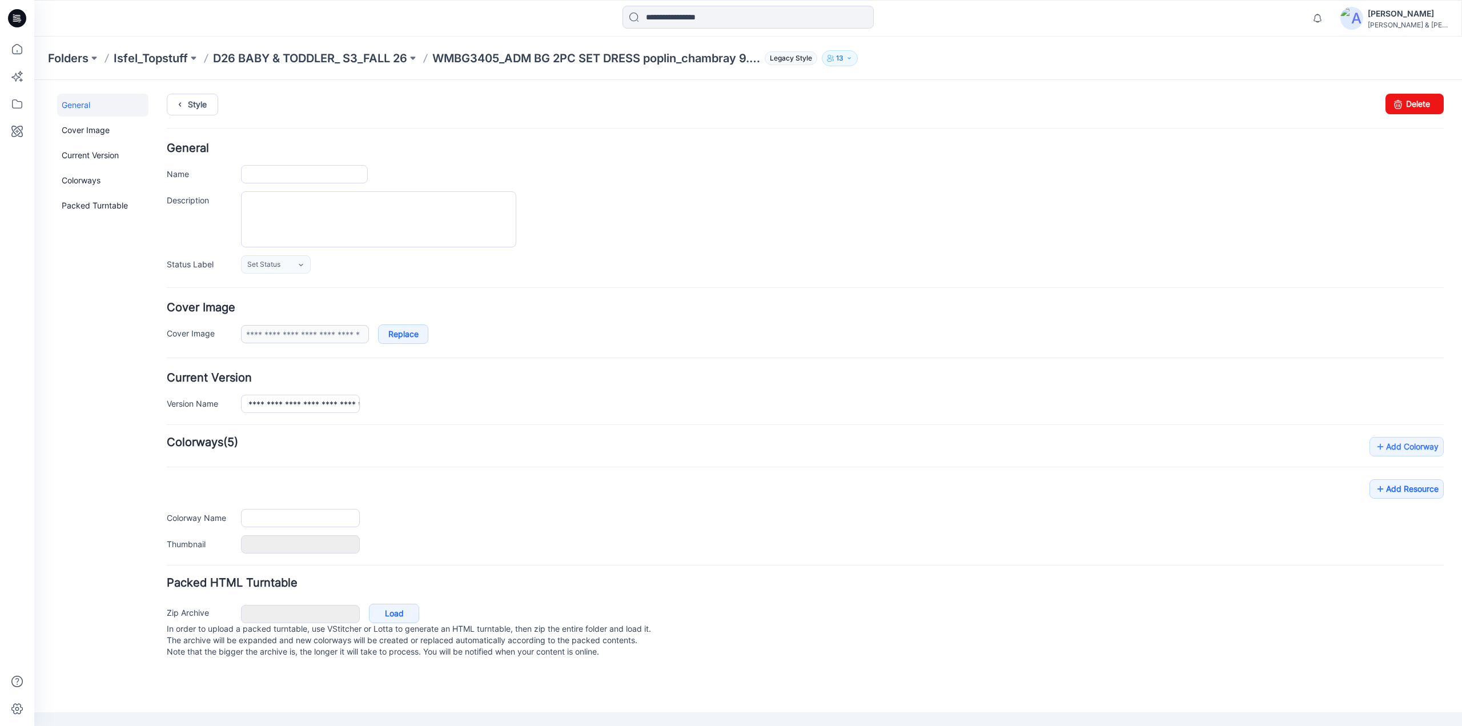
type input "**********"
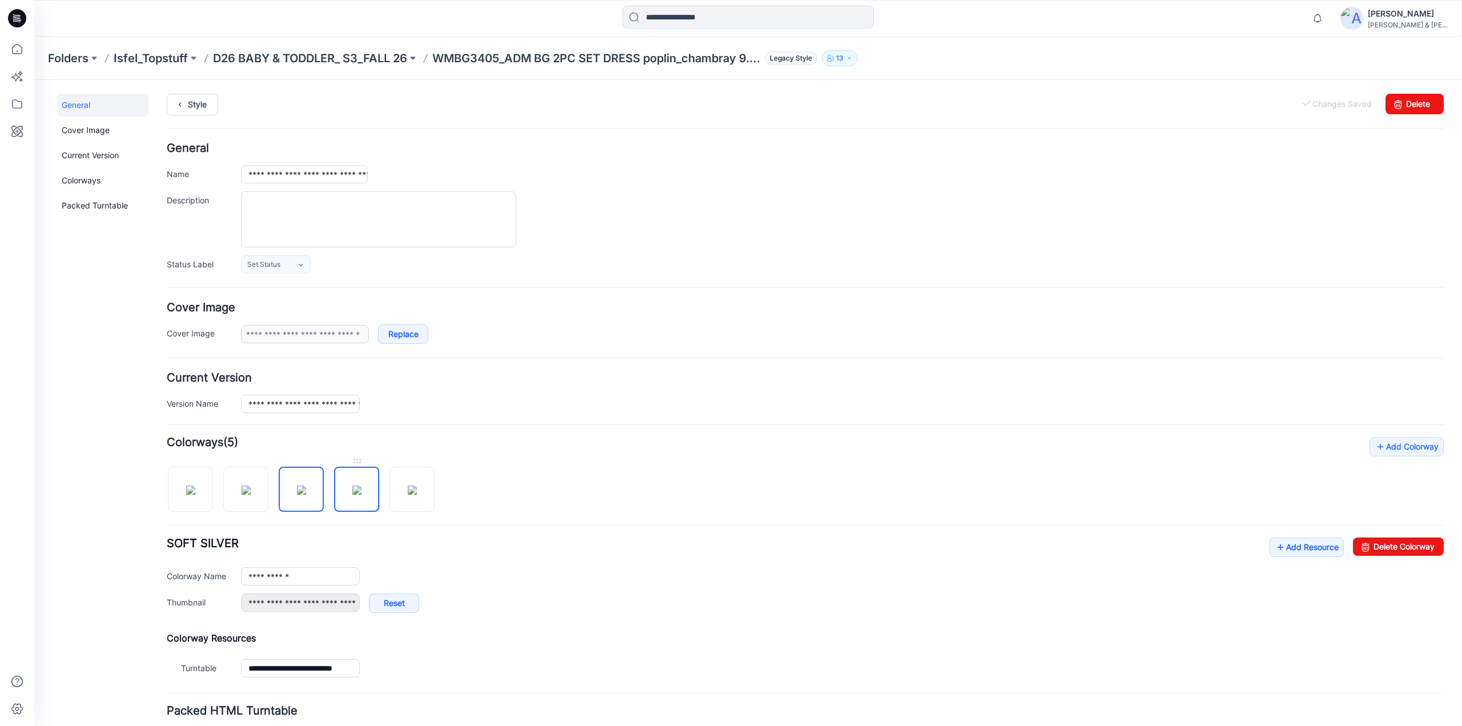
click at [356, 485] on img at bounding box center [356, 489] width 9 height 9
type input "**********"
click at [408, 485] on img at bounding box center [412, 489] width 9 height 9
type input "********"
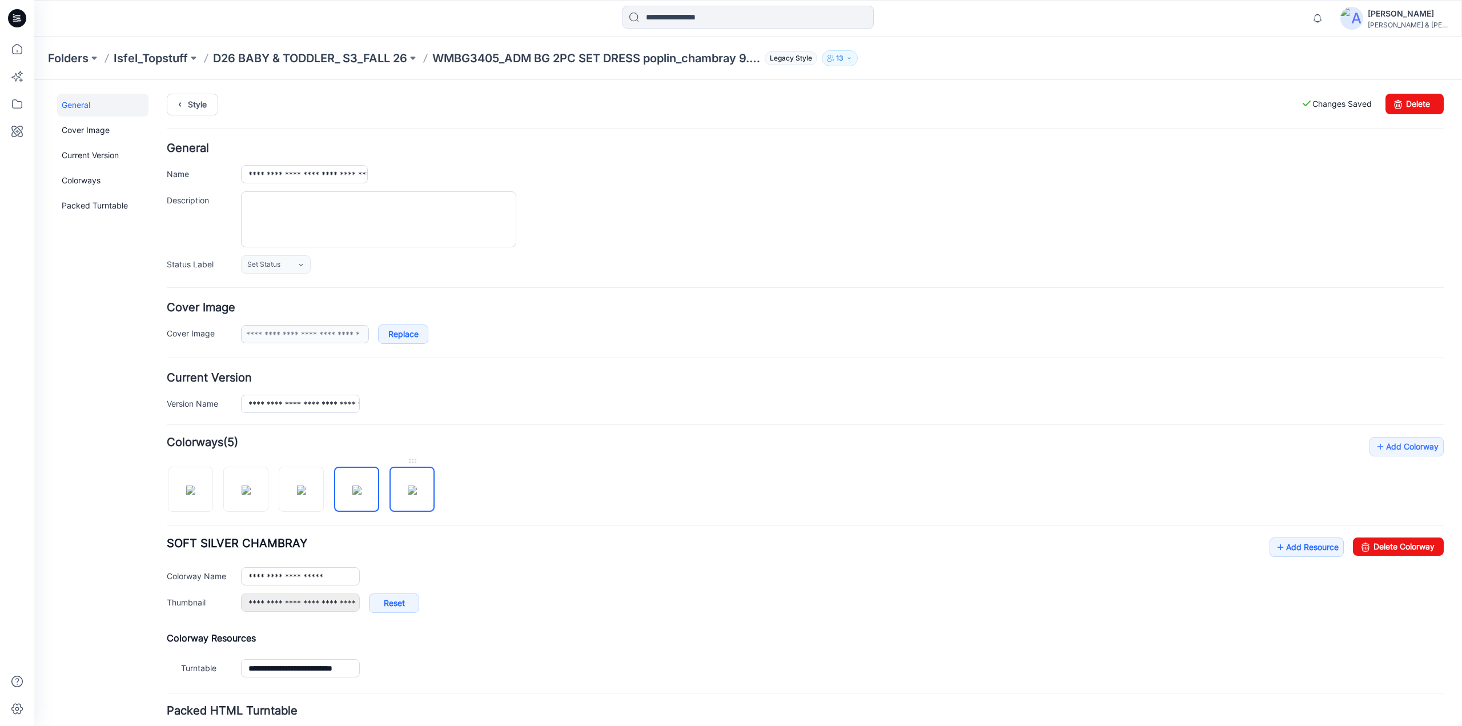
type input "**********"
click at [357, 485] on img at bounding box center [356, 489] width 9 height 9
type input "**********"
click at [303, 467] on link at bounding box center [301, 489] width 45 height 45
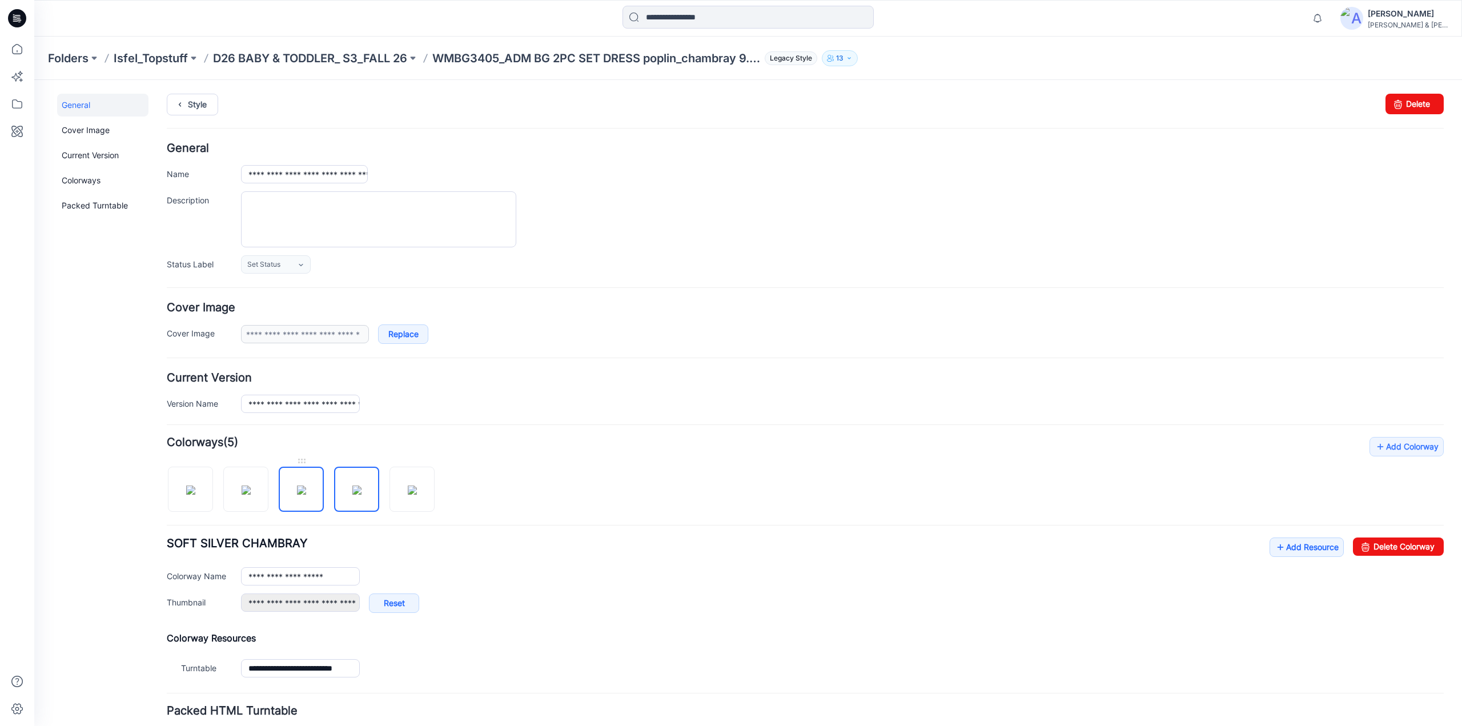
type input "**********"
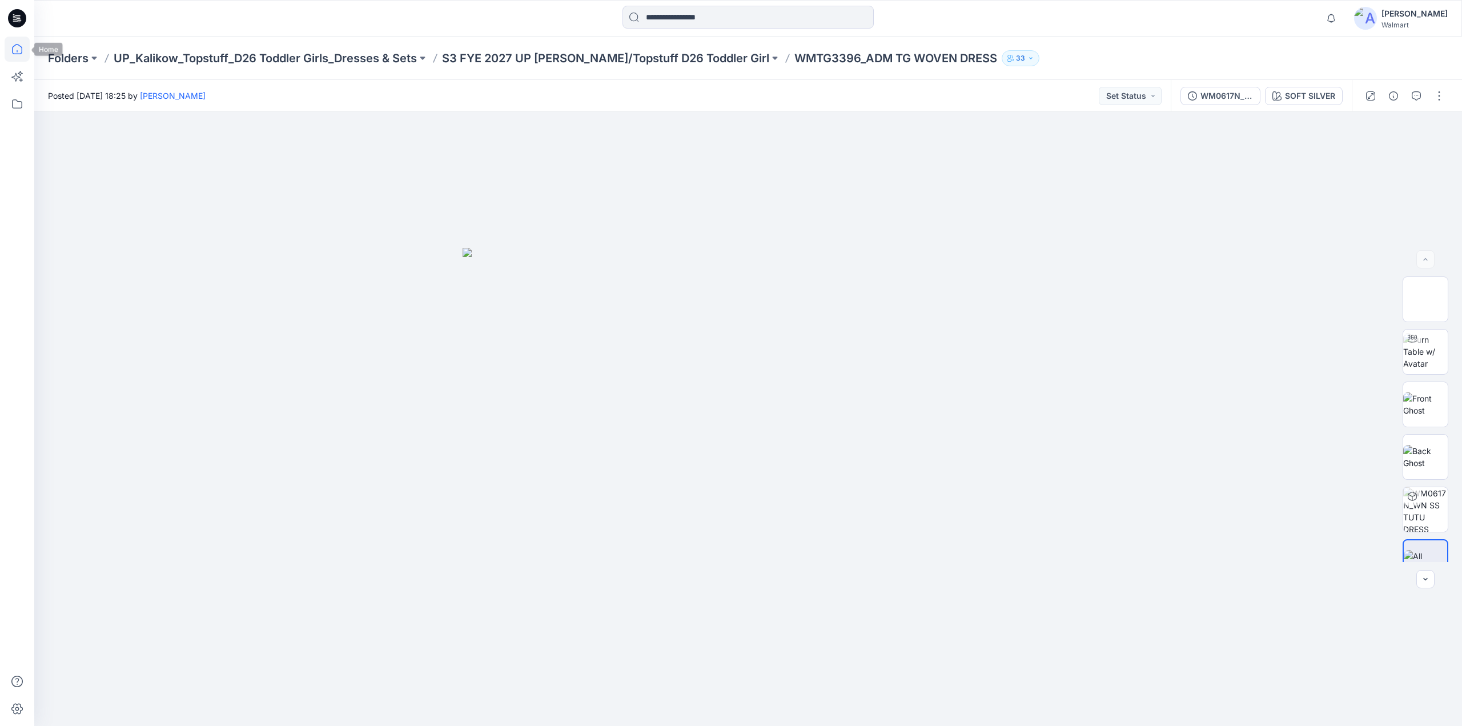
click at [18, 47] on icon at bounding box center [17, 49] width 25 height 25
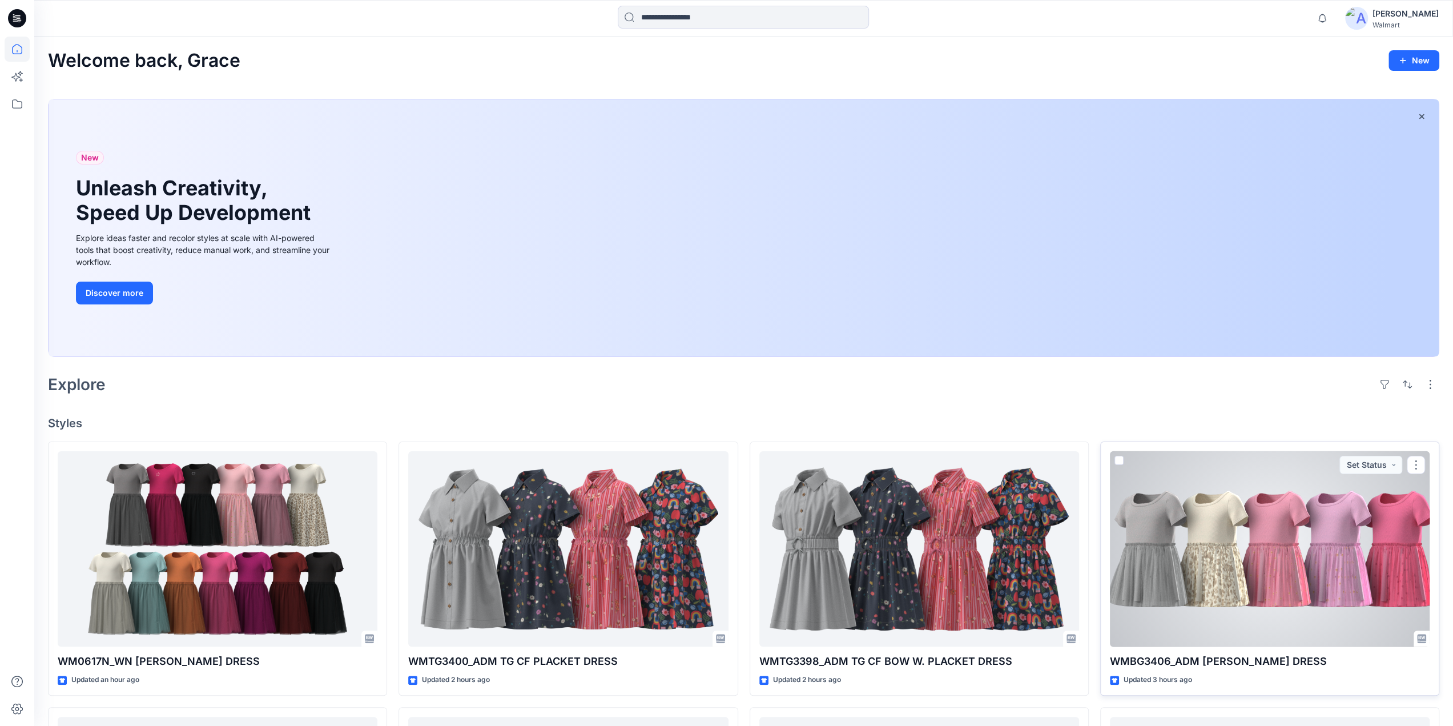
click at [1278, 552] on div at bounding box center [1270, 549] width 320 height 196
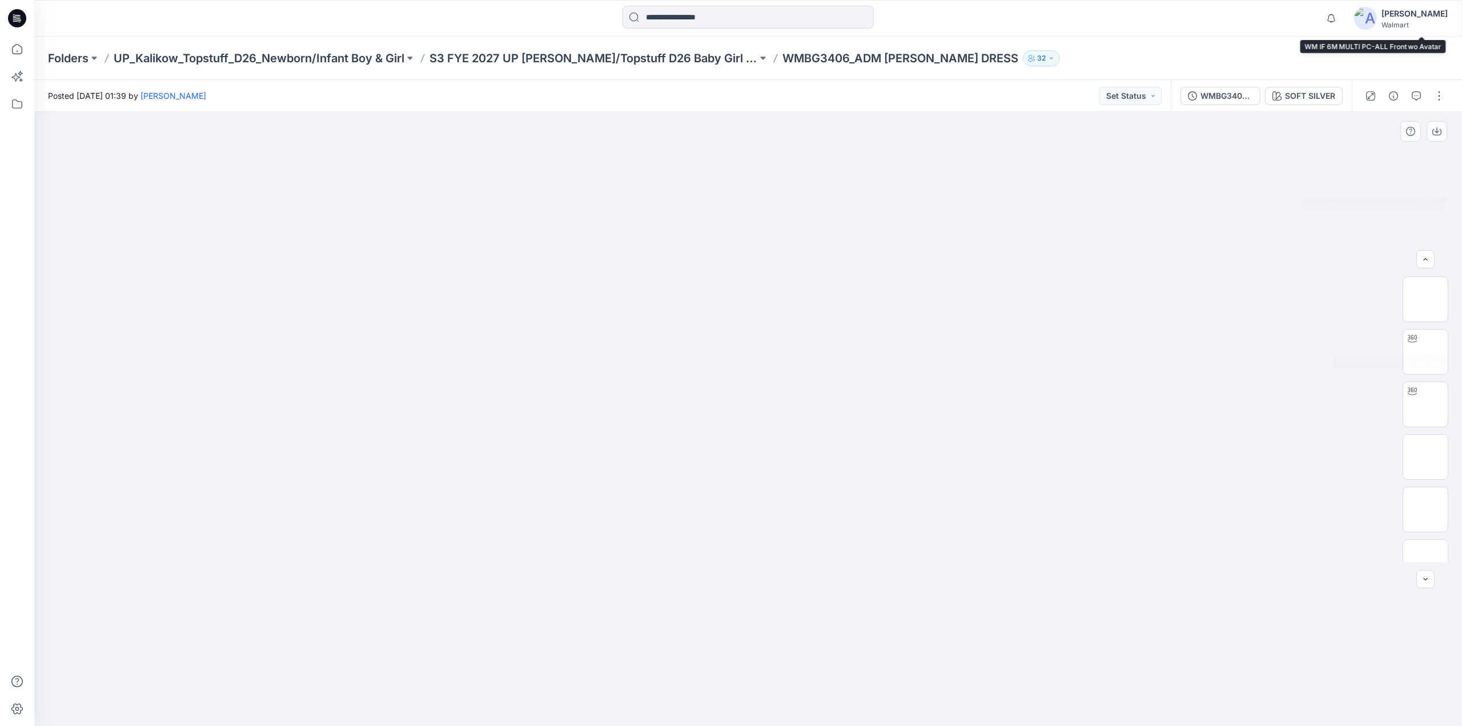
scroll to position [496, 0]
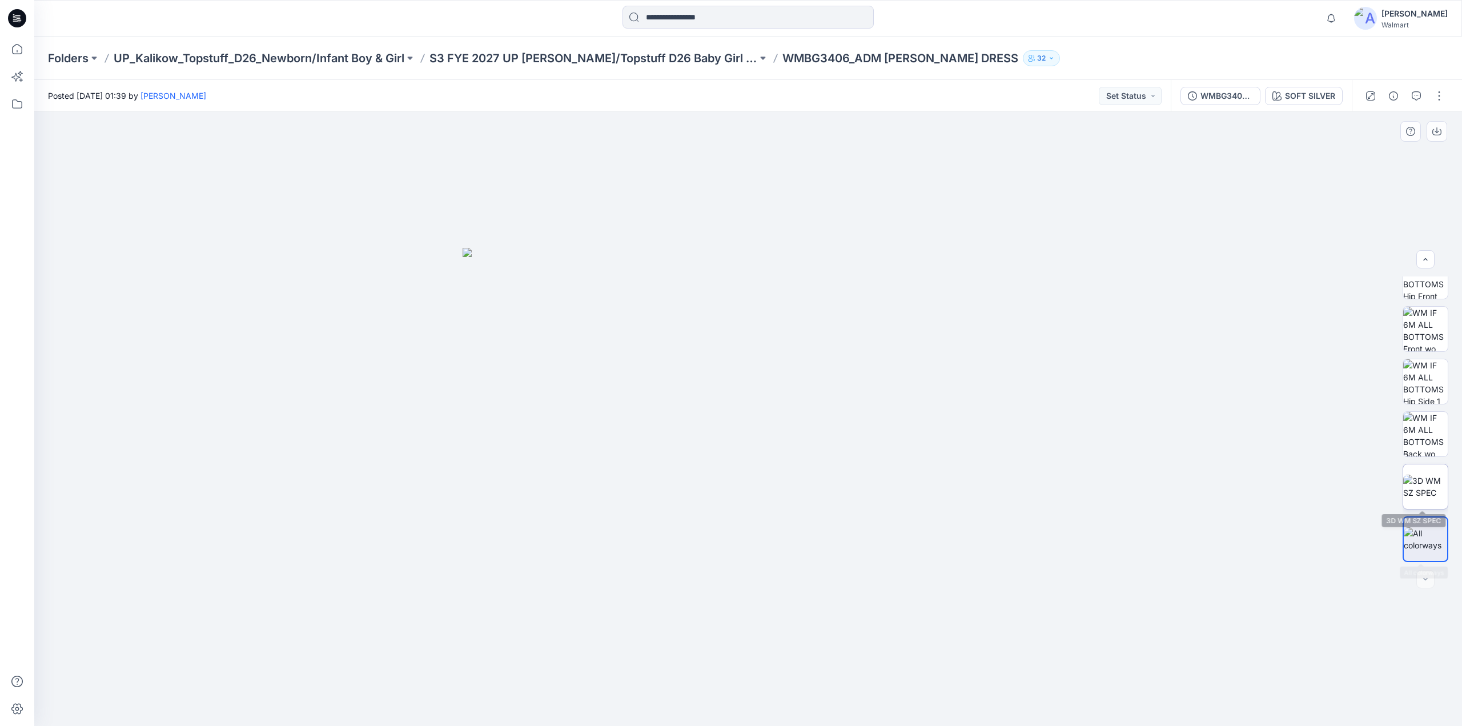
click at [1418, 492] on img at bounding box center [1425, 487] width 45 height 24
